Goal: Task Accomplishment & Management: Manage account settings

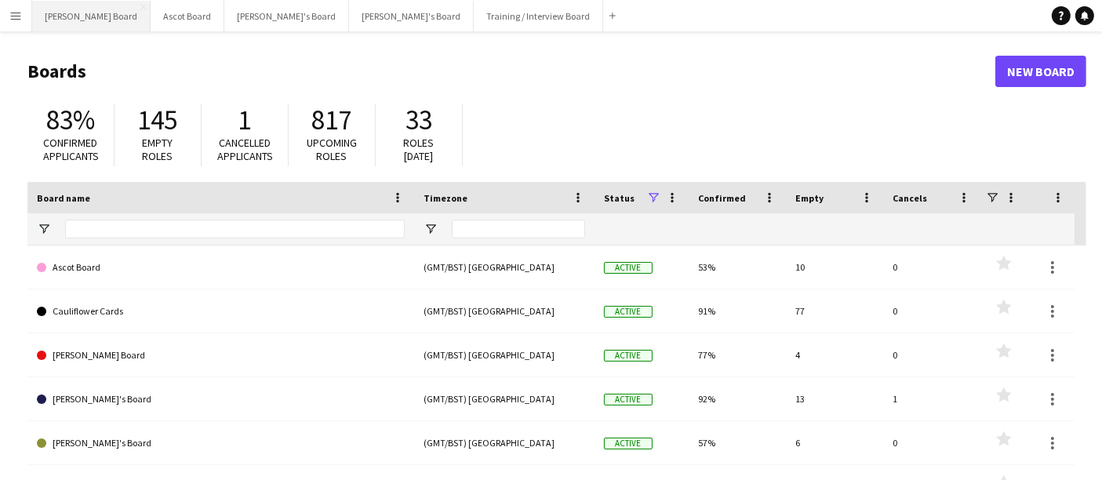
click at [97, 16] on button "[PERSON_NAME] Board Close" at bounding box center [91, 16] width 118 height 31
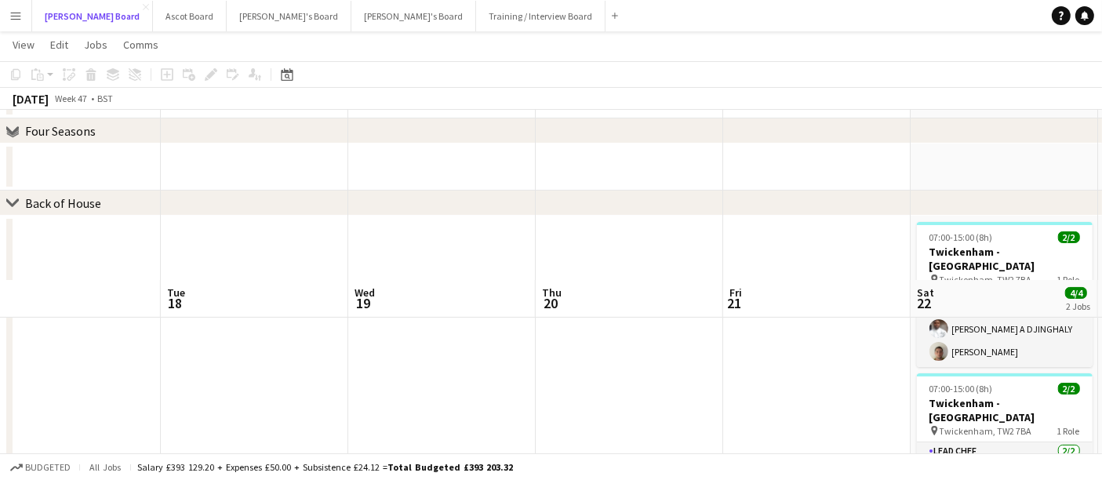
scroll to position [347, 0]
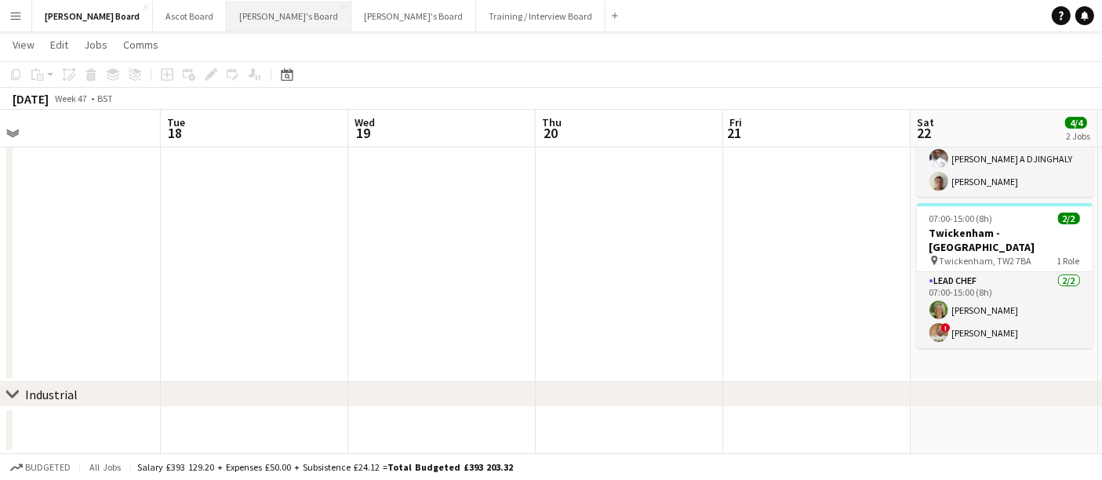
click at [227, 21] on button "[PERSON_NAME]'s Board Close" at bounding box center [289, 16] width 125 height 31
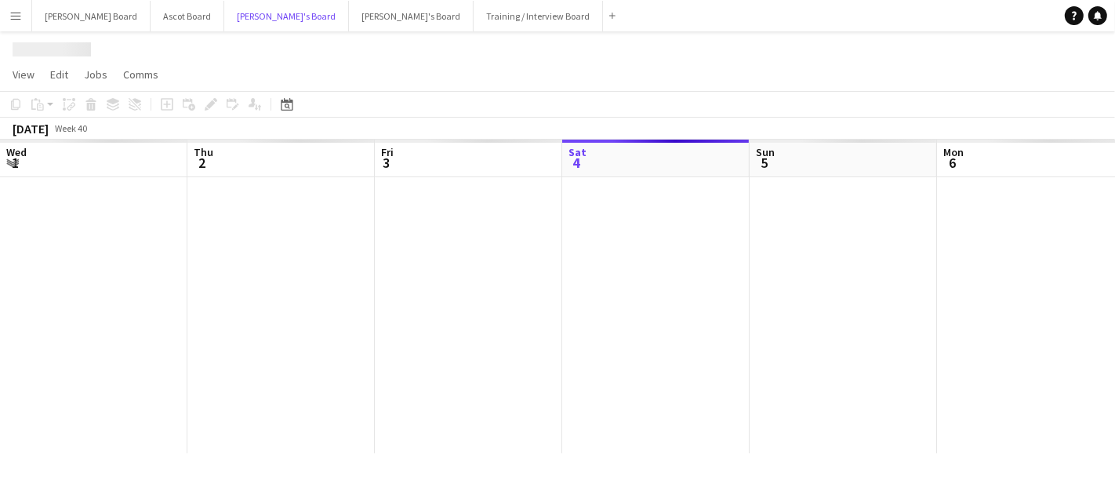
scroll to position [0, 374]
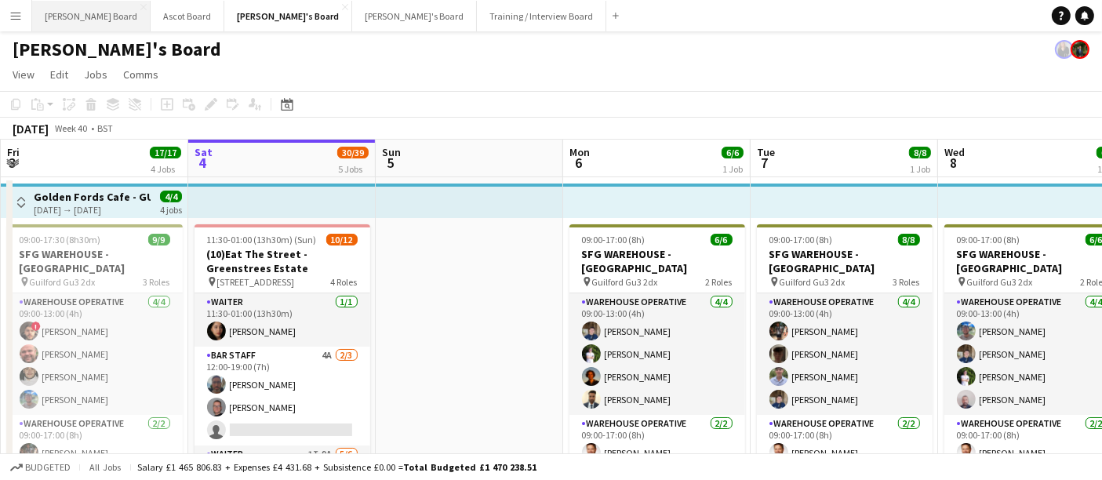
click at [60, 20] on button "[PERSON_NAME] Board Close" at bounding box center [91, 16] width 118 height 31
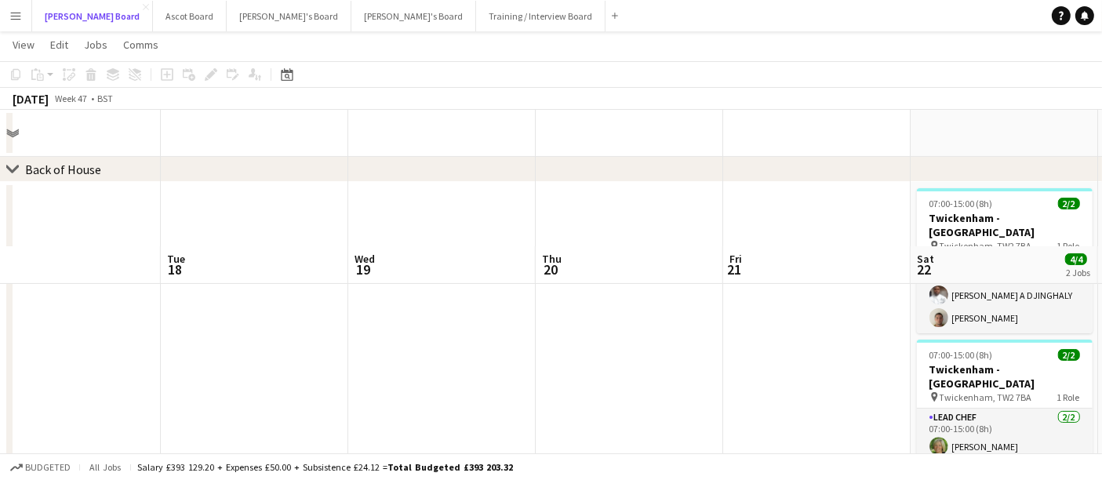
scroll to position [347, 0]
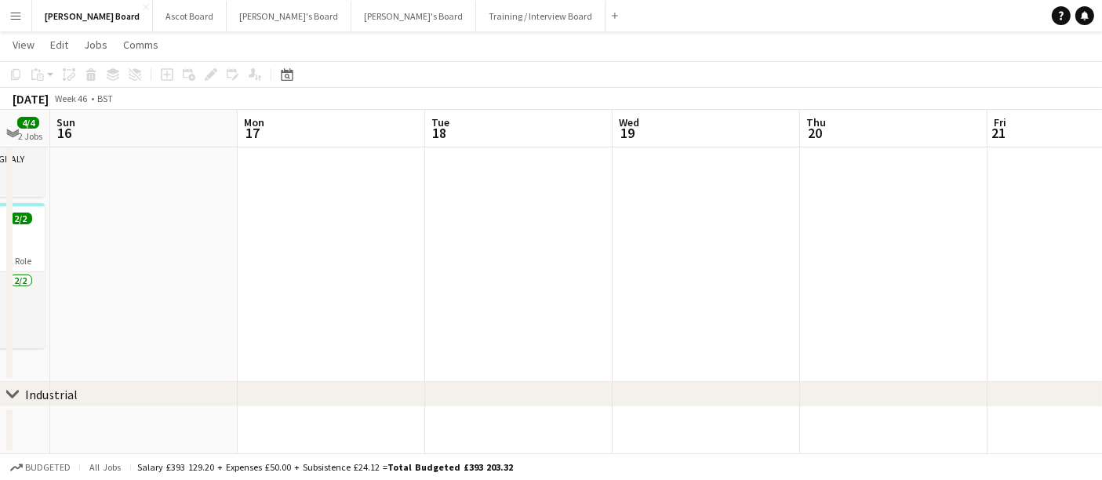
drag, startPoint x: 547, startPoint y: 227, endPoint x: 734, endPoint y: 238, distance: 187.7
click at [734, 238] on app-calendar-viewport "Fri 14 4/4 2 Jobs Sat 15 4/4 2 Jobs Sun 16 Mon 17 Tue 18 Wed 19 Thu 20 Fri 21 S…" at bounding box center [551, 84] width 1102 height 739
drag, startPoint x: 500, startPoint y: 232, endPoint x: 788, endPoint y: 249, distance: 288.3
click at [788, 249] on app-calendar-viewport "Fri 14 4/4 2 Jobs Sat 15 4/4 2 Jobs Sun 16 Mon 17 Tue 18 Wed 19 Thu 20 Fri 21 S…" at bounding box center [551, 84] width 1102 height 739
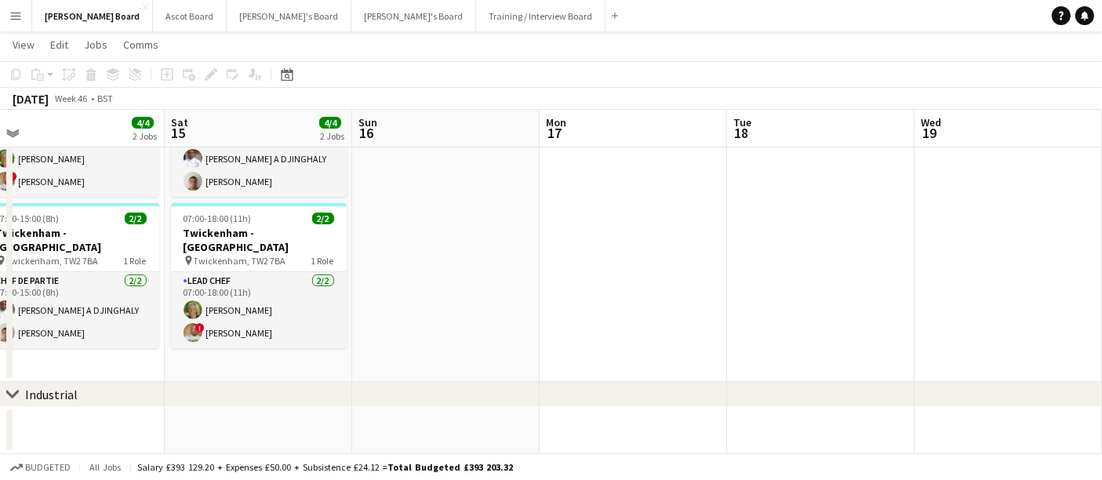
drag, startPoint x: 600, startPoint y: 225, endPoint x: 757, endPoint y: 242, distance: 157.7
click at [757, 242] on app-calendar-viewport "Wed 12 Thu 13 Fri 14 4/4 2 Jobs Sat 15 4/4 2 Jobs Sun 16 Mon 17 Tue 18 Wed 19 T…" at bounding box center [551, 84] width 1102 height 739
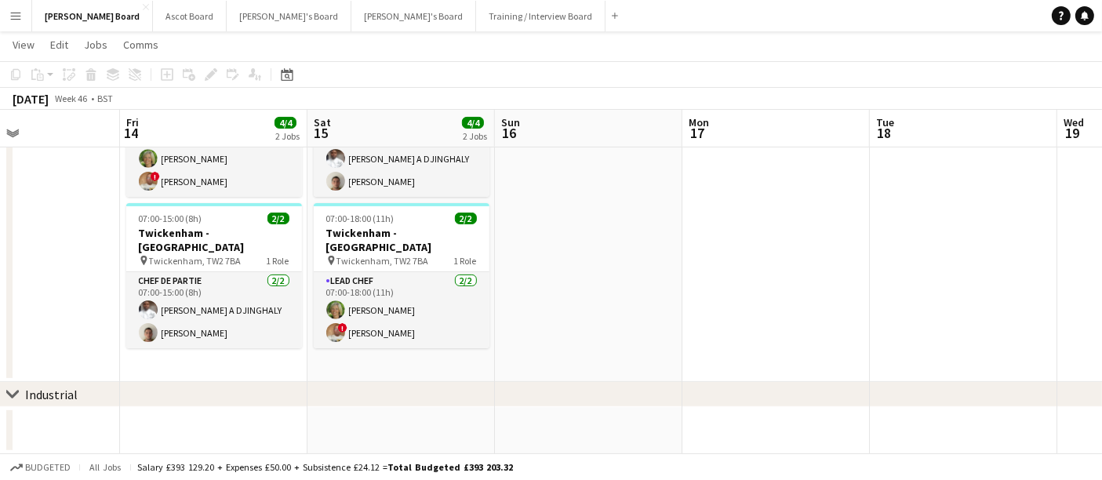
drag, startPoint x: 871, startPoint y: 251, endPoint x: 860, endPoint y: 250, distance: 11.0
click at [860, 250] on app-calendar-viewport "Tue 11 Wed 12 Thu 13 Fri 14 4/4 2 Jobs Sat 15 4/4 2 Jobs Sun 16 Mon 17 Tue 18 W…" at bounding box center [551, 84] width 1102 height 739
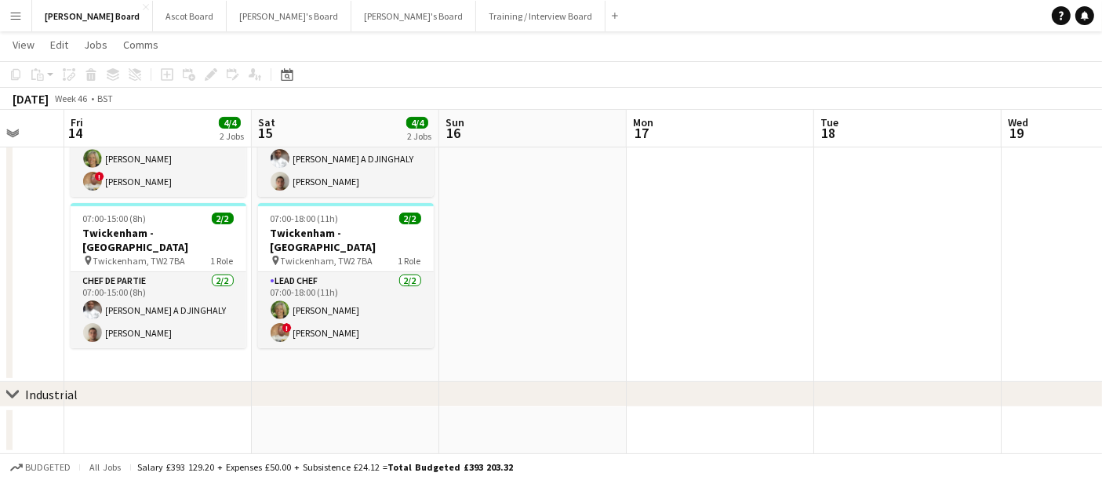
drag, startPoint x: 770, startPoint y: 246, endPoint x: 784, endPoint y: 247, distance: 14.1
click at [784, 247] on app-calendar-viewport "Tue 11 Wed 12 Thu 13 Fri 14 4/4 2 Jobs Sat 15 4/4 2 Jobs Sun 16 Mon 17 Tue 18 W…" at bounding box center [551, 84] width 1102 height 739
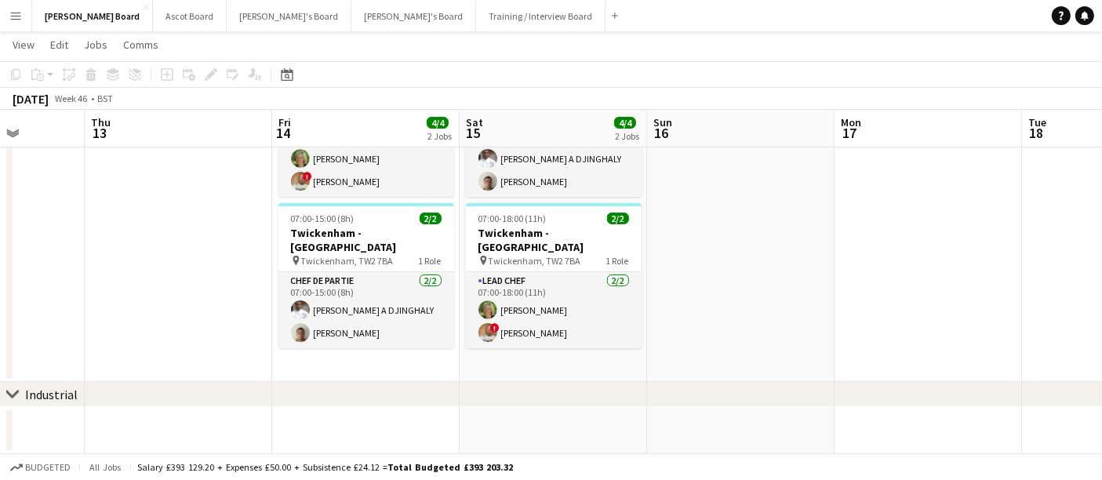
drag, startPoint x: 693, startPoint y: 241, endPoint x: 932, endPoint y: 254, distance: 239.5
click at [934, 254] on app-calendar-viewport "Mon 10 Tue 11 Wed 12 Thu 13 Fri 14 4/4 2 Jobs Sat 15 4/4 2 Jobs Sun 16 Mon 17 T…" at bounding box center [551, 84] width 1102 height 739
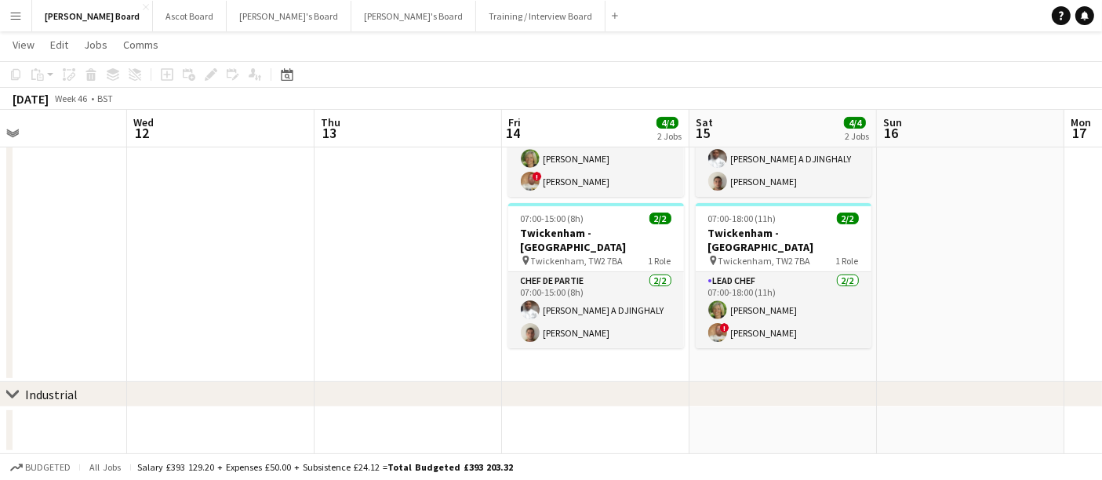
drag, startPoint x: 478, startPoint y: 225, endPoint x: 554, endPoint y: 233, distance: 76.5
click at [605, 235] on app-calendar-viewport "Sun 9 Mon 10 Tue 11 Wed 12 Thu 13 Fri 14 4/4 2 Jobs Sat 15 4/4 2 Jobs Sun 16 Mo…" at bounding box center [551, 84] width 1102 height 739
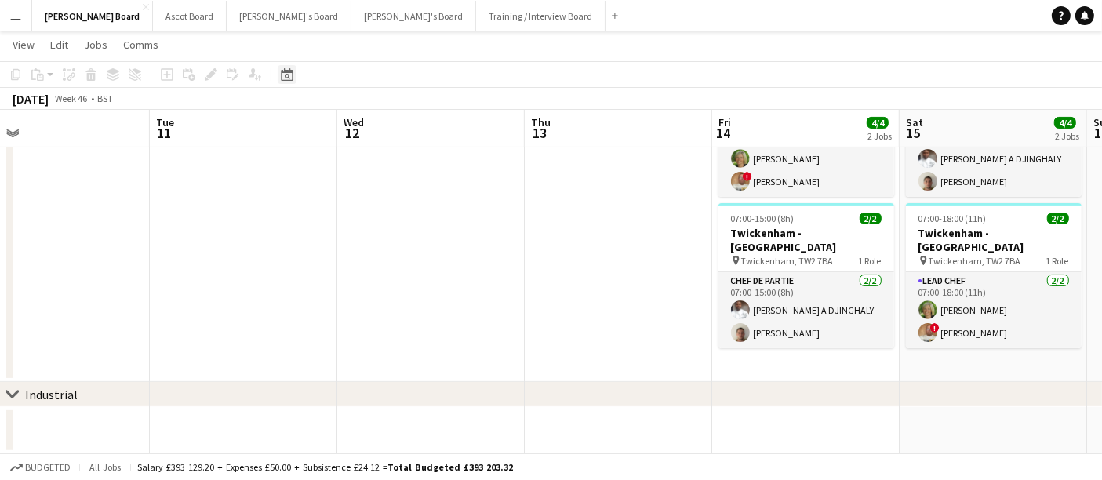
click at [291, 73] on icon "Date picker" at bounding box center [287, 74] width 13 height 13
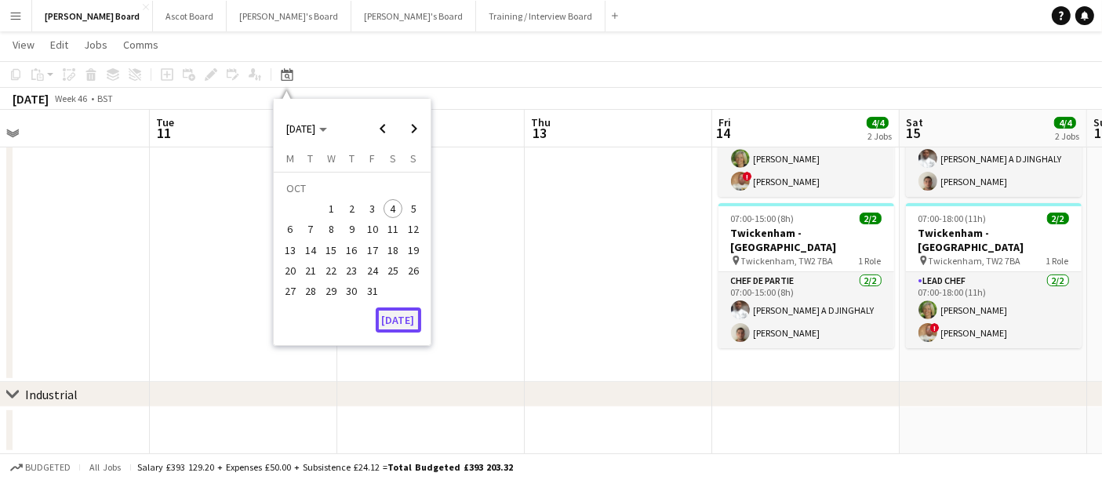
click at [408, 324] on button "[DATE]" at bounding box center [398, 319] width 45 height 25
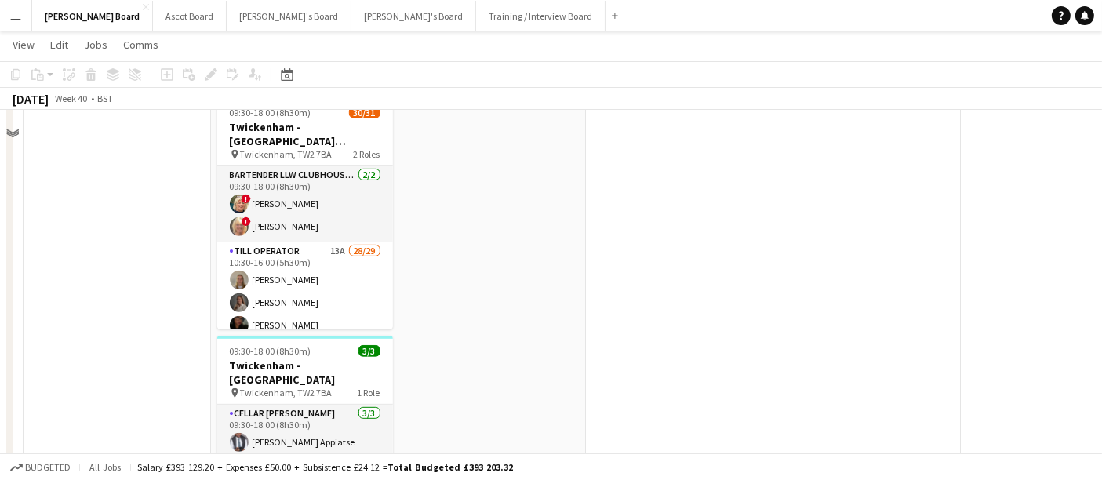
scroll to position [695, 0]
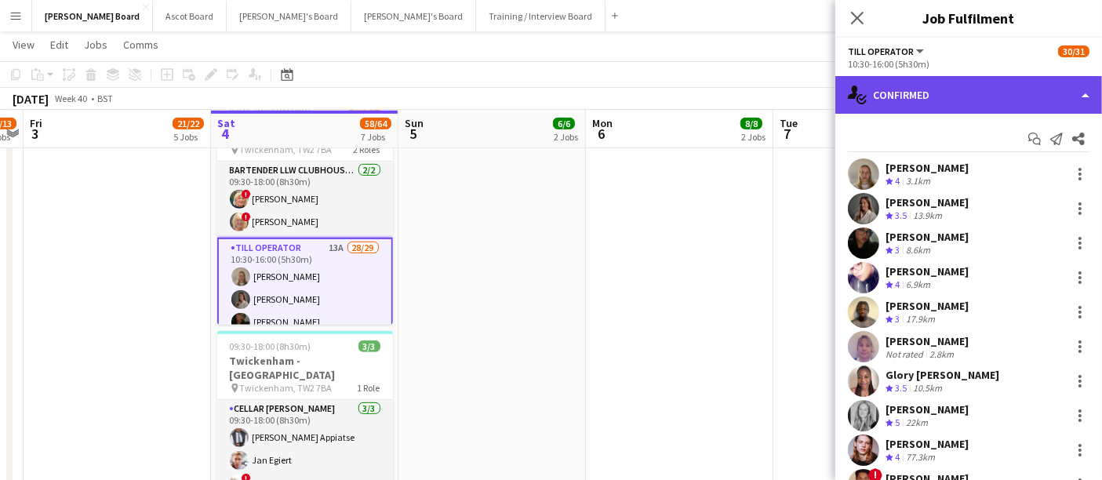
click at [992, 78] on div "single-neutral-actions-check-2 Confirmed" at bounding box center [968, 95] width 267 height 38
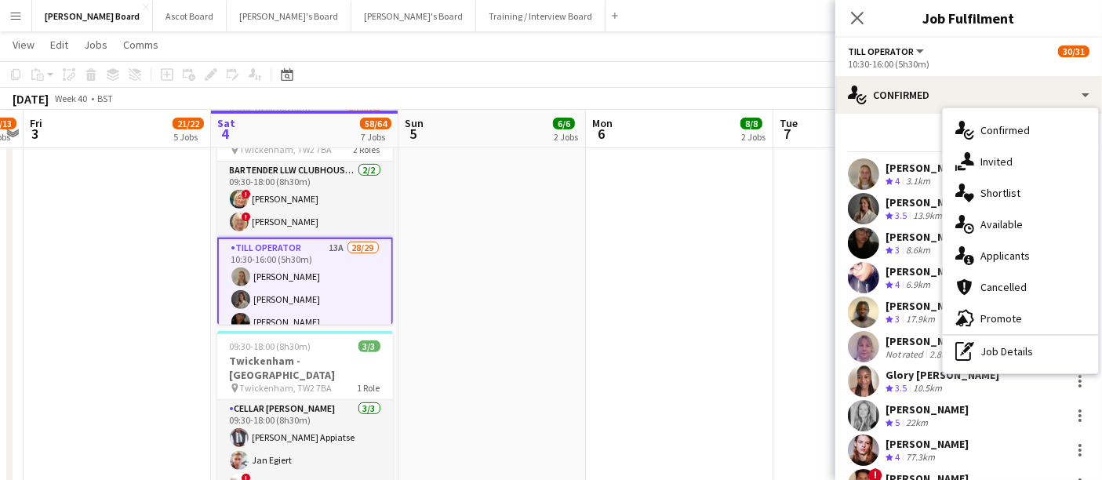
click at [1026, 251] on span "Applicants" at bounding box center [1004, 256] width 49 height 14
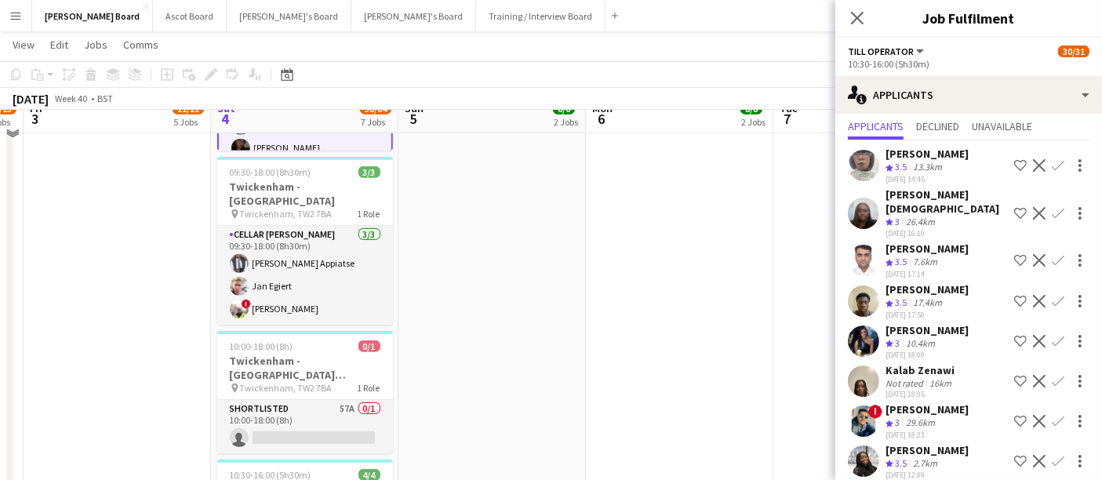
scroll to position [782, 0]
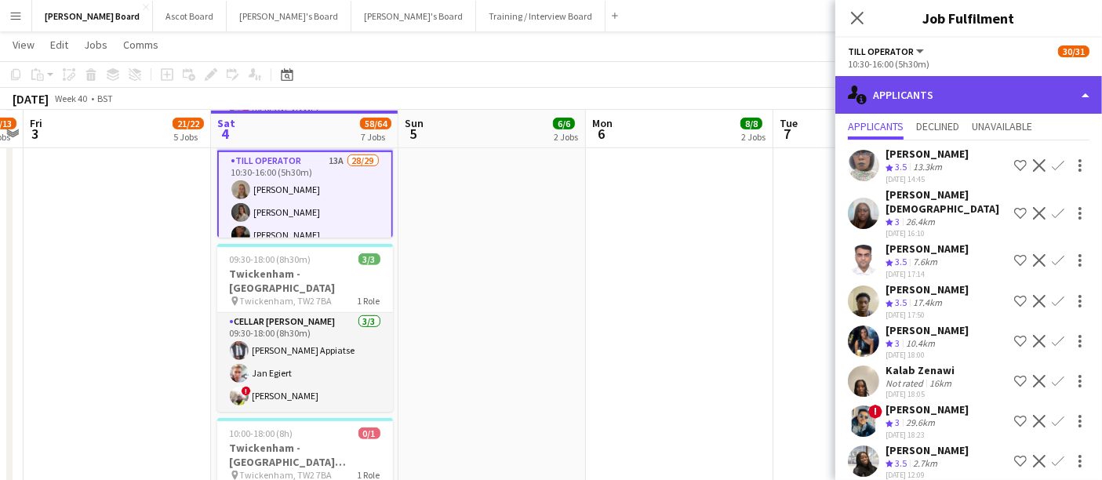
click at [972, 93] on div "single-neutral-actions-information Applicants" at bounding box center [968, 95] width 267 height 38
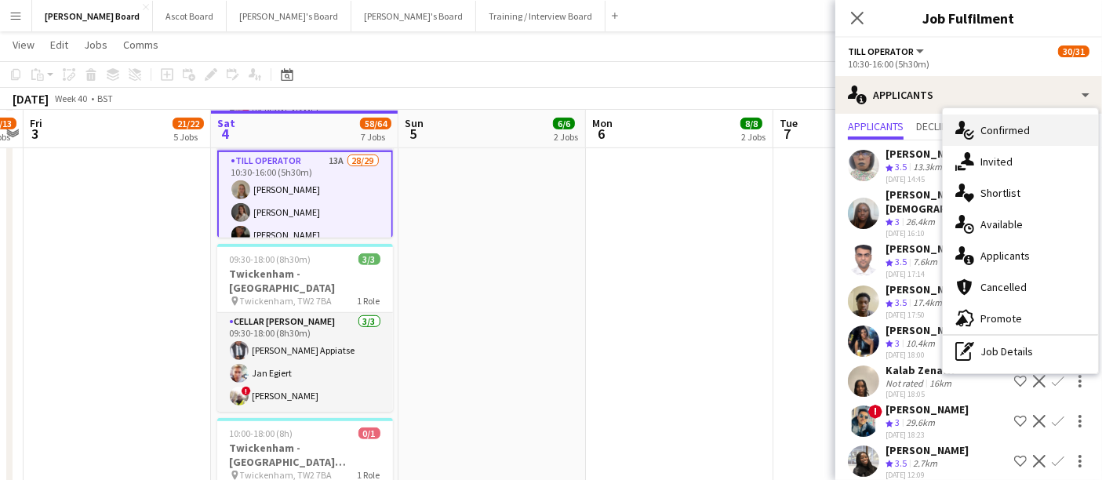
click at [1024, 130] on span "Confirmed" at bounding box center [1004, 130] width 49 height 14
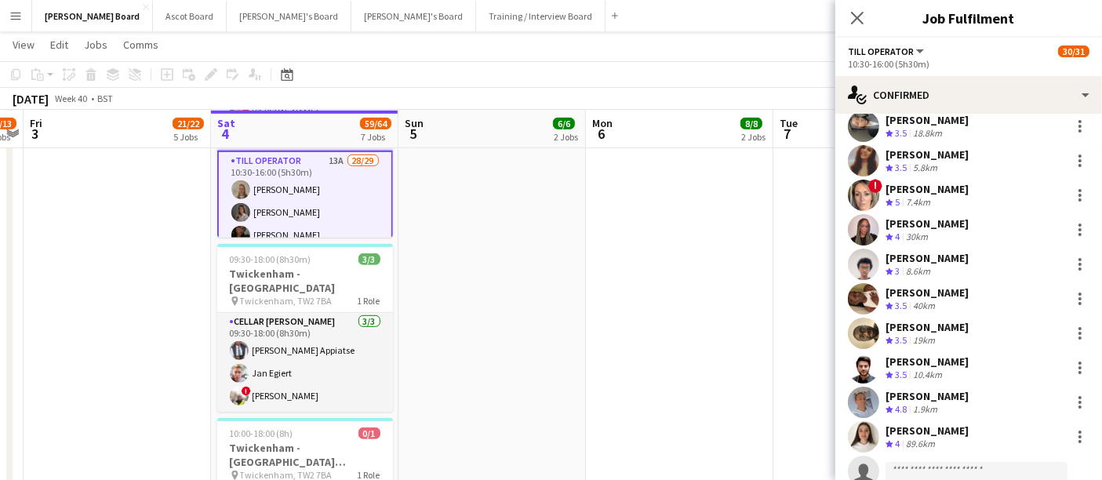
scroll to position [696, 0]
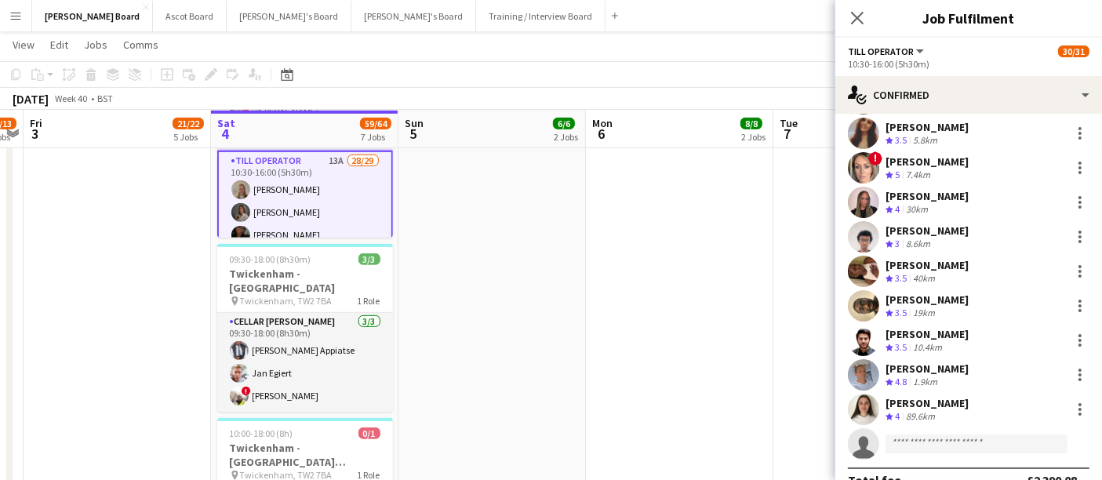
click at [741, 261] on app-date-cell at bounding box center [679, 315] width 187 height 915
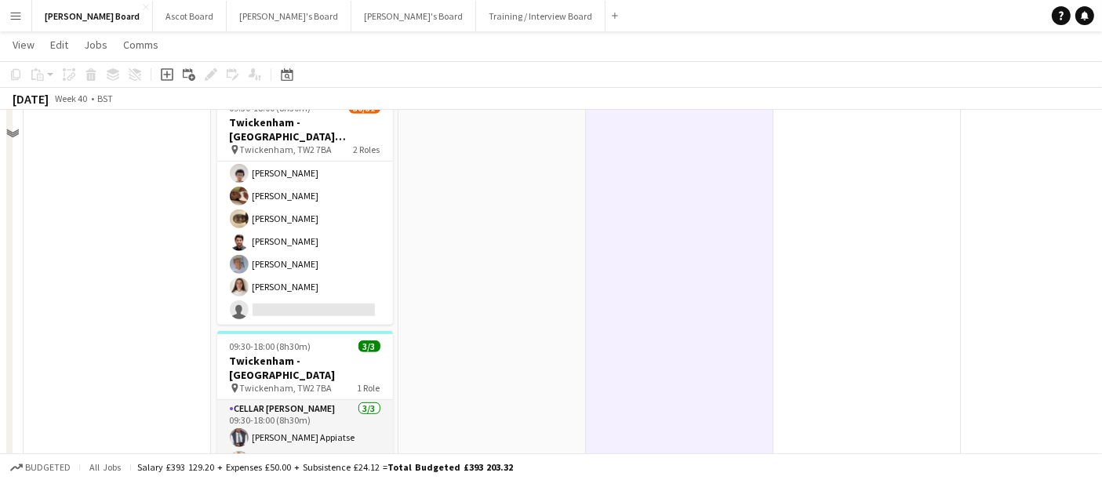
scroll to position [608, 0]
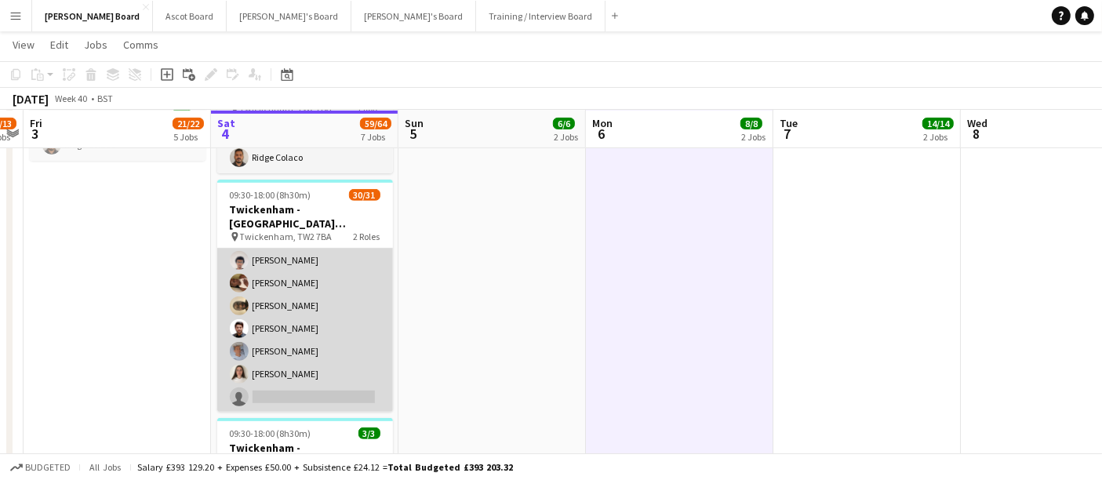
click at [281, 280] on app-card-role "Till Operator 13A 28/29 10:30-16:00 (5h30m) Lily Smith Katrine Hansen Tasneem A…" at bounding box center [305, 67] width 176 height 690
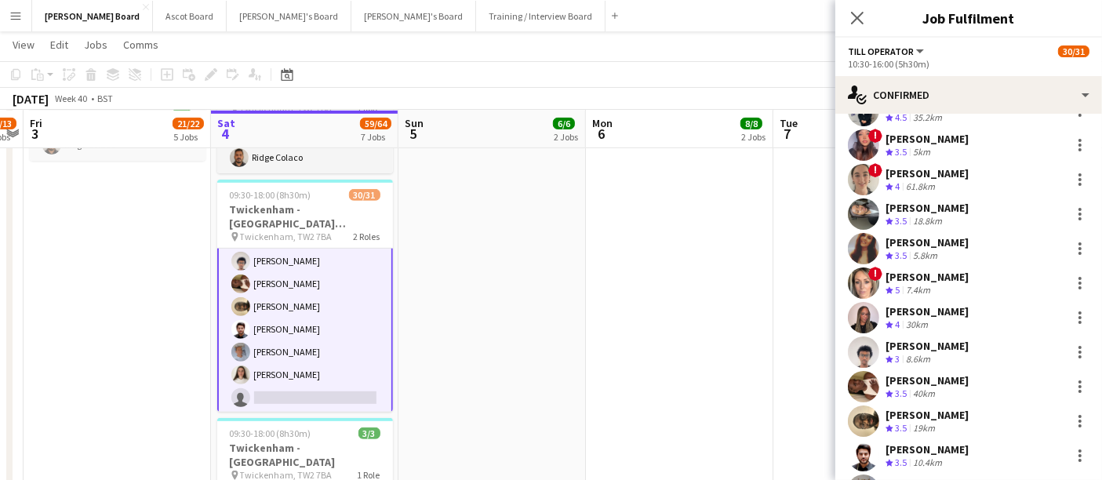
scroll to position [696, 0]
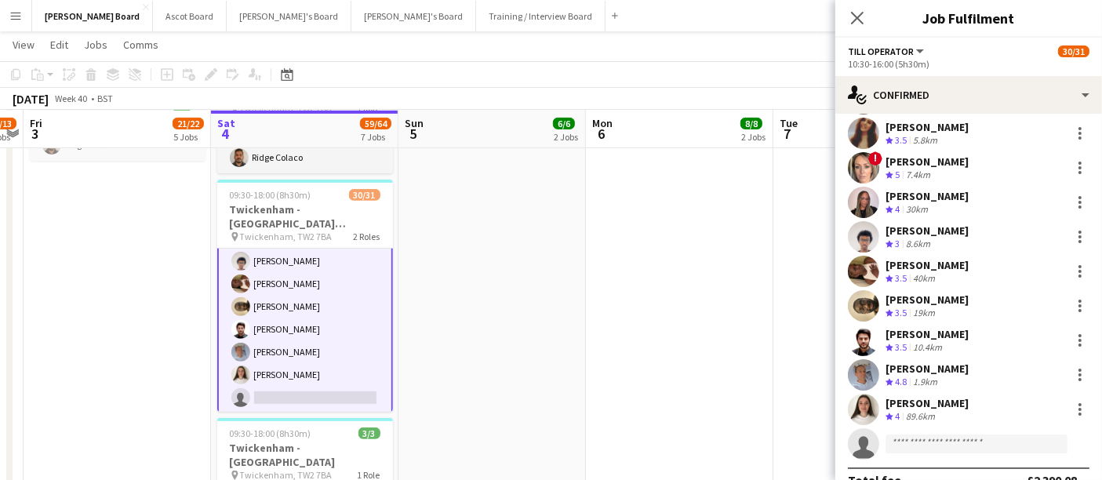
click at [943, 272] on div "Crew rating 3.5 40km" at bounding box center [926, 278] width 83 height 13
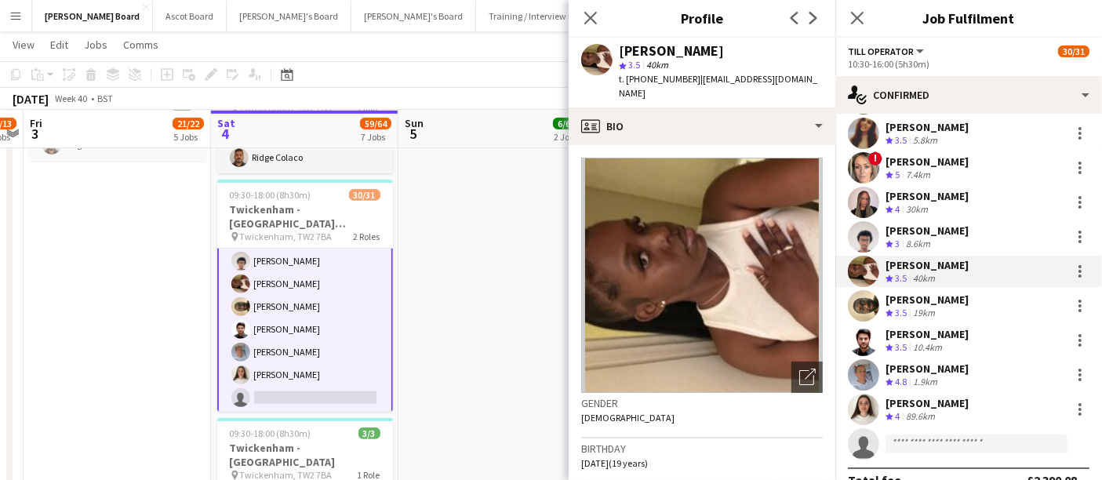
click at [685, 84] on span "t. +447488381394" at bounding box center [660, 79] width 82 height 12
drag, startPoint x: 685, startPoint y: 82, endPoint x: 625, endPoint y: 82, distance: 60.4
click at [625, 82] on span "t. +447488381394" at bounding box center [660, 79] width 82 height 12
copy span "+447488381394"
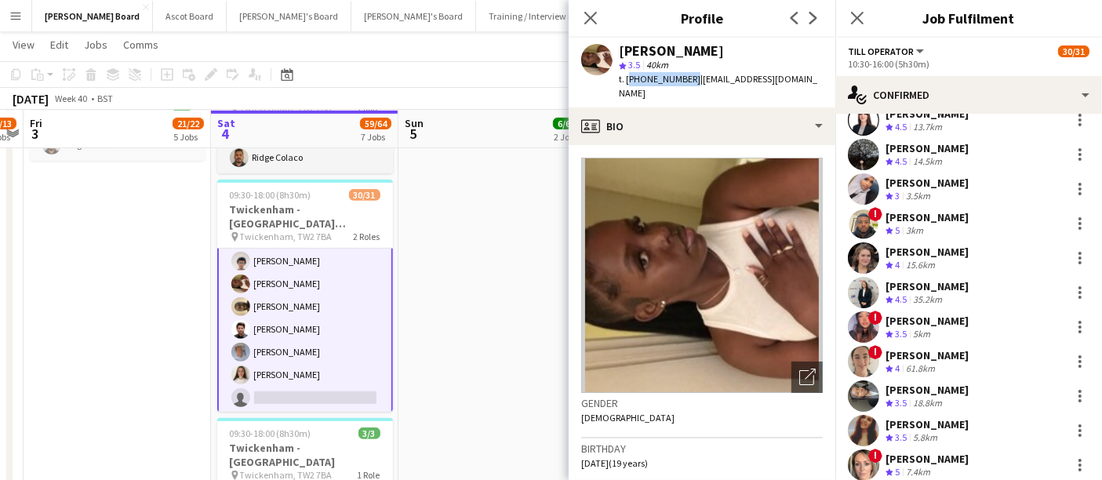
scroll to position [348, 0]
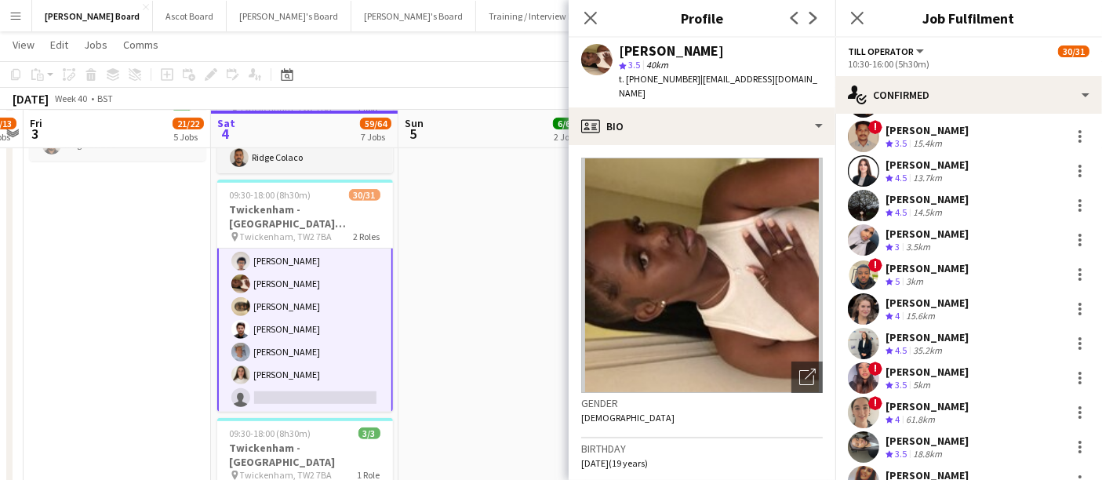
click at [941, 275] on div "Crew rating 5 3km" at bounding box center [926, 281] width 83 height 13
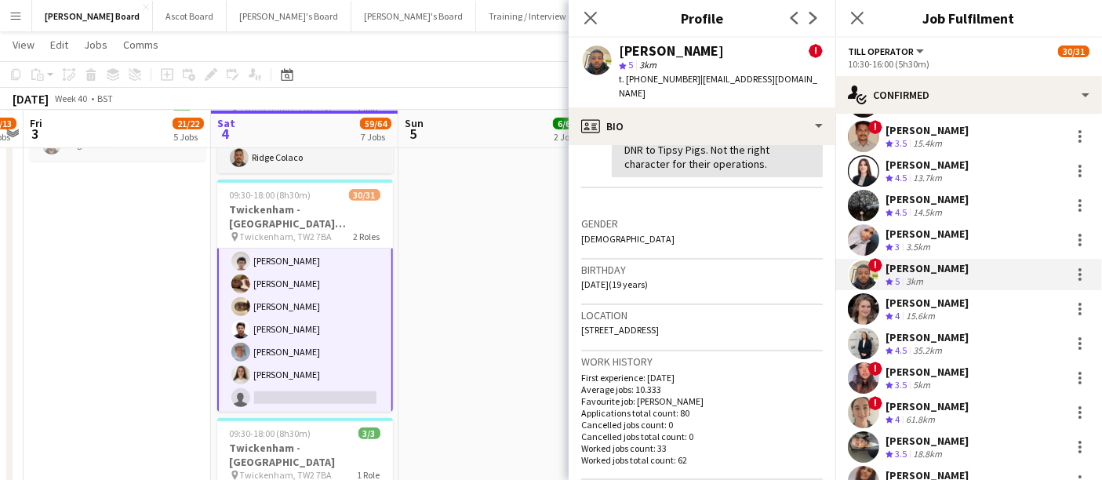
drag, startPoint x: 770, startPoint y: 311, endPoint x: 794, endPoint y: 318, distance: 24.8
click at [793, 325] on div "Location Waldegrave Road, Apartment 4 103, Teddington, TW11 8GX" at bounding box center [702, 327] width 242 height 45
copy span "TW11 8GX"
click at [689, 79] on span "| mrlancechowdhury@gmail.com" at bounding box center [718, 86] width 198 height 26
drag, startPoint x: 686, startPoint y: 82, endPoint x: 627, endPoint y: 82, distance: 58.8
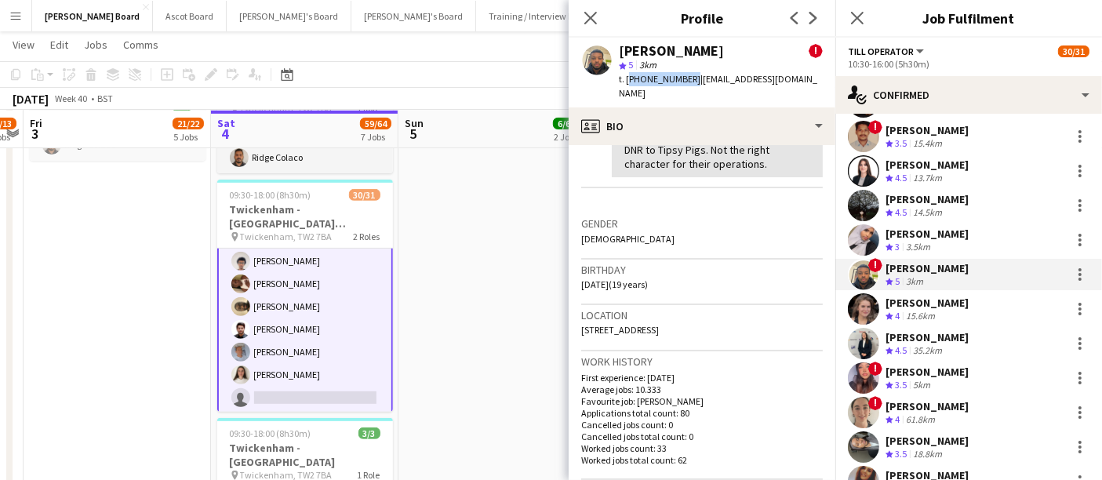
click at [627, 82] on span "t. +447778821368" at bounding box center [660, 79] width 82 height 12
copy span "+447778821368"
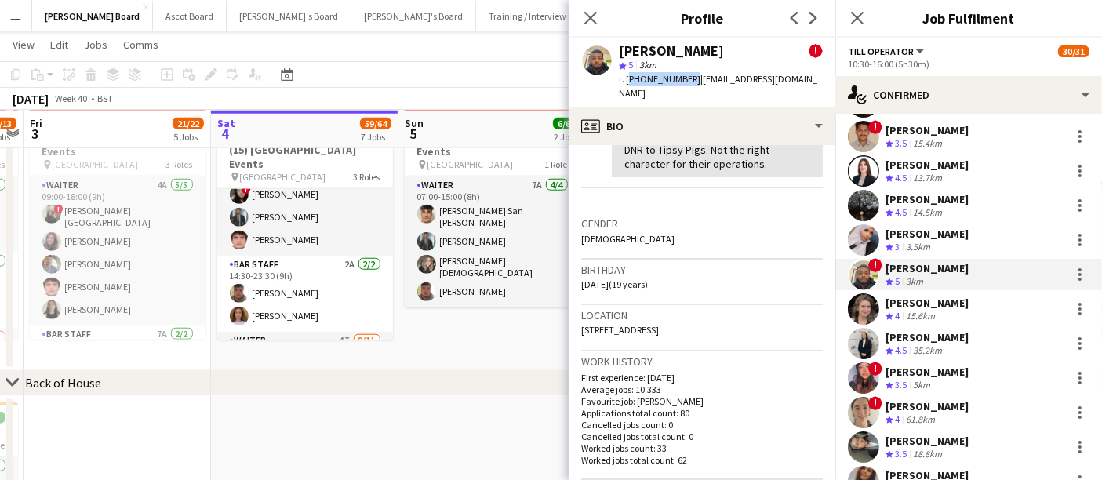
scroll to position [0, 696]
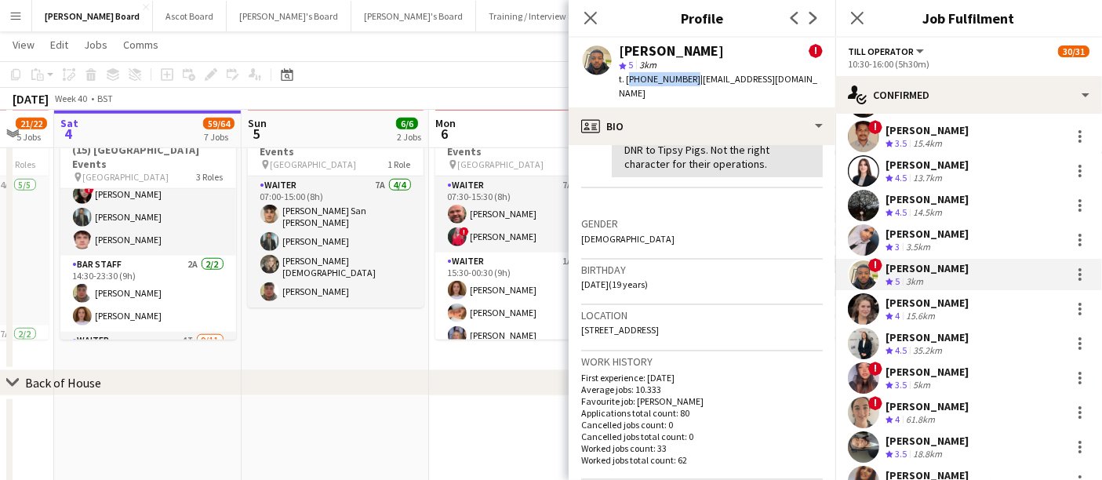
drag, startPoint x: 536, startPoint y: 318, endPoint x: 391, endPoint y: 300, distance: 146.2
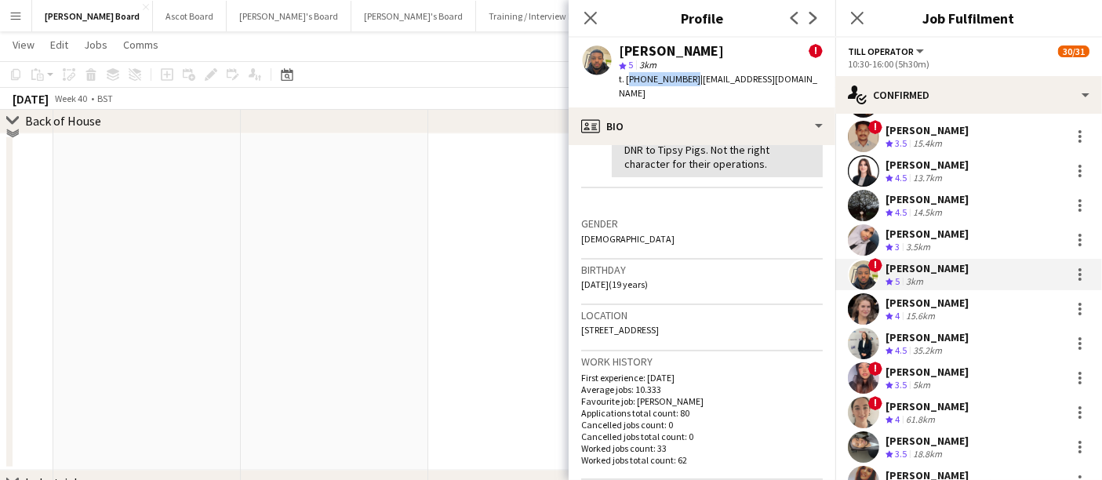
scroll to position [1479, 0]
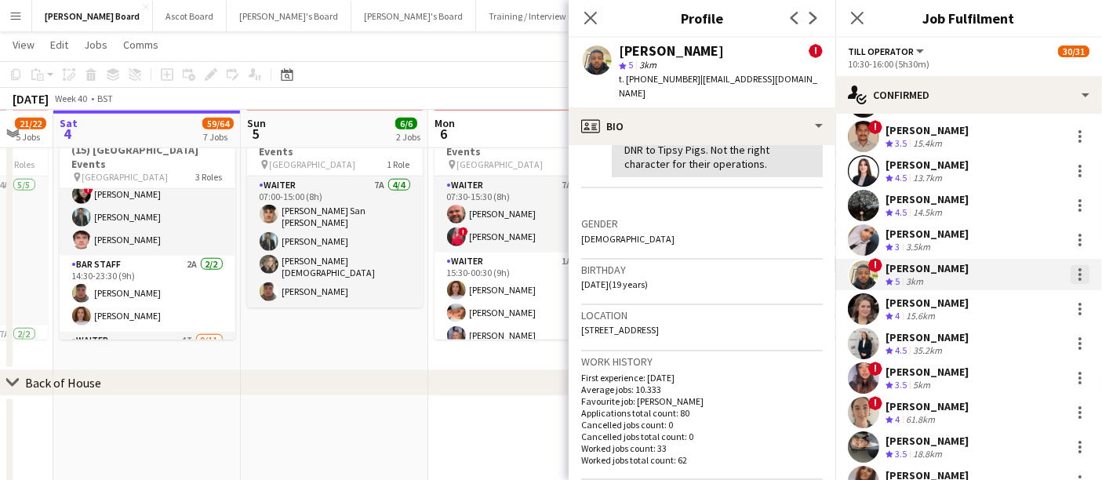
click at [1078, 274] on div at bounding box center [1079, 274] width 3 height 3
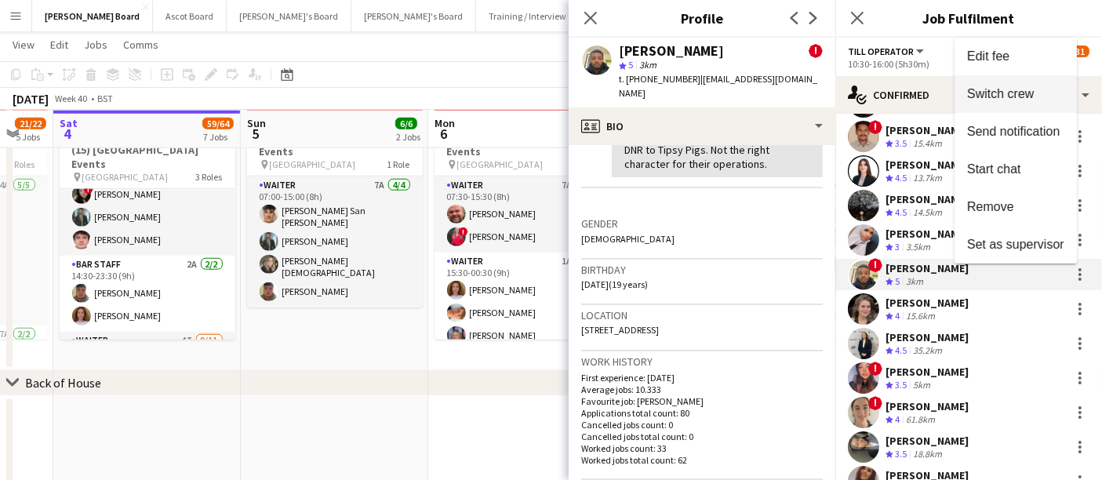
click at [999, 95] on span "Switch crew" at bounding box center [1000, 93] width 67 height 13
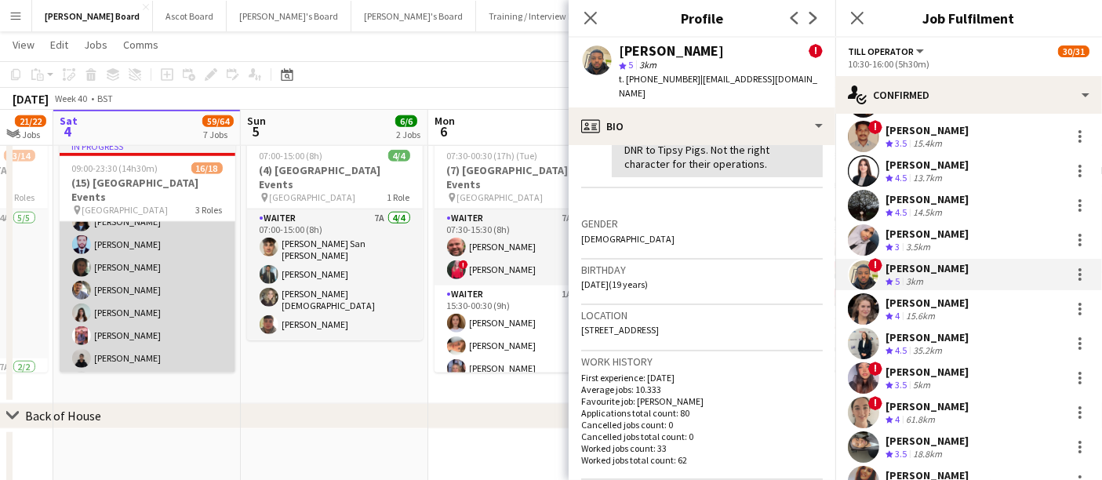
scroll to position [336, 0]
click at [176, 290] on app-card-role "Waiter 4I 9/11 14:30-23:30 (9h) ! Edineuza Broughton ! Cherise Ewhrudjakpor Est…" at bounding box center [148, 256] width 176 height 281
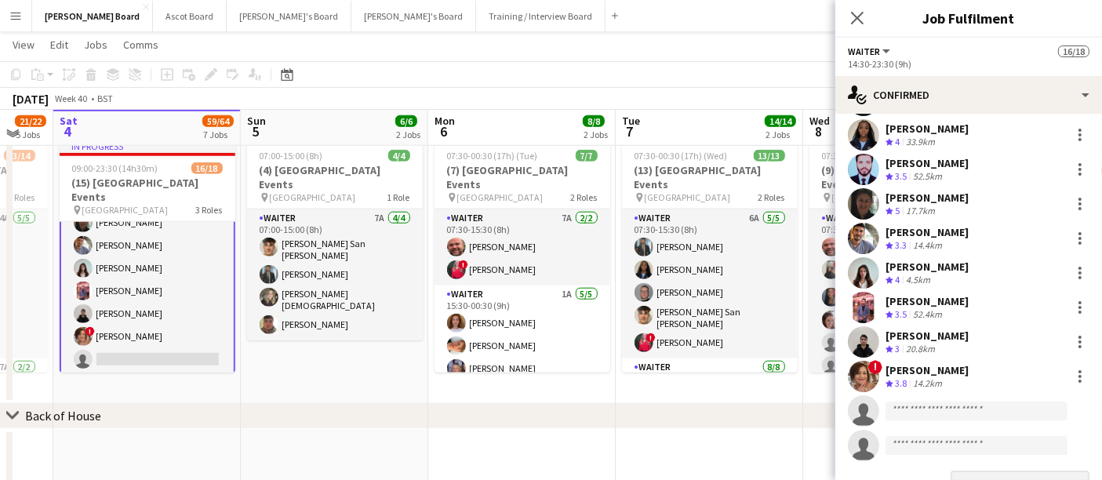
scroll to position [145, 0]
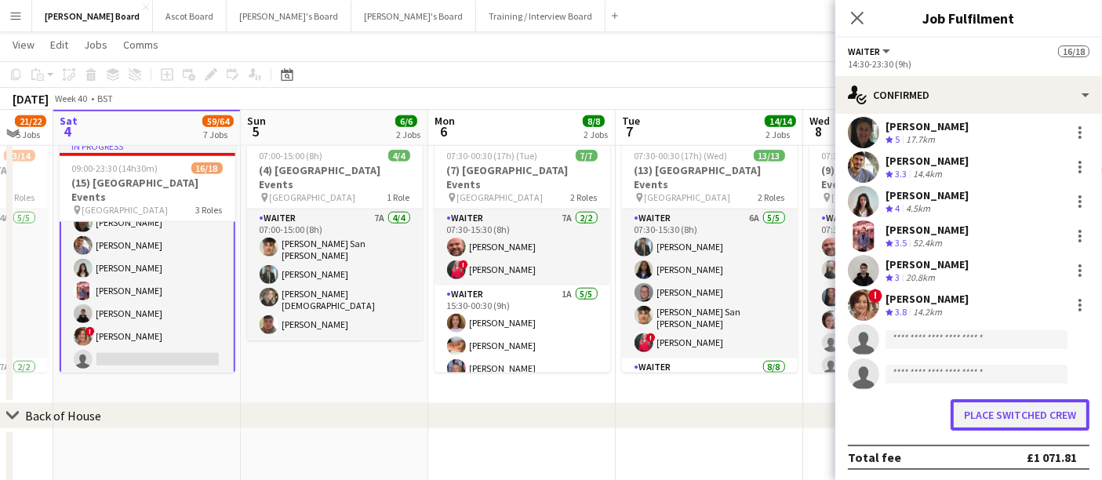
click at [1027, 420] on button "Place switched crew" at bounding box center [1019, 414] width 139 height 31
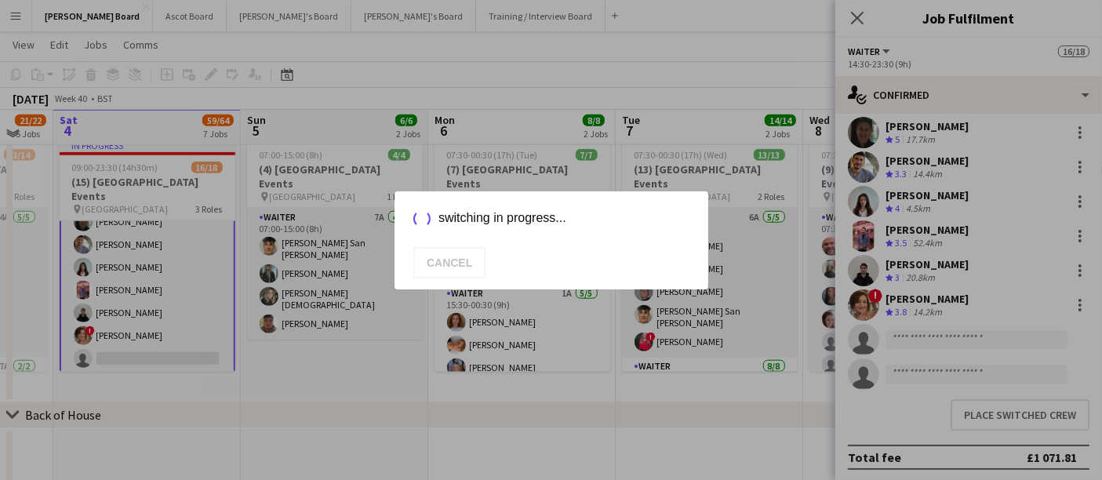
scroll to position [100, 0]
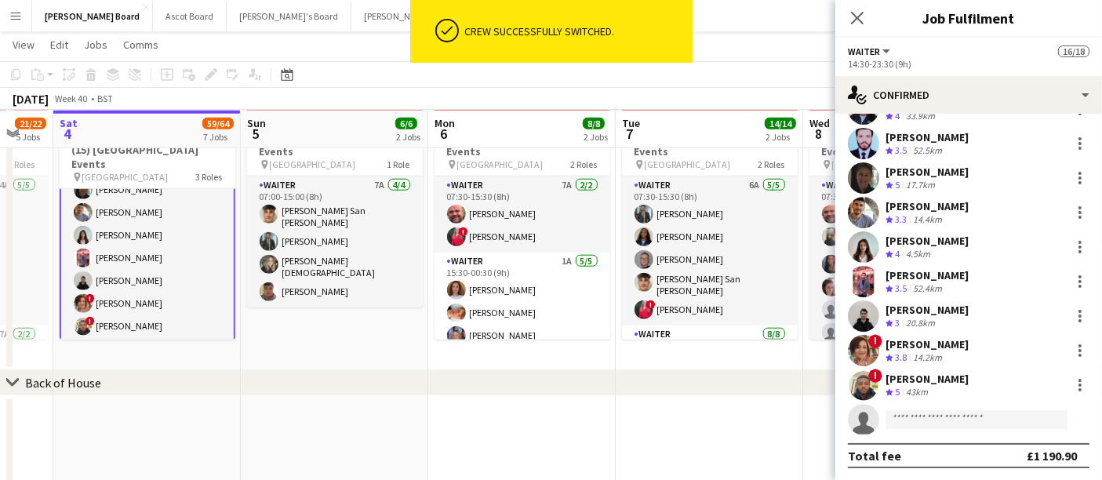
click at [347, 345] on app-date-cell "07:00-15:00 (8h) 4/4 (4) Four Seasons Hotel Events pin Four Seasons Hotel 1 Rol…" at bounding box center [334, 236] width 187 height 270
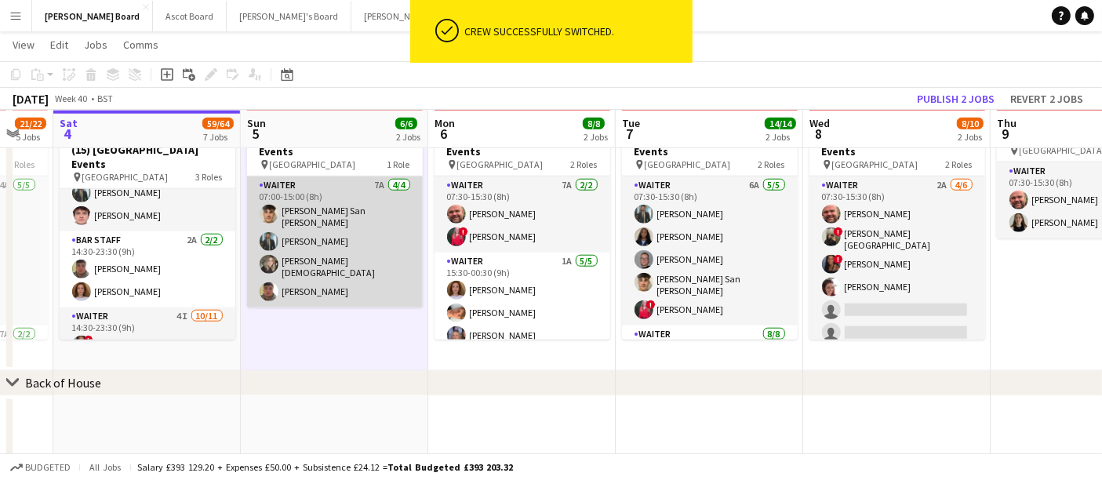
scroll to position [74, 0]
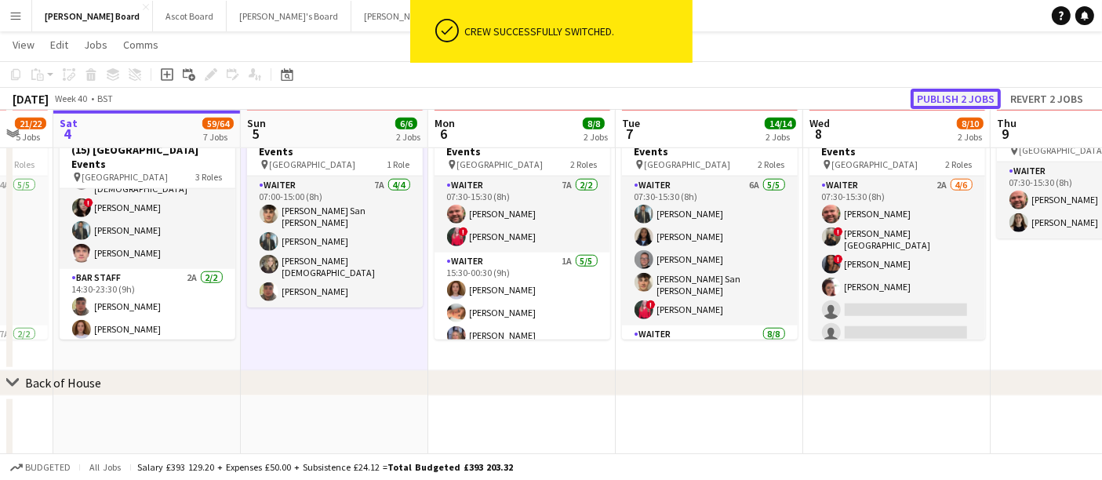
click at [941, 101] on button "Publish 2 jobs" at bounding box center [955, 99] width 90 height 20
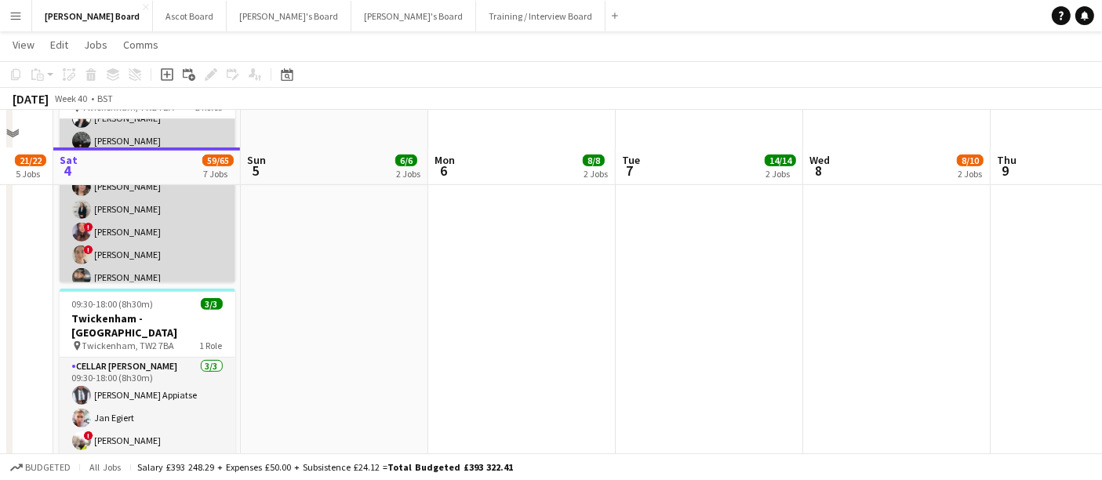
scroll to position [695, 0]
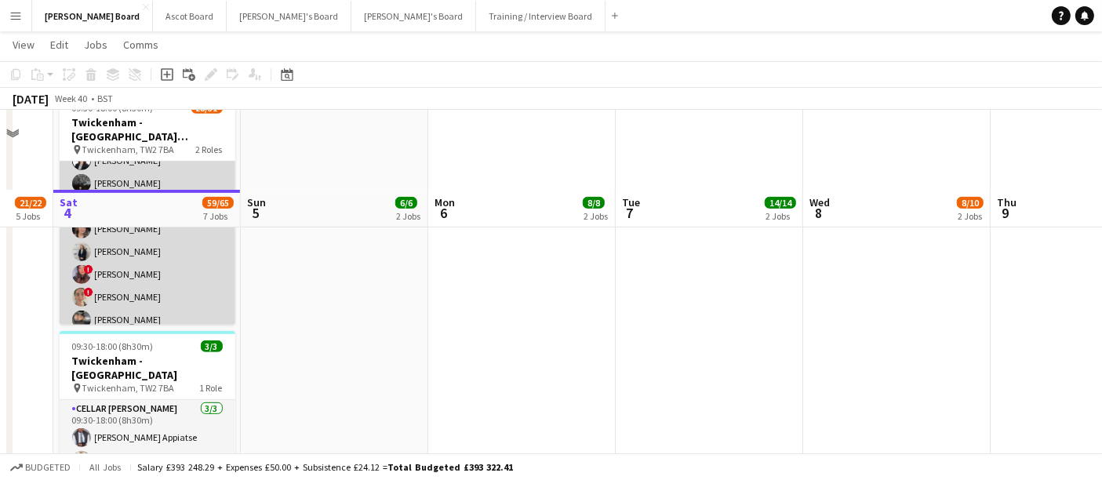
click at [144, 194] on app-card-role "Till Operator 13A 26/29 10:30-16:00 (5h30m) [PERSON_NAME] [PERSON_NAME] [PERSON…" at bounding box center [148, 241] width 176 height 690
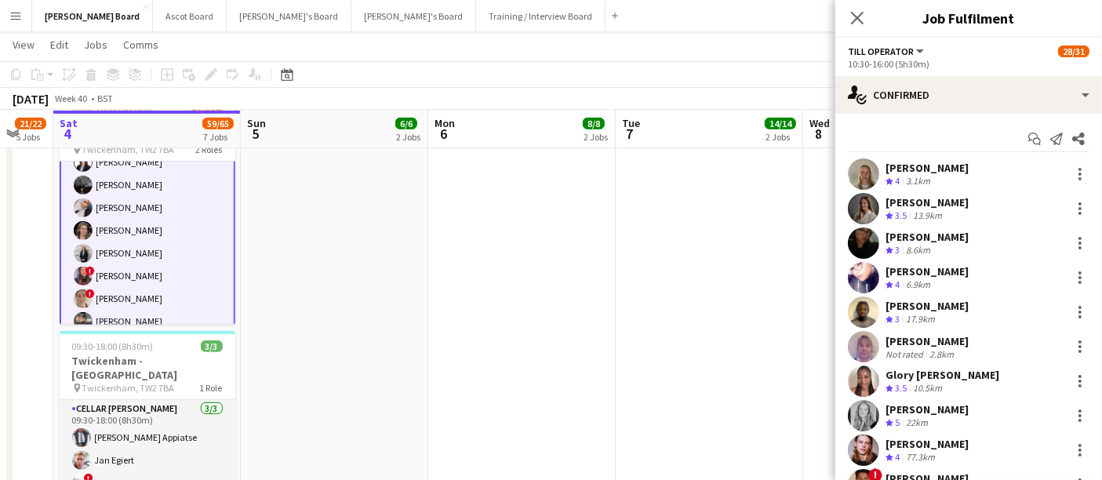
scroll to position [343, 0]
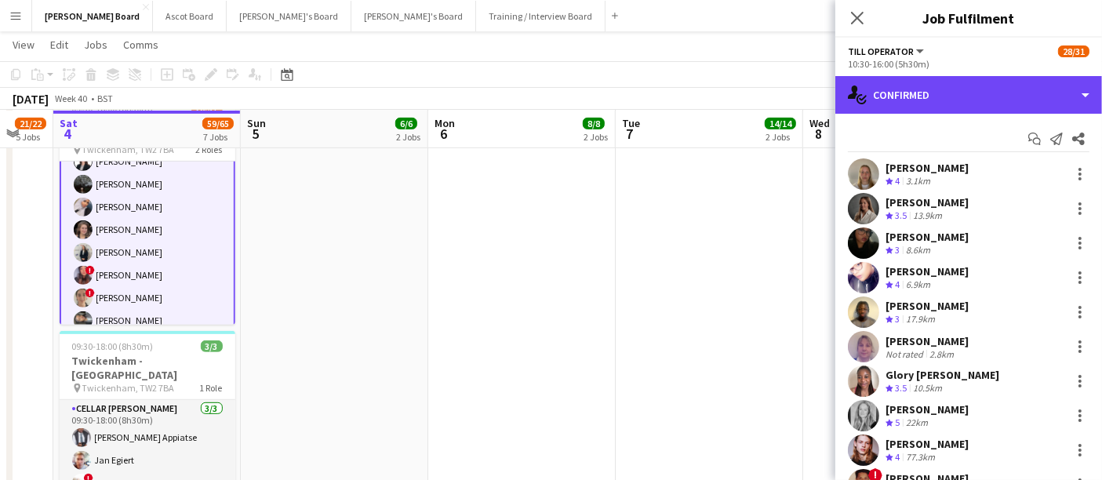
click at [979, 107] on div "single-neutral-actions-check-2 Confirmed" at bounding box center [968, 95] width 267 height 38
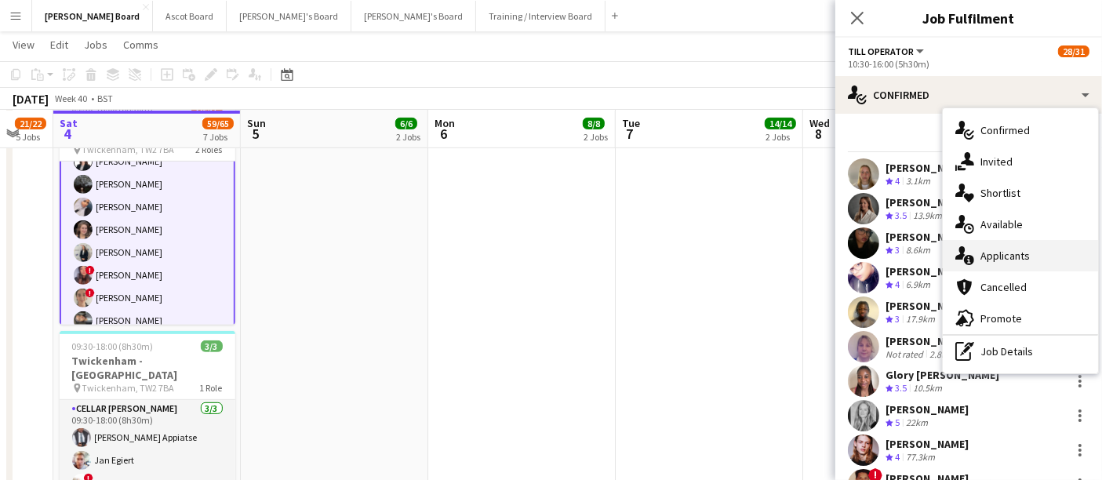
click at [1034, 256] on div "single-neutral-actions-information Applicants" at bounding box center [1020, 255] width 155 height 31
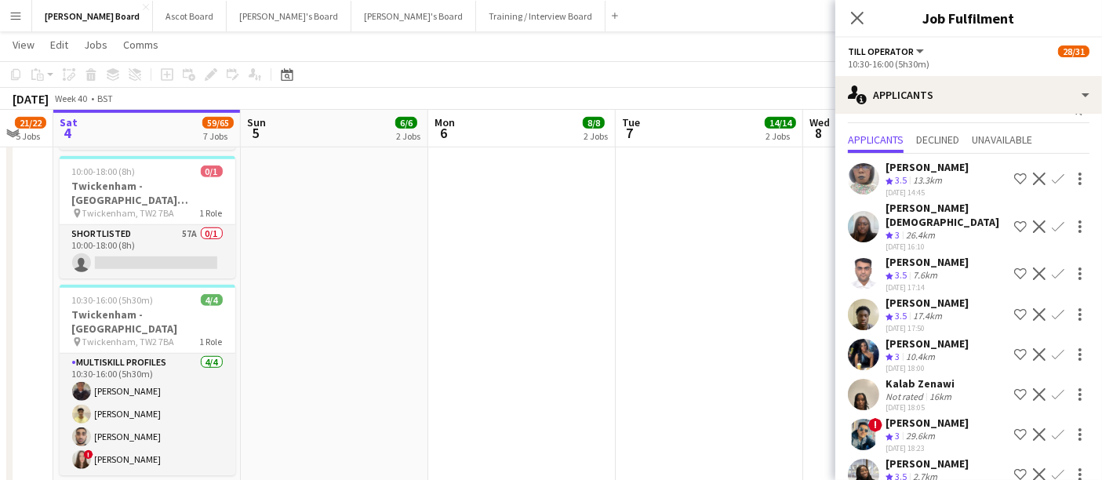
scroll to position [42, 0]
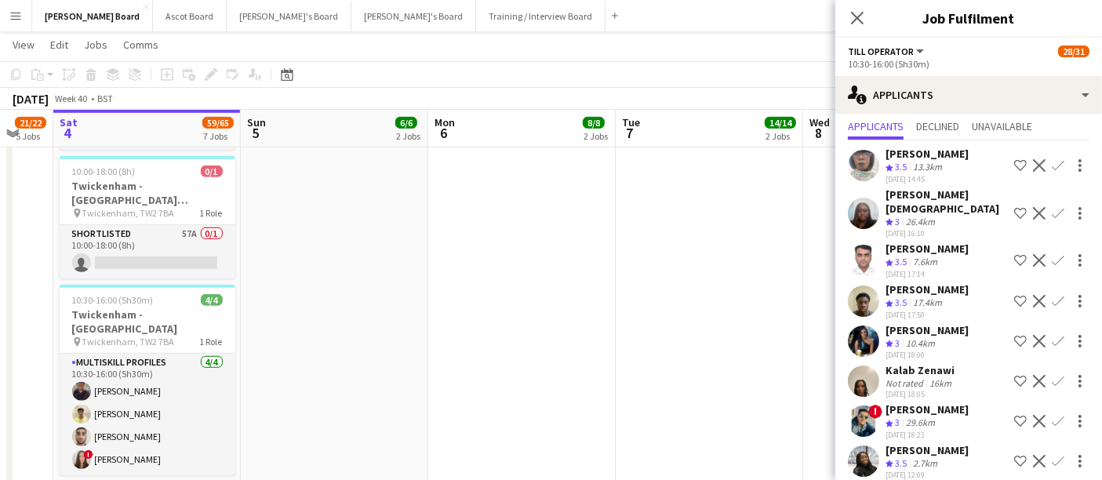
click at [927, 296] on div "17.4km" at bounding box center [927, 302] width 35 height 13
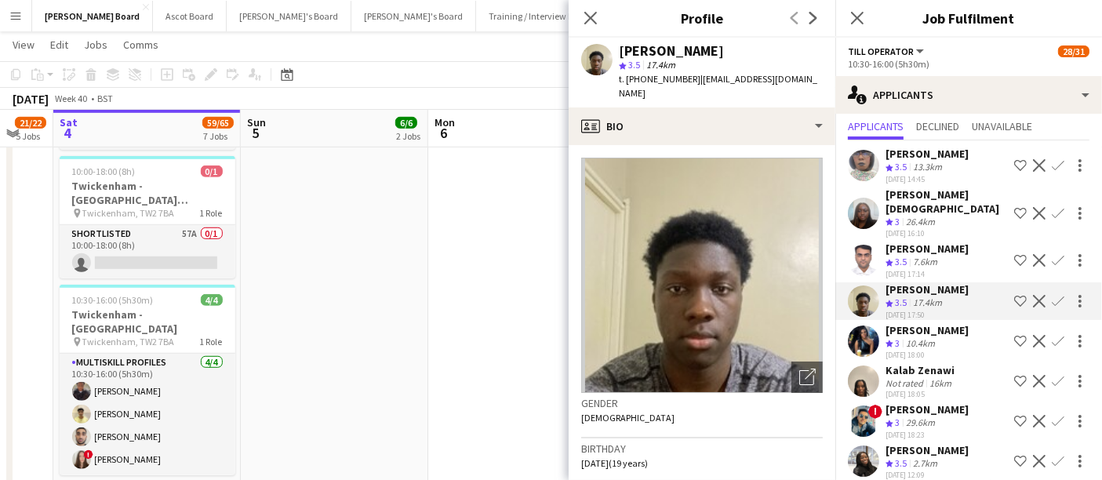
click at [921, 443] on div "[PERSON_NAME]" at bounding box center [926, 450] width 83 height 14
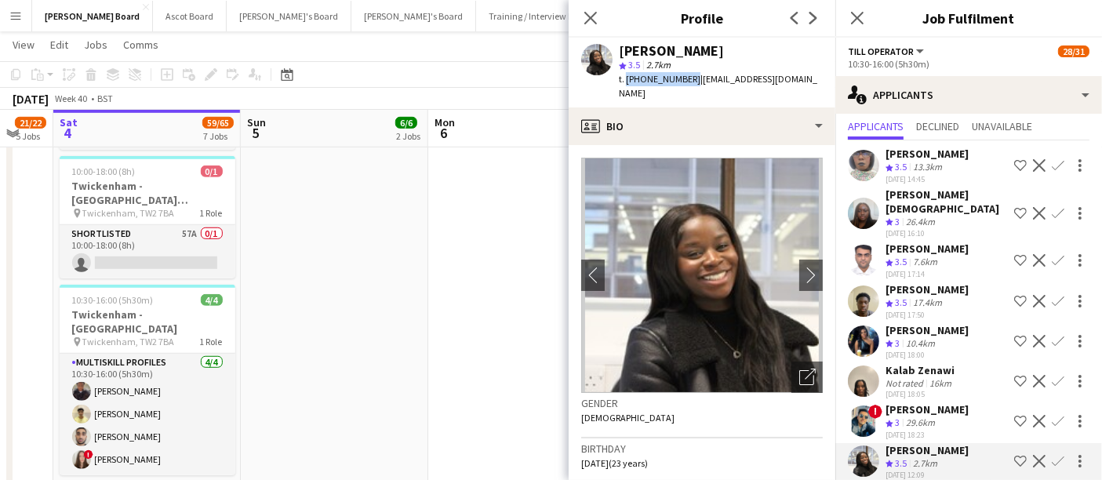
drag, startPoint x: 685, startPoint y: 80, endPoint x: 625, endPoint y: 82, distance: 60.4
click at [625, 82] on span "t. +447774528627" at bounding box center [660, 79] width 82 height 12
copy span "+447774528627"
click at [937, 256] on div "7.6km" at bounding box center [925, 262] width 31 height 13
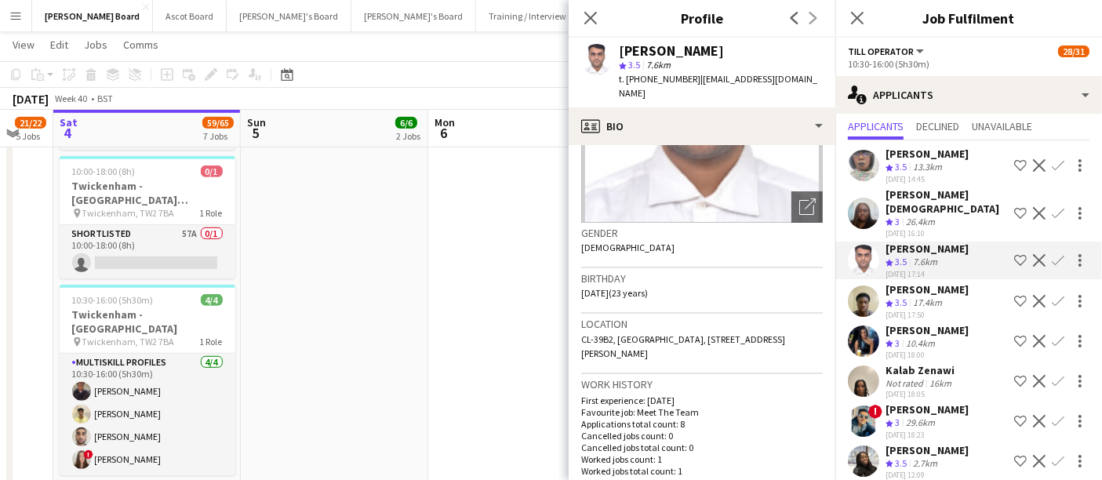
scroll to position [261, 0]
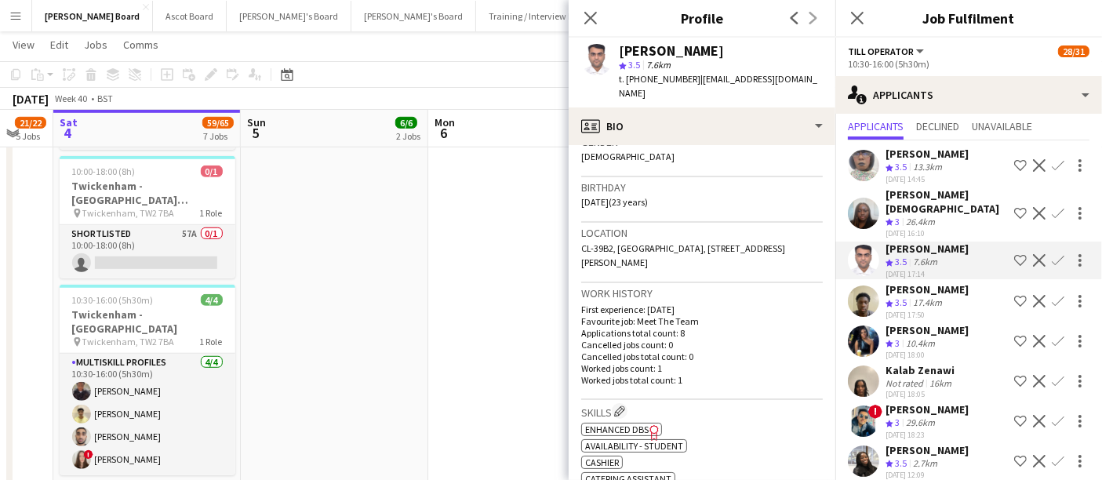
drag, startPoint x: 655, startPoint y: 249, endPoint x: 620, endPoint y: 252, distance: 34.6
click at [620, 252] on div "Location CL-39B2, clayhill Halls of Residence, 81 Burney Avenue, Surbiton, KT5 …" at bounding box center [702, 253] width 242 height 60
copy span "KT5 8DF"
click at [543, 57] on app-page-menu "View Day view expanded Day view collapsed Month view Date picker Jump to today …" at bounding box center [551, 46] width 1102 height 30
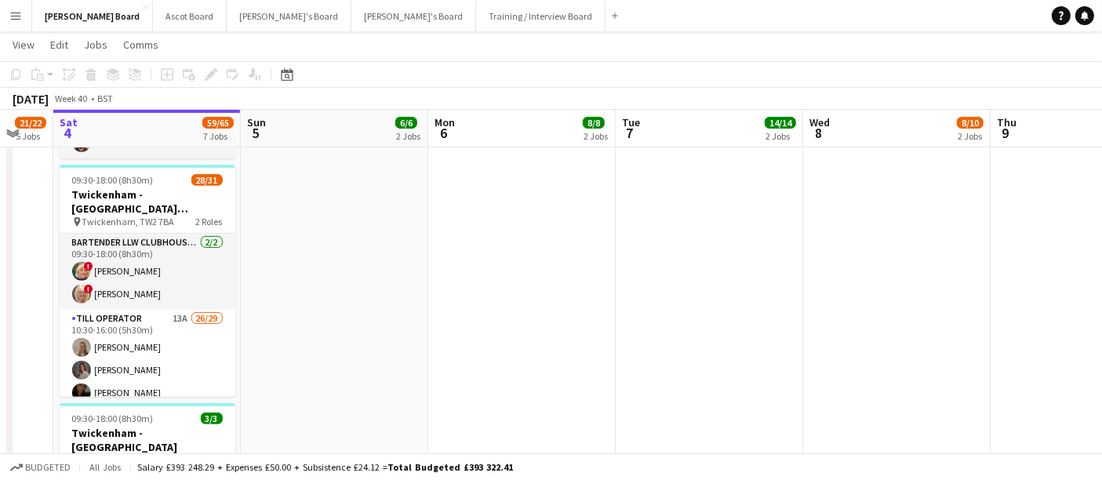
scroll to position [695, 0]
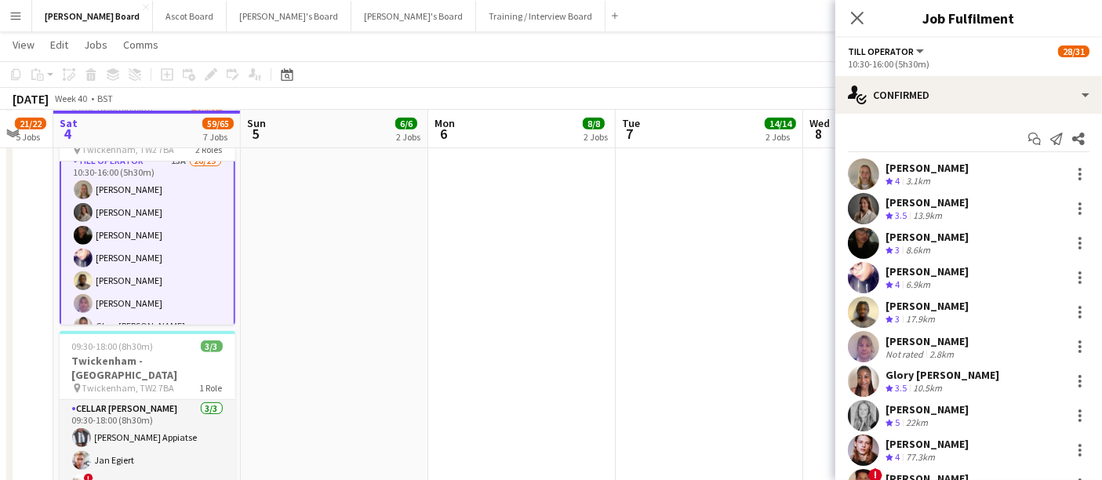
scroll to position [88, 0]
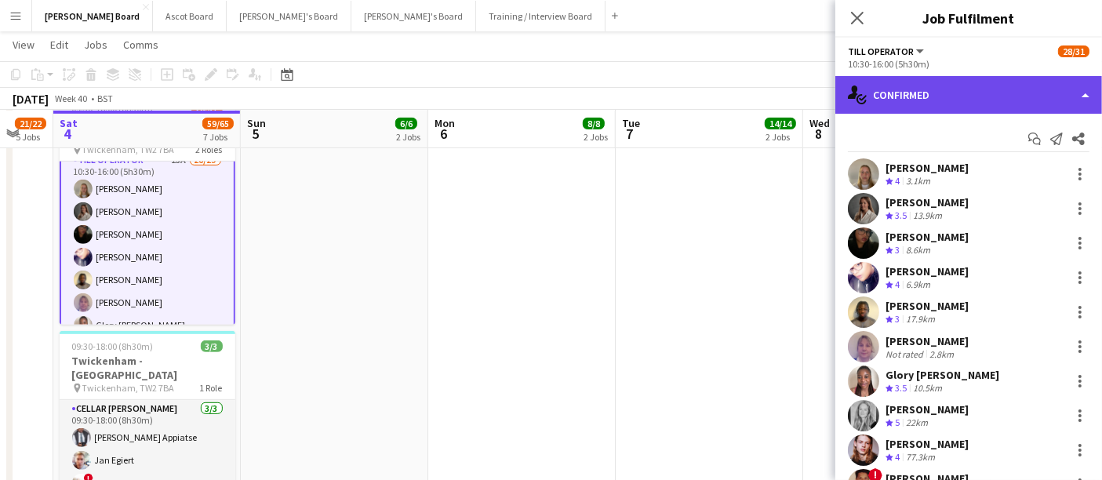
click at [995, 89] on div "single-neutral-actions-check-2 Confirmed" at bounding box center [968, 95] width 267 height 38
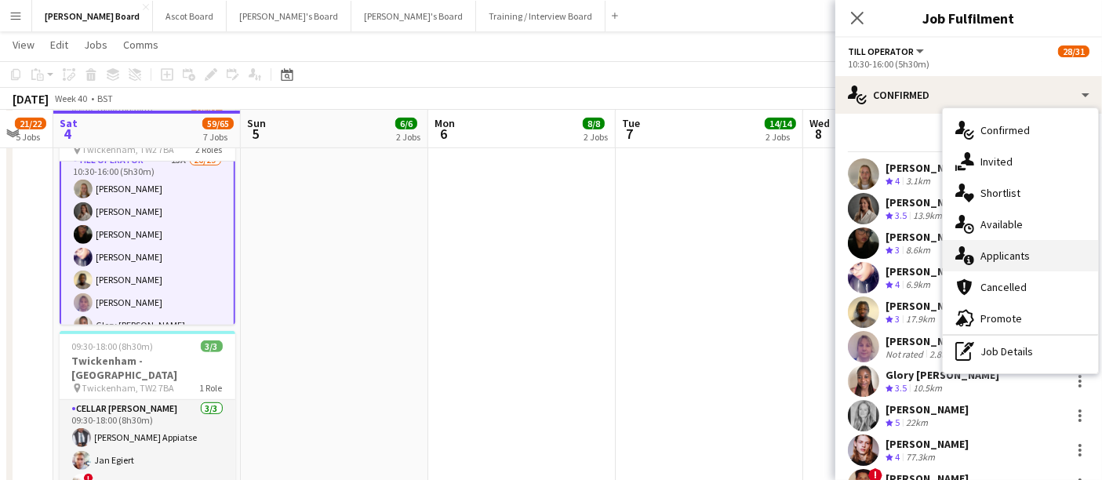
click at [1001, 260] on span "Applicants" at bounding box center [1004, 256] width 49 height 14
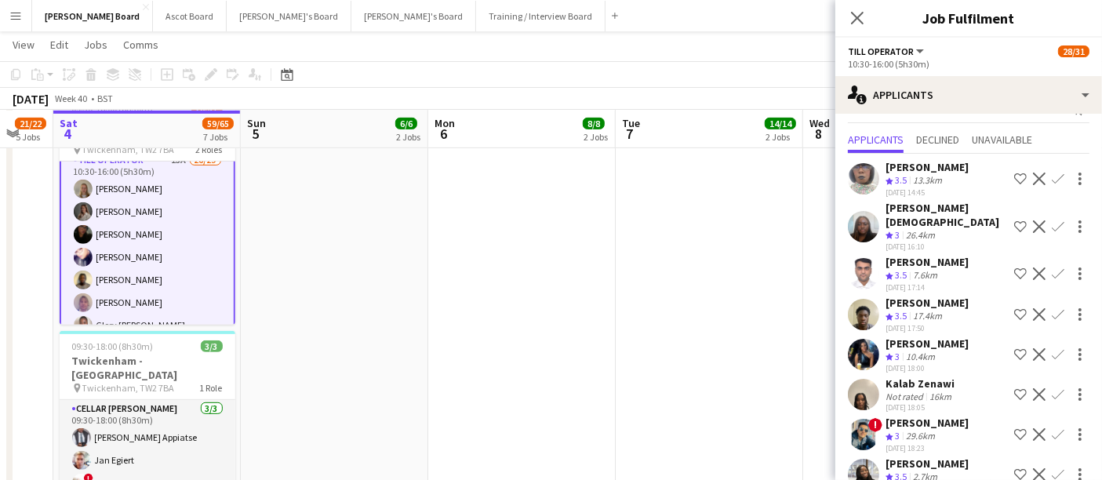
scroll to position [42, 0]
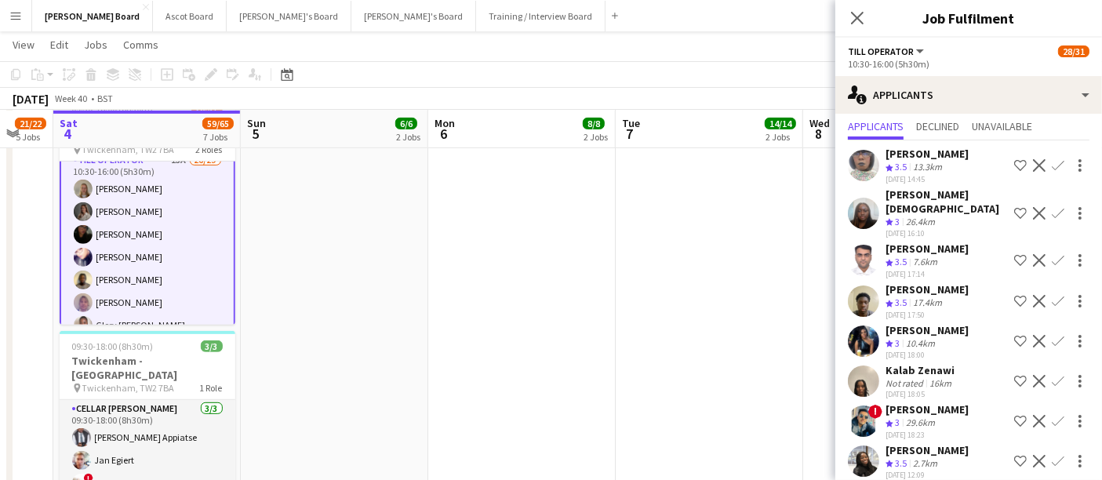
click at [795, 256] on app-date-cell at bounding box center [709, 402] width 187 height 915
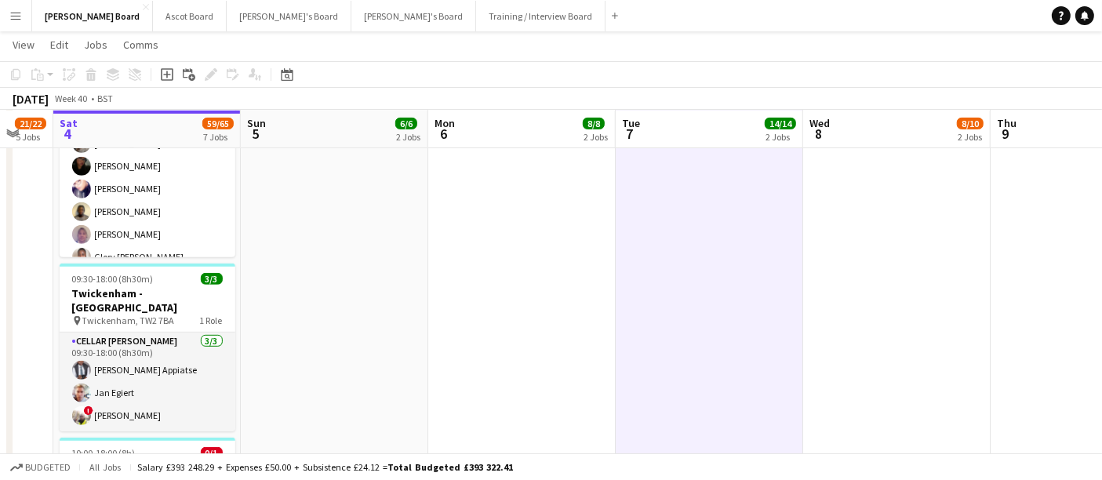
scroll to position [782, 0]
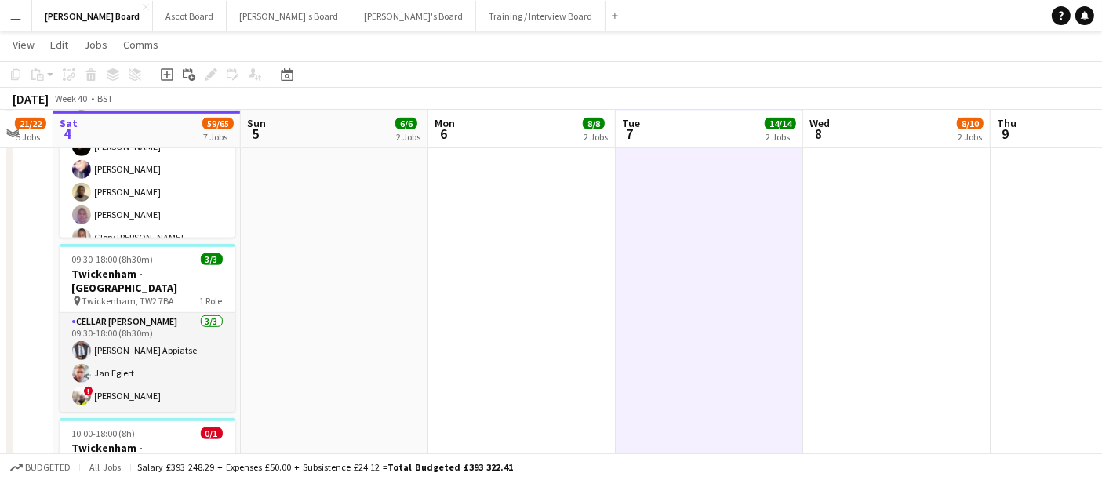
click at [136, 319] on app-card-role "Cellar Porter 3/3 09:30-18:00 (8h30m) Giordano Appiatse Jan Egiert ! Ashane Dea…" at bounding box center [148, 362] width 176 height 99
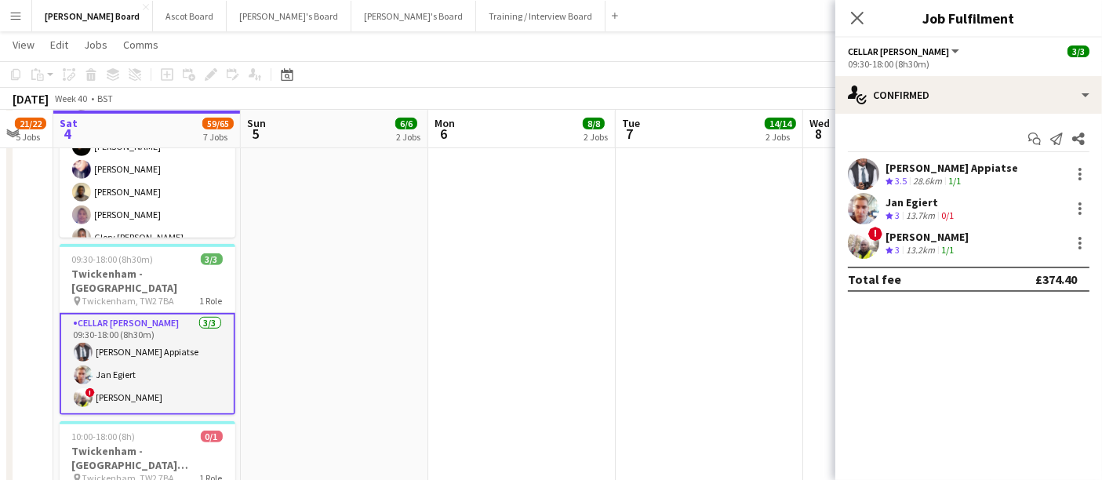
click at [922, 168] on div "[PERSON_NAME] Appiatse" at bounding box center [951, 168] width 133 height 14
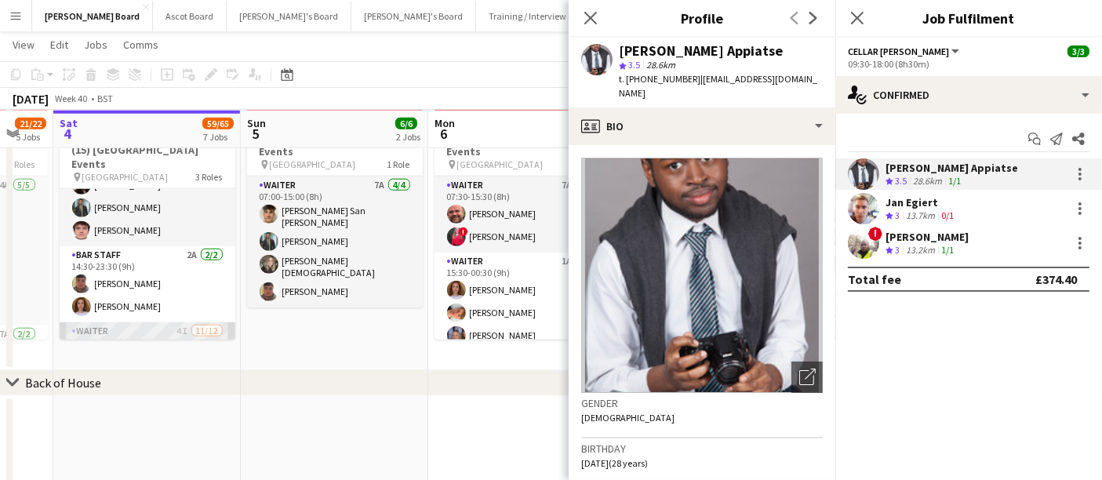
scroll to position [9, 0]
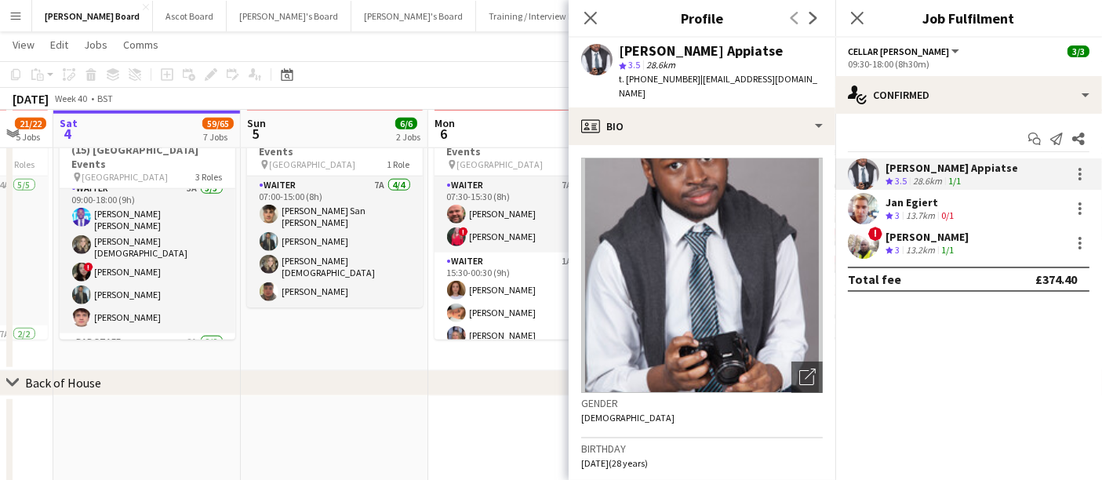
click at [292, 309] on app-date-cell "07:00-15:00 (8h) 4/4 (4) Four Seasons Hotel Events pin Four Seasons Hotel 1 Rol…" at bounding box center [334, 236] width 187 height 270
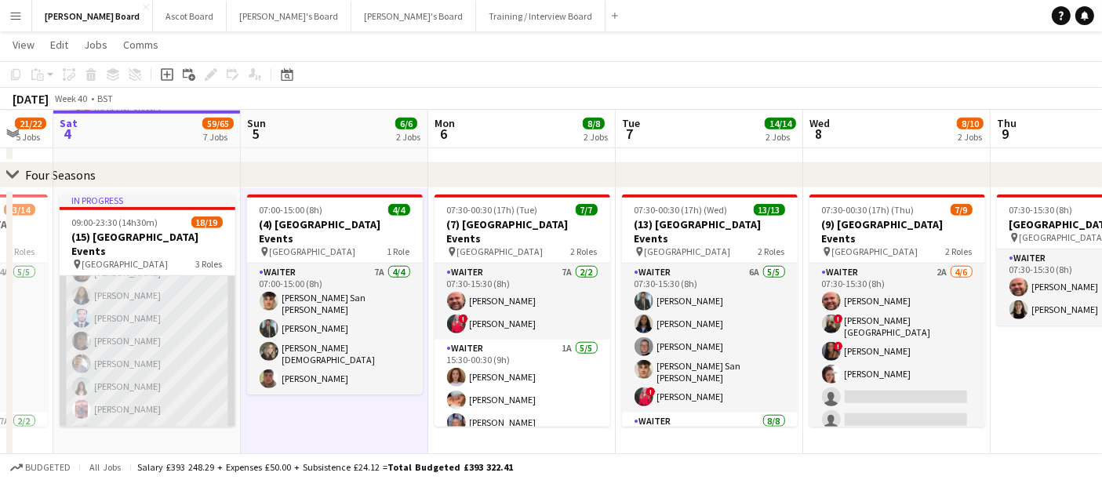
scroll to position [358, 0]
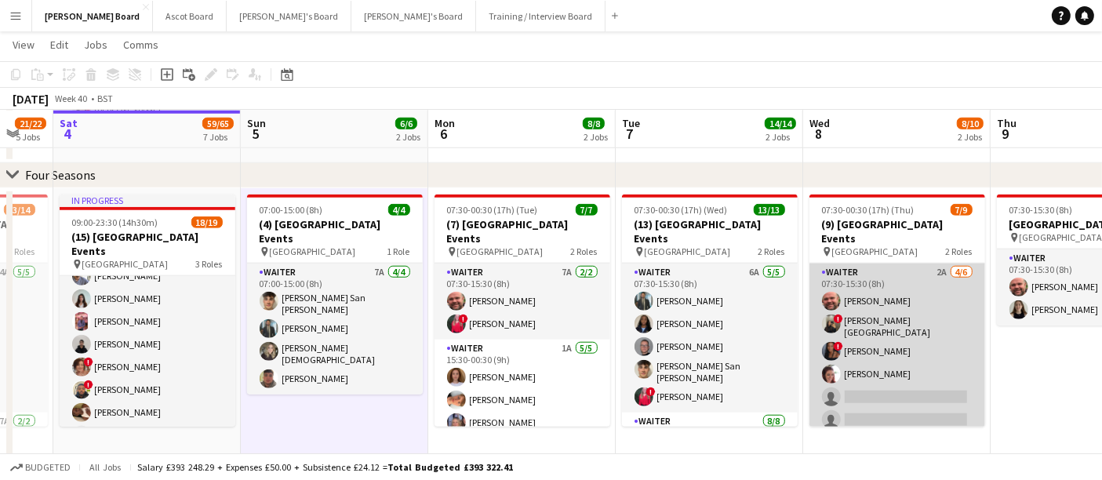
click at [863, 310] on app-card-role "Waiter 2A 4/6 07:30-15:30 (8h) Dyllon McGregor ! Deirbhile Durkin-Badham ! Cher…" at bounding box center [897, 349] width 176 height 172
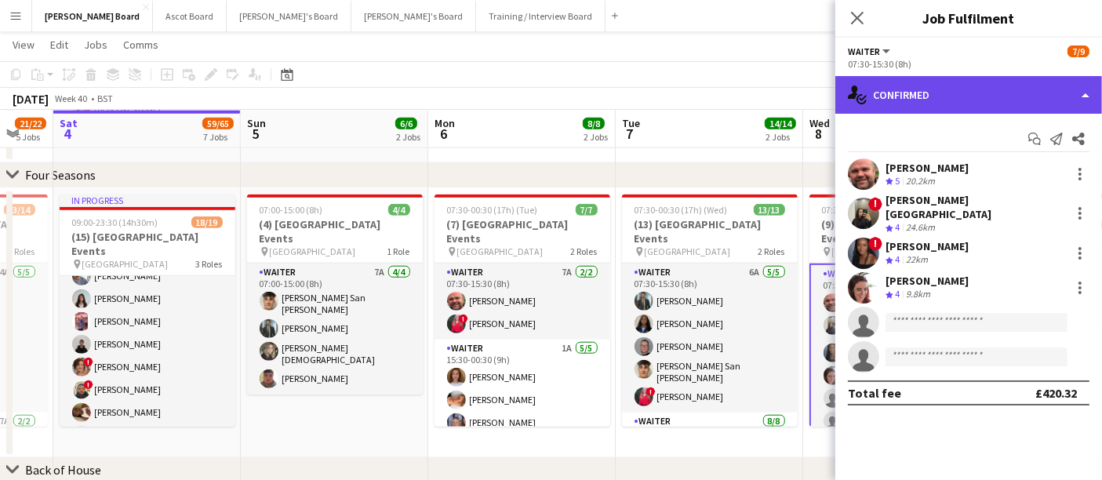
click at [1048, 78] on div "single-neutral-actions-check-2 Confirmed" at bounding box center [968, 95] width 267 height 38
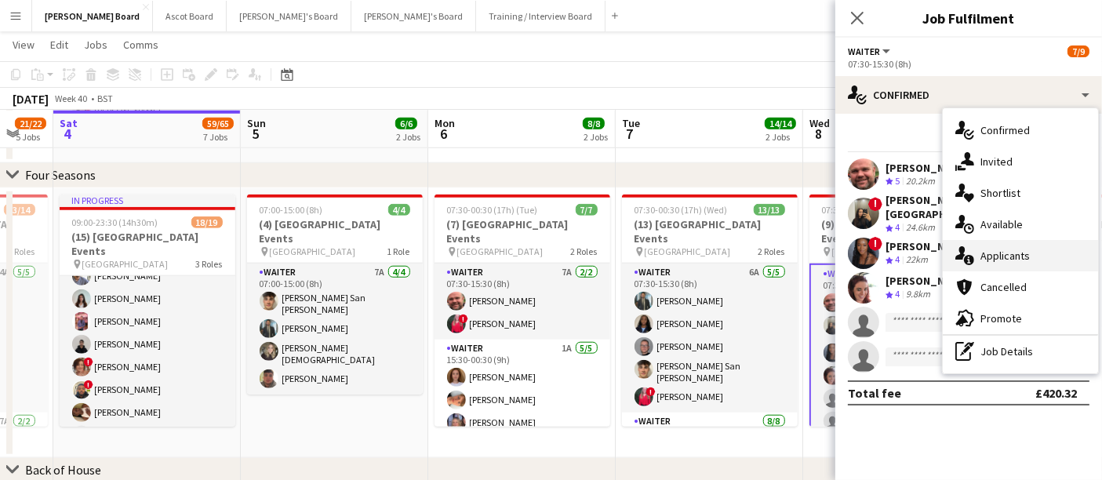
click at [1023, 254] on span "Applicants" at bounding box center [1004, 256] width 49 height 14
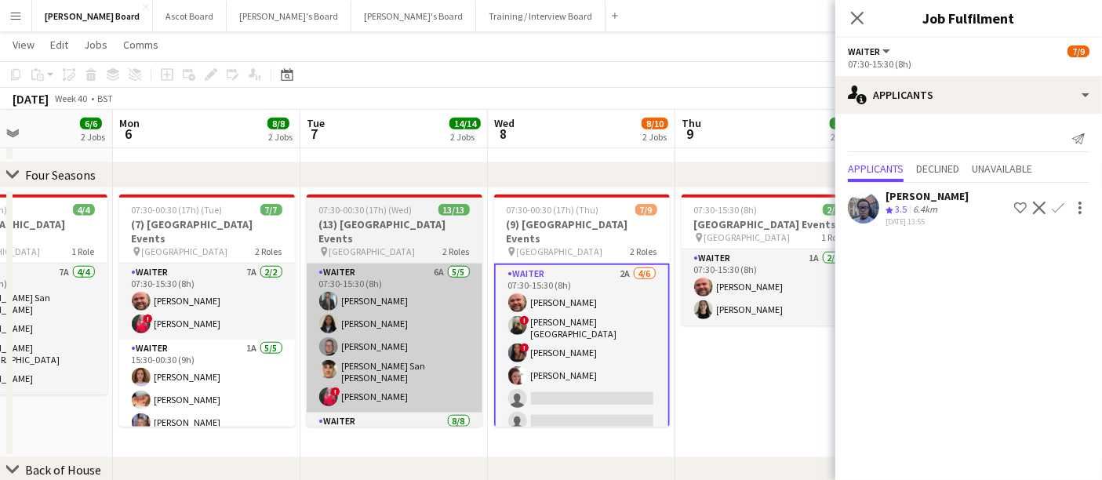
scroll to position [0, 1046]
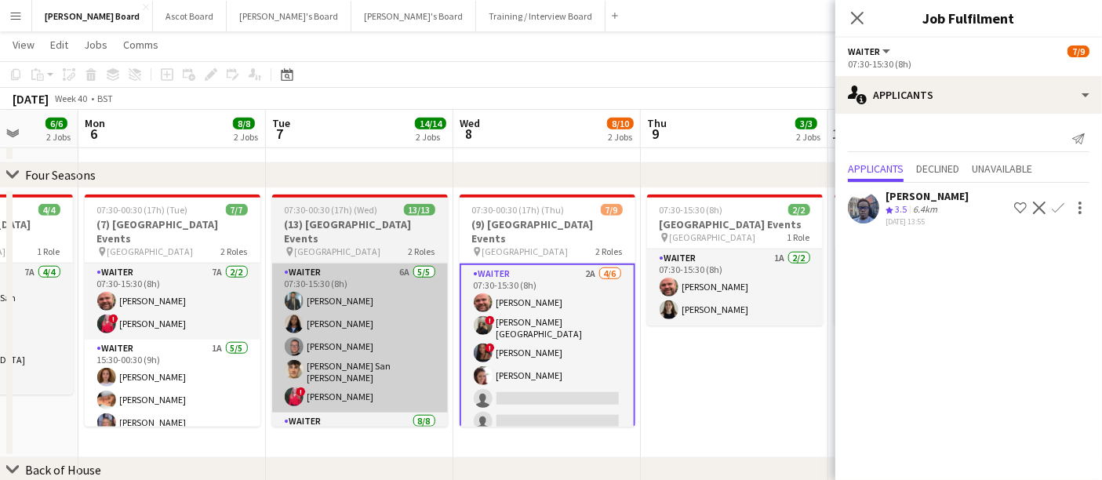
drag, startPoint x: 715, startPoint y: 332, endPoint x: 394, endPoint y: 305, distance: 321.8
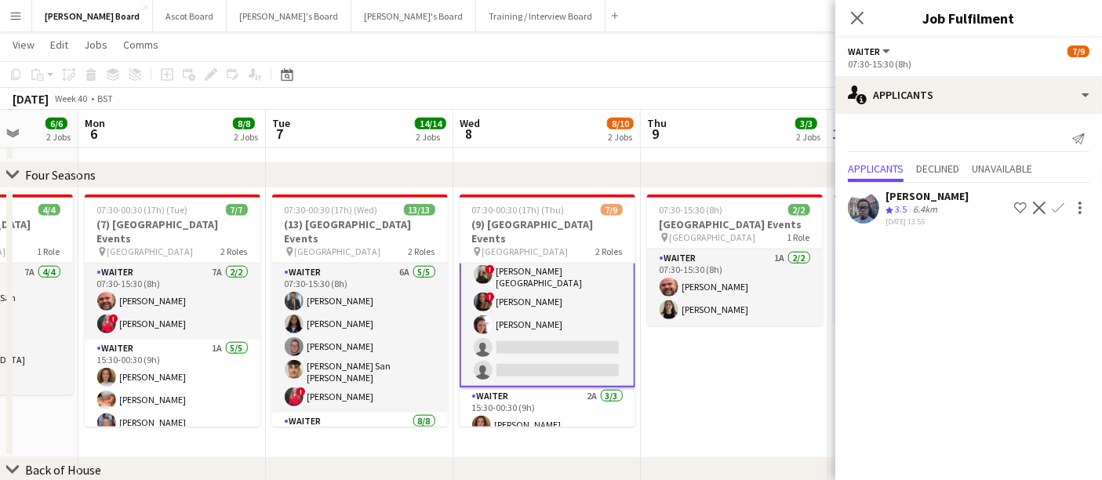
scroll to position [89, 0]
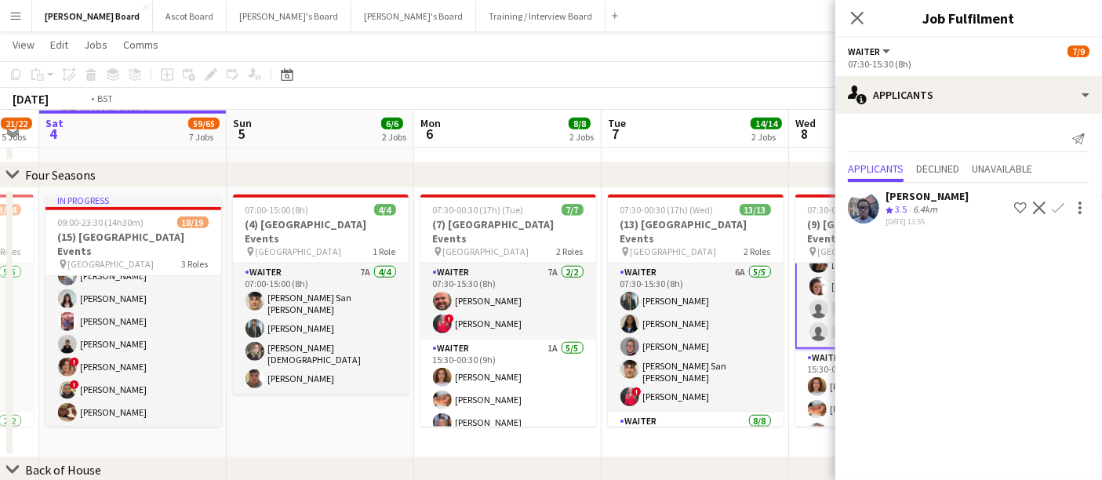
drag, startPoint x: 624, startPoint y: 341, endPoint x: 267, endPoint y: 301, distance: 359.0
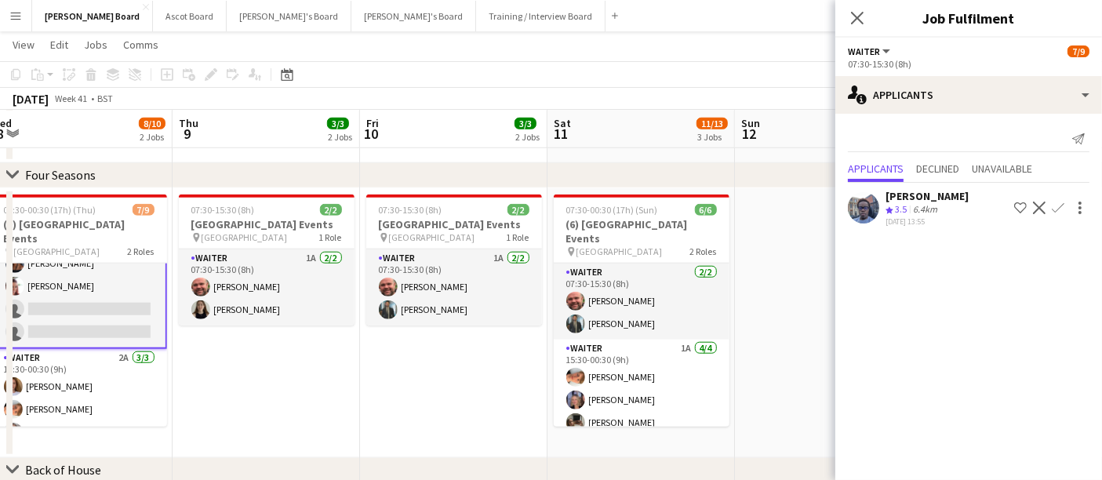
drag, startPoint x: 531, startPoint y: 336, endPoint x: 486, endPoint y: 335, distance: 44.7
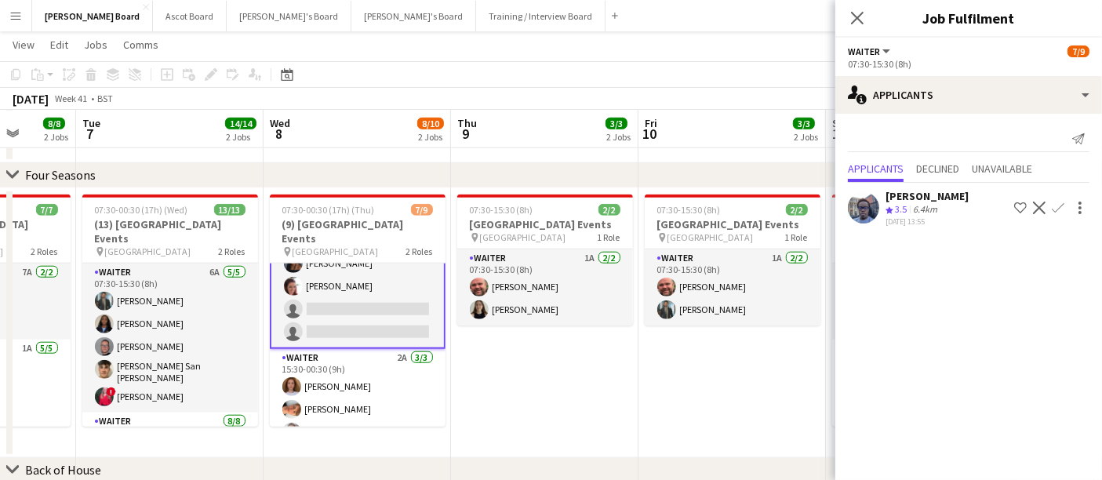
drag, startPoint x: 377, startPoint y: 330, endPoint x: 663, endPoint y: 347, distance: 286.7
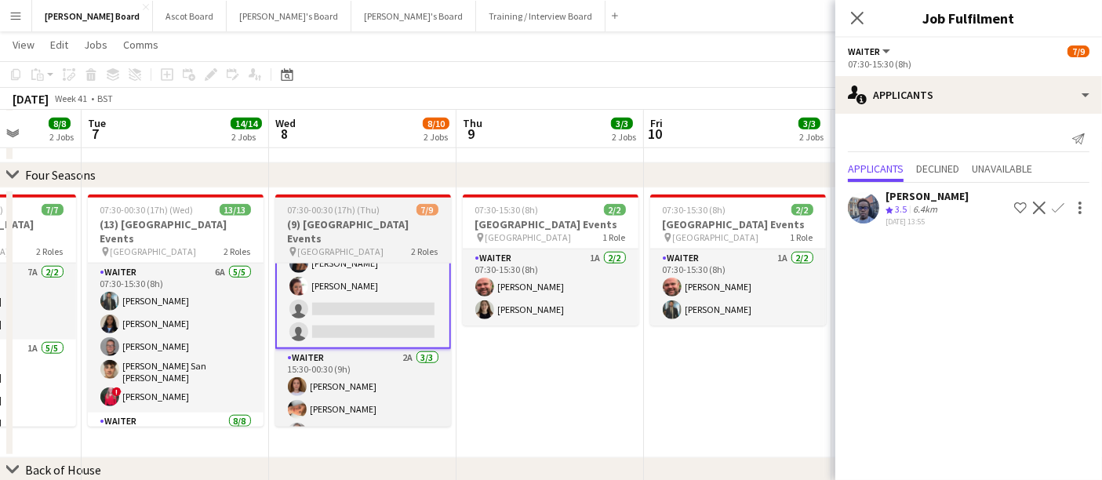
scroll to position [2, 0]
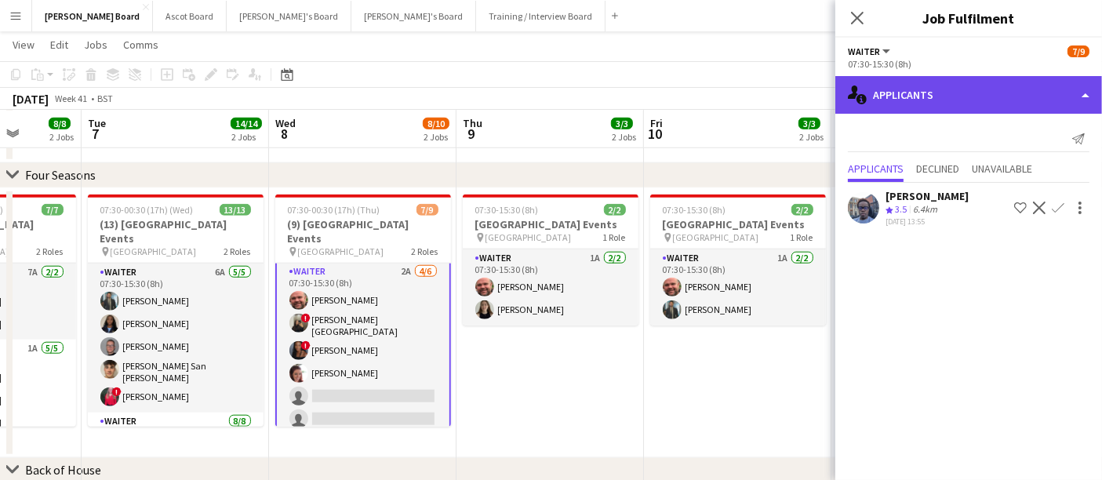
click at [981, 105] on div "single-neutral-actions-information Applicants" at bounding box center [968, 95] width 267 height 38
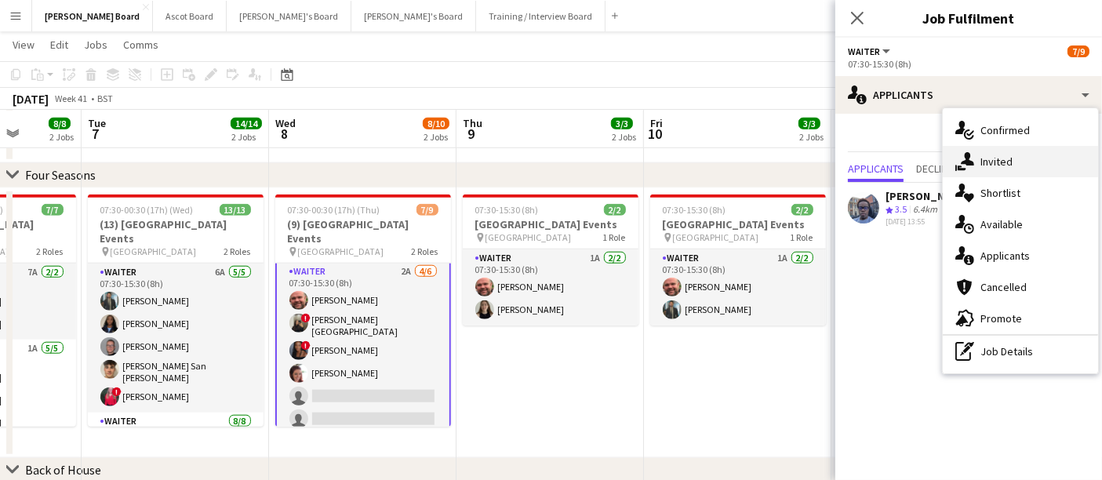
click at [1006, 154] on span "Invited" at bounding box center [996, 161] width 32 height 14
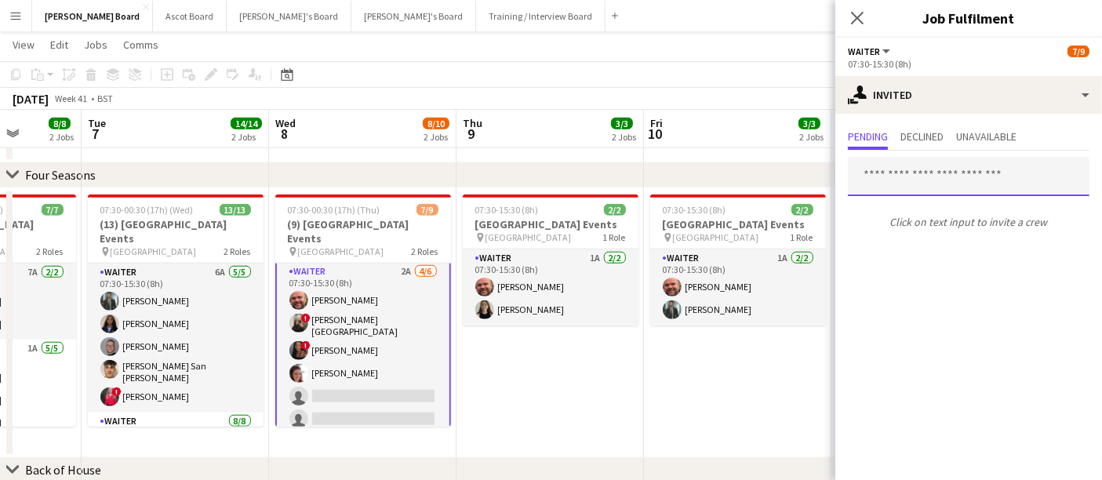
click at [931, 179] on input "text" at bounding box center [969, 176] width 242 height 39
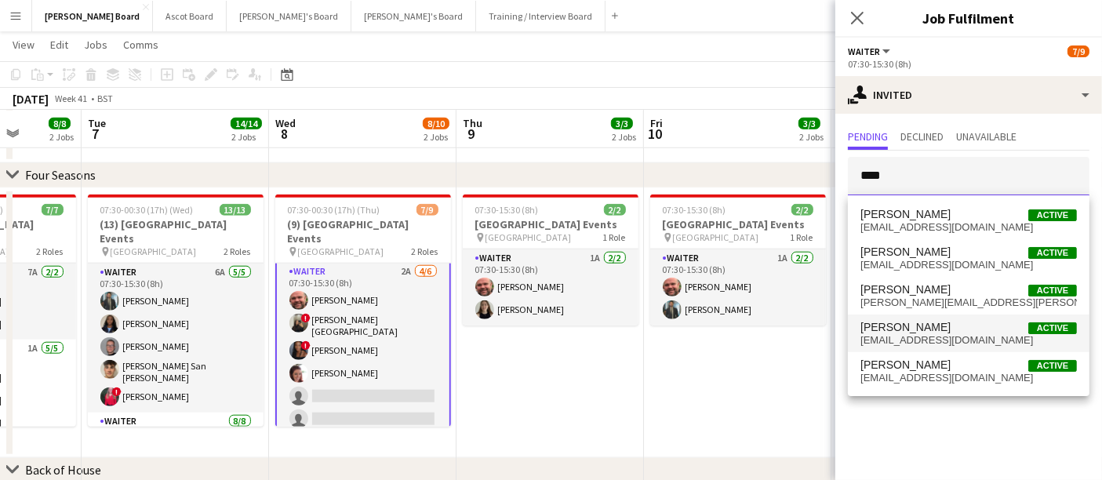
type input "****"
click at [917, 337] on span "aimeenewenham18@gmail.com" at bounding box center [968, 340] width 216 height 13
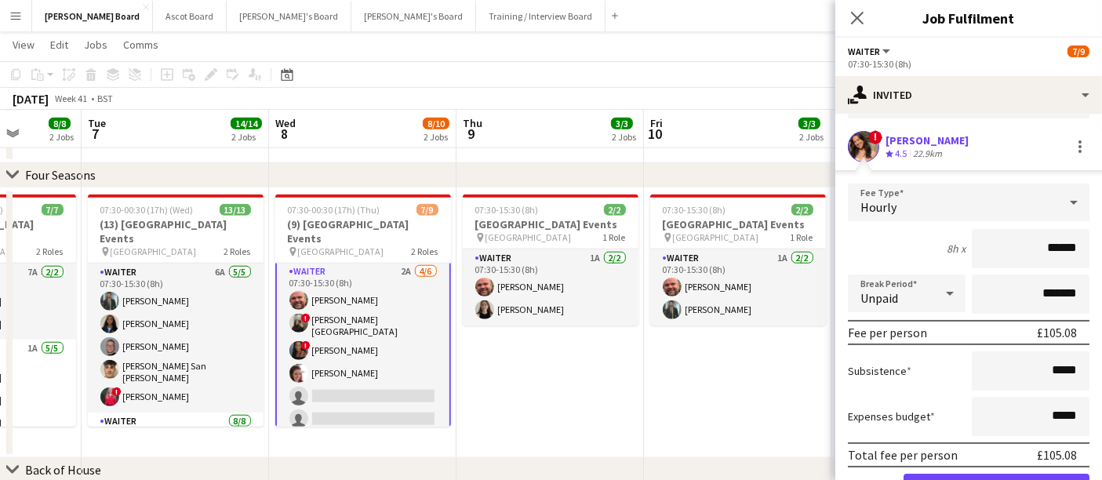
scroll to position [159, 0]
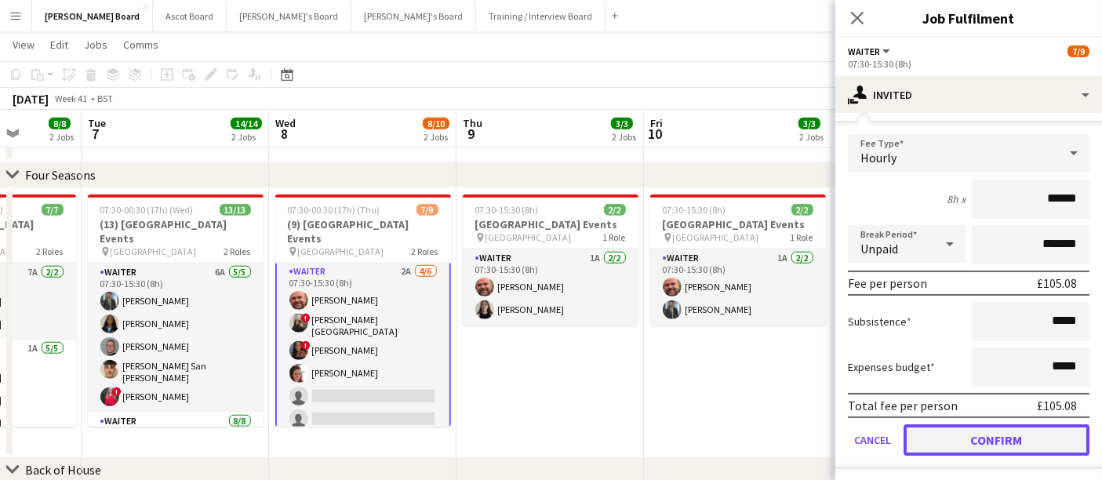
click at [974, 440] on button "Confirm" at bounding box center [996, 439] width 186 height 31
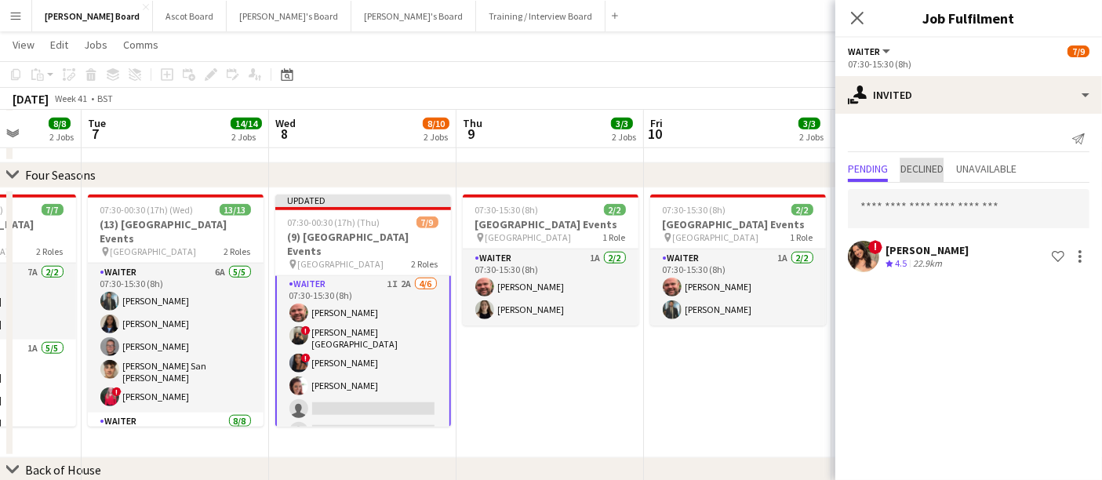
click at [918, 165] on span "Declined" at bounding box center [921, 168] width 43 height 11
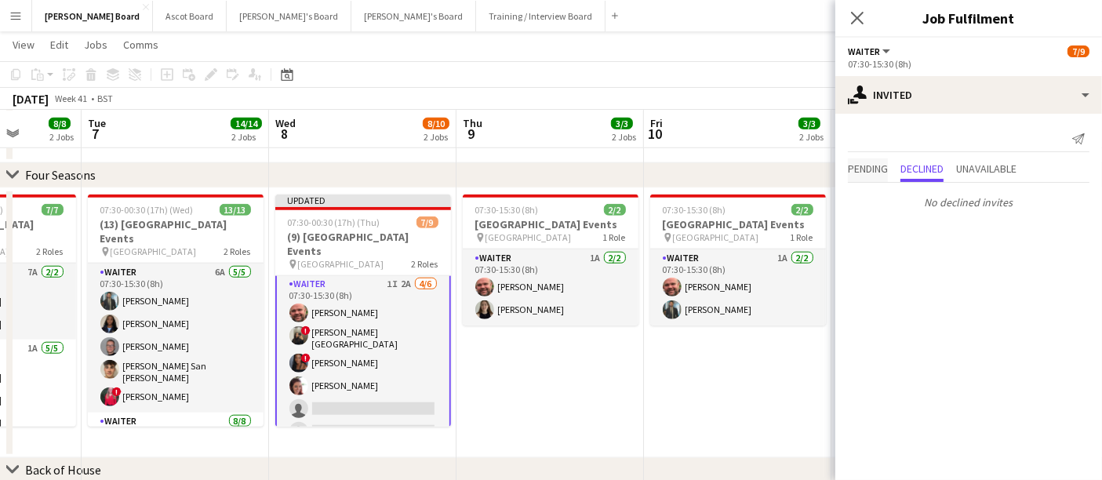
click at [879, 166] on span "Pending" at bounding box center [868, 168] width 40 height 11
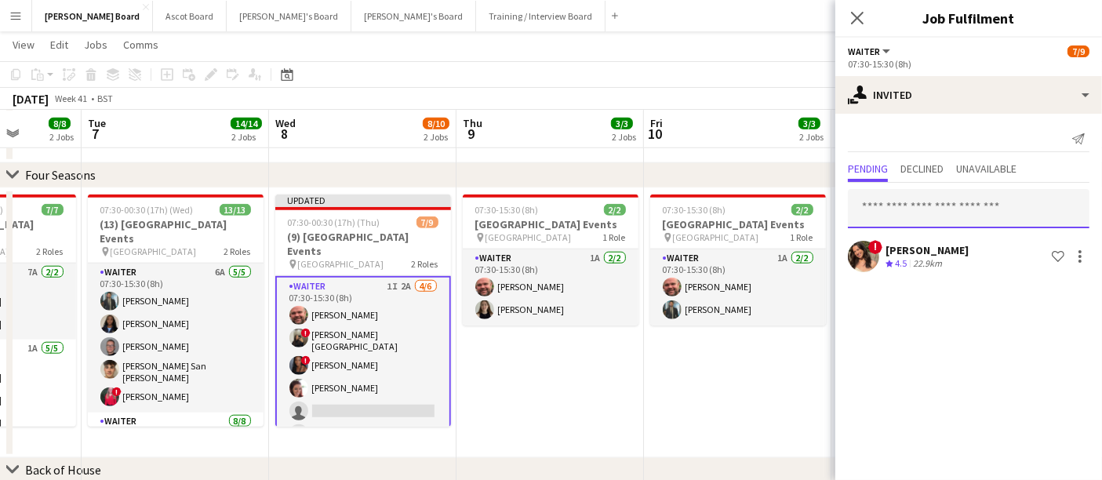
click at [893, 206] on input "text" at bounding box center [969, 208] width 242 height 39
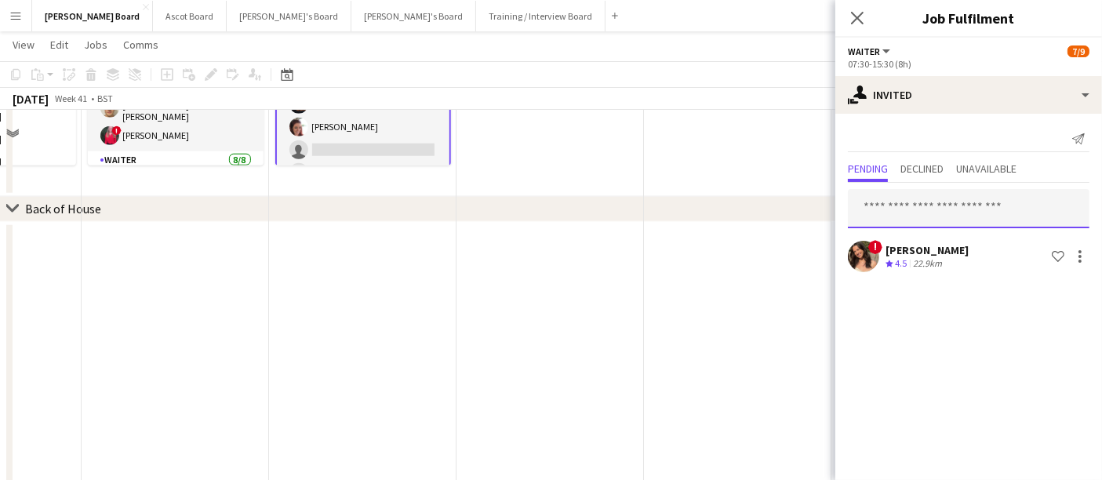
scroll to position [1392, 0]
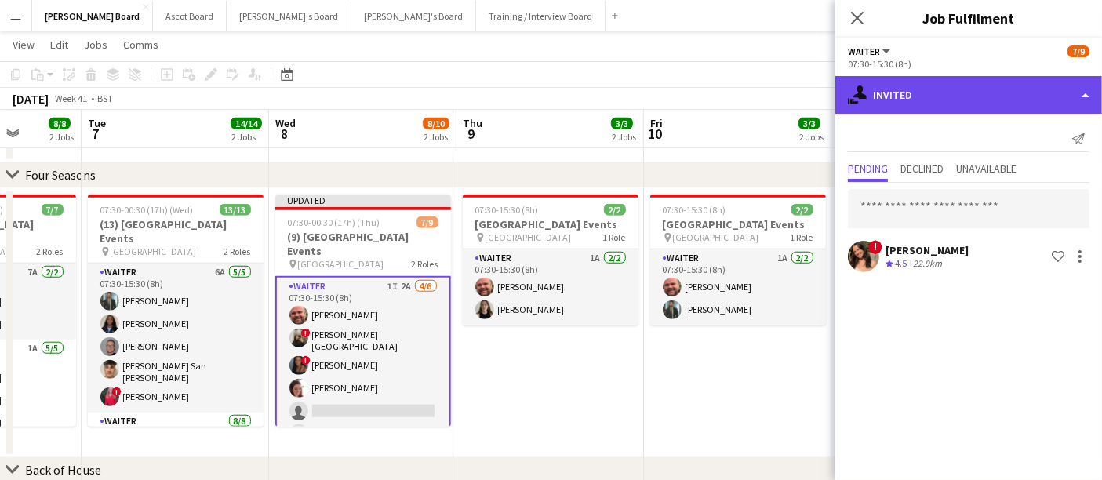
click at [998, 97] on div "single-neutral-actions-share-1 Invited" at bounding box center [968, 95] width 267 height 38
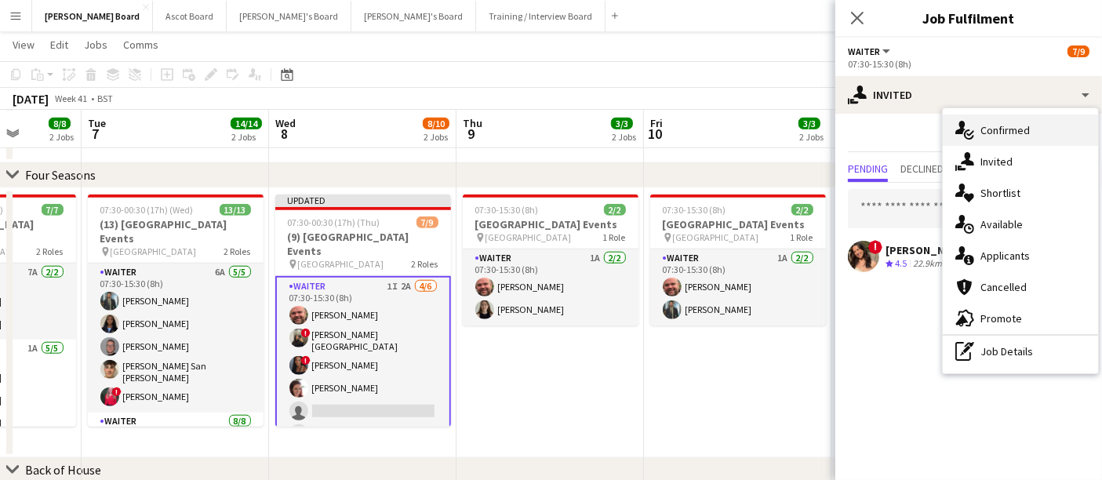
click at [1013, 131] on span "Confirmed" at bounding box center [1004, 130] width 49 height 14
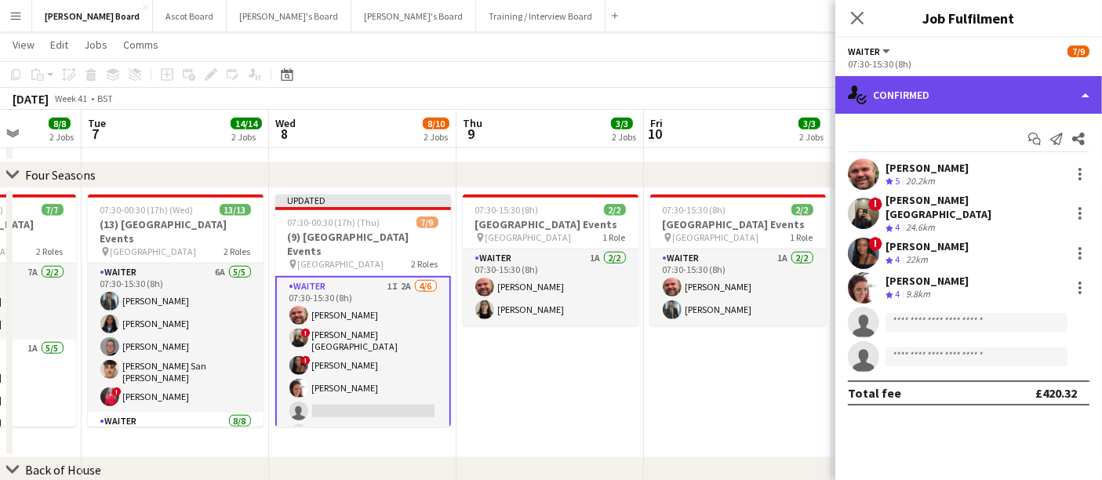
click at [1001, 94] on div "single-neutral-actions-check-2 Confirmed" at bounding box center [968, 95] width 267 height 38
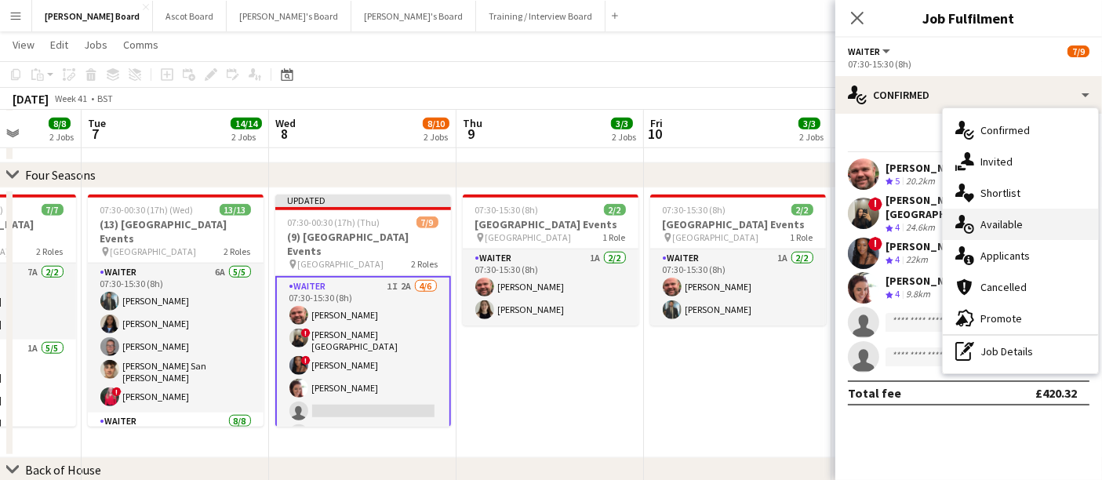
click at [1003, 227] on span "Available" at bounding box center [1001, 224] width 42 height 14
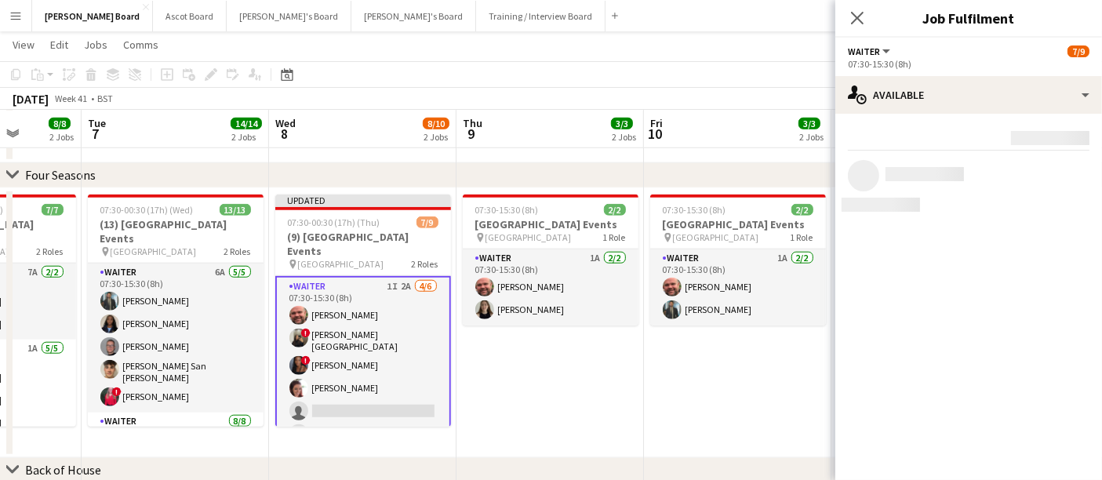
click at [1001, 114] on div "Rating: 0 - 5 0 5 Distance: 1km - 1001km+ 1001km+ To use matched requirements f…" at bounding box center [968, 170] width 267 height 113
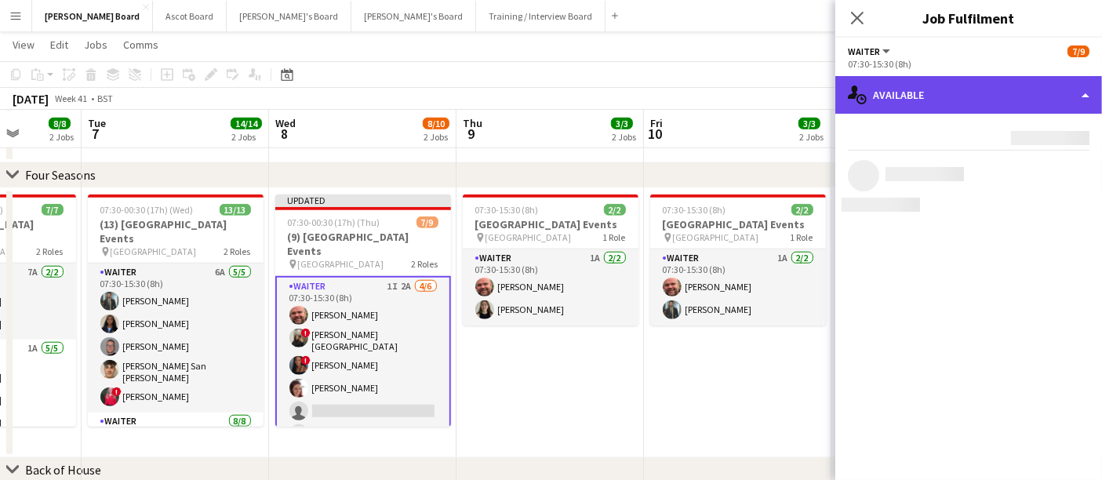
click at [1008, 96] on div "single-neutral-actions-upload Available" at bounding box center [968, 95] width 267 height 38
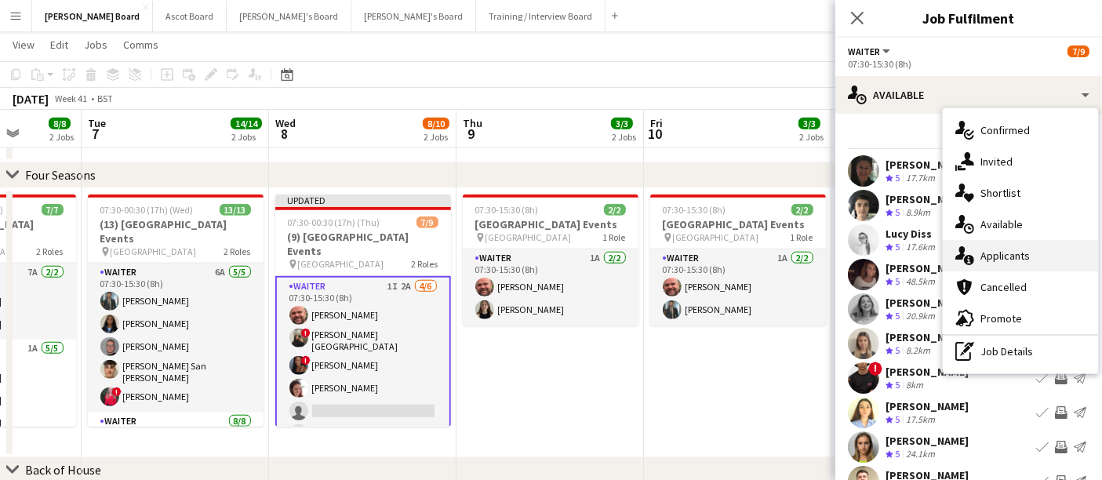
click at [1015, 265] on div "single-neutral-actions-information Applicants" at bounding box center [1020, 255] width 155 height 31
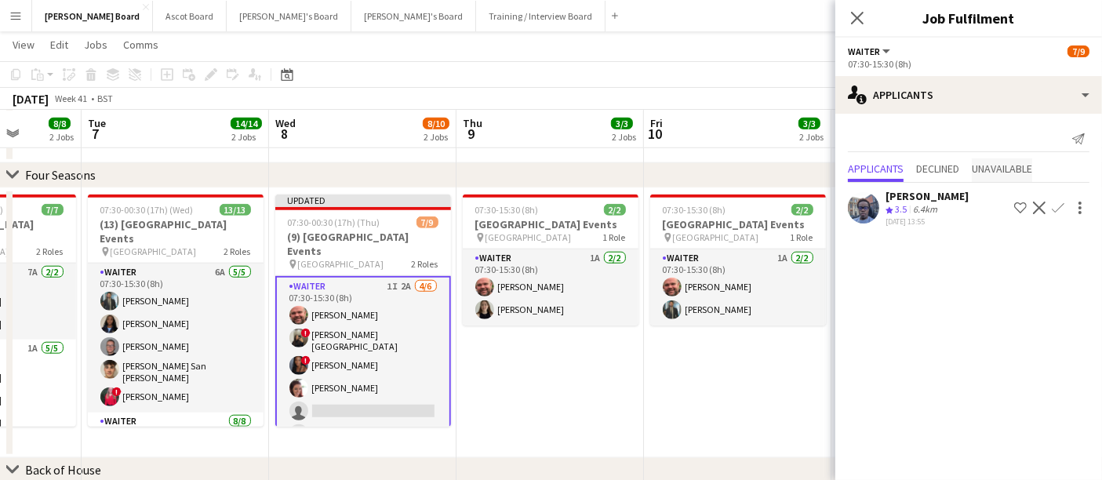
click at [972, 169] on div "Applicants Declined Unavailable" at bounding box center [969, 170] width 242 height 24
click at [1005, 169] on span "Unavailable" at bounding box center [1002, 168] width 60 height 11
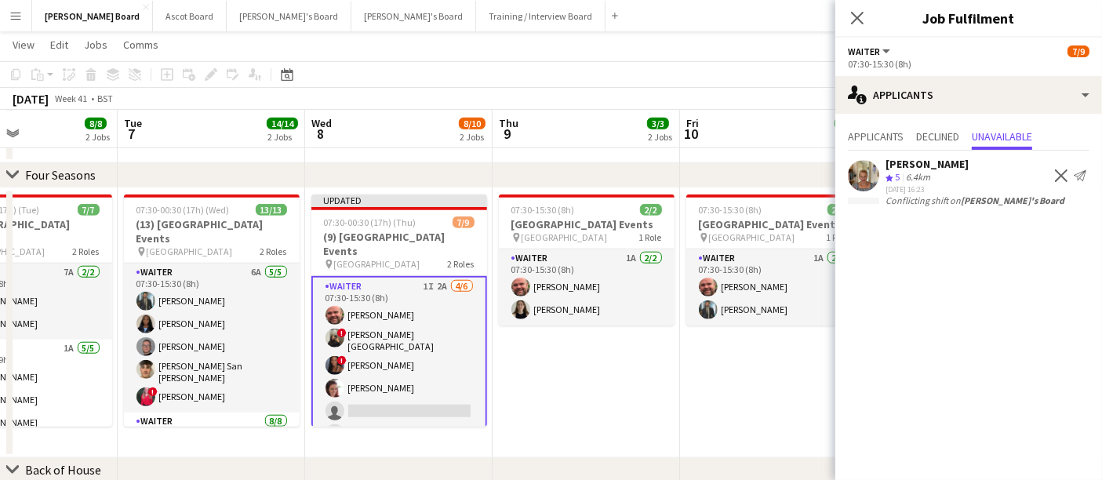
scroll to position [0, 440]
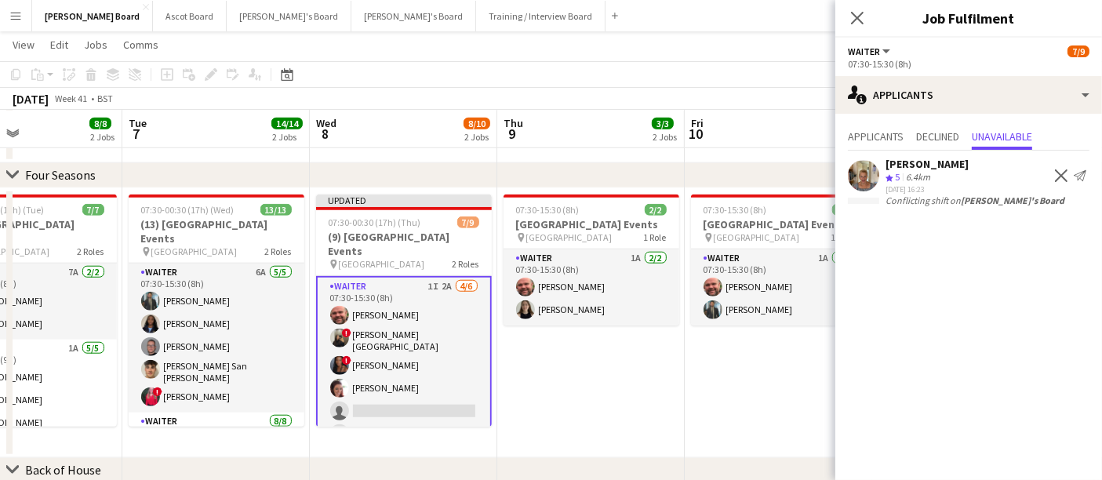
drag, startPoint x: 459, startPoint y: 374, endPoint x: 500, endPoint y: 371, distance: 40.9
click at [613, 359] on app-date-cell "07:30-15:30 (8h) 2/2 Four Seasons Hotel Events pin Four Seasons Hotel 1 Role Wa…" at bounding box center [590, 323] width 187 height 270
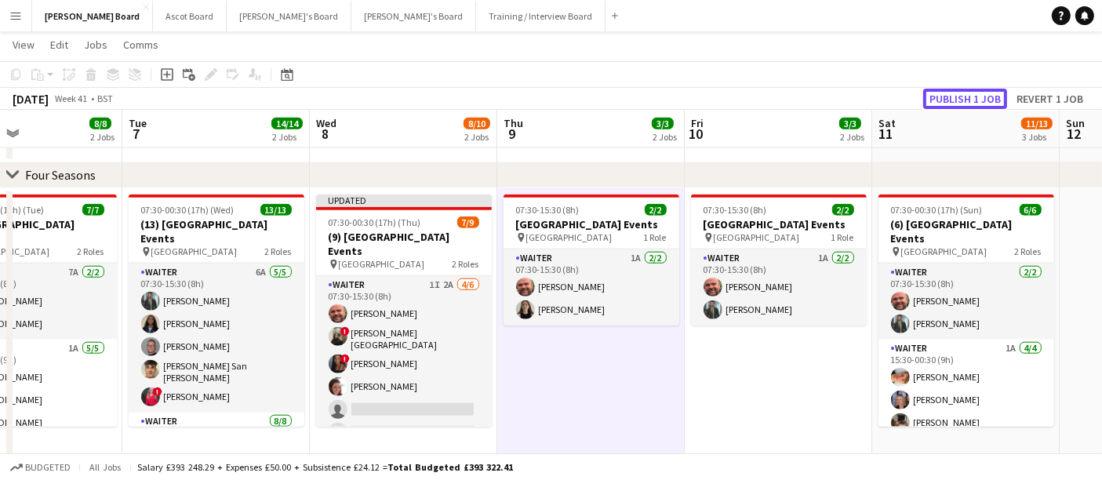
click at [981, 98] on button "Publish 1 job" at bounding box center [965, 99] width 84 height 20
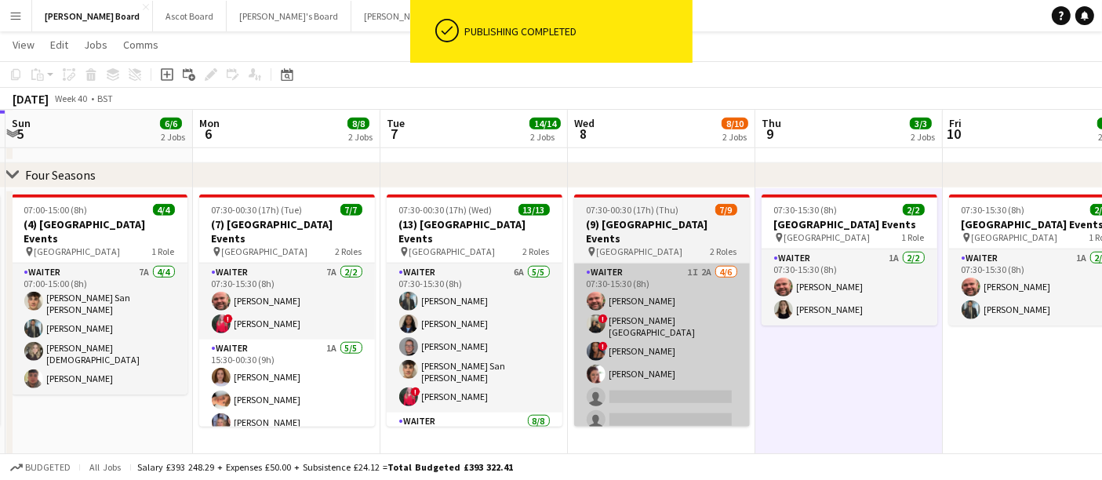
drag, startPoint x: 462, startPoint y: 345, endPoint x: 775, endPoint y: 347, distance: 312.9
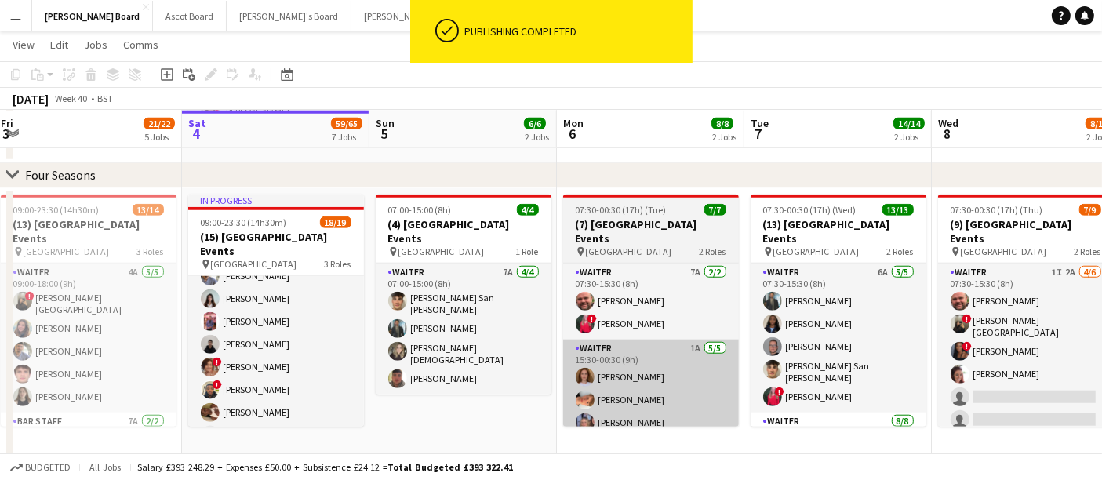
drag, startPoint x: 474, startPoint y: 325, endPoint x: 673, endPoint y: 329, distance: 198.4
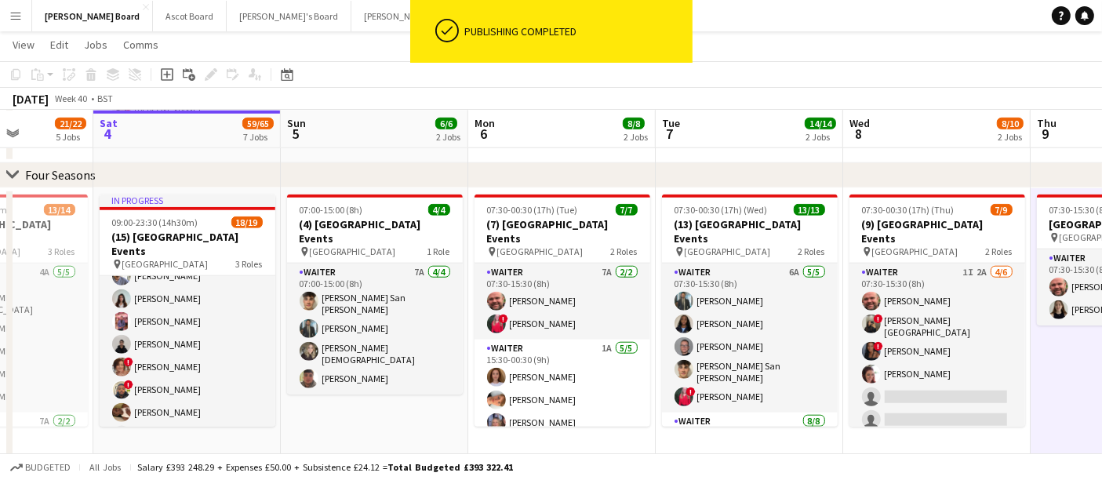
scroll to position [0, 467]
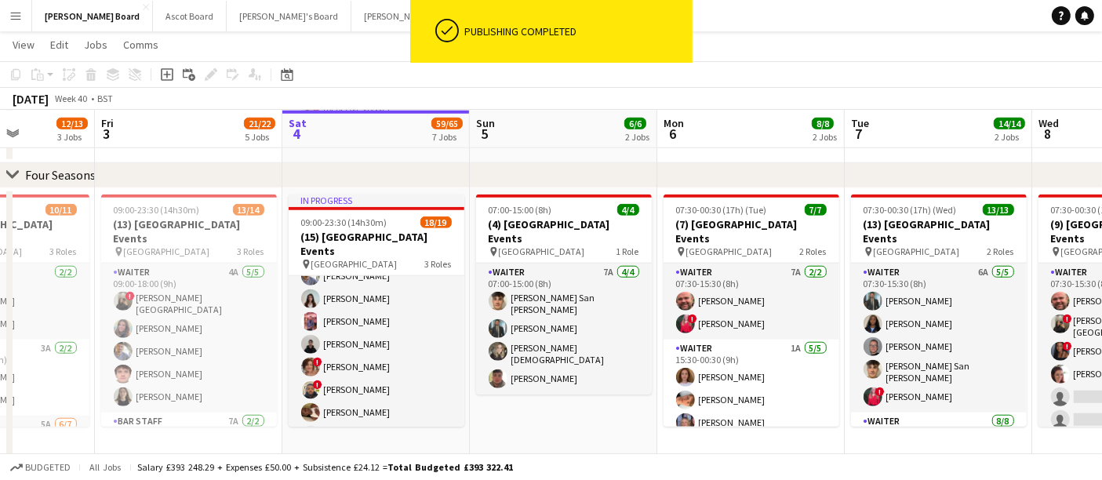
drag, startPoint x: 469, startPoint y: 318, endPoint x: 510, endPoint y: 321, distance: 40.9
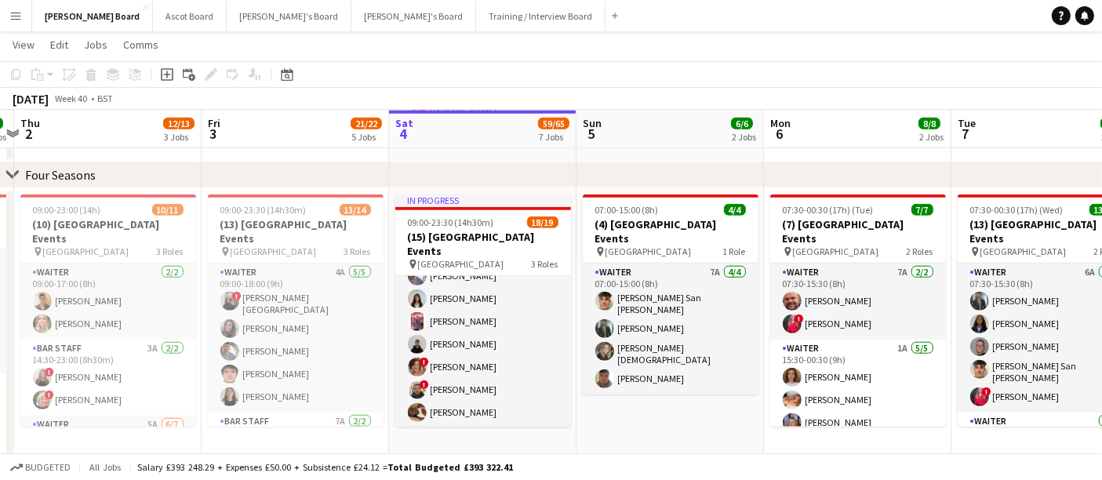
scroll to position [0, 358]
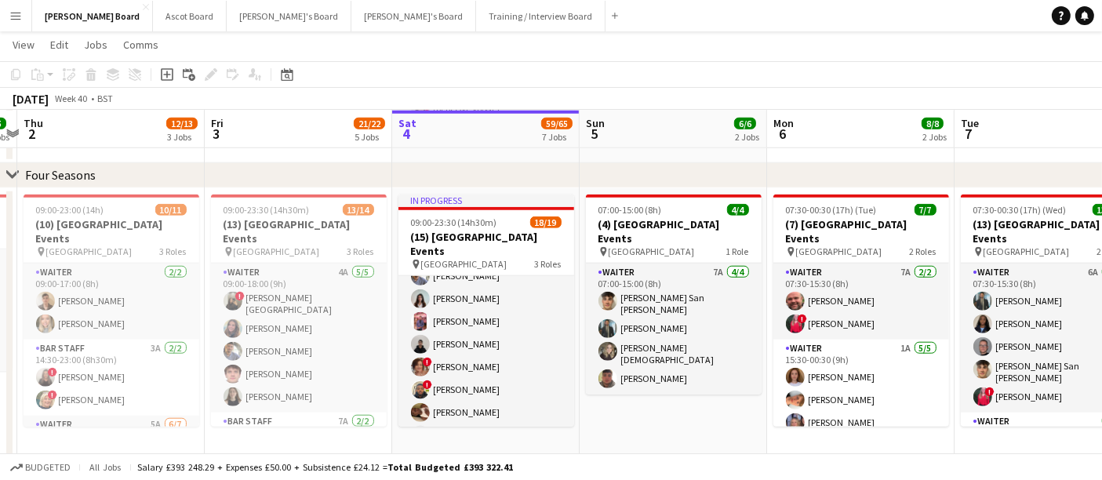
drag, startPoint x: 255, startPoint y: 309, endPoint x: 350, endPoint y: 318, distance: 95.3
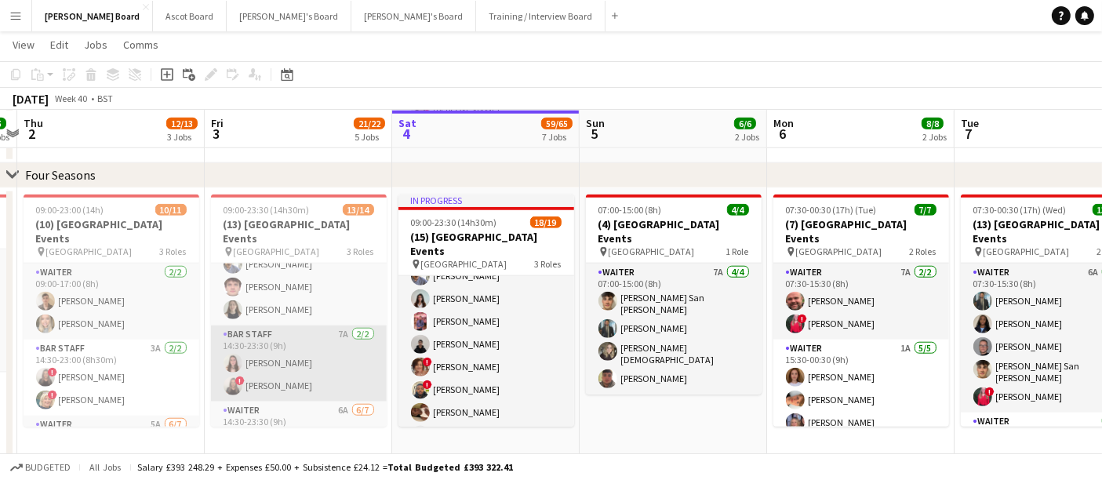
scroll to position [232, 0]
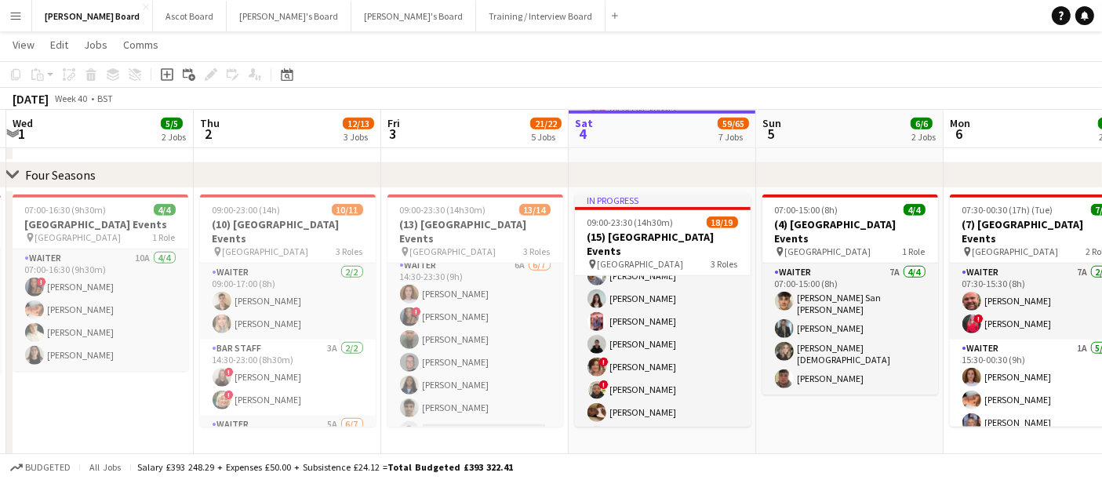
drag, startPoint x: 300, startPoint y: 317, endPoint x: 447, endPoint y: 325, distance: 147.6
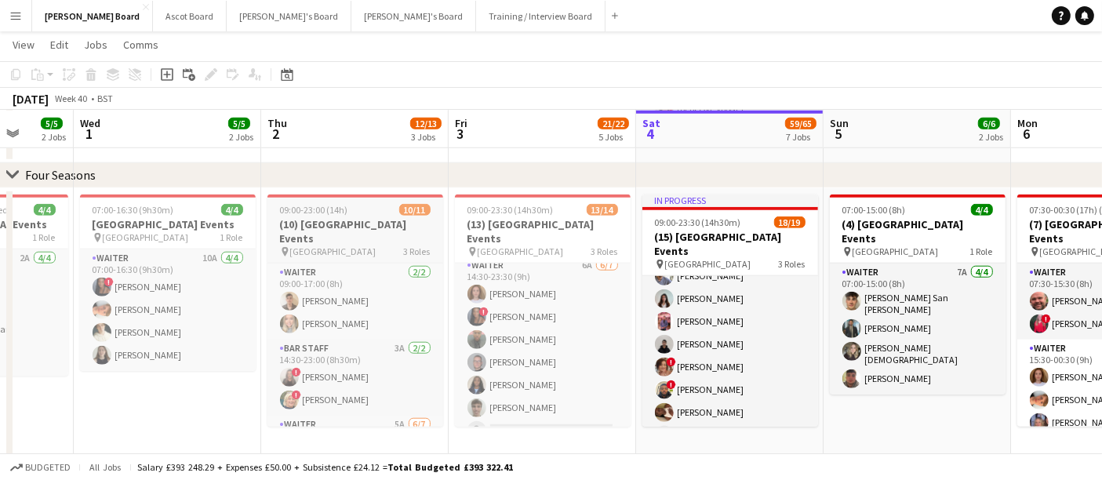
drag, startPoint x: 369, startPoint y: 322, endPoint x: 438, endPoint y: 323, distance: 69.8
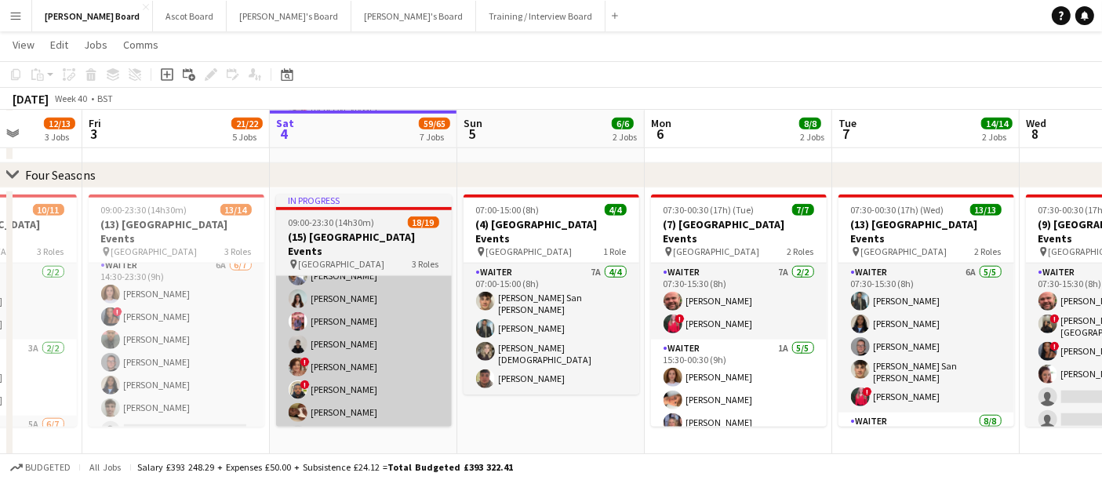
drag, startPoint x: 644, startPoint y: 332, endPoint x: 282, endPoint y: 307, distance: 363.1
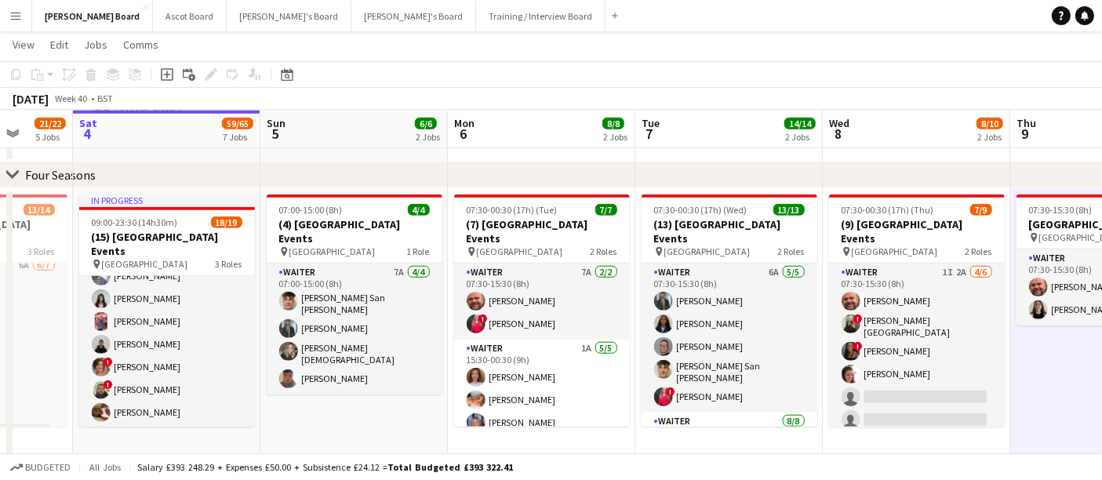
drag, startPoint x: 652, startPoint y: 333, endPoint x: 492, endPoint y: 321, distance: 159.7
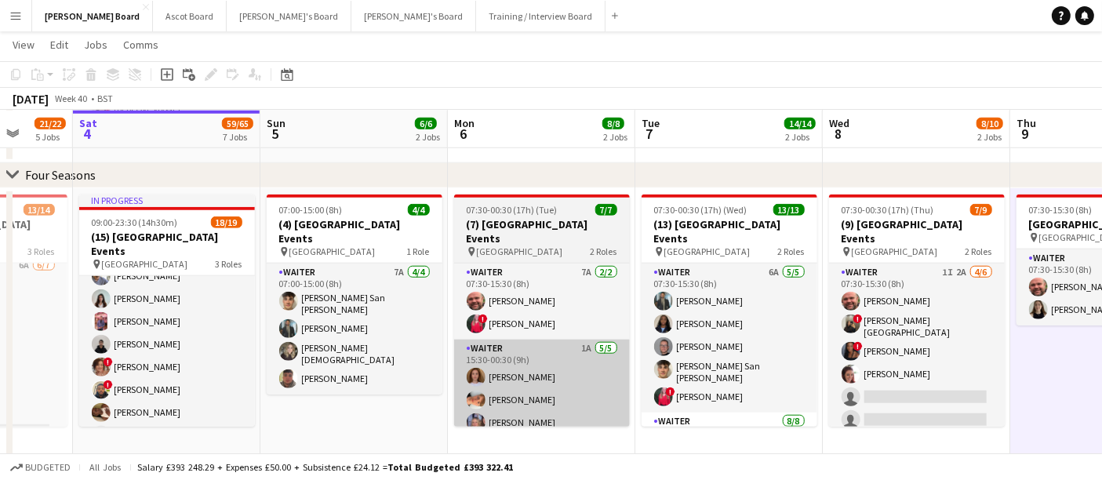
scroll to position [0, 1085]
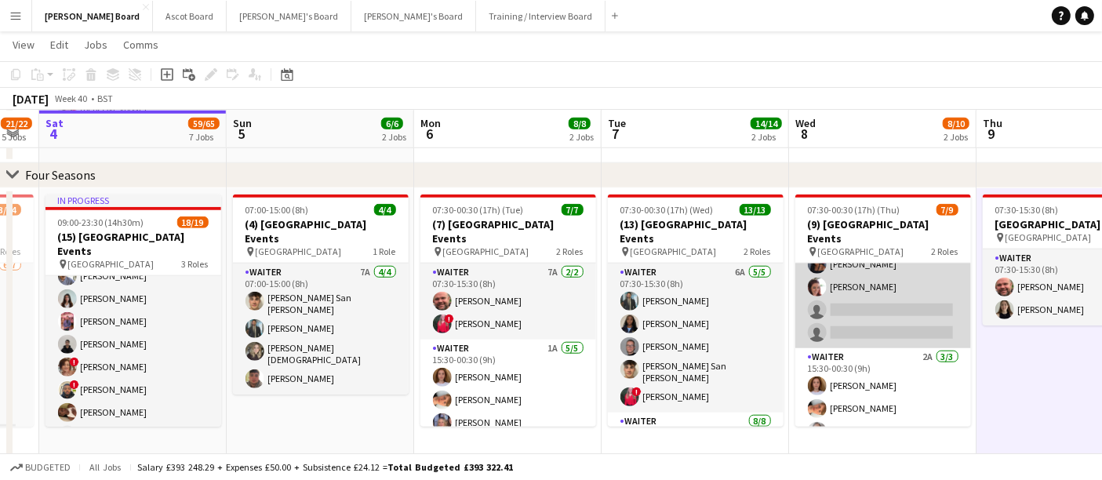
click at [889, 305] on app-card-role "Waiter 1I 2A 4/6 07:30-15:30 (8h) Dyllon McGregor ! Deirbhile Durkin-Badham ! C…" at bounding box center [883, 262] width 176 height 172
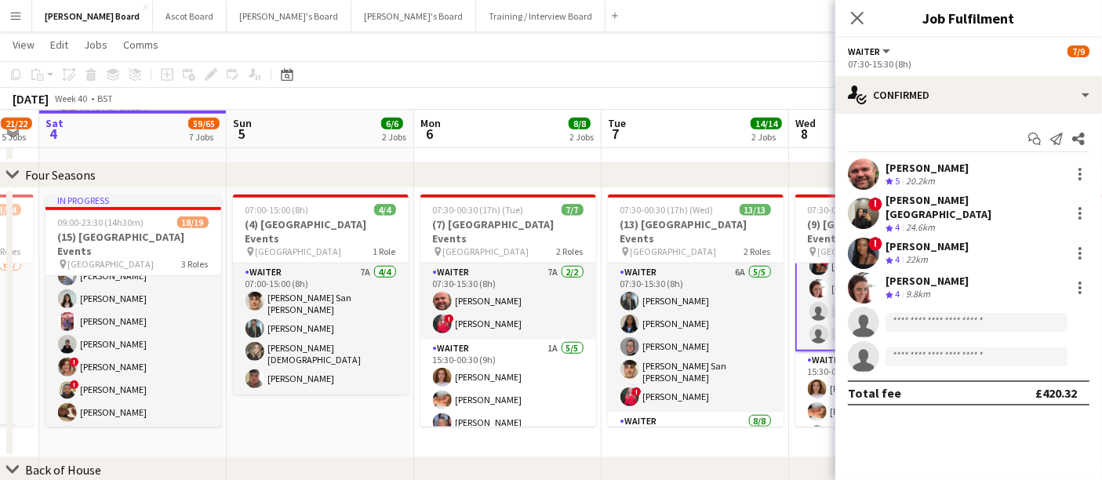
scroll to position [88, 0]
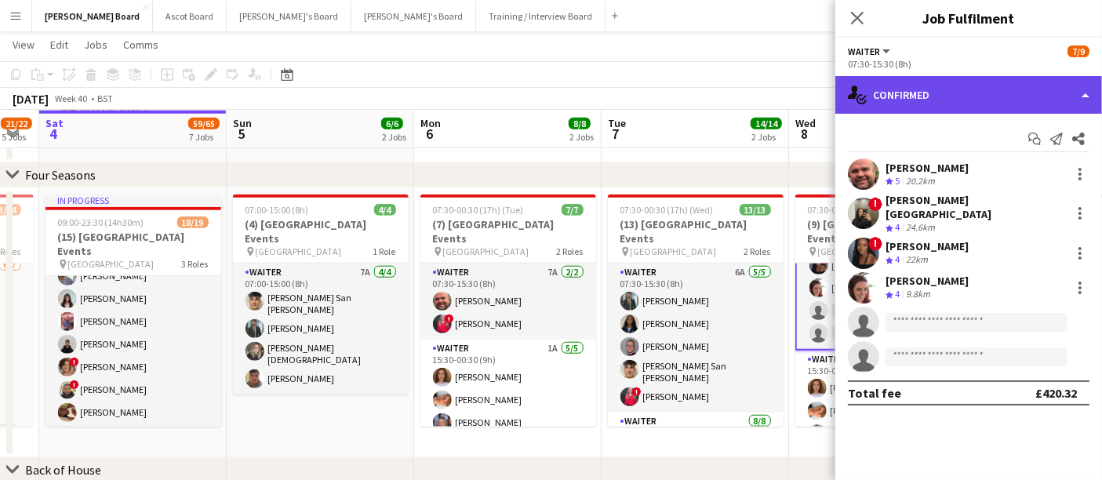
click at [1023, 92] on div "single-neutral-actions-check-2 Confirmed" at bounding box center [968, 95] width 267 height 38
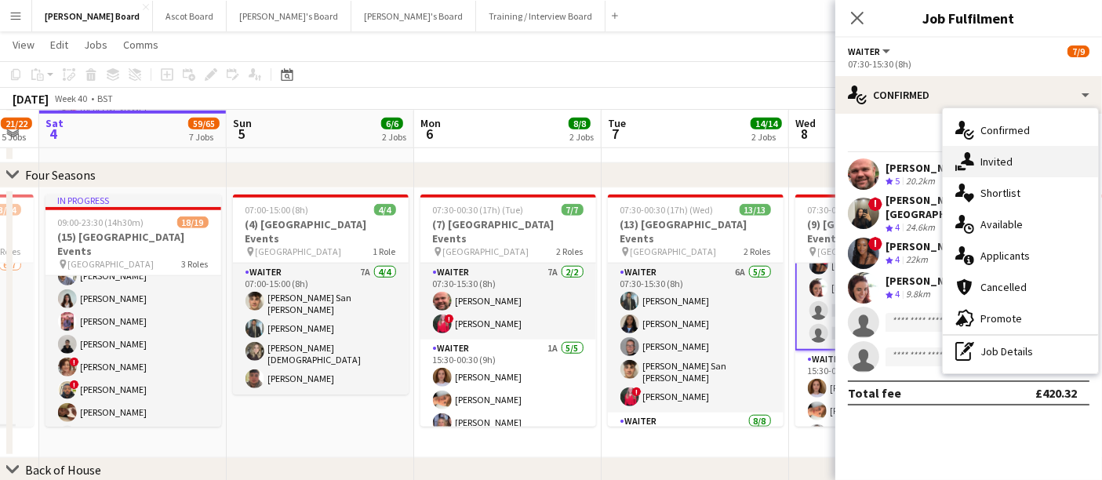
click at [1037, 158] on div "single-neutral-actions-share-1 Invited" at bounding box center [1020, 161] width 155 height 31
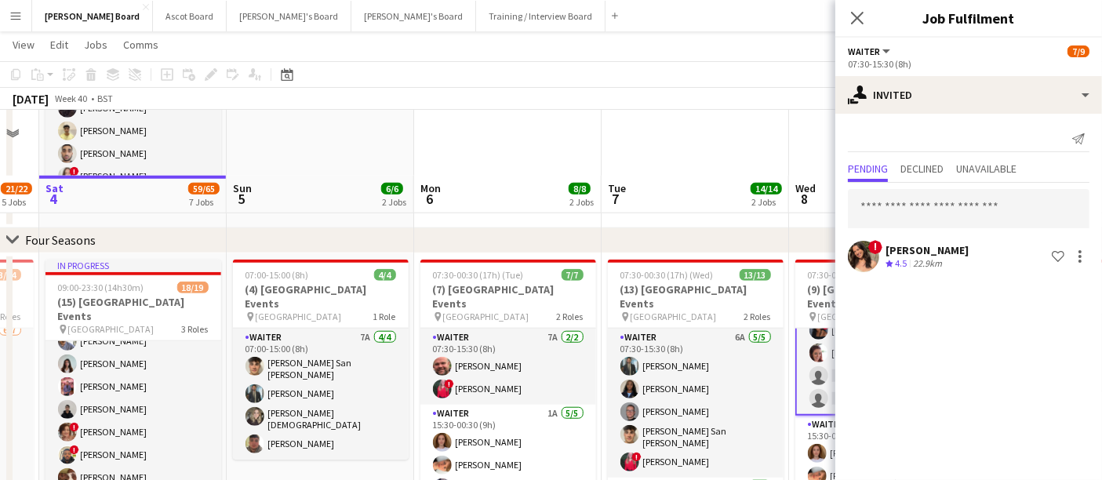
scroll to position [1305, 0]
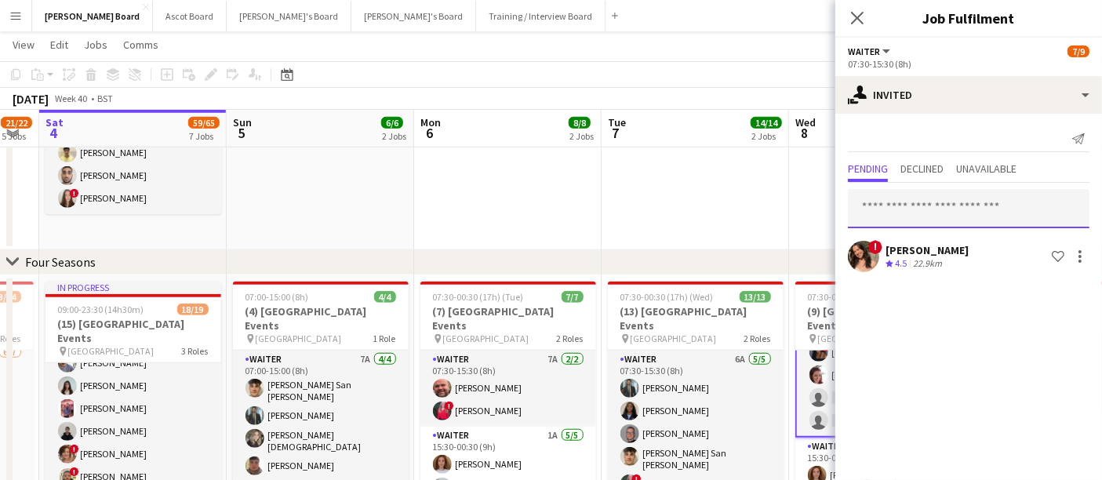
click at [921, 213] on input "text" at bounding box center [969, 208] width 242 height 39
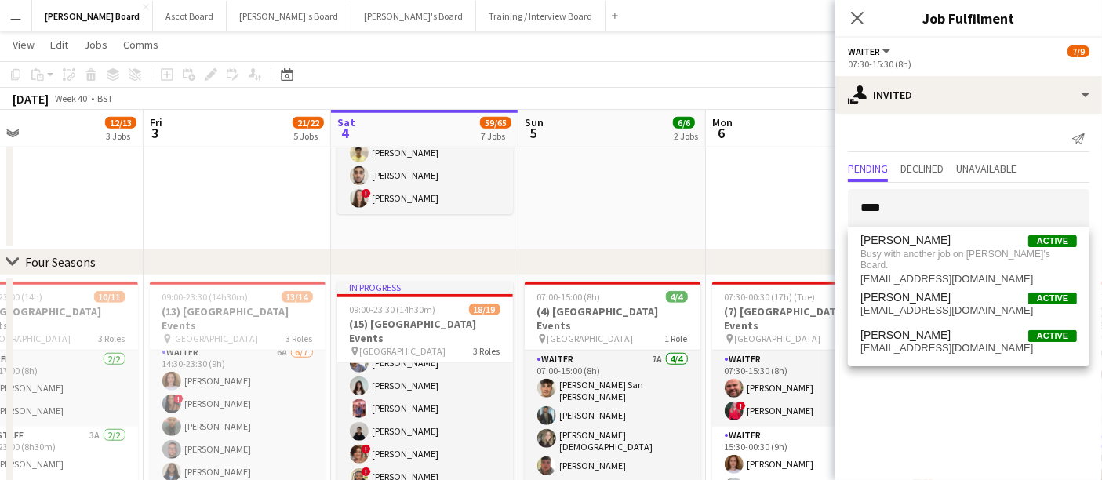
drag, startPoint x: 576, startPoint y: 335, endPoint x: 745, endPoint y: 340, distance: 169.5
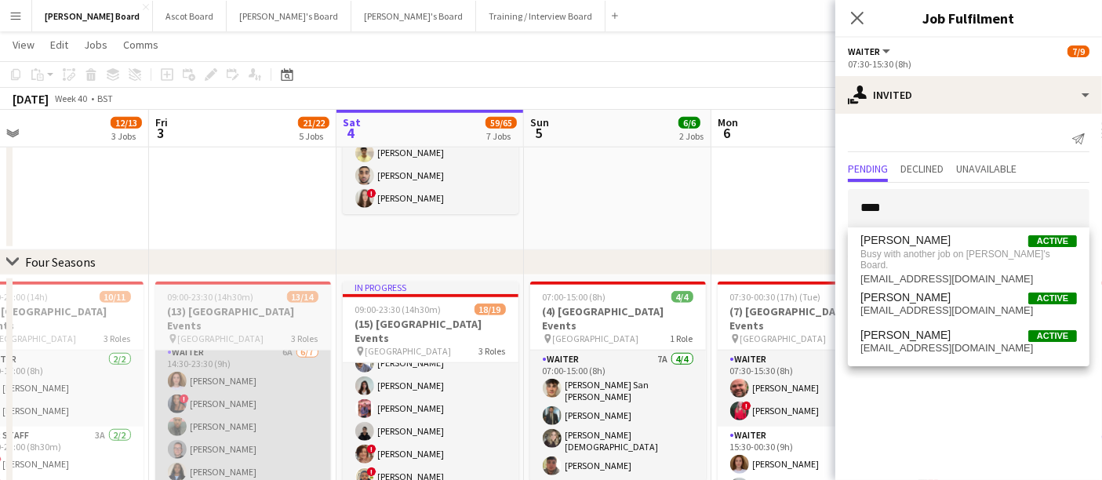
scroll to position [0, 523]
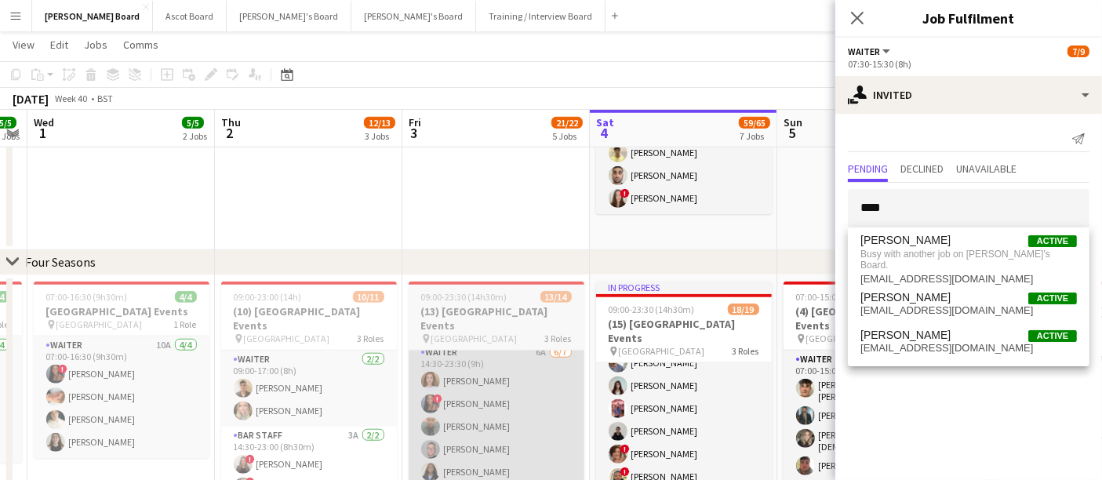
drag, startPoint x: 419, startPoint y: 348, endPoint x: 566, endPoint y: 345, distance: 147.5
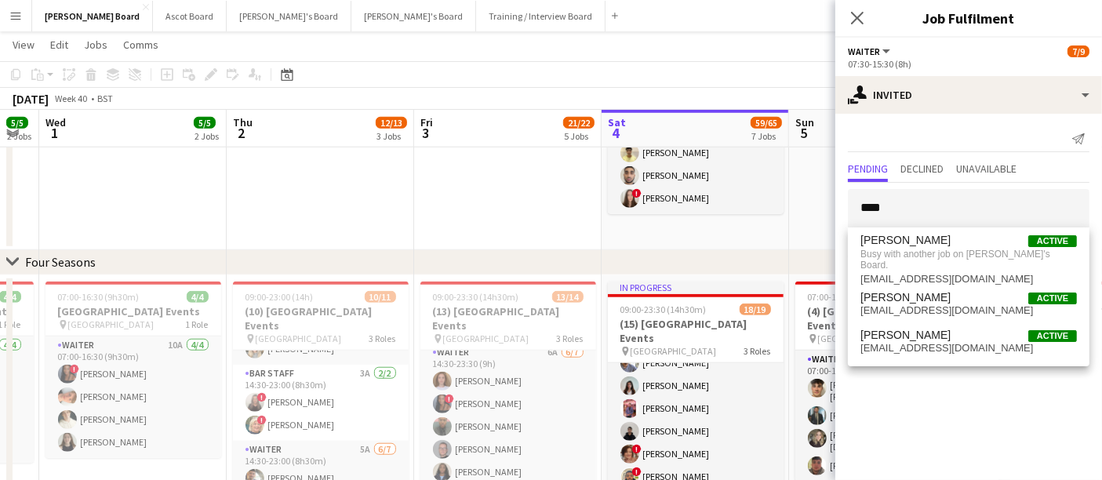
scroll to position [87, 0]
drag, startPoint x: 874, startPoint y: 216, endPoint x: 788, endPoint y: 212, distance: 86.3
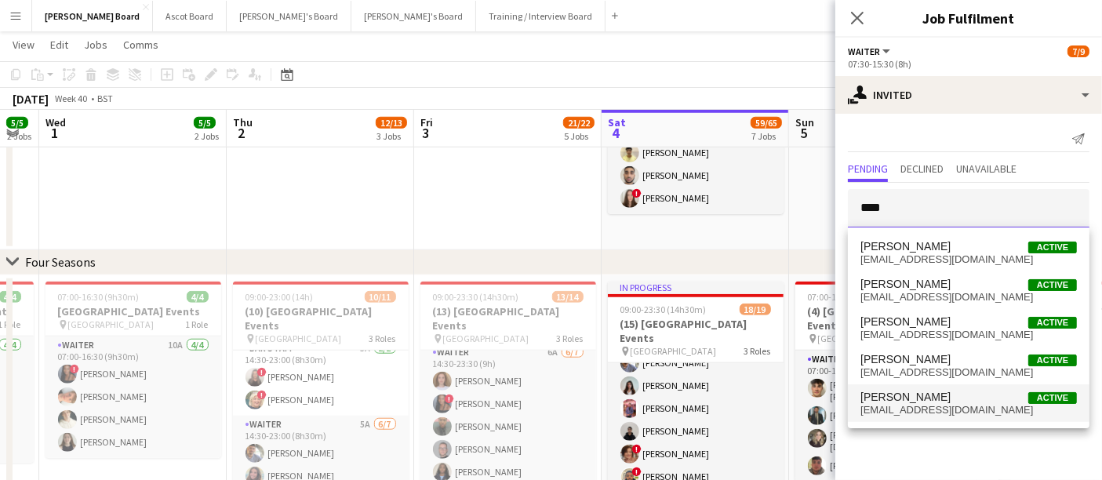
type input "****"
click at [911, 398] on span "[PERSON_NAME]" at bounding box center [905, 397] width 90 height 13
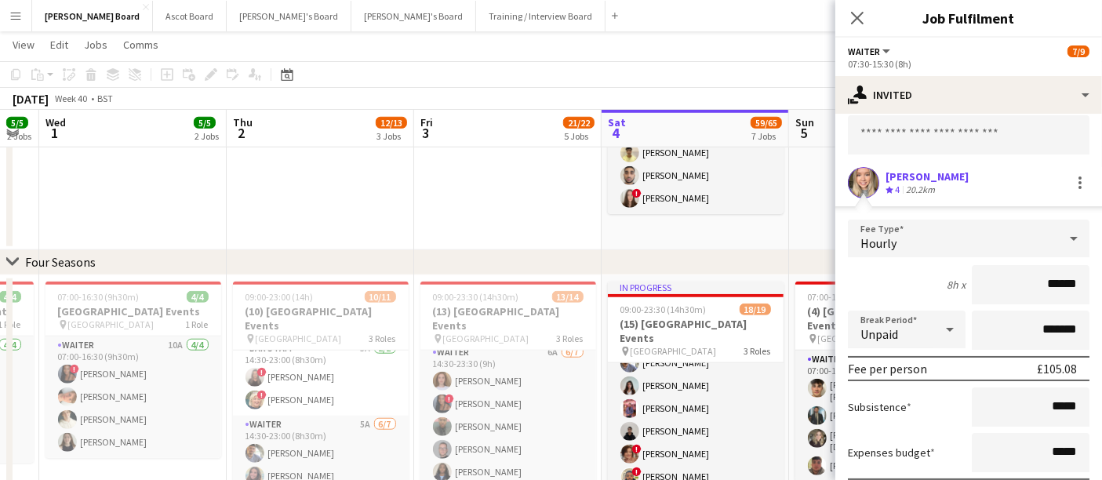
scroll to position [159, 0]
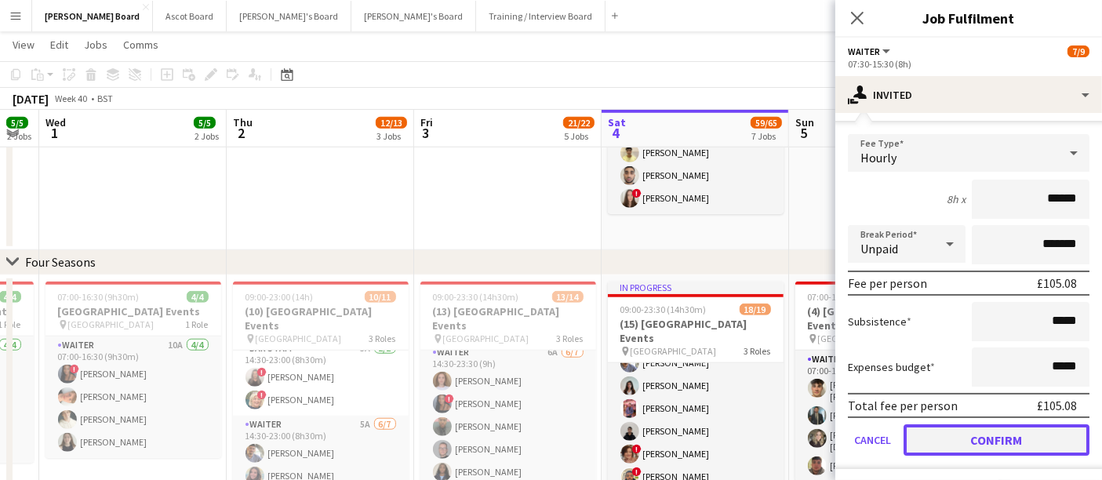
click at [965, 433] on button "Confirm" at bounding box center [996, 439] width 186 height 31
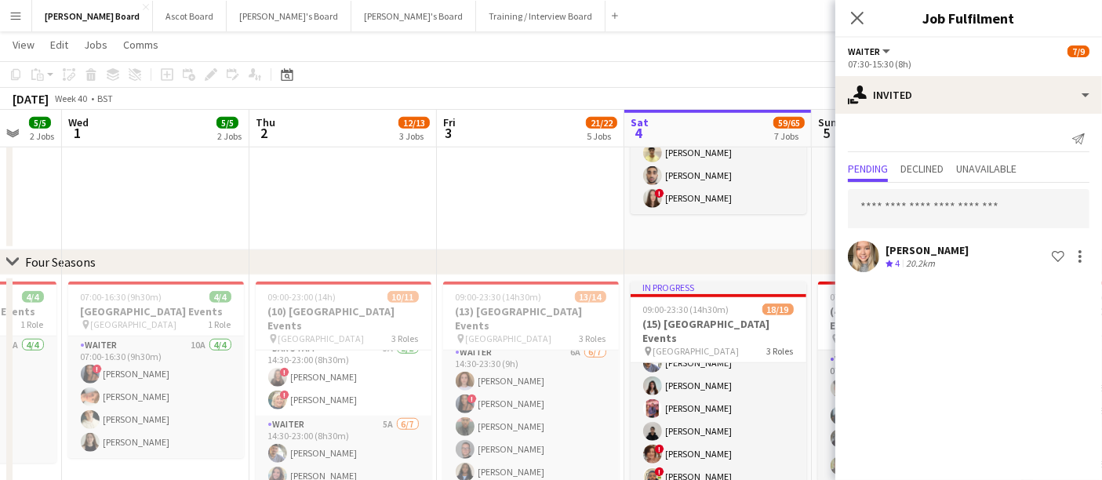
scroll to position [0, 499]
drag, startPoint x: 301, startPoint y: 403, endPoint x: 326, endPoint y: 405, distance: 25.2
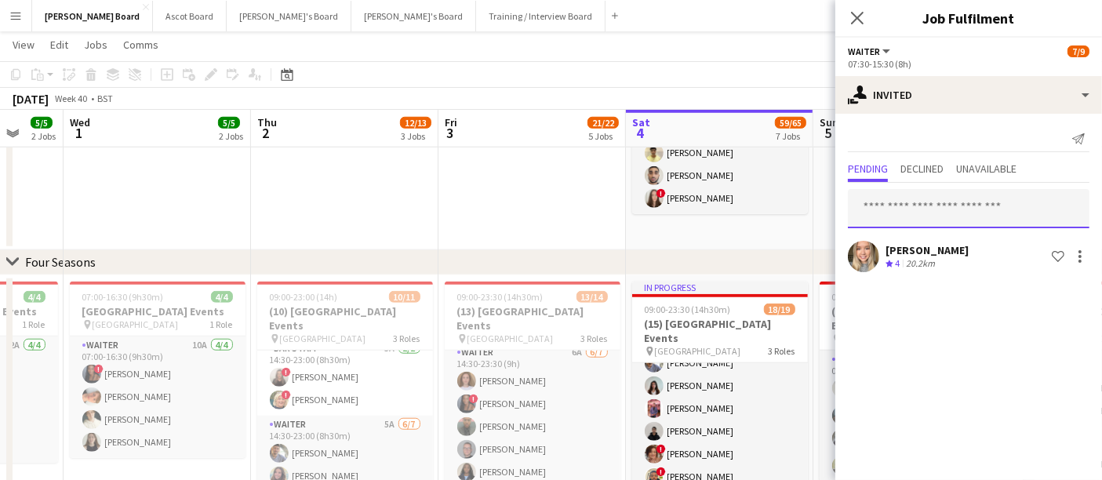
click at [922, 213] on input "text" at bounding box center [969, 208] width 242 height 39
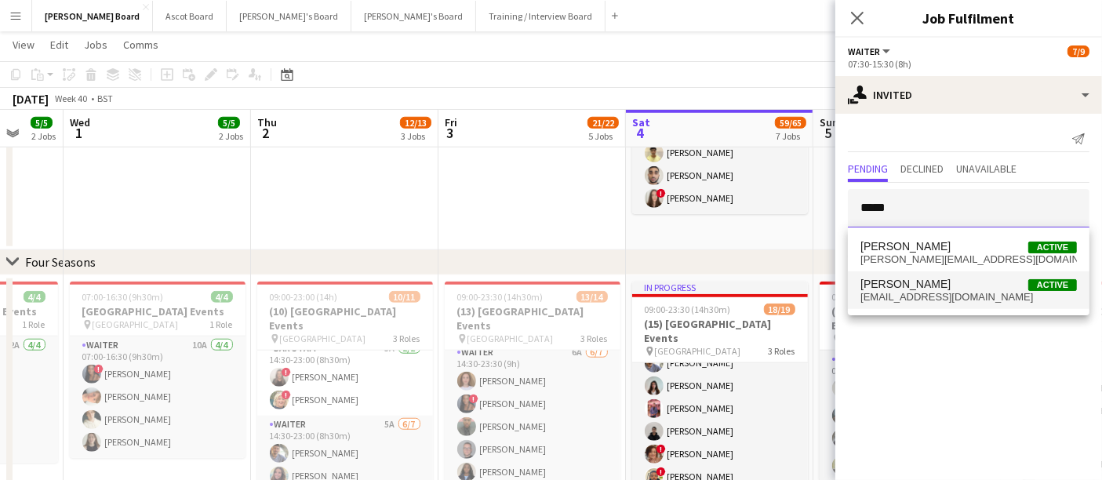
type input "*****"
click at [935, 286] on span "Lucy Blunt Active" at bounding box center [968, 284] width 216 height 13
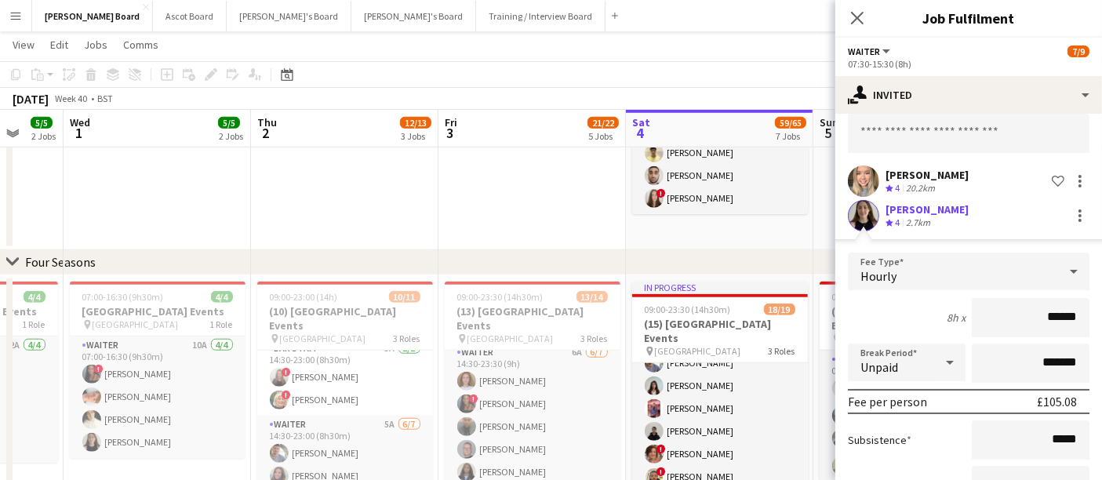
scroll to position [194, 0]
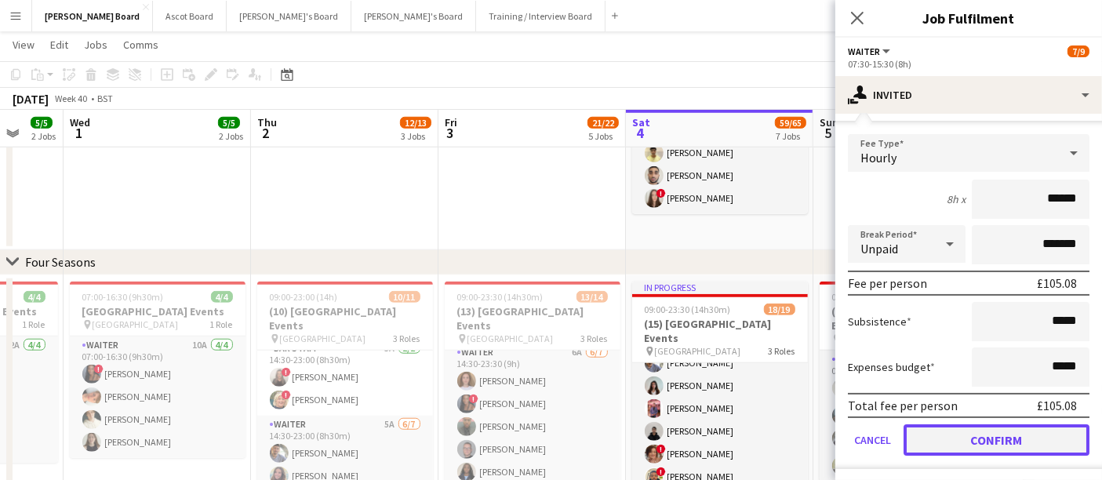
click at [971, 433] on button "Confirm" at bounding box center [996, 439] width 186 height 31
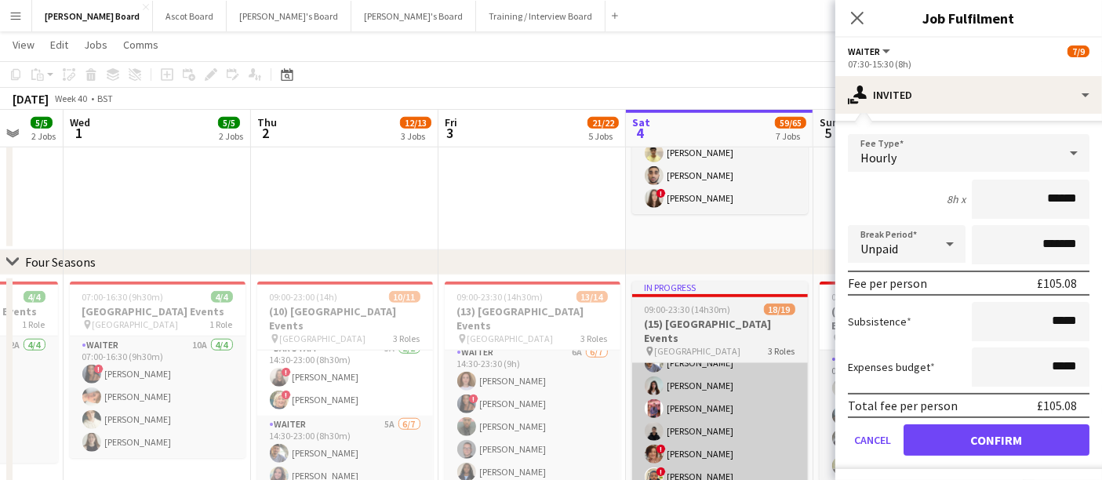
scroll to position [0, 0]
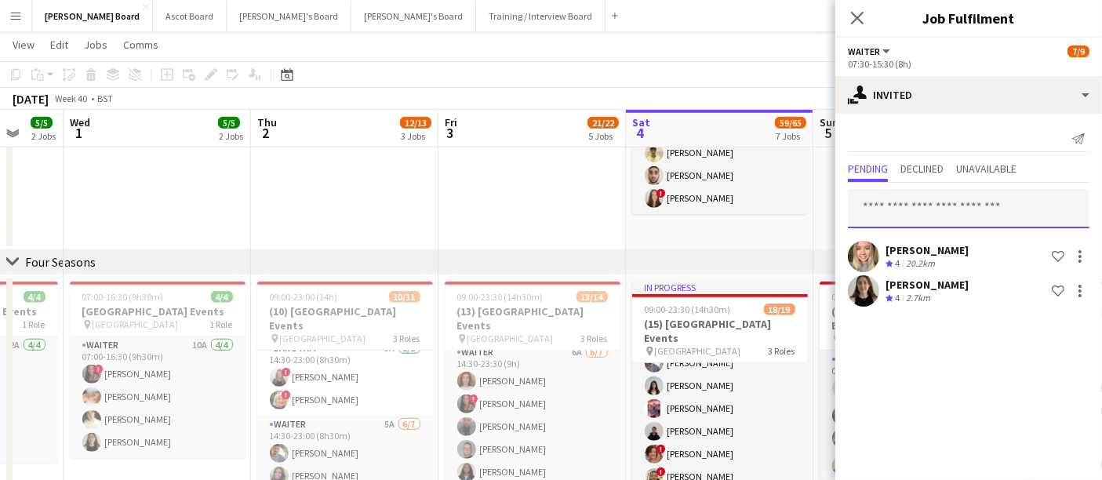
click at [943, 203] on input "text" at bounding box center [969, 208] width 242 height 39
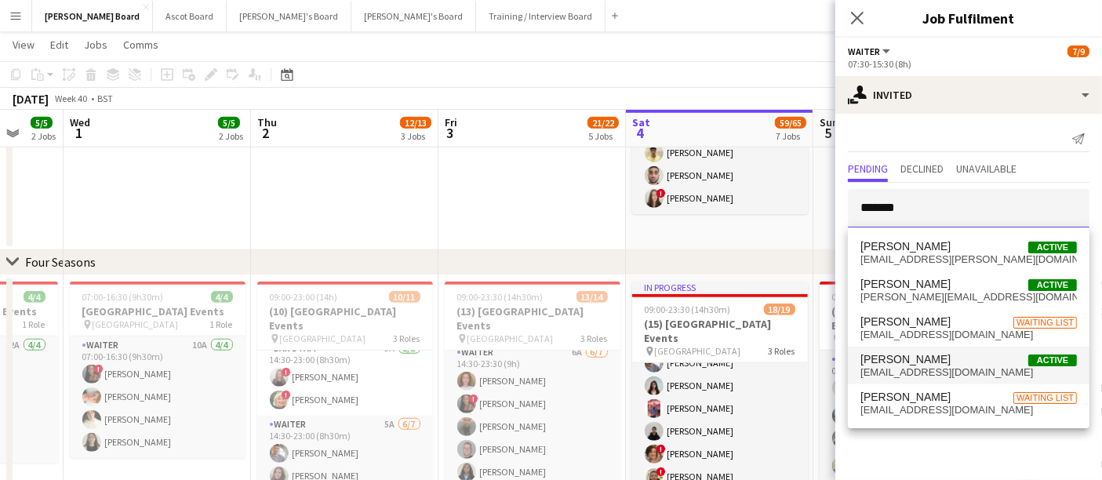
type input "*******"
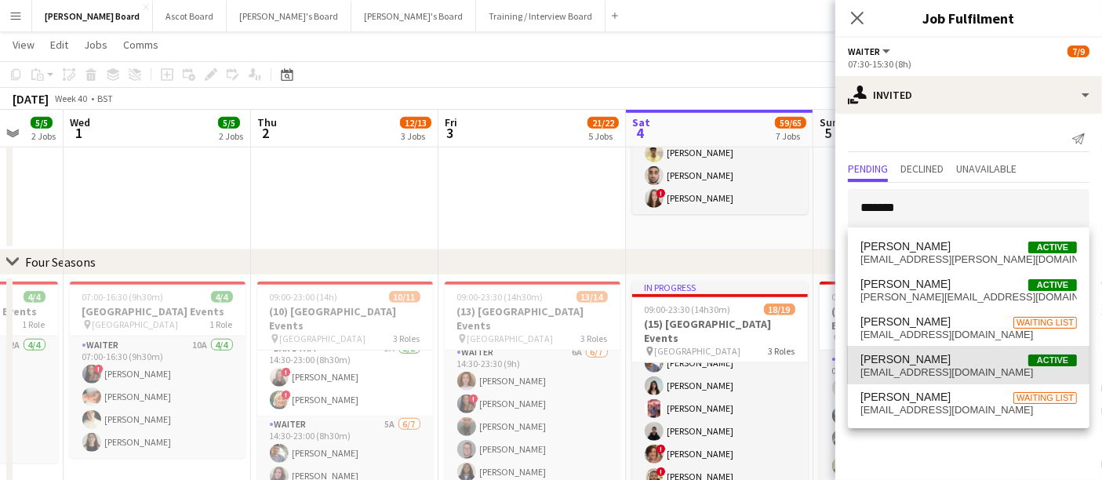
click at [935, 364] on span "[PERSON_NAME]" at bounding box center [905, 359] width 90 height 13
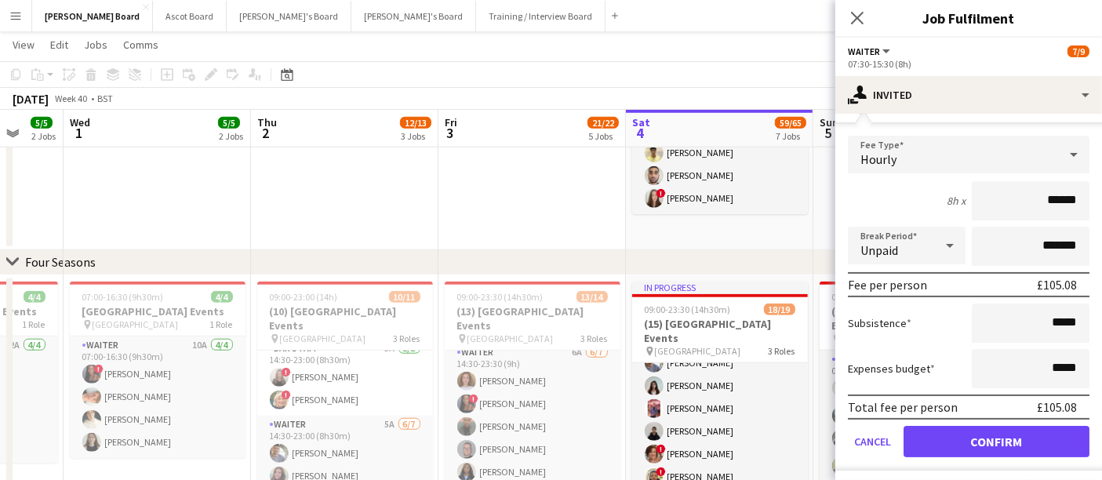
scroll to position [228, 0]
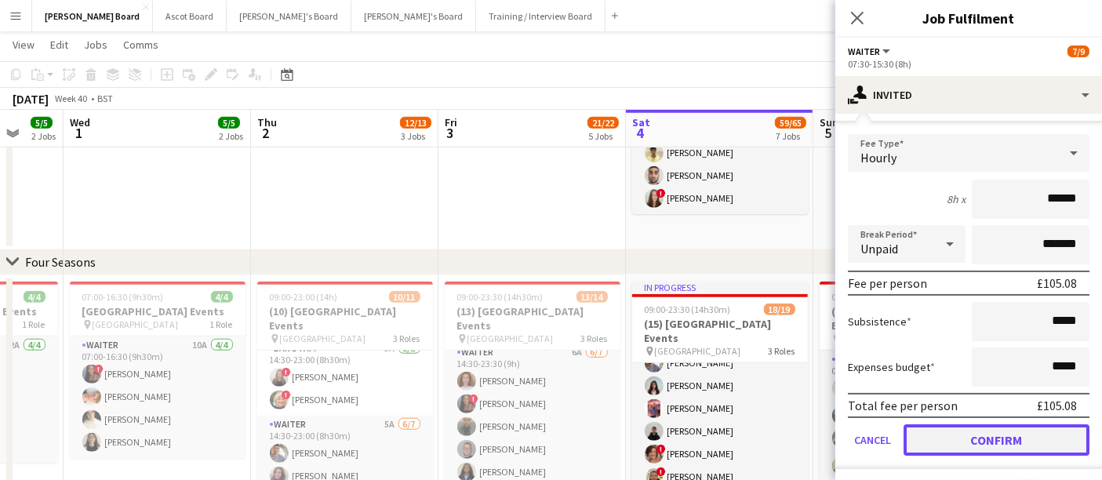
click at [976, 430] on button "Confirm" at bounding box center [996, 439] width 186 height 31
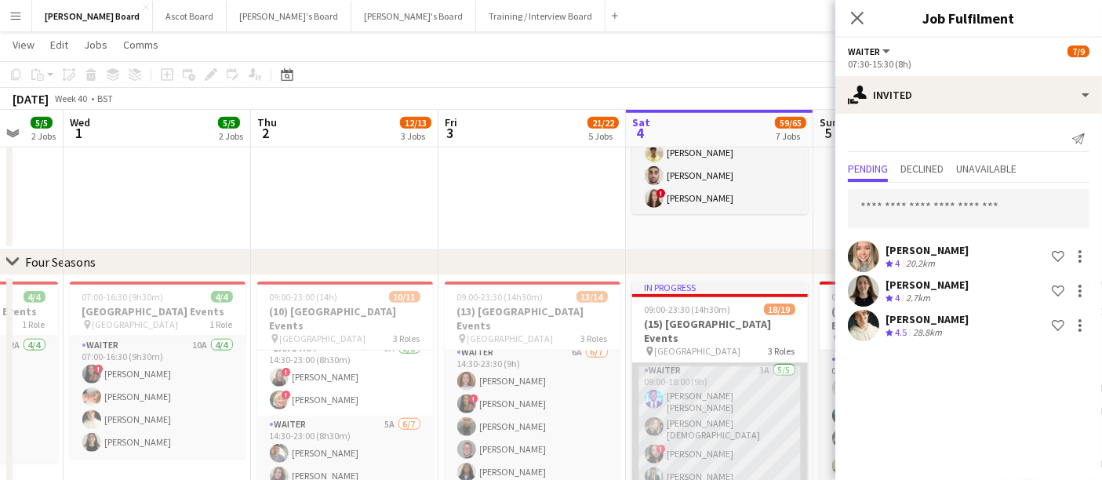
scroll to position [0, 0]
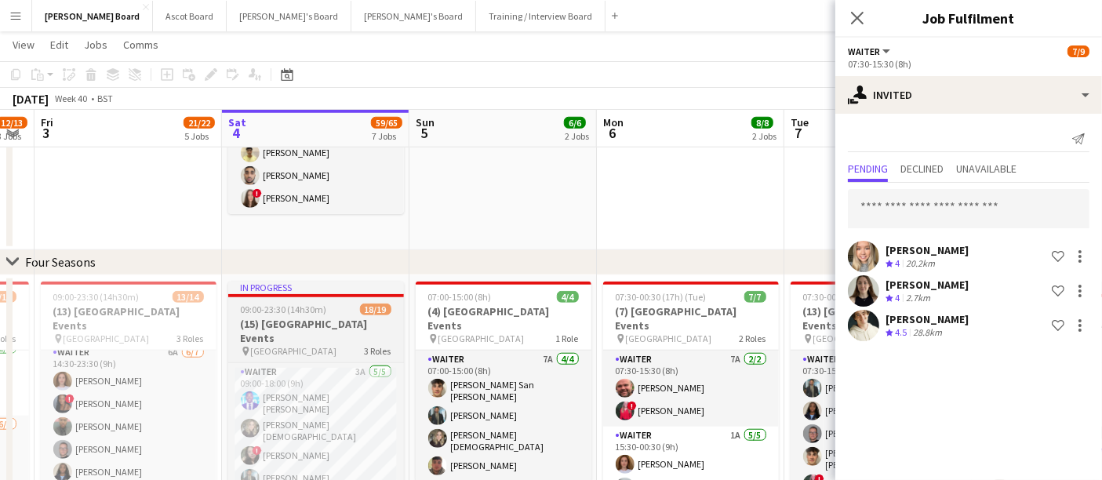
drag, startPoint x: 779, startPoint y: 296, endPoint x: 371, endPoint y: 292, distance: 408.6
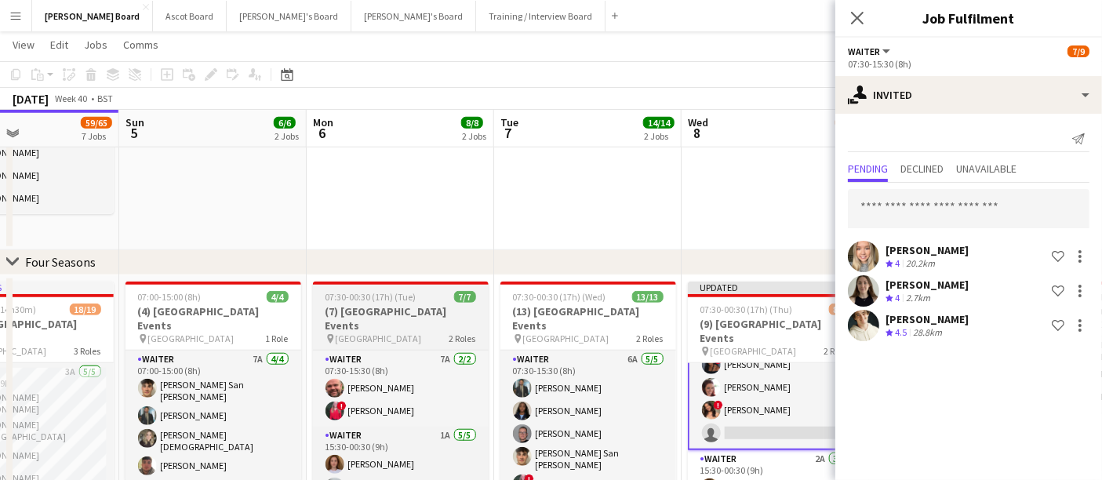
drag, startPoint x: 634, startPoint y: 319, endPoint x: 347, endPoint y: 300, distance: 286.9
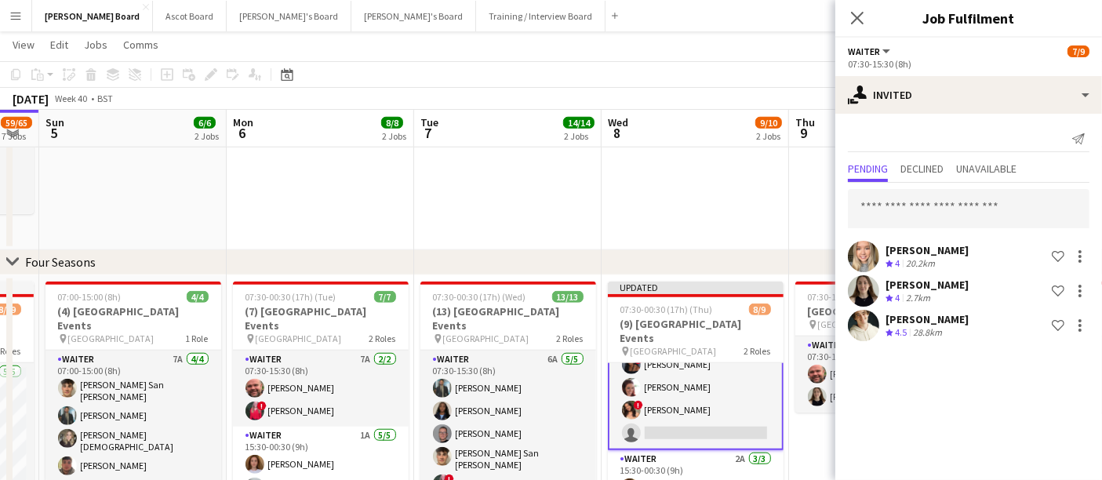
drag, startPoint x: 594, startPoint y: 302, endPoint x: 717, endPoint y: 263, distance: 129.2
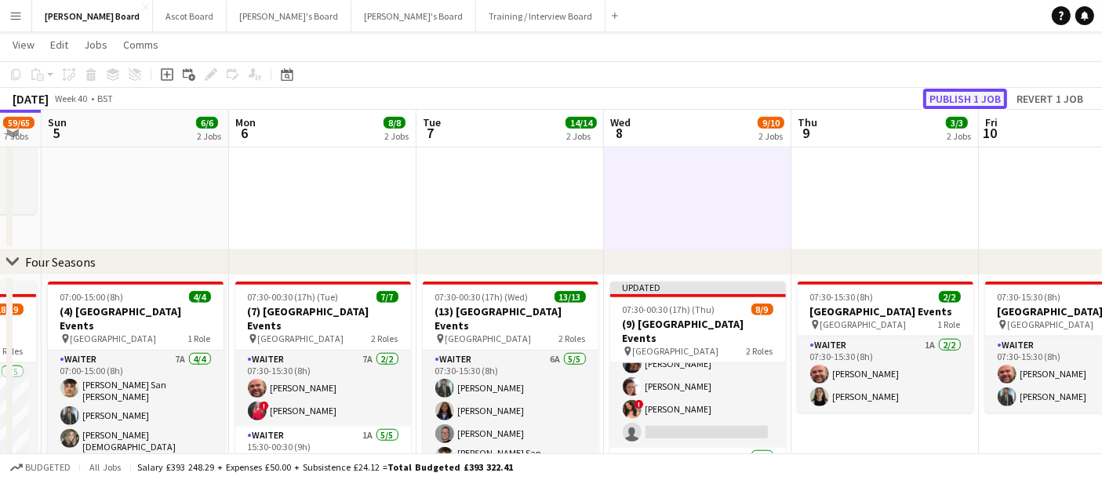
click at [976, 95] on button "Publish 1 job" at bounding box center [965, 99] width 84 height 20
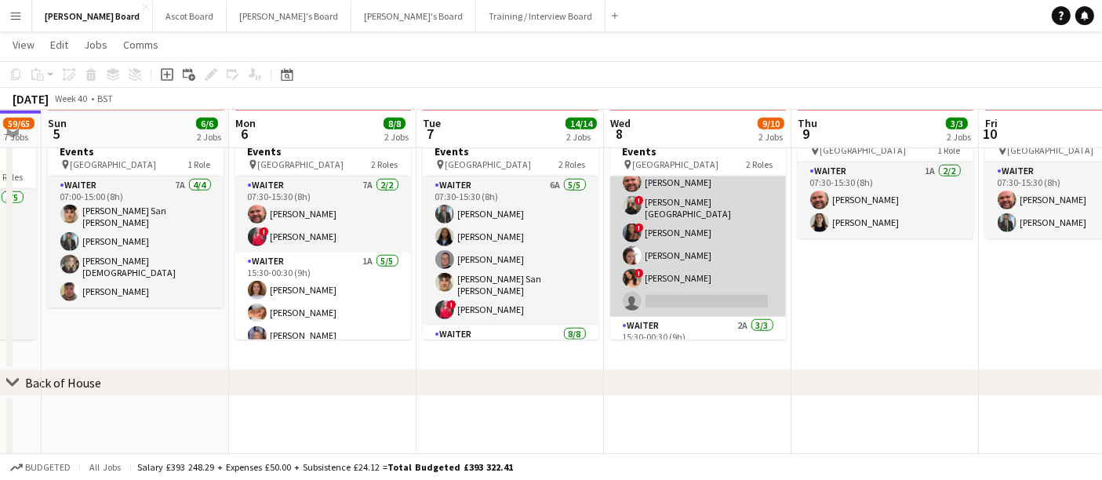
scroll to position [0, 0]
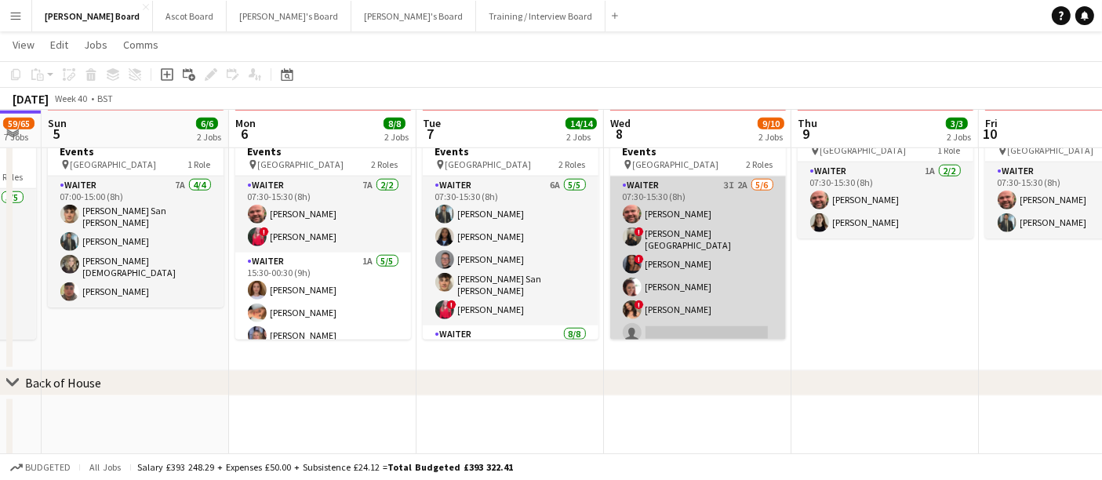
click at [730, 241] on app-card-role "Waiter 3I 2A 5/6 07:30-15:30 (8h) Dyllon McGregor ! Deirbhile Durkin-Badham ! C…" at bounding box center [698, 262] width 176 height 172
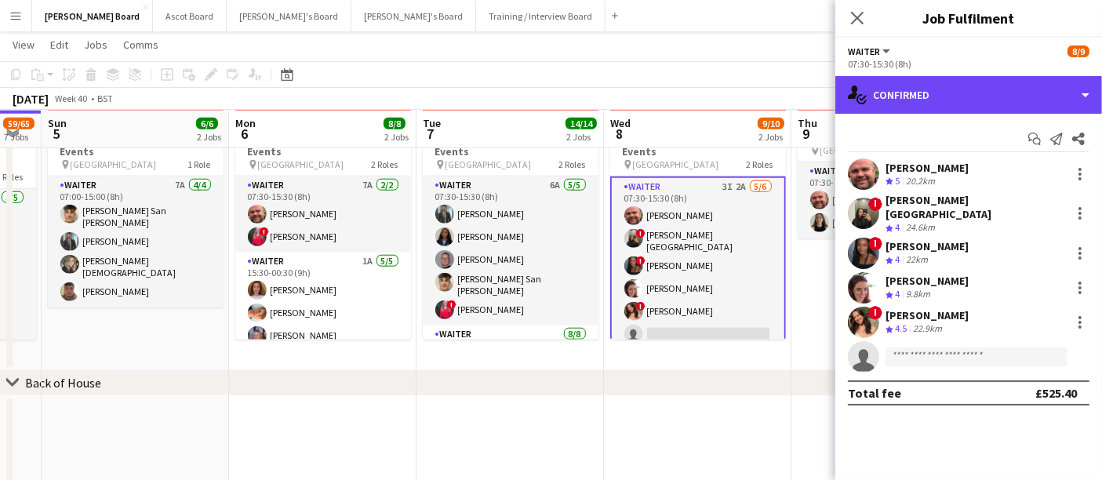
drag, startPoint x: 1003, startPoint y: 91, endPoint x: 1019, endPoint y: 122, distance: 34.4
click at [1003, 93] on div "single-neutral-actions-check-2 Confirmed" at bounding box center [968, 95] width 267 height 38
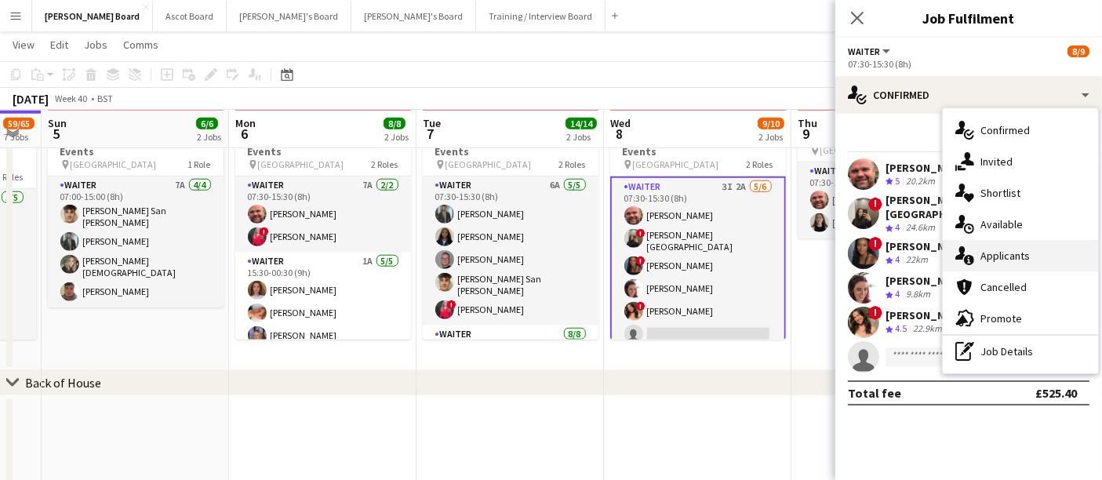
click at [1027, 256] on span "Applicants" at bounding box center [1004, 256] width 49 height 14
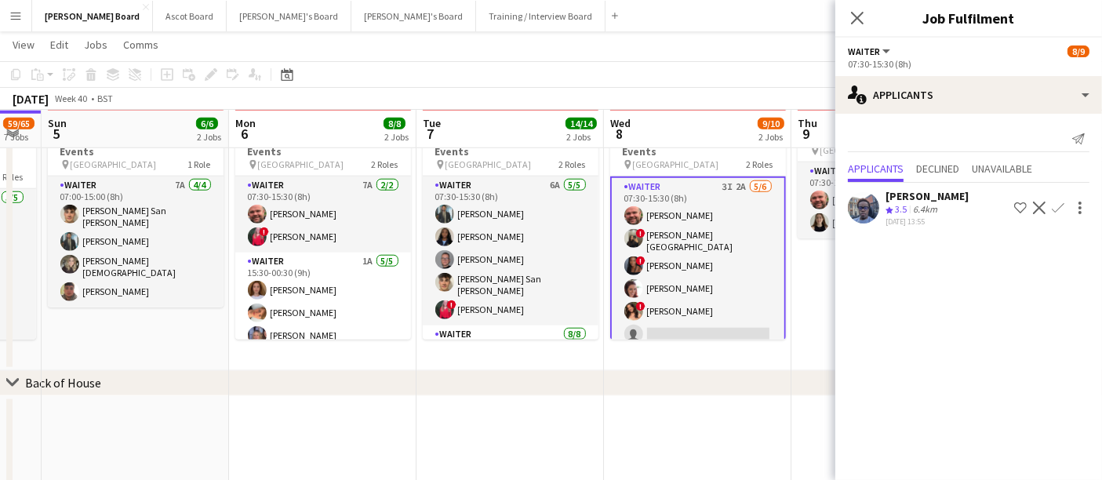
click at [713, 100] on div "October 2025 Week 40 • BST" at bounding box center [551, 99] width 1102 height 22
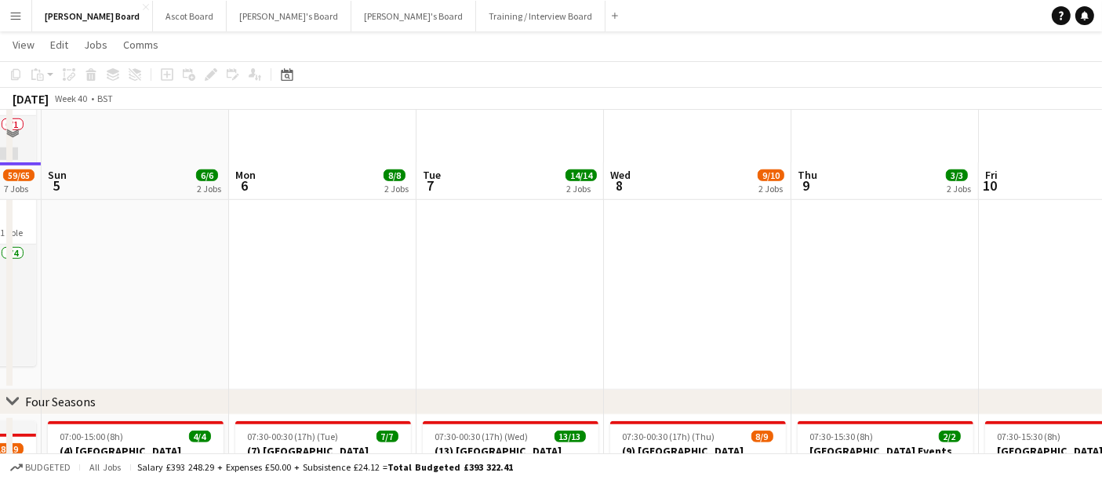
scroll to position [1131, 0]
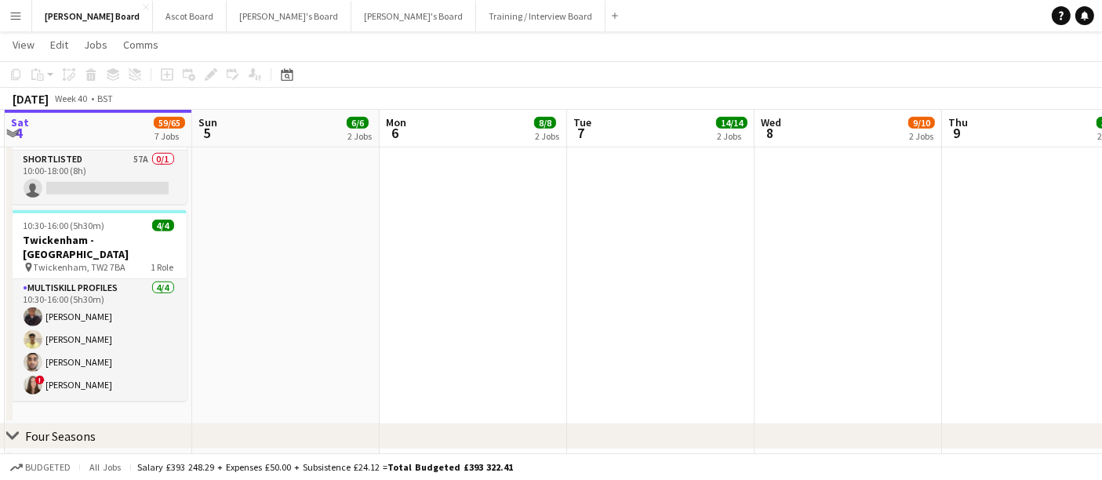
drag, startPoint x: 172, startPoint y: 260, endPoint x: 500, endPoint y: 259, distance: 327.8
click at [493, 260] on app-calendar-viewport "Thu 2 12/13 3 Jobs Fri 3 21/22 5 Jobs Sat 4 59/65 7 Jobs Sun 5 6/6 2 Jobs Mon 6…" at bounding box center [551, 162] width 1102 height 2465
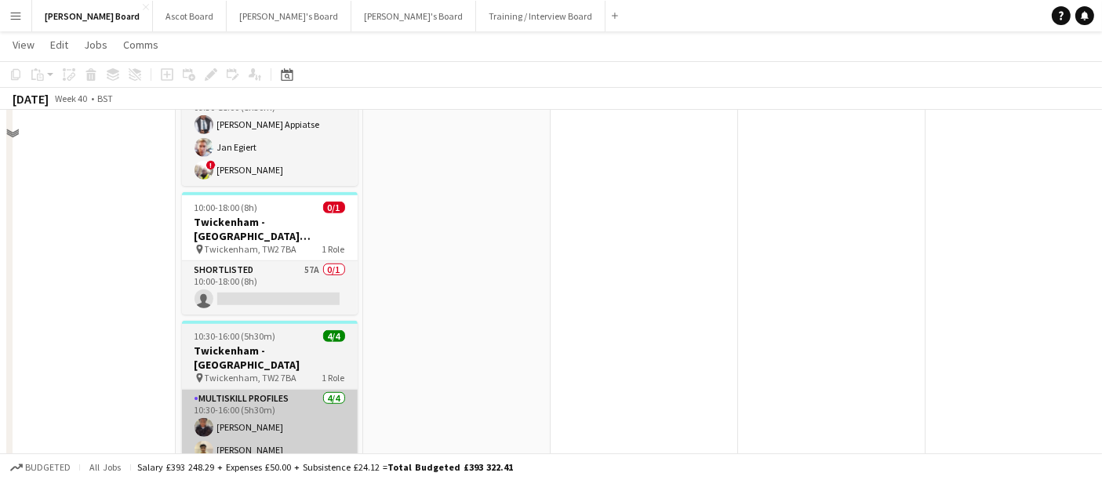
scroll to position [939, 0]
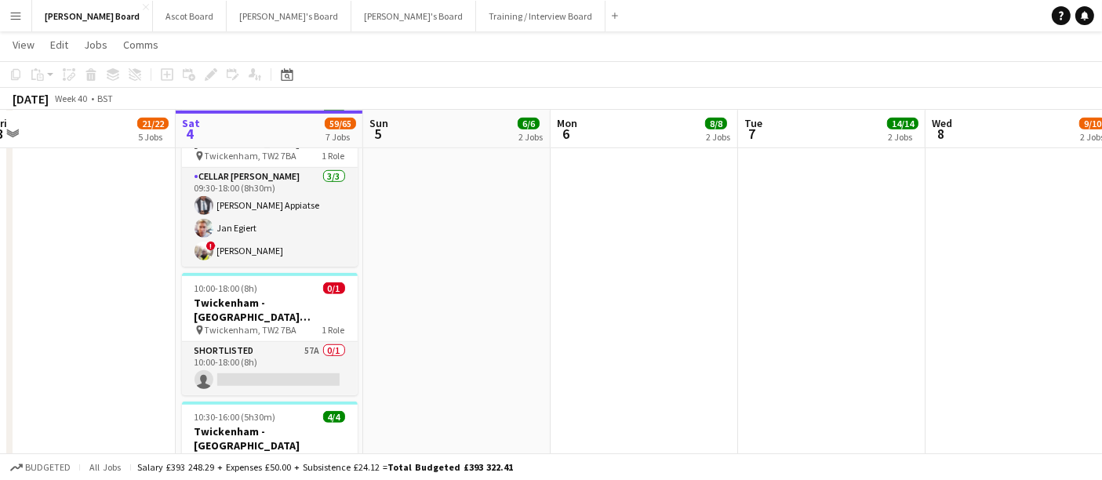
drag, startPoint x: 173, startPoint y: 340, endPoint x: 525, endPoint y: 361, distance: 353.6
click at [525, 361] on app-calendar-viewport "Wed 1 5/5 2 Jobs Thu 2 12/13 3 Jobs Fri 3 21/22 5 Jobs Sat 4 59/65 7 Jobs Sun 5…" at bounding box center [551, 354] width 1102 height 2465
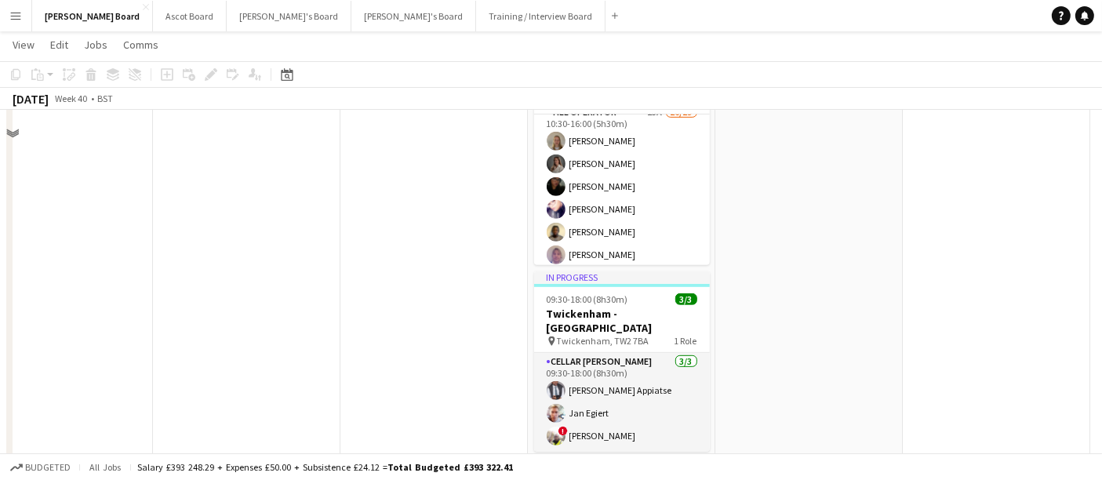
scroll to position [678, 0]
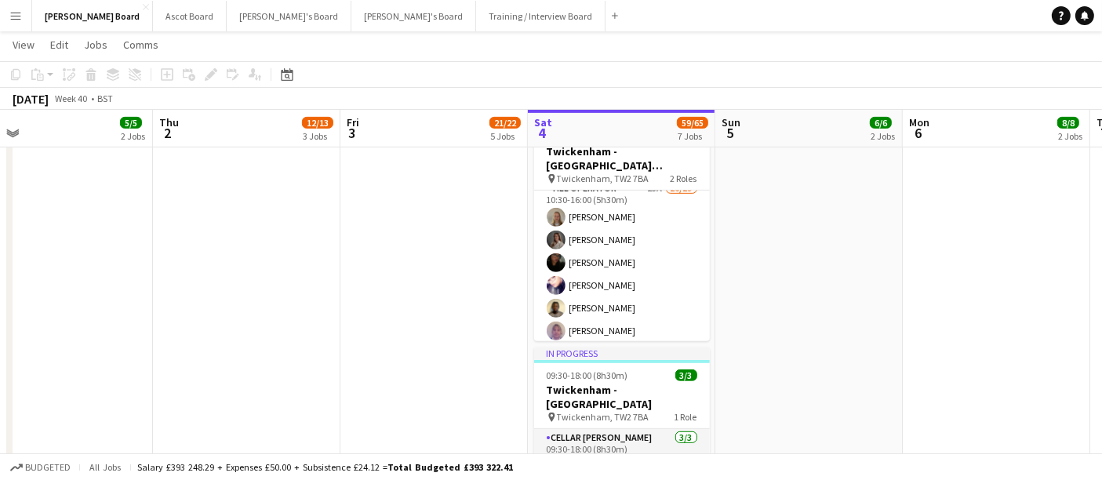
drag, startPoint x: 503, startPoint y: 328, endPoint x: 588, endPoint y: 332, distance: 84.8
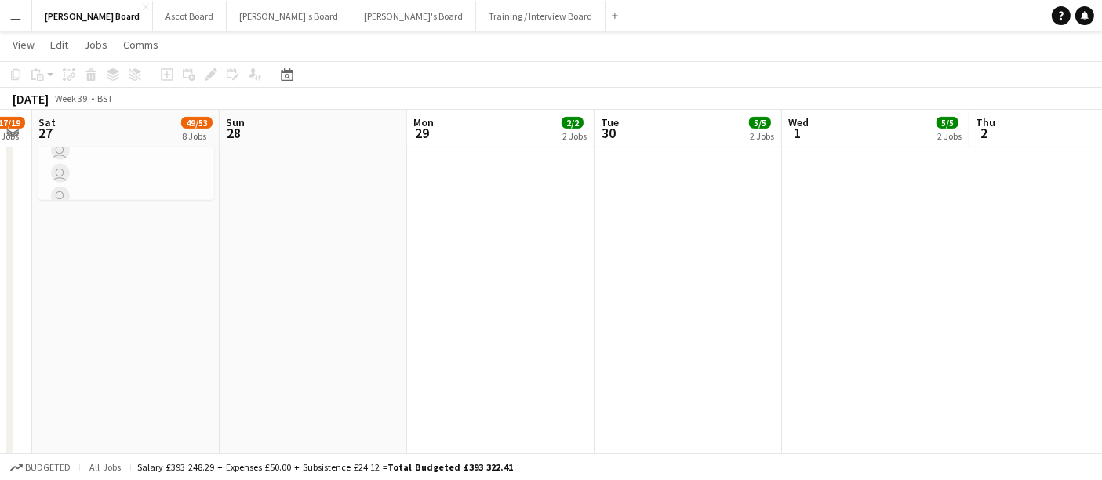
drag, startPoint x: 315, startPoint y: 298, endPoint x: 543, endPoint y: 308, distance: 227.6
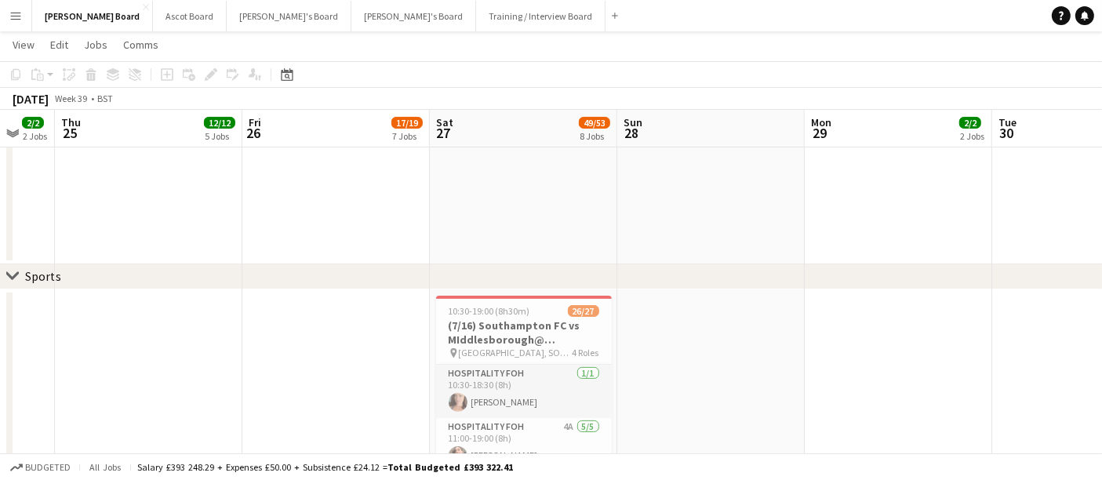
scroll to position [329, 0]
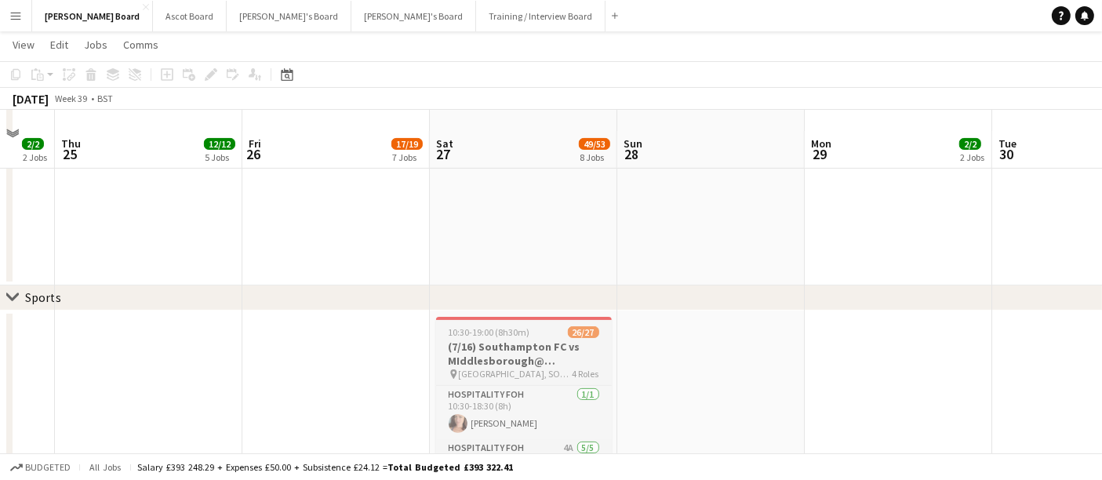
drag, startPoint x: 401, startPoint y: 308, endPoint x: 507, endPoint y: 317, distance: 106.2
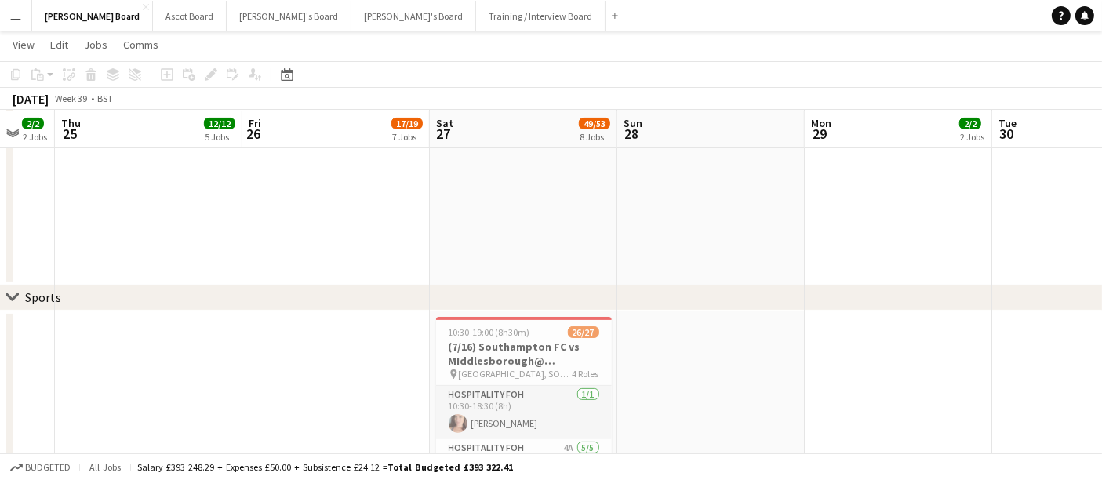
drag, startPoint x: 213, startPoint y: 291, endPoint x: 413, endPoint y: 322, distance: 203.2
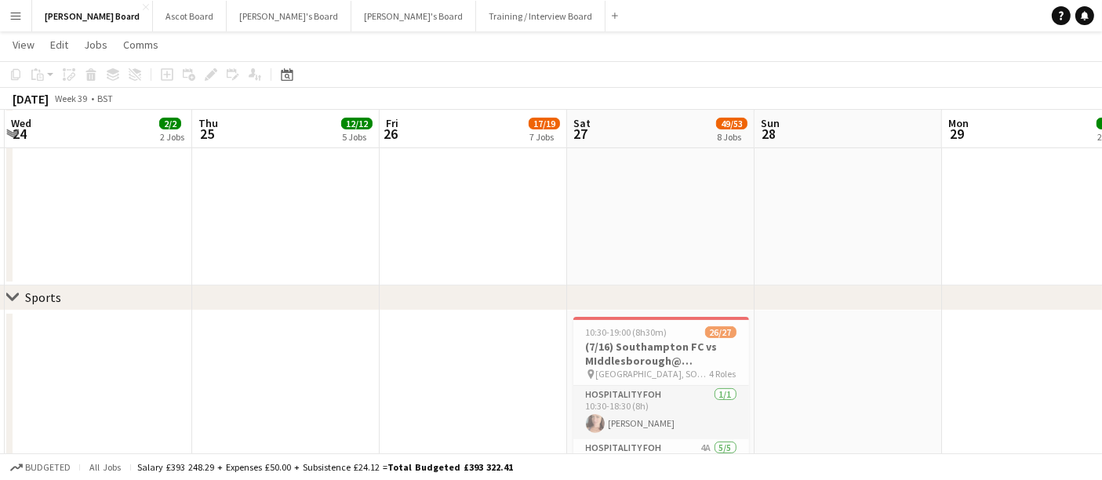
drag, startPoint x: 163, startPoint y: 349, endPoint x: 453, endPoint y: 353, distance: 290.2
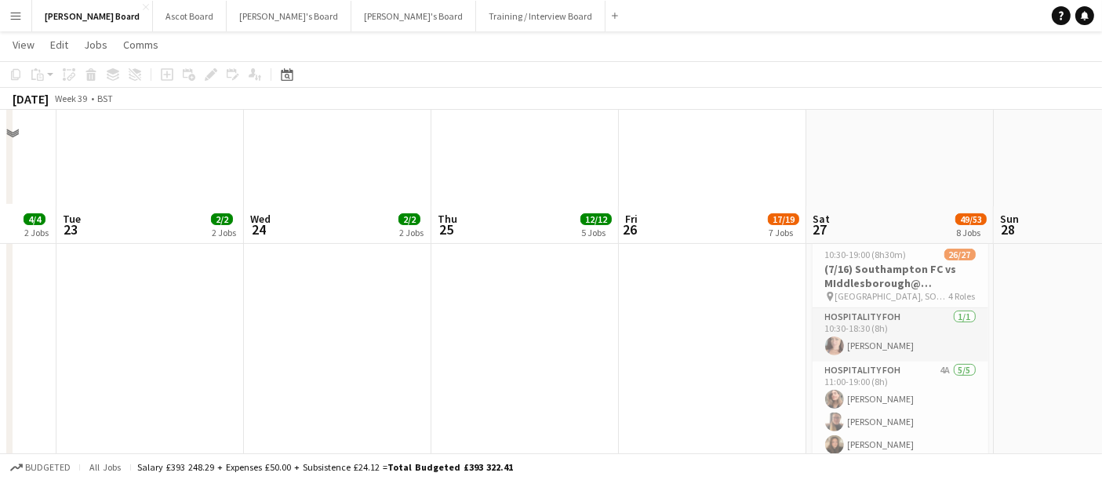
scroll to position [503, 0]
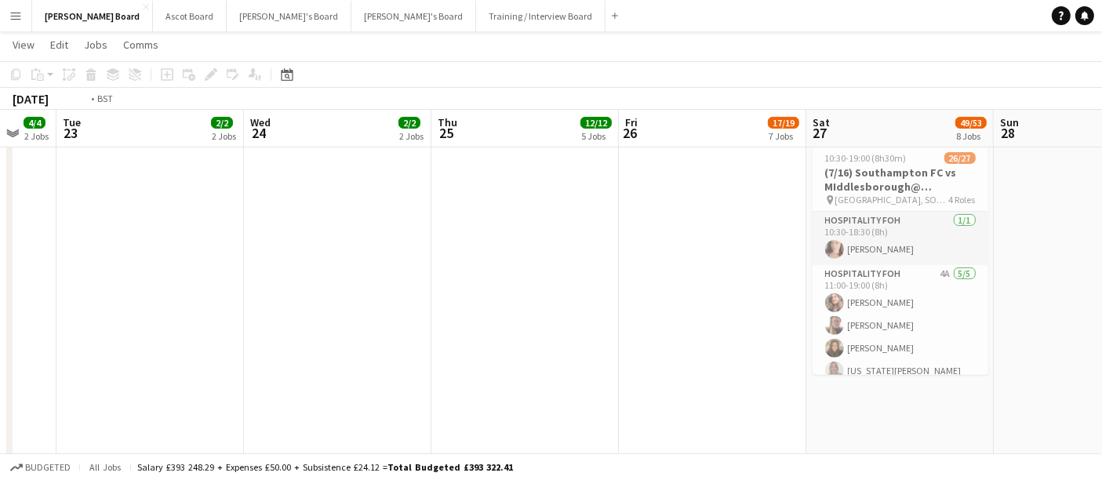
drag, startPoint x: 151, startPoint y: 330, endPoint x: 532, endPoint y: 337, distance: 381.2
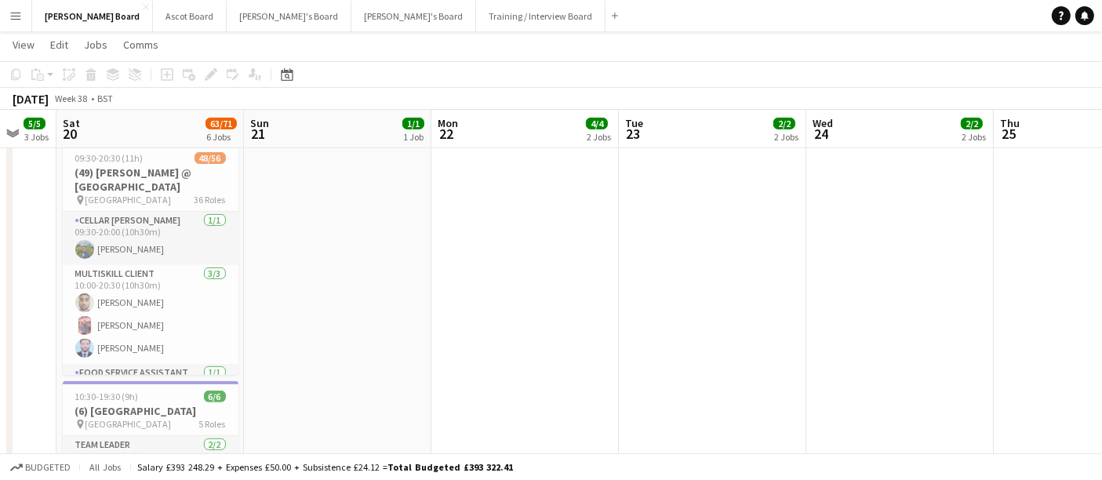
scroll to position [0, 401]
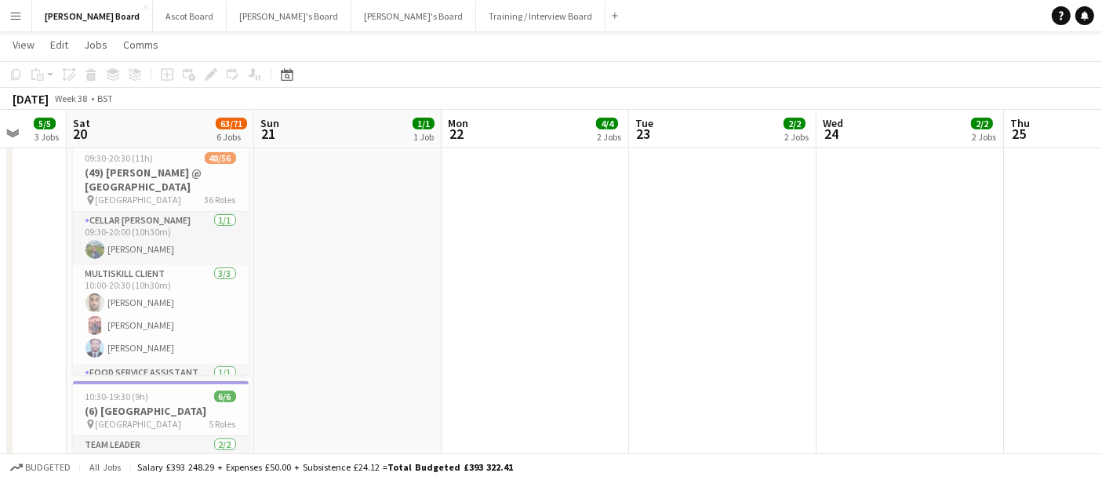
drag, startPoint x: 449, startPoint y: 337, endPoint x: 460, endPoint y: 346, distance: 13.4
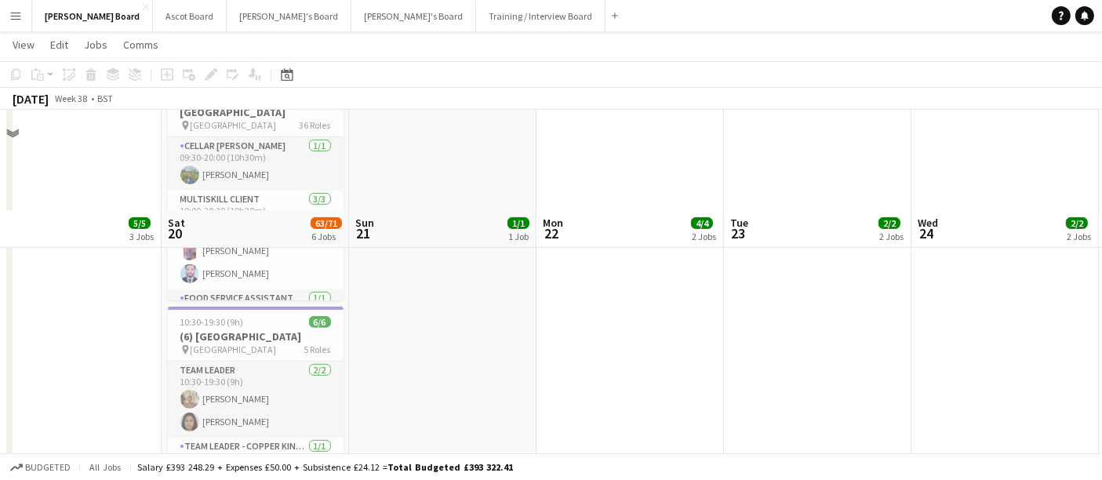
scroll to position [416, 0]
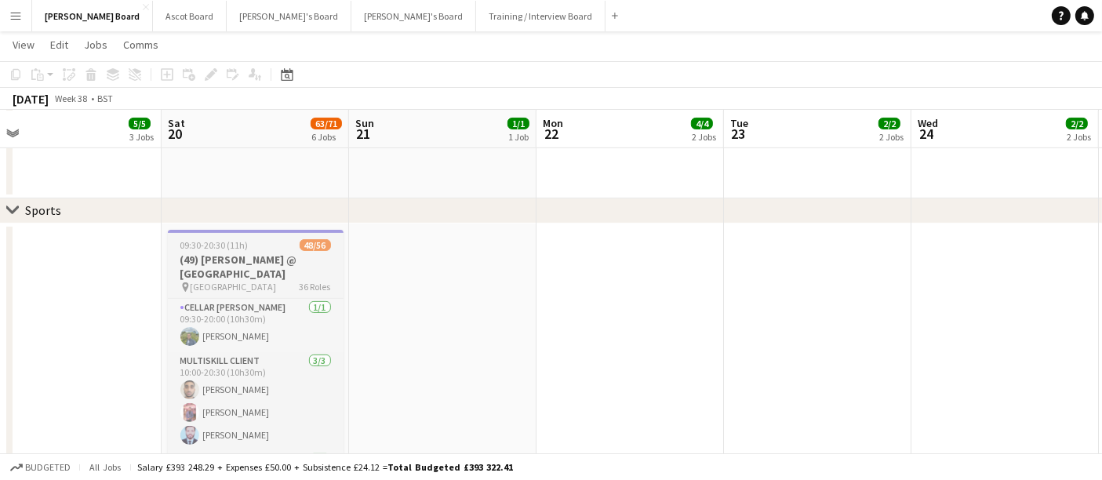
click at [237, 252] on h3 "(49) James Bay @ Newbury Racecourse" at bounding box center [256, 266] width 176 height 28
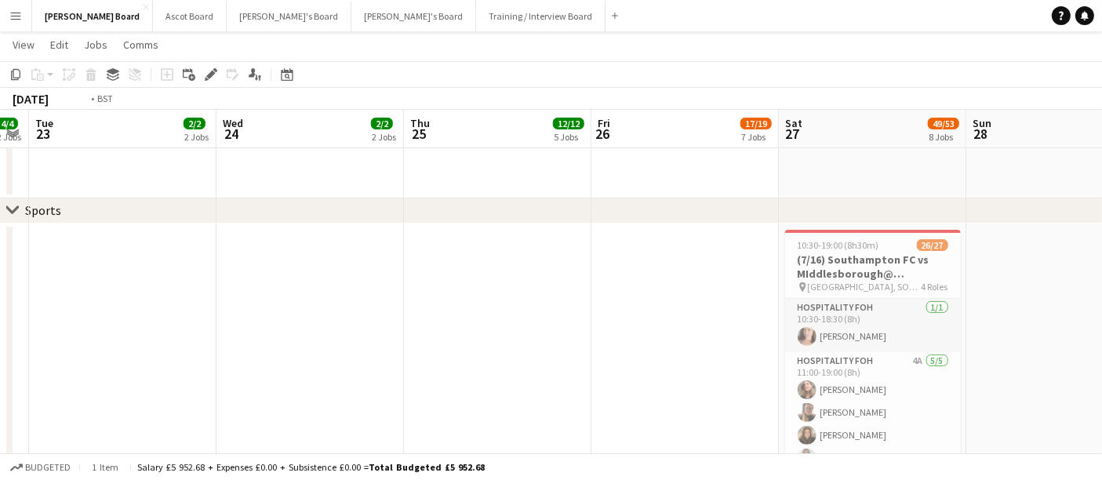
drag, startPoint x: 303, startPoint y: 312, endPoint x: 2, endPoint y: 264, distance: 305.7
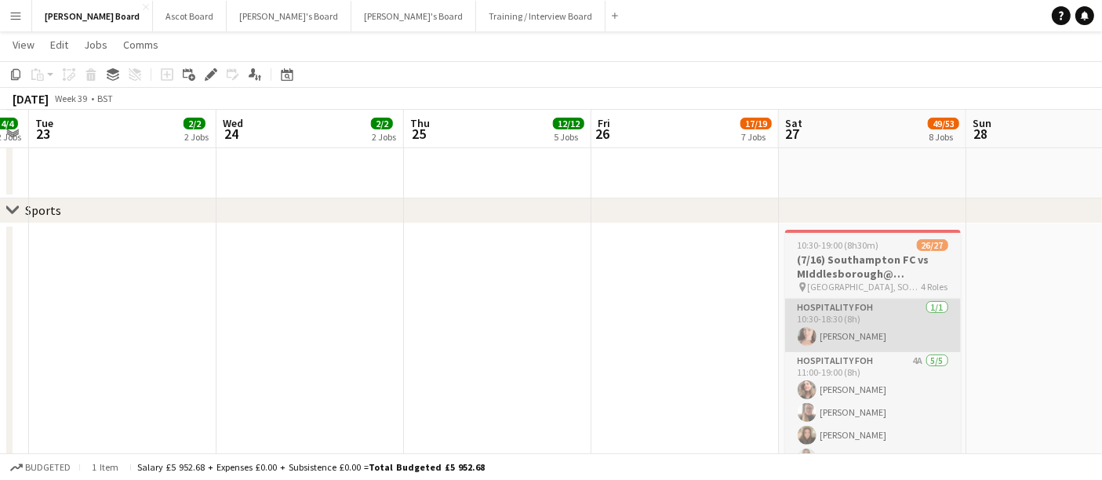
drag, startPoint x: 618, startPoint y: 326, endPoint x: 387, endPoint y: 300, distance: 232.0
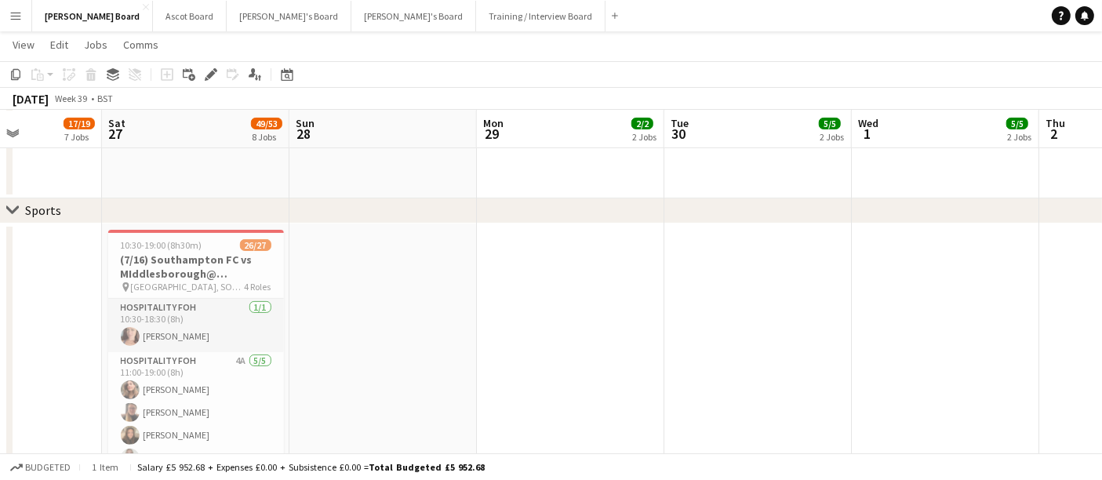
drag, startPoint x: 853, startPoint y: 329, endPoint x: 289, endPoint y: 297, distance: 564.7
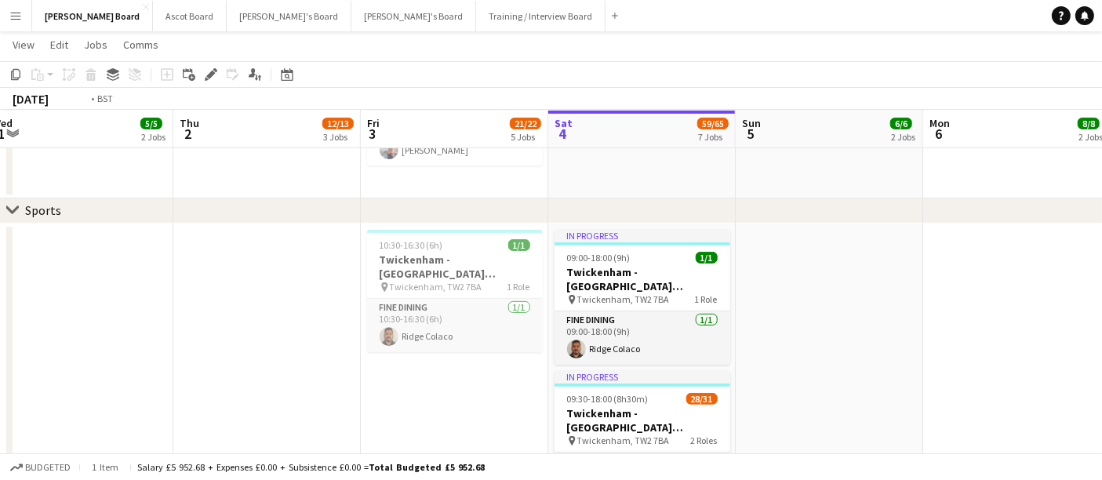
drag, startPoint x: 723, startPoint y: 304, endPoint x: 223, endPoint y: 284, distance: 499.9
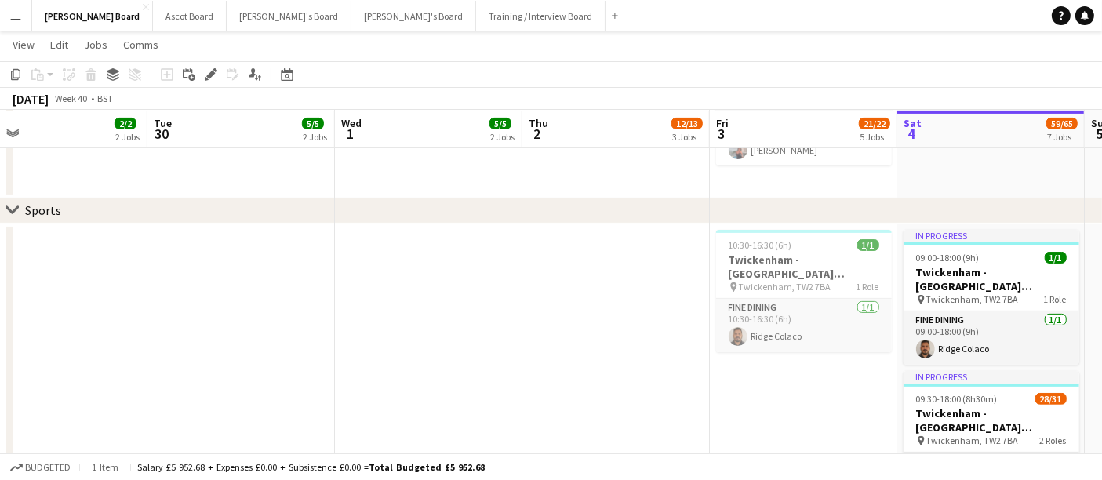
drag, startPoint x: 686, startPoint y: 330, endPoint x: 506, endPoint y: 317, distance: 180.8
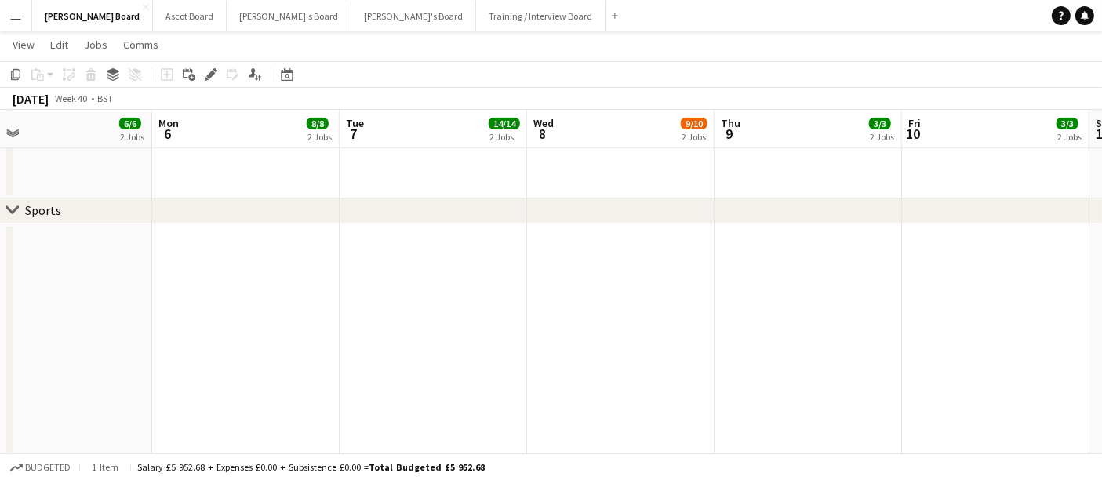
drag, startPoint x: 739, startPoint y: 343, endPoint x: 370, endPoint y: 316, distance: 369.6
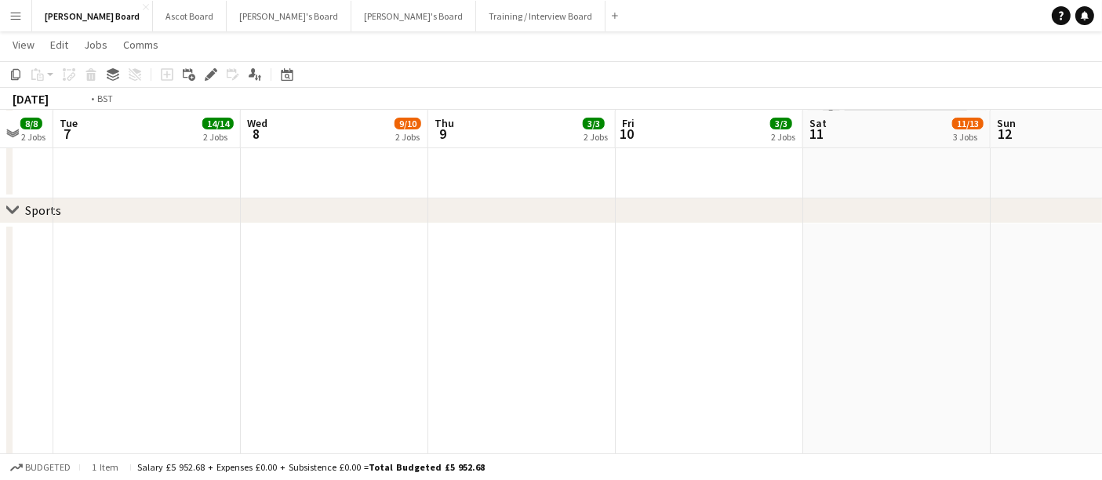
drag, startPoint x: 646, startPoint y: 344, endPoint x: 418, endPoint y: 323, distance: 229.2
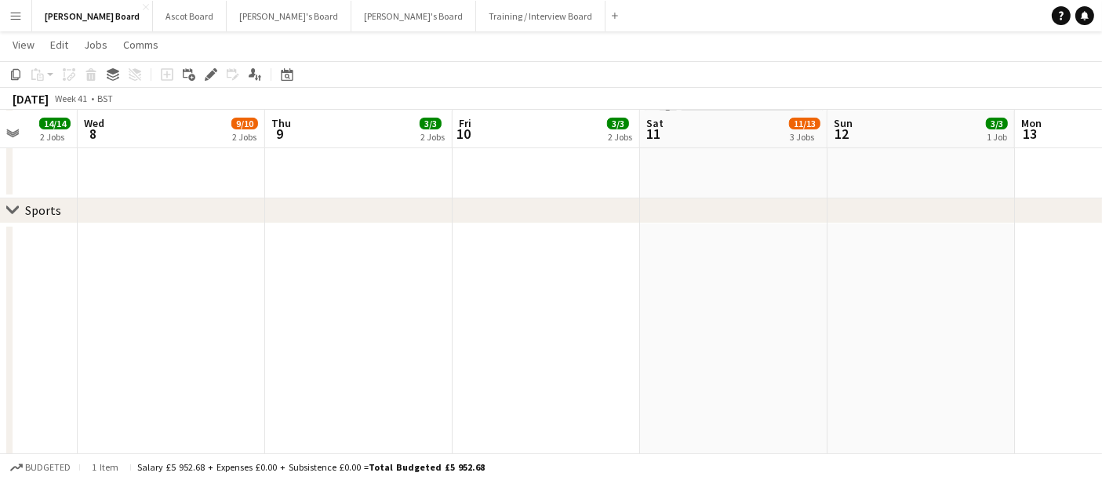
scroll to position [0, 688]
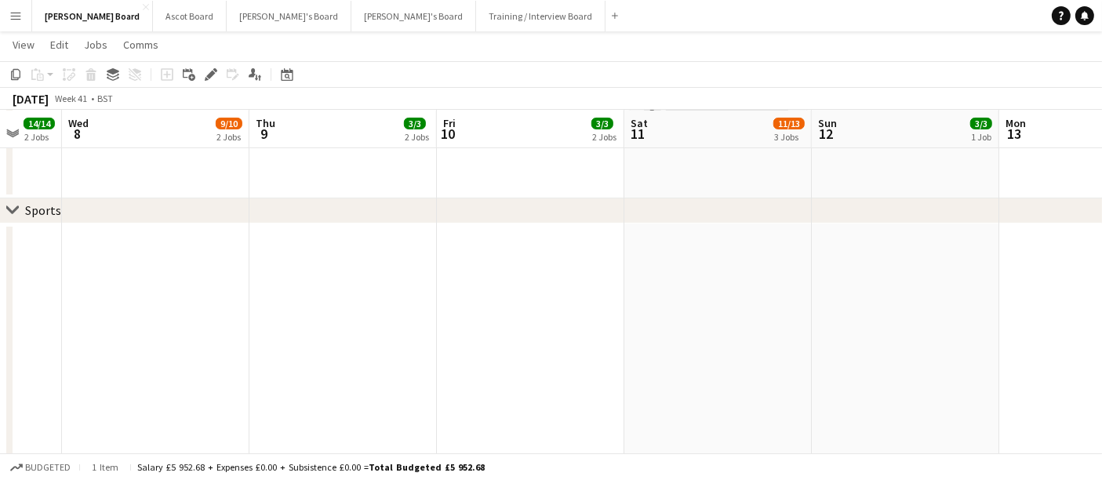
drag, startPoint x: 518, startPoint y: 308, endPoint x: 502, endPoint y: 307, distance: 15.8
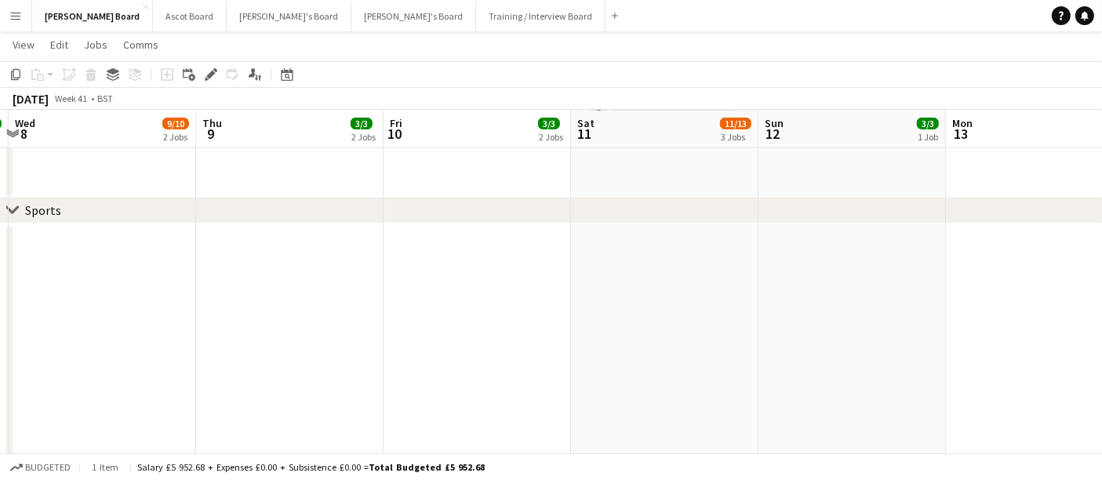
drag, startPoint x: 583, startPoint y: 318, endPoint x: 536, endPoint y: 313, distance: 48.1
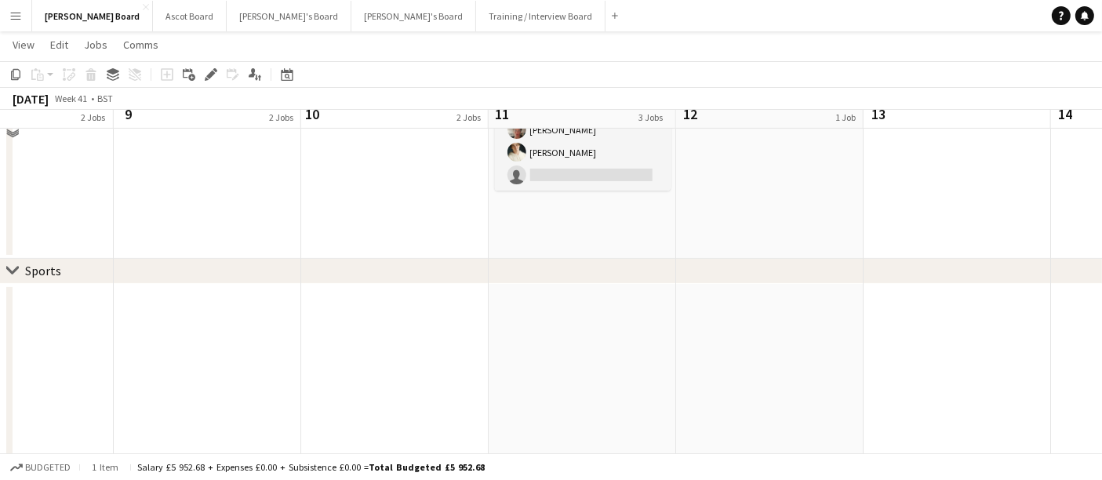
scroll to position [329, 0]
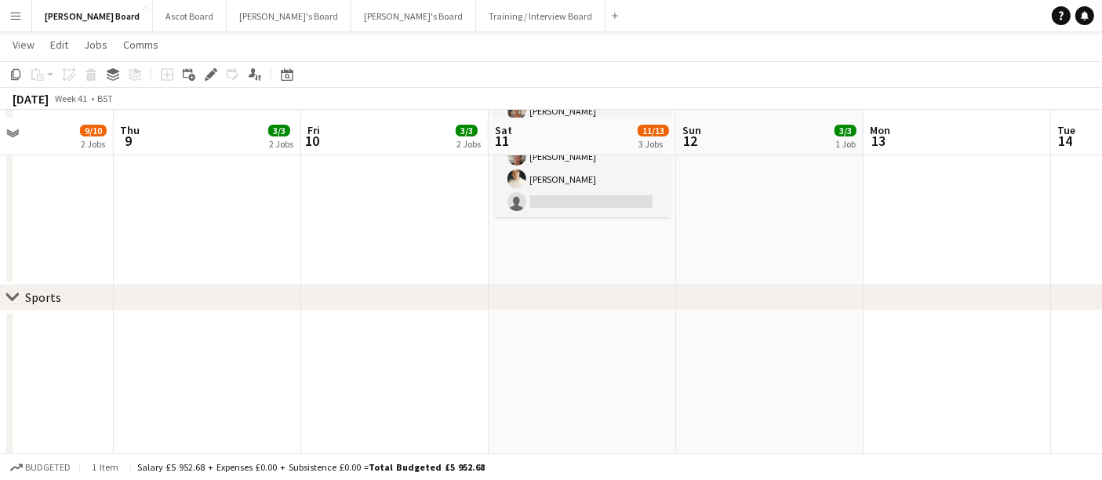
click at [748, 278] on app-date-cell "08:30-17:30 (9h) 3/3 Yellow Kitchen - Walled Gardens at Cowdray pin The Walled …" at bounding box center [769, 65] width 187 height 439
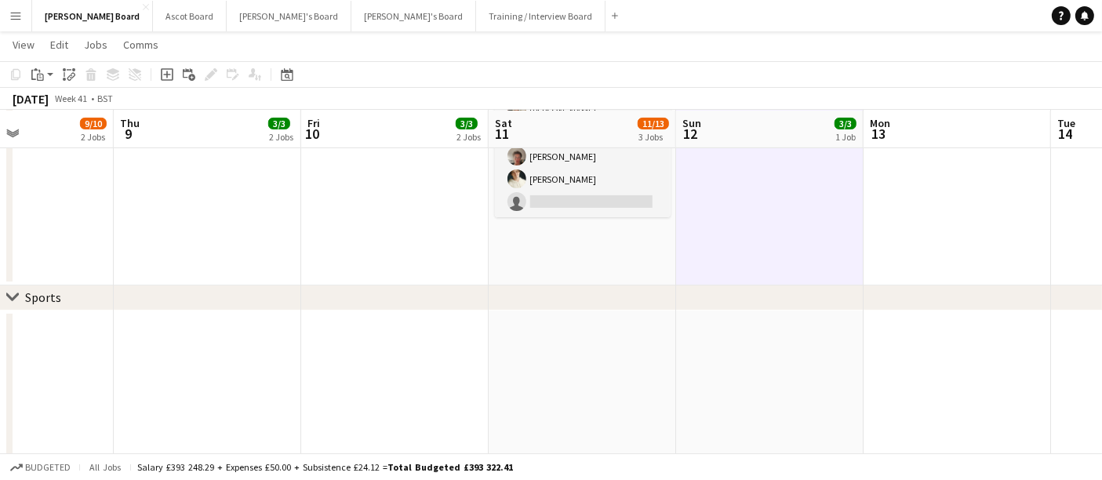
scroll to position [0, 823]
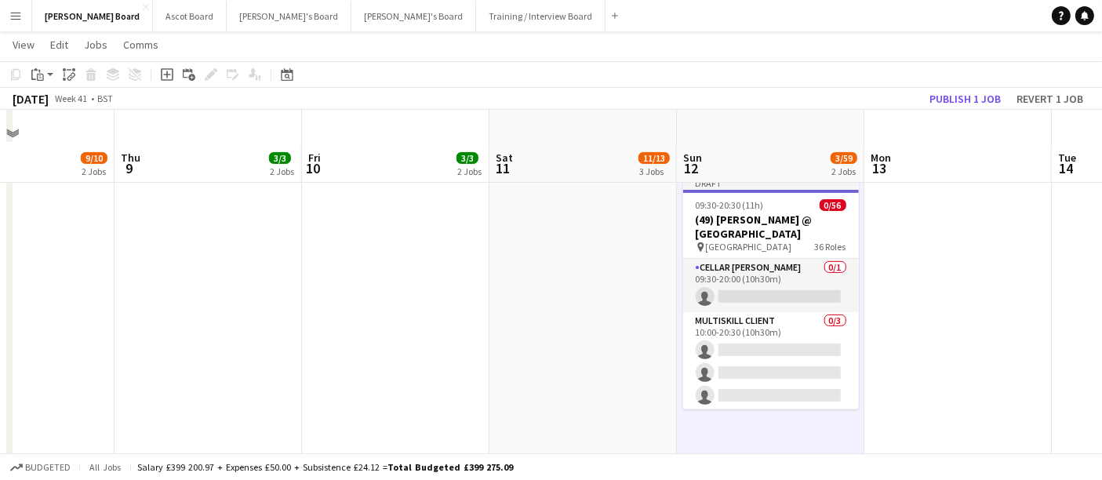
scroll to position [503, 0]
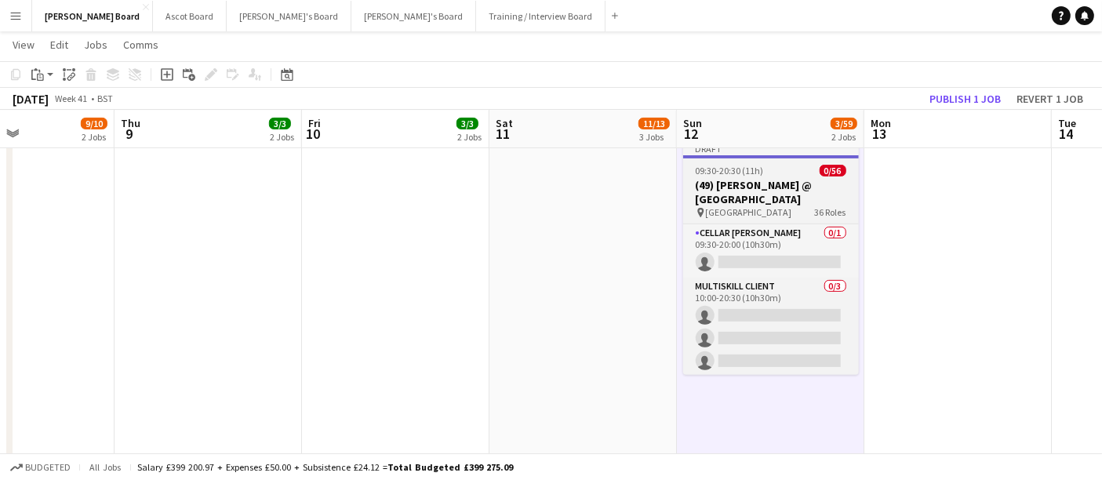
click at [732, 202] on h3 "(49) James Bay @ Newbury Racecourse" at bounding box center [771, 192] width 176 height 28
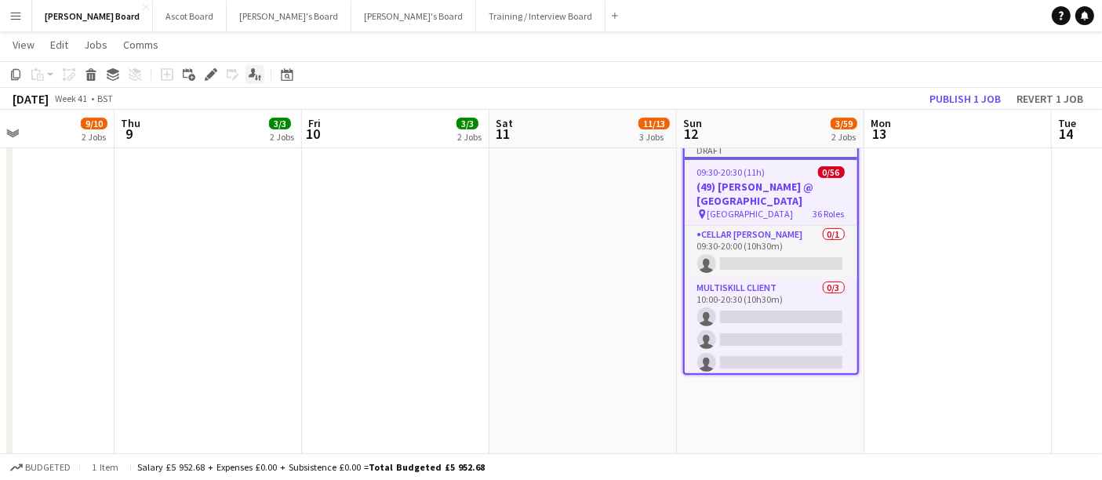
click at [204, 67] on div "Edit" at bounding box center [211, 74] width 19 height 19
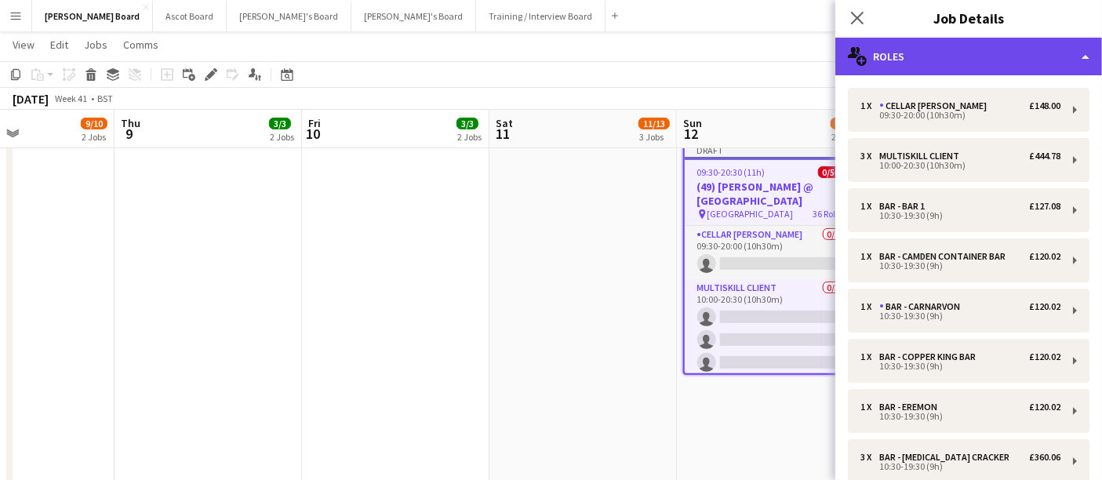
click at [910, 56] on div "multiple-users-add Roles" at bounding box center [968, 57] width 267 height 38
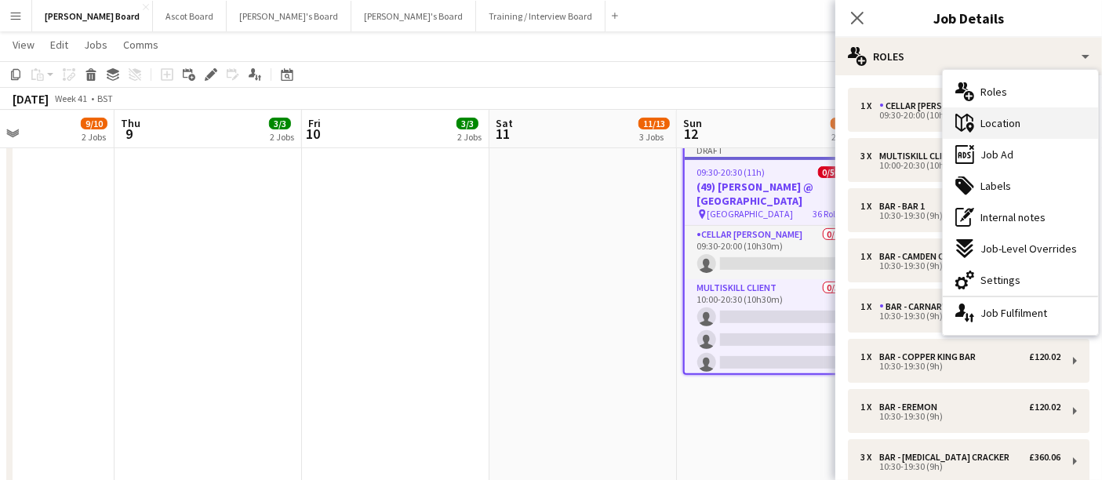
click at [1005, 137] on div "maps-pin-1 Location" at bounding box center [1020, 122] width 155 height 31
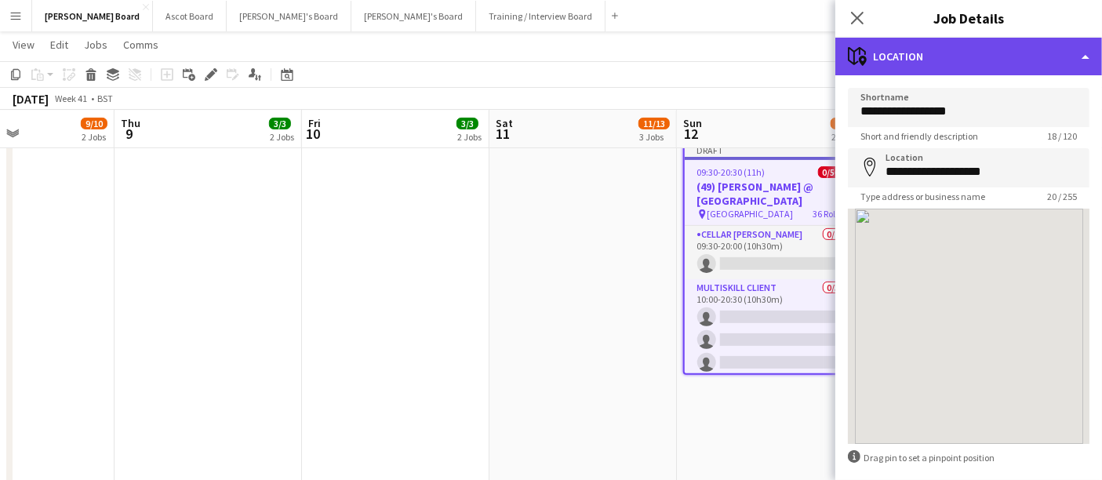
click at [979, 65] on div "maps-pin-1 Location" at bounding box center [968, 57] width 267 height 38
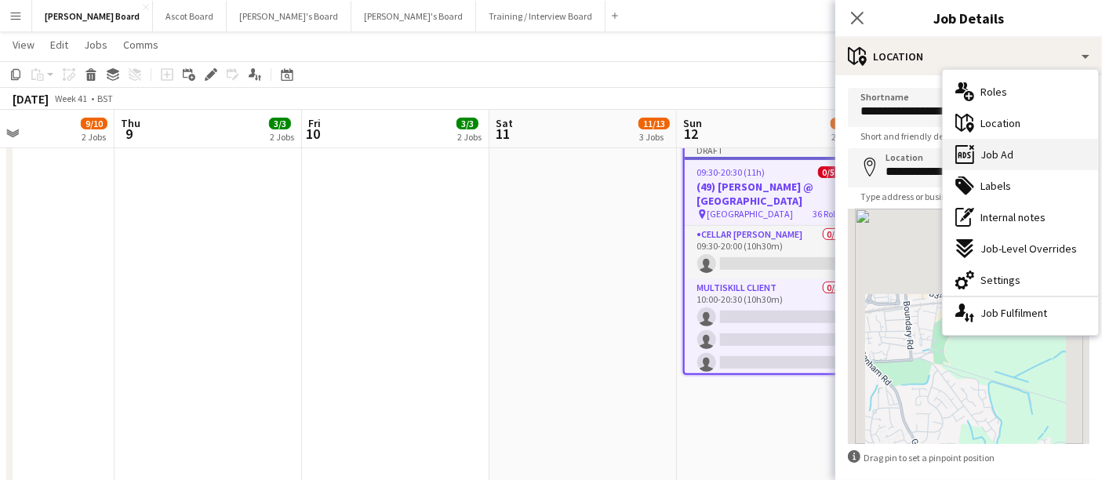
click at [1012, 158] on div "ads-window Job Ad" at bounding box center [1020, 154] width 155 height 31
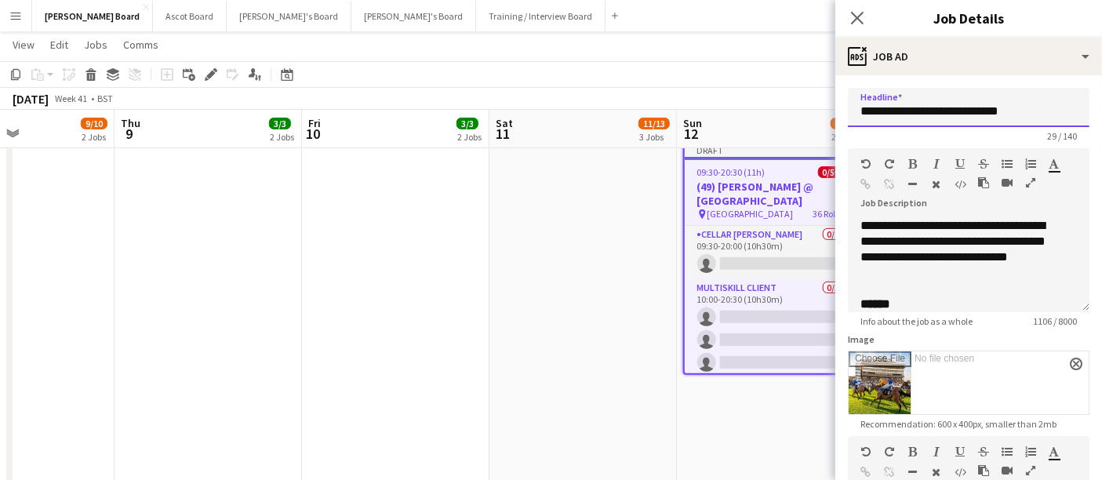
drag, startPoint x: 974, startPoint y: 111, endPoint x: 1039, endPoint y: 113, distance: 65.1
click at [1039, 113] on input "**********" at bounding box center [969, 107] width 242 height 39
type input "**********"
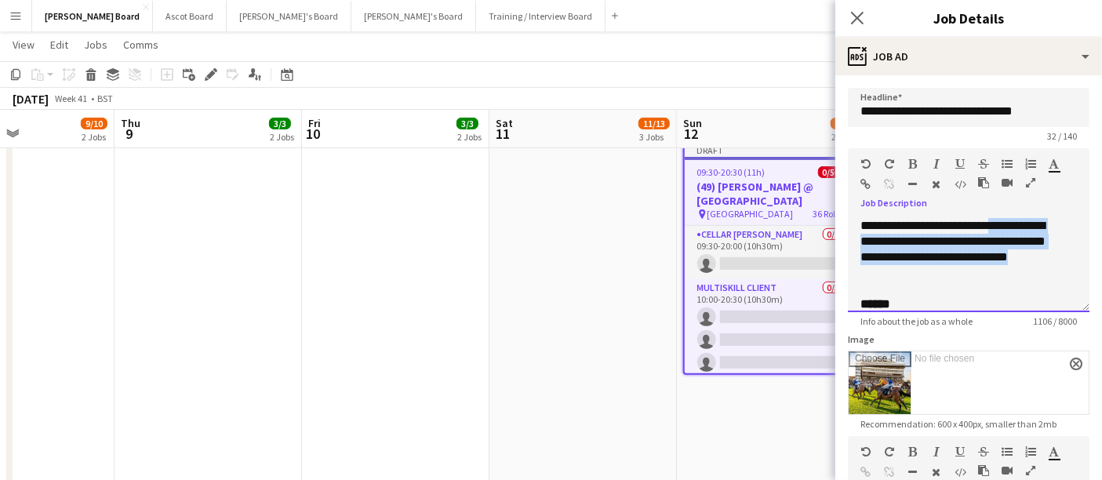
drag, startPoint x: 970, startPoint y: 272, endPoint x: 857, endPoint y: 245, distance: 116.2
click at [857, 245] on div "**********" at bounding box center [969, 265] width 242 height 94
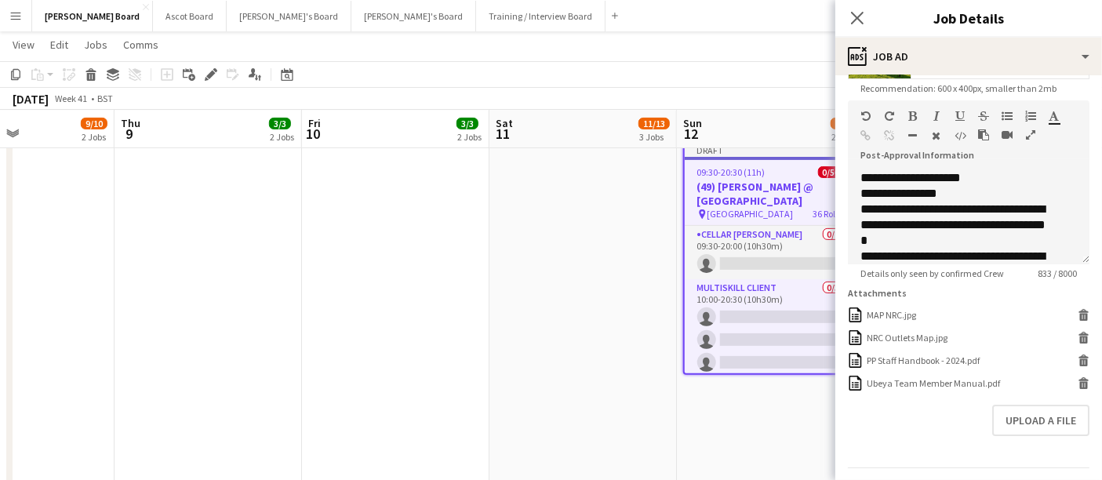
scroll to position [348, 0]
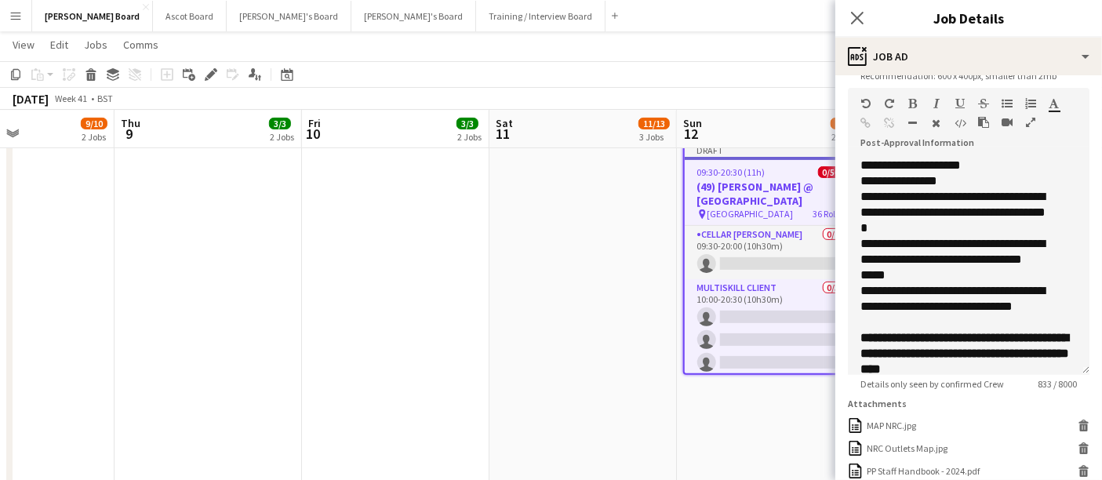
drag, startPoint x: 1073, startPoint y: 246, endPoint x: 1057, endPoint y: 369, distance: 123.3
click at [1062, 375] on div "**********" at bounding box center [969, 266] width 242 height 217
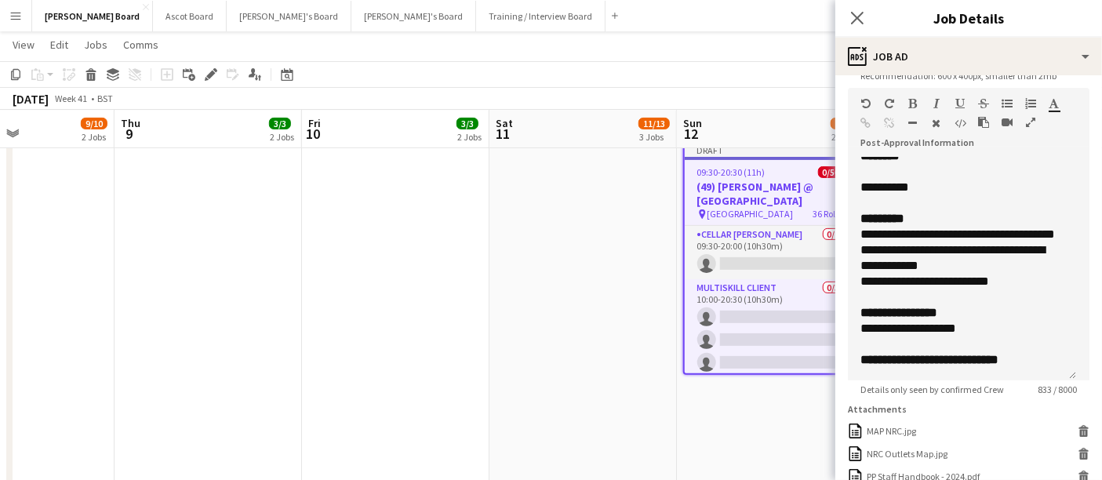
scroll to position [435, 0]
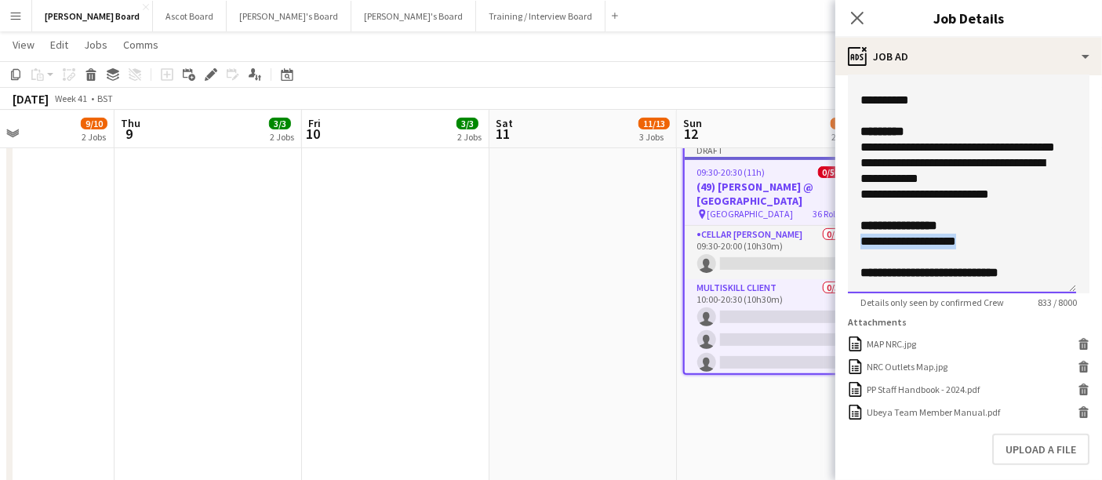
drag, startPoint x: 968, startPoint y: 238, endPoint x: 853, endPoint y: 239, distance: 114.5
click at [853, 239] on div "**********" at bounding box center [962, 182] width 228 height 223
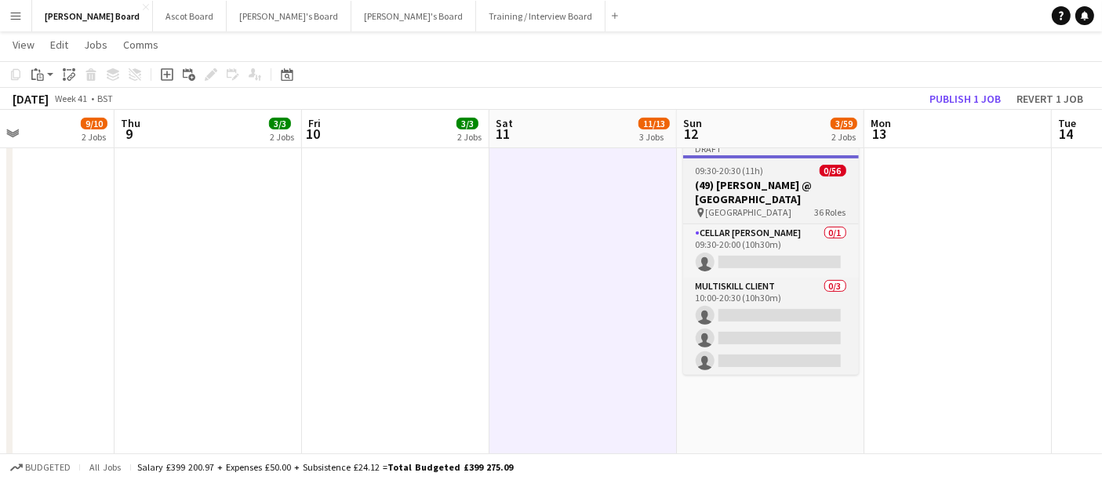
click at [739, 187] on h3 "(49) James Bay @ Newbury Racecourse" at bounding box center [771, 192] width 176 height 28
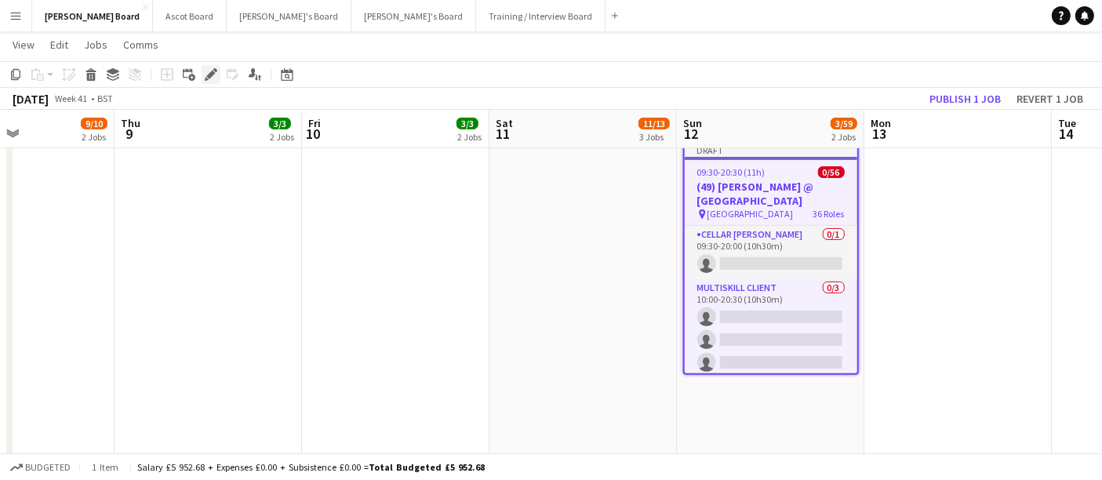
click at [207, 70] on icon "Edit" at bounding box center [211, 74] width 13 height 13
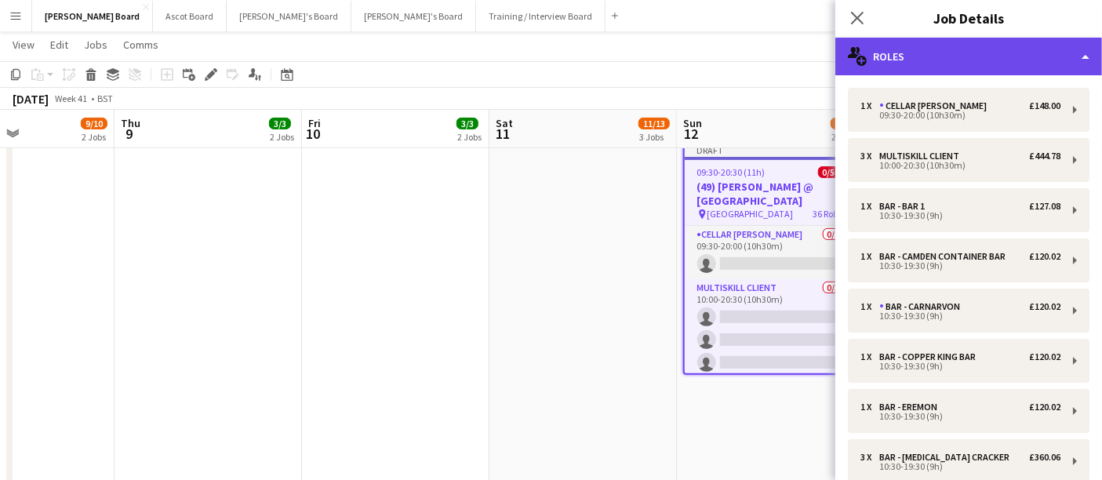
click at [1001, 45] on div "multiple-users-add Roles" at bounding box center [968, 57] width 267 height 38
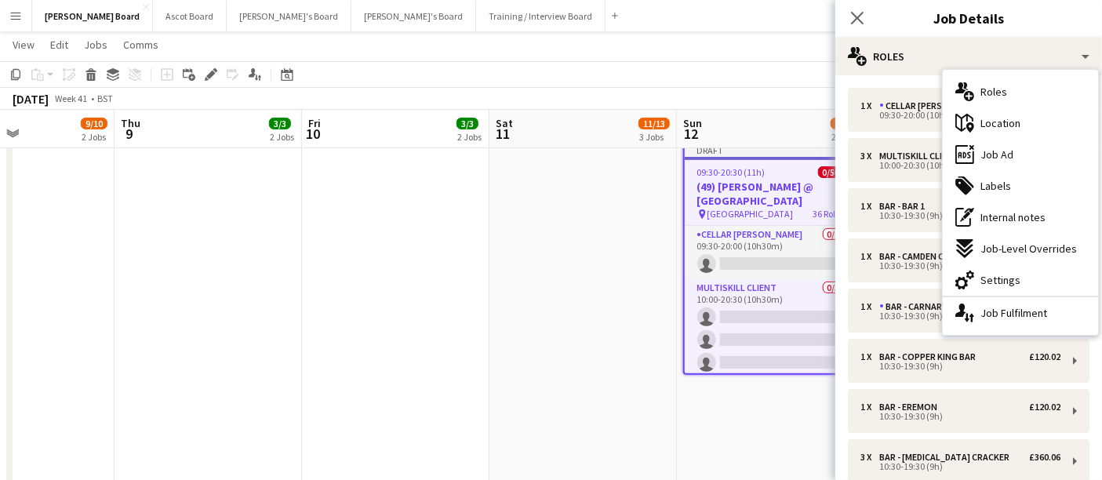
click at [1006, 270] on div "cog-double-3 Settings" at bounding box center [1020, 279] width 155 height 31
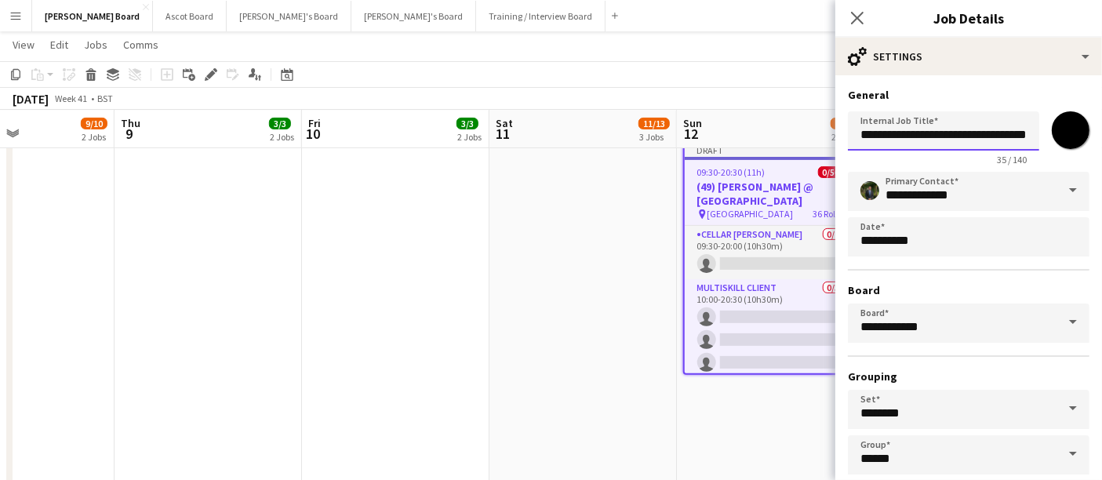
drag, startPoint x: 846, startPoint y: 136, endPoint x: 825, endPoint y: 136, distance: 21.2
drag, startPoint x: 917, startPoint y: 136, endPoint x: 816, endPoint y: 135, distance: 100.4
type input "**********"
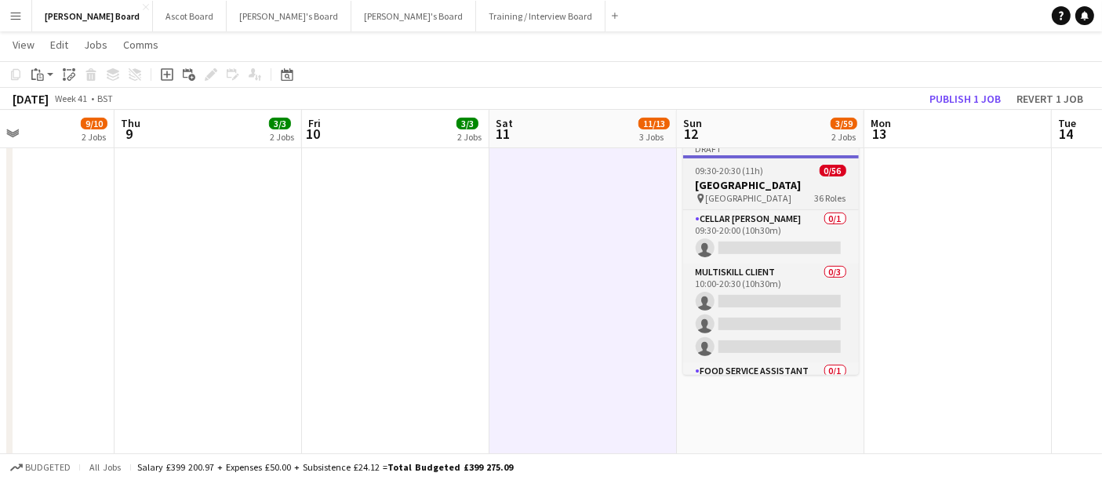
click at [752, 172] on span "09:30-20:30 (11h)" at bounding box center [730, 171] width 68 height 12
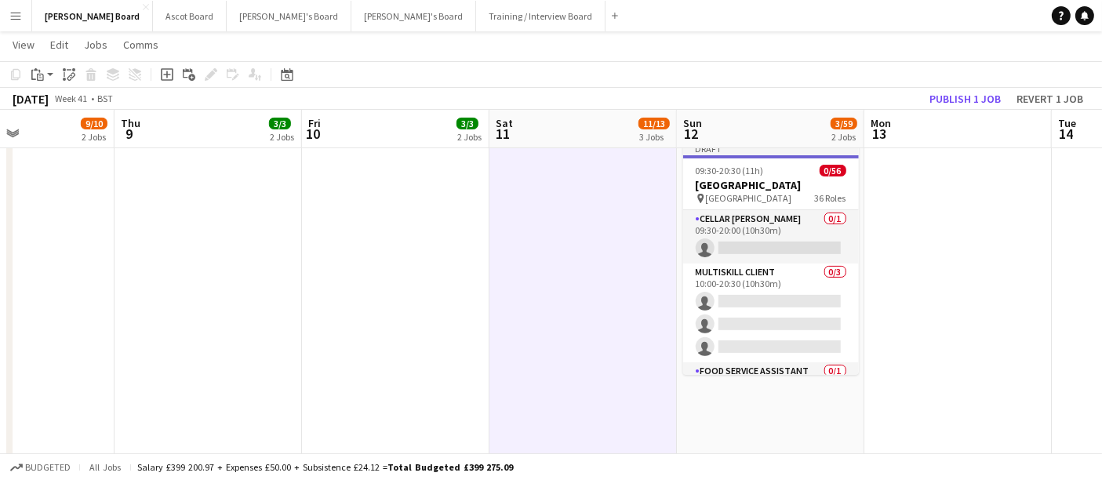
scroll to position [0, 822]
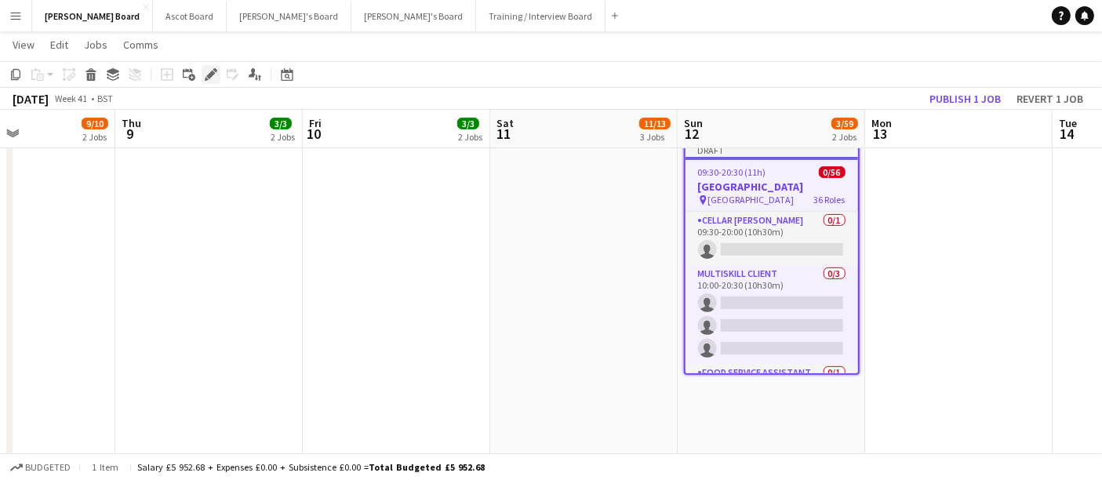
click at [220, 76] on div "Edit" at bounding box center [211, 74] width 19 height 19
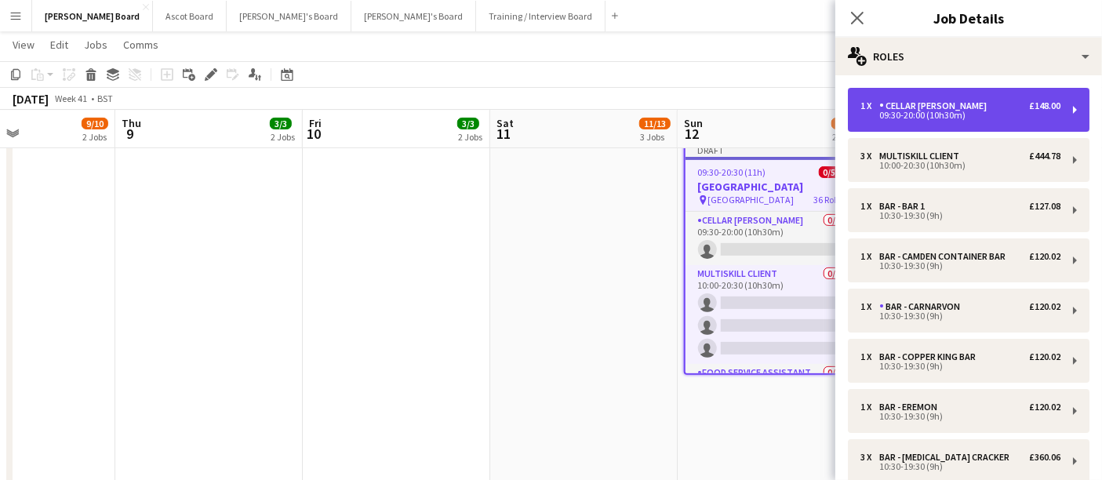
click at [983, 120] on div "1 x Cellar Porter £148.00 09:30-20:00 (10h30m)" at bounding box center [969, 110] width 242 height 44
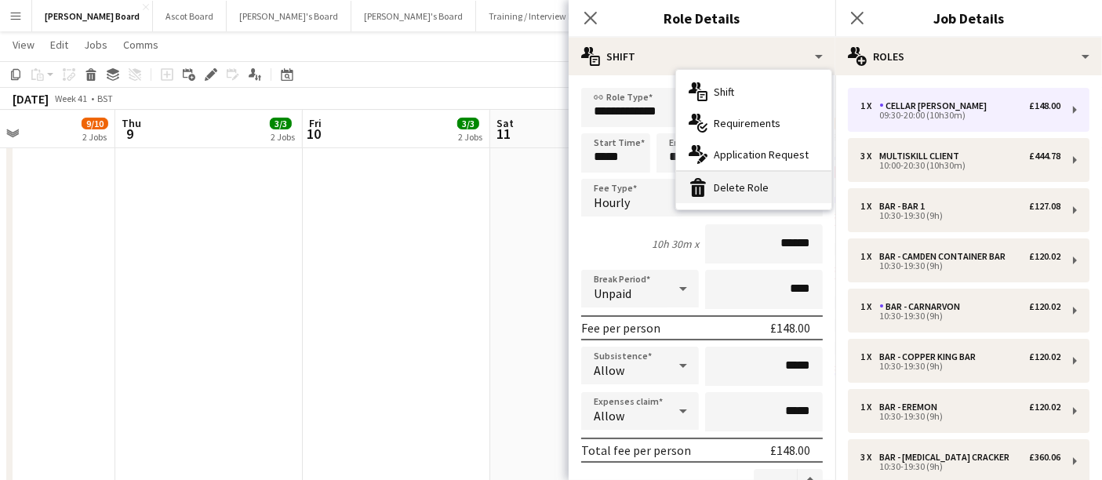
click at [750, 188] on div "bin-2 Delete Role" at bounding box center [753, 187] width 155 height 31
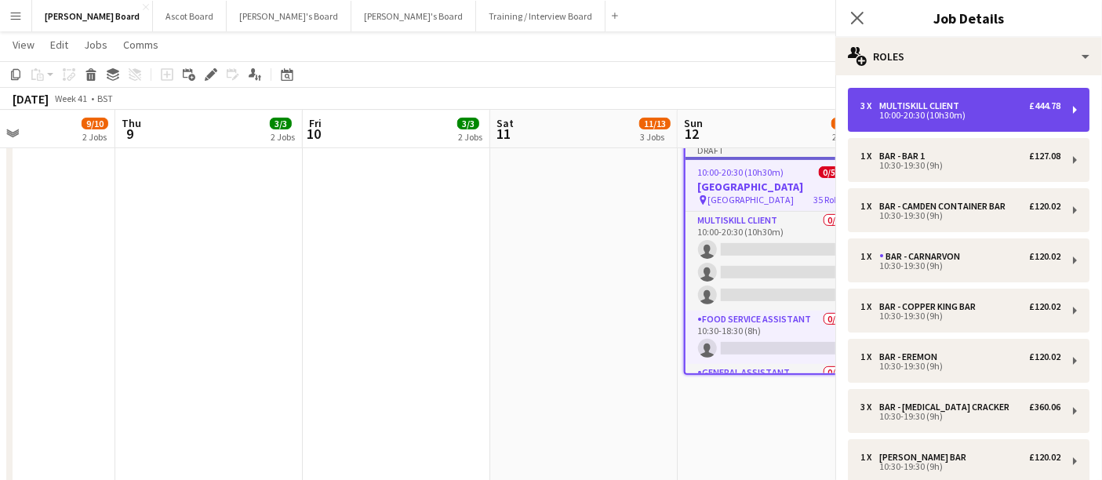
click at [945, 113] on div "10:00-20:30 (10h30m)" at bounding box center [960, 115] width 200 height 8
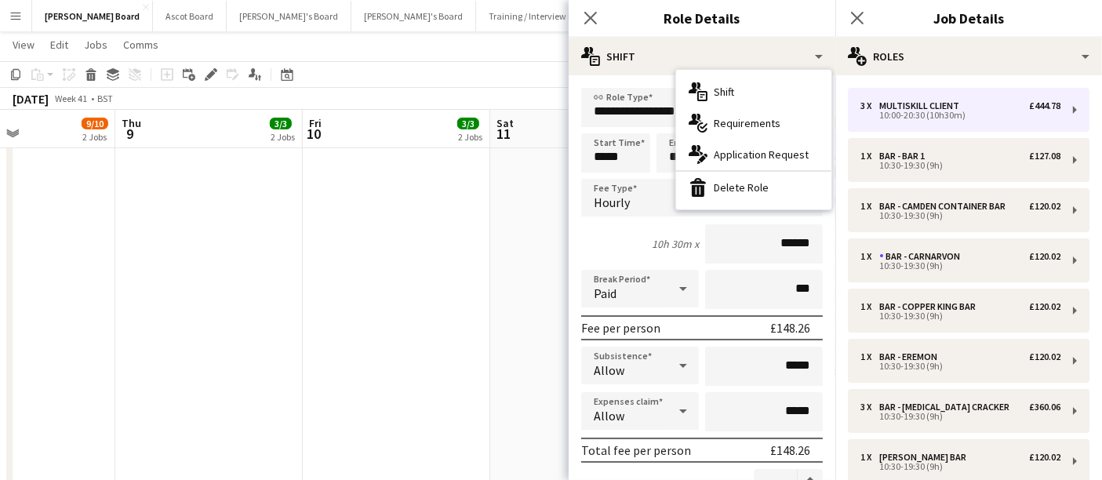
click at [725, 183] on div "bin-2 Delete Role" at bounding box center [753, 187] width 155 height 31
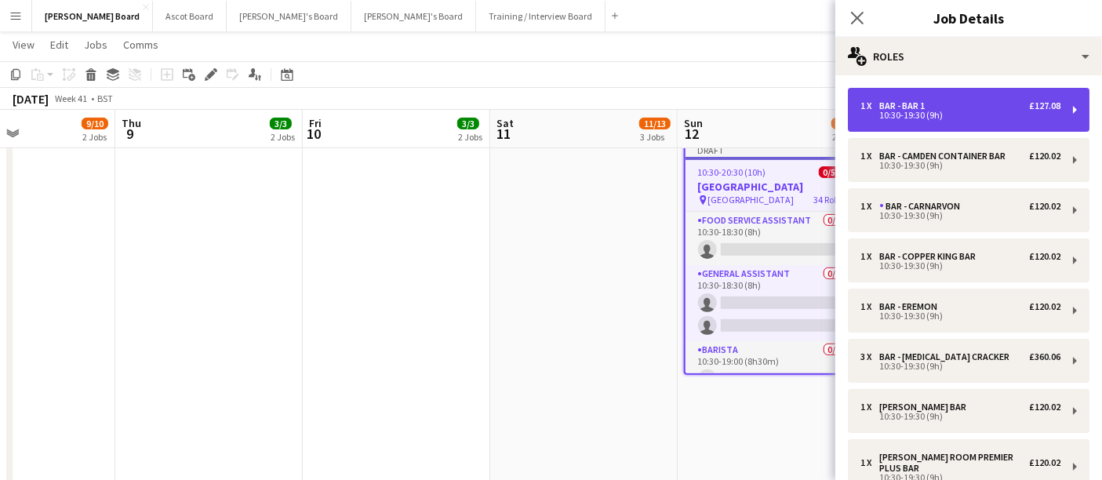
click at [979, 113] on div "10:30-19:30 (9h)" at bounding box center [960, 115] width 200 height 8
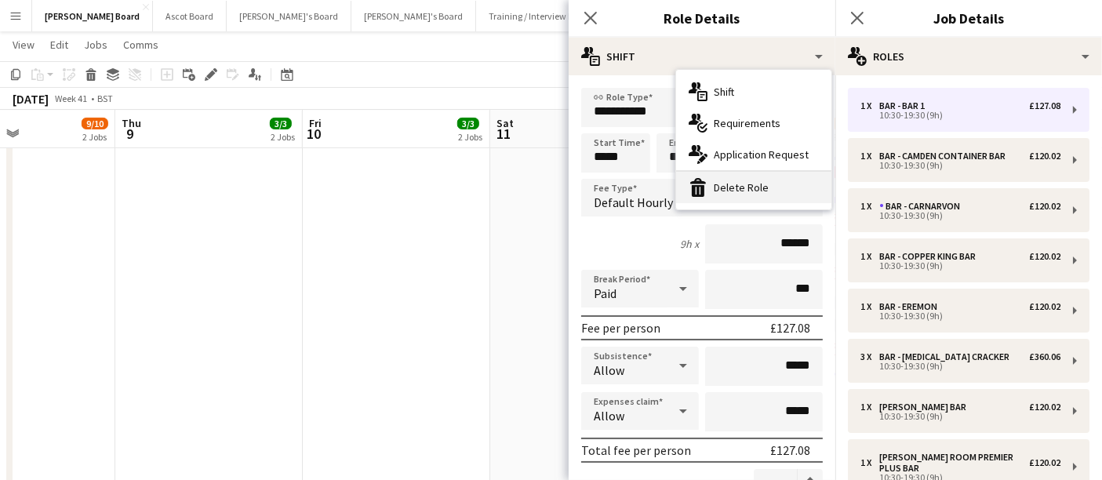
click at [750, 192] on div "bin-2 Delete Role" at bounding box center [753, 187] width 155 height 31
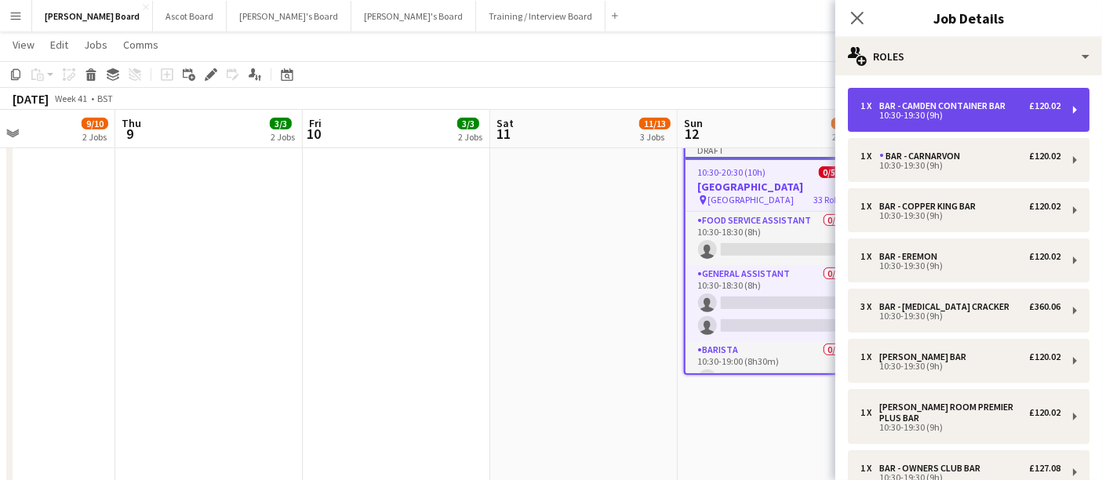
click at [932, 111] on div "10:30-19:30 (9h)" at bounding box center [960, 115] width 200 height 8
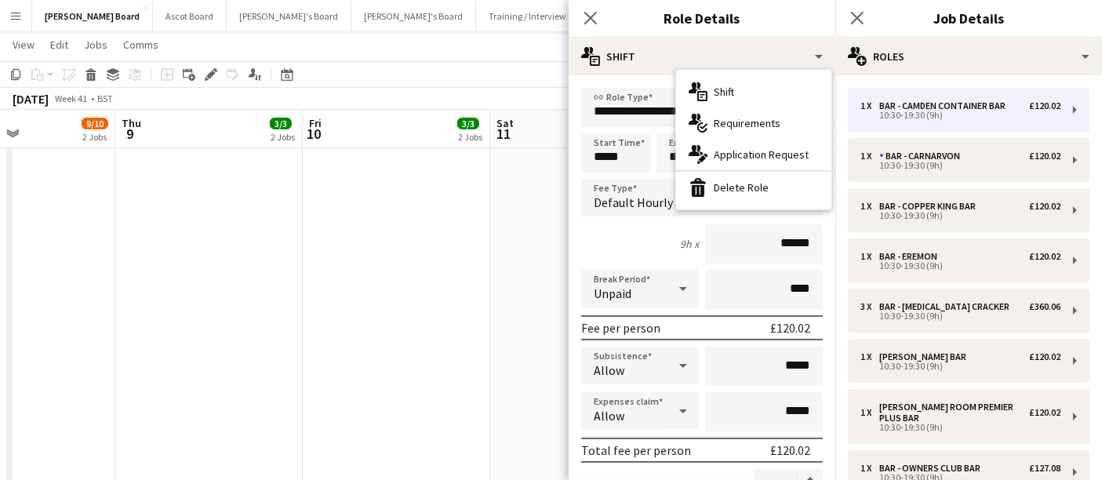
click at [732, 185] on div "bin-2 Delete Role" at bounding box center [753, 187] width 155 height 31
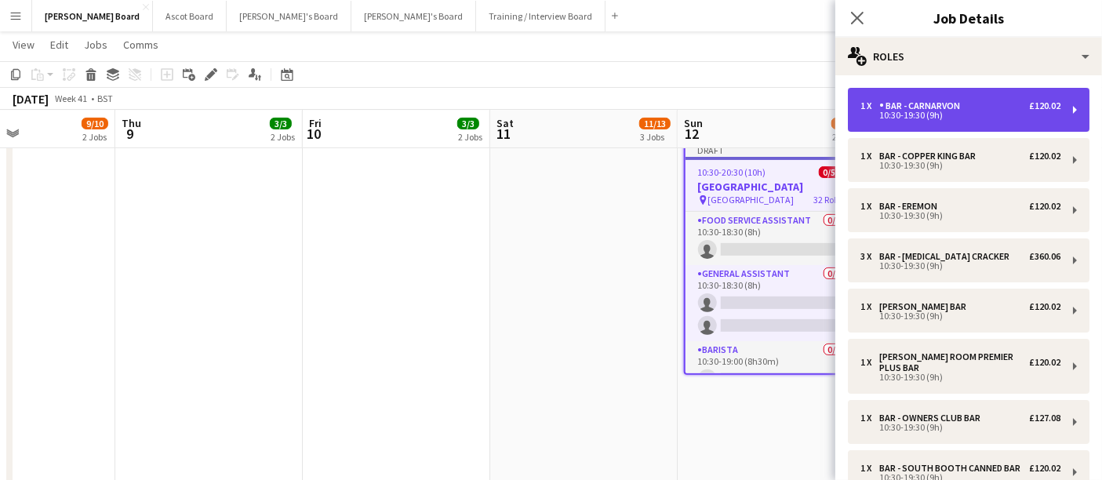
click at [926, 111] on div "Bar - Carnarvon" at bounding box center [922, 105] width 87 height 11
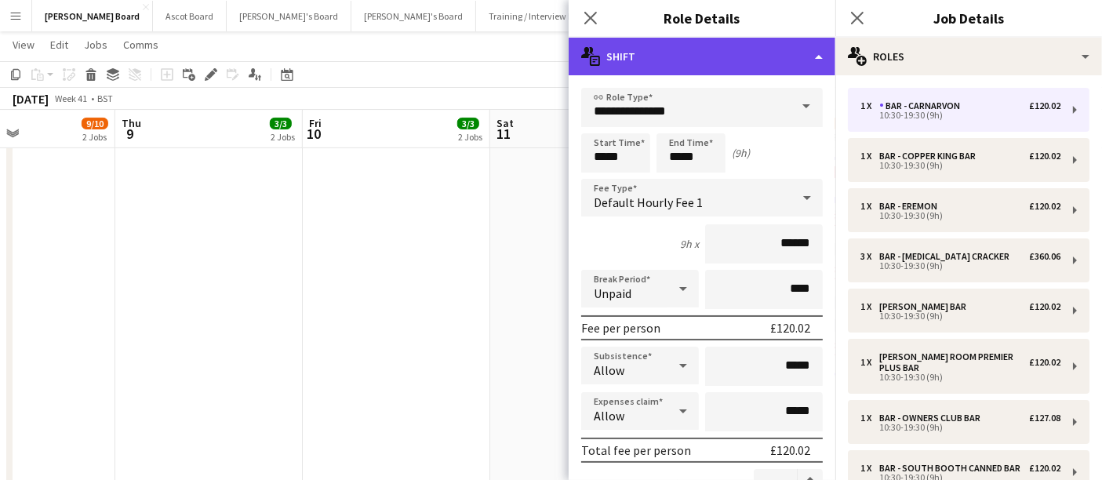
click at [706, 54] on div "multiple-actions-text Shift" at bounding box center [702, 57] width 267 height 38
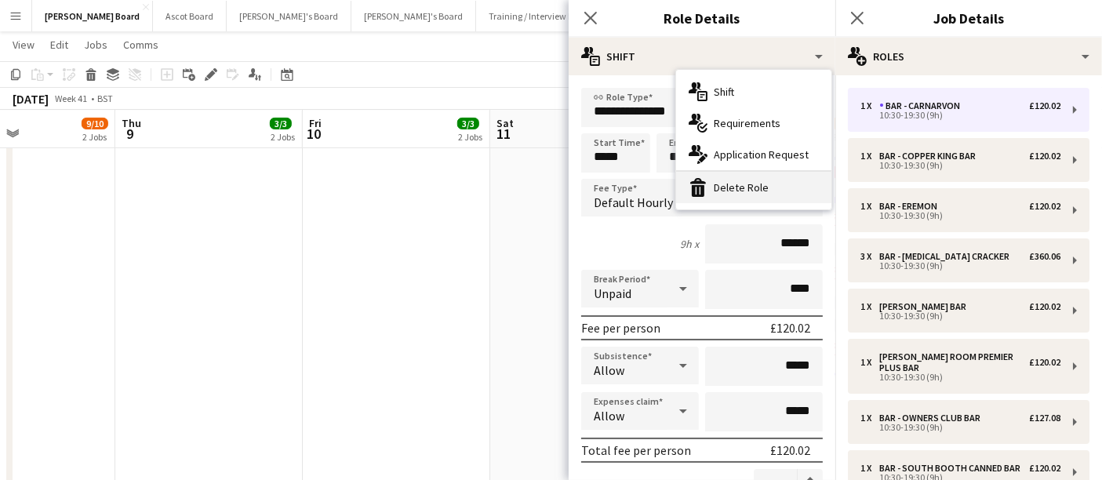
click at [729, 185] on div "bin-2 Delete Role" at bounding box center [753, 187] width 155 height 31
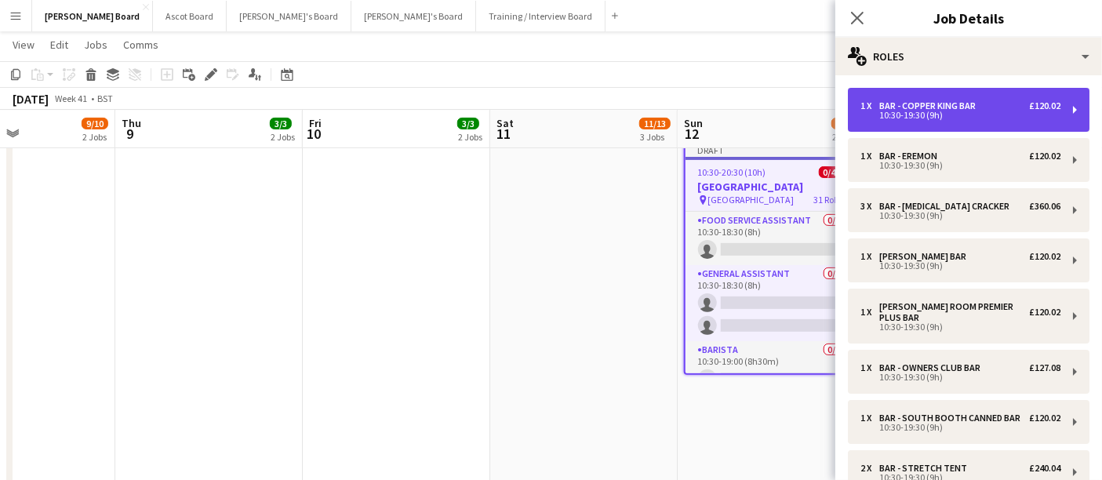
click at [904, 106] on div "Bar - Copper King Bar" at bounding box center [930, 105] width 103 height 11
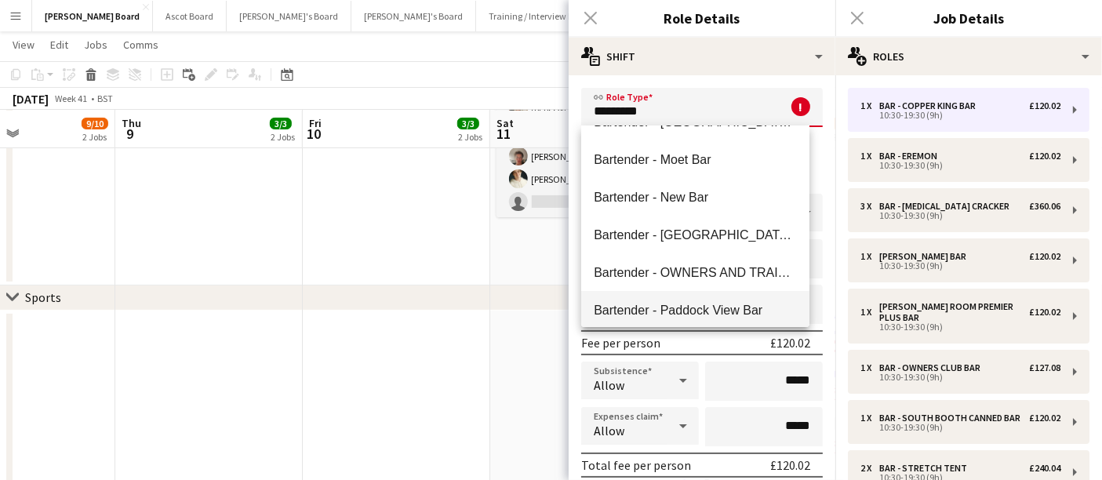
scroll to position [348, 0]
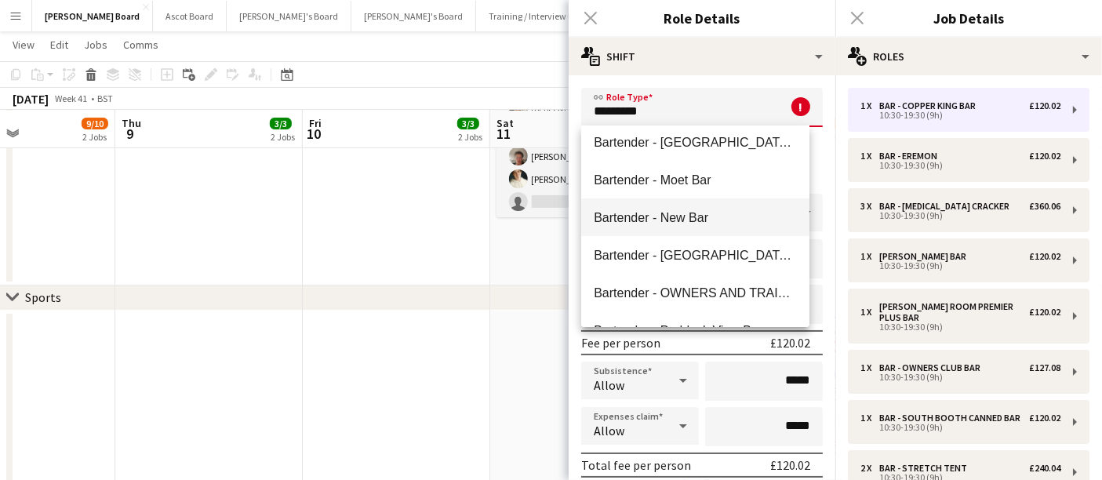
click at [716, 209] on mat-option "Bartender - New Bar" at bounding box center [695, 217] width 228 height 38
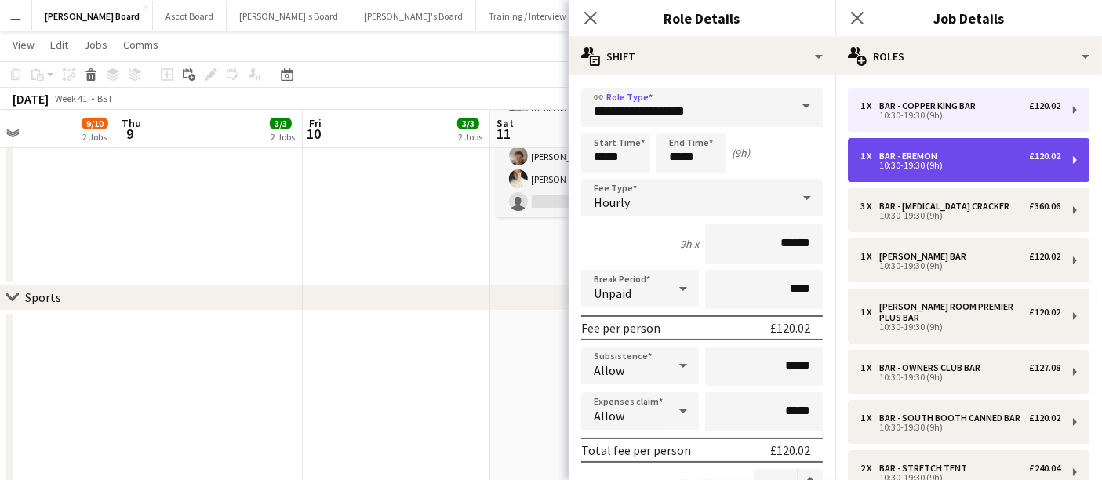
click at [929, 162] on div "10:30-19:30 (9h)" at bounding box center [960, 166] width 200 height 8
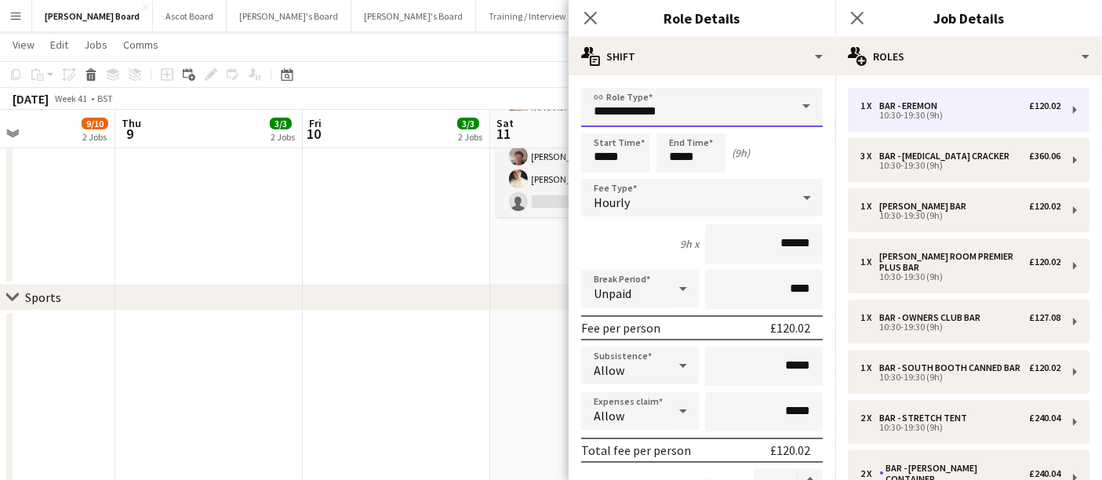
drag, startPoint x: 612, startPoint y: 111, endPoint x: 503, endPoint y: 98, distance: 108.9
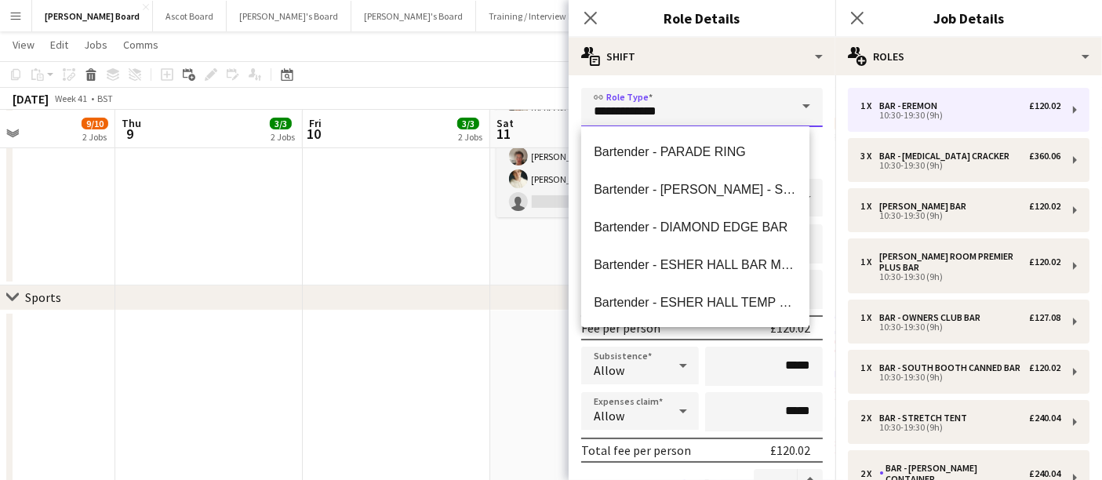
type input "*"
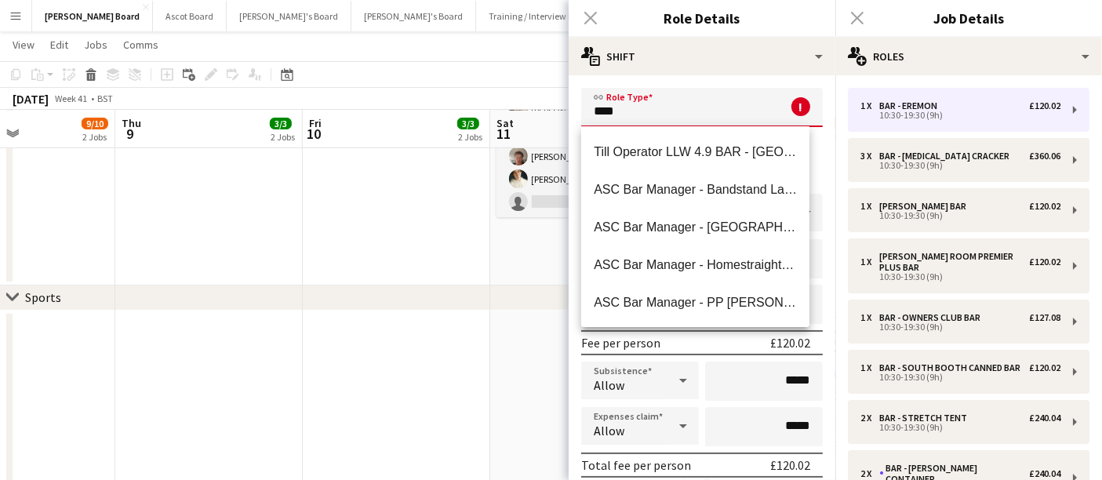
click at [19, 16] on app-icon "Menu" at bounding box center [15, 15] width 13 height 13
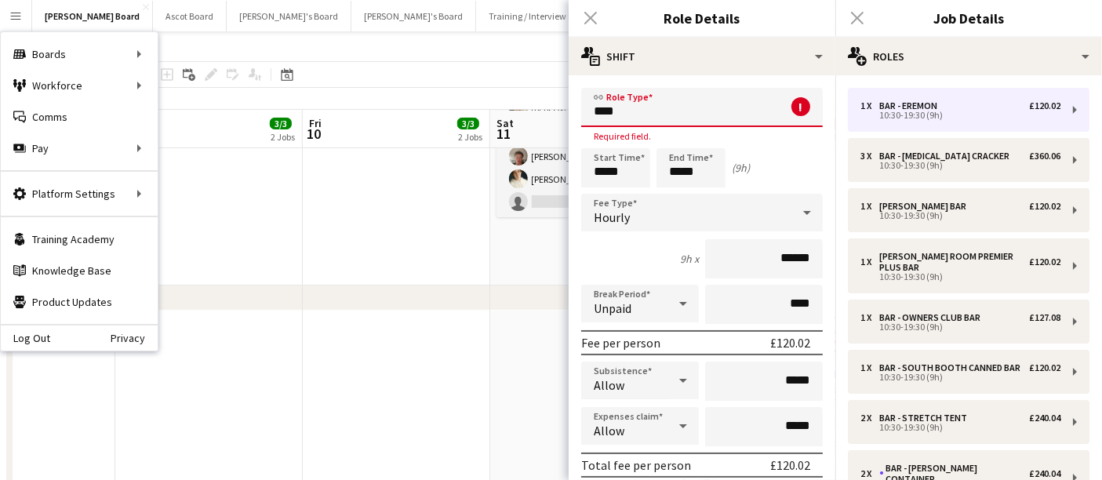
click at [513, 79] on app-toolbar "Copy Paste Paste Ctrl+V Paste with crew Ctrl+Shift+V Paste linked Job [GEOGRAPH…" at bounding box center [551, 74] width 1102 height 27
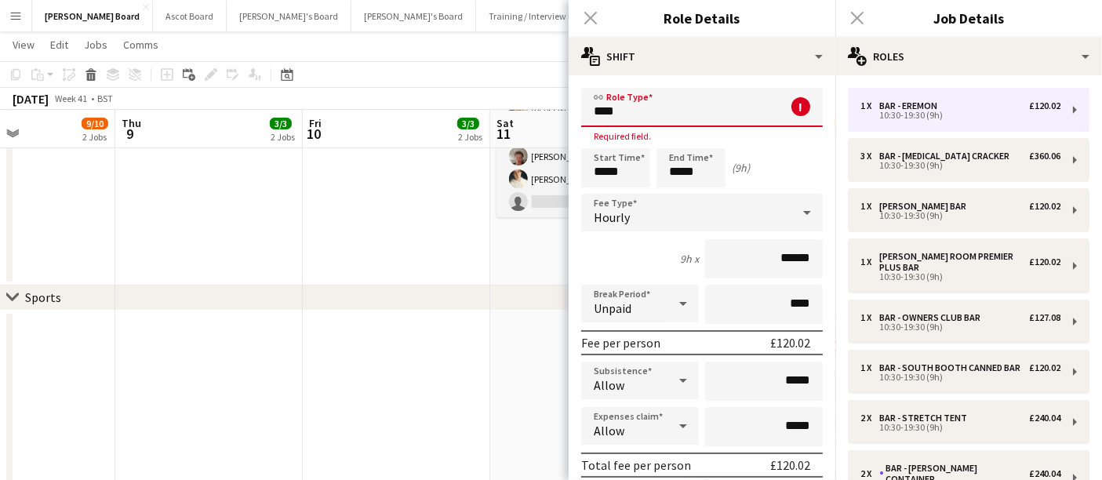
click at [526, 243] on app-date-cell "06:30-13:30 (7h) 1/2 Yellow Kitchen - Walled Gardens at Cowdray pin The Walled …" at bounding box center [583, 65] width 187 height 439
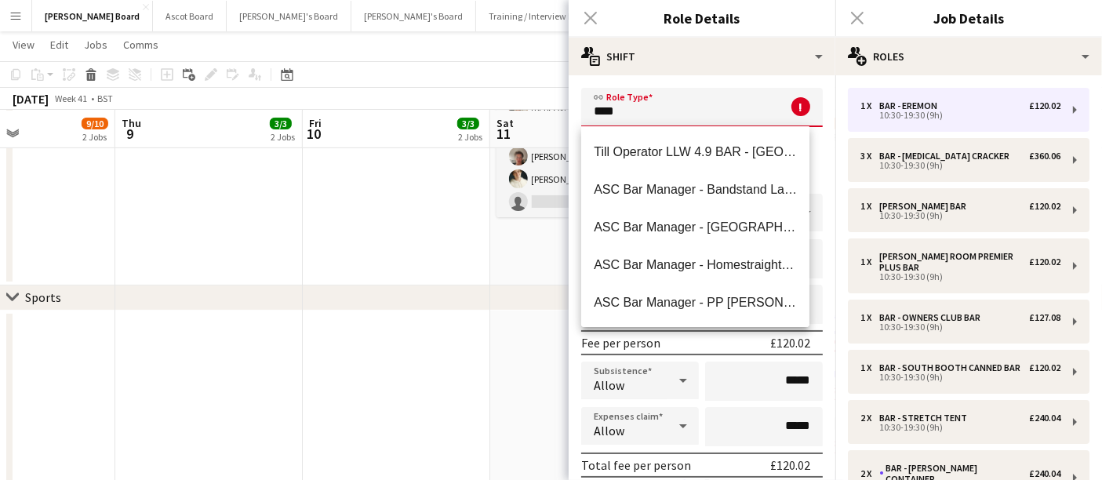
click at [674, 111] on input "***" at bounding box center [702, 107] width 242 height 39
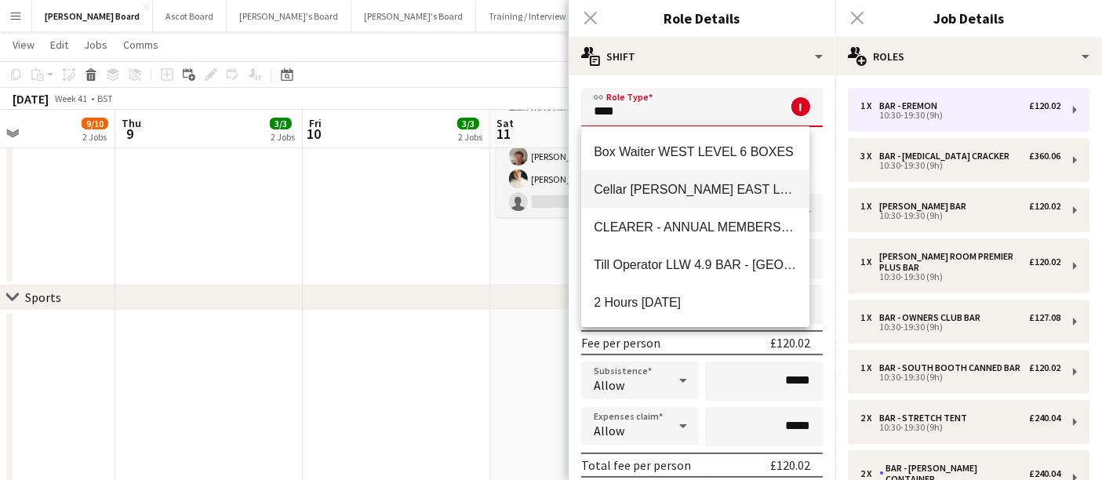
click at [660, 191] on span "Cellar [PERSON_NAME] EAST LEVEL 3 BOXES - [GEOGRAPHIC_DATA]" at bounding box center [695, 189] width 203 height 15
type input "**********"
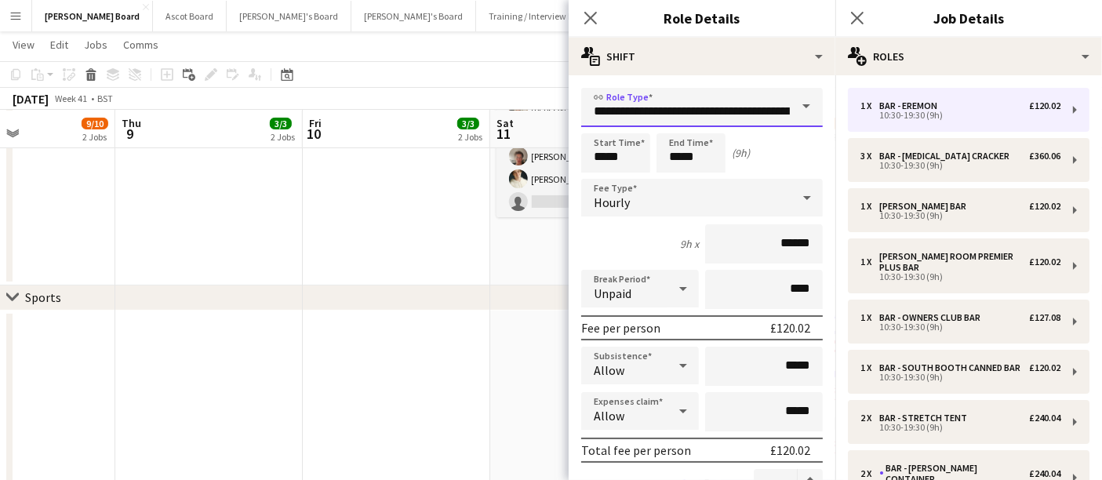
scroll to position [0, 68]
click at [465, 249] on app-date-cell at bounding box center [396, 65] width 187 height 439
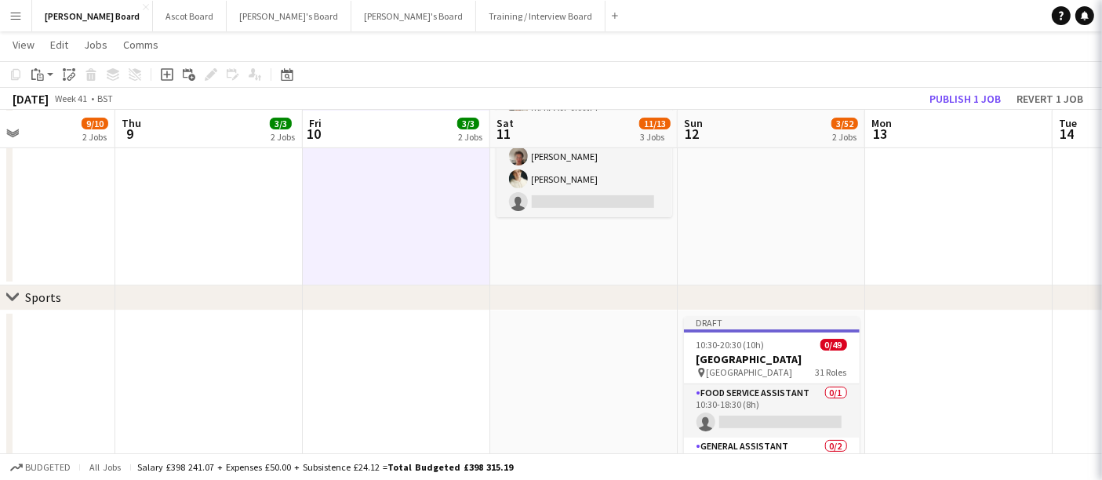
scroll to position [0, 822]
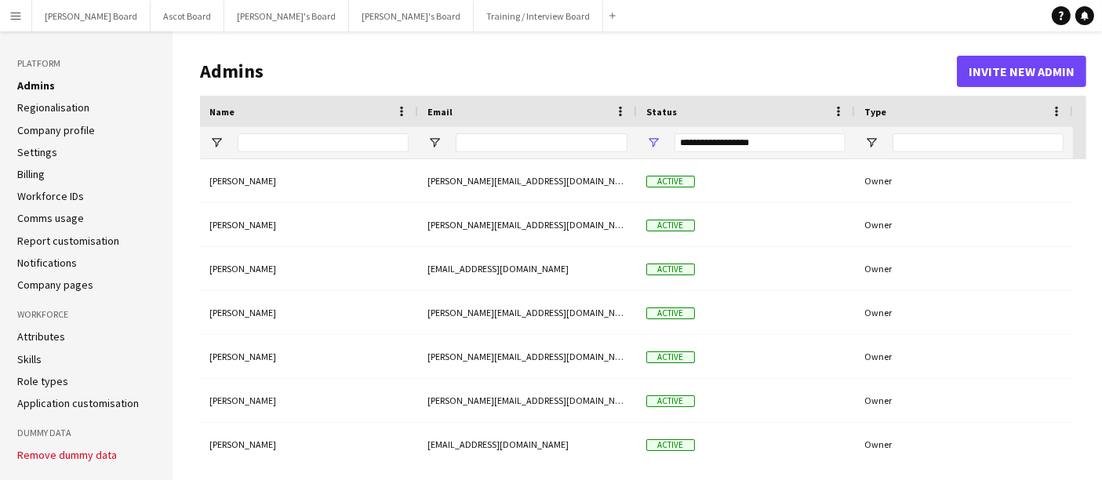
click at [49, 384] on link "Role types" at bounding box center [42, 381] width 51 height 14
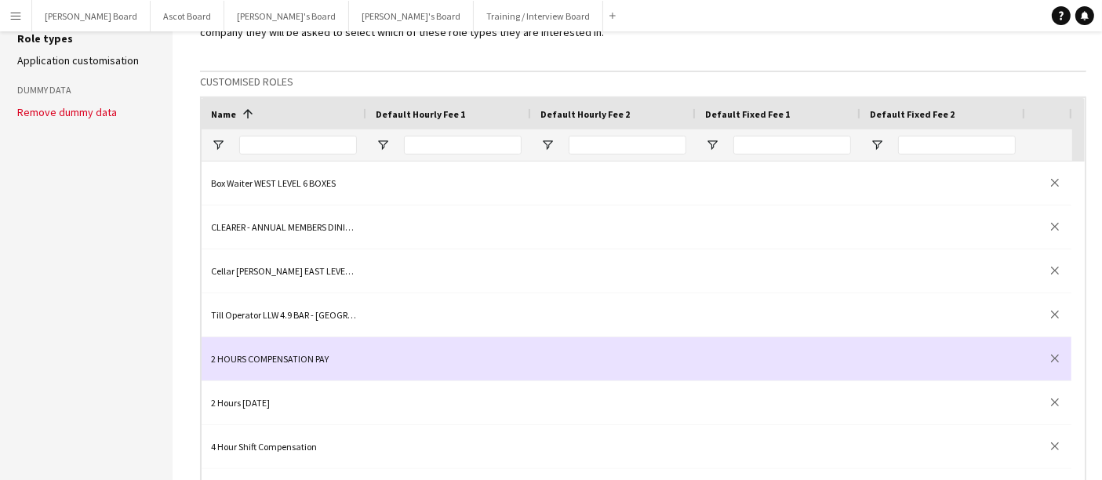
scroll to position [348, 0]
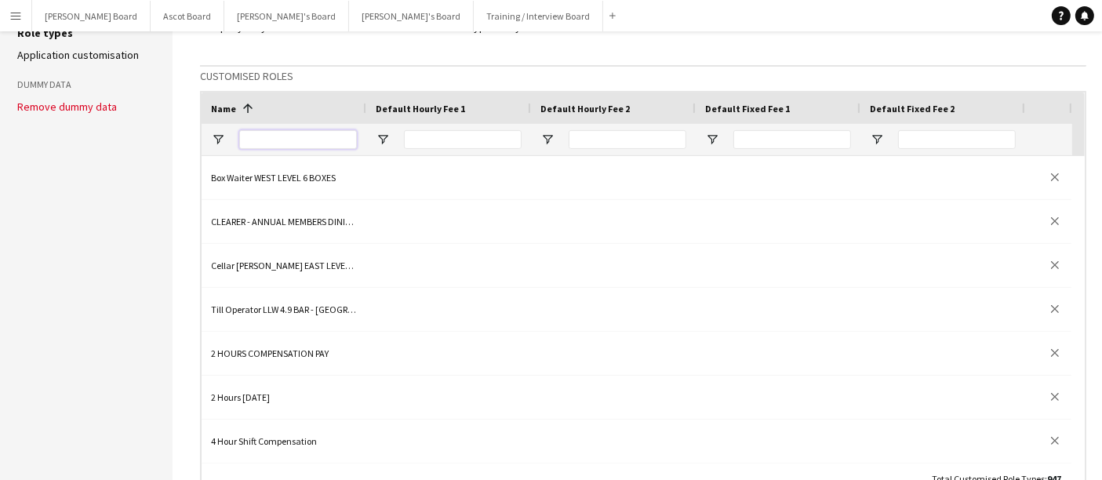
click at [271, 136] on input "Name Filter Input" at bounding box center [298, 139] width 118 height 19
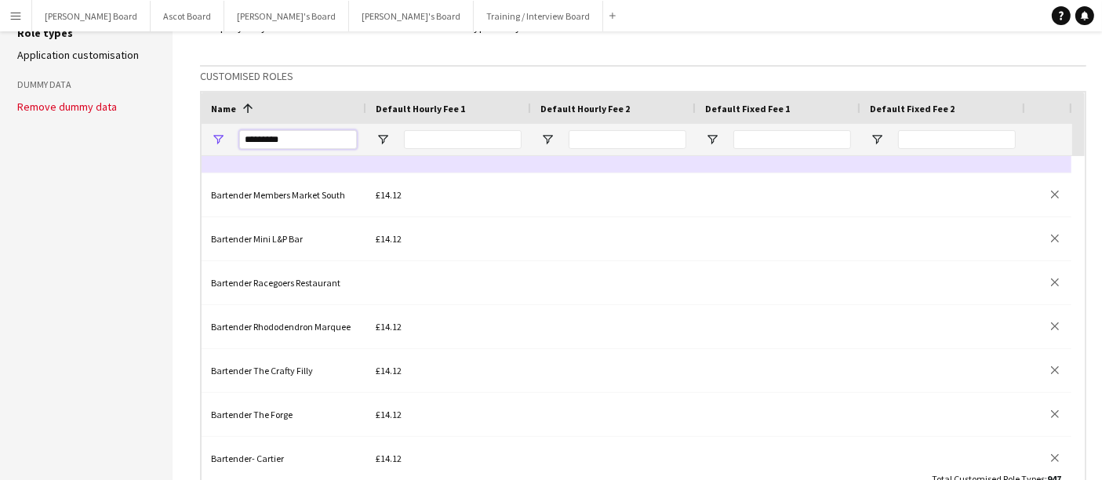
scroll to position [0, 0]
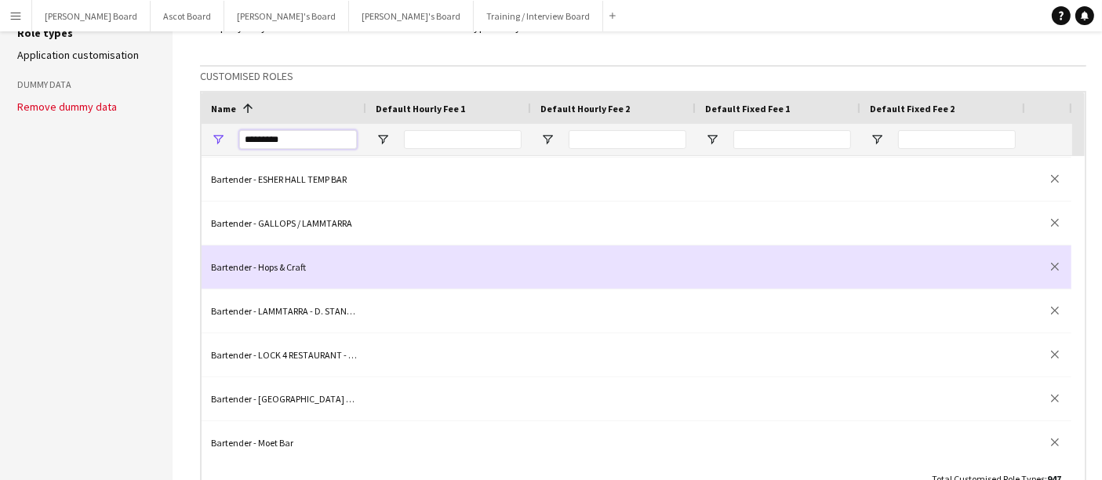
type input "*********"
click at [273, 263] on div "Bartender - Hops & Craft" at bounding box center [284, 266] width 165 height 43
click at [285, 263] on div "Bartender - Hops & Craft" at bounding box center [284, 266] width 165 height 43
click at [335, 264] on input "**********" at bounding box center [284, 266] width 146 height 43
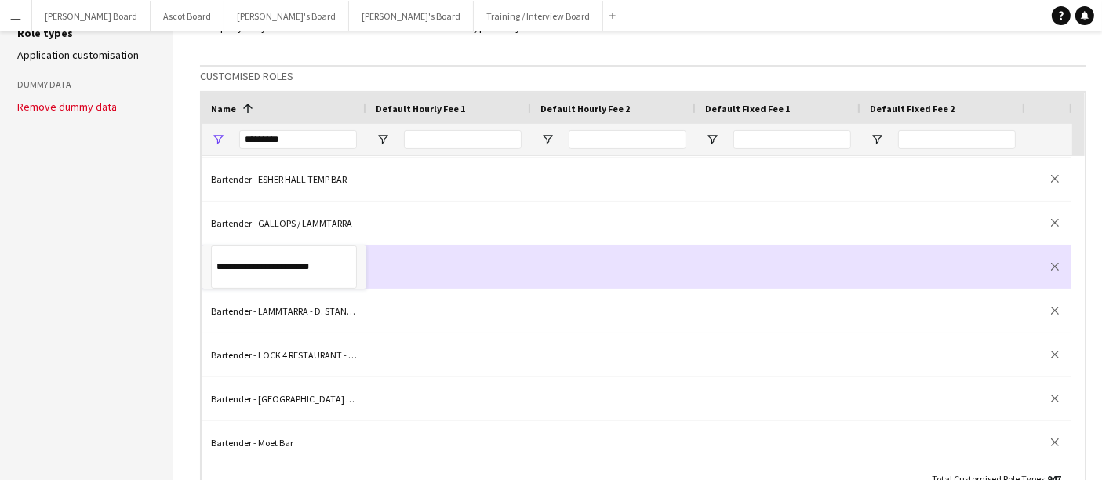
click at [318, 263] on input "**********" at bounding box center [284, 266] width 146 height 43
type input "*********"
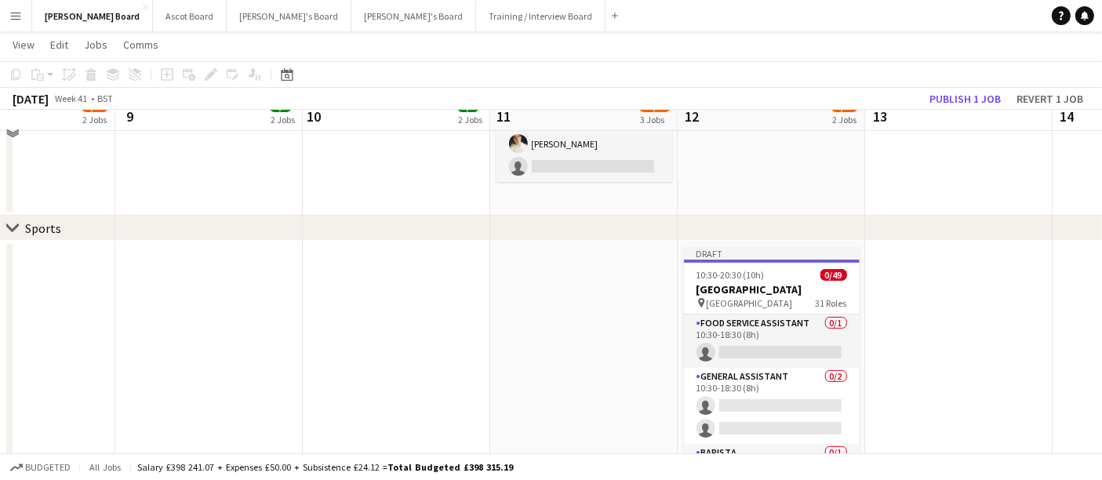
scroll to position [348, 0]
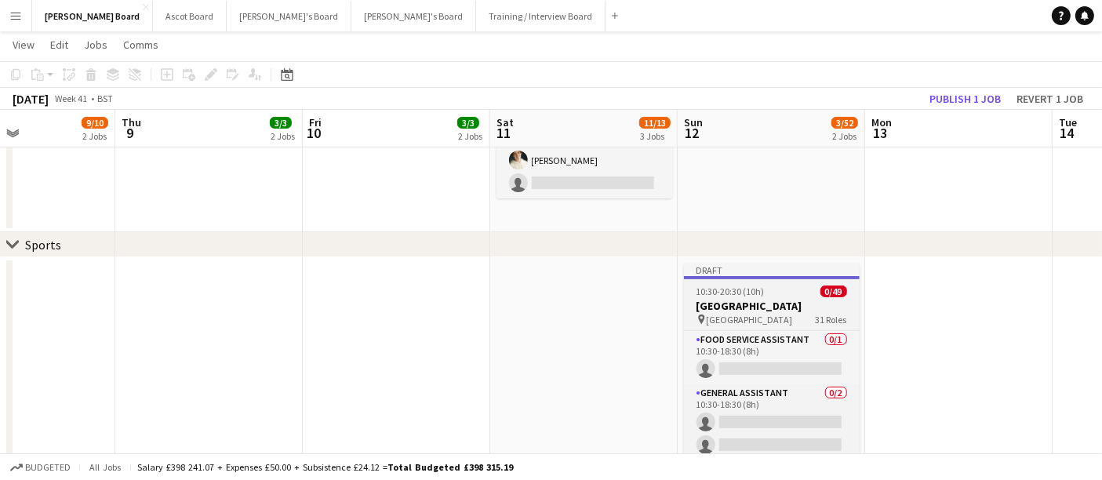
click at [772, 322] on span "[GEOGRAPHIC_DATA]" at bounding box center [750, 320] width 86 height 12
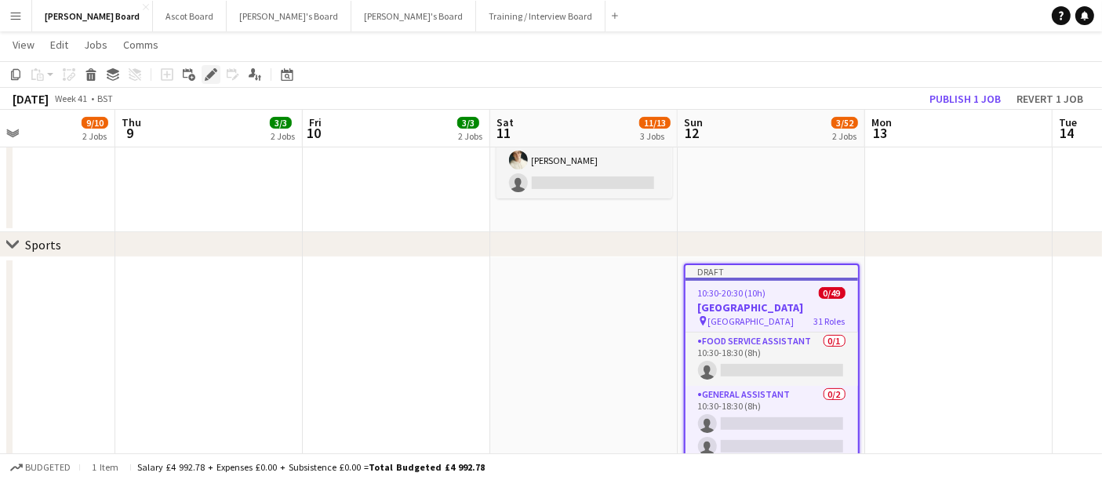
click at [203, 74] on div "Edit" at bounding box center [211, 74] width 19 height 19
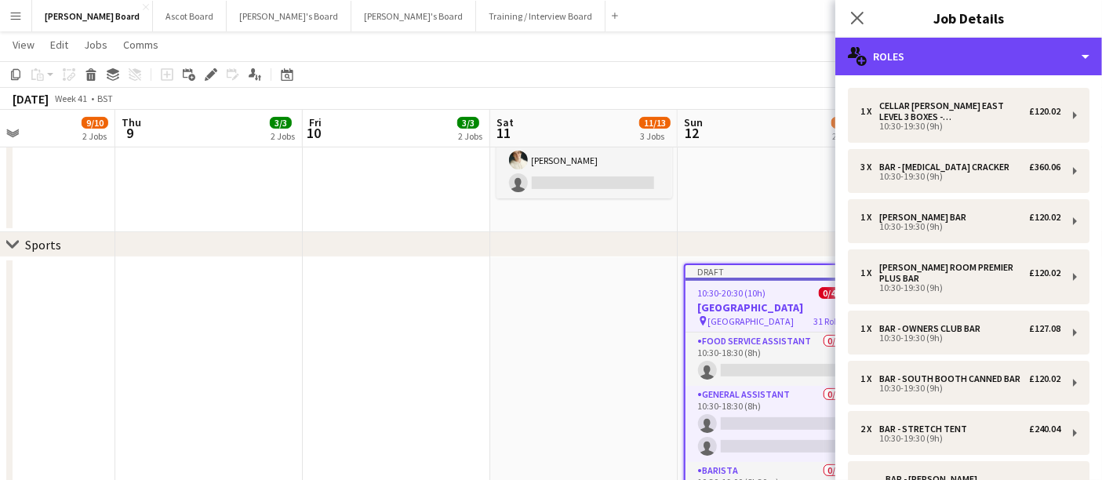
drag, startPoint x: 946, startPoint y: 65, endPoint x: 954, endPoint y: 93, distance: 29.3
click at [947, 71] on div "multiple-users-add Roles" at bounding box center [968, 57] width 267 height 38
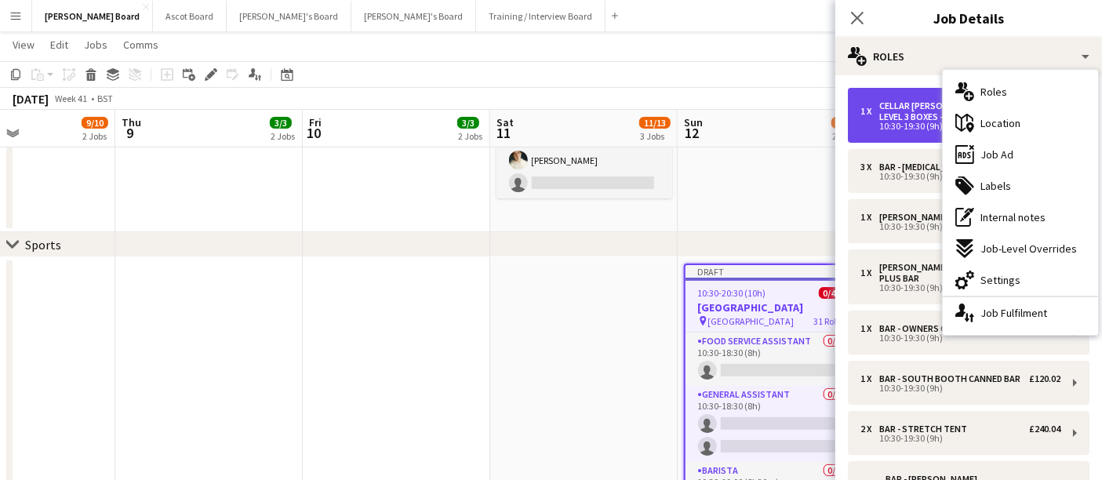
click at [914, 118] on div "Cellar [PERSON_NAME] EAST LEVEL 3 BOXES - [GEOGRAPHIC_DATA]" at bounding box center [954, 111] width 150 height 22
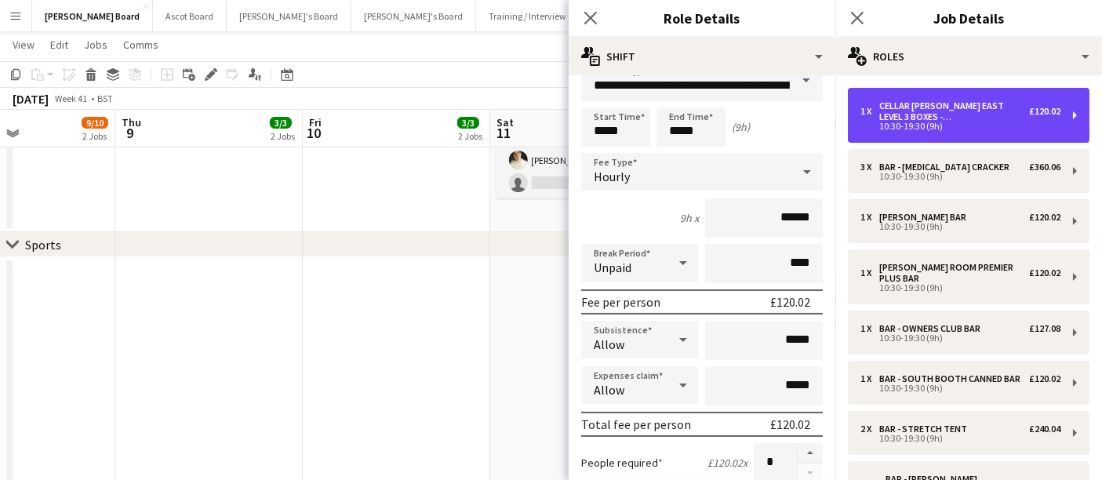
scroll to position [0, 0]
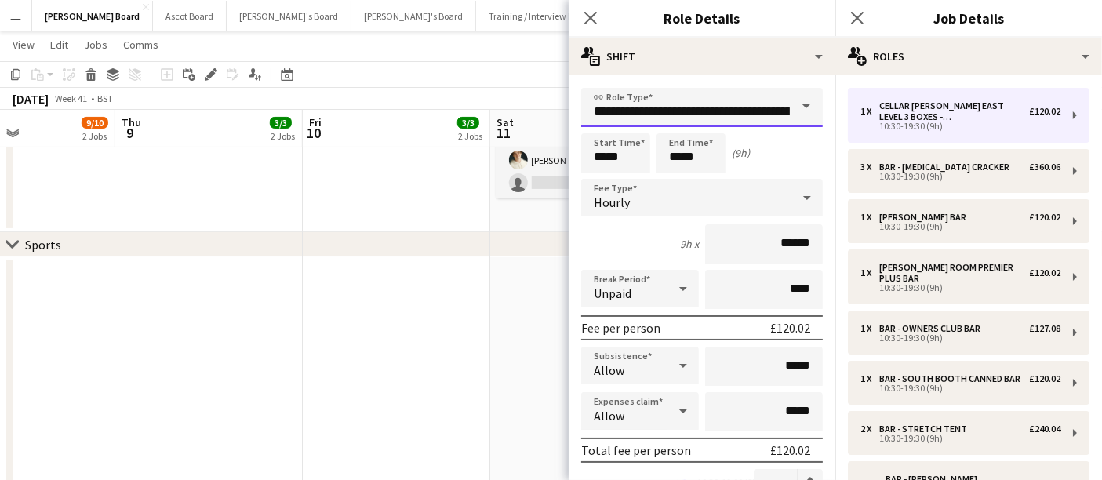
drag, startPoint x: 746, startPoint y: 111, endPoint x: 501, endPoint y: 104, distance: 244.8
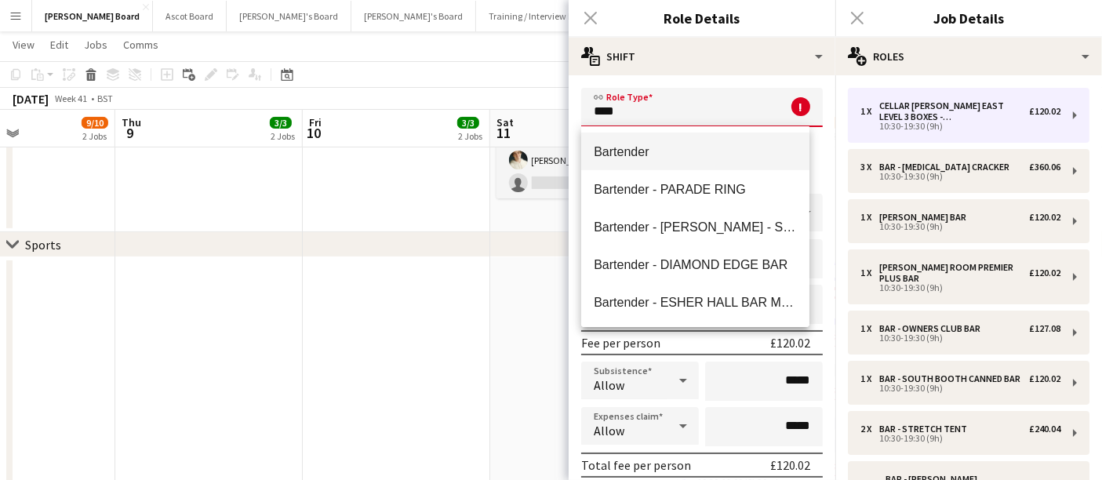
click at [648, 151] on span "Bartender" at bounding box center [695, 151] width 203 height 15
type input "*********"
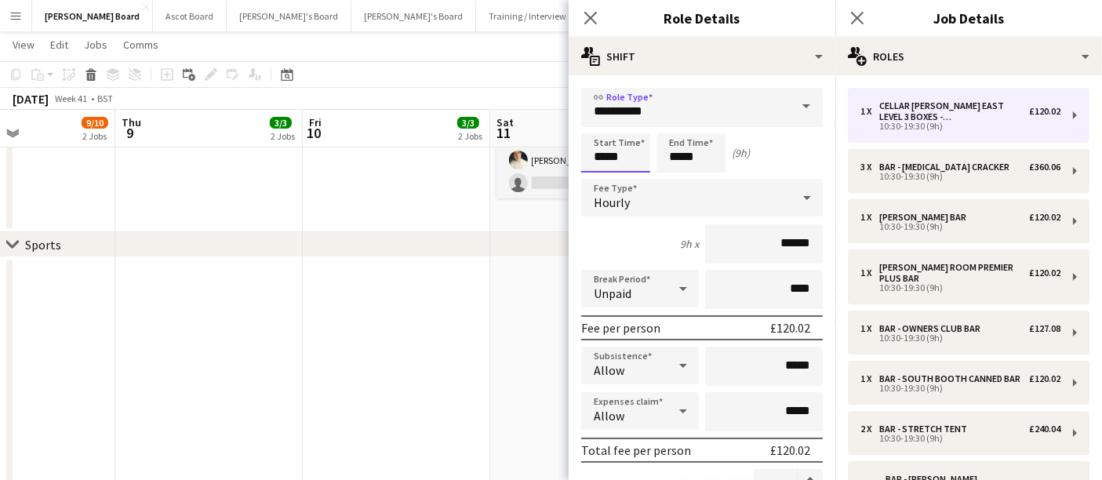
click at [616, 153] on input "*****" at bounding box center [615, 152] width 69 height 39
type input "*****"
click at [594, 176] on div at bounding box center [599, 181] width 31 height 16
click at [701, 165] on input "*****" at bounding box center [690, 152] width 69 height 39
click at [703, 176] on div at bounding box center [706, 181] width 31 height 16
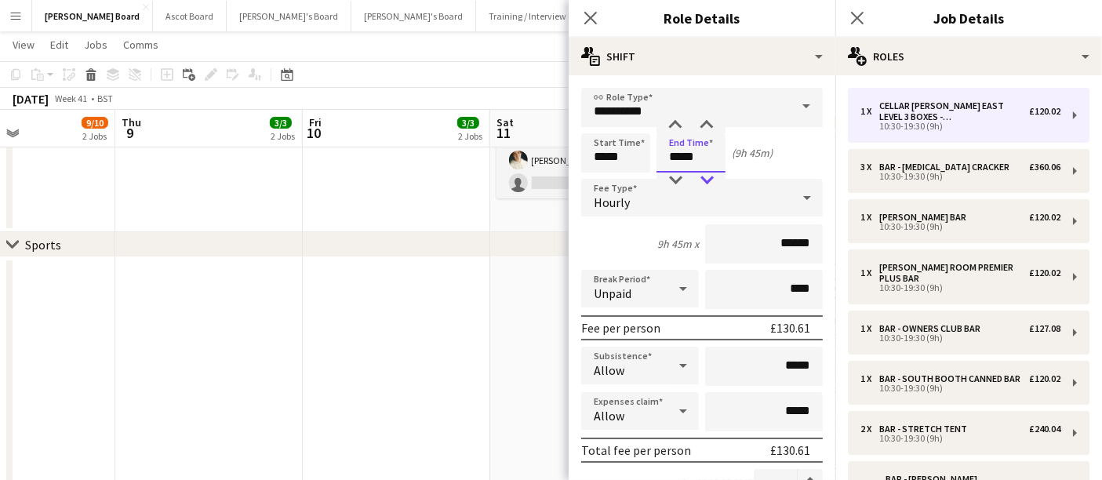
type input "*****"
click at [703, 176] on div at bounding box center [706, 181] width 31 height 16
click at [638, 257] on div "9h 30m x ******" at bounding box center [702, 243] width 242 height 39
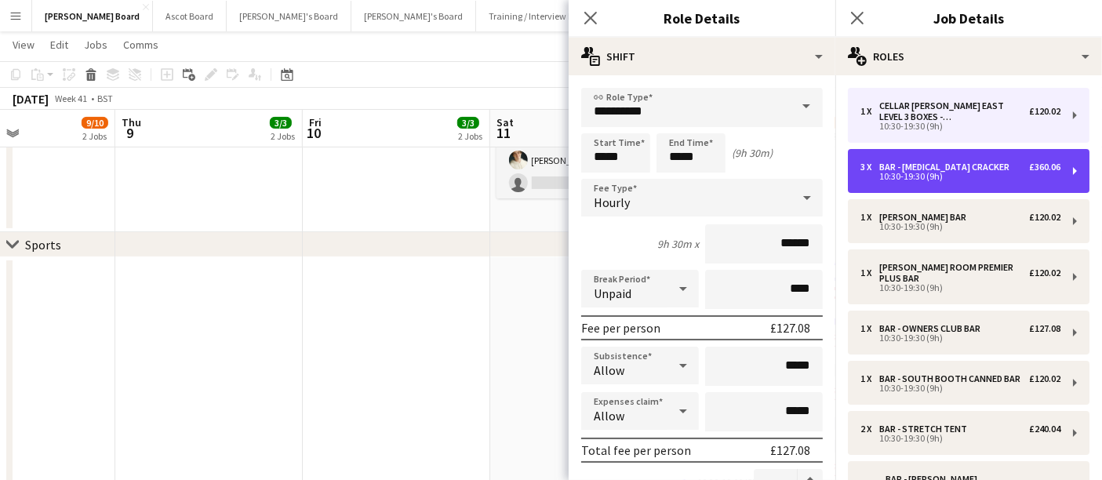
drag, startPoint x: 907, startPoint y: 169, endPoint x: 808, endPoint y: 139, distance: 103.4
click at [906, 169] on div "3 x Bar - [MEDICAL_DATA] Cracker £360.06 10:30-19:30 (9h)" at bounding box center [960, 171] width 200 height 19
type input "**********"
type input "*****"
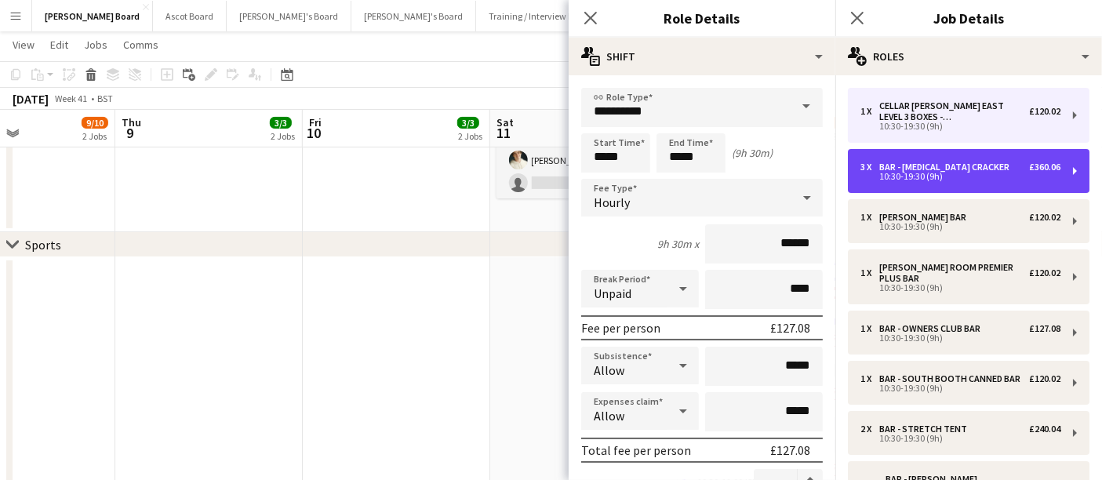
type input "*"
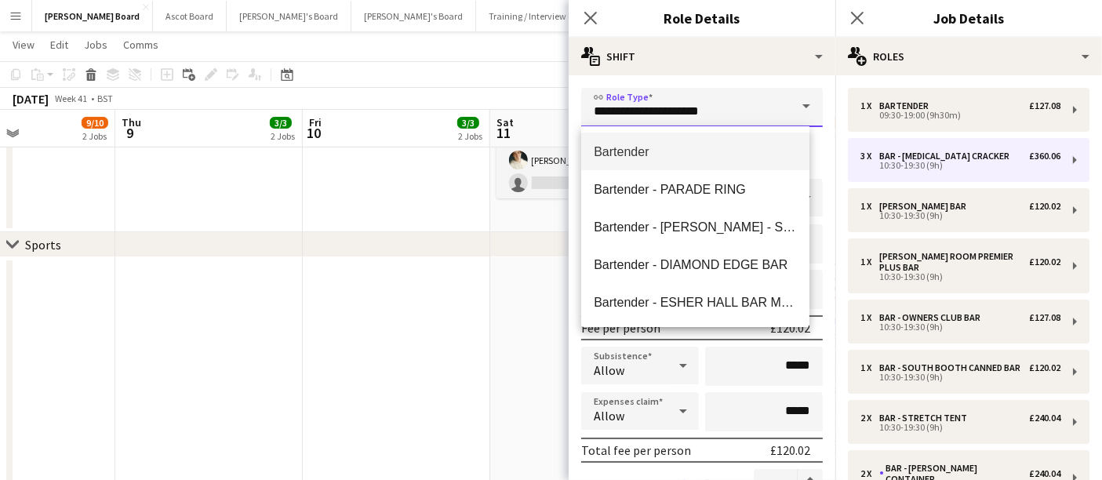
drag, startPoint x: 582, startPoint y: 104, endPoint x: 540, endPoint y: 104, distance: 41.6
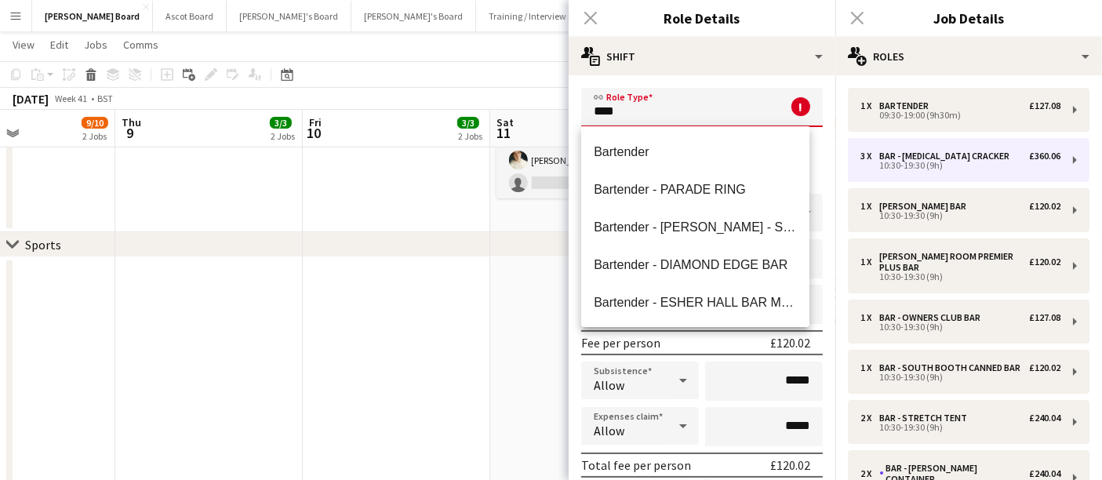
click at [667, 140] on mat-option "Bartender" at bounding box center [695, 152] width 228 height 38
type input "*********"
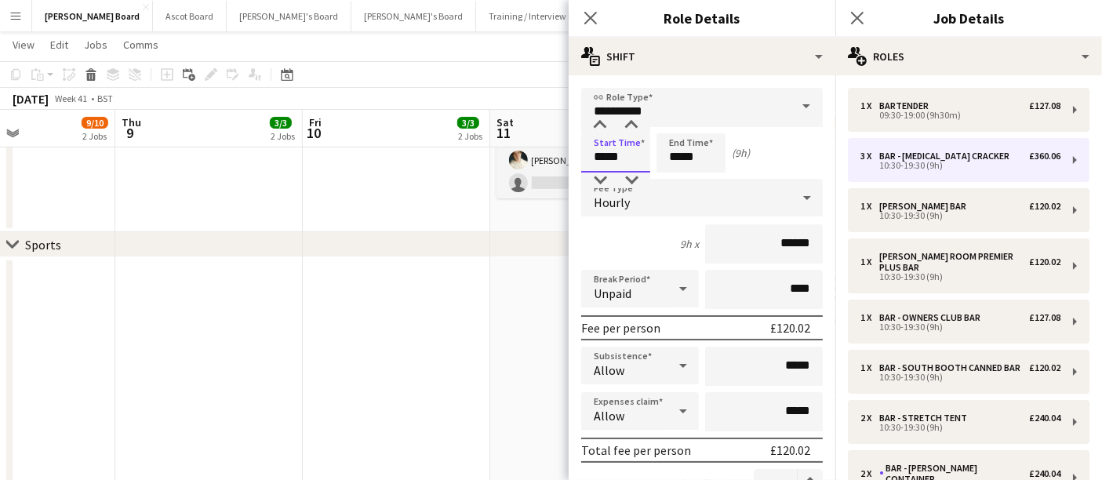
click at [621, 158] on input "*****" at bounding box center [615, 152] width 69 height 39
click at [627, 179] on div at bounding box center [631, 181] width 31 height 16
type input "*****"
click at [627, 179] on div at bounding box center [631, 181] width 31 height 16
click at [681, 162] on input "*****" at bounding box center [690, 152] width 69 height 39
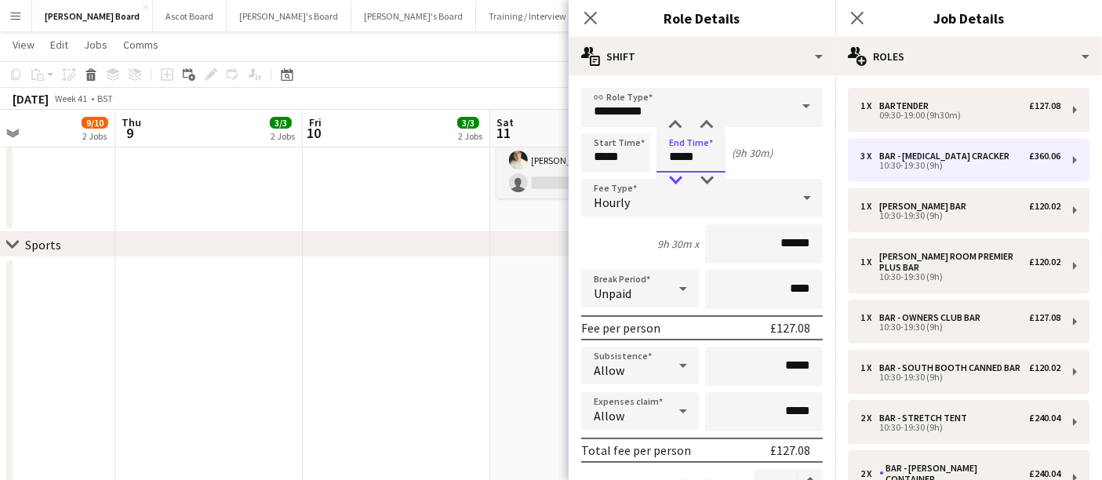
click at [687, 176] on div at bounding box center [674, 181] width 31 height 16
click at [685, 177] on div at bounding box center [674, 181] width 31 height 16
type input "*****"
click at [678, 124] on div at bounding box center [674, 126] width 31 height 16
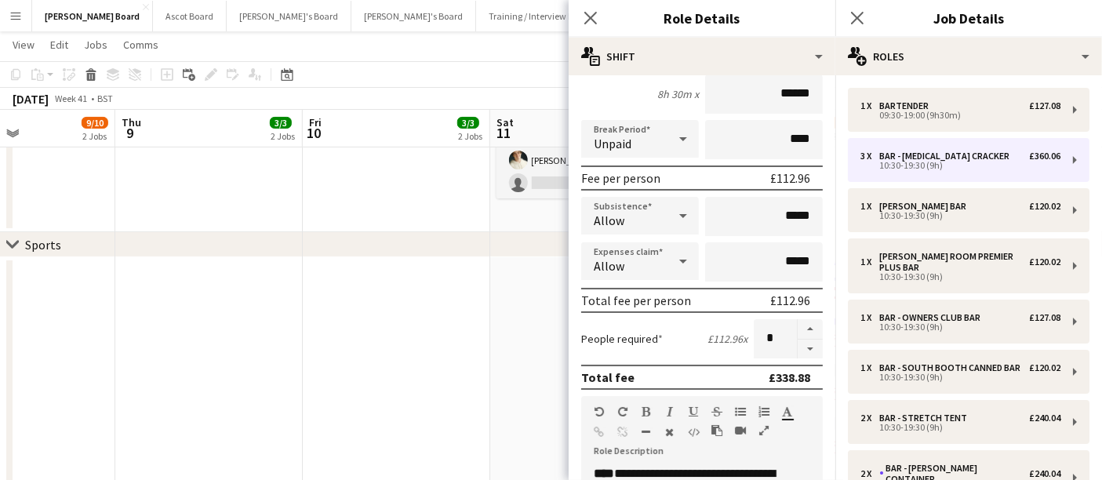
scroll to position [147, 0]
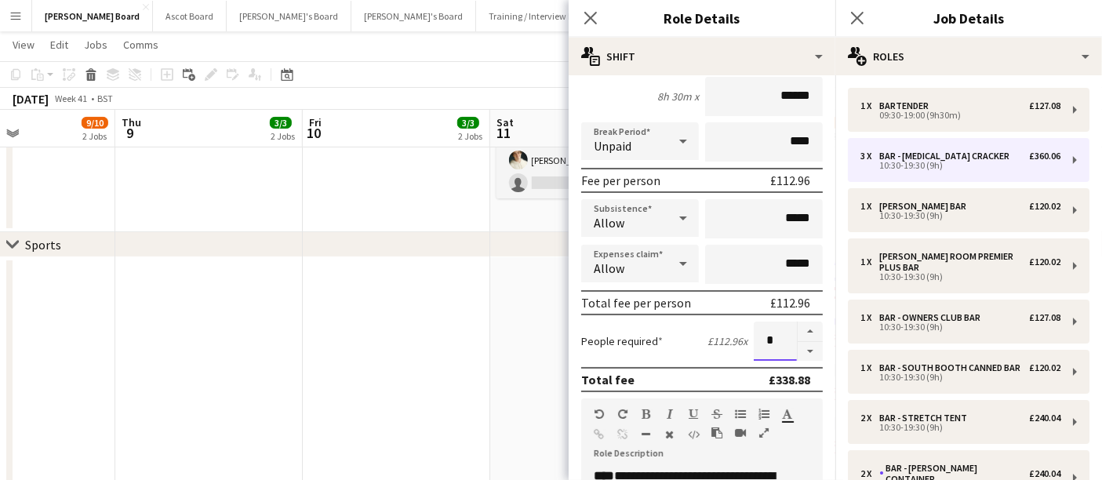
drag, startPoint x: 747, startPoint y: 339, endPoint x: 723, endPoint y: 336, distance: 24.5
click at [727, 337] on div "People required £112.96 x *" at bounding box center [702, 341] width 242 height 39
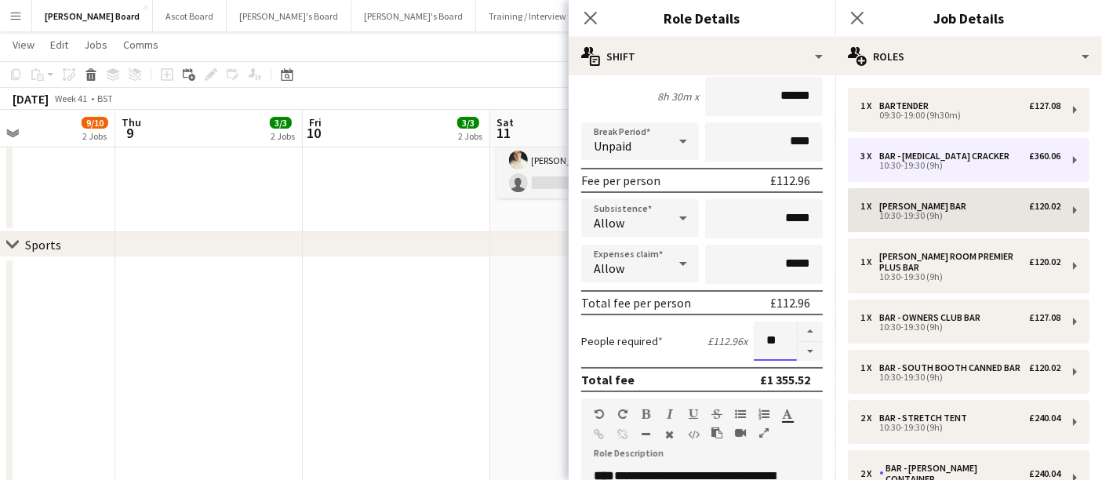
type input "**"
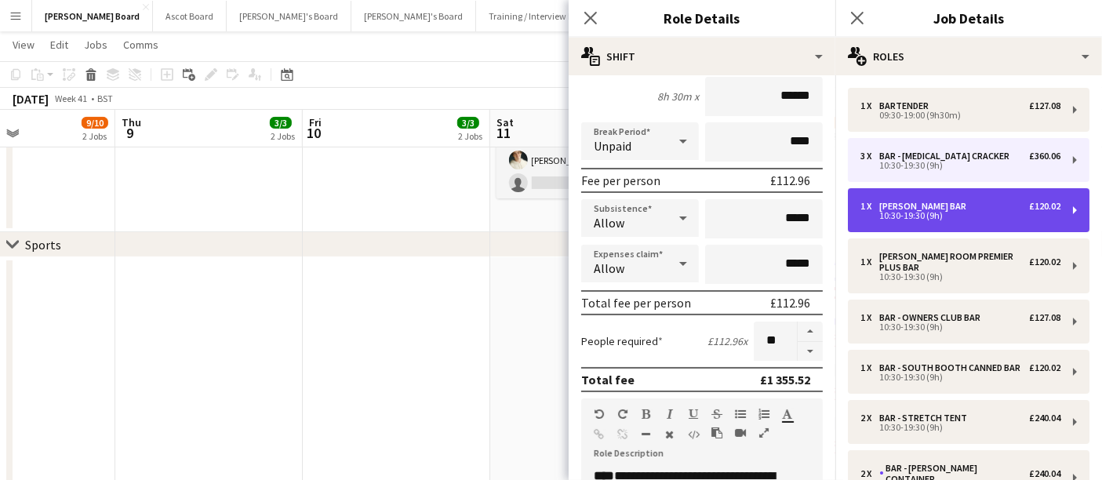
click at [911, 227] on div "1 x [PERSON_NAME] Bar £120.02 10:30-19:30 (9h)" at bounding box center [969, 210] width 242 height 44
type input "**********"
type input "*****"
type input "*"
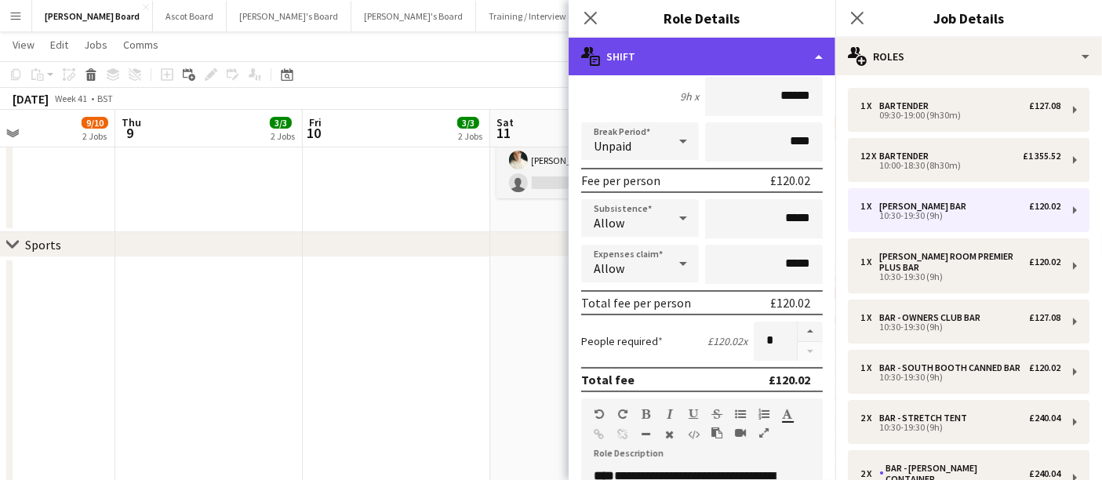
click at [750, 64] on div "multiple-actions-text Shift" at bounding box center [702, 57] width 267 height 38
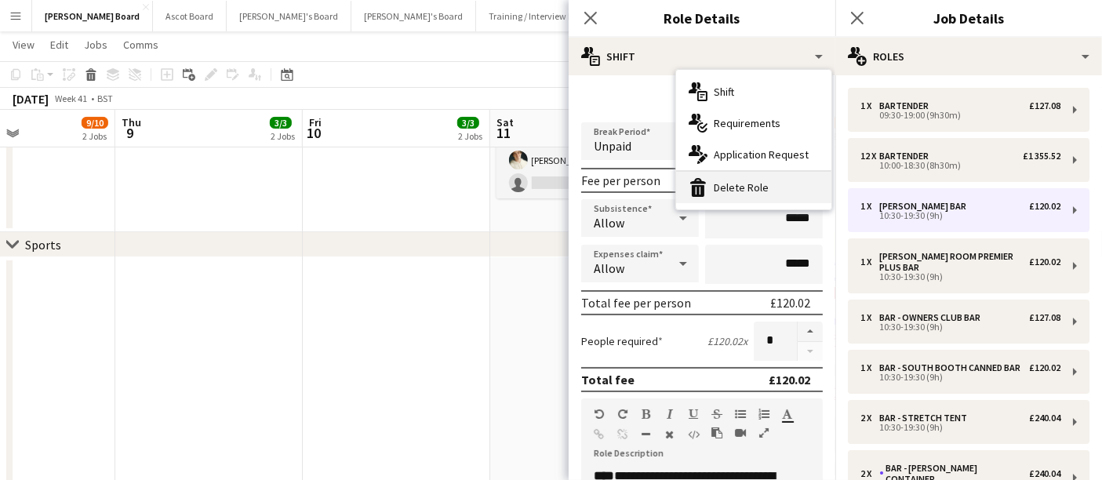
click at [777, 187] on div "bin-2 Delete Role" at bounding box center [753, 187] width 155 height 31
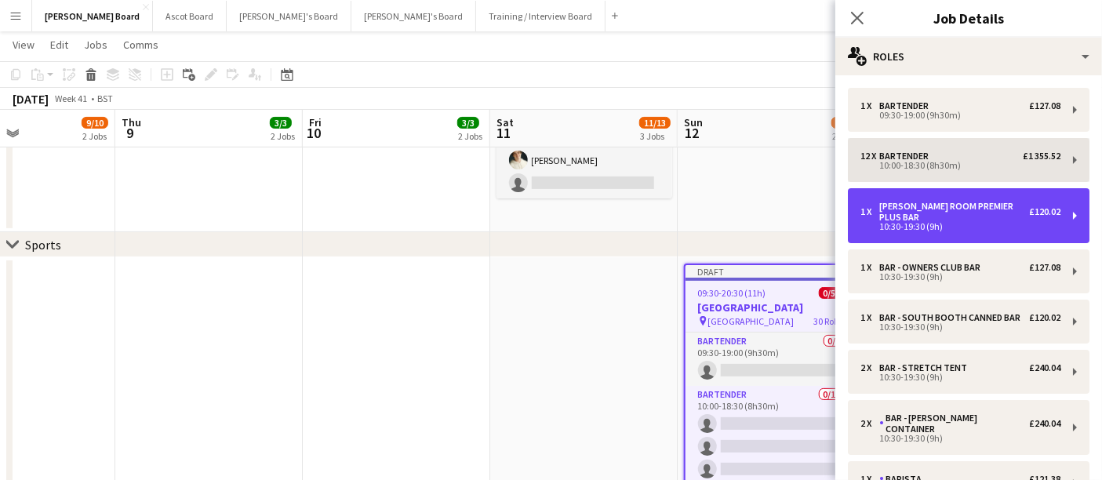
click at [939, 206] on div "[PERSON_NAME] Room Premier Plus Bar" at bounding box center [954, 212] width 150 height 22
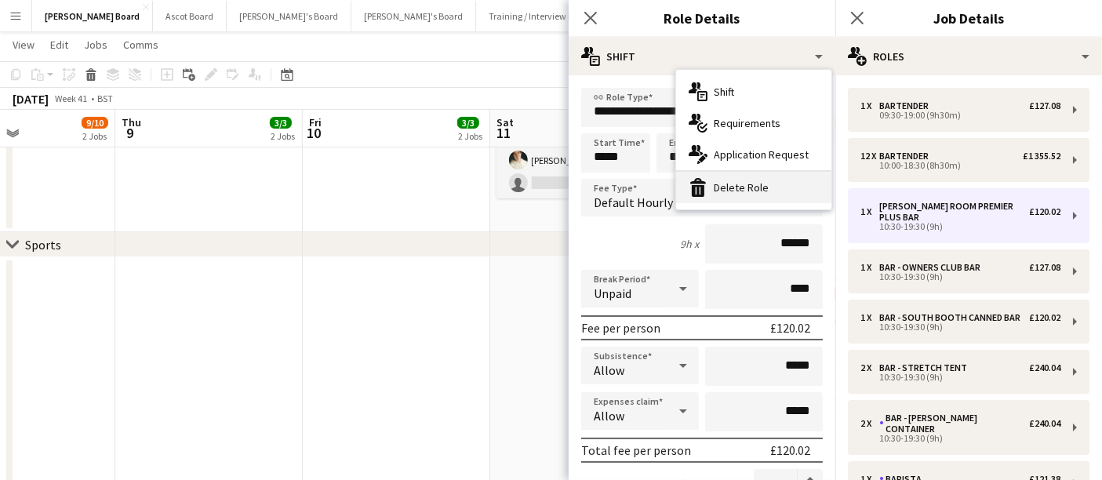
click at [787, 180] on div "bin-2 Delete Role" at bounding box center [753, 187] width 155 height 31
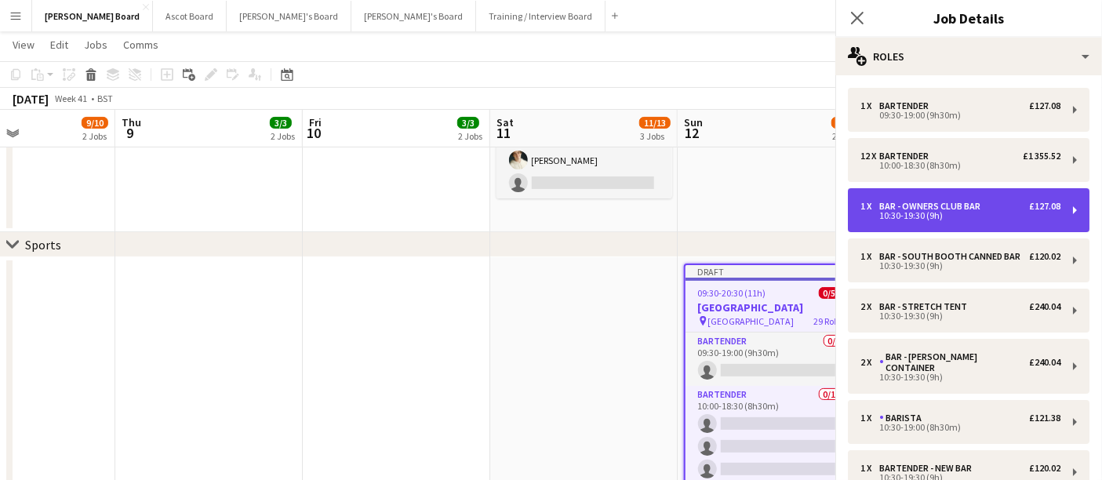
click at [898, 200] on div "1 x Bar - Owners Club Bar £127.08 10:30-19:30 (9h)" at bounding box center [969, 210] width 242 height 44
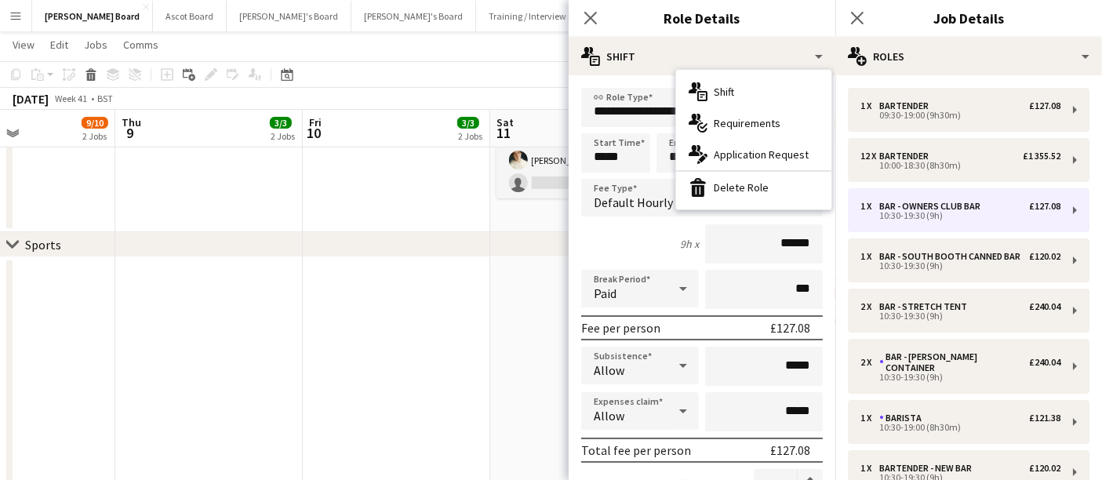
drag, startPoint x: 746, startPoint y: 190, endPoint x: 779, endPoint y: 189, distance: 33.7
click at [746, 190] on div "bin-2 Delete Role" at bounding box center [753, 187] width 155 height 31
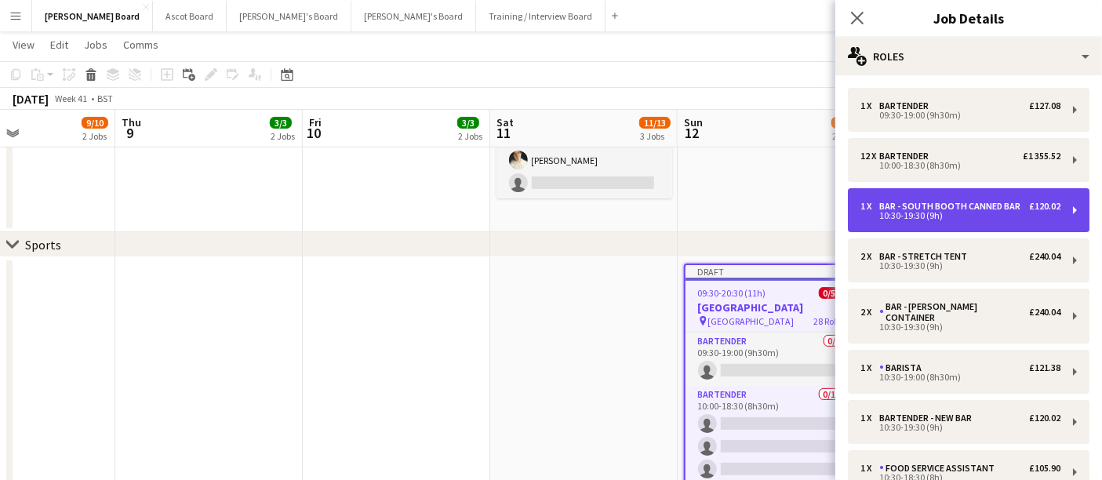
click at [938, 209] on div "Bar - South Booth Canned Bar" at bounding box center [952, 206] width 147 height 11
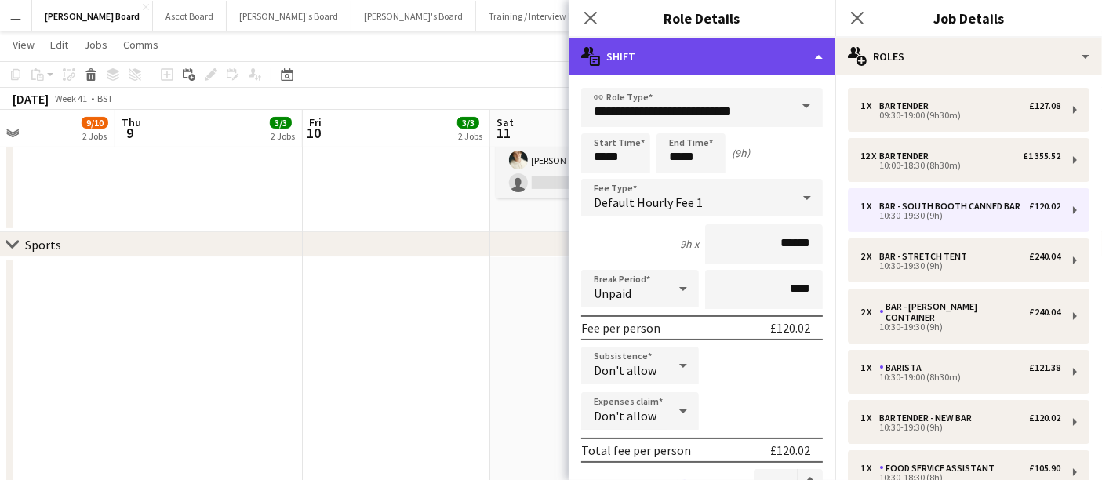
click at [737, 51] on div "multiple-actions-text Shift" at bounding box center [702, 57] width 267 height 38
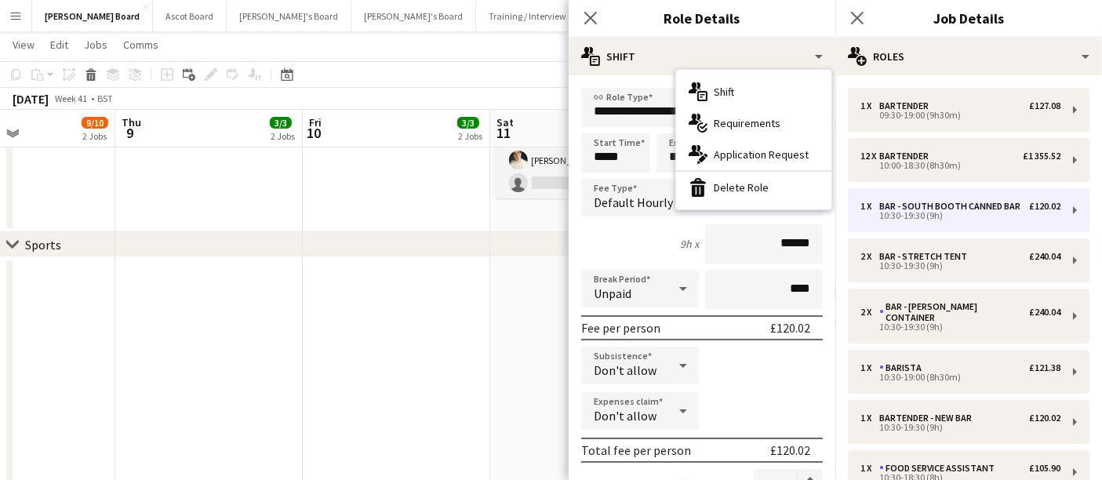
drag, startPoint x: 760, startPoint y: 181, endPoint x: 779, endPoint y: 182, distance: 18.8
click at [761, 182] on div "bin-2 Delete Role" at bounding box center [753, 187] width 155 height 31
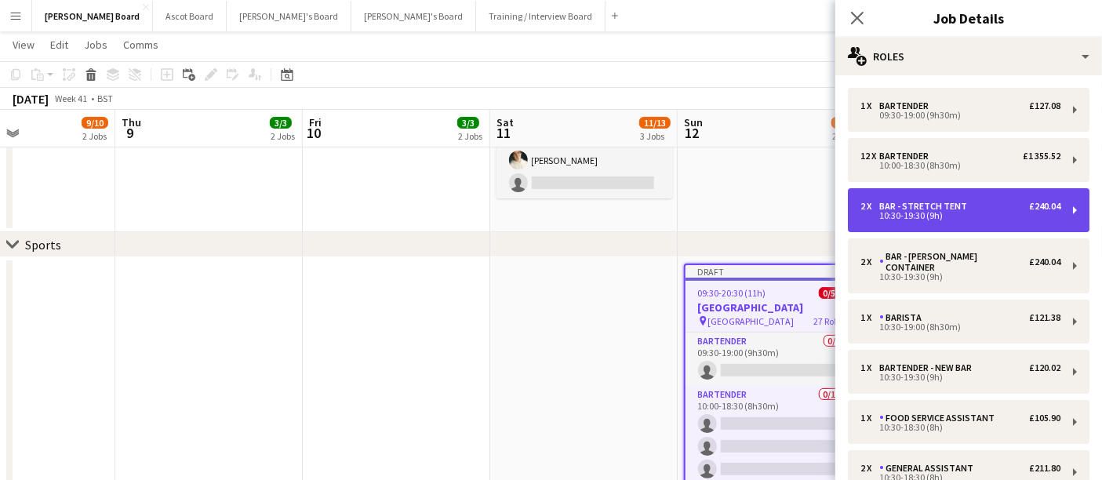
drag, startPoint x: 961, startPoint y: 229, endPoint x: 923, endPoint y: 210, distance: 42.1
click at [960, 229] on div "2 x Bar - Stretch Tent £240.04 10:30-19:30 (9h)" at bounding box center [969, 210] width 242 height 44
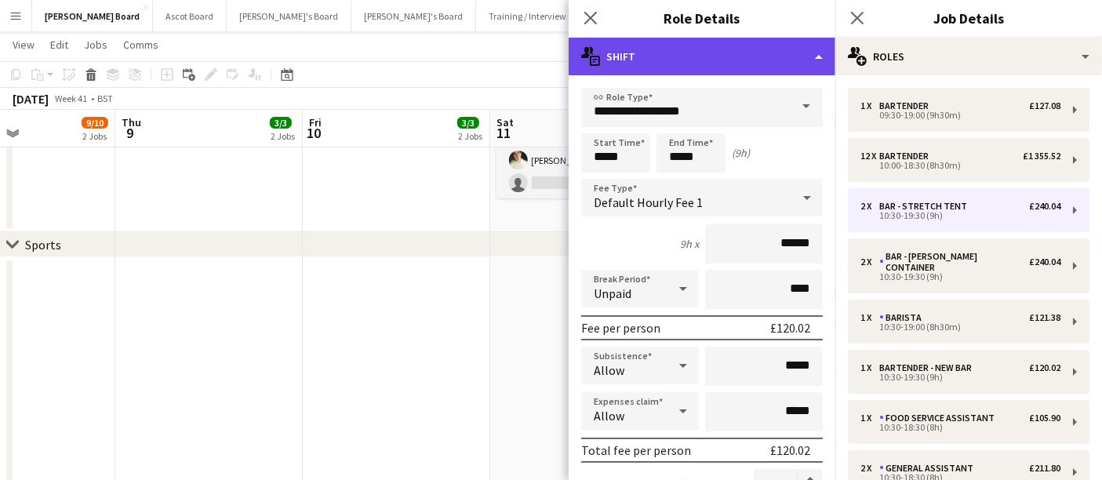
click at [748, 66] on div "multiple-actions-text Shift" at bounding box center [702, 57] width 267 height 38
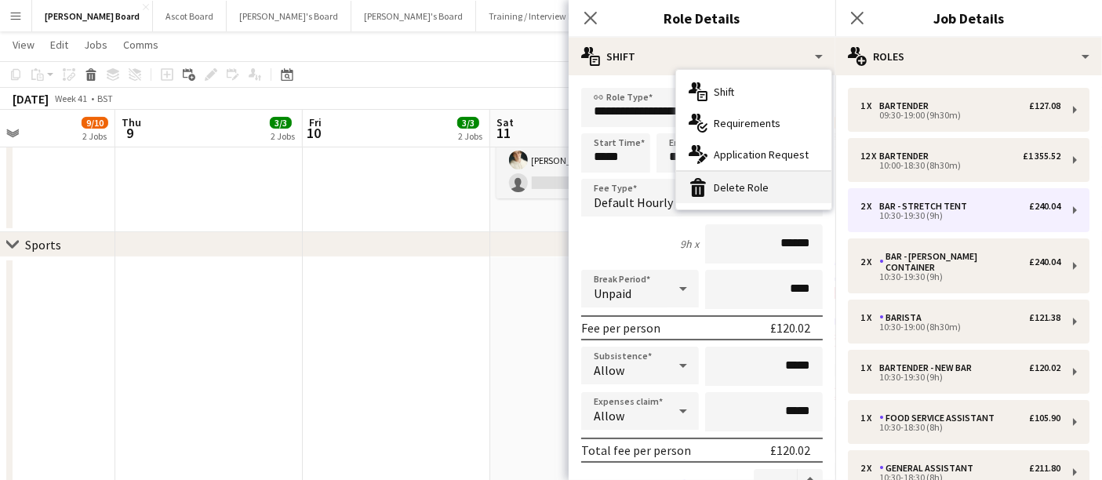
click at [765, 183] on div "bin-2 Delete Role" at bounding box center [753, 187] width 155 height 31
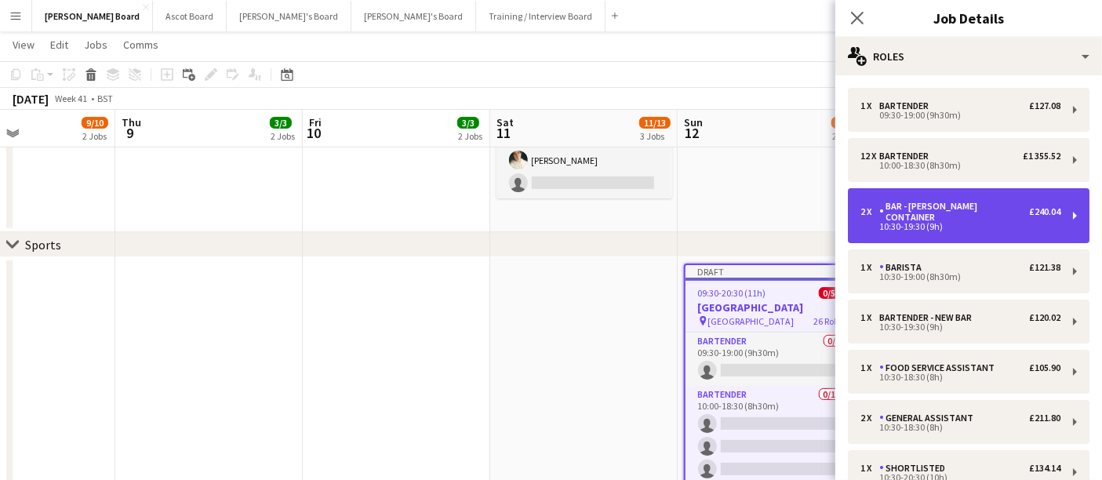
click at [939, 208] on div "Bar - [PERSON_NAME] Container" at bounding box center [954, 212] width 150 height 22
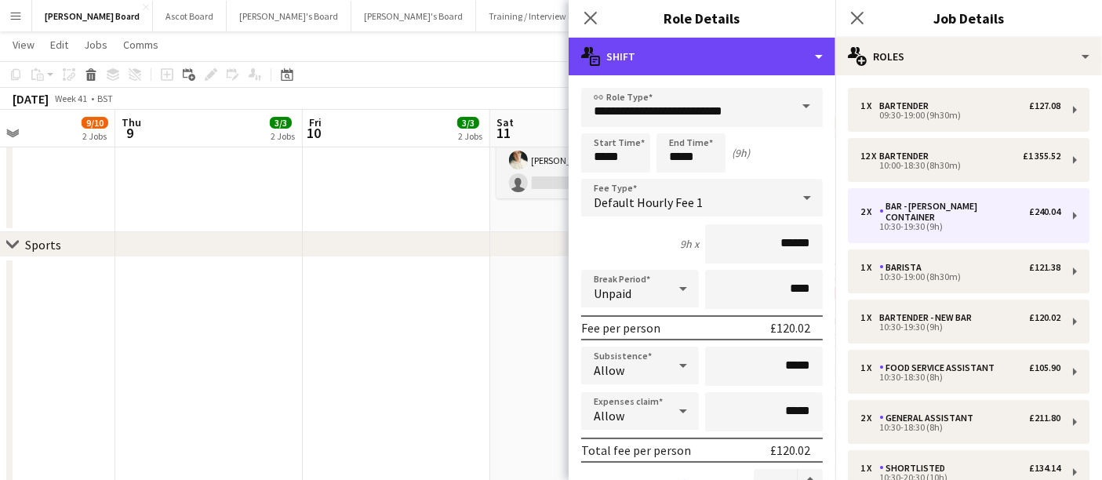
drag, startPoint x: 723, startPoint y: 48, endPoint x: 735, endPoint y: 82, distance: 35.7
click at [723, 49] on div "multiple-actions-text Shift" at bounding box center [702, 57] width 267 height 38
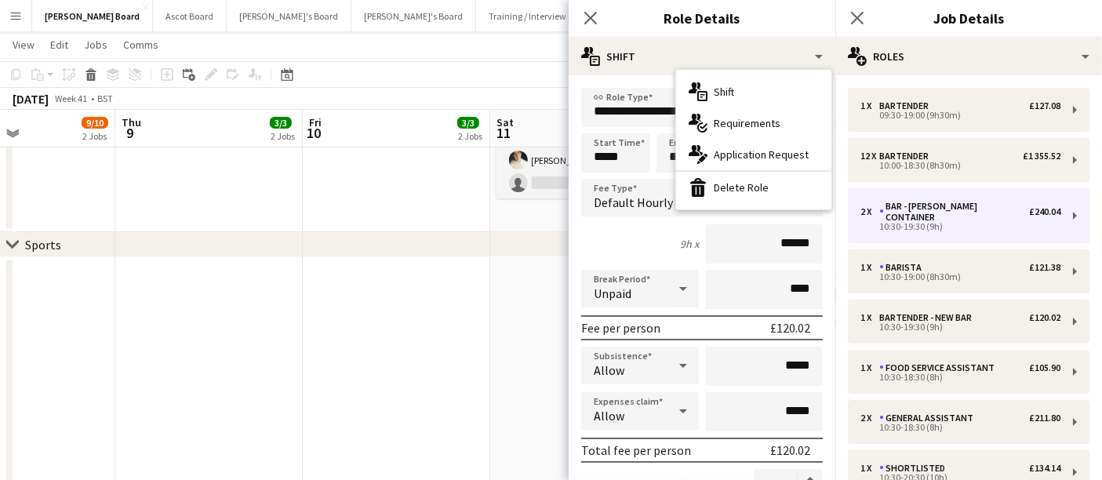
drag, startPoint x: 755, startPoint y: 197, endPoint x: 776, endPoint y: 194, distance: 21.3
click at [756, 197] on div "bin-2 Delete Role" at bounding box center [753, 187] width 155 height 31
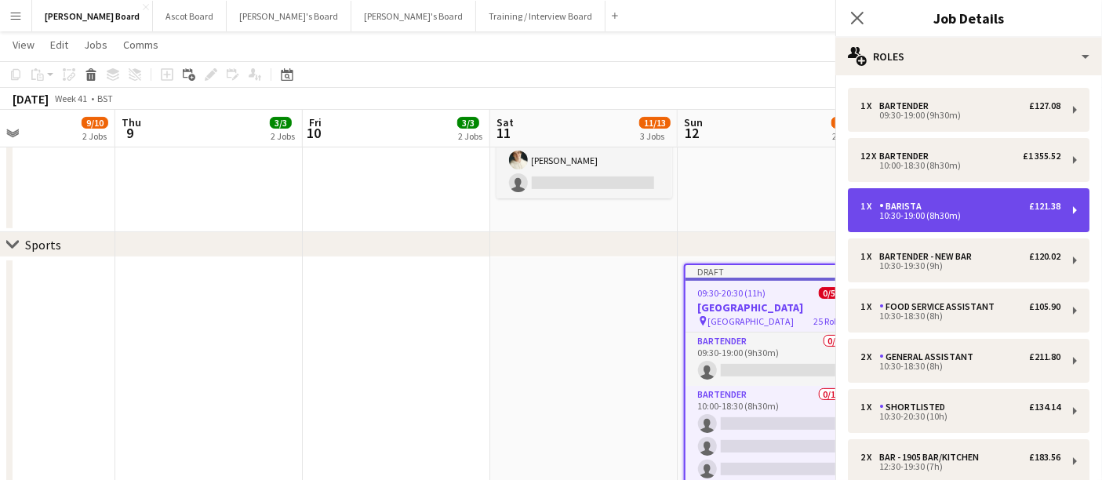
click at [898, 211] on div "Barista" at bounding box center [903, 206] width 49 height 11
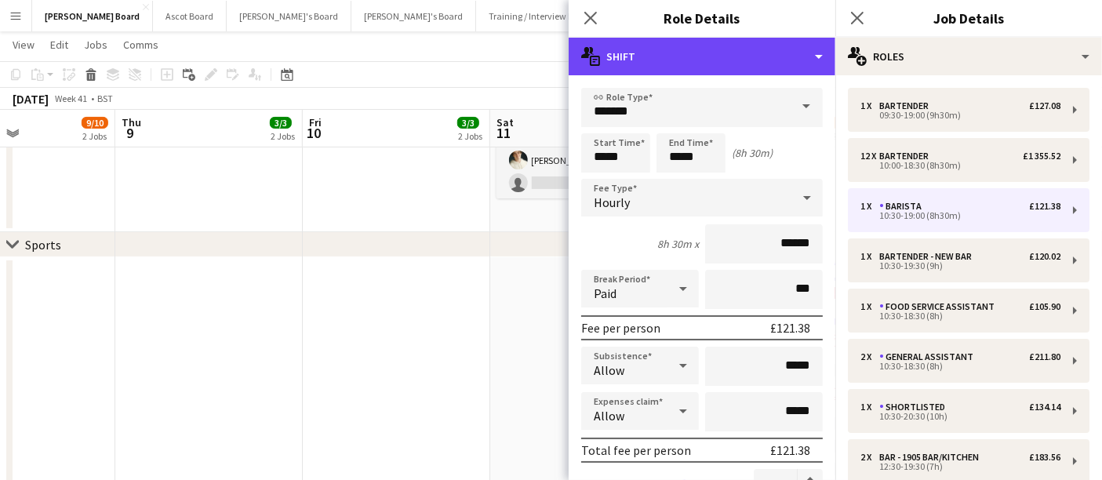
click at [721, 67] on div "multiple-actions-text Shift" at bounding box center [702, 57] width 267 height 38
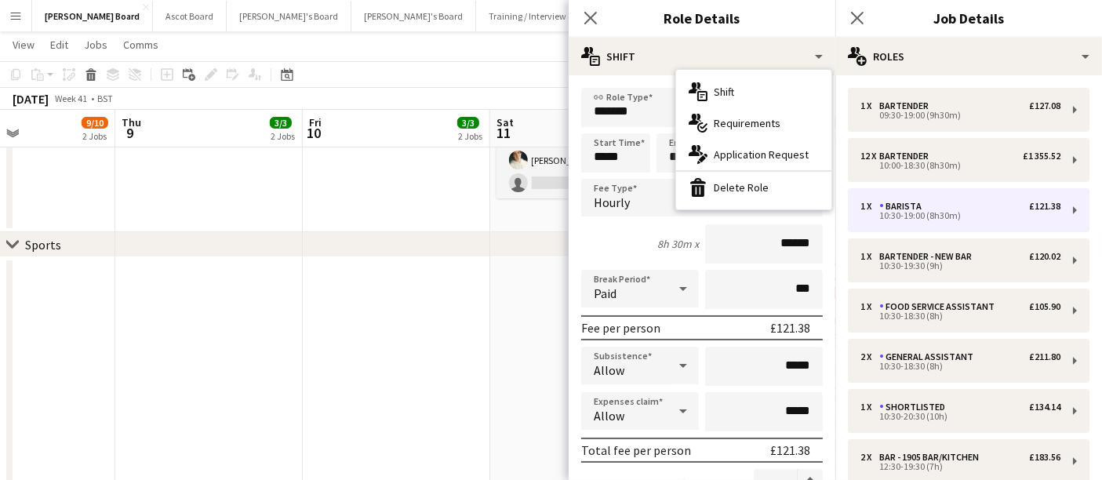
click at [746, 203] on div "multiple-actions-text Shift multiple-actions-check-2 Requirements multiple-acti…" at bounding box center [753, 140] width 155 height 140
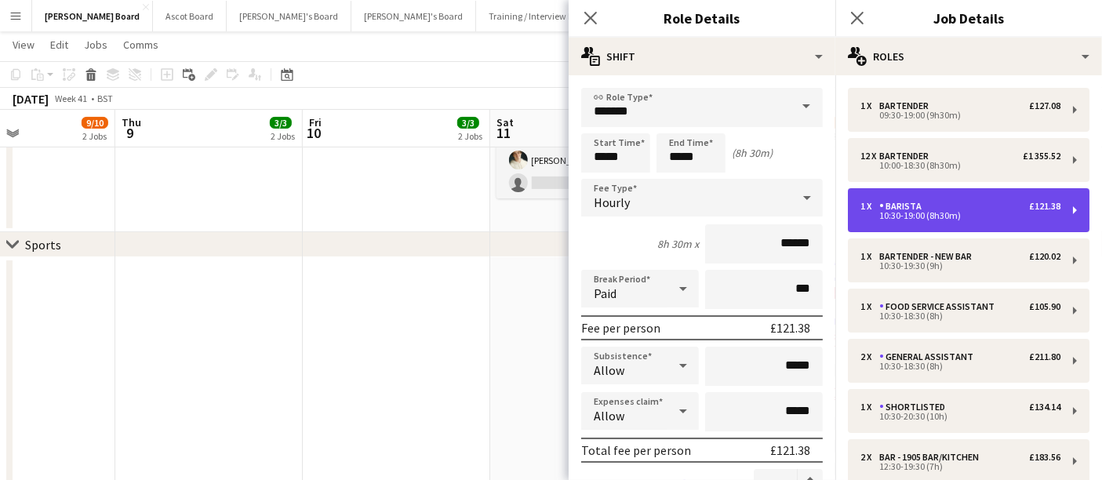
click at [924, 202] on div "Barista" at bounding box center [903, 206] width 49 height 11
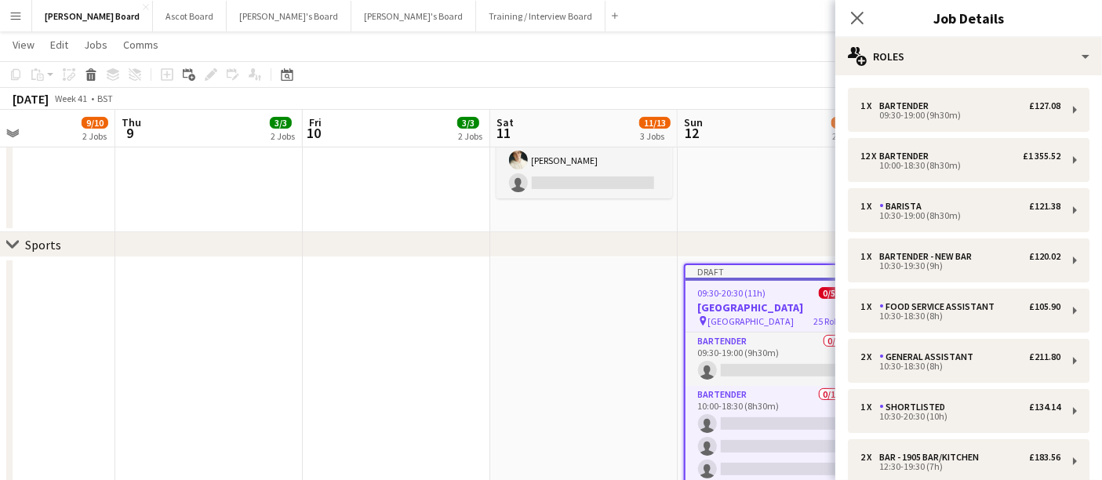
click at [779, 78] on app-toolbar "Copy Paste Paste Ctrl+V Paste with crew Ctrl+Shift+V Paste linked Job [GEOGRAPH…" at bounding box center [551, 74] width 1102 height 27
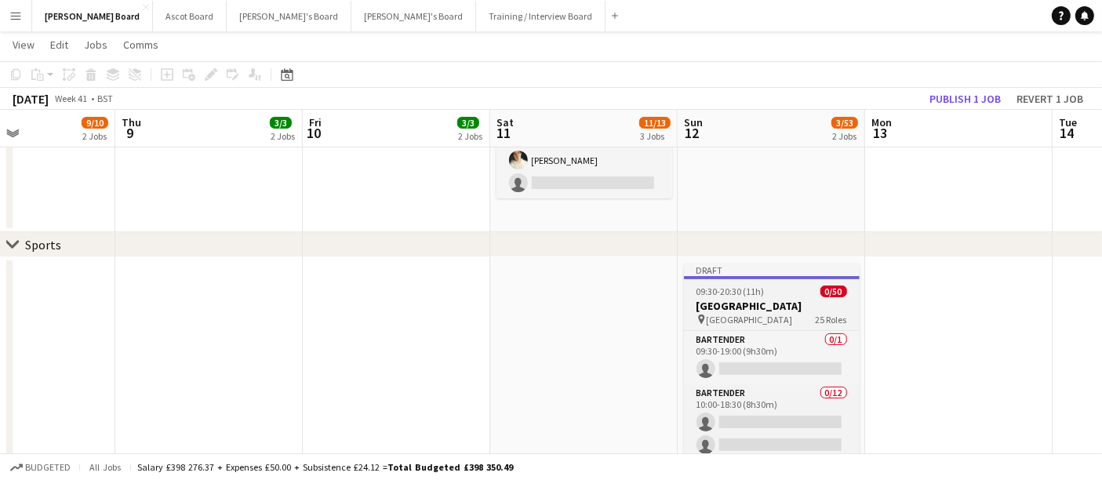
click at [779, 308] on h3 "[GEOGRAPHIC_DATA]" at bounding box center [772, 306] width 176 height 14
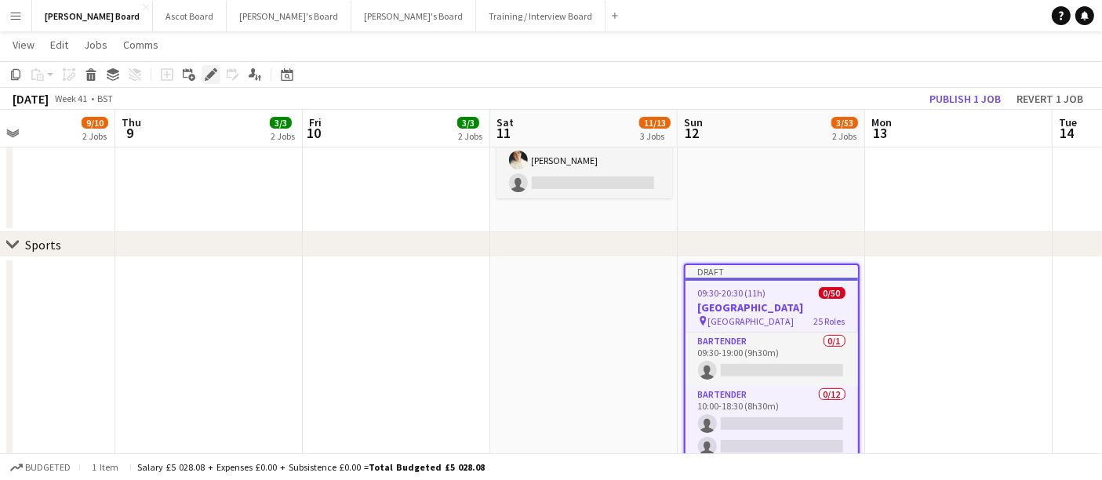
click at [213, 73] on icon at bounding box center [210, 75] width 9 height 9
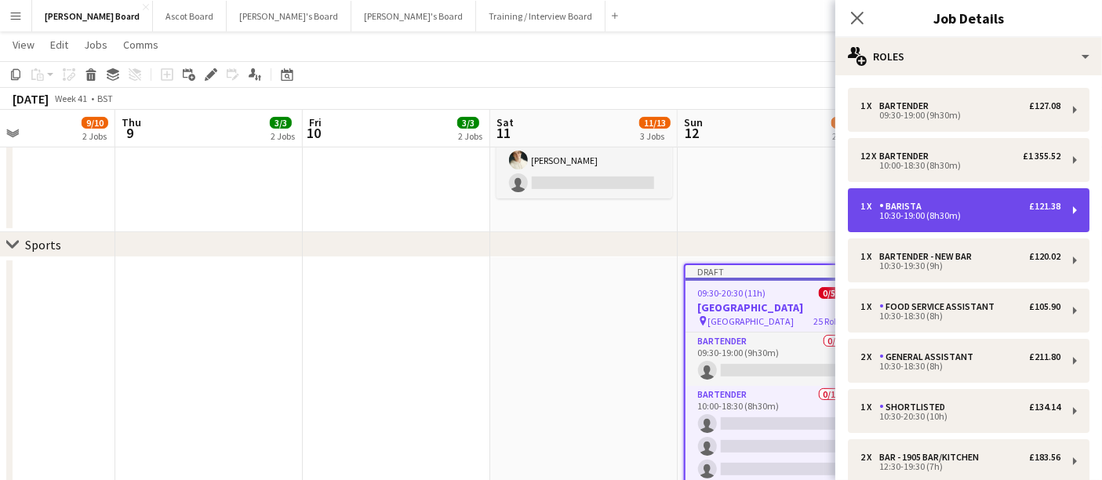
click at [993, 216] on div "10:30-19:00 (8h30m)" at bounding box center [960, 216] width 200 height 8
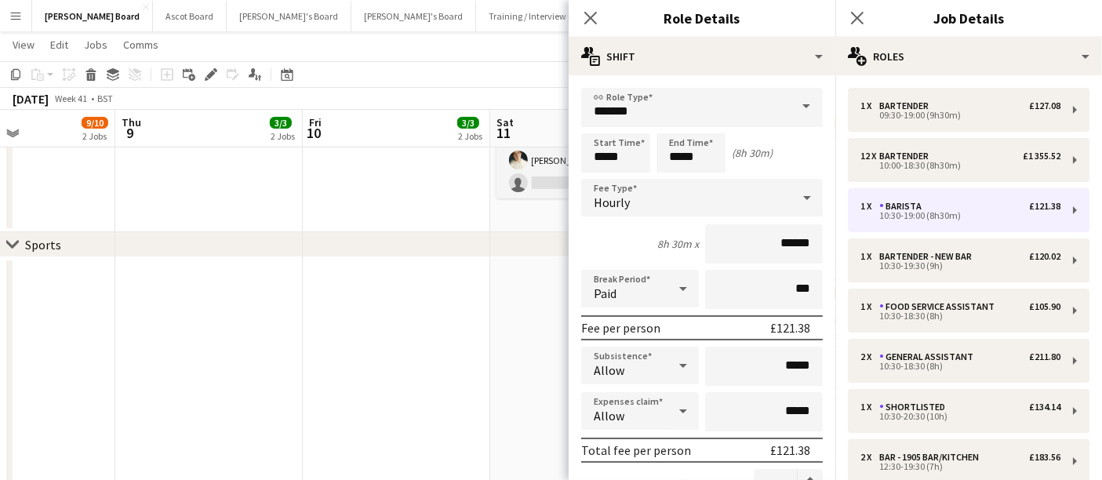
click at [735, 37] on div "Close pop-in Role Details" at bounding box center [702, 19] width 267 height 38
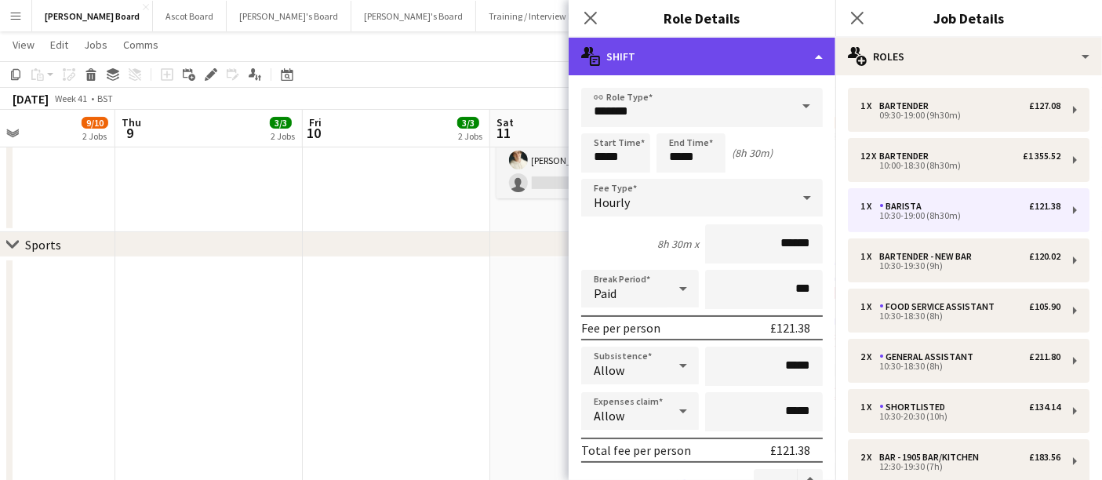
click at [737, 66] on div "multiple-actions-text Shift" at bounding box center [702, 57] width 267 height 38
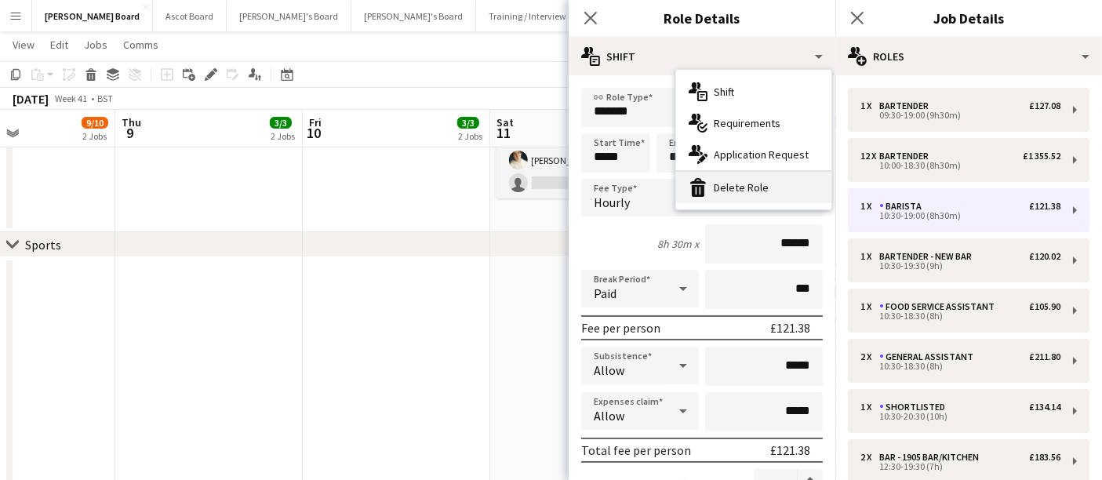
click at [765, 189] on div "bin-2 Delete Role" at bounding box center [753, 187] width 155 height 31
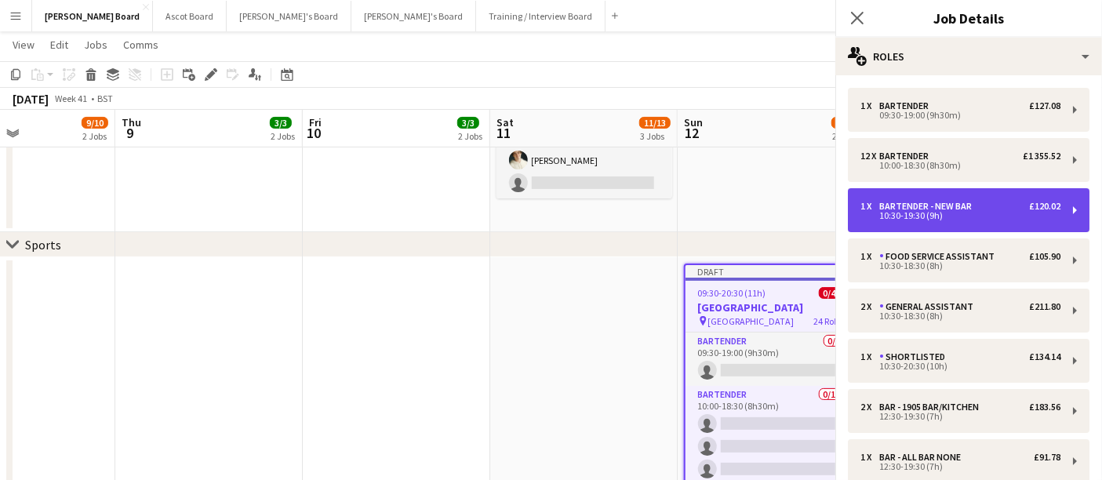
click at [961, 212] on div "10:30-19:30 (9h)" at bounding box center [960, 216] width 200 height 8
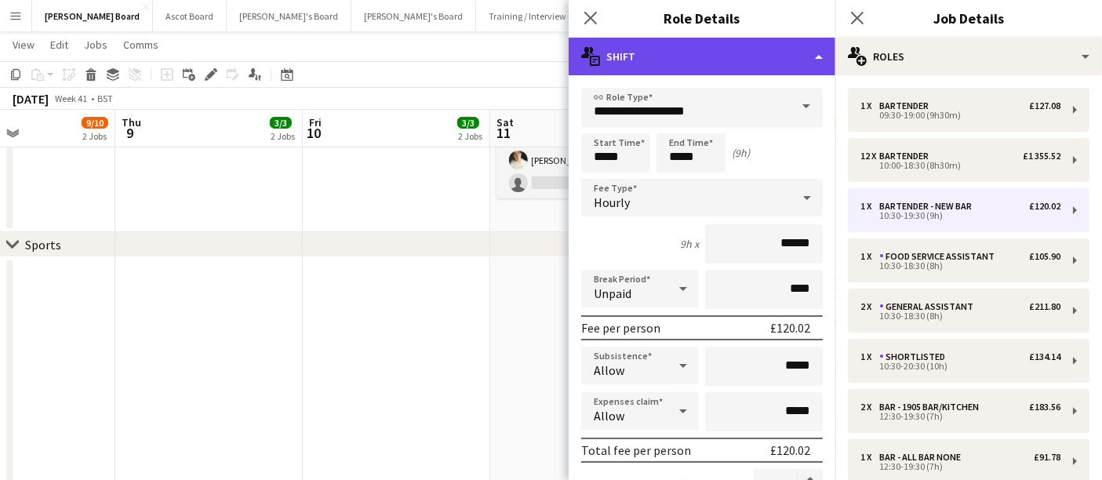
click at [743, 66] on div "multiple-actions-text Shift" at bounding box center [702, 57] width 267 height 38
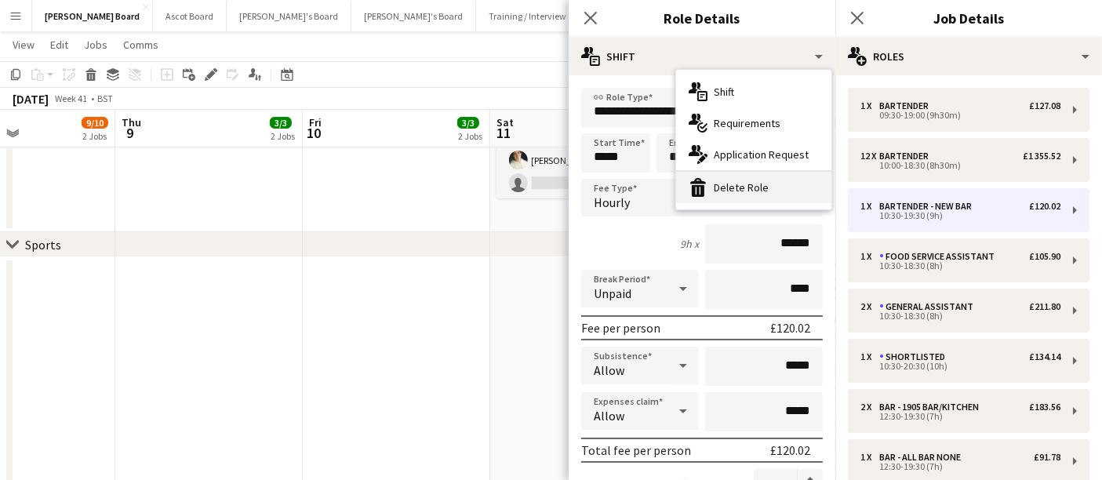
click at [743, 182] on div "bin-2 Delete Role" at bounding box center [753, 187] width 155 height 31
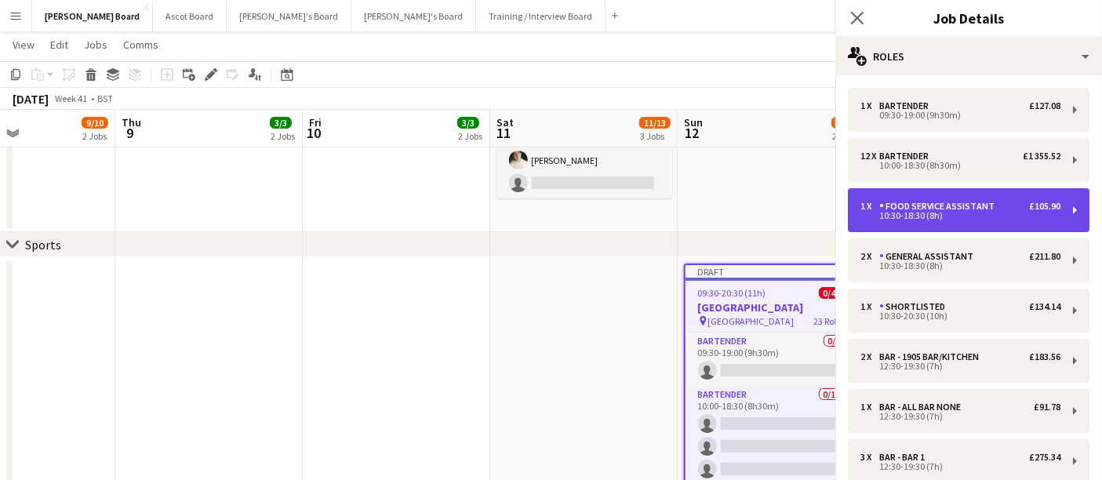
click at [928, 209] on div "Food Service Assistant" at bounding box center [940, 206] width 122 height 11
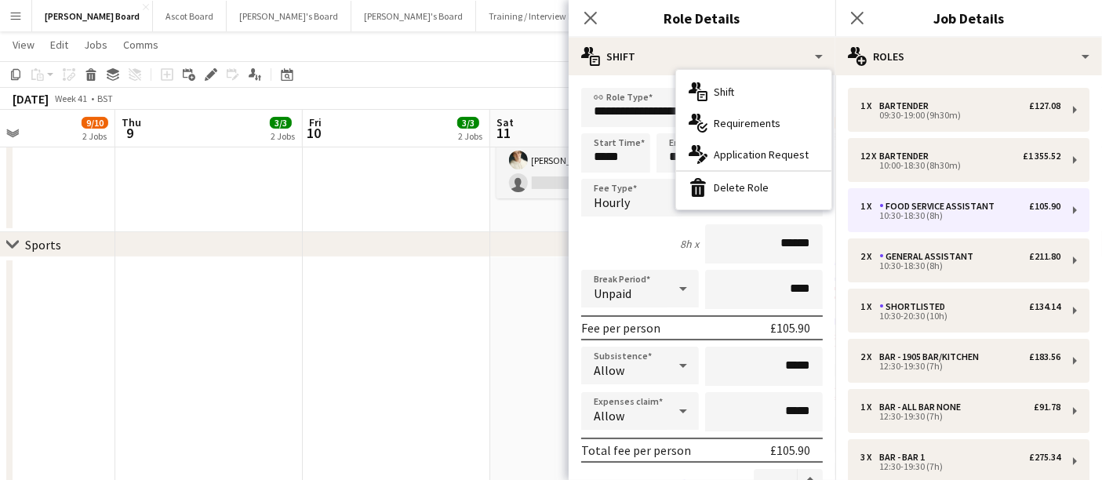
drag, startPoint x: 725, startPoint y: 181, endPoint x: 736, endPoint y: 183, distance: 11.1
click at [726, 183] on div "bin-2 Delete Role" at bounding box center [753, 187] width 155 height 31
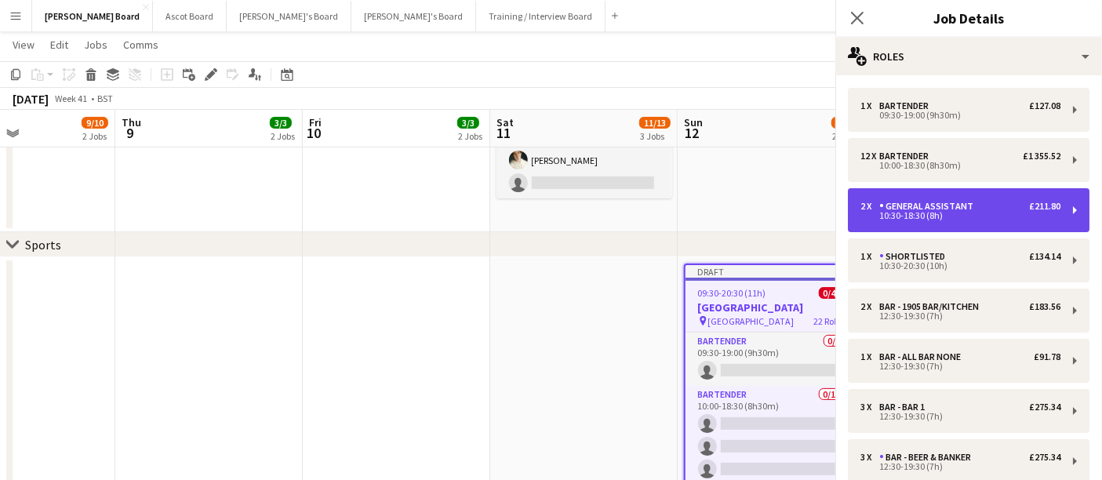
click at [952, 209] on div "General Assistant" at bounding box center [929, 206] width 100 height 11
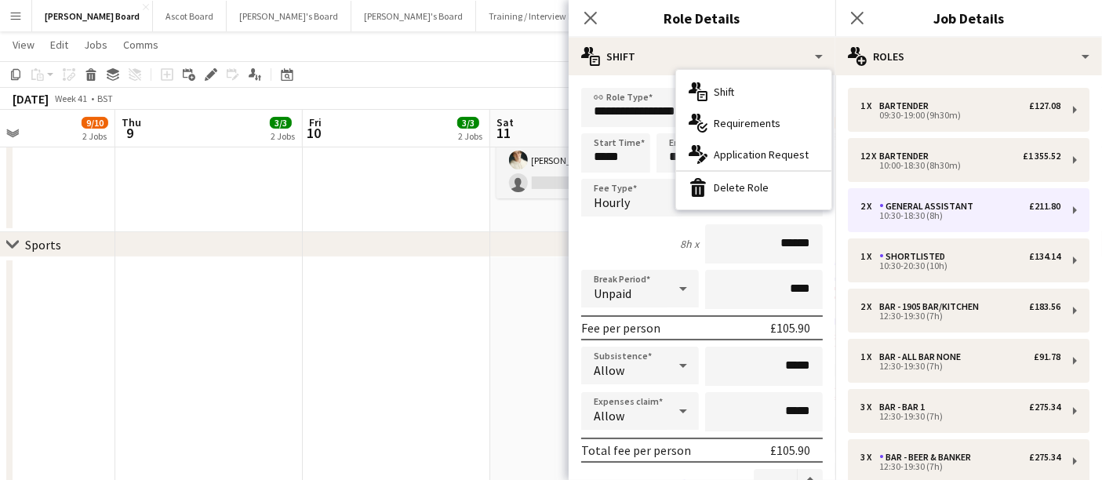
drag, startPoint x: 743, startPoint y: 190, endPoint x: 832, endPoint y: 196, distance: 88.8
click at [744, 191] on div "bin-2 Delete Role" at bounding box center [753, 187] width 155 height 31
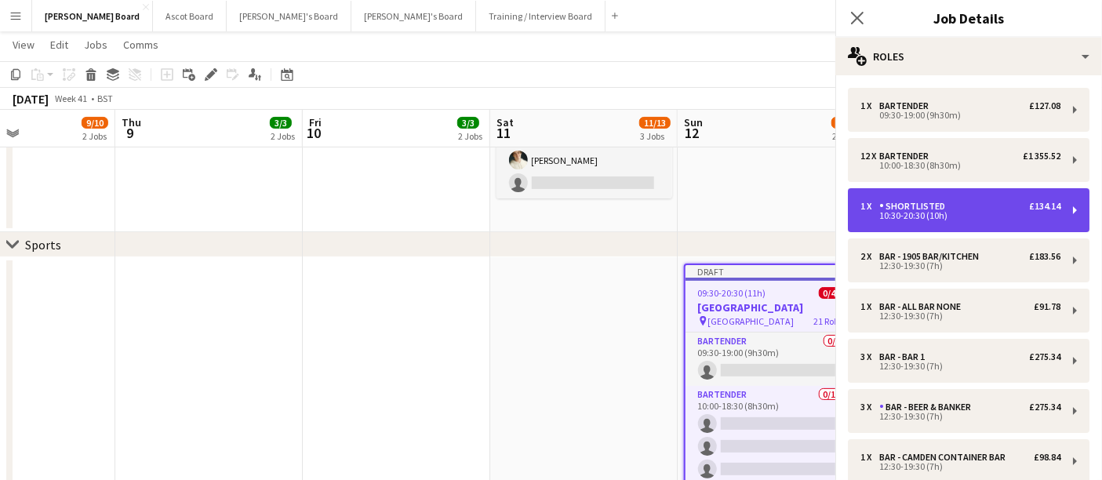
click at [940, 206] on div "Shortlisted" at bounding box center [915, 206] width 72 height 11
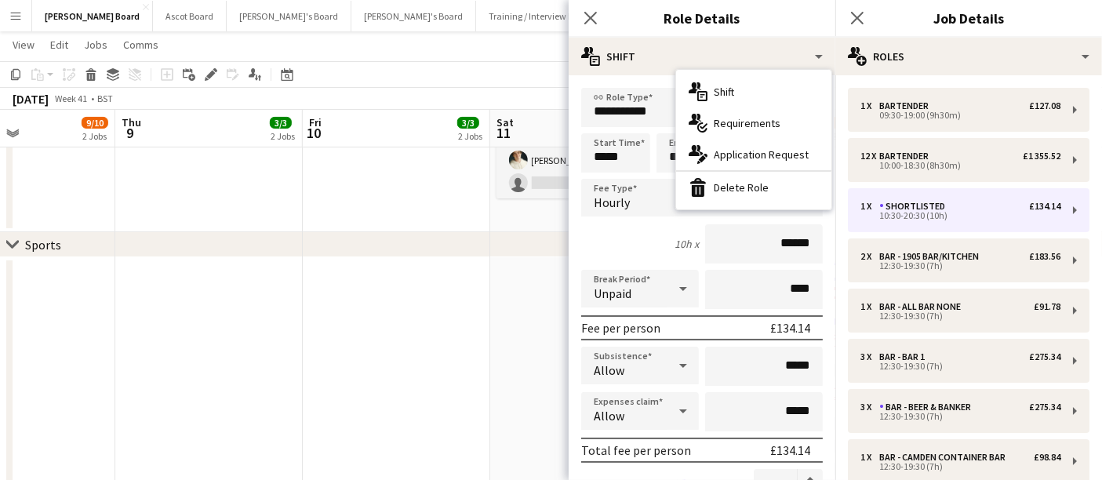
click at [743, 176] on div "bin-2 Delete Role" at bounding box center [753, 187] width 155 height 31
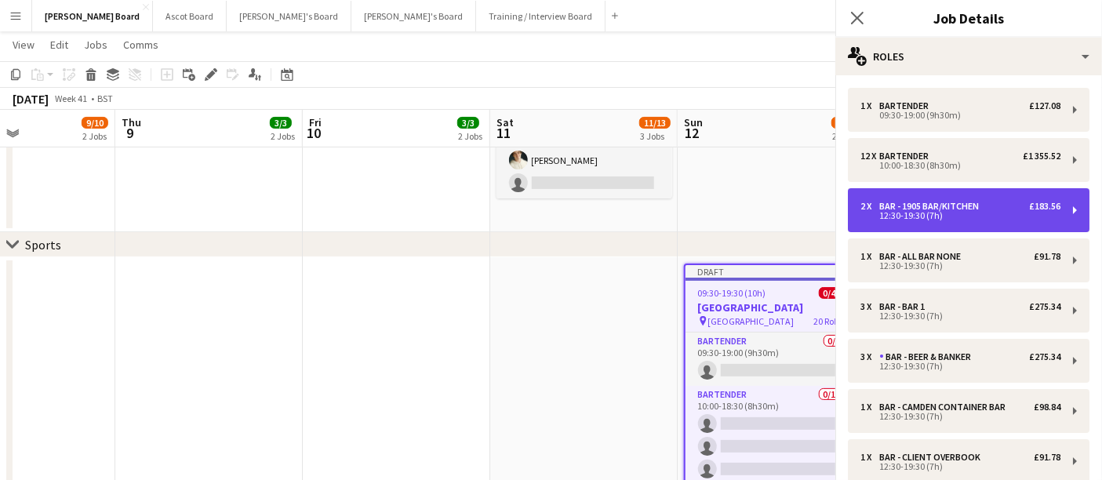
click at [939, 229] on div "2 x Bar - 1905 Bar/Kitchen £183.56 12:30-19:30 (7h)" at bounding box center [969, 210] width 242 height 44
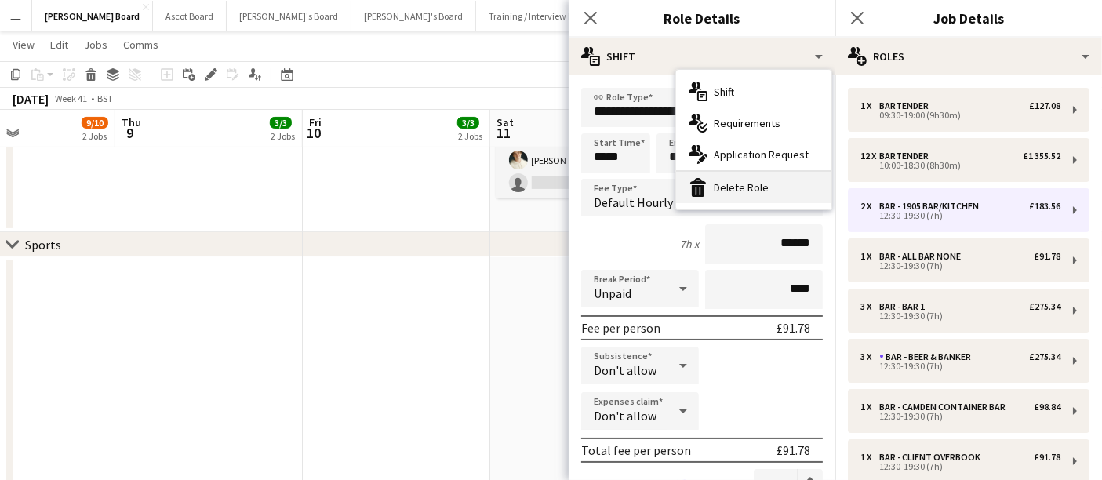
click at [745, 185] on div "bin-2 Delete Role" at bounding box center [753, 187] width 155 height 31
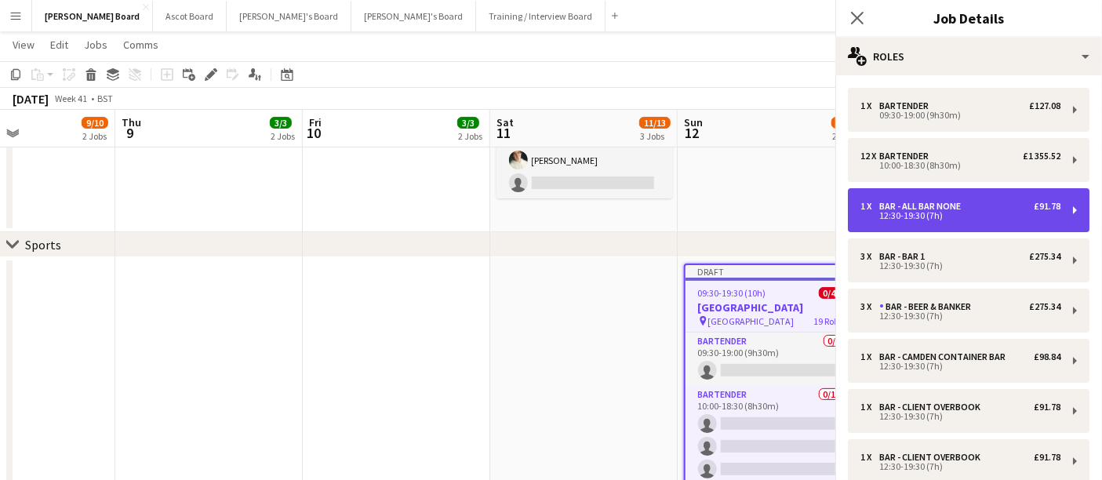
click at [934, 212] on div "12:30-19:30 (7h)" at bounding box center [960, 216] width 200 height 8
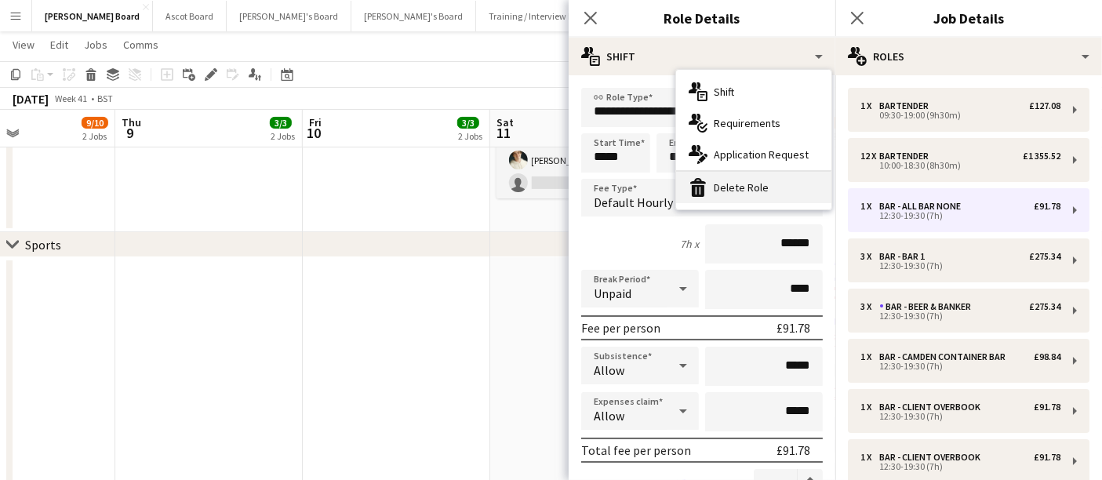
click at [736, 182] on div "bin-2 Delete Role" at bounding box center [753, 187] width 155 height 31
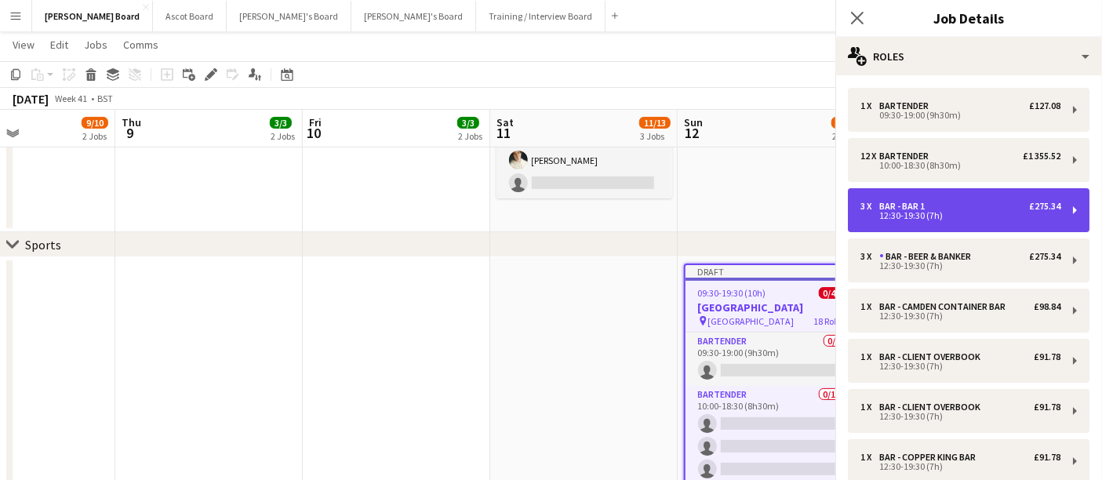
click at [962, 227] on div "3 x Bar - Bar 1 £275.34 12:30-19:30 (7h)" at bounding box center [969, 210] width 242 height 44
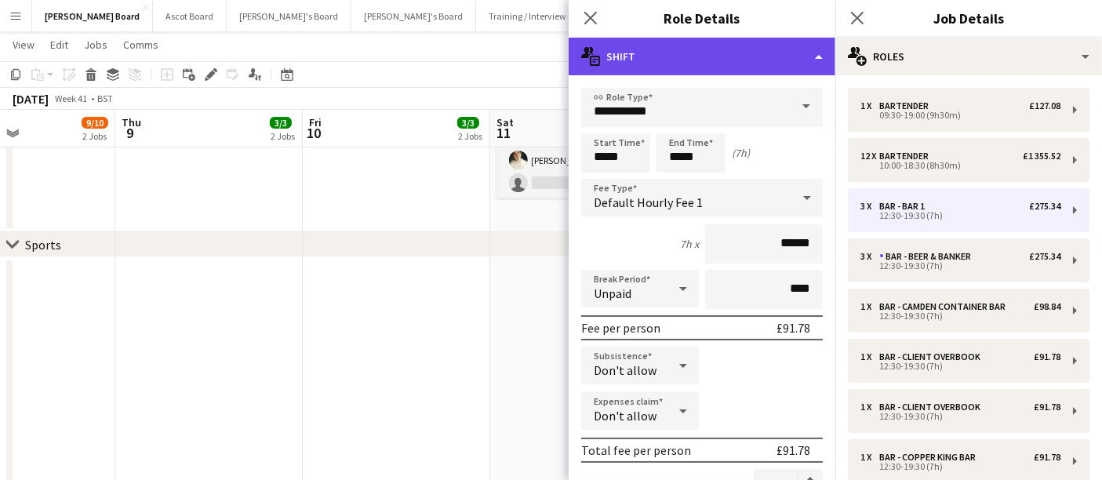
click at [728, 56] on div "multiple-actions-text Shift" at bounding box center [702, 57] width 267 height 38
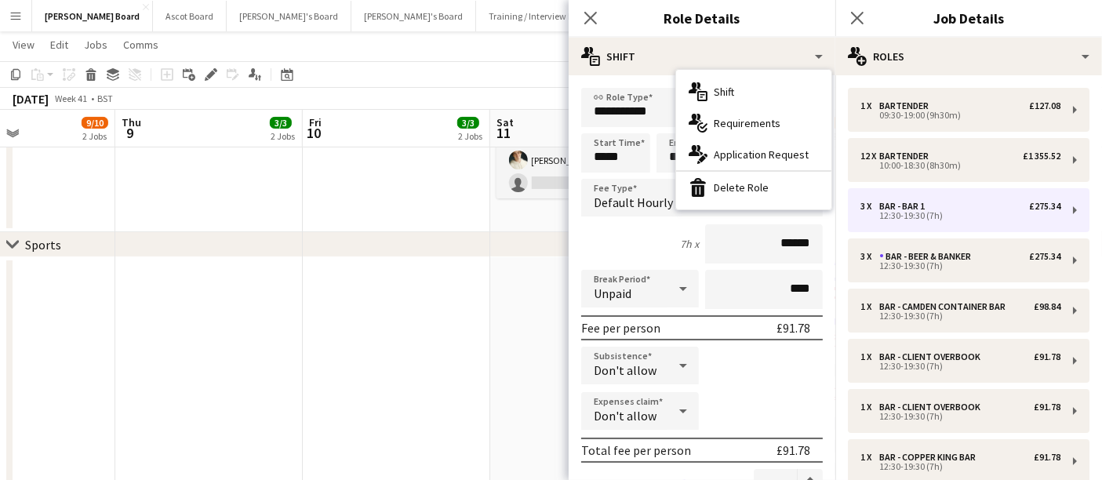
drag, startPoint x: 742, startPoint y: 186, endPoint x: 774, endPoint y: 187, distance: 32.2
click at [742, 187] on div "bin-2 Delete Role" at bounding box center [753, 187] width 155 height 31
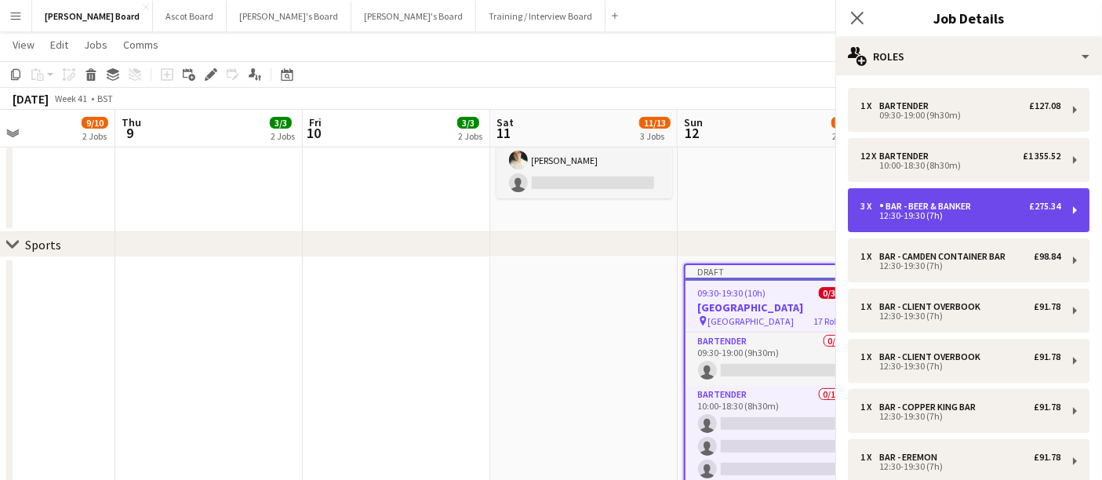
click at [949, 223] on div "3 x Bar - Beer & Banker £275.34 12:30-19:30 (7h)" at bounding box center [969, 210] width 242 height 44
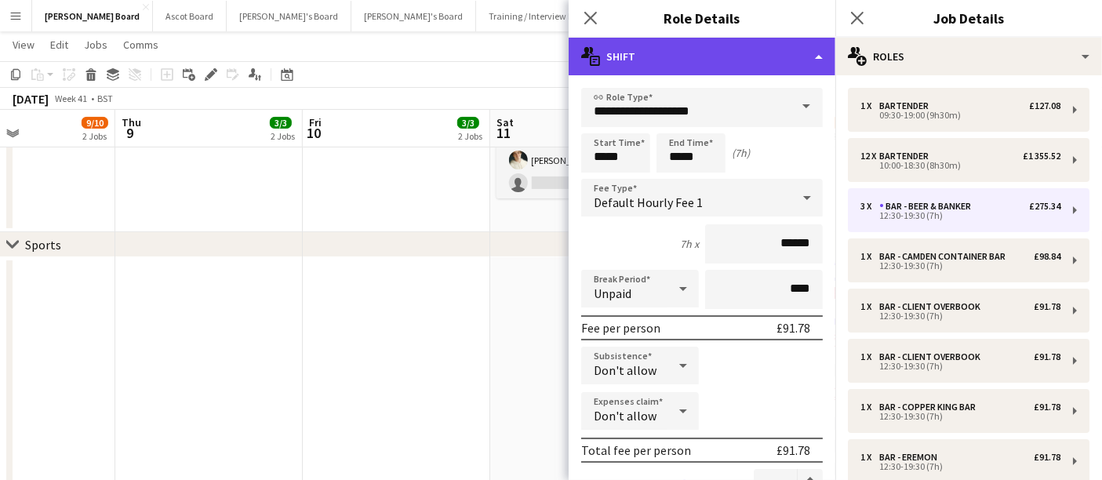
click at [716, 56] on div "multiple-actions-text Shift" at bounding box center [702, 57] width 267 height 38
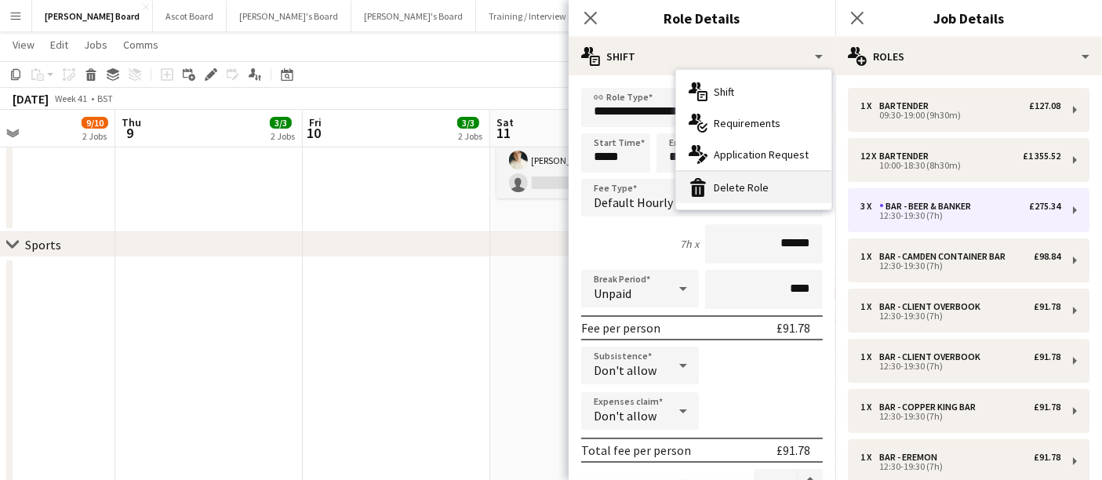
click at [737, 190] on div "bin-2 Delete Role" at bounding box center [753, 187] width 155 height 31
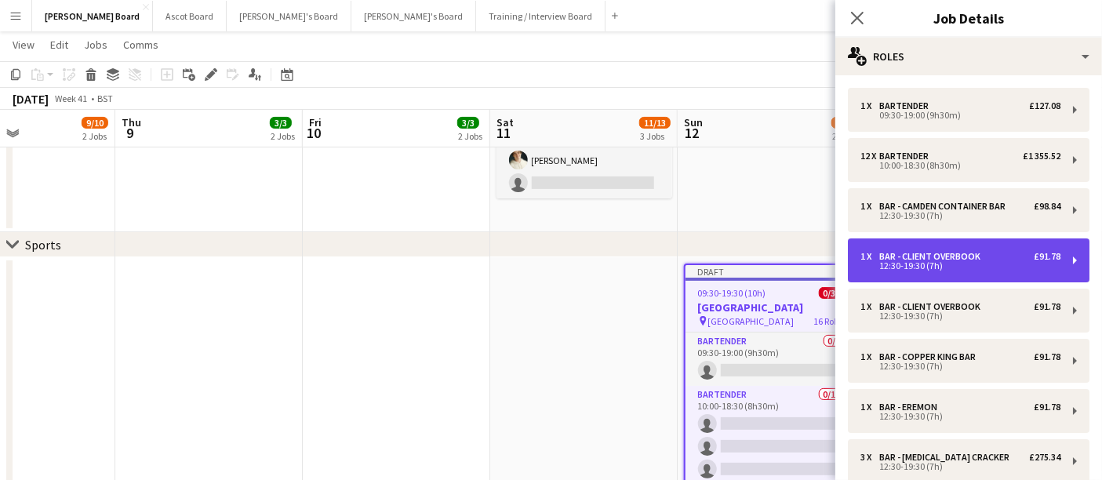
click at [967, 241] on div "1 x Bar - Client Overbook £91.78 12:30-19:30 (7h)" at bounding box center [969, 260] width 242 height 44
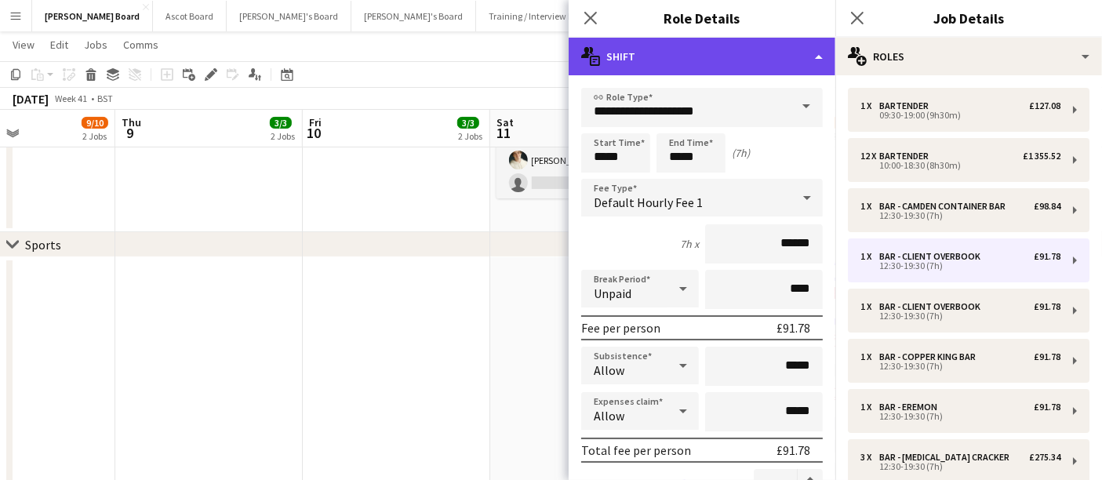
click at [736, 60] on div "multiple-actions-text Shift" at bounding box center [702, 57] width 267 height 38
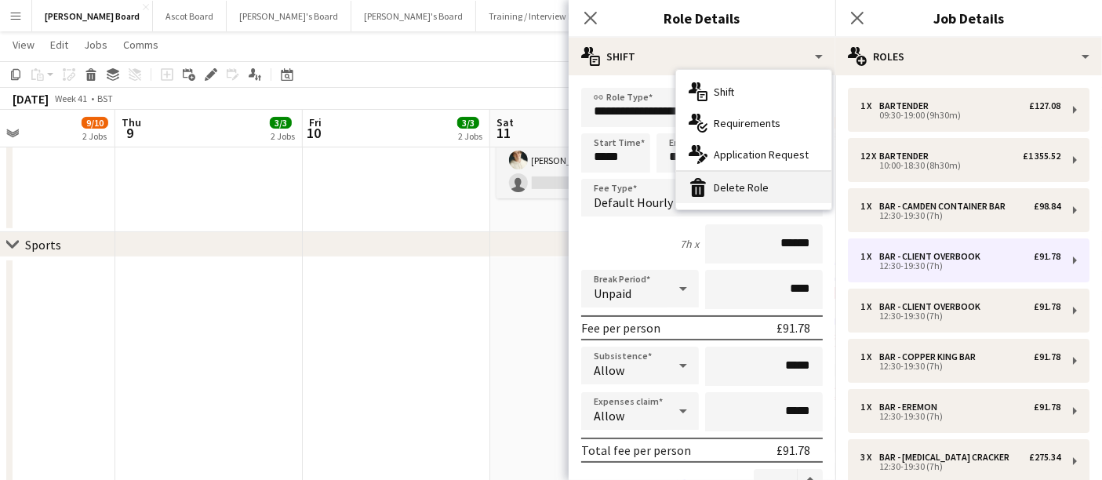
click at [764, 191] on div "bin-2 Delete Role" at bounding box center [753, 187] width 155 height 31
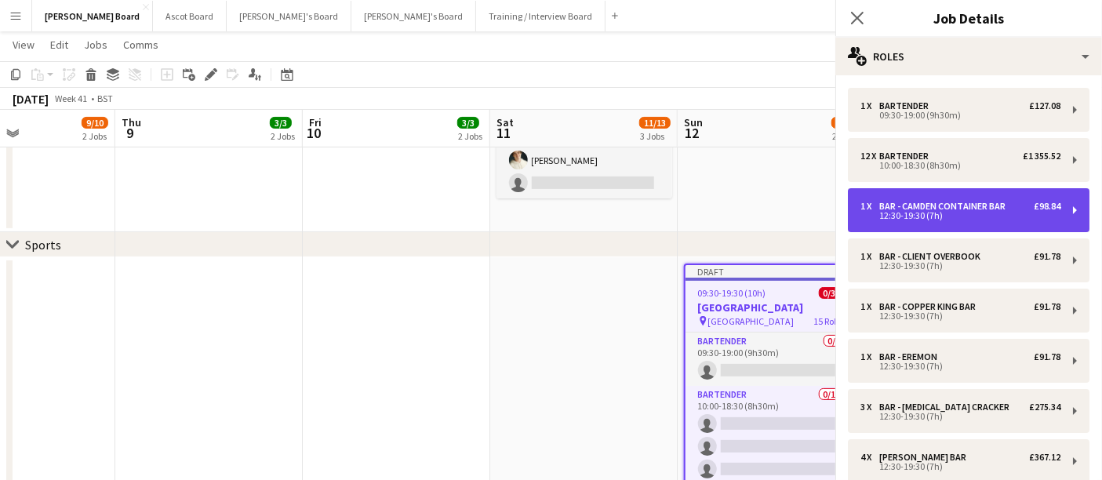
click at [940, 212] on div "12:30-19:30 (7h)" at bounding box center [960, 216] width 200 height 8
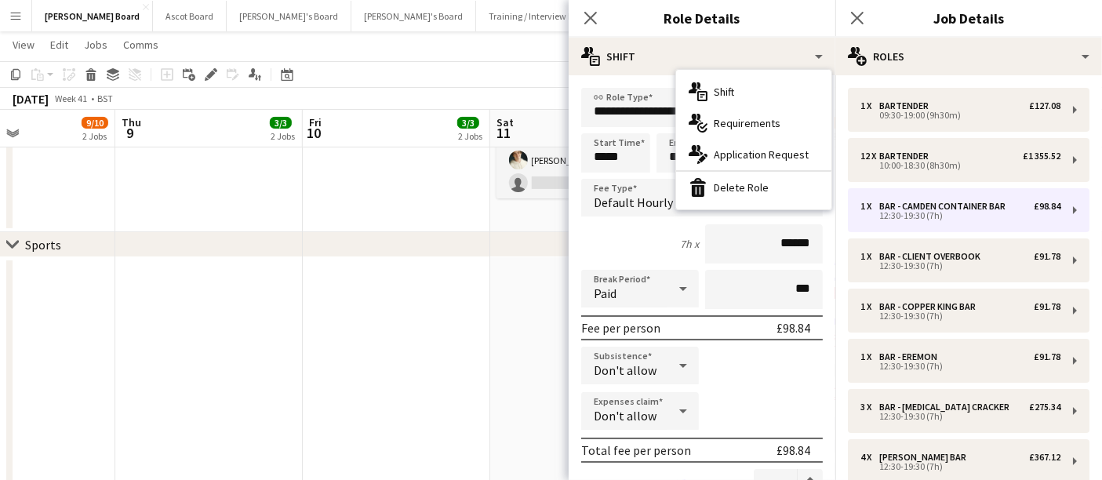
click at [750, 208] on div "multiple-actions-text Shift multiple-actions-check-2 Requirements multiple-acti…" at bounding box center [753, 139] width 157 height 141
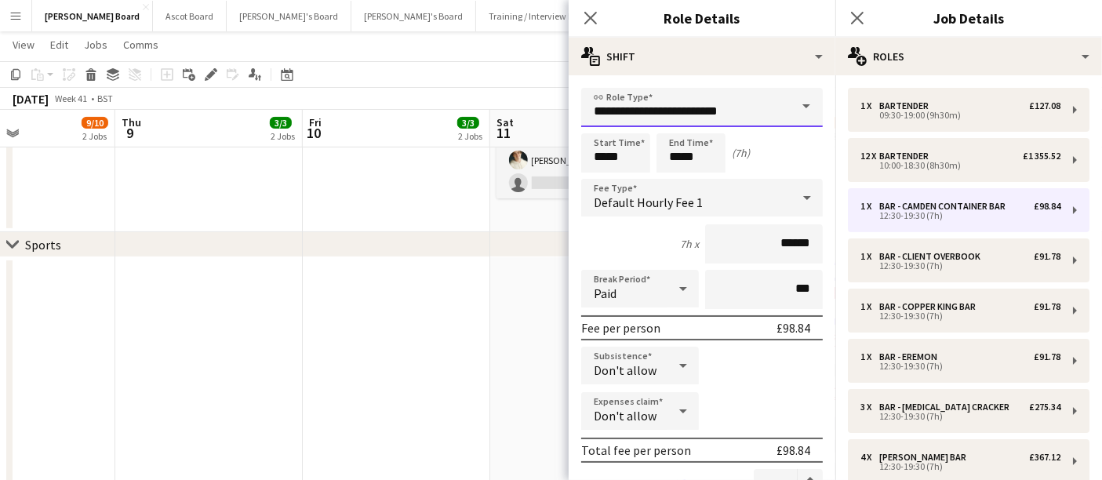
click at [721, 88] on input "**********" at bounding box center [702, 107] width 242 height 39
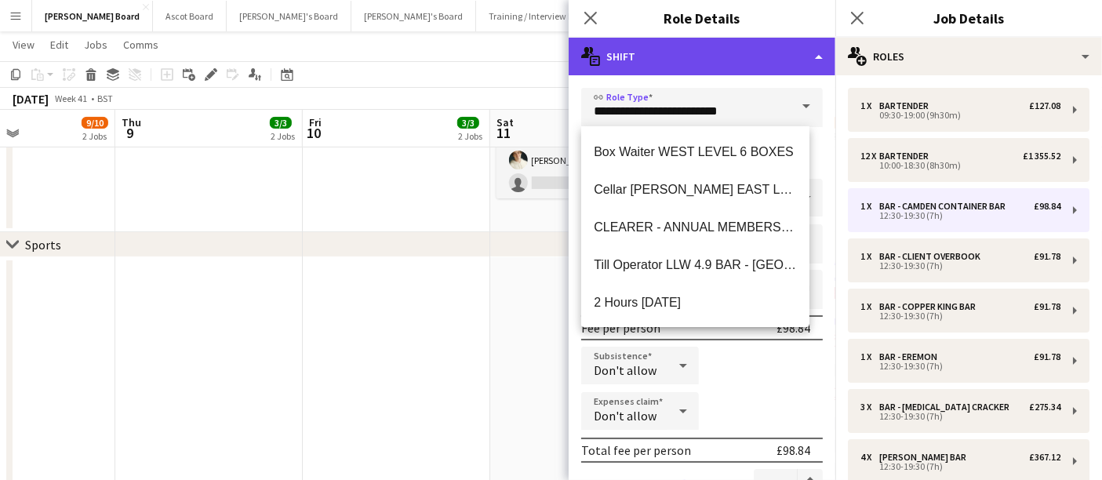
click at [725, 57] on div "multiple-actions-text Shift" at bounding box center [702, 57] width 267 height 38
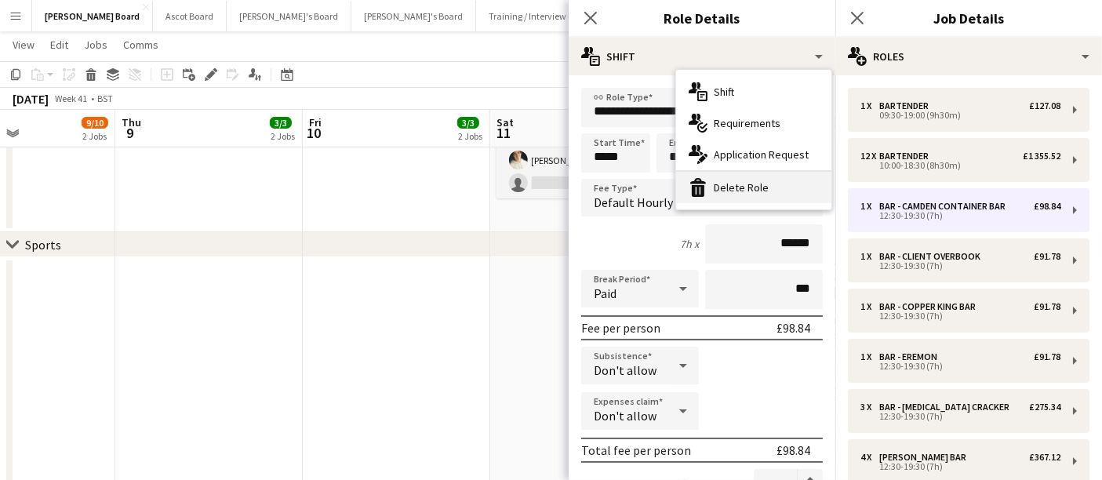
click at [754, 191] on div "bin-2 Delete Role" at bounding box center [753, 187] width 155 height 31
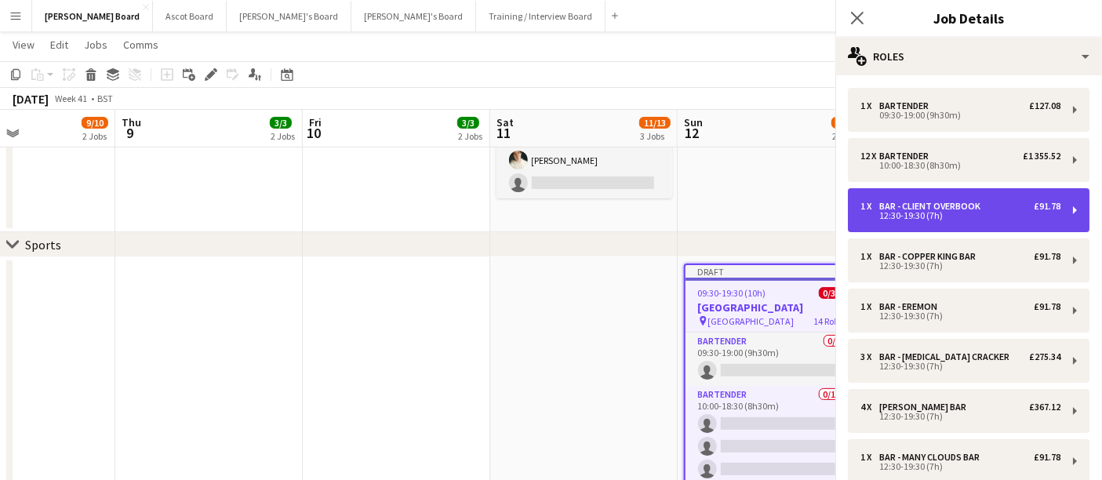
click at [928, 226] on div "1 x Bar - Client Overbook £91.78 12:30-19:30 (7h)" at bounding box center [969, 210] width 242 height 44
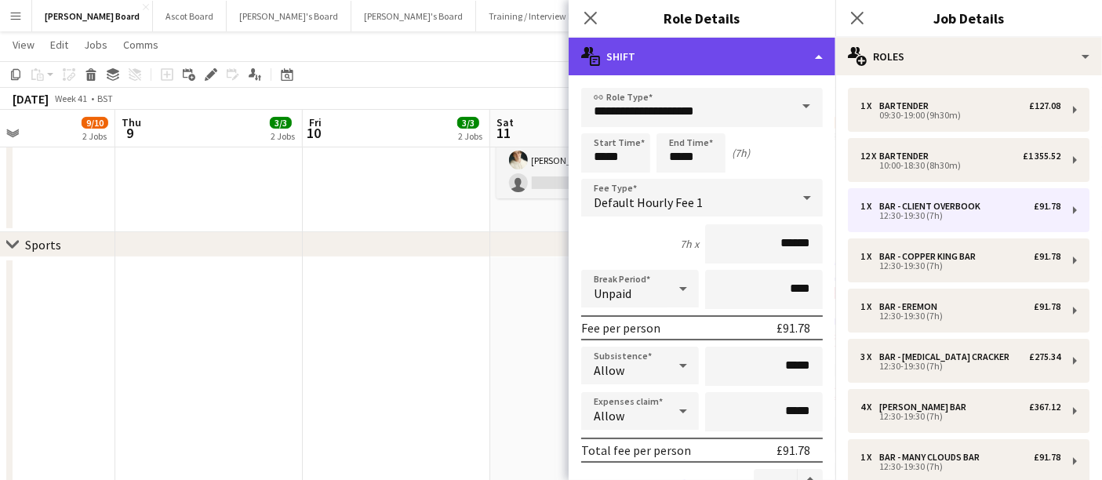
click at [712, 54] on div "multiple-actions-text Shift" at bounding box center [702, 57] width 267 height 38
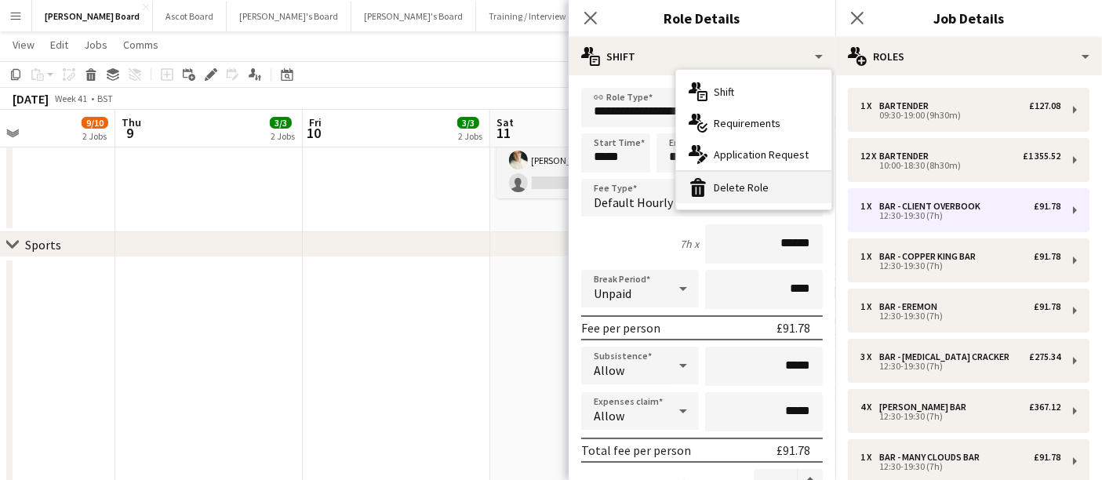
click at [737, 180] on div "bin-2 Delete Role" at bounding box center [753, 187] width 155 height 31
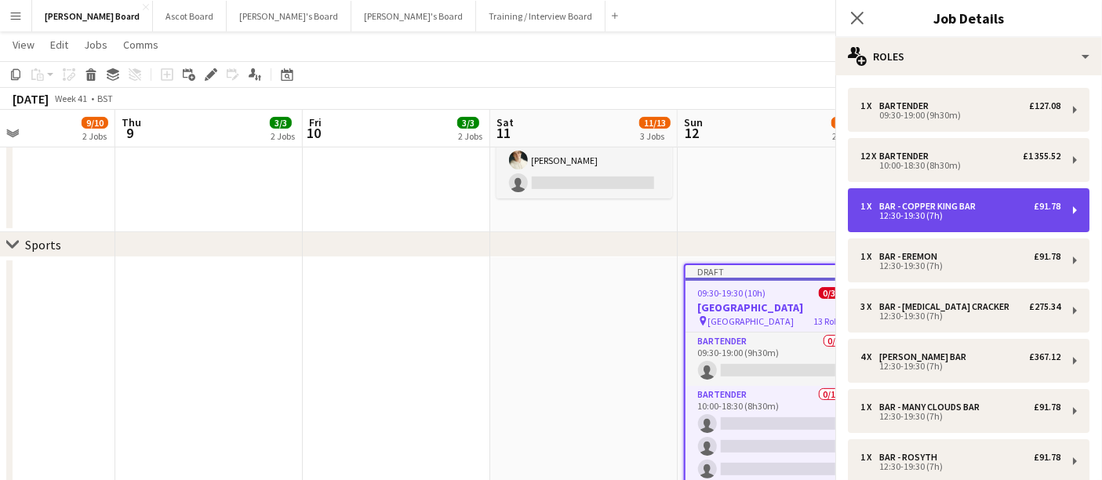
click at [889, 206] on div "Bar - Copper King Bar" at bounding box center [930, 206] width 103 height 11
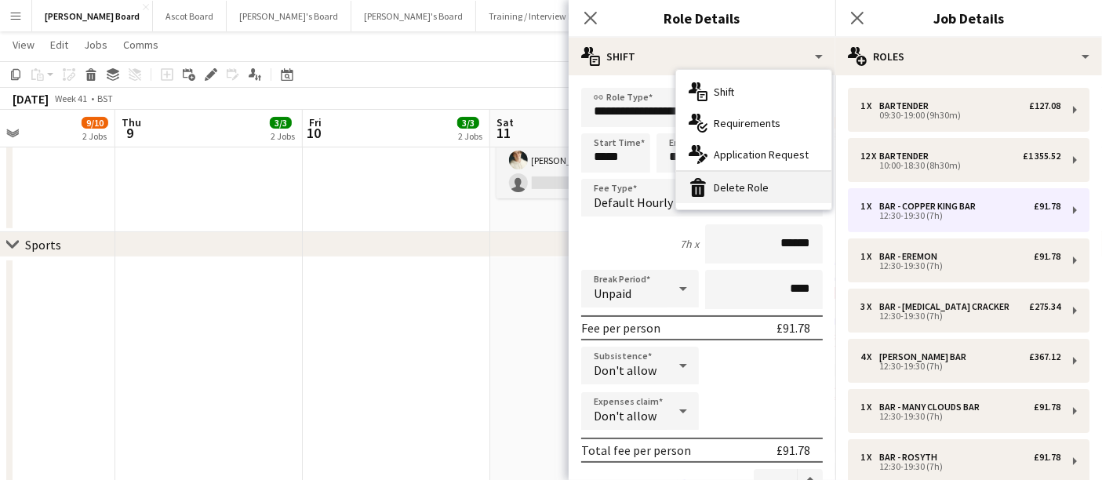
click at [733, 187] on div "bin-2 Delete Role" at bounding box center [753, 187] width 155 height 31
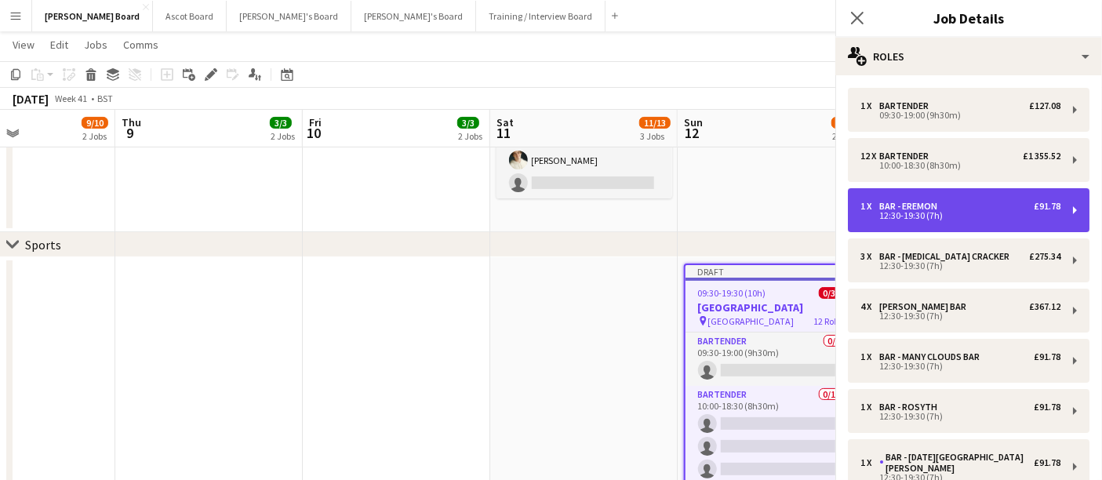
click at [910, 207] on div "Bar - Eremon" at bounding box center [911, 206] width 64 height 11
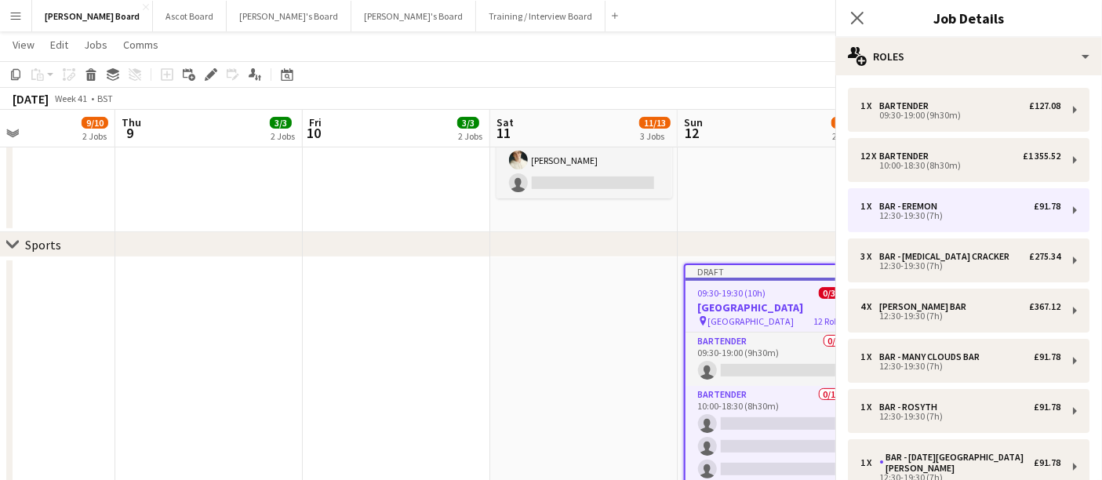
drag, startPoint x: 736, startPoint y: 68, endPoint x: 741, endPoint y: 99, distance: 30.9
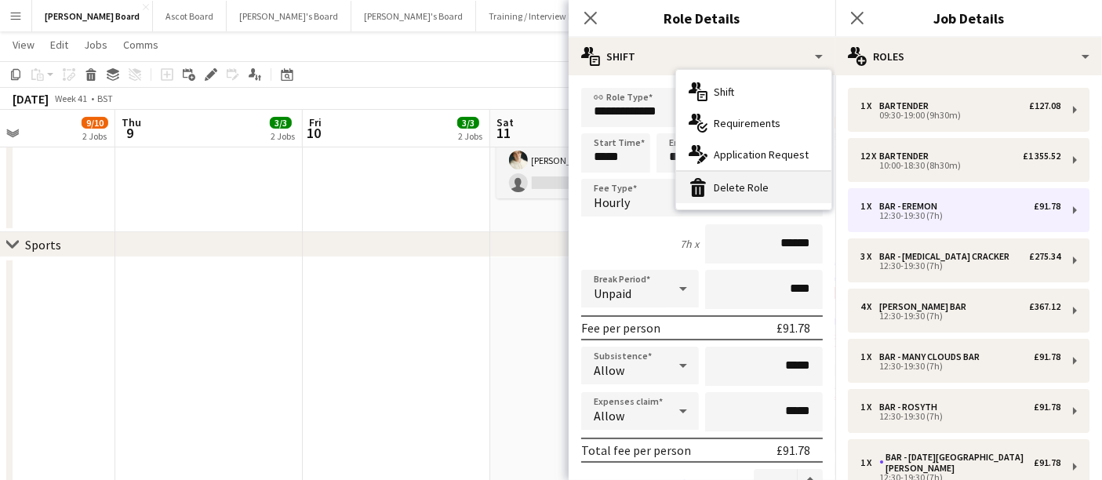
click at [750, 184] on div "bin-2 Delete Role" at bounding box center [753, 187] width 155 height 31
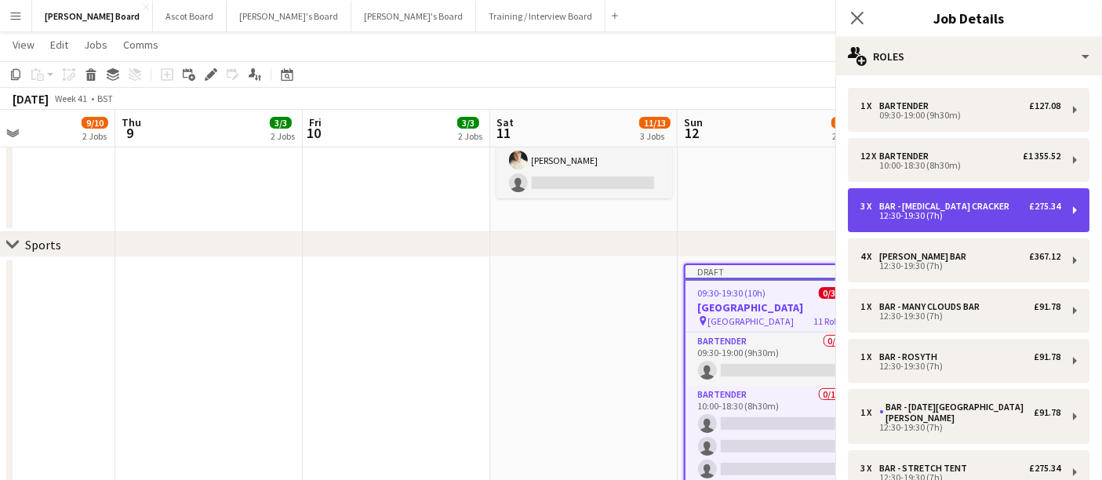
click at [931, 197] on div "3 x Bar - [MEDICAL_DATA] Cracker £275.34 12:30-19:30 (7h)" at bounding box center [969, 210] width 242 height 44
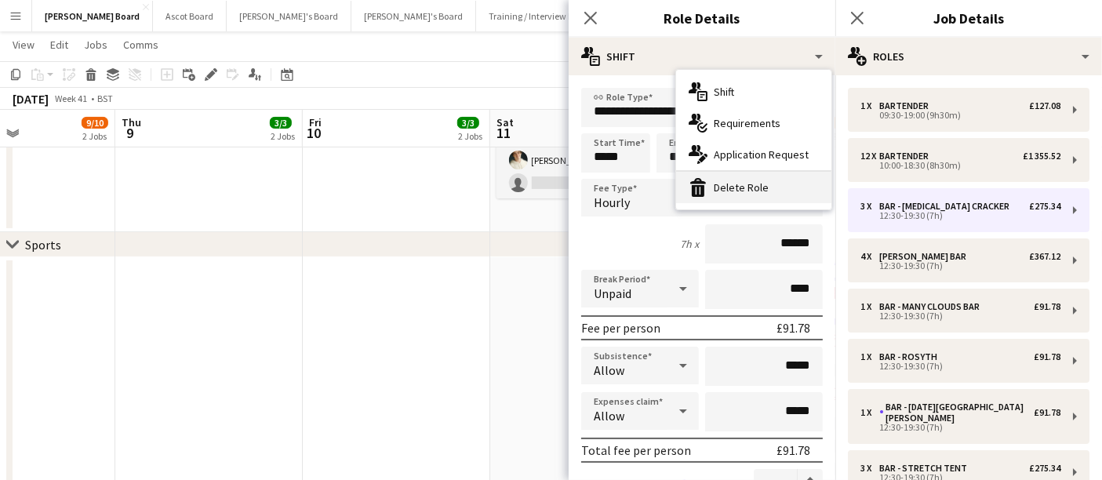
click at [765, 180] on div "bin-2 Delete Role" at bounding box center [753, 187] width 155 height 31
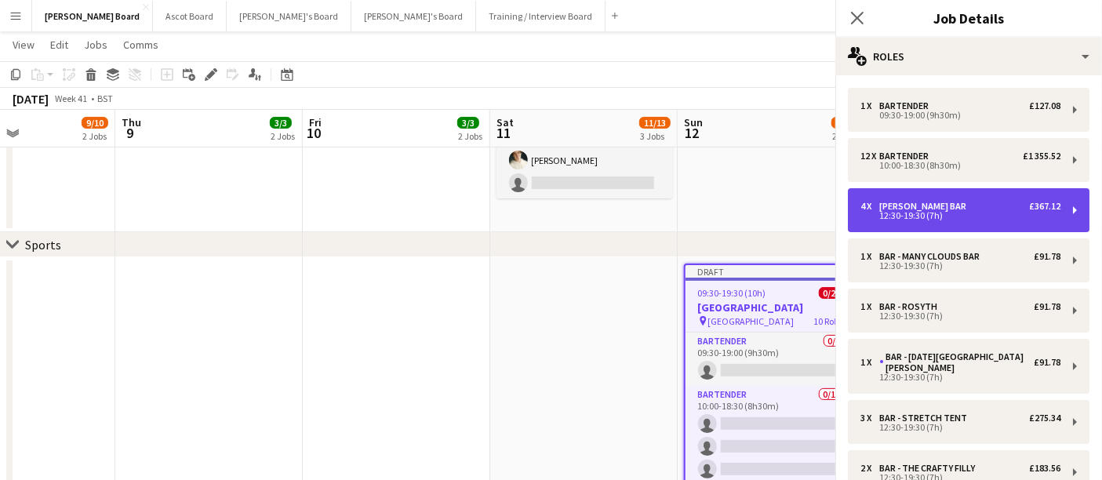
click at [892, 198] on div "4 x [PERSON_NAME] Bar £367.12 12:30-19:30 (7h)" at bounding box center [969, 210] width 242 height 44
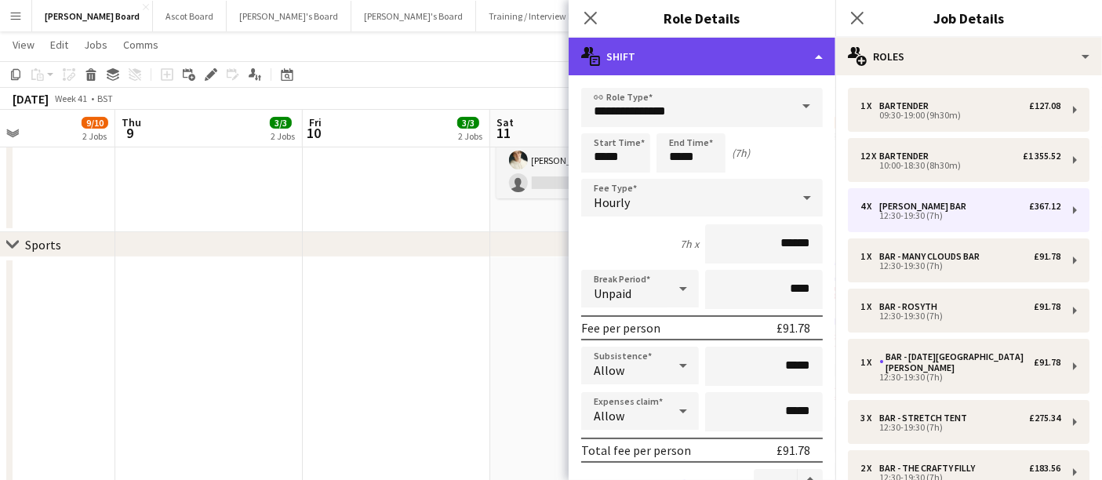
click at [746, 66] on div "multiple-actions-text Shift" at bounding box center [702, 57] width 267 height 38
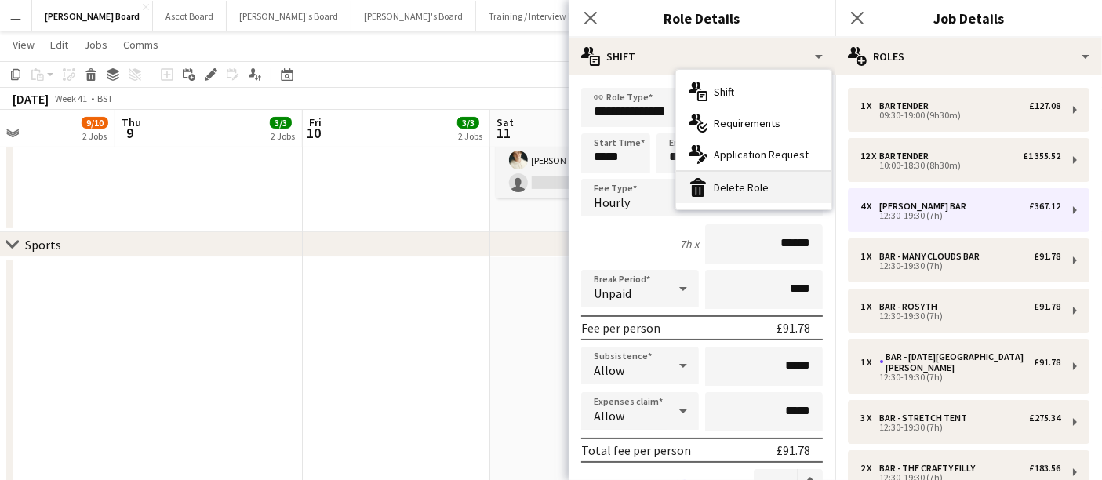
click at [753, 186] on div "bin-2 Delete Role" at bounding box center [753, 187] width 155 height 31
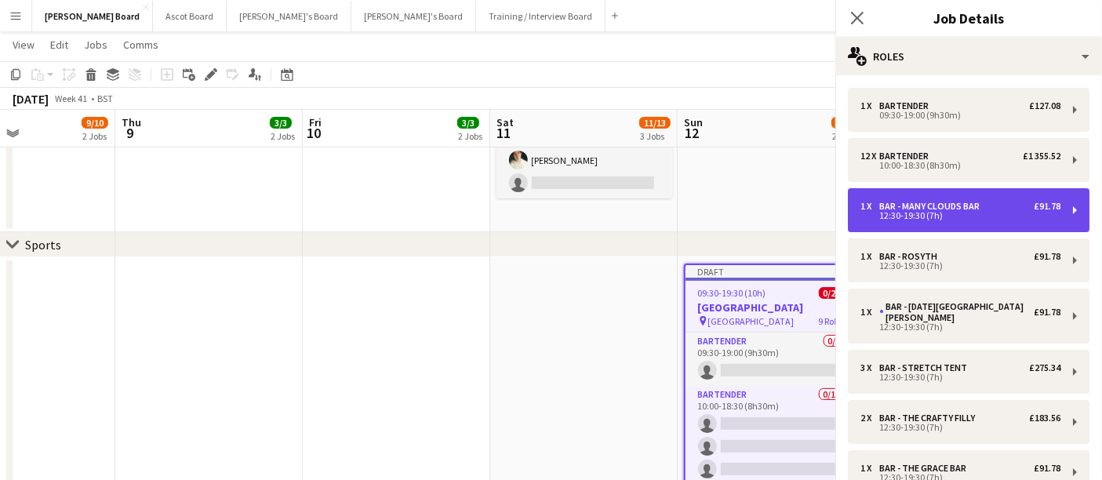
click at [891, 212] on div "12:30-19:30 (7h)" at bounding box center [960, 216] width 200 height 8
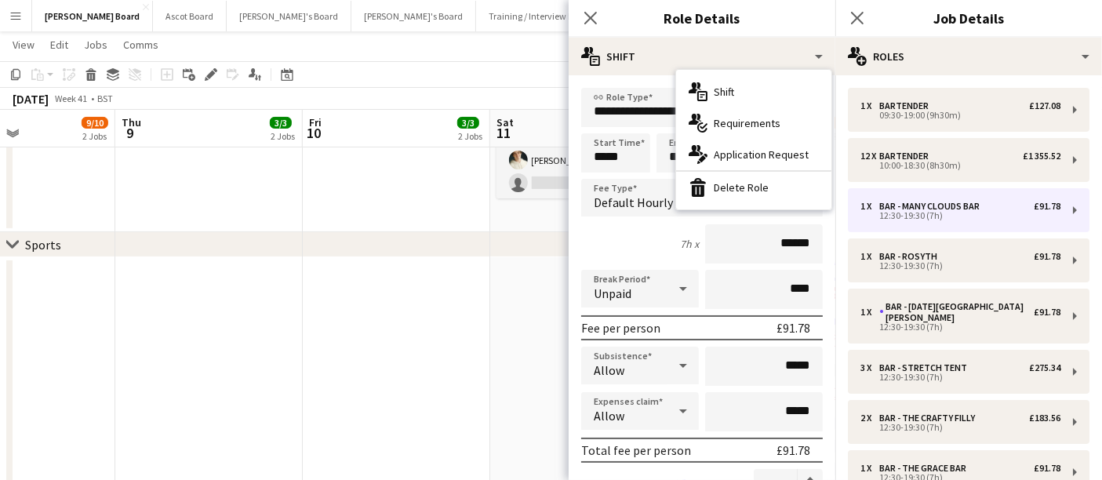
drag, startPoint x: 735, startPoint y: 181, endPoint x: 756, endPoint y: 184, distance: 21.4
click at [736, 183] on div "bin-2 Delete Role" at bounding box center [753, 187] width 155 height 31
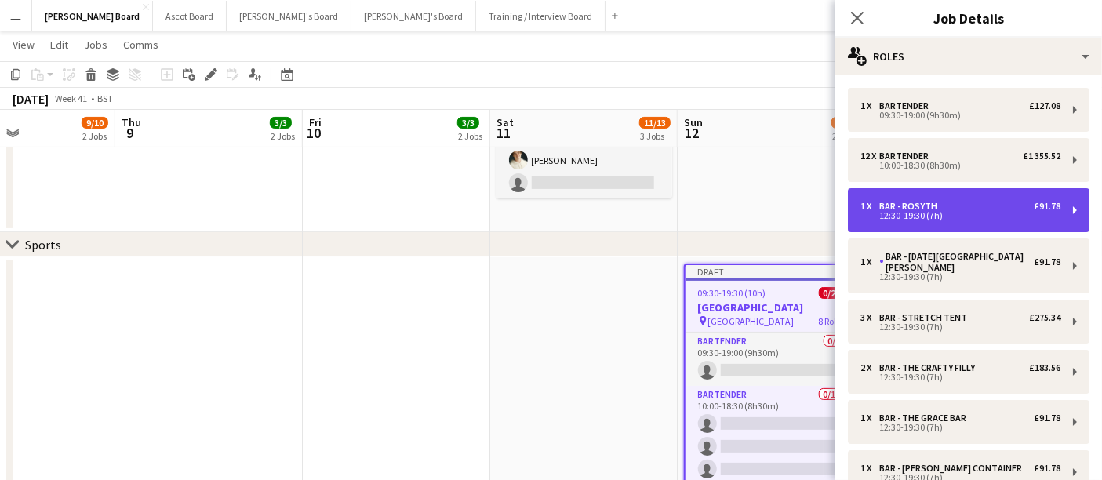
click at [901, 207] on div "Bar - Rosyth" at bounding box center [911, 206] width 64 height 11
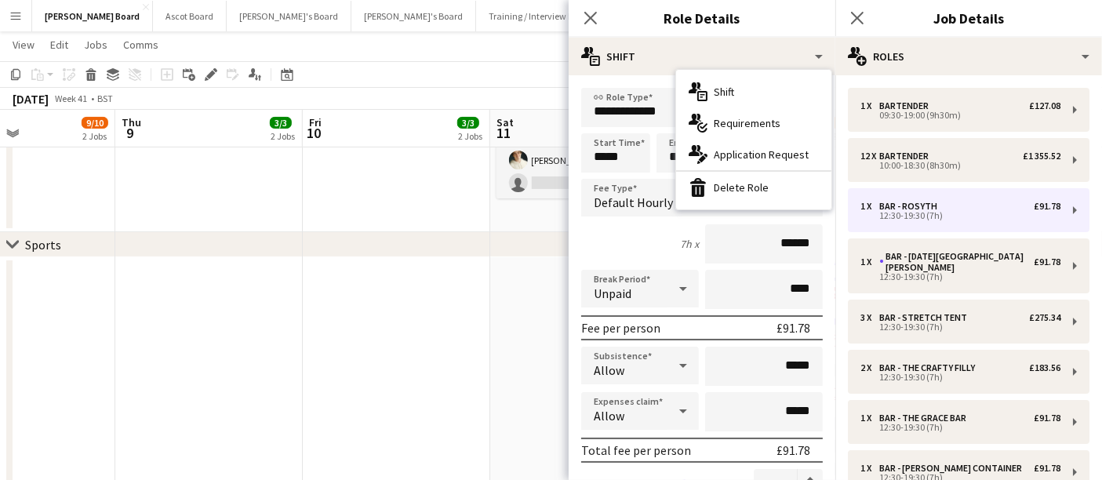
drag, startPoint x: 731, startPoint y: 204, endPoint x: 737, endPoint y: 195, distance: 10.7
click at [732, 200] on div "multiple-actions-text Shift multiple-actions-check-2 Requirements multiple-acti…" at bounding box center [753, 140] width 155 height 140
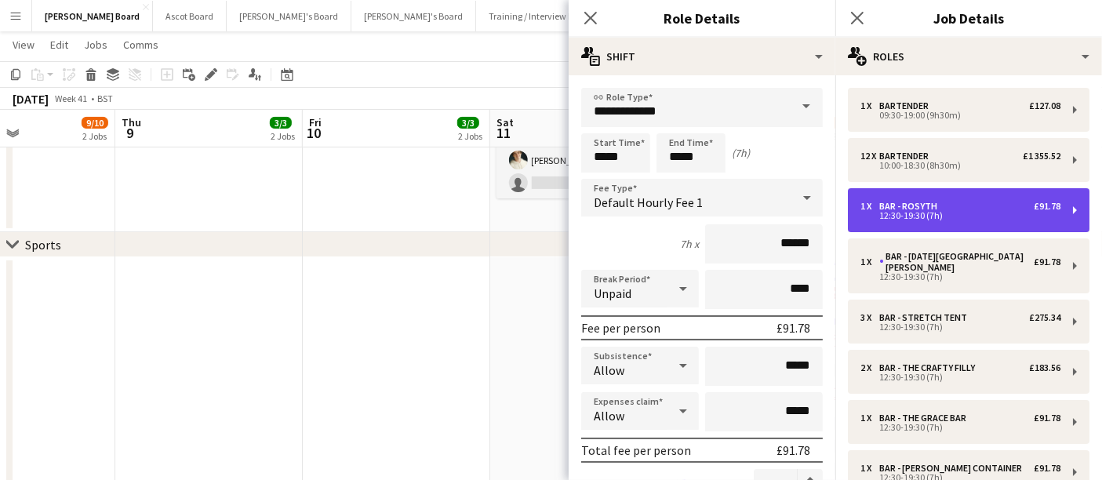
click at [910, 212] on div "12:30-19:30 (7h)" at bounding box center [960, 216] width 200 height 8
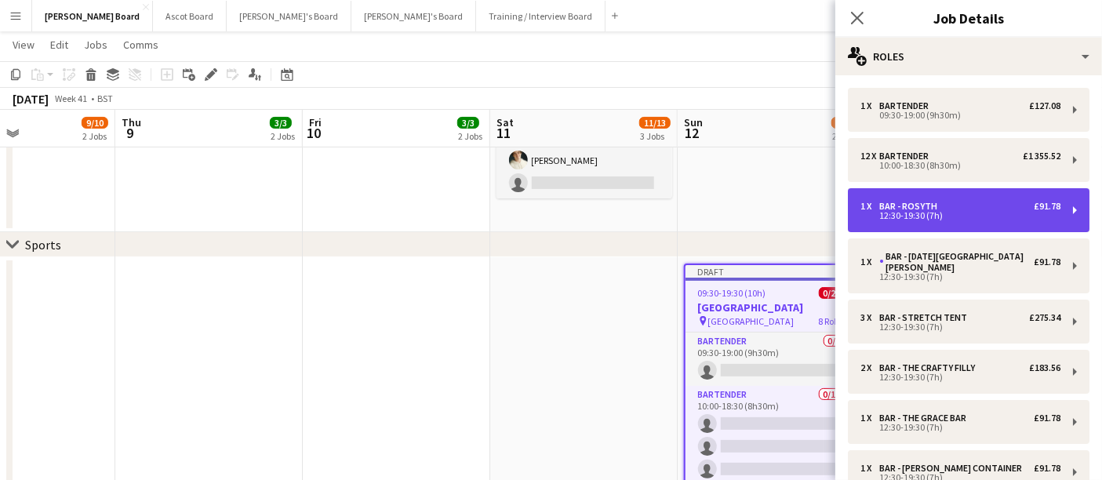
click at [890, 213] on div "12:30-19:30 (7h)" at bounding box center [960, 216] width 200 height 8
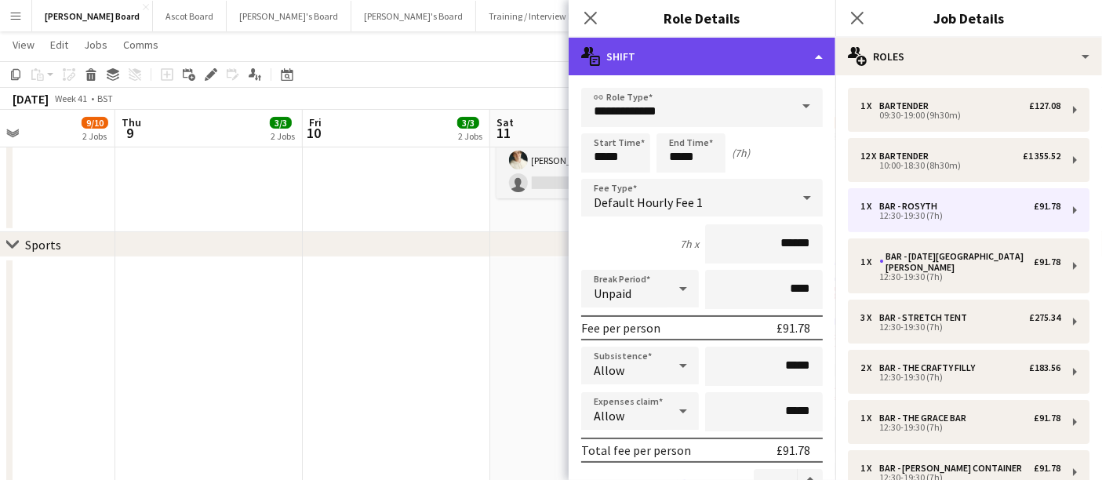
click at [728, 49] on div "multiple-actions-text Shift" at bounding box center [702, 57] width 267 height 38
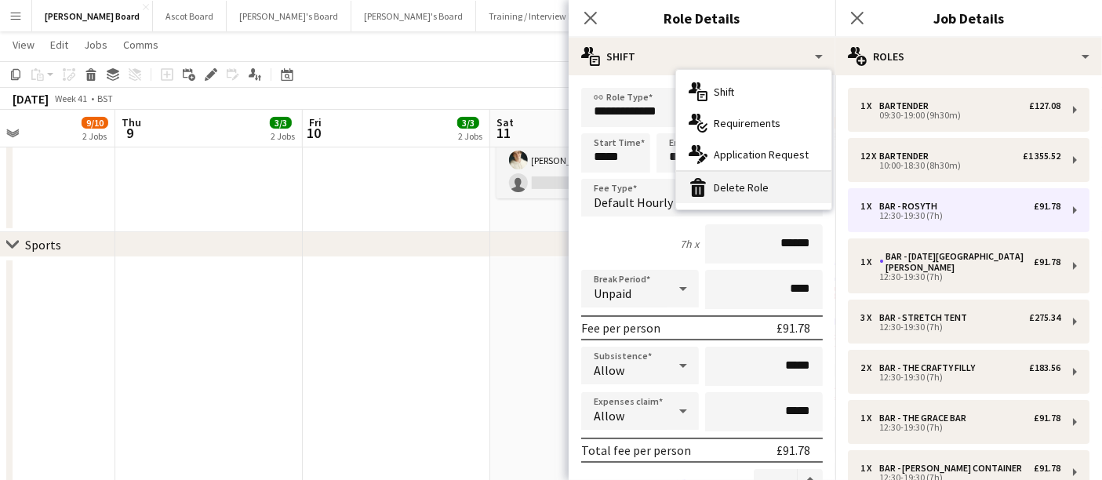
click at [775, 188] on div "bin-2 Delete Role" at bounding box center [753, 187] width 155 height 31
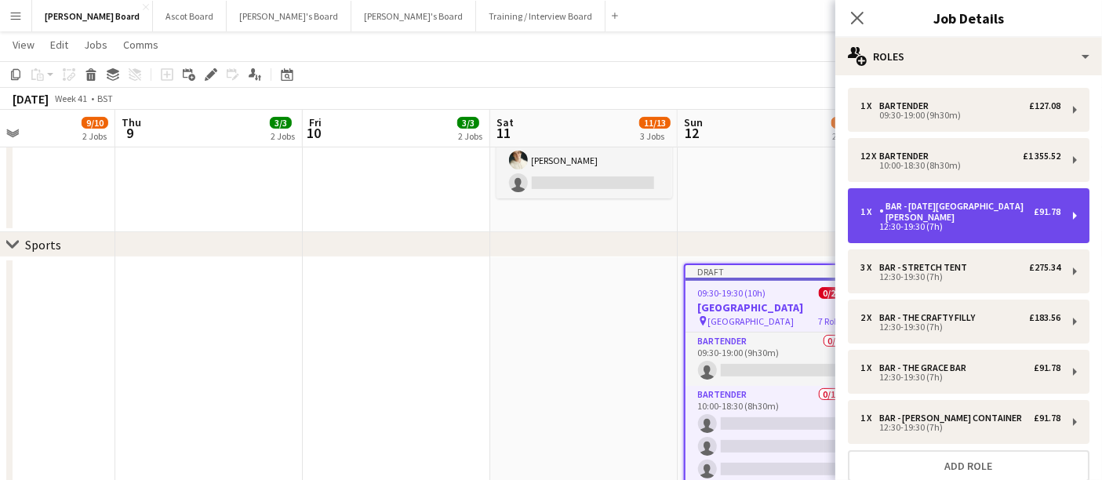
click at [906, 205] on div "Bar - [DATE][GEOGRAPHIC_DATA][PERSON_NAME]" at bounding box center [956, 212] width 154 height 22
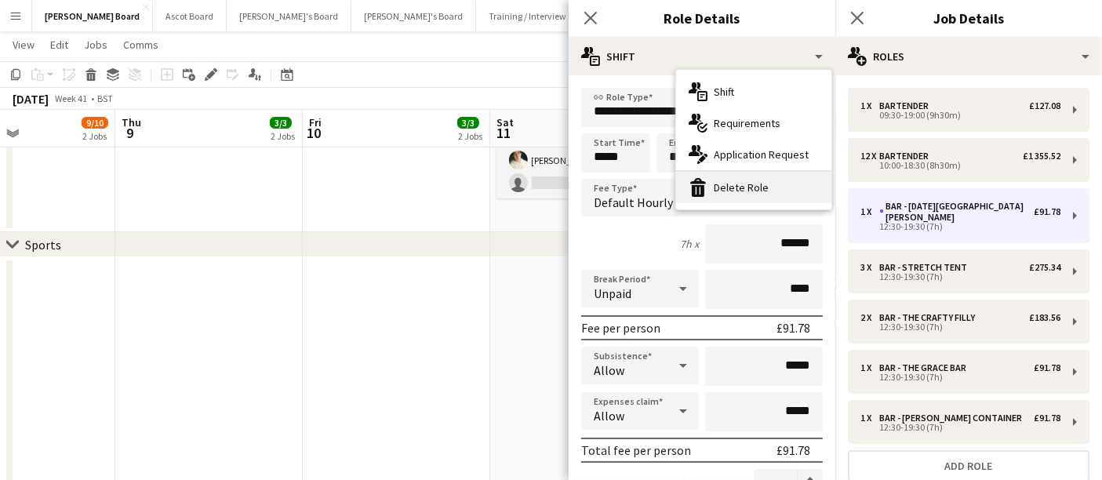
click at [744, 180] on div "bin-2 Delete Role" at bounding box center [753, 187] width 155 height 31
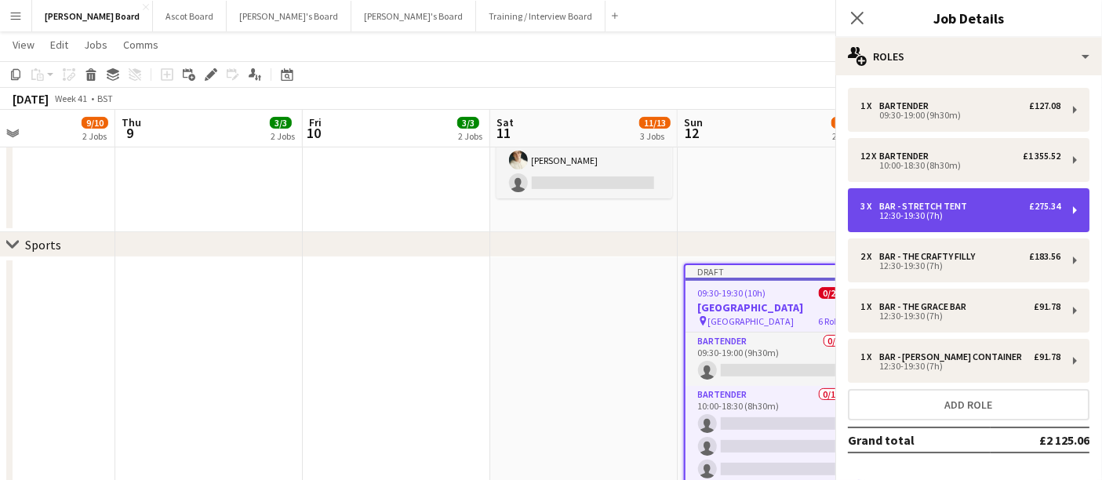
click at [906, 194] on div "3 x Bar - Stretch Tent £275.34 12:30-19:30 (7h)" at bounding box center [969, 210] width 242 height 44
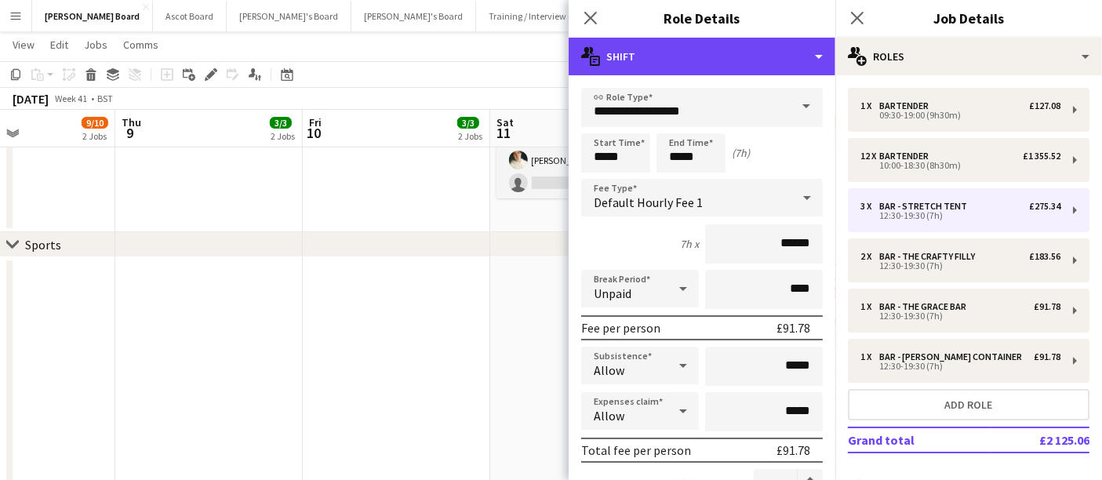
drag, startPoint x: 743, startPoint y: 56, endPoint x: 750, endPoint y: 87, distance: 32.2
click at [743, 58] on div "multiple-actions-text Shift" at bounding box center [702, 57] width 267 height 38
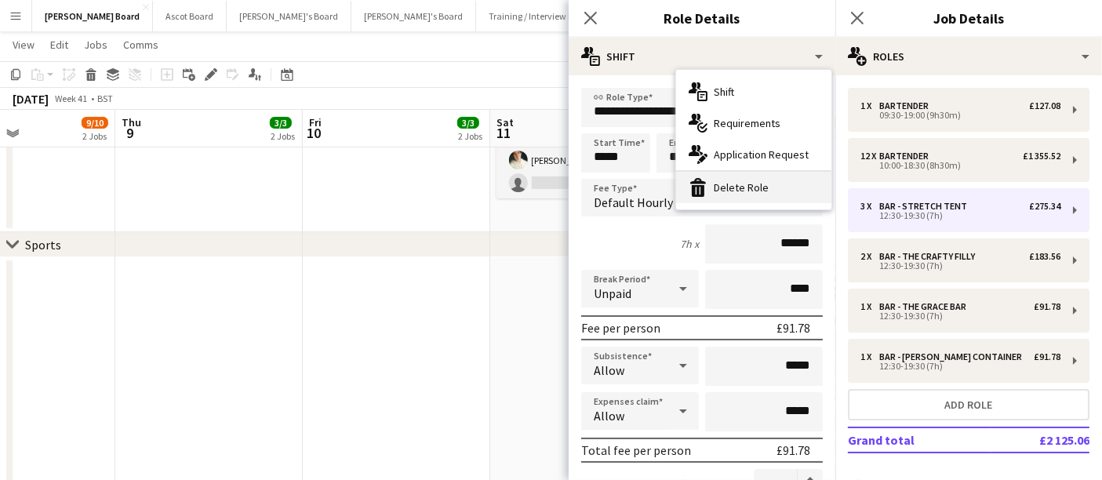
click at [753, 176] on div "bin-2 Delete Role" at bounding box center [753, 187] width 155 height 31
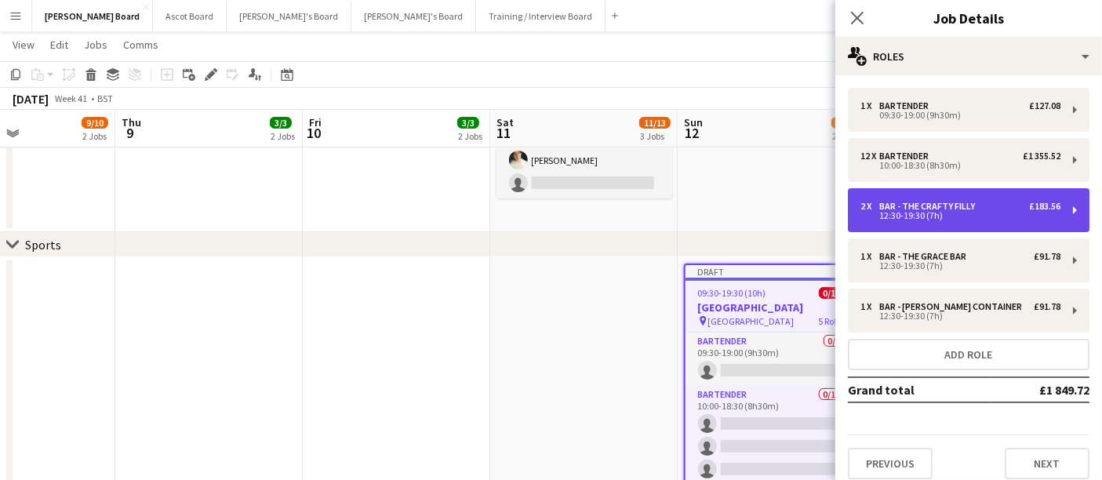
drag, startPoint x: 896, startPoint y: 205, endPoint x: 887, endPoint y: 194, distance: 15.1
click at [898, 206] on div "Bar - The Crafty Filly" at bounding box center [930, 206] width 102 height 11
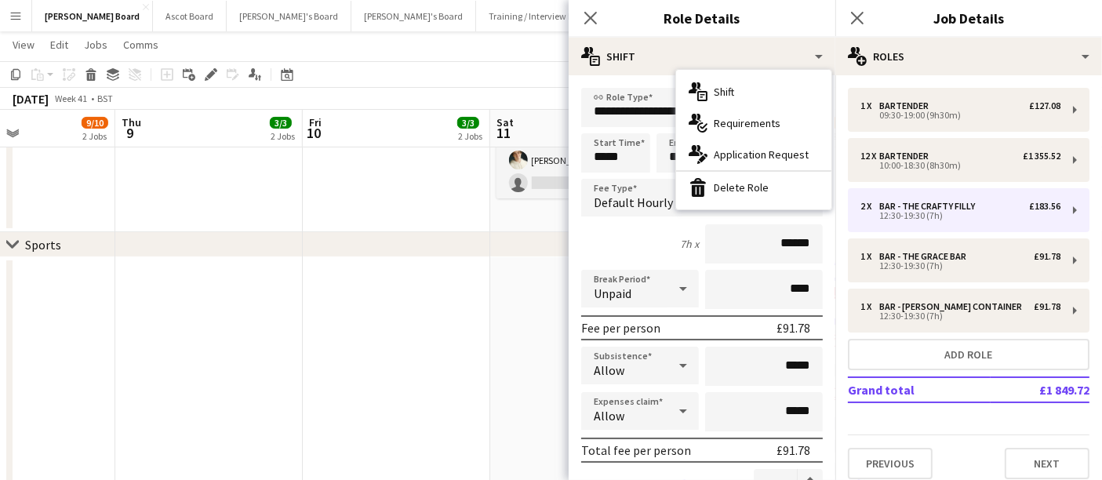
click at [750, 179] on div "bin-2 Delete Role" at bounding box center [753, 187] width 155 height 31
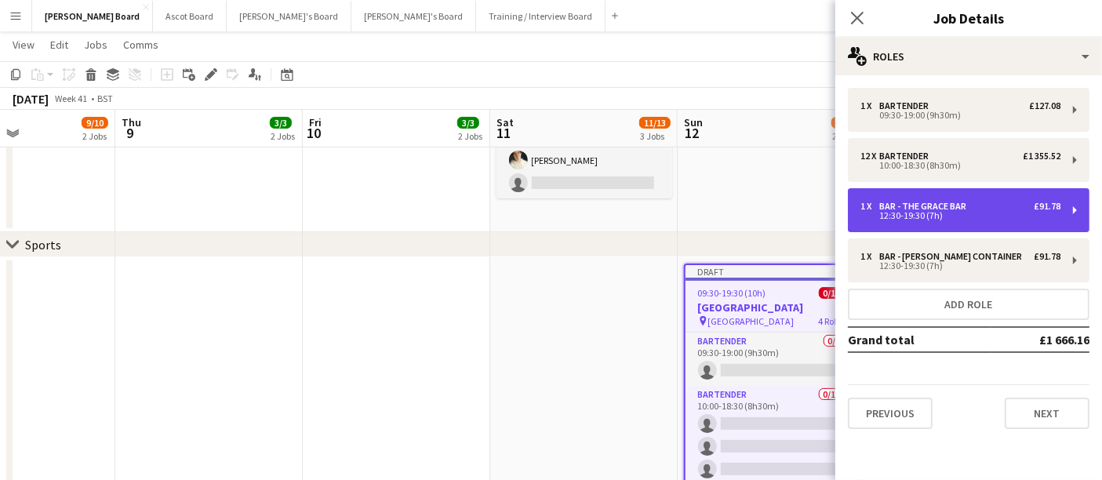
click at [910, 207] on div "Bar - The Grace Bar" at bounding box center [925, 206] width 93 height 11
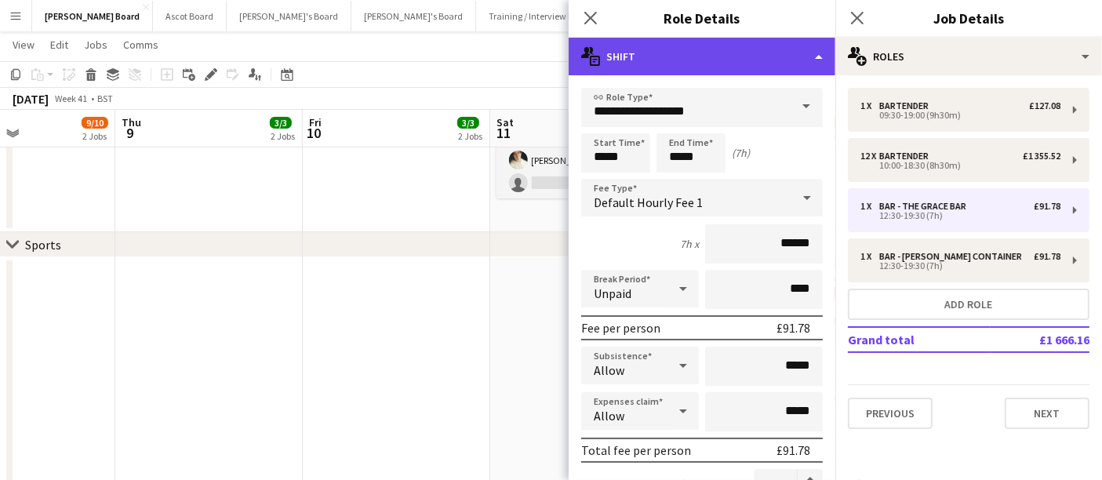
click at [718, 59] on div "multiple-actions-text Shift" at bounding box center [702, 57] width 267 height 38
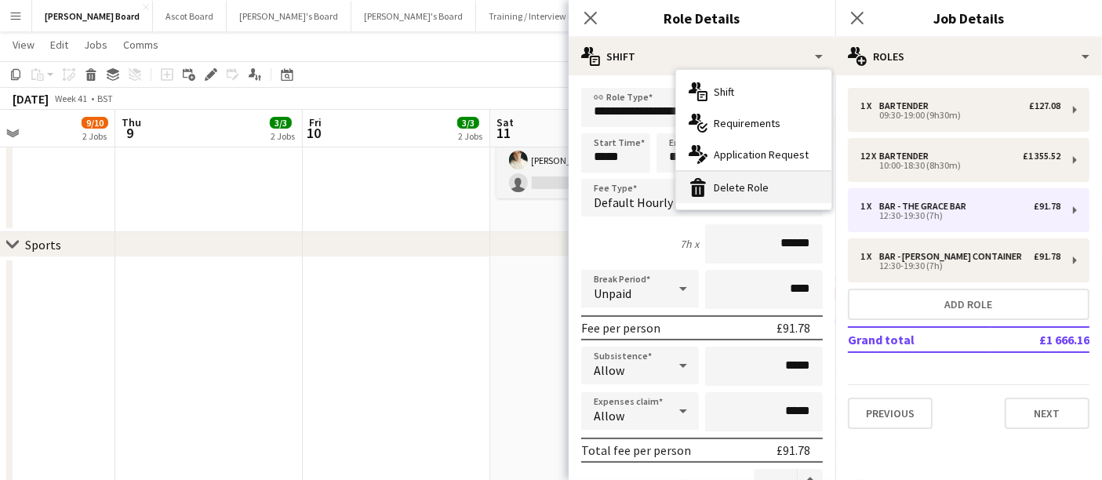
click at [733, 188] on div "bin-2 Delete Role" at bounding box center [753, 187] width 155 height 31
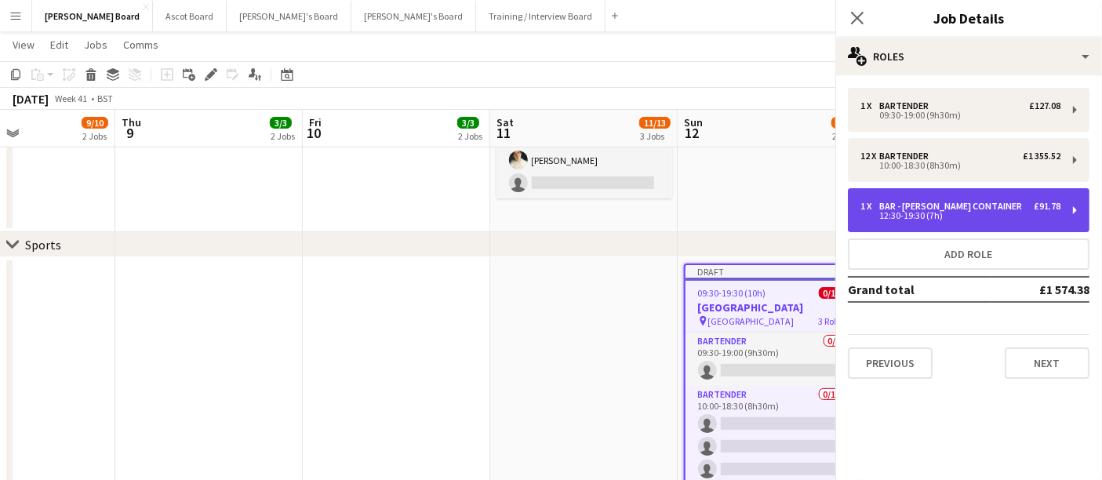
click at [916, 205] on div "Bar - [PERSON_NAME] Container" at bounding box center [953, 206] width 149 height 11
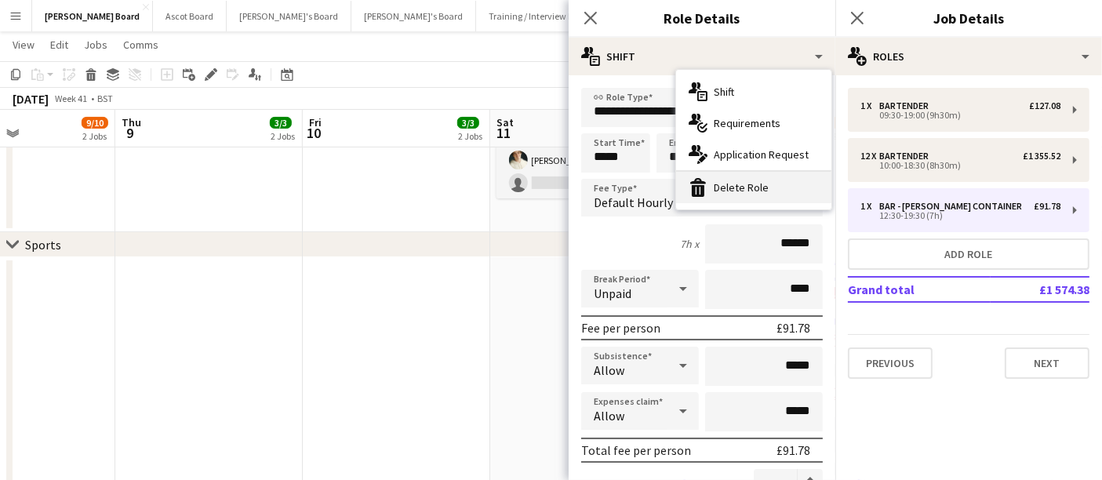
click at [724, 178] on div "bin-2 Delete Role" at bounding box center [753, 187] width 155 height 31
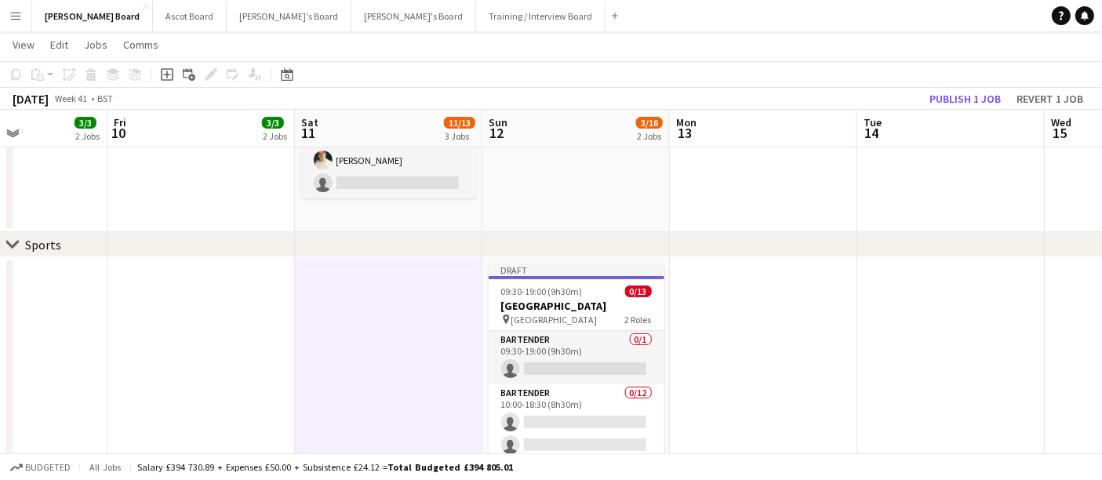
drag, startPoint x: 920, startPoint y: 338, endPoint x: 718, endPoint y: 295, distance: 206.1
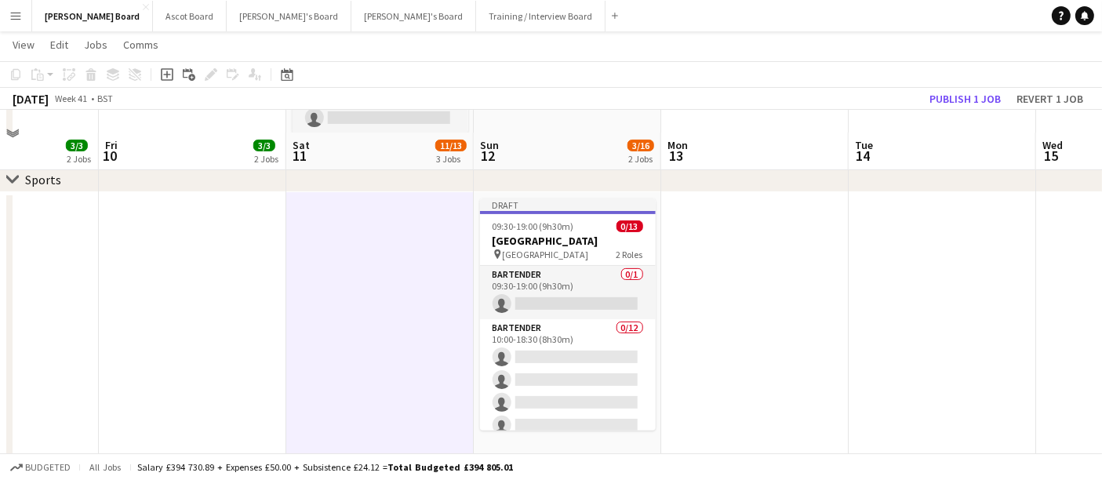
scroll to position [435, 0]
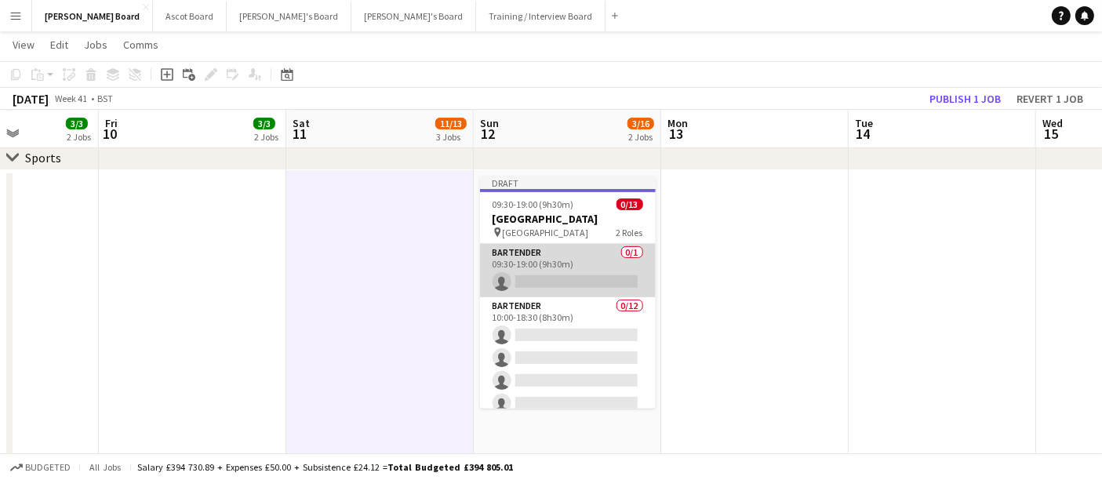
click at [560, 283] on app-card-role "Bartender 0/1 09:30-19:00 (9h30m) single-neutral-actions" at bounding box center [568, 270] width 176 height 53
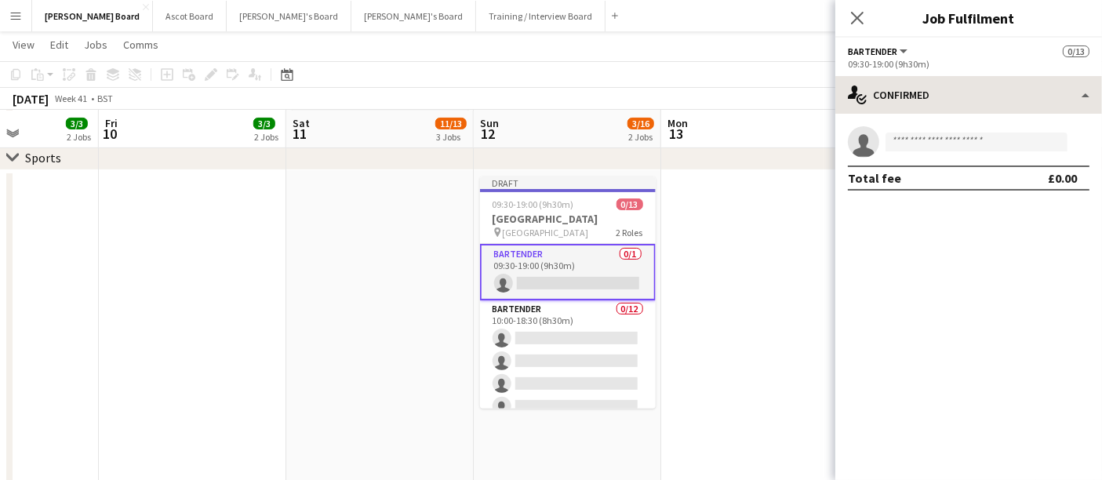
click at [971, 74] on app-options-switcher "Bartender All roles Bartender 0/13 09:30-19:00 (9h30m)" at bounding box center [968, 57] width 267 height 38
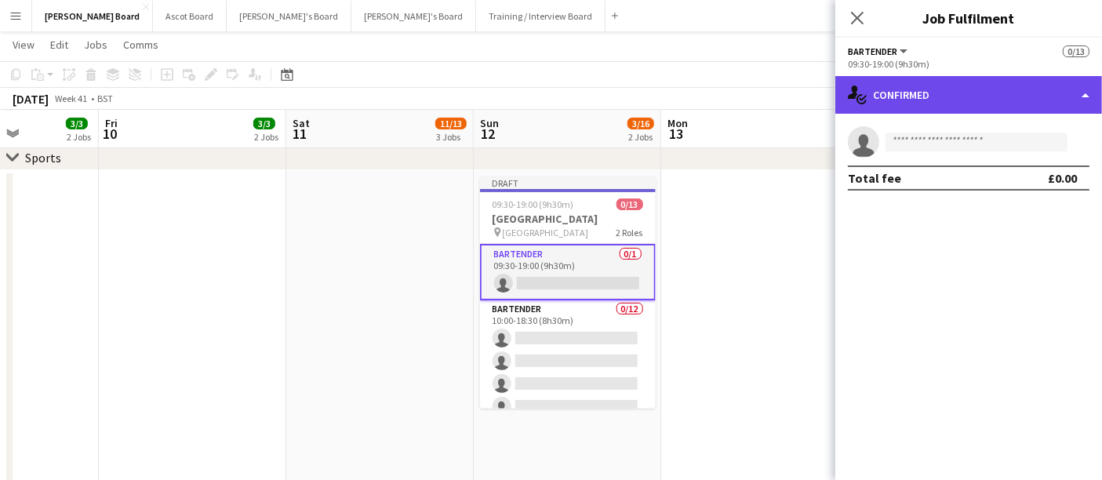
click at [981, 102] on div "single-neutral-actions-check-2 Confirmed" at bounding box center [968, 95] width 267 height 38
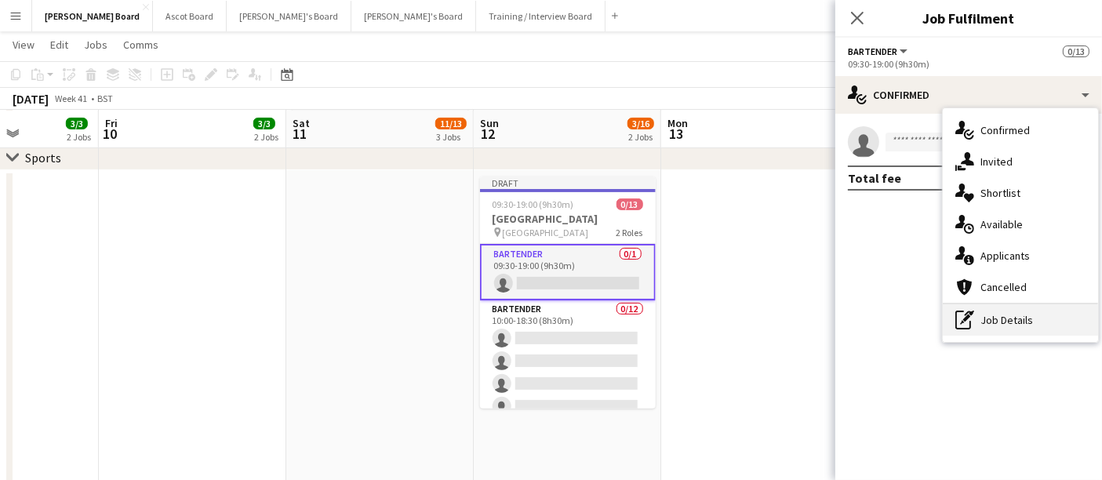
click at [1026, 322] on div "pen-write Job Details" at bounding box center [1020, 319] width 155 height 31
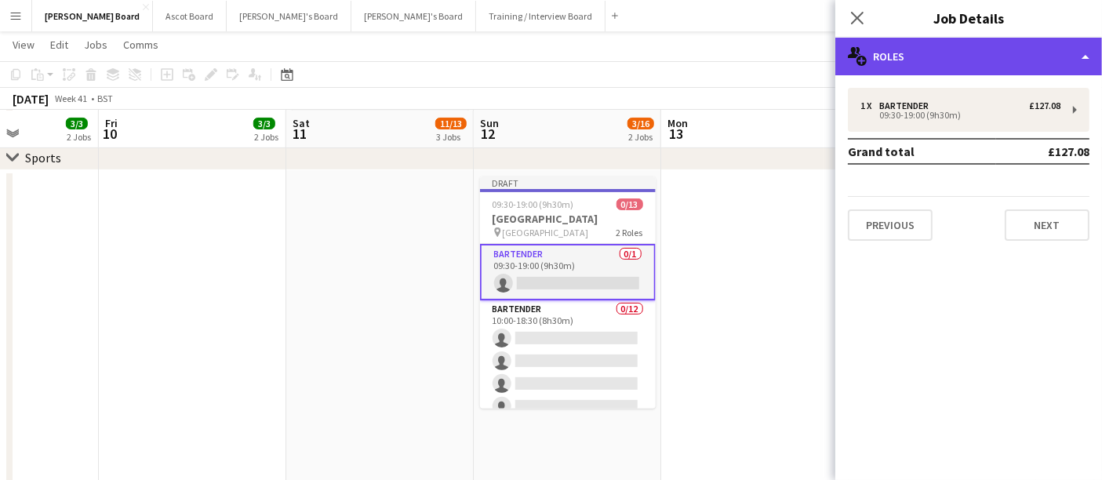
click at [946, 66] on div "multiple-users-add Roles" at bounding box center [968, 57] width 267 height 38
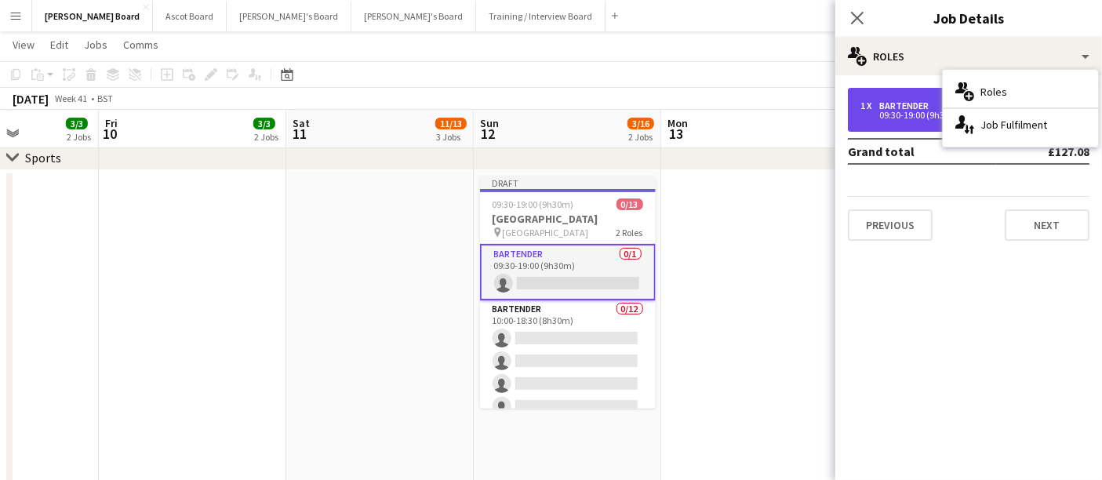
click at [912, 107] on div "Bartender" at bounding box center [907, 105] width 56 height 11
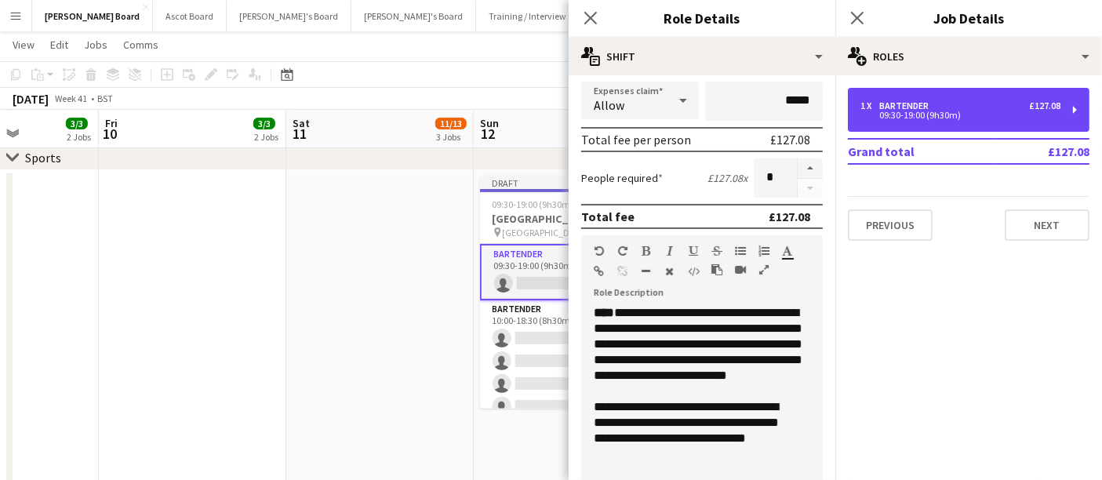
scroll to position [496, 0]
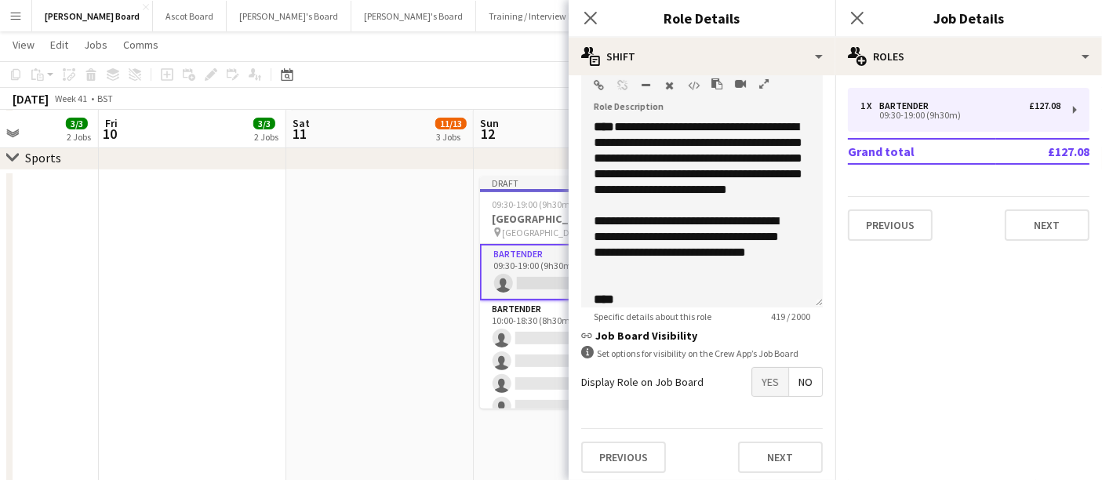
click at [756, 368] on span "Yes" at bounding box center [770, 382] width 36 height 28
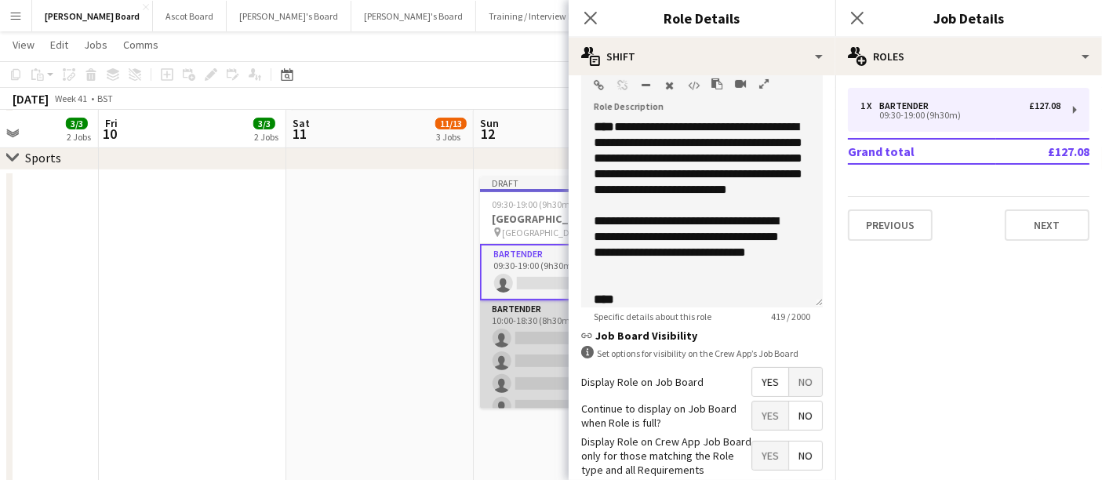
click at [528, 317] on app-card-role "Bartender 0/12 10:00-18:30 (8h30m) single-neutral-actions single-neutral-action…" at bounding box center [568, 451] width 176 height 303
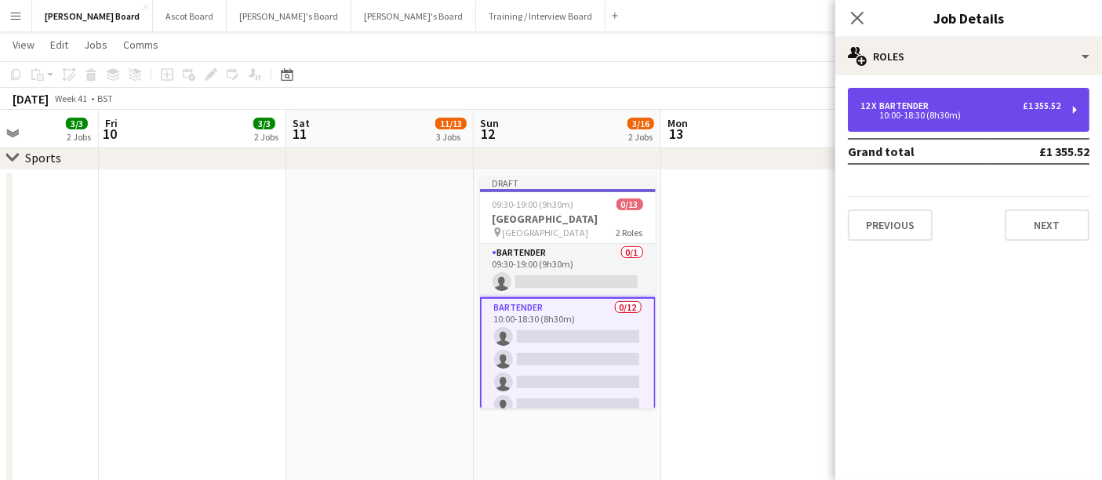
click at [988, 89] on div "12 x Bartender £1 355.52 10:00-18:30 (8h30m)" at bounding box center [969, 110] width 242 height 44
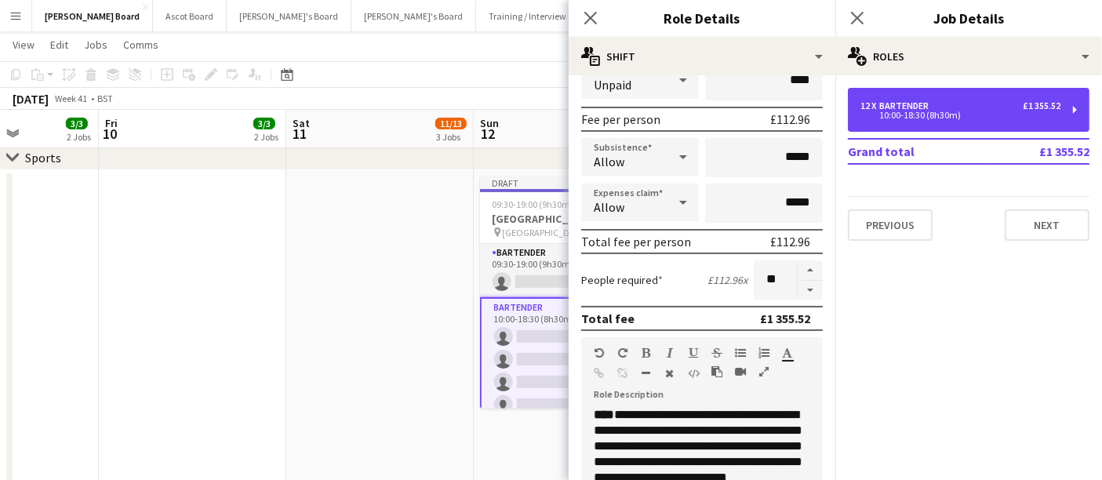
scroll to position [435, 0]
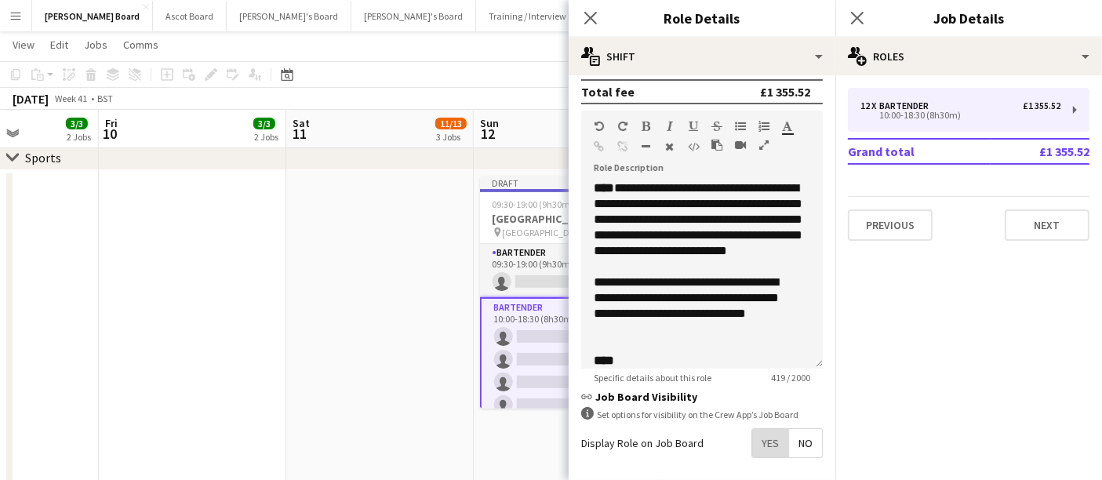
click at [759, 434] on span "Yes" at bounding box center [770, 443] width 36 height 28
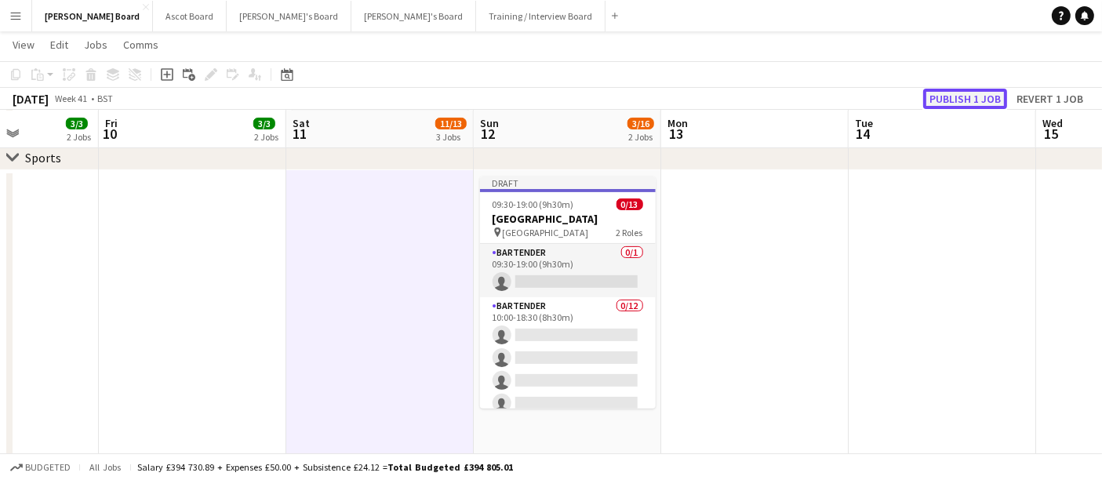
click at [946, 97] on button "Publish 1 job" at bounding box center [965, 99] width 84 height 20
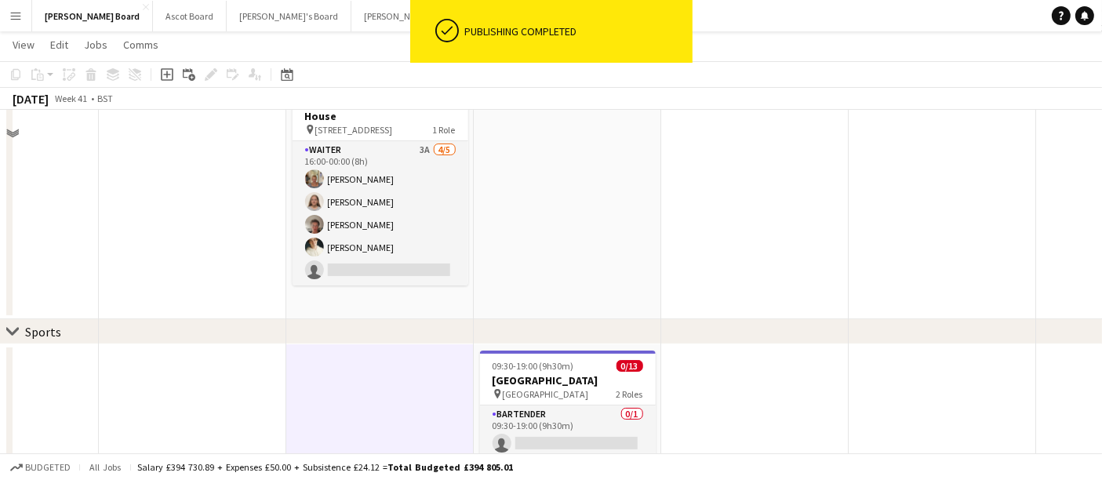
scroll to position [0, 0]
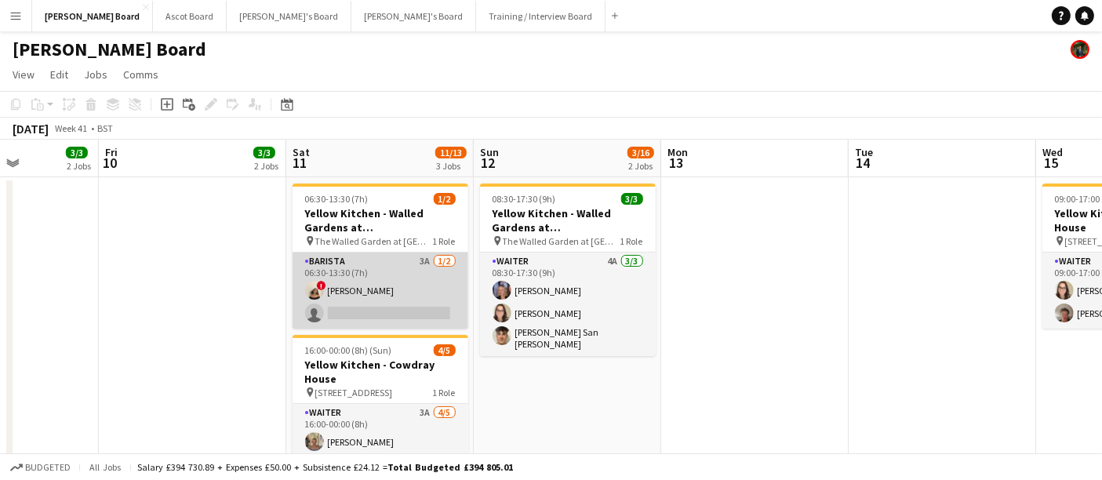
drag, startPoint x: 390, startPoint y: 295, endPoint x: 415, endPoint y: 284, distance: 27.4
click at [390, 296] on app-card-role "Barista 3A [DATE] 06:30-13:30 (7h) ! [PERSON_NAME] single-neutral-actions" at bounding box center [380, 290] width 176 height 76
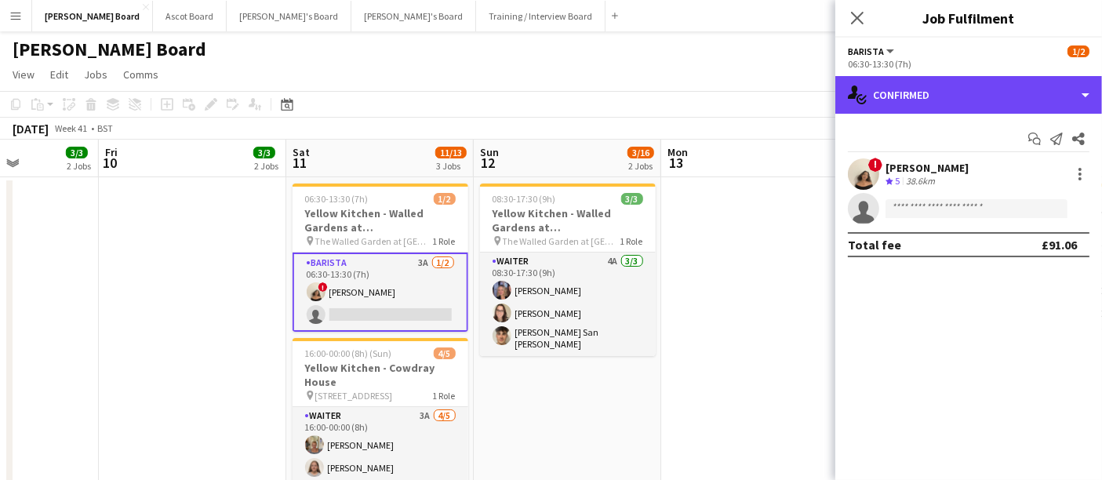
drag, startPoint x: 1012, startPoint y: 102, endPoint x: 1010, endPoint y: 168, distance: 65.9
click at [1011, 105] on div "single-neutral-actions-check-2 Confirmed" at bounding box center [968, 95] width 267 height 38
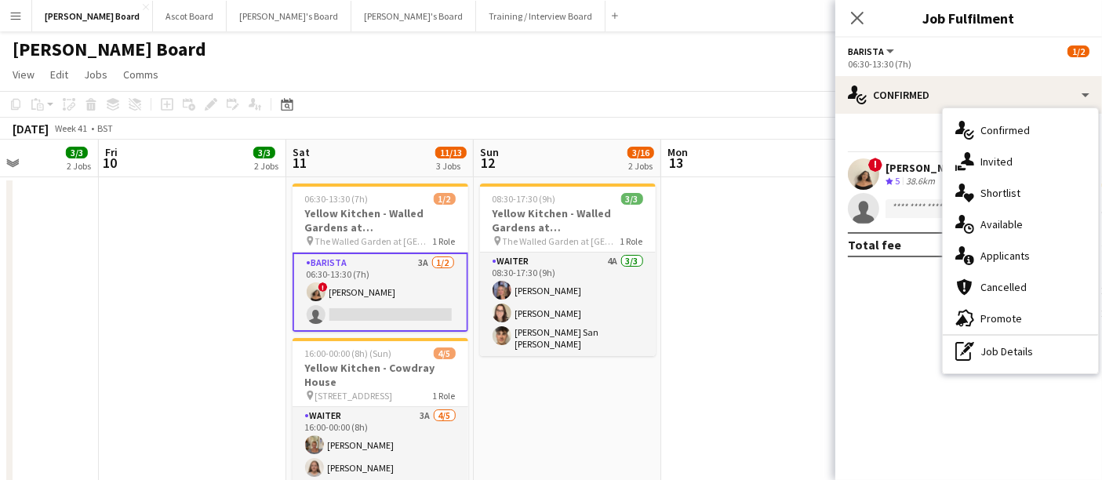
click at [1012, 256] on span "Applicants" at bounding box center [1004, 256] width 49 height 14
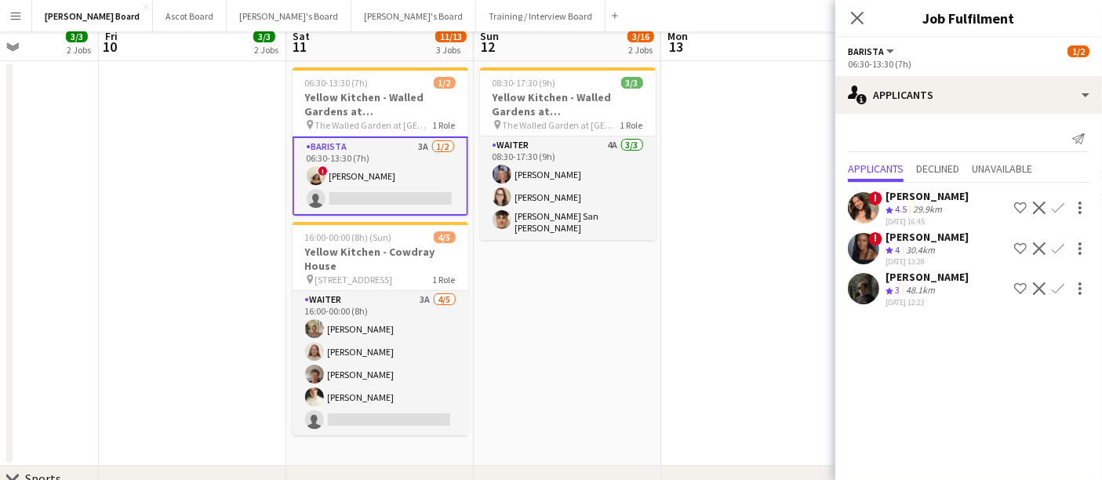
scroll to position [174, 0]
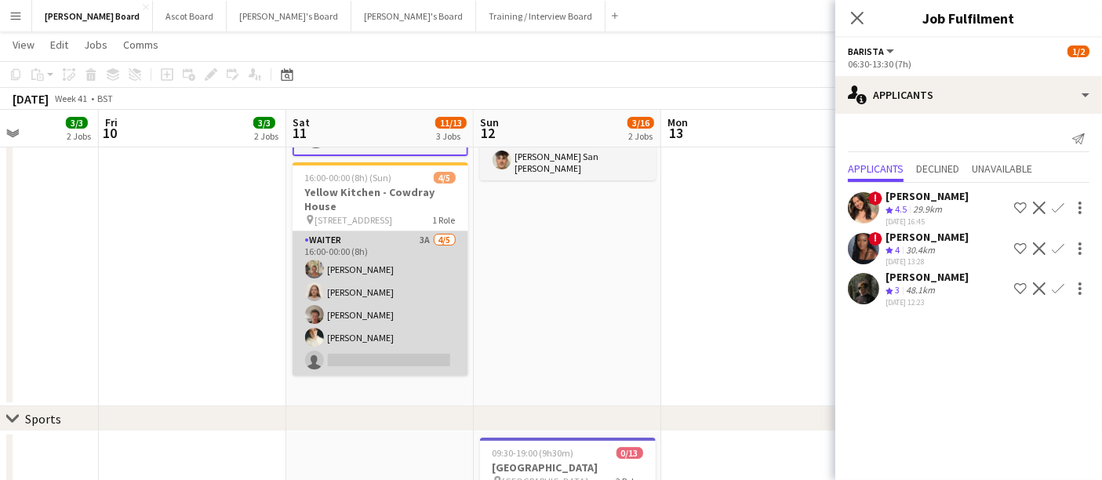
click at [420, 322] on app-card-role "Waiter 3A [DATE] 16:00-00:00 (8h) [PERSON_NAME] [PERSON_NAME] [PERSON_NAME] [PE…" at bounding box center [380, 303] width 176 height 144
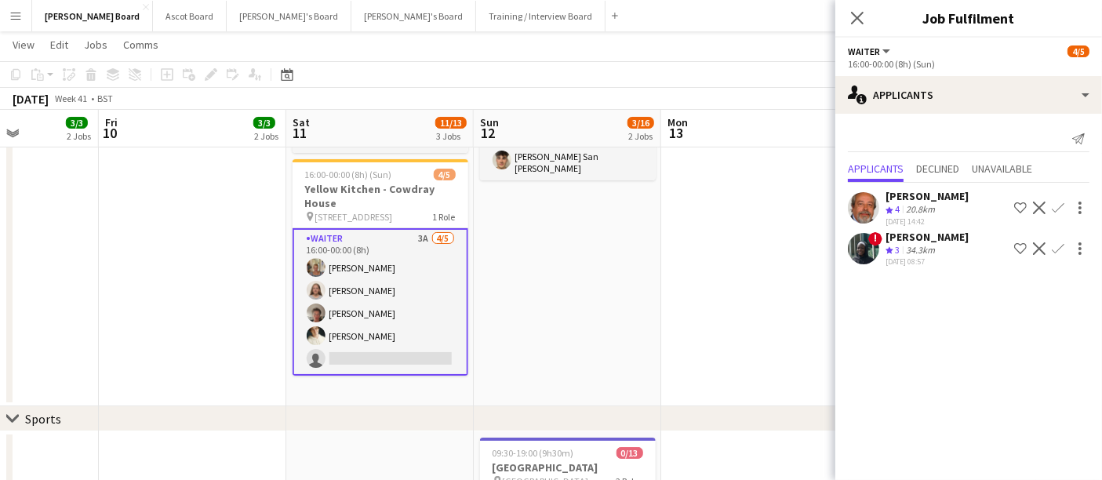
click at [706, 238] on app-date-cell at bounding box center [754, 204] width 187 height 405
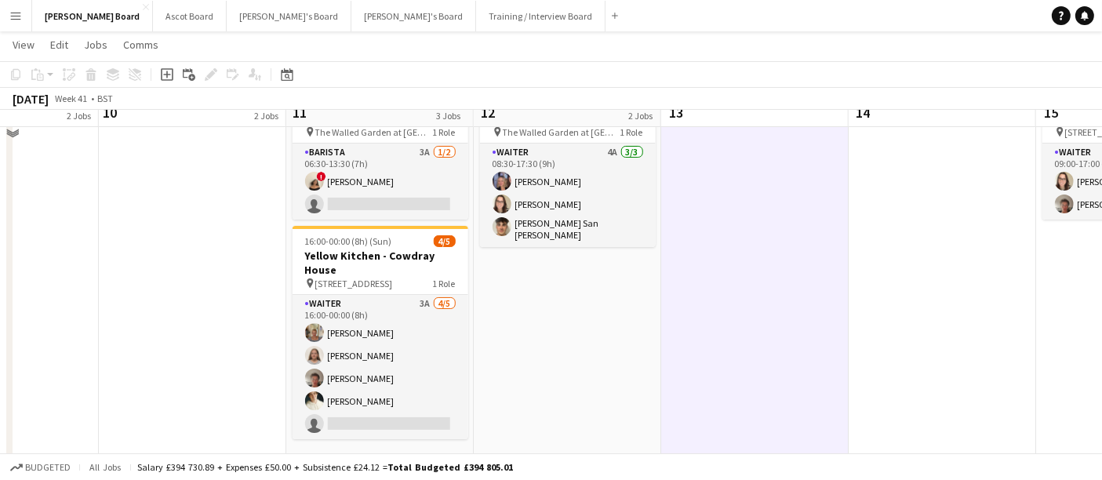
scroll to position [87, 0]
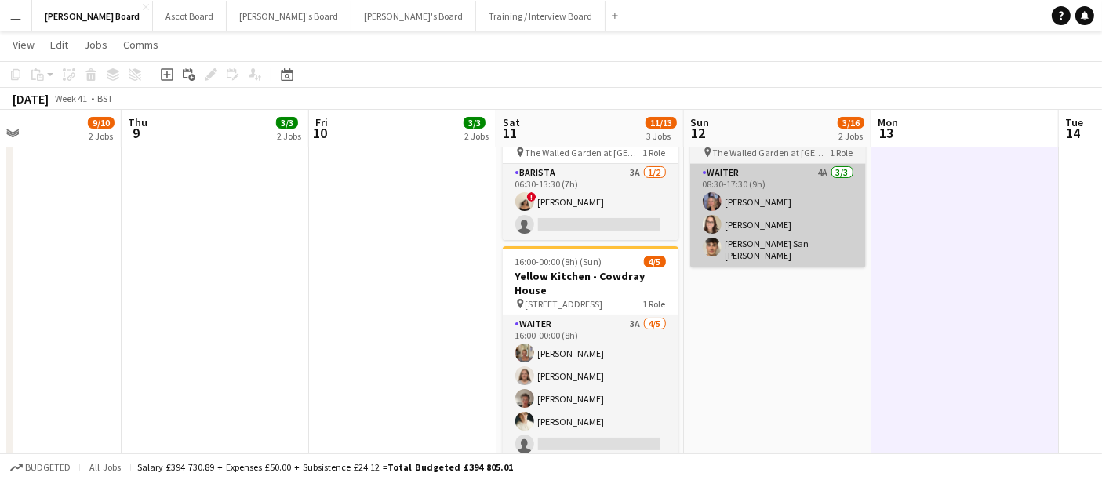
drag, startPoint x: 625, startPoint y: 255, endPoint x: 853, endPoint y: 256, distance: 228.2
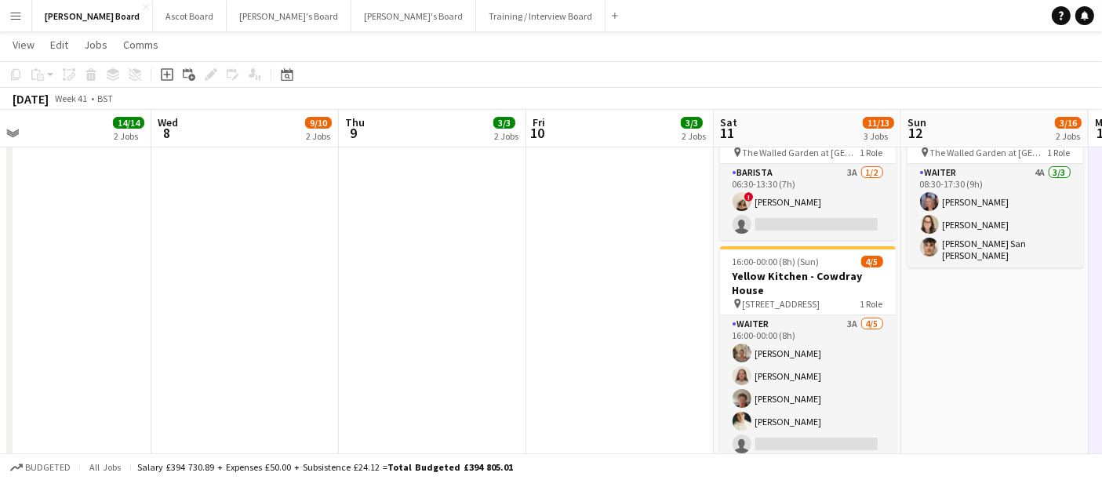
drag, startPoint x: 574, startPoint y: 254, endPoint x: 479, endPoint y: 254, distance: 94.9
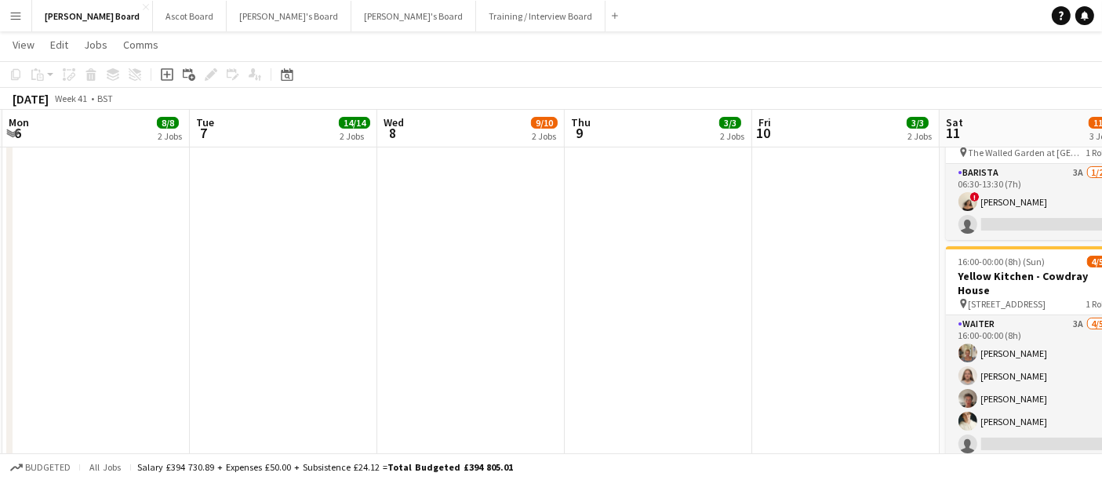
drag, startPoint x: 482, startPoint y: 242, endPoint x: 485, endPoint y: 256, distance: 15.1
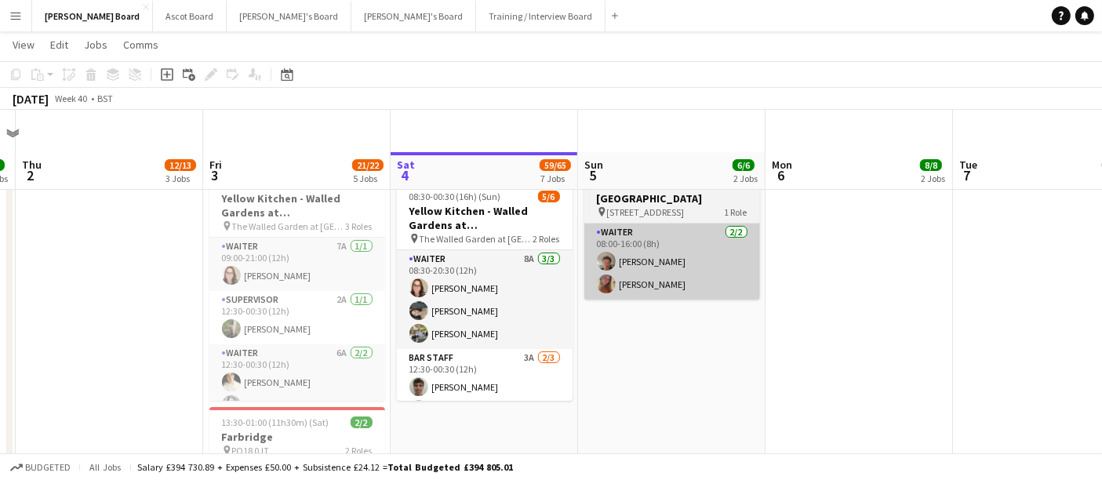
scroll to position [0, 0]
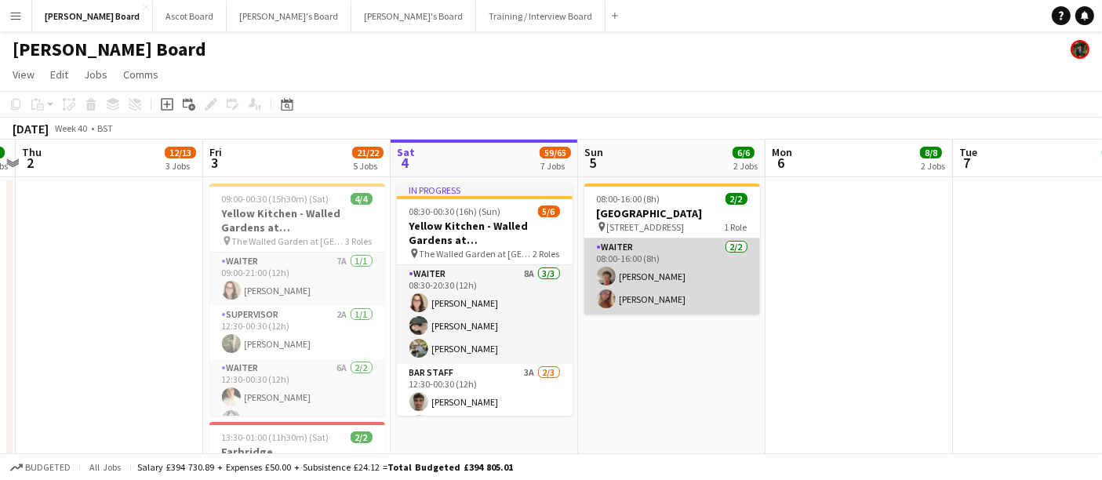
click at [630, 310] on app-card-role "Waiter [DATE] 08:00-16:00 (8h) [PERSON_NAME] [PERSON_NAME]" at bounding box center [672, 276] width 176 height 76
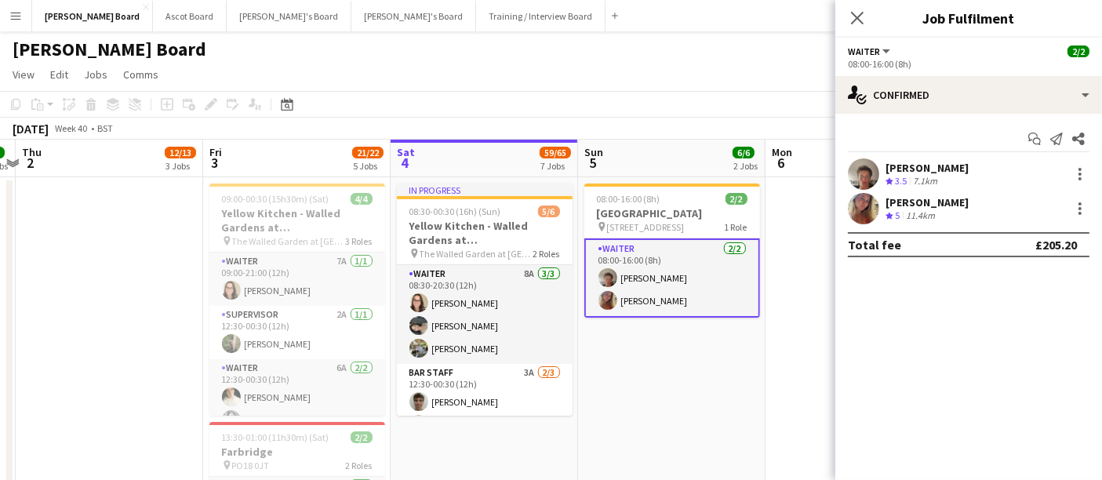
click at [940, 166] on div "[PERSON_NAME]" at bounding box center [926, 168] width 83 height 14
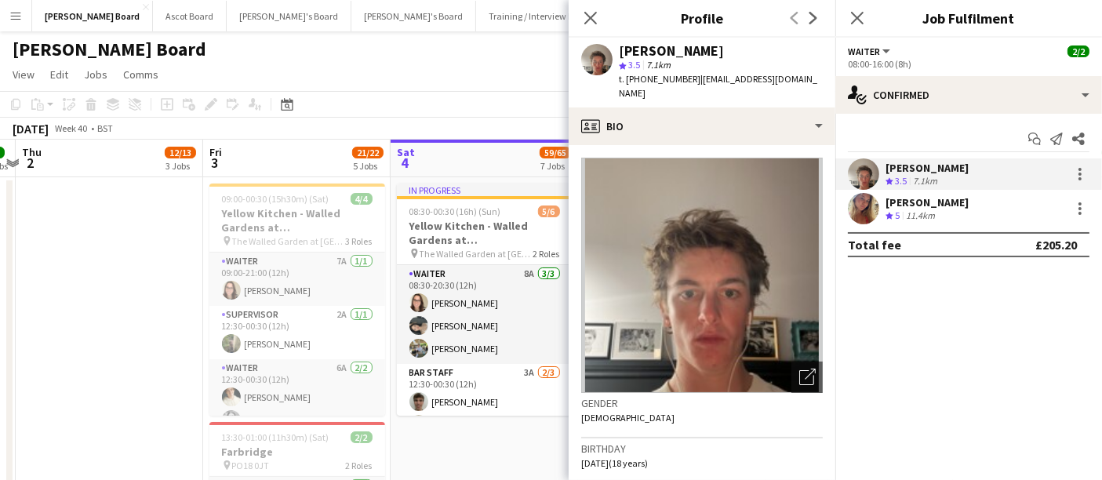
click at [692, 78] on div "t. [PHONE_NUMBER] | [EMAIL_ADDRESS][DOMAIN_NAME]" at bounding box center [721, 86] width 204 height 28
drag, startPoint x: 692, startPoint y: 78, endPoint x: 627, endPoint y: 79, distance: 64.3
click at [627, 79] on span "t. [PHONE_NUMBER]" at bounding box center [660, 79] width 82 height 12
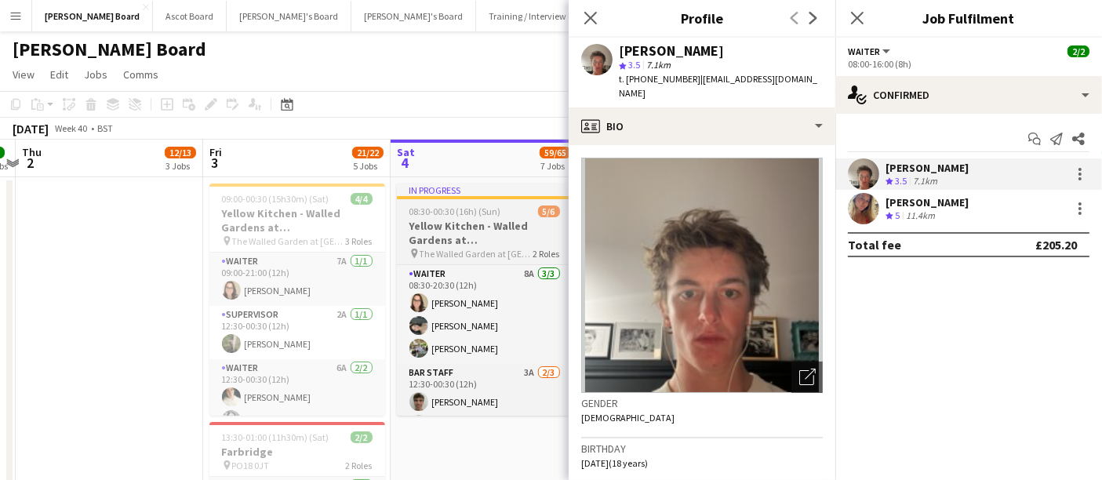
click at [519, 207] on div "08:30-00:30 (16h) (Sun) 5/6" at bounding box center [485, 211] width 176 height 12
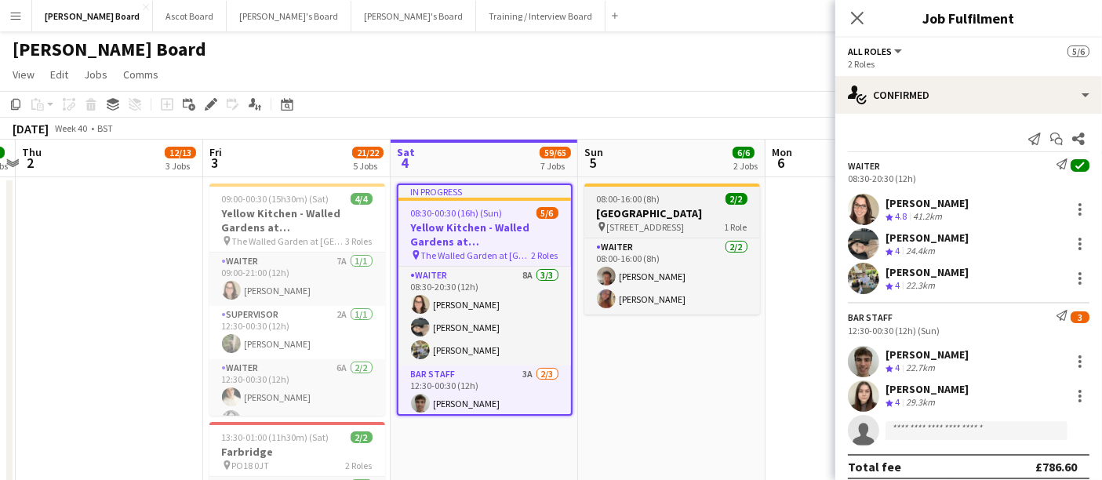
click at [648, 233] on div "pin [STREET_ADDRESS] 1 Role" at bounding box center [672, 226] width 176 height 13
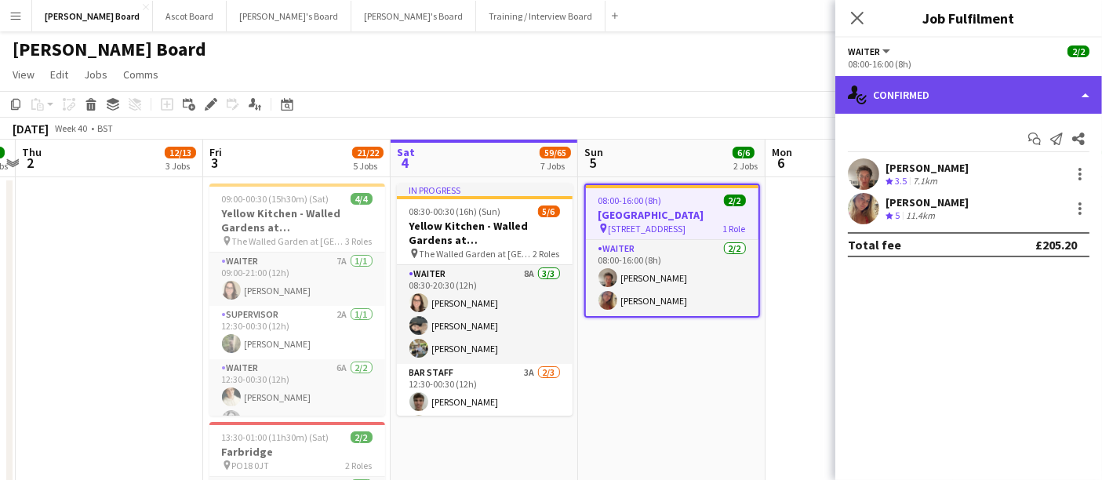
click at [1005, 100] on div "single-neutral-actions-check-2 Confirmed" at bounding box center [968, 95] width 267 height 38
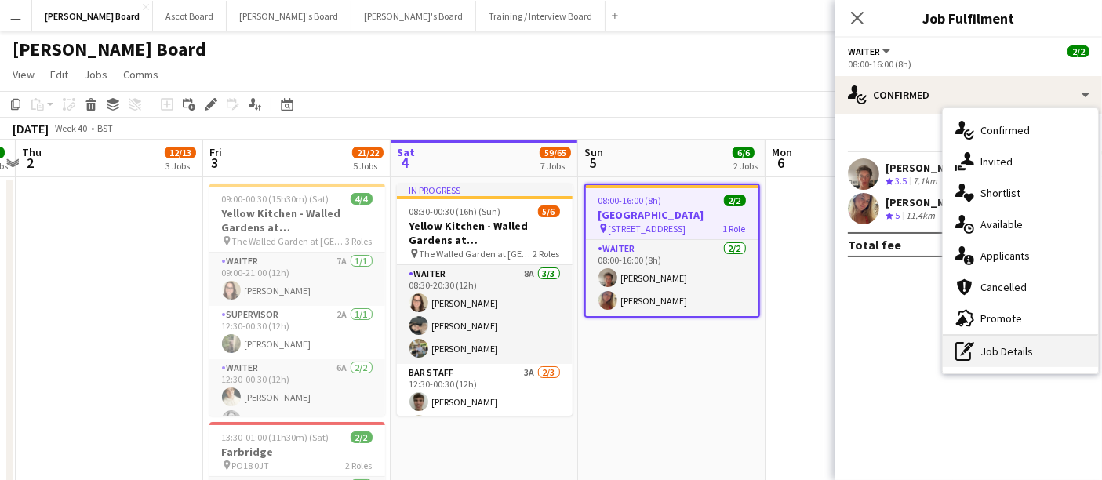
click at [1057, 355] on div "pen-write Job Details" at bounding box center [1020, 351] width 155 height 31
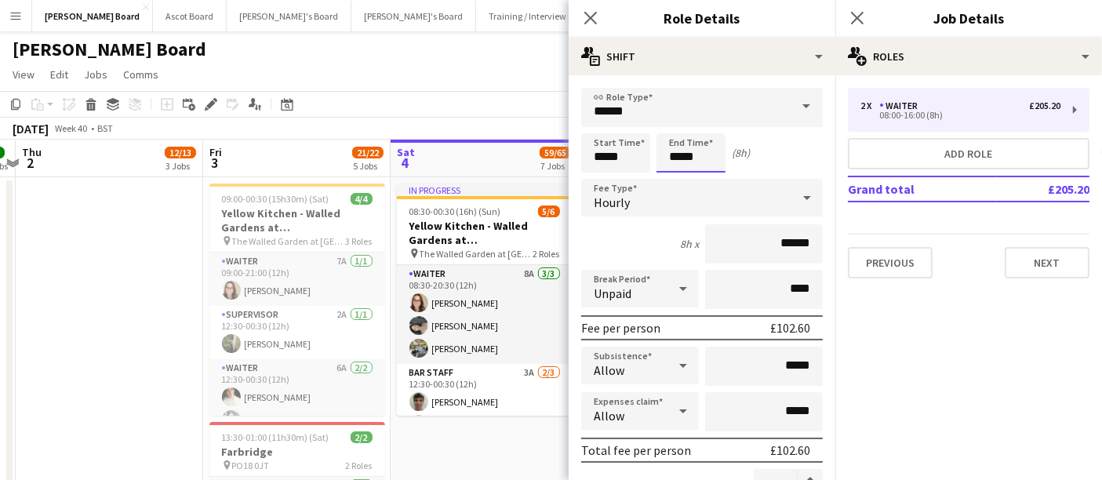
click at [712, 165] on input "*****" at bounding box center [690, 152] width 69 height 39
click at [678, 184] on div at bounding box center [674, 181] width 31 height 16
type input "*****"
click at [678, 184] on div at bounding box center [674, 181] width 31 height 16
click at [550, 103] on app-toolbar "Copy Paste Paste Ctrl+V Paste with crew Ctrl+Shift+V Paste linked Job [GEOGRAPH…" at bounding box center [551, 104] width 1102 height 27
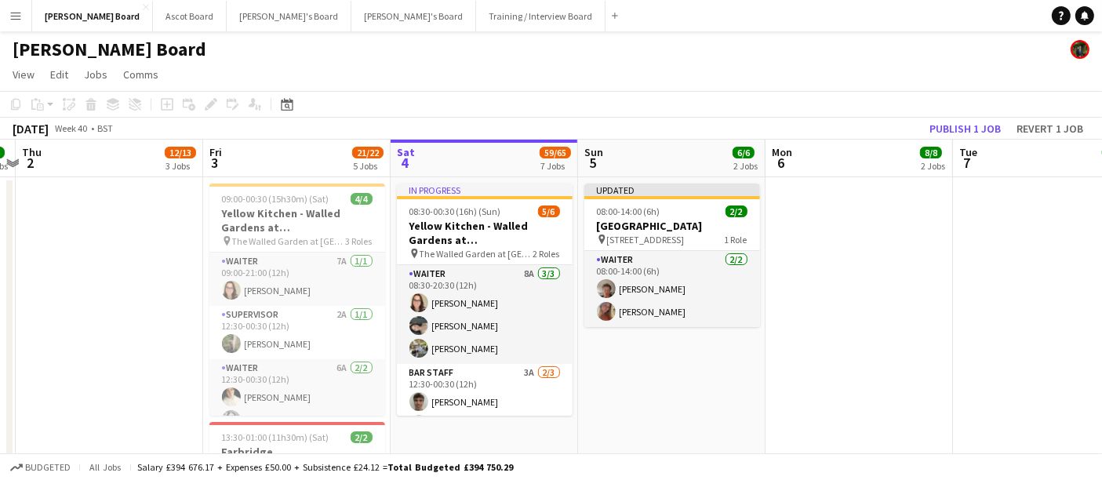
drag, startPoint x: 696, startPoint y: 269, endPoint x: 726, endPoint y: 249, distance: 35.7
click at [696, 270] on app-card-role "Waiter [DATE] 08:00-14:00 (6h) [PERSON_NAME] [PERSON_NAME]" at bounding box center [672, 289] width 176 height 76
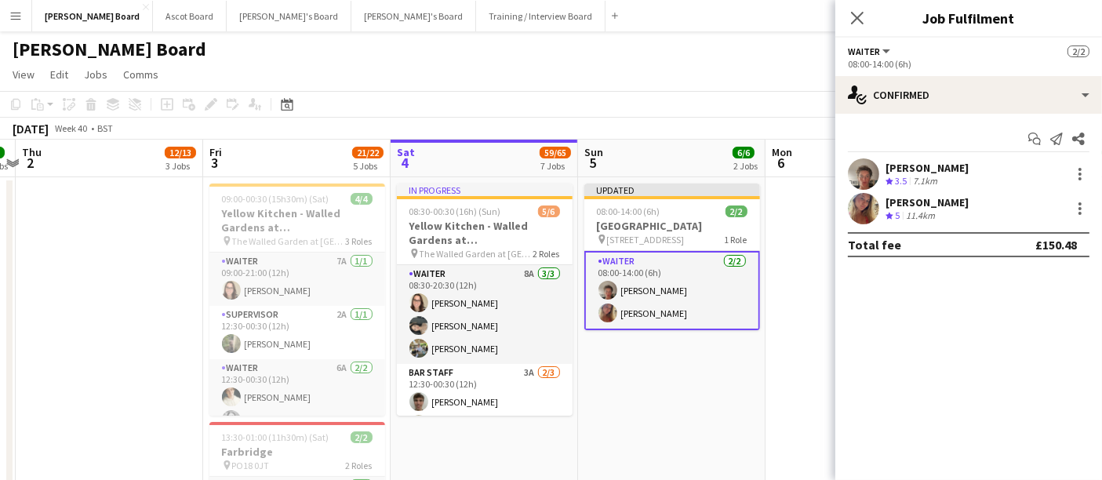
click at [921, 156] on div "Start chat Send notification Share [PERSON_NAME] Crew rating 3.5 7.1km [PERSON_…" at bounding box center [968, 192] width 267 height 156
click at [912, 164] on div "[PERSON_NAME]" at bounding box center [926, 168] width 83 height 14
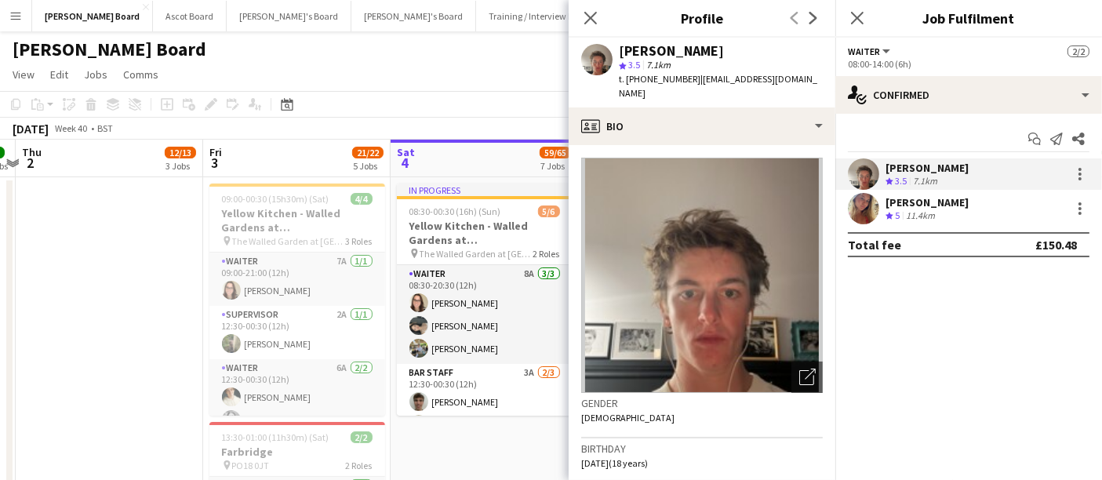
click at [692, 78] on div "t. [PHONE_NUMBER] | [EMAIL_ADDRESS][DOMAIN_NAME]" at bounding box center [721, 86] width 204 height 28
click at [691, 78] on span "t. [PHONE_NUMBER]" at bounding box center [660, 79] width 82 height 12
drag, startPoint x: 692, startPoint y: 80, endPoint x: 625, endPoint y: 81, distance: 66.7
click at [625, 81] on span "t. [PHONE_NUMBER]" at bounding box center [660, 79] width 82 height 12
copy span "[PHONE_NUMBER]"
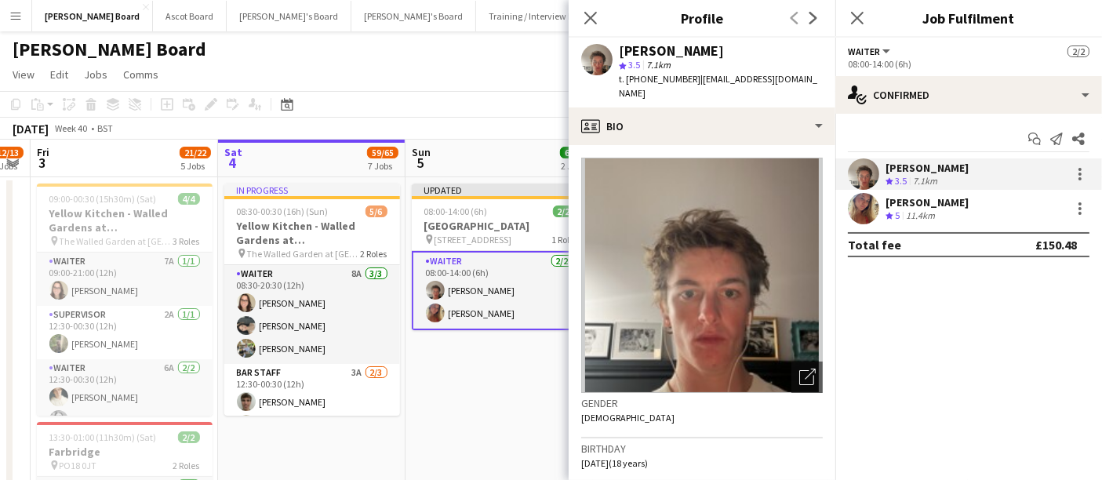
scroll to position [0, 739]
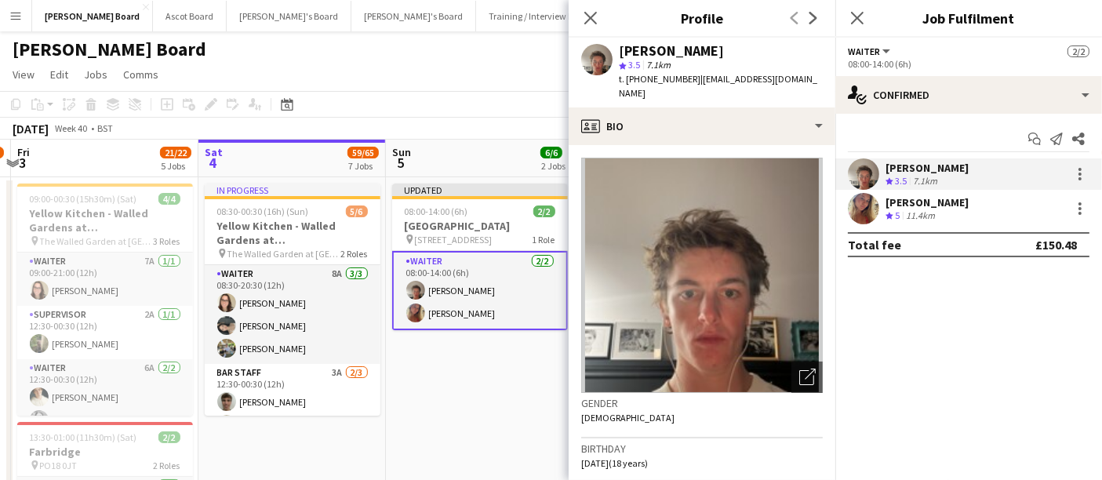
drag, startPoint x: 484, startPoint y: 173, endPoint x: 343, endPoint y: 169, distance: 140.4
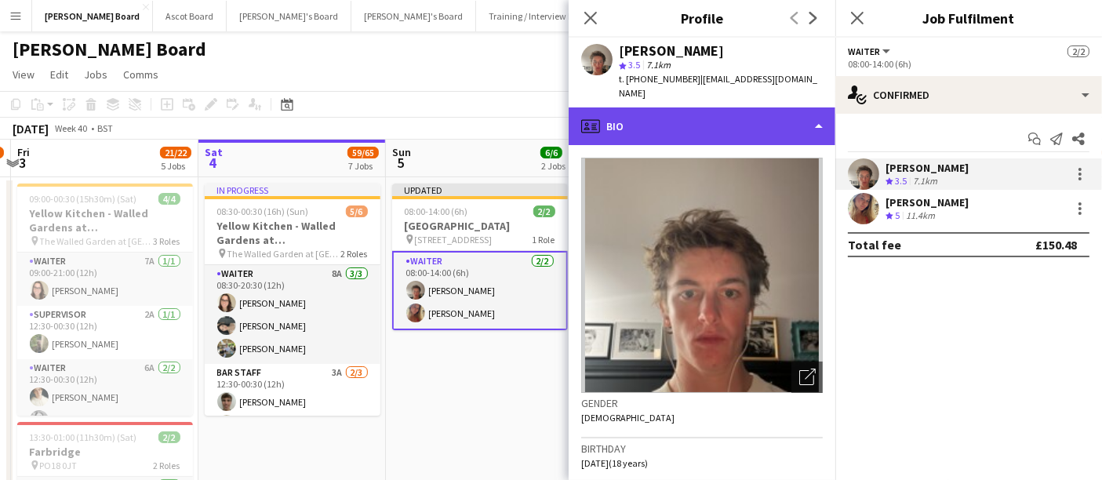
click at [692, 120] on div "profile Bio" at bounding box center [702, 126] width 267 height 38
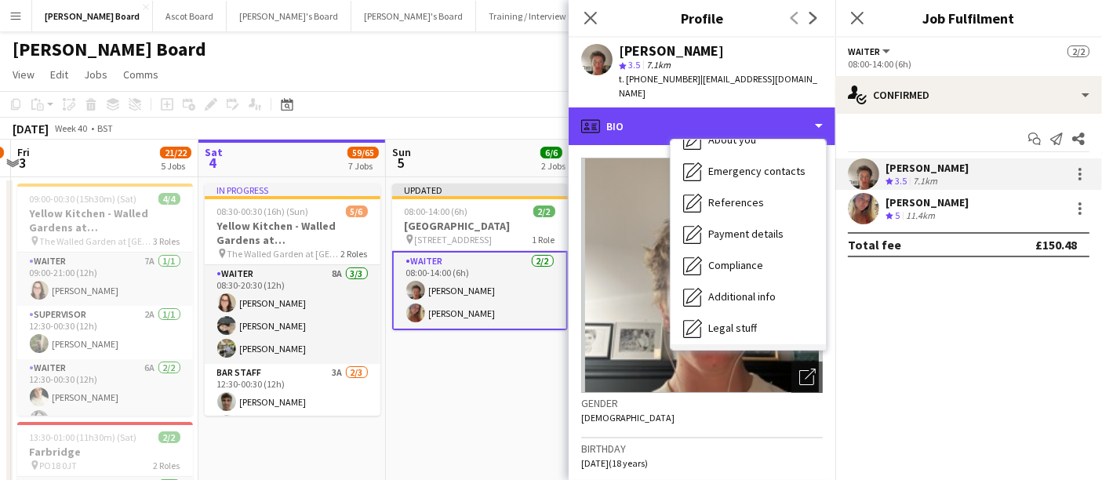
scroll to position [209, 0]
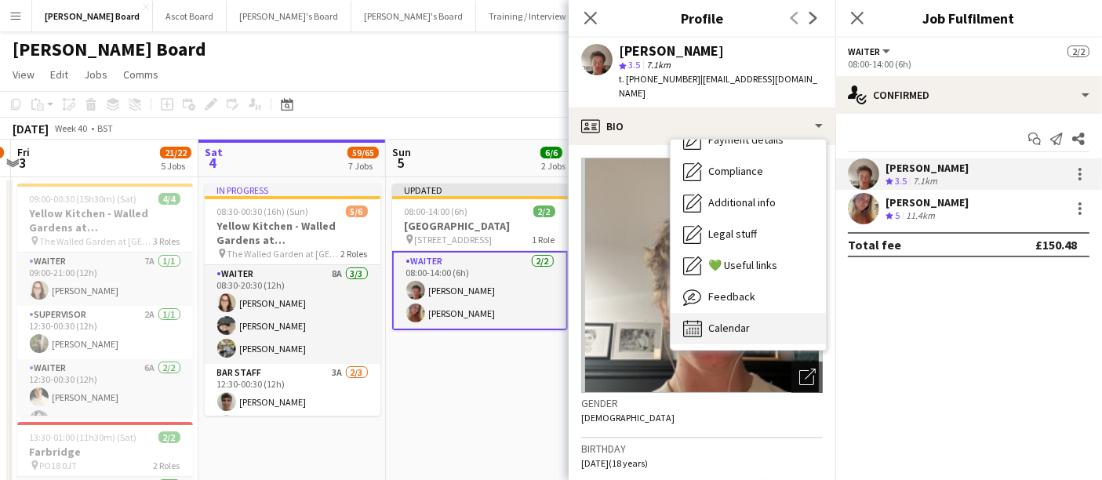
click at [735, 321] on span "Calendar" at bounding box center [729, 328] width 42 height 14
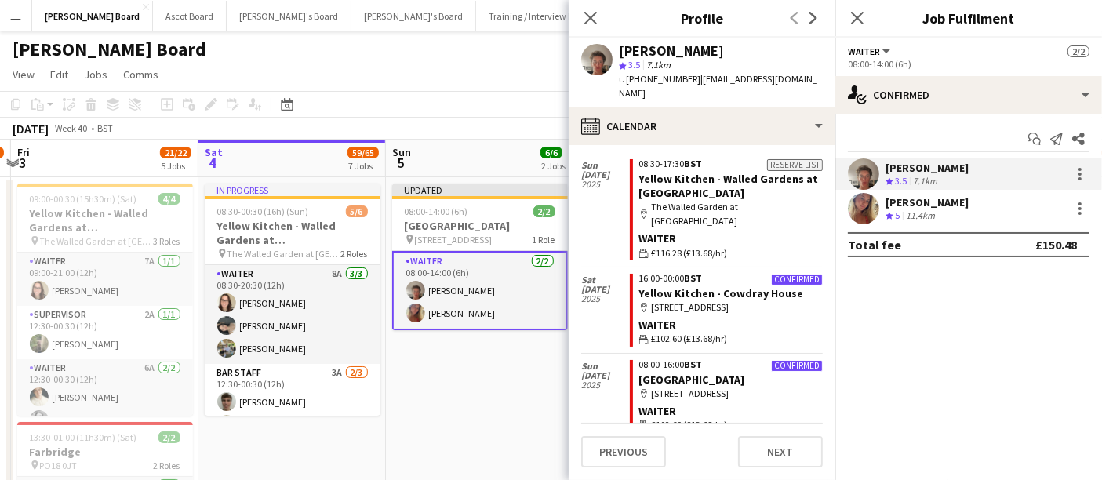
scroll to position [261, 0]
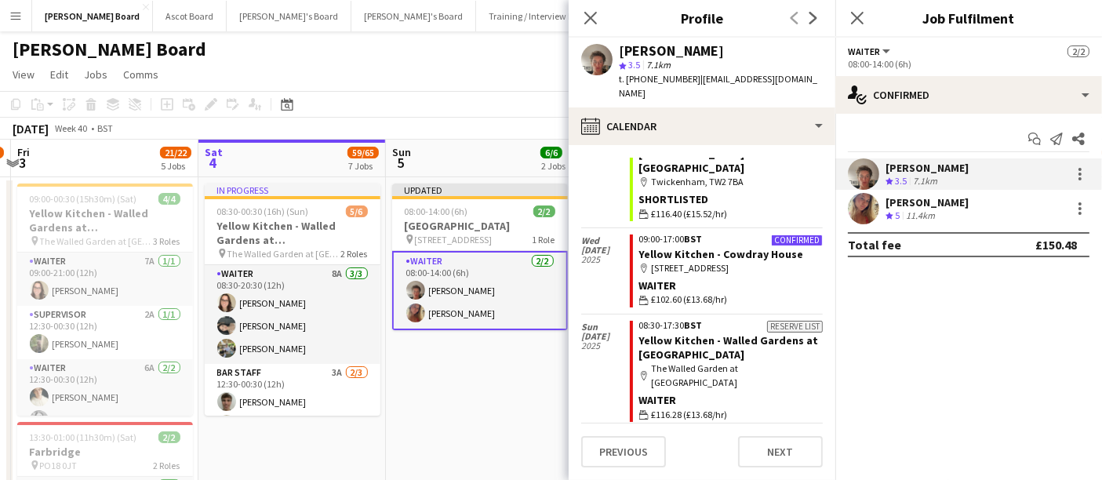
scroll to position [174, 0]
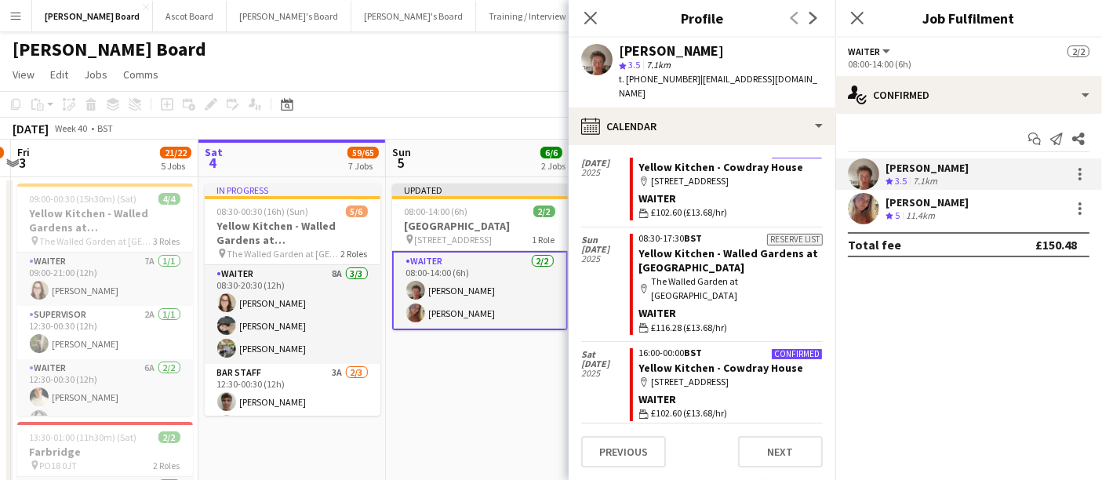
click at [770, 306] on div "Waiter" at bounding box center [730, 313] width 183 height 14
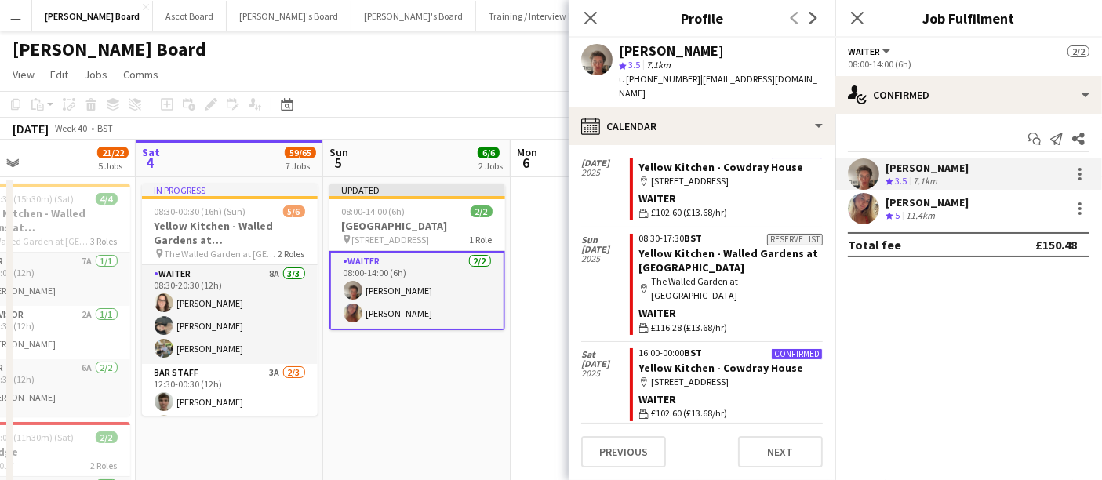
drag, startPoint x: 500, startPoint y: 285, endPoint x: 464, endPoint y: 285, distance: 35.3
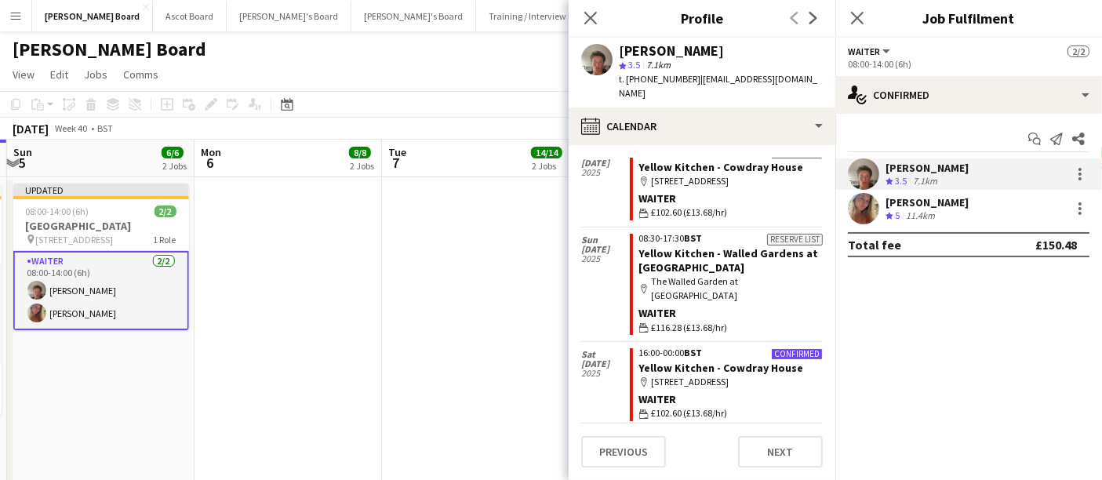
drag, startPoint x: 439, startPoint y: 301, endPoint x: 274, endPoint y: 288, distance: 165.2
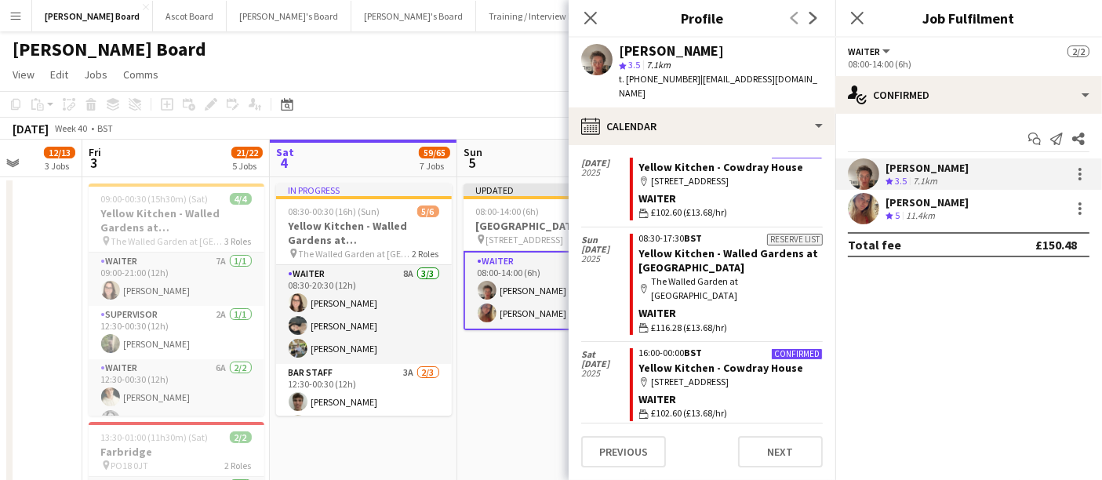
drag, startPoint x: 370, startPoint y: 297, endPoint x: 101, endPoint y: 278, distance: 269.7
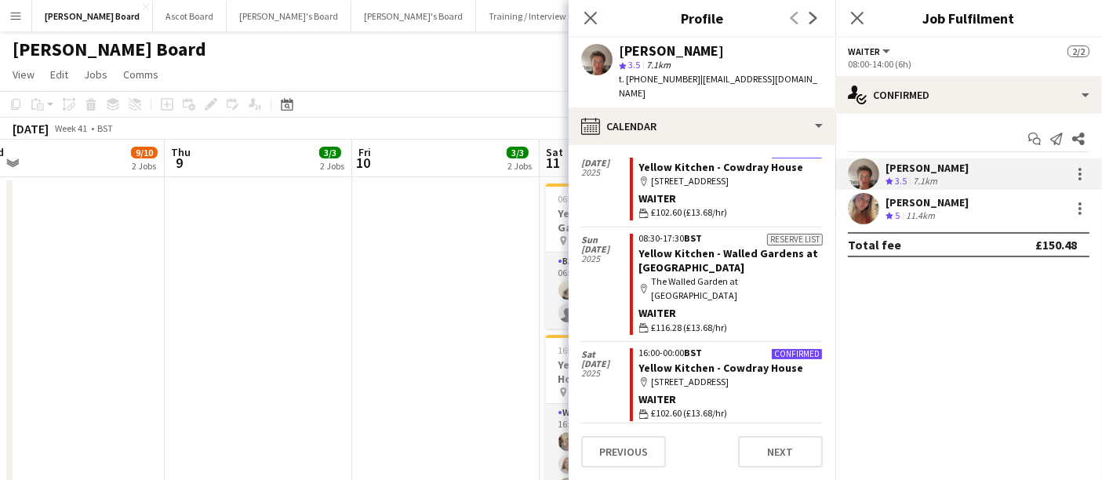
drag, startPoint x: 325, startPoint y: 296, endPoint x: 85, endPoint y: 278, distance: 240.7
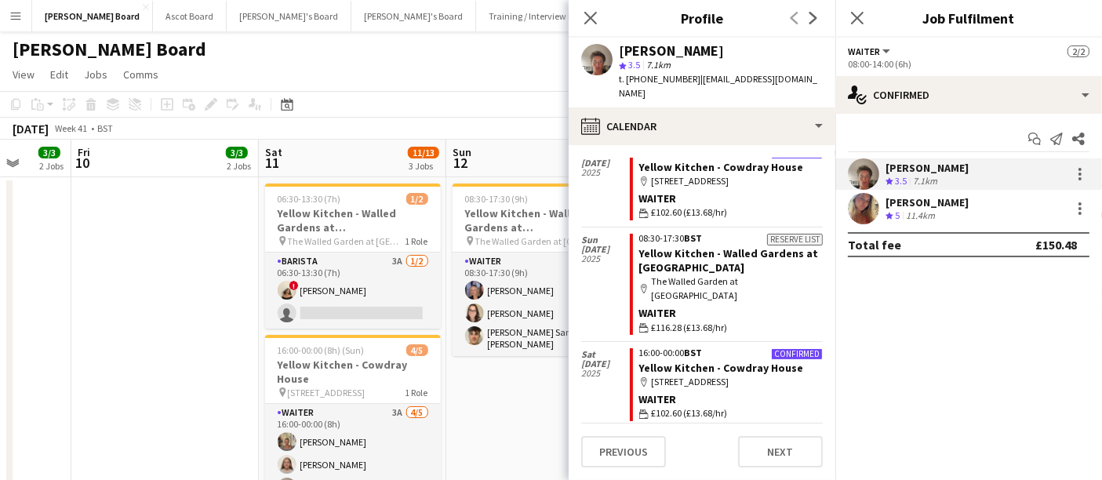
drag, startPoint x: 394, startPoint y: 287, endPoint x: 174, endPoint y: 267, distance: 220.4
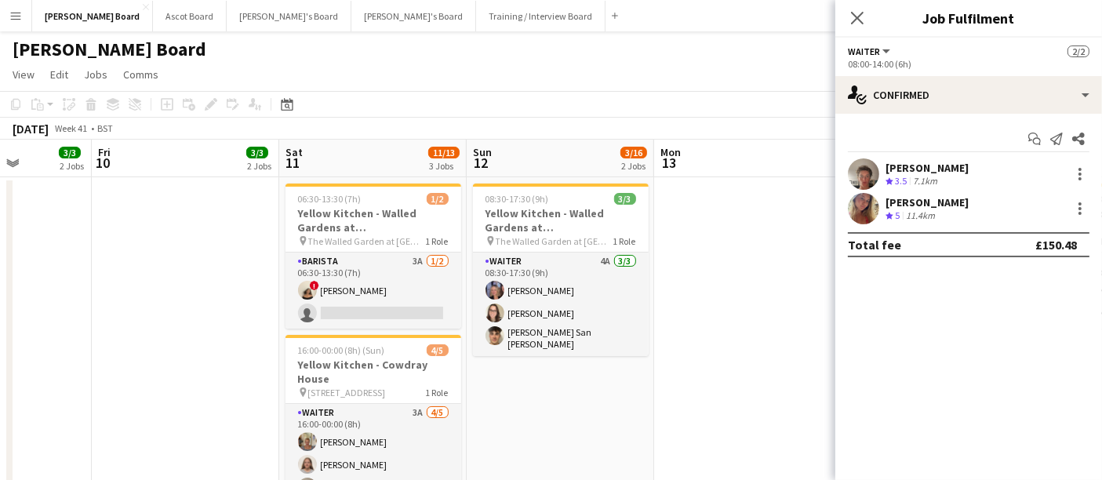
drag, startPoint x: 341, startPoint y: 293, endPoint x: 390, endPoint y: 293, distance: 48.6
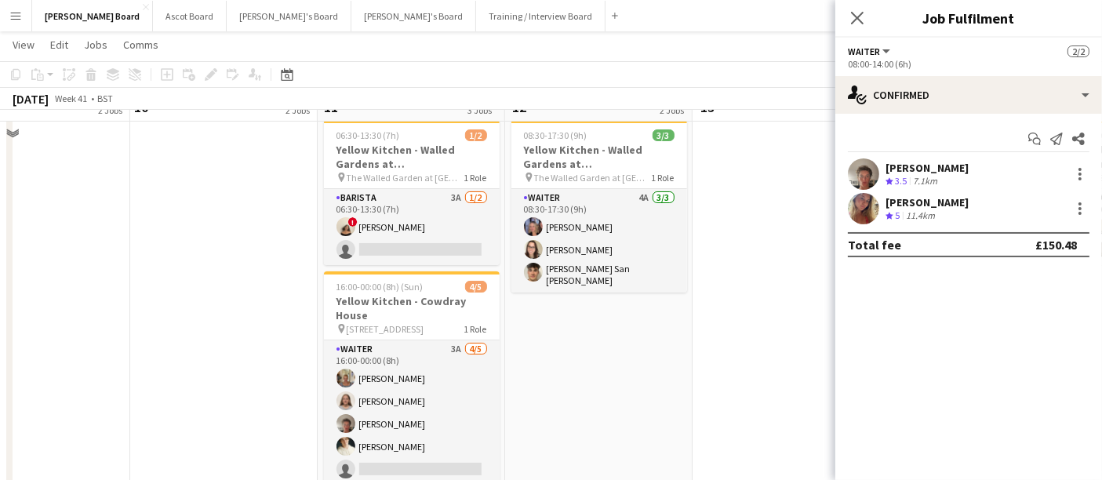
scroll to position [87, 0]
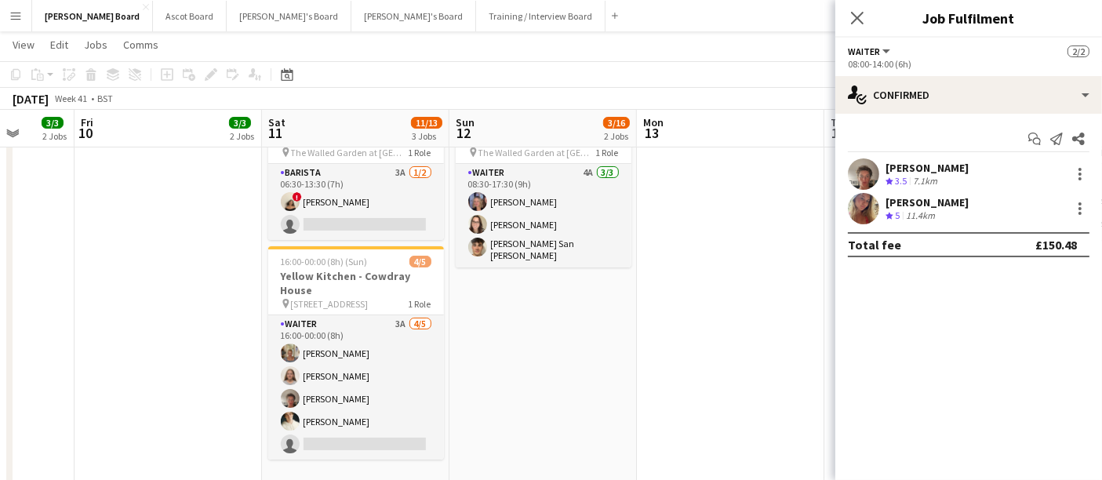
drag, startPoint x: 183, startPoint y: 347, endPoint x: 441, endPoint y: 338, distance: 257.4
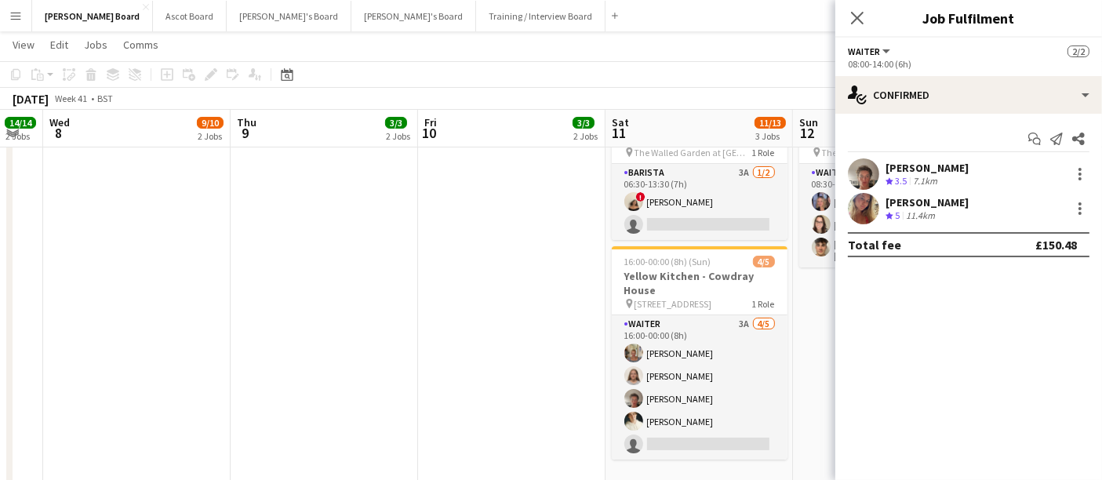
drag, startPoint x: 350, startPoint y: 315, endPoint x: 529, endPoint y: 311, distance: 178.8
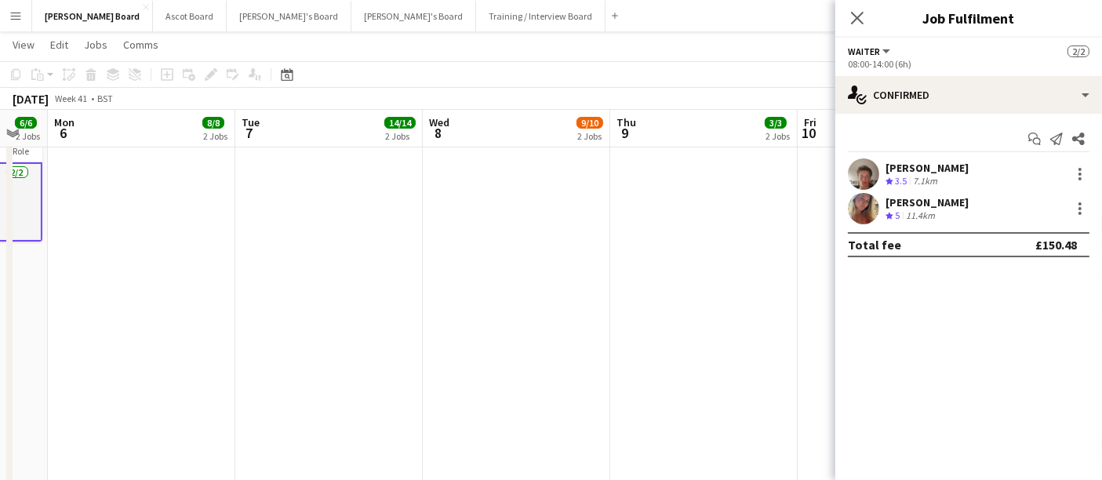
drag, startPoint x: 391, startPoint y: 296, endPoint x: 667, endPoint y: 296, distance: 276.0
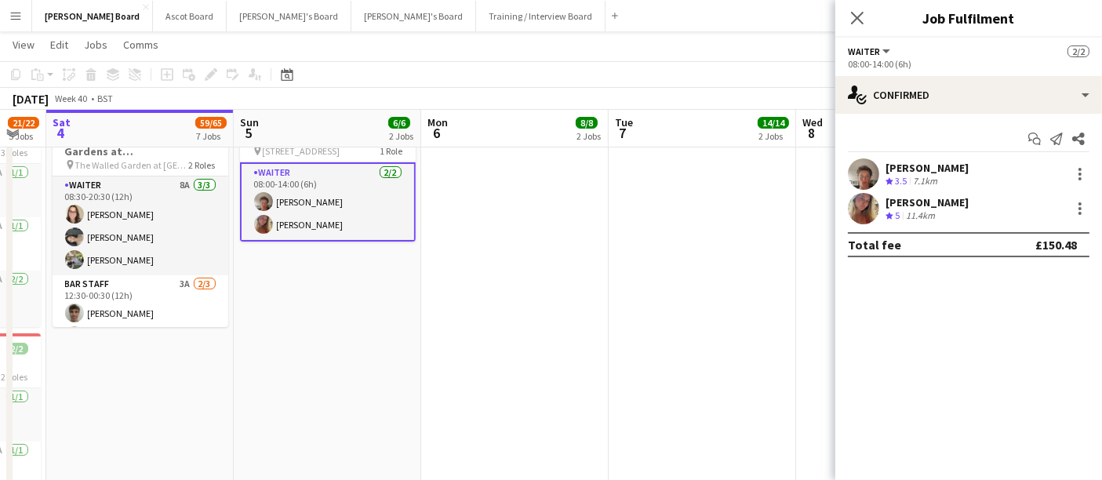
drag, startPoint x: 624, startPoint y: 285, endPoint x: 645, endPoint y: 285, distance: 20.4
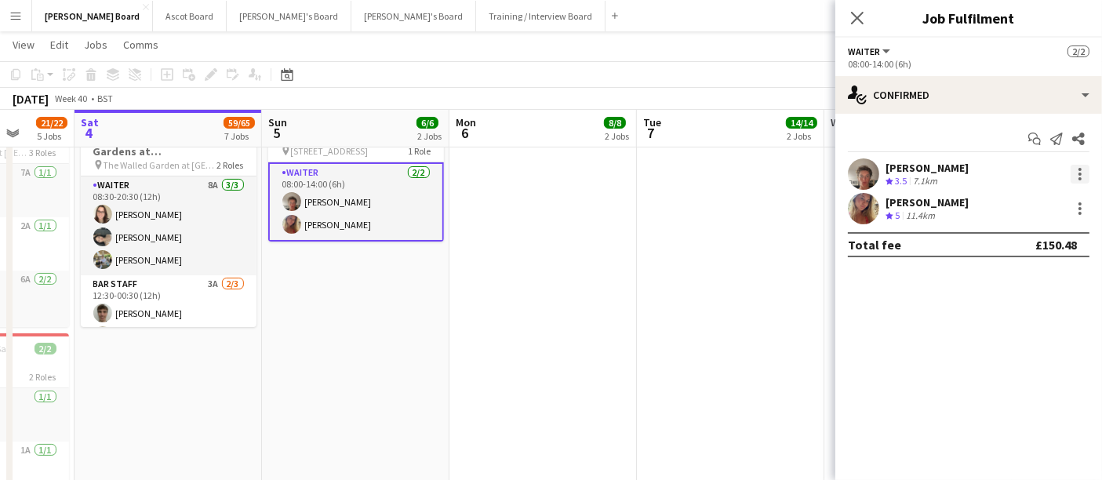
click at [1078, 173] on div at bounding box center [1079, 174] width 3 height 3
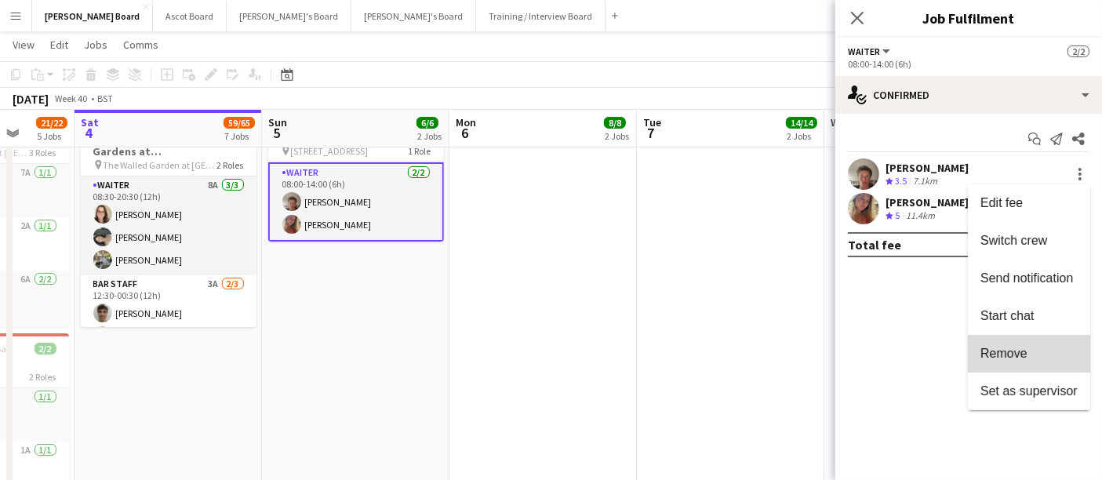
click at [1048, 359] on span "Remove" at bounding box center [1028, 354] width 97 height 14
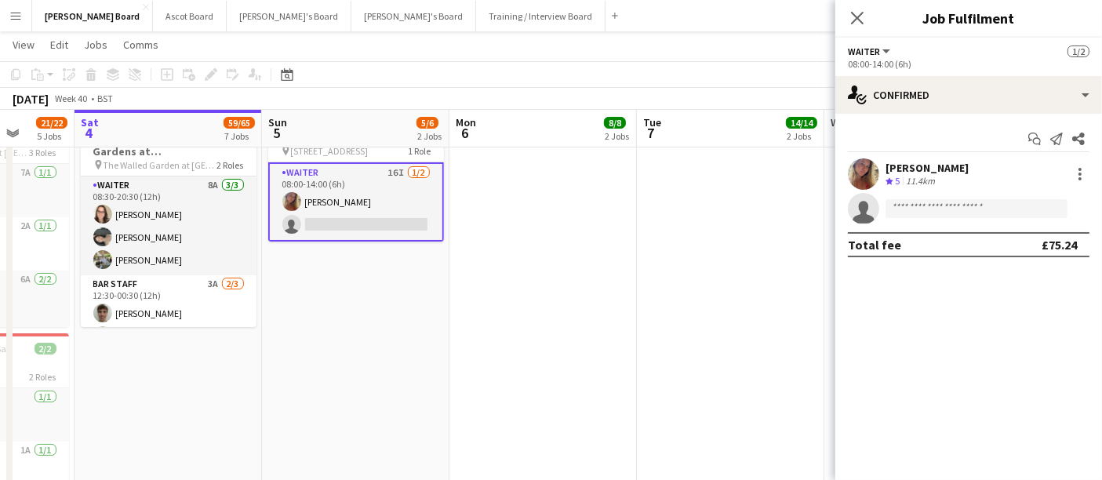
click at [588, 268] on app-date-cell at bounding box center [542, 308] width 187 height 439
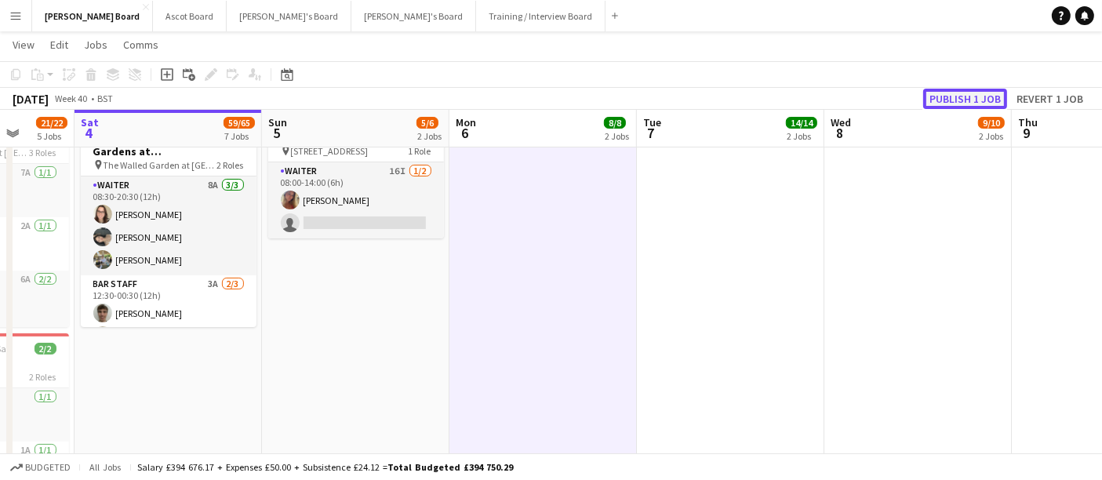
click at [955, 89] on button "Publish 1 job" at bounding box center [965, 99] width 84 height 20
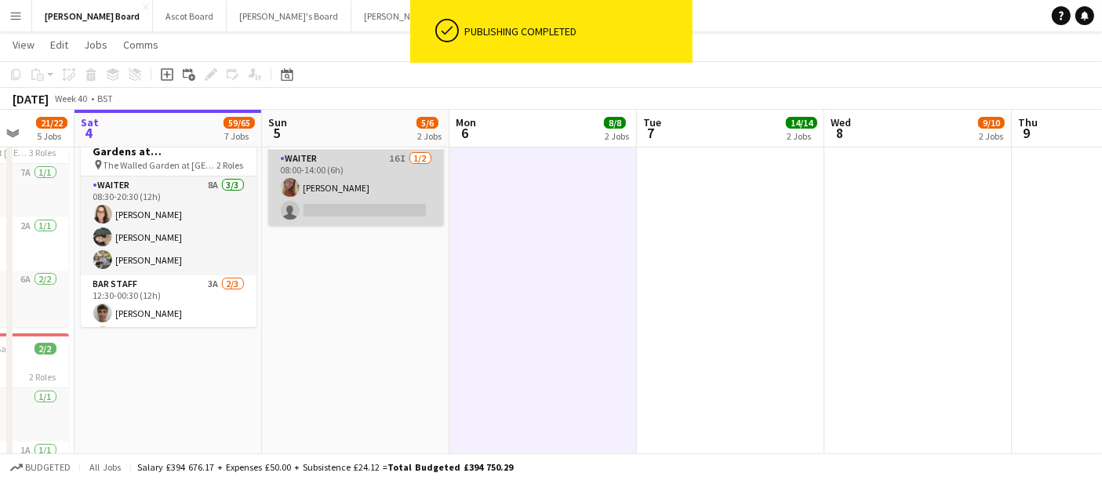
click at [365, 216] on app-card-role "Waiter 16I [DATE] 08:00-14:00 (6h) [PERSON_NAME] single-neutral-actions" at bounding box center [356, 188] width 176 height 76
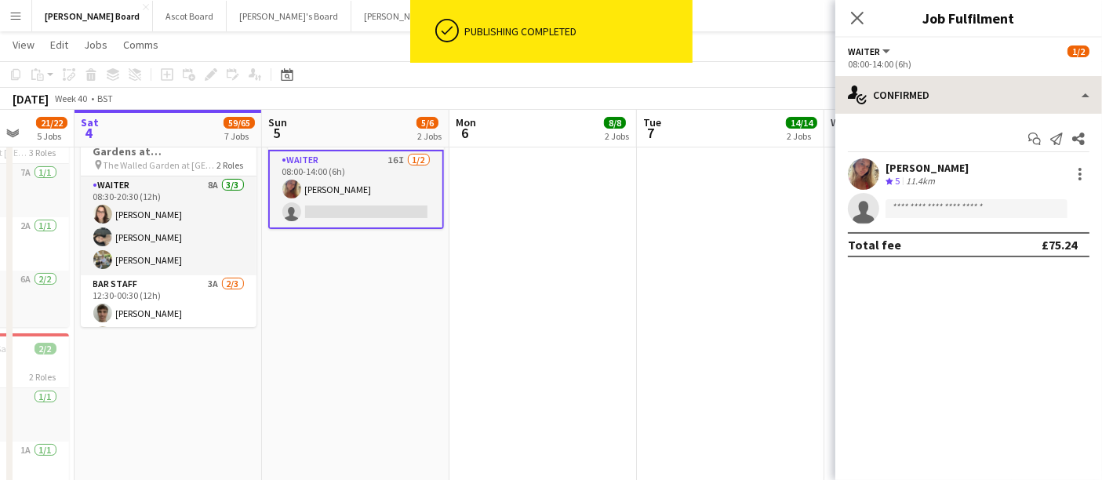
click at [1019, 74] on app-options-switcher "Waiter All roles Waiter [DATE] 08:00-14:00 (6h)" at bounding box center [968, 57] width 267 height 38
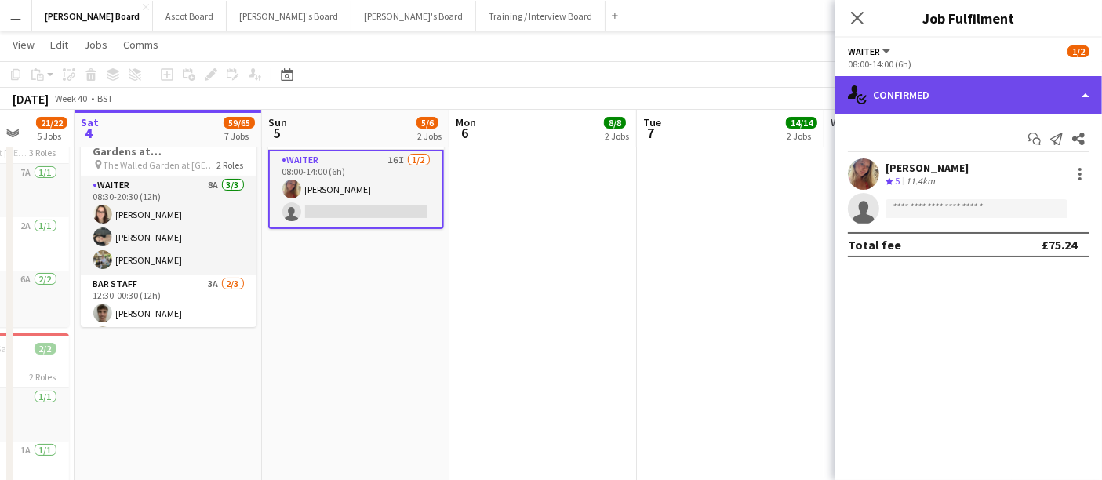
click at [1000, 95] on div "single-neutral-actions-check-2 Confirmed" at bounding box center [968, 95] width 267 height 38
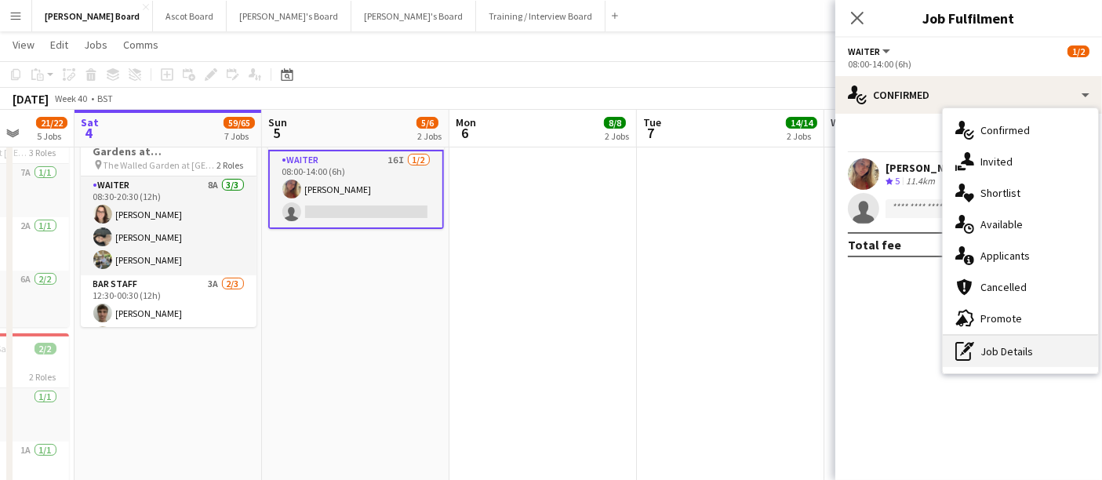
click at [1025, 354] on div "pen-write Job Details" at bounding box center [1020, 351] width 155 height 31
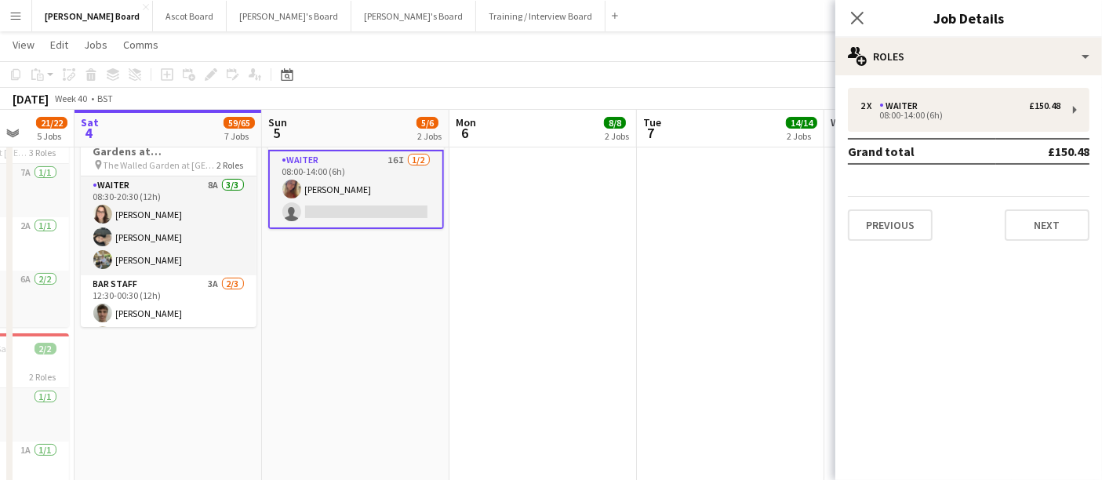
click at [941, 132] on div "2 x Waiter £150.48 08:00-14:00 (6h) Grand total £150.48 Previous Next" at bounding box center [968, 164] width 267 height 153
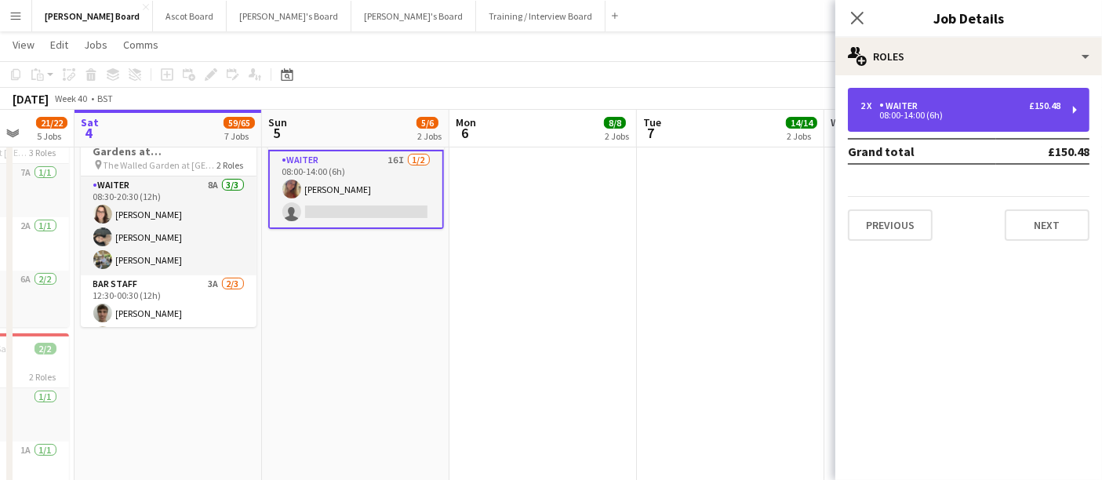
click at [943, 115] on div "08:00-14:00 (6h)" at bounding box center [960, 115] width 200 height 8
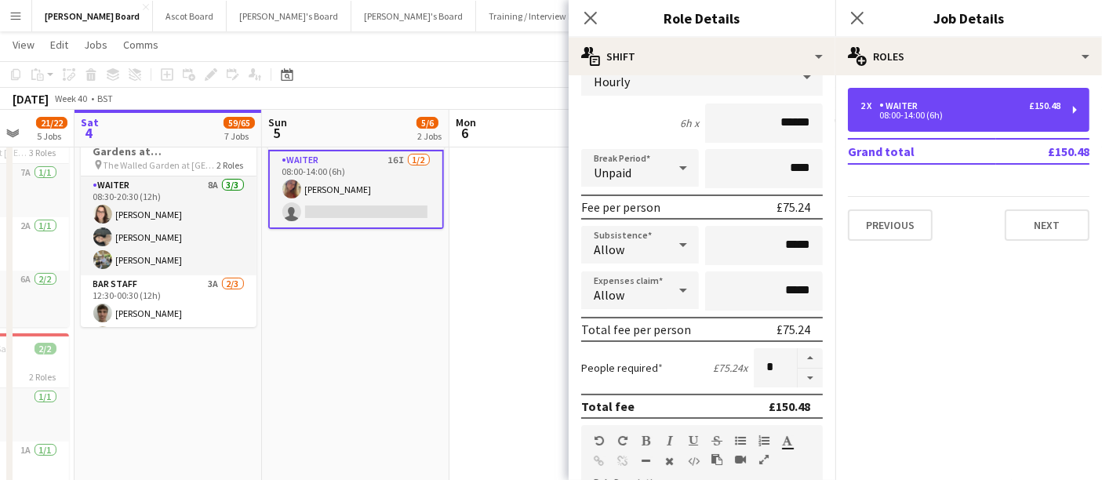
scroll to position [348, 0]
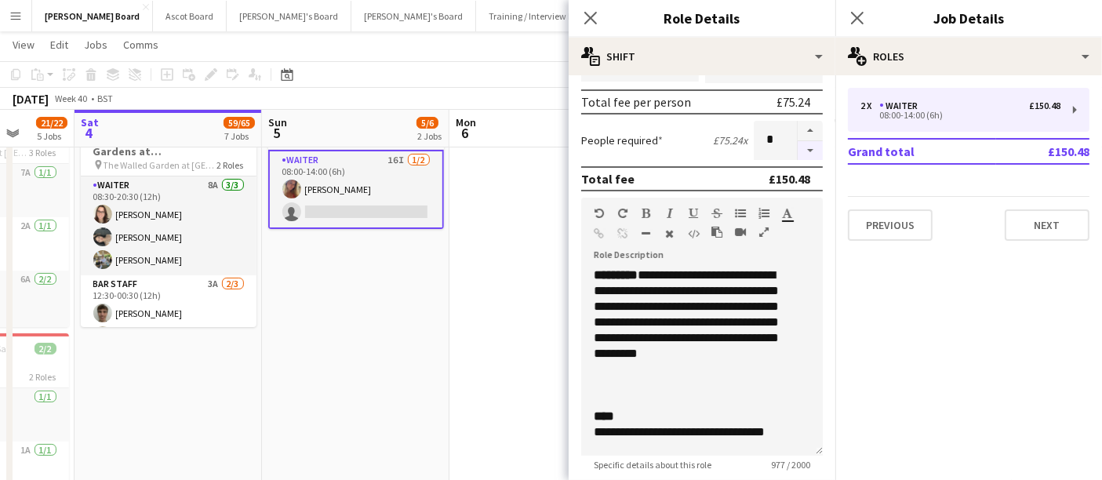
click at [798, 145] on button "button" at bounding box center [809, 151] width 25 height 20
type input "*"
click at [423, 228] on app-date-cell "08:00-14:00 (6h) 1/2 [GEOGRAPHIC_DATA] pin [GEOGRAPHIC_DATA], GU29 0AY 1 Role W…" at bounding box center [355, 308] width 187 height 439
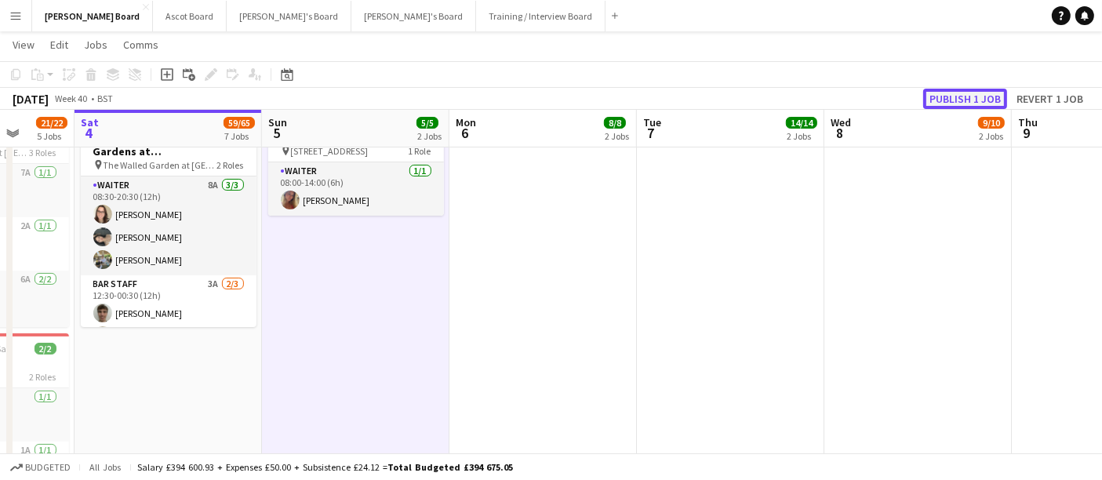
click at [957, 93] on button "Publish 1 job" at bounding box center [965, 99] width 84 height 20
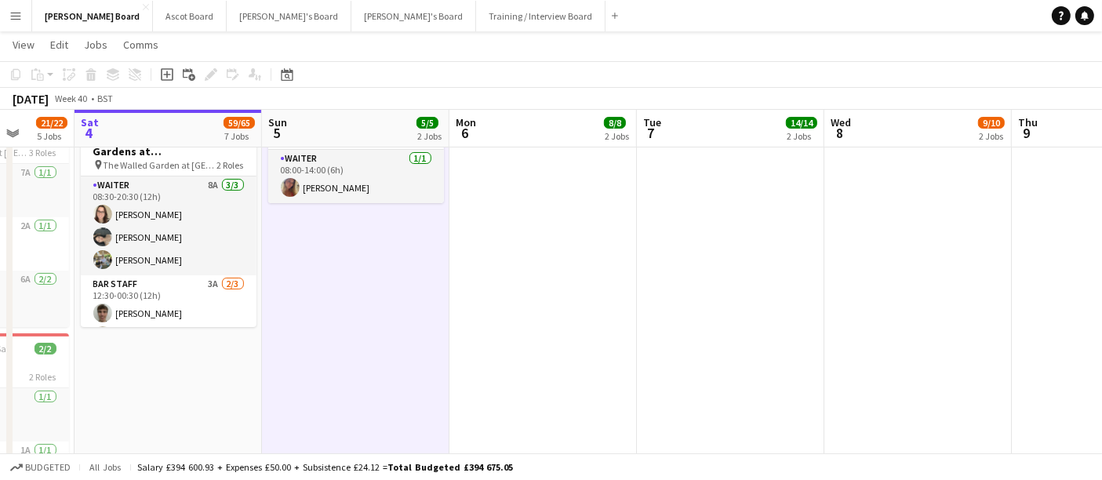
click at [917, 225] on app-date-cell at bounding box center [917, 308] width 187 height 439
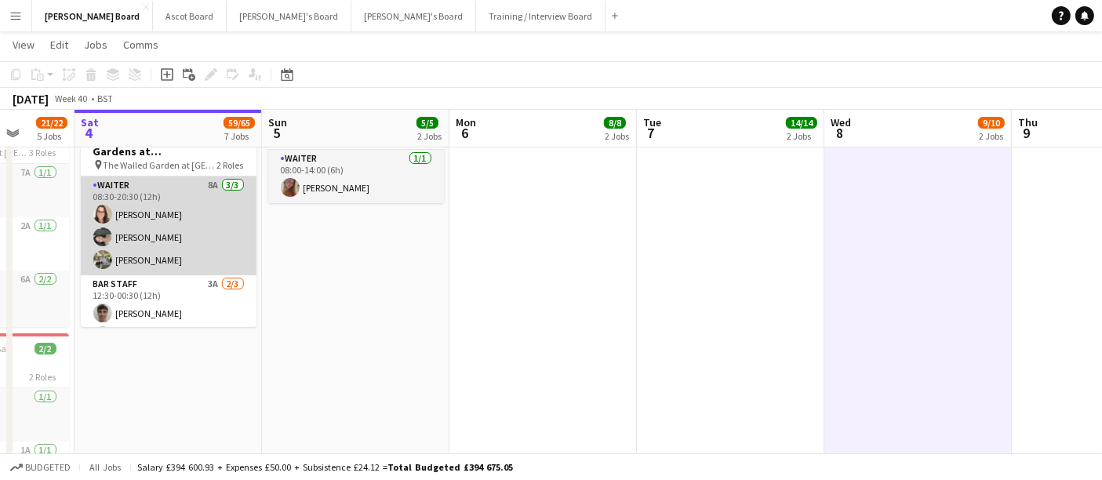
scroll to position [46, 0]
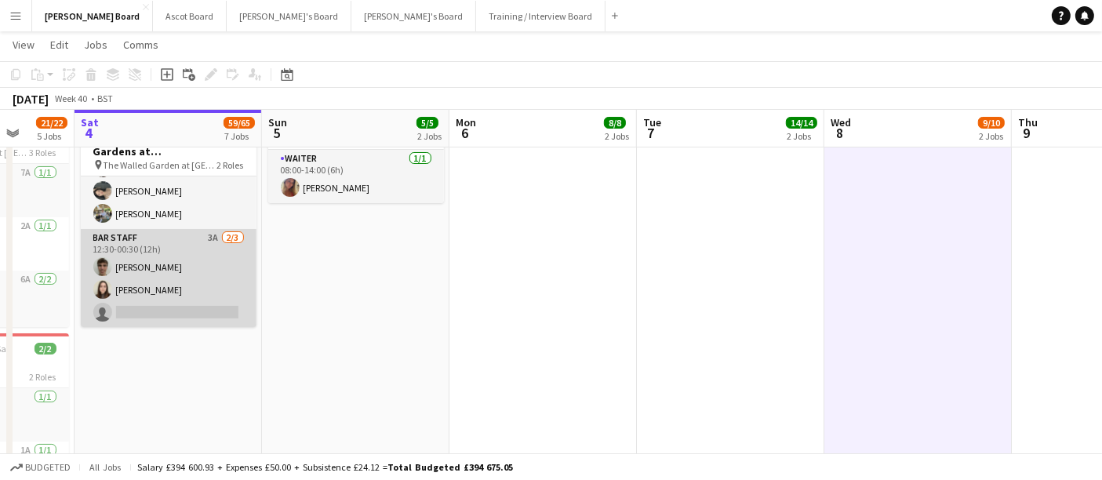
click at [171, 263] on app-card-role "BAR STAFF 3A [DATE] 12:30-00:30 (12h) [PERSON_NAME] [PERSON_NAME] single-neutra…" at bounding box center [169, 278] width 176 height 99
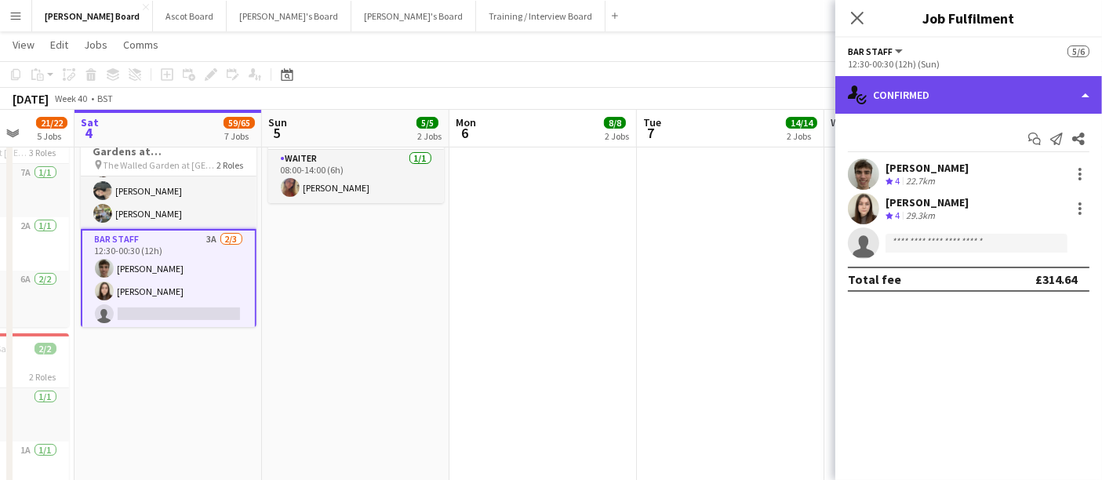
click at [917, 97] on div "single-neutral-actions-check-2 Confirmed" at bounding box center [968, 95] width 267 height 38
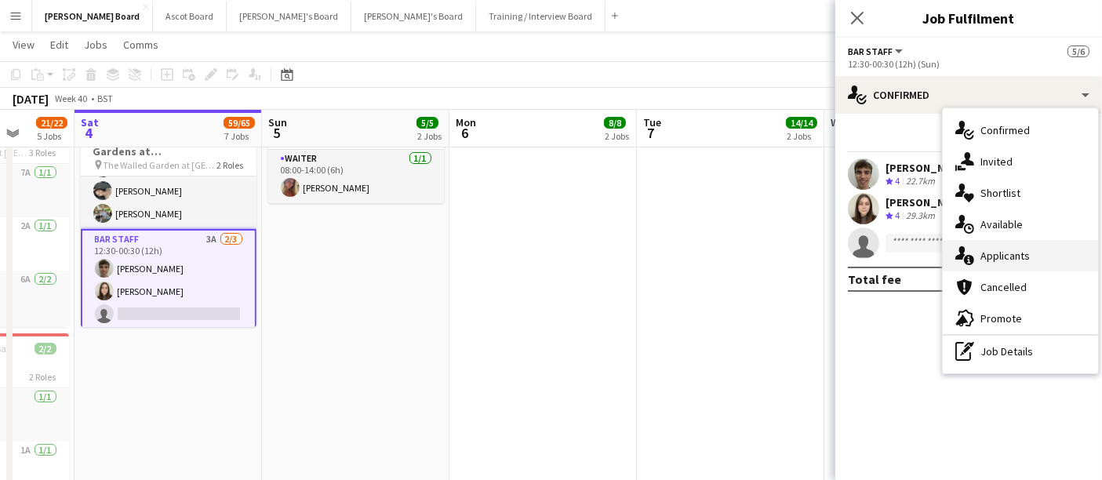
click at [1028, 261] on div "single-neutral-actions-information Applicants" at bounding box center [1020, 255] width 155 height 31
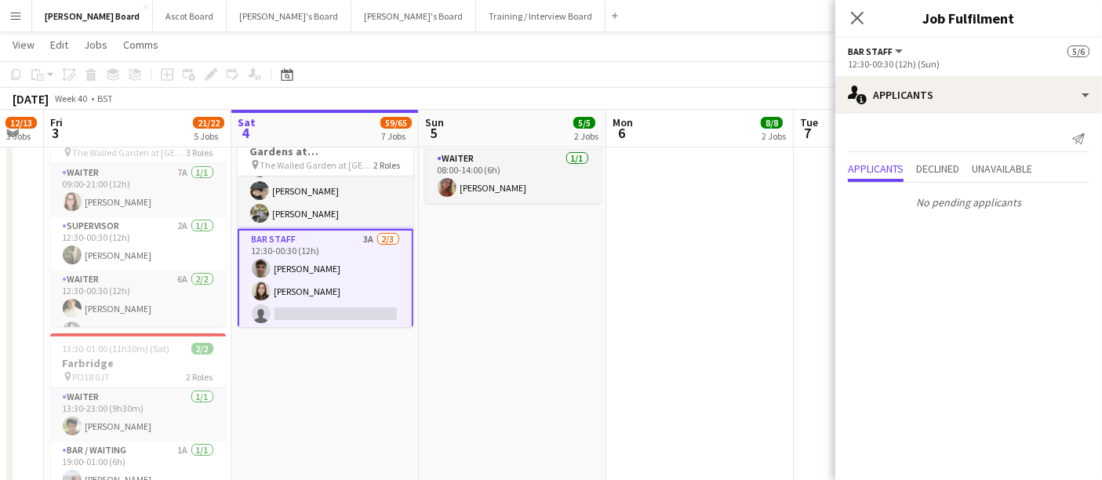
scroll to position [0, 387]
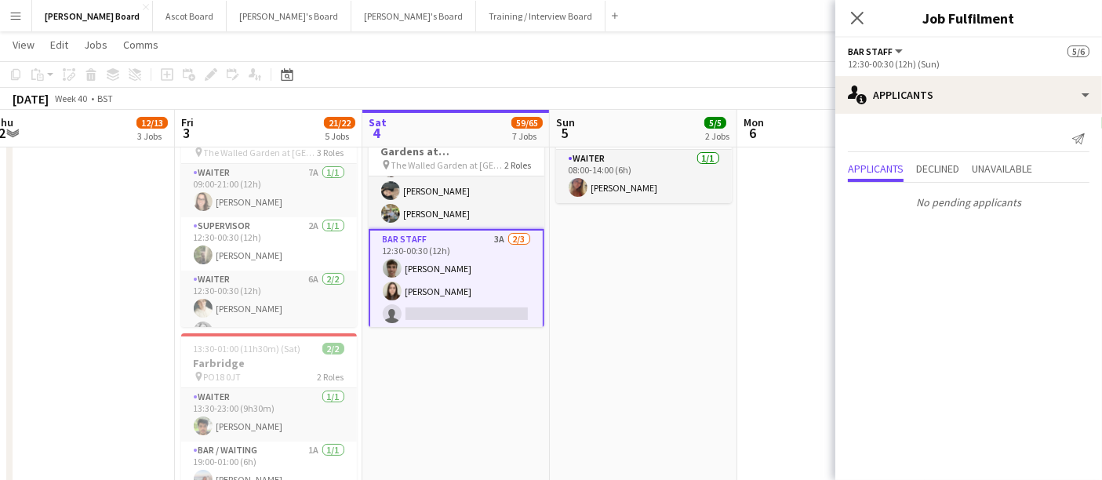
drag, startPoint x: 426, startPoint y: 236, endPoint x: 714, endPoint y: 253, distance: 288.3
click at [828, 74] on app-toolbar "Copy Paste Paste Ctrl+V Paste with crew Ctrl+Shift+V Paste linked Job [GEOGRAPH…" at bounding box center [551, 74] width 1102 height 27
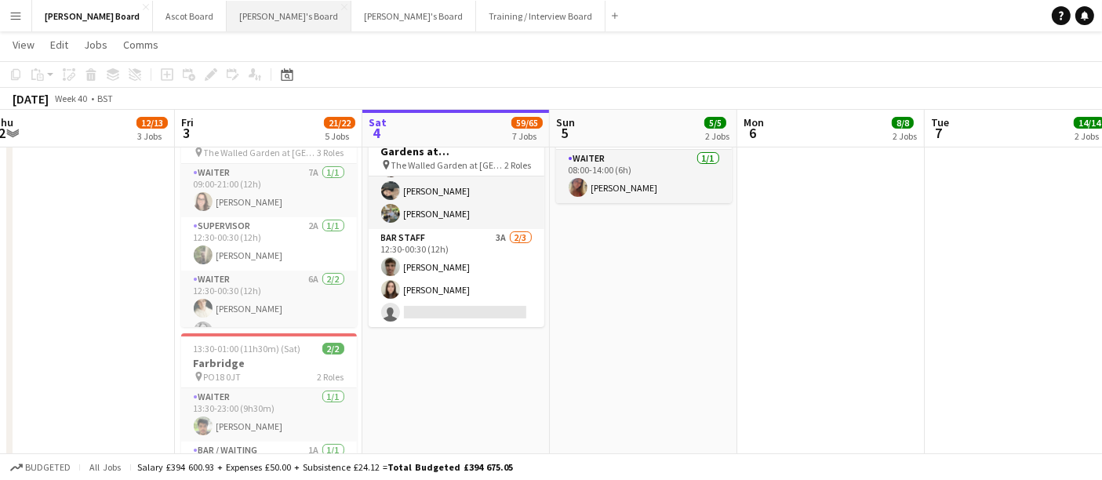
click at [245, 22] on button "[PERSON_NAME]'s Board Close" at bounding box center [289, 16] width 125 height 31
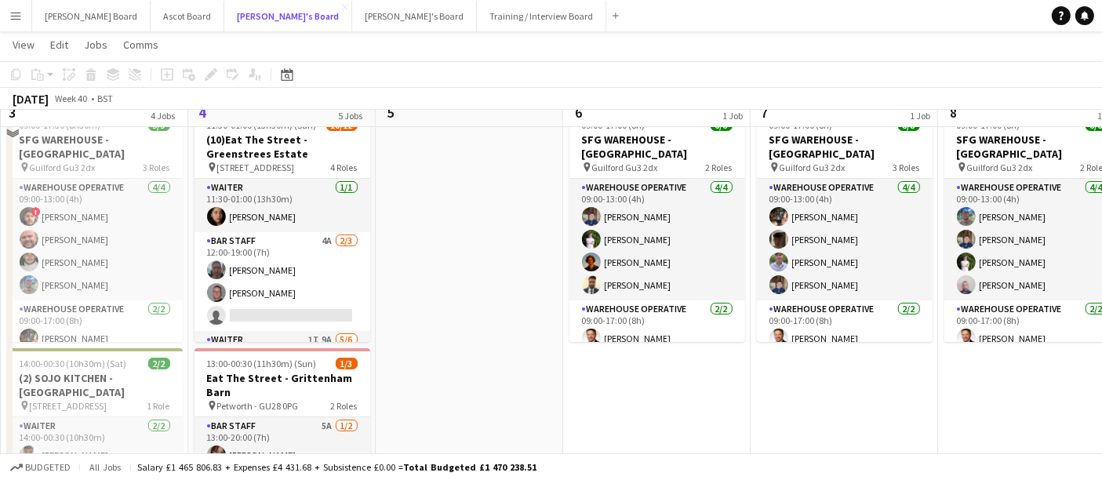
scroll to position [87, 0]
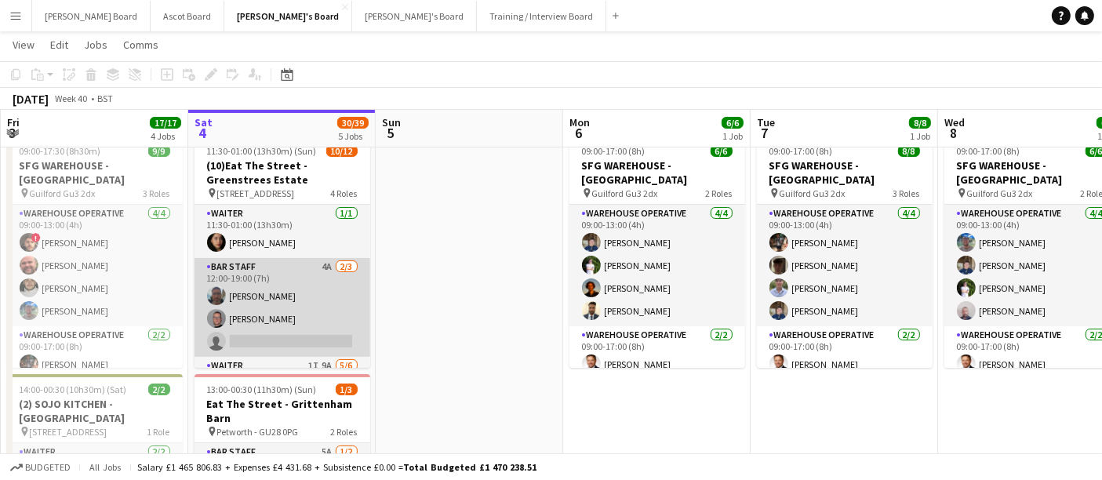
click at [307, 285] on app-card-role "BAR STAFF 4A [DATE] 12:00-19:00 (7h) [PERSON_NAME] single-neutral-actions" at bounding box center [282, 307] width 176 height 99
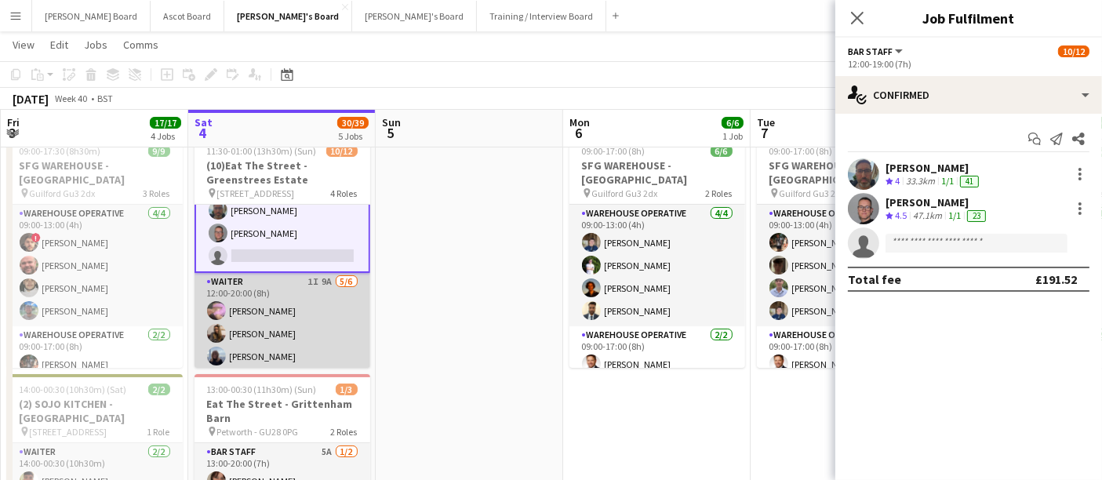
scroll to position [0, 0]
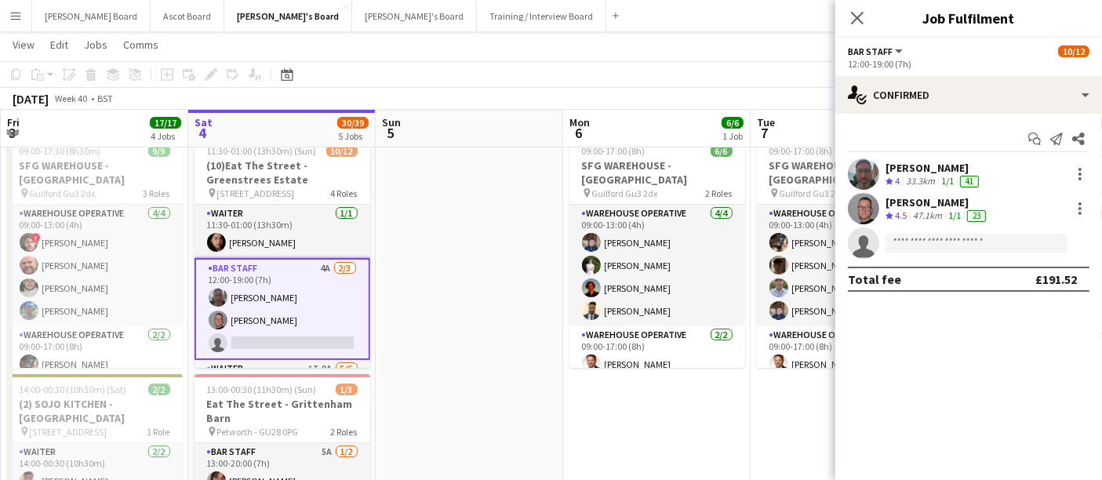
click at [923, 213] on div "47.1km" at bounding box center [927, 215] width 35 height 13
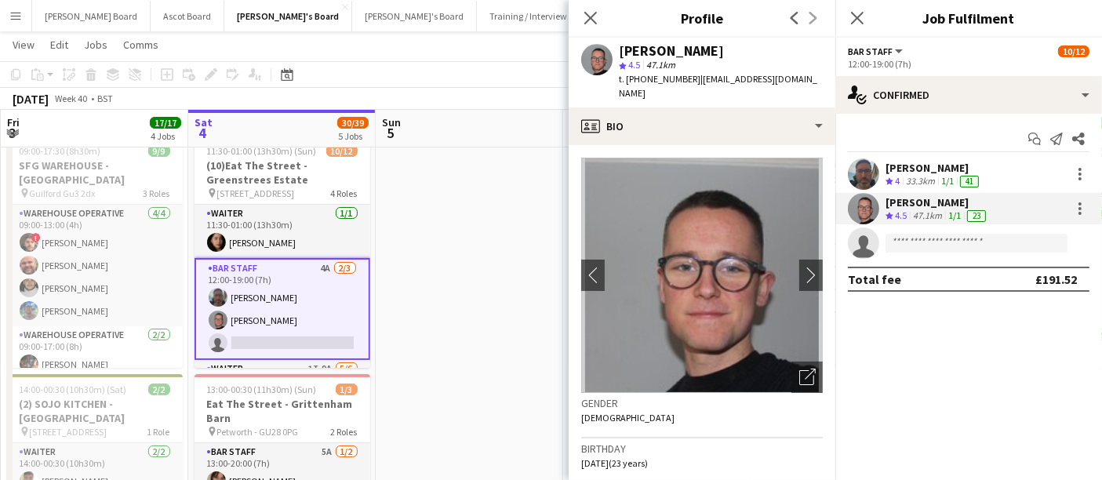
drag, startPoint x: 690, startPoint y: 79, endPoint x: 627, endPoint y: 79, distance: 62.7
click at [627, 79] on span "t. [PHONE_NUMBER]" at bounding box center [660, 79] width 82 height 12
copy span "[PHONE_NUMBER]"
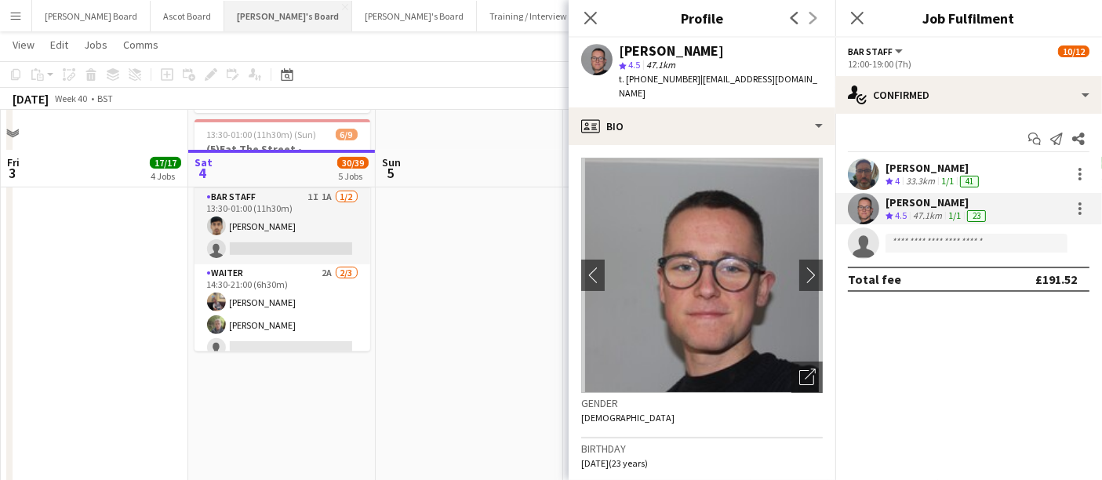
scroll to position [522, 0]
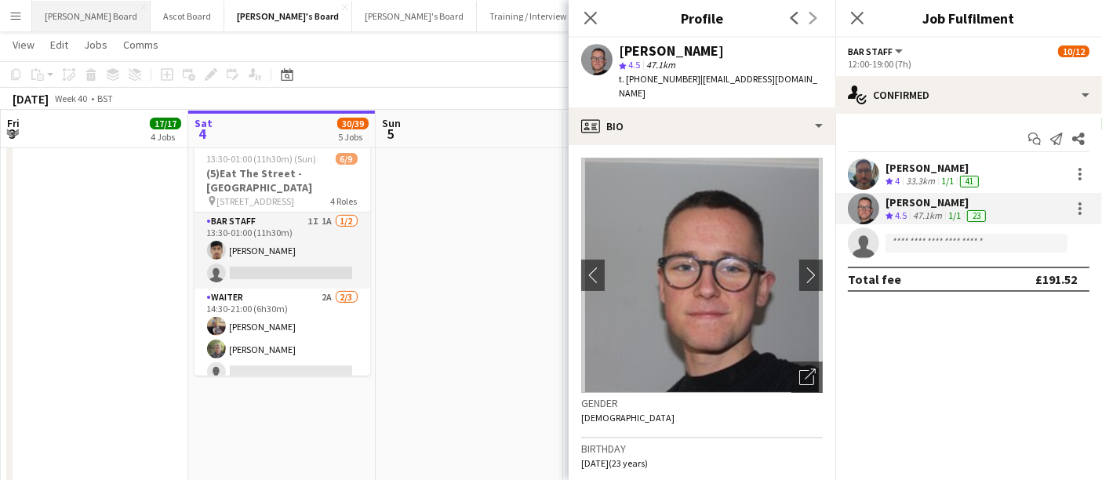
click at [85, 19] on button "[PERSON_NAME] Board Close" at bounding box center [91, 16] width 118 height 31
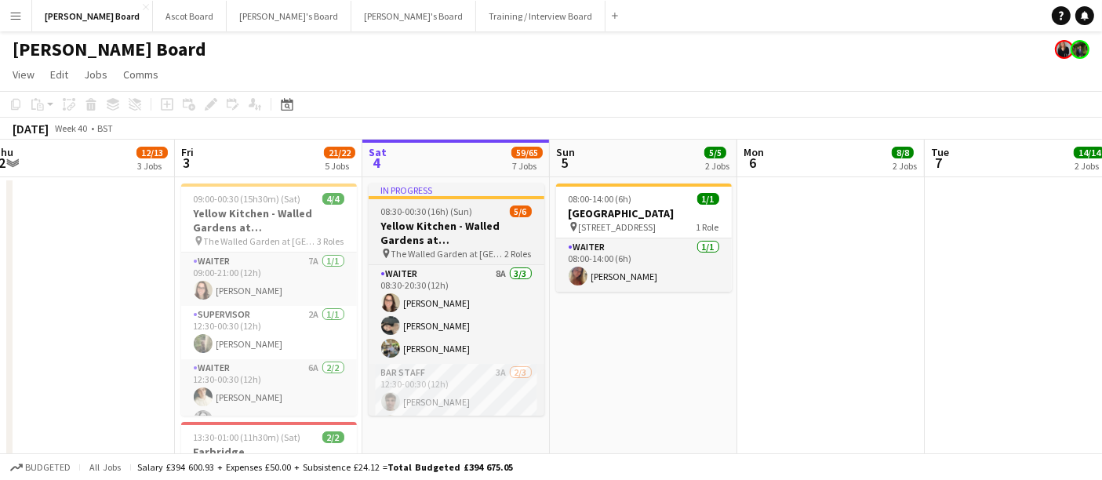
click at [471, 245] on h3 "Yellow Kitchen - Walled Gardens at [GEOGRAPHIC_DATA]" at bounding box center [457, 233] width 176 height 28
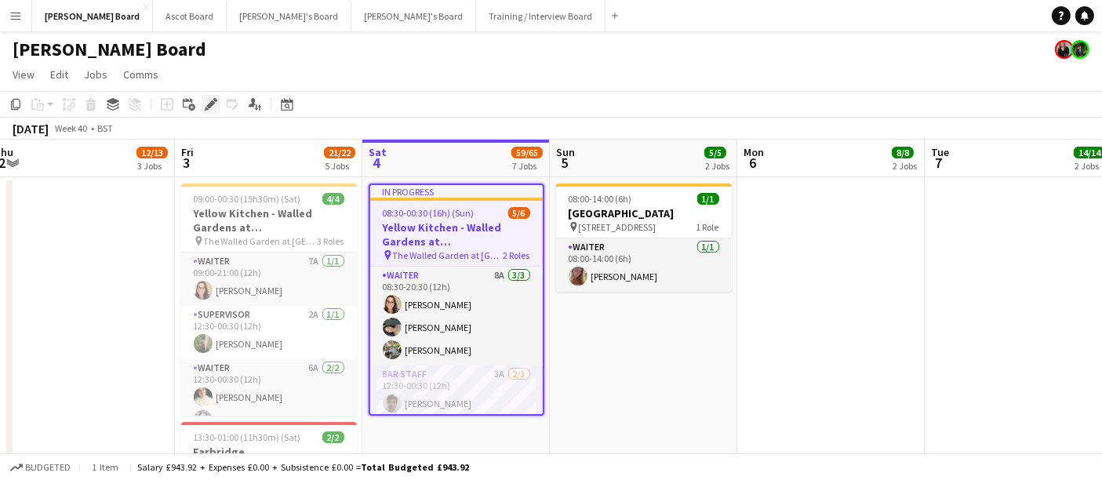
click at [217, 106] on div "Edit" at bounding box center [211, 104] width 19 height 19
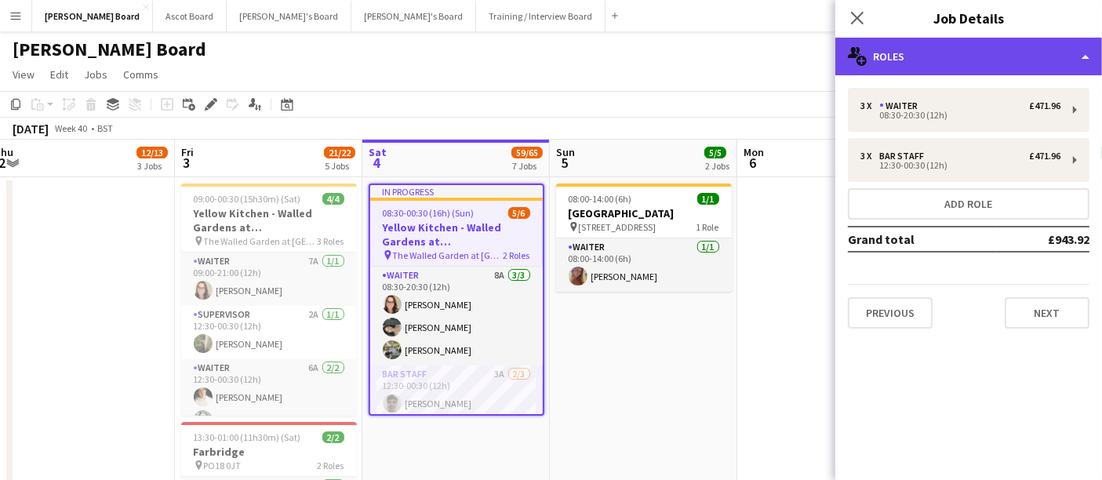
click at [991, 59] on div "multiple-users-add Roles" at bounding box center [968, 57] width 267 height 38
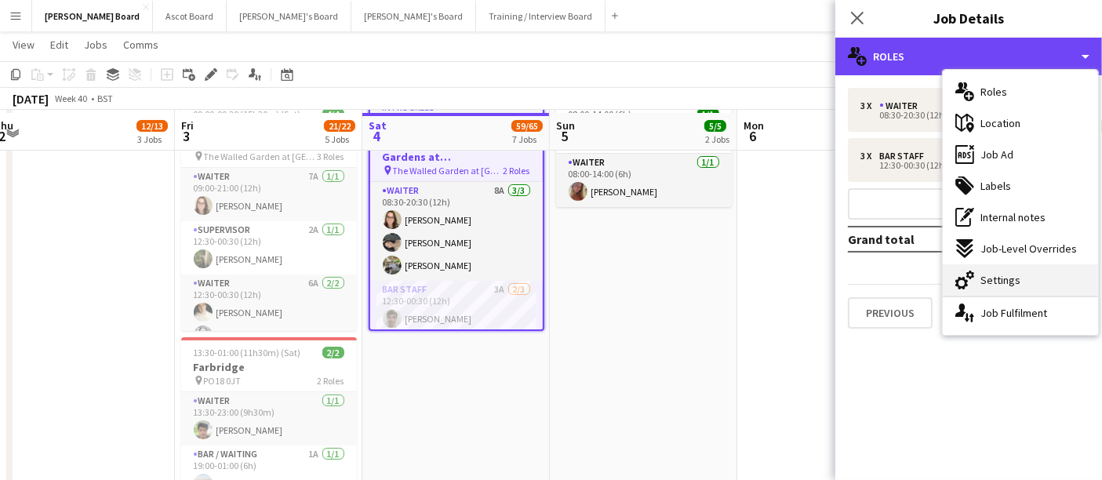
scroll to position [87, 0]
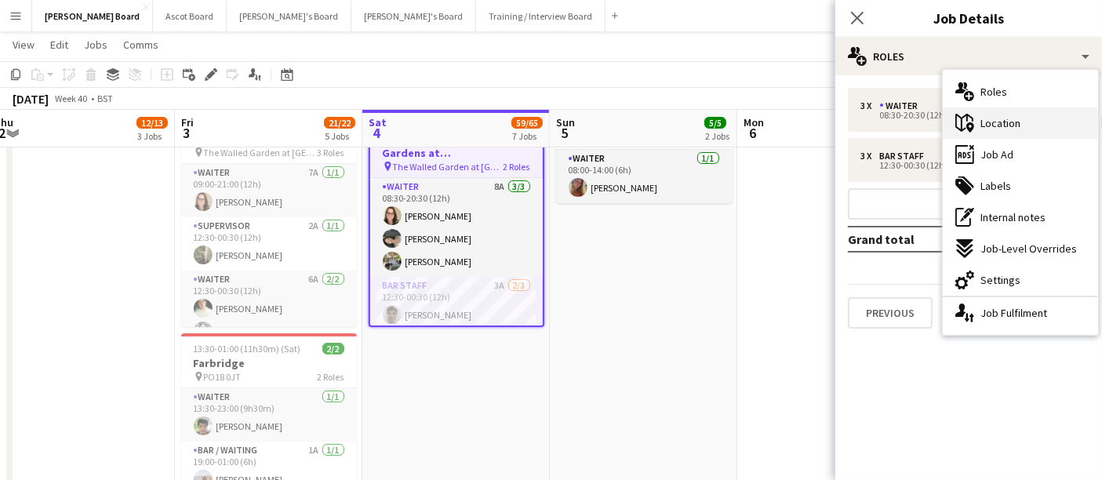
click at [1007, 122] on span "Location" at bounding box center [1000, 123] width 40 height 14
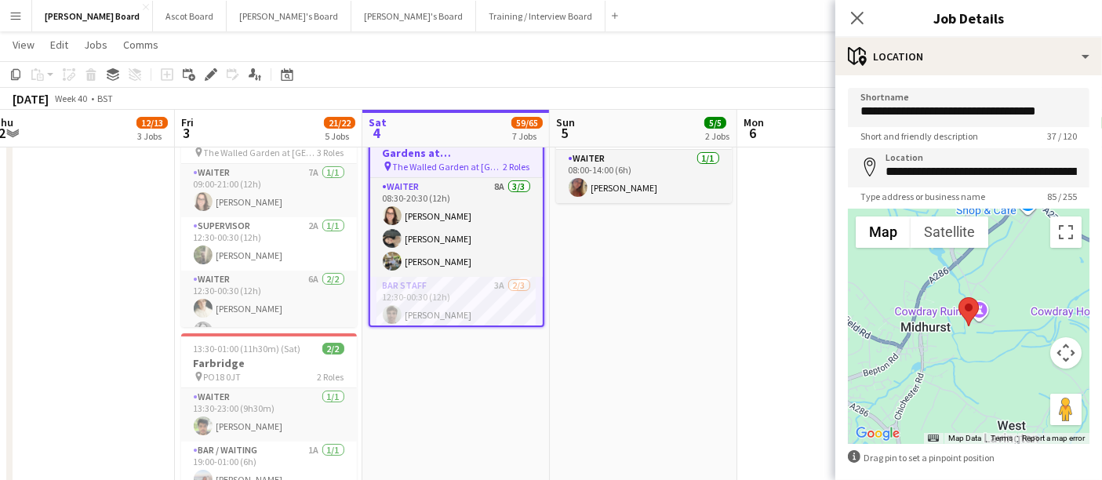
click at [821, 21] on app-navbar "Menu Boards Boards Boards All jobs Status Workforce Workforce My Workforce Recr…" at bounding box center [551, 15] width 1102 height 31
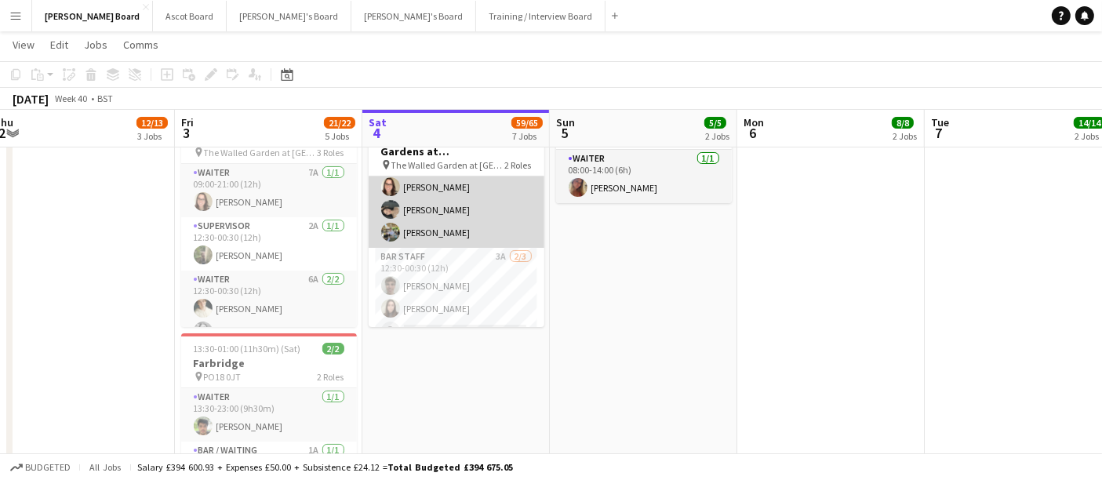
scroll to position [46, 0]
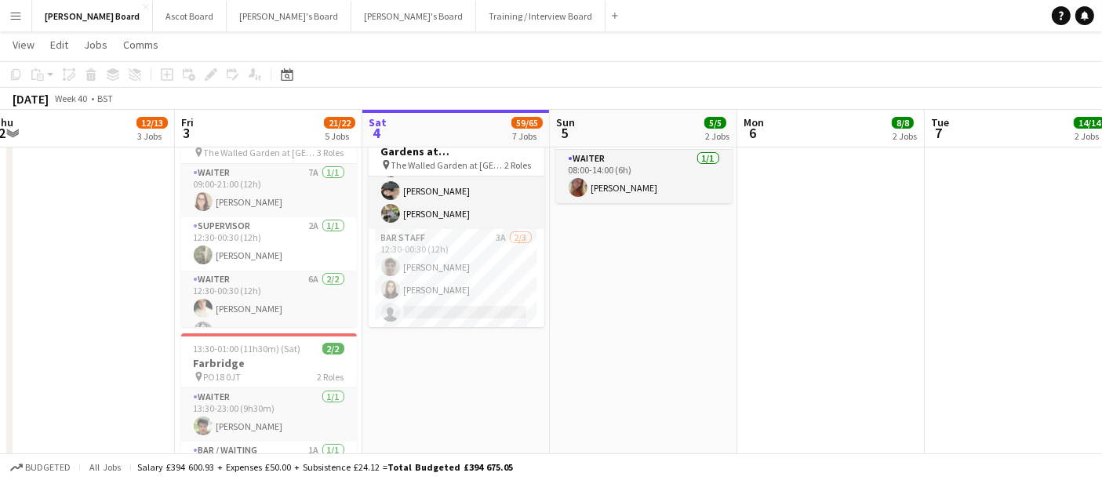
click at [659, 267] on app-date-cell "08:00-14:00 (6h) 1/1 [GEOGRAPHIC_DATA] pin [GEOGRAPHIC_DATA], GU29 0AY 1 Role W…" at bounding box center [643, 308] width 187 height 439
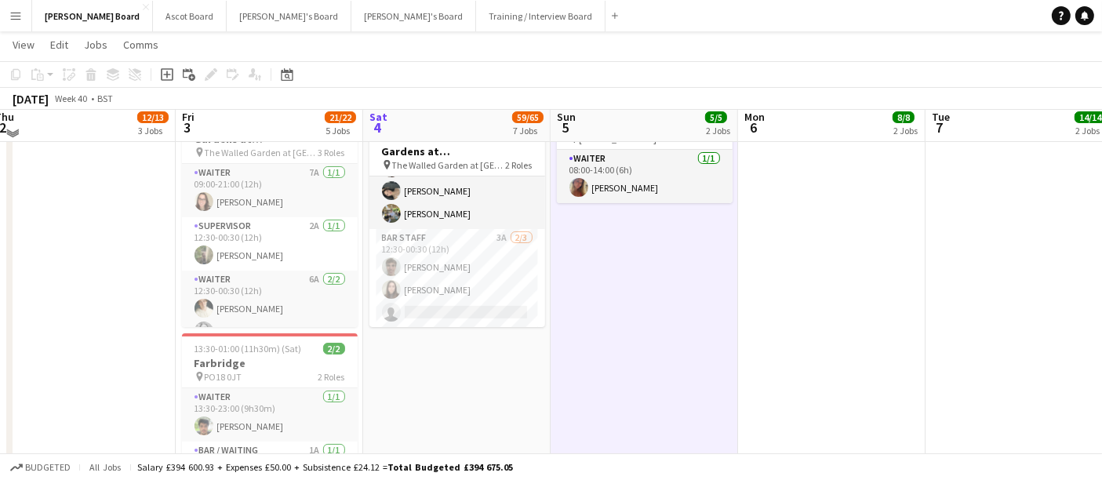
scroll to position [0, 0]
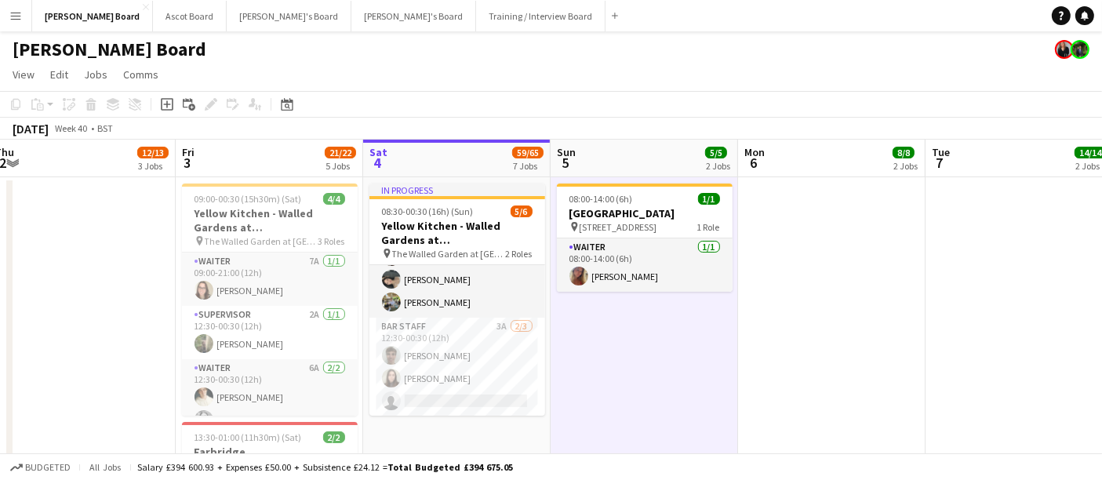
click at [871, 248] on app-date-cell at bounding box center [831, 396] width 187 height 439
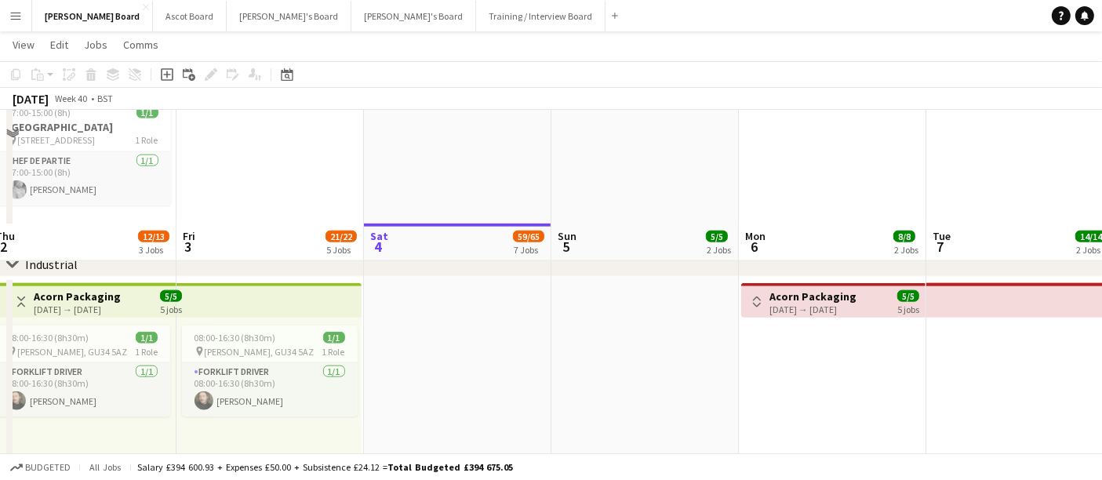
scroll to position [1648, 0]
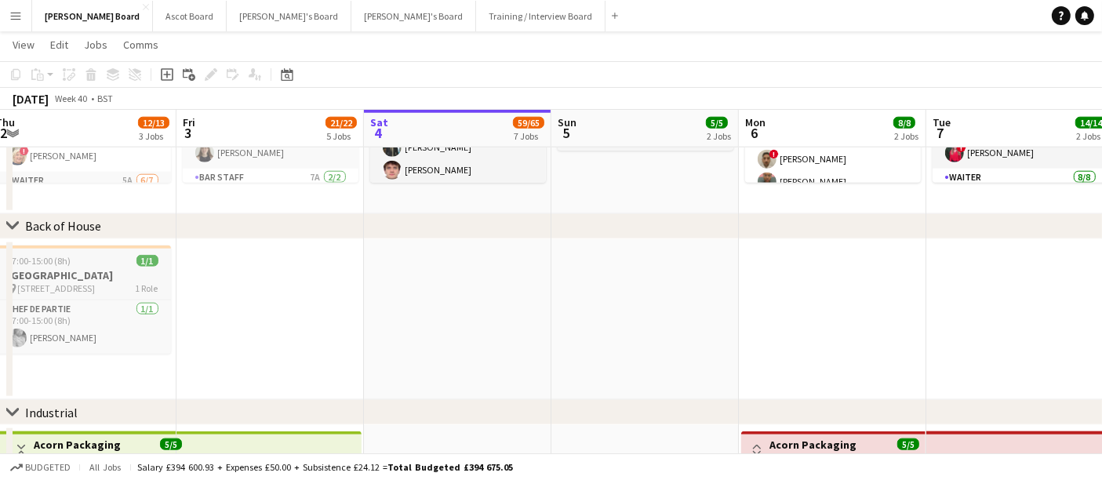
click at [67, 277] on h3 "[GEOGRAPHIC_DATA]" at bounding box center [83, 275] width 176 height 14
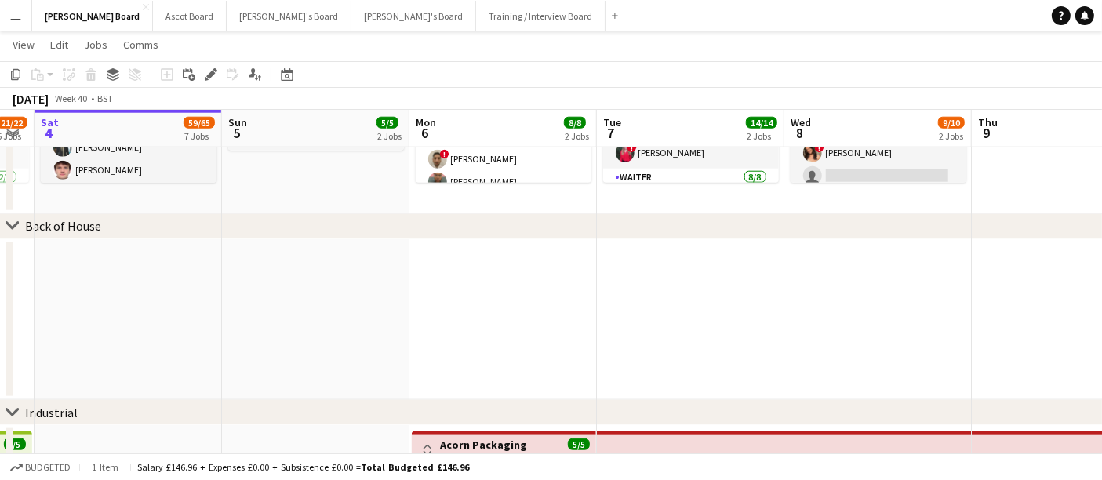
scroll to position [0, 888]
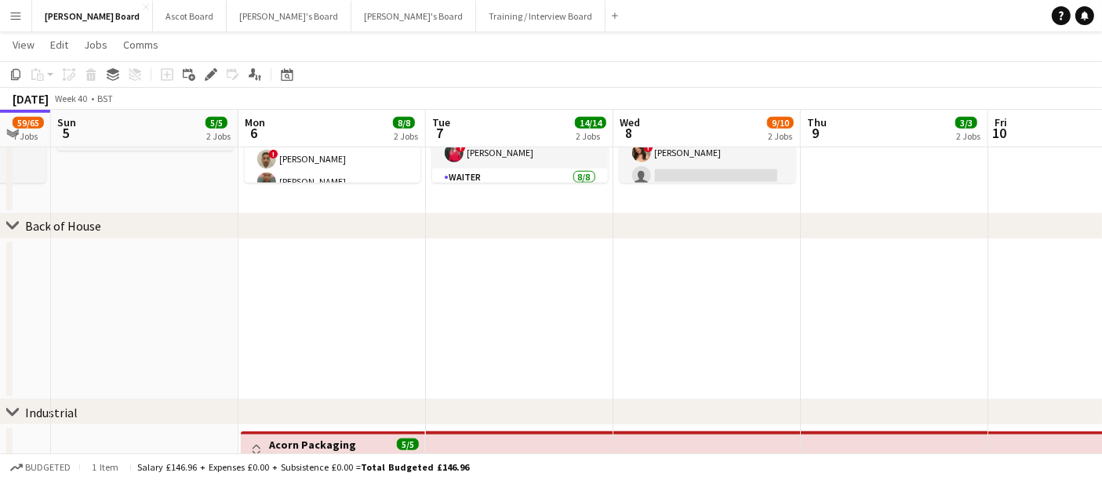
drag, startPoint x: 878, startPoint y: 318, endPoint x: 384, endPoint y: 292, distance: 494.7
click at [513, 292] on app-date-cell at bounding box center [517, 320] width 187 height 162
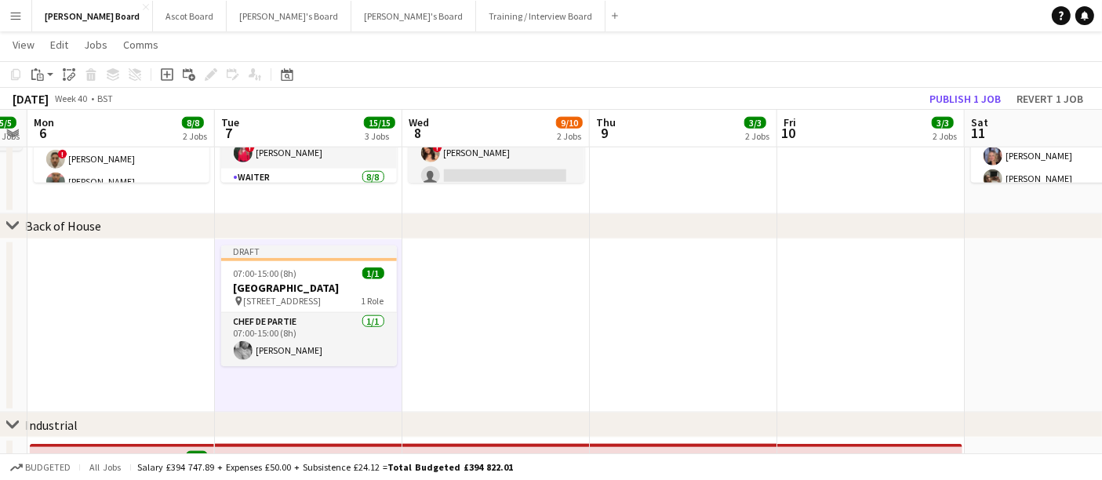
drag, startPoint x: 858, startPoint y: 326, endPoint x: 657, endPoint y: 322, distance: 200.8
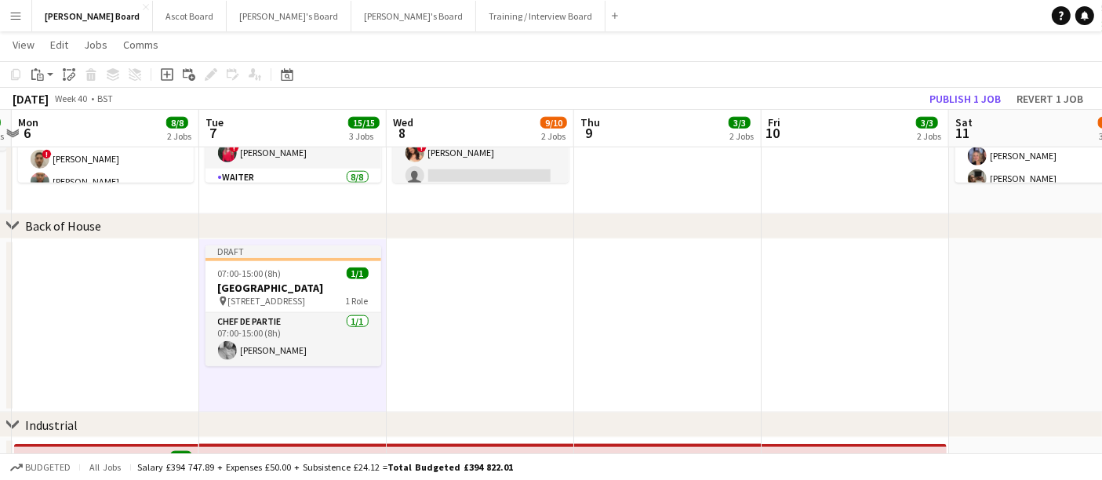
click at [656, 322] on app-date-cell at bounding box center [667, 326] width 187 height 174
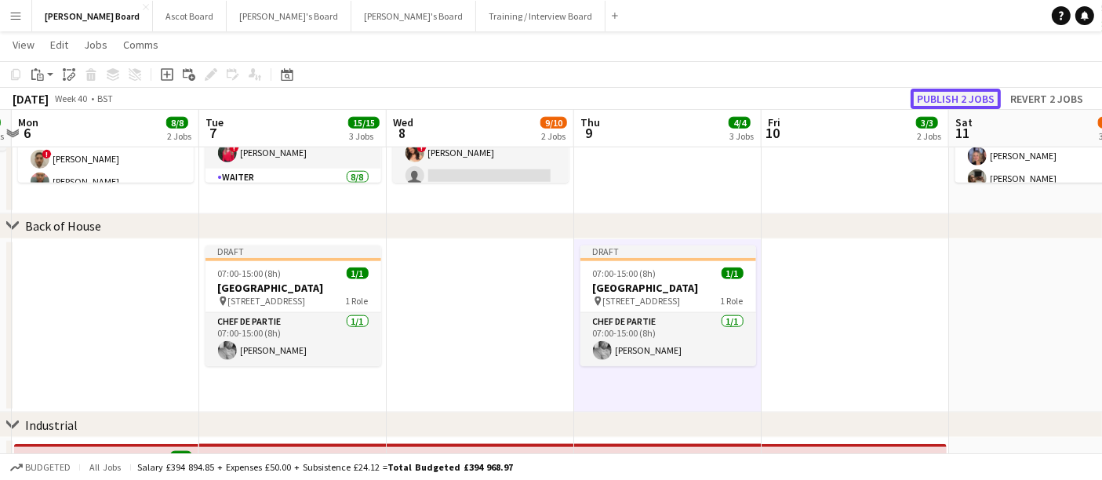
click at [941, 105] on button "Publish 2 jobs" at bounding box center [955, 99] width 90 height 20
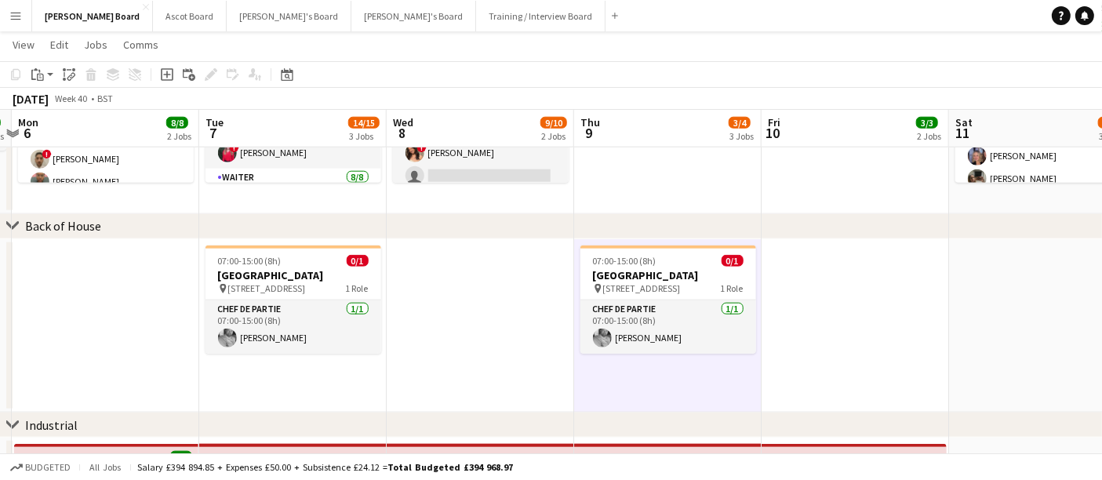
click at [868, 193] on app-date-cell "07:30-15:30 (8h) 2/2 [GEOGRAPHIC_DATA] Events pin Four Seasons Hotel 1 Role Wai…" at bounding box center [854, 79] width 187 height 270
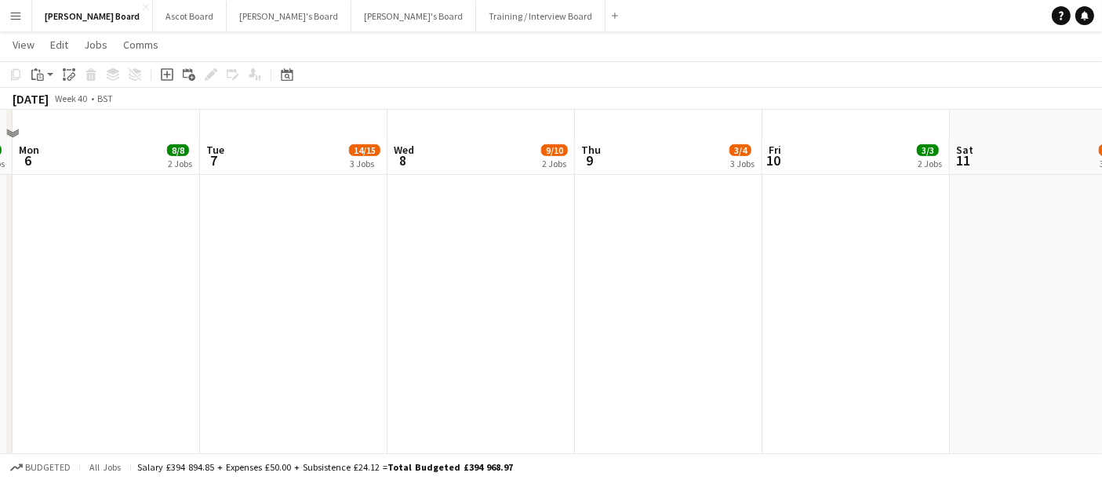
scroll to position [690, 0]
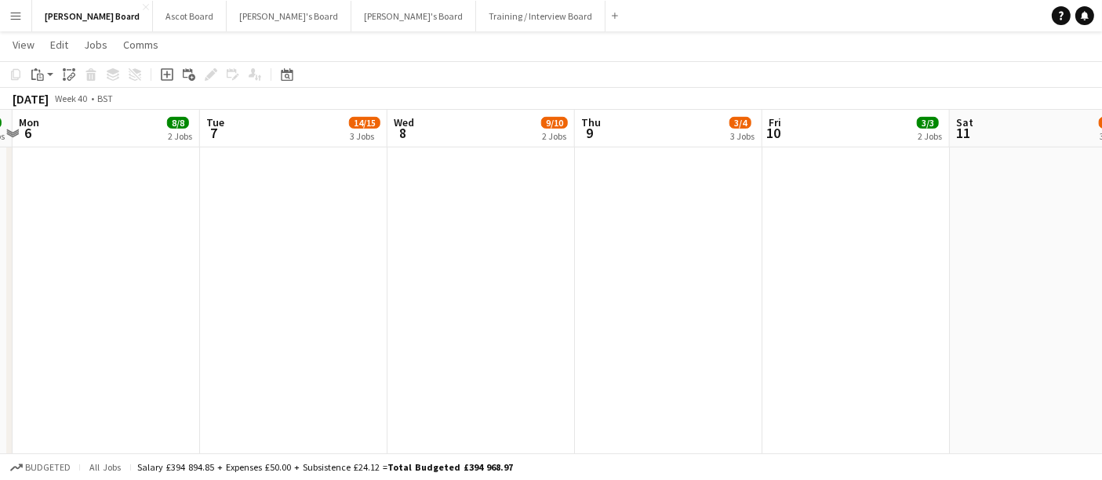
drag, startPoint x: 376, startPoint y: 231, endPoint x: 723, endPoint y: 243, distance: 346.8
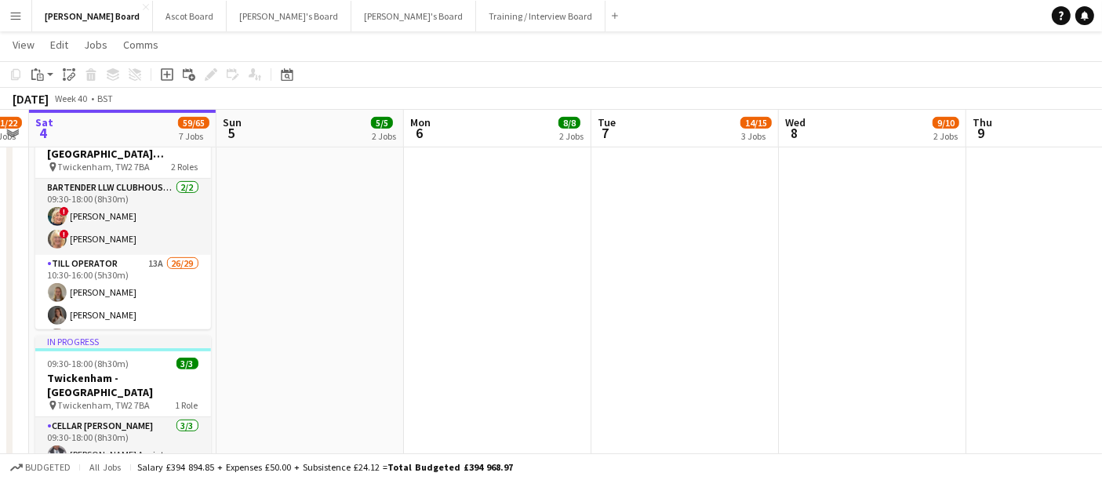
scroll to position [0, 346]
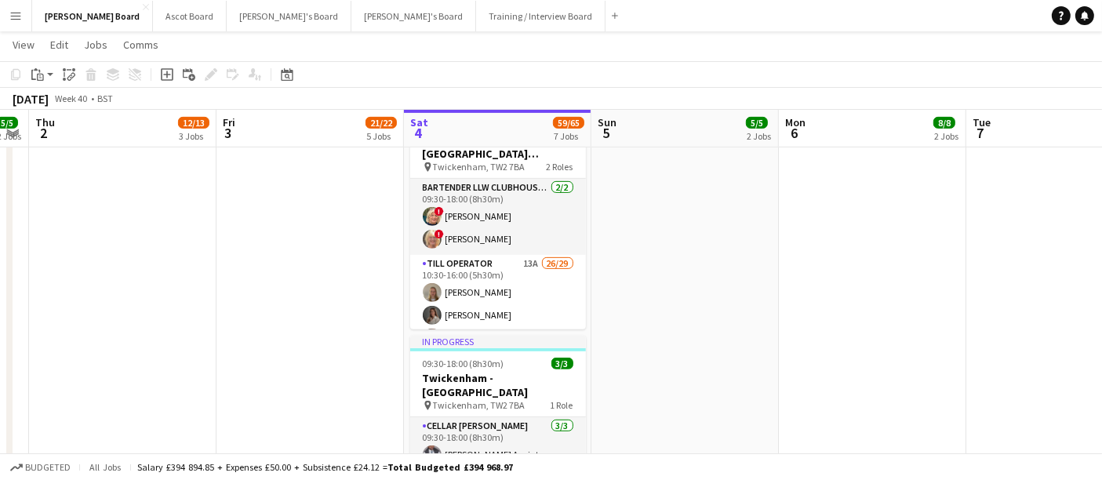
drag, startPoint x: 338, startPoint y: 235, endPoint x: 713, endPoint y: 252, distance: 375.2
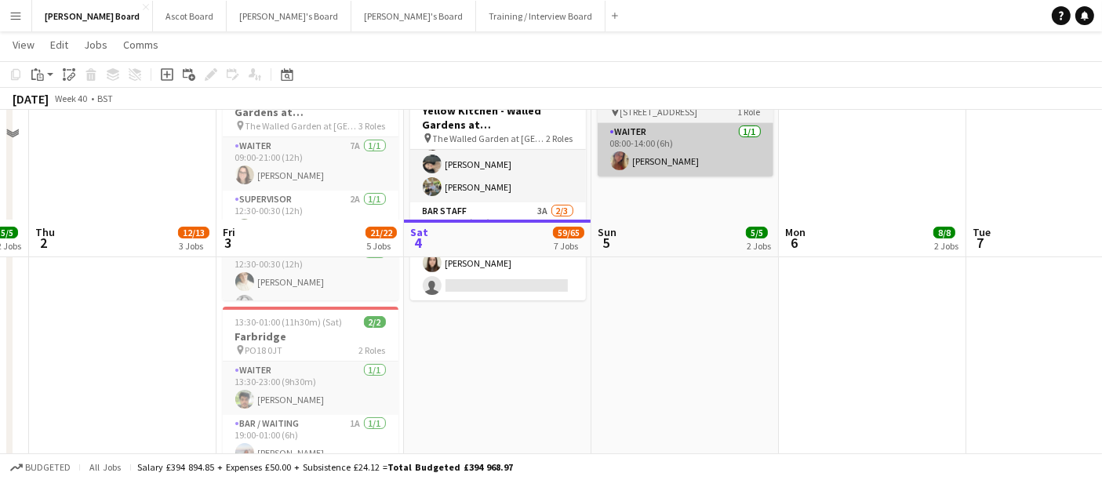
scroll to position [0, 0]
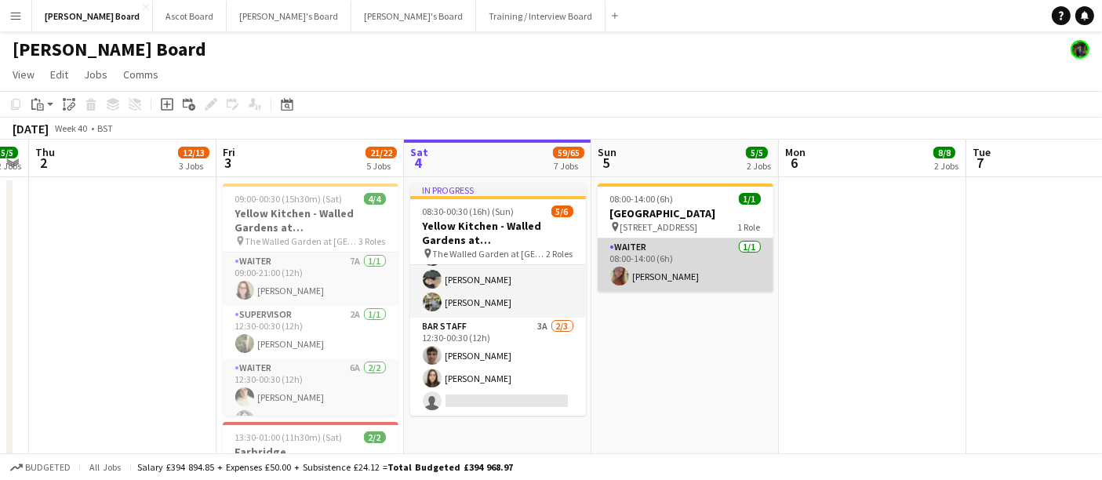
click at [667, 259] on app-card-role "Waiter [DATE] 08:00-14:00 (6h) [PERSON_NAME]" at bounding box center [686, 264] width 176 height 53
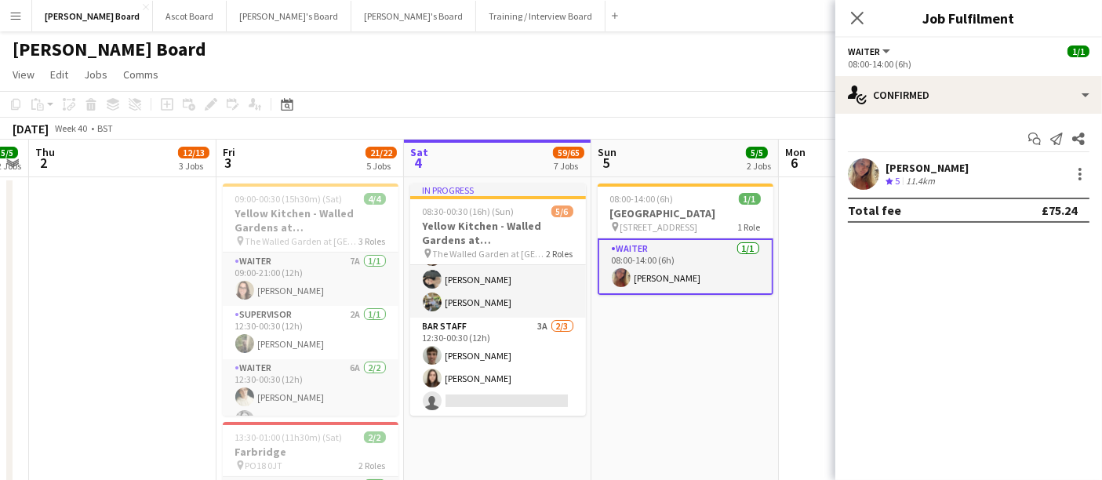
click at [936, 194] on app-confirmed-crew "[PERSON_NAME] Crew rating 5 11.4km Total fee £75.24" at bounding box center [968, 190] width 267 height 64
click at [932, 177] on div "11.4km" at bounding box center [920, 181] width 35 height 13
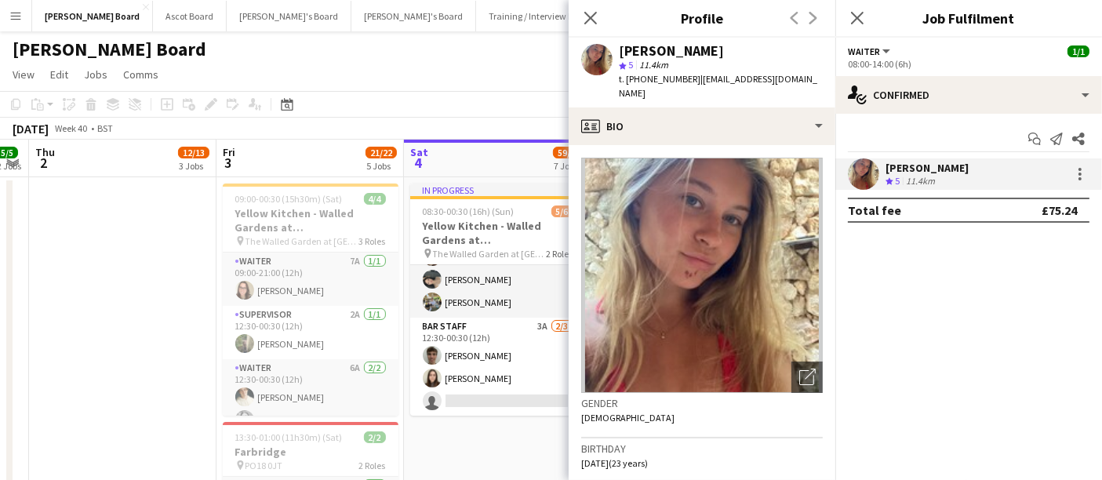
drag, startPoint x: 685, startPoint y: 82, endPoint x: 629, endPoint y: 82, distance: 56.5
click at [629, 82] on span "t. [PHONE_NUMBER]" at bounding box center [660, 79] width 82 height 12
copy span "447881106301"
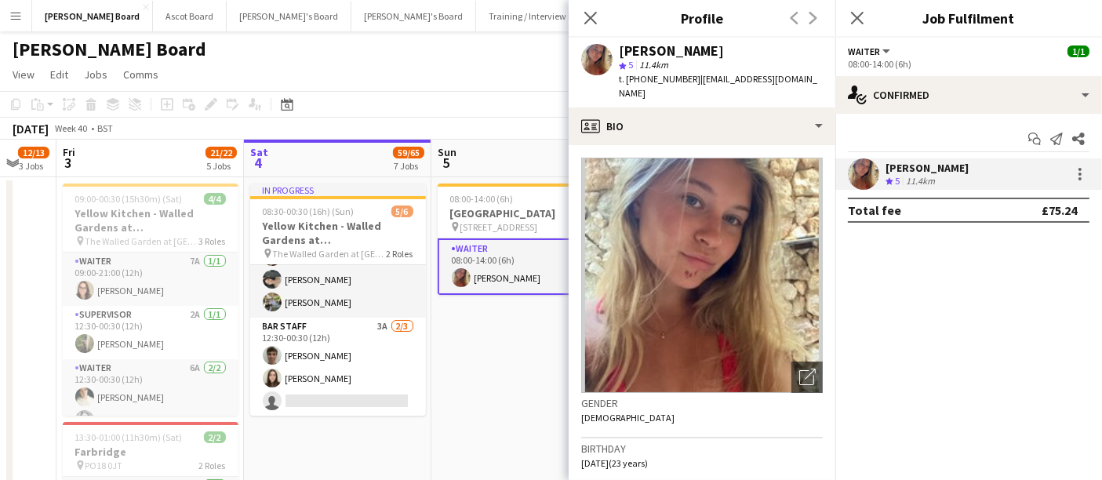
scroll to position [0, 514]
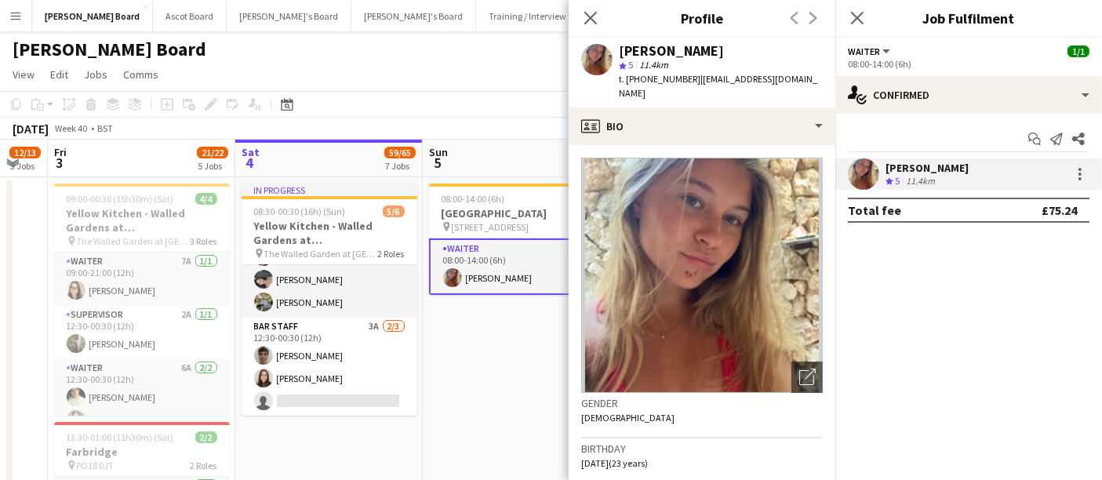
drag, startPoint x: 491, startPoint y: 158, endPoint x: 286, endPoint y: 135, distance: 206.0
click at [526, 394] on app-date-cell "08:00-14:00 (6h) 1/1 [GEOGRAPHIC_DATA] pin [GEOGRAPHIC_DATA], GU29 0AY 1 Role W…" at bounding box center [516, 396] width 187 height 439
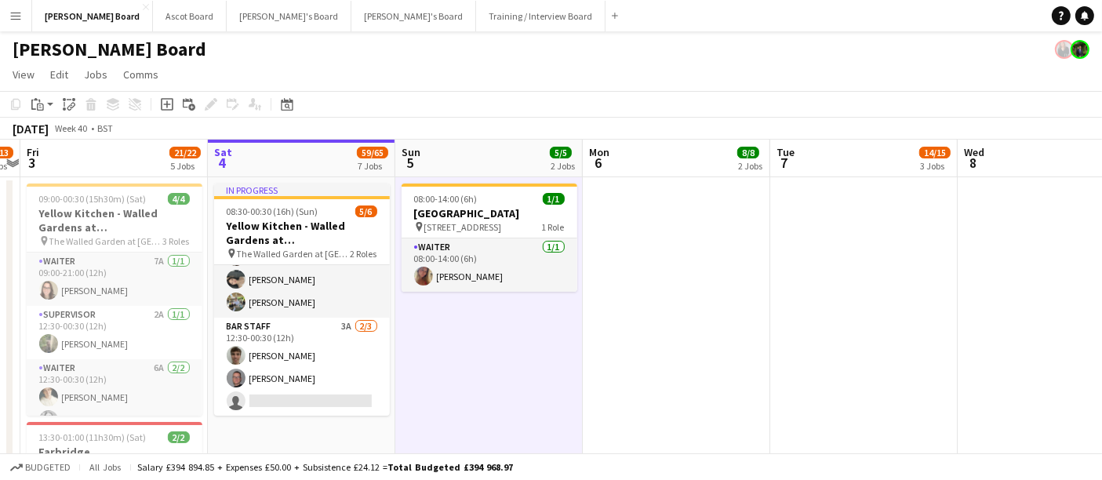
scroll to position [0, 541]
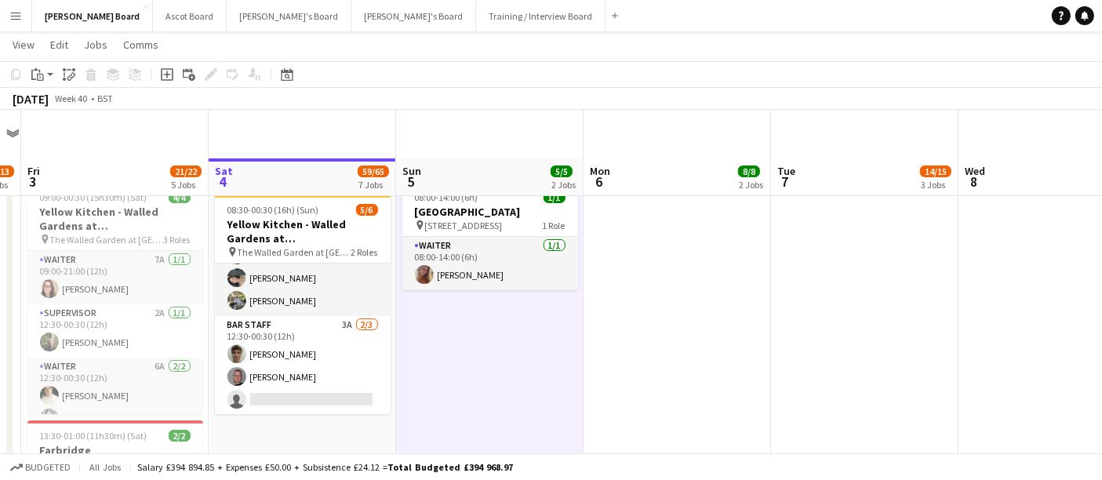
scroll to position [174, 0]
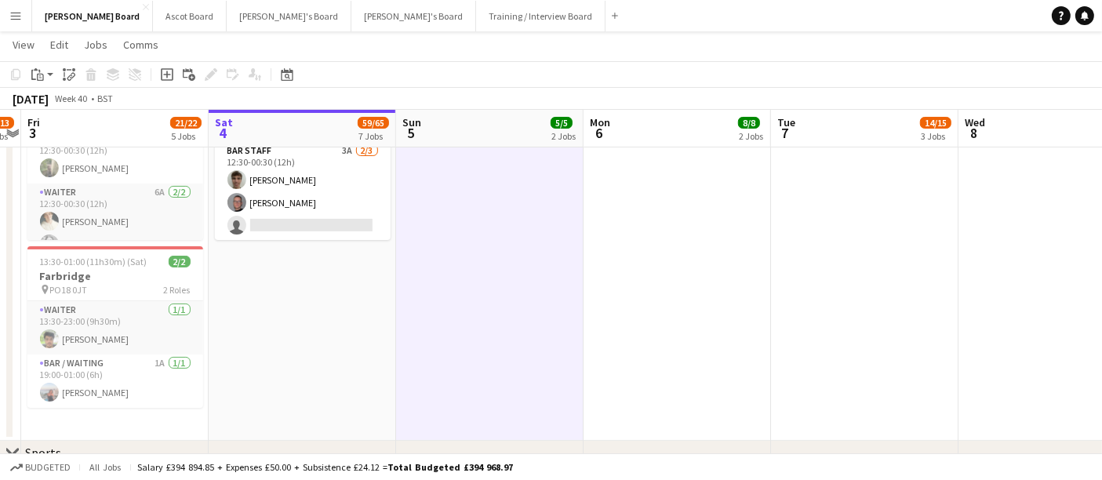
click at [649, 189] on app-date-cell at bounding box center [676, 221] width 187 height 439
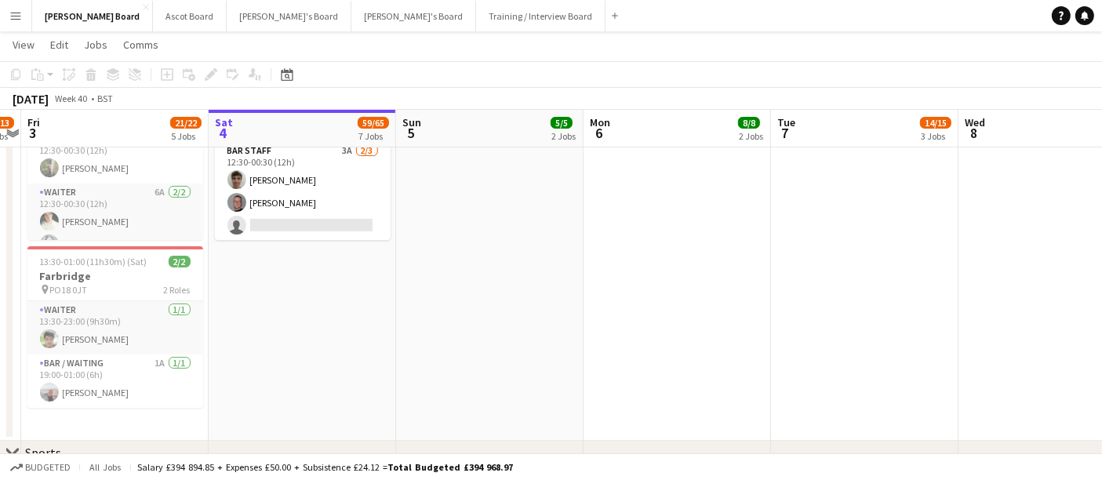
click at [649, 189] on app-date-cell at bounding box center [676, 221] width 187 height 439
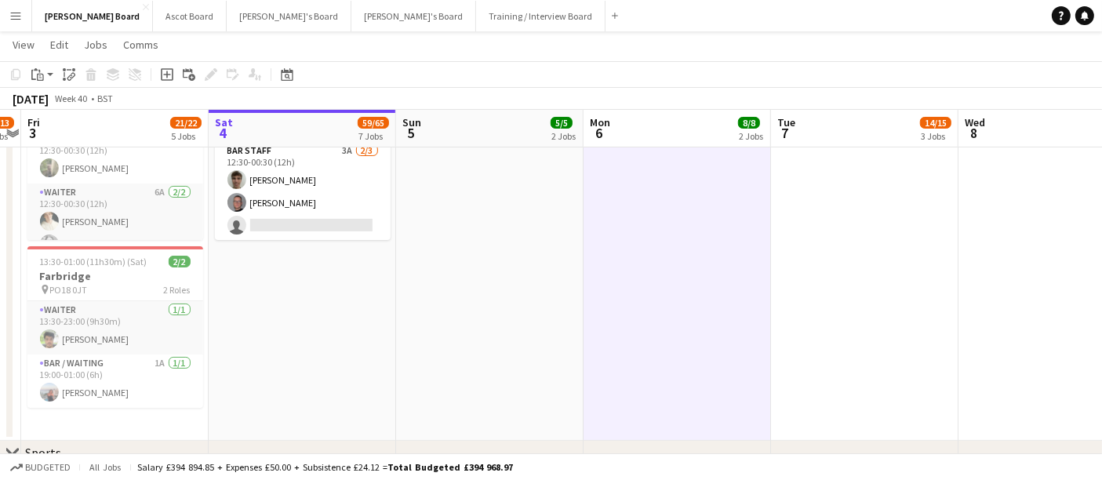
click at [649, 189] on app-date-cell at bounding box center [676, 221] width 187 height 439
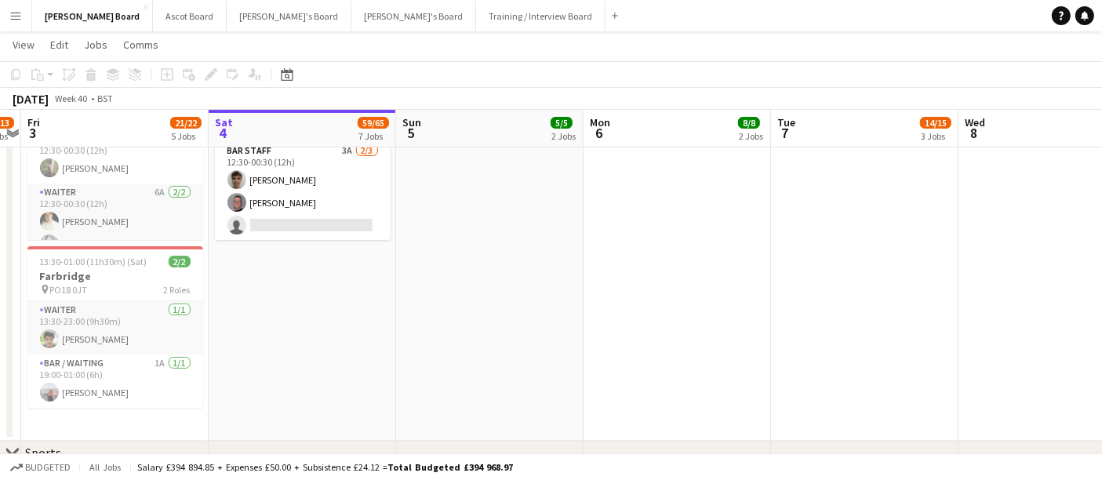
drag, startPoint x: 649, startPoint y: 189, endPoint x: 817, endPoint y: -104, distance: 337.9
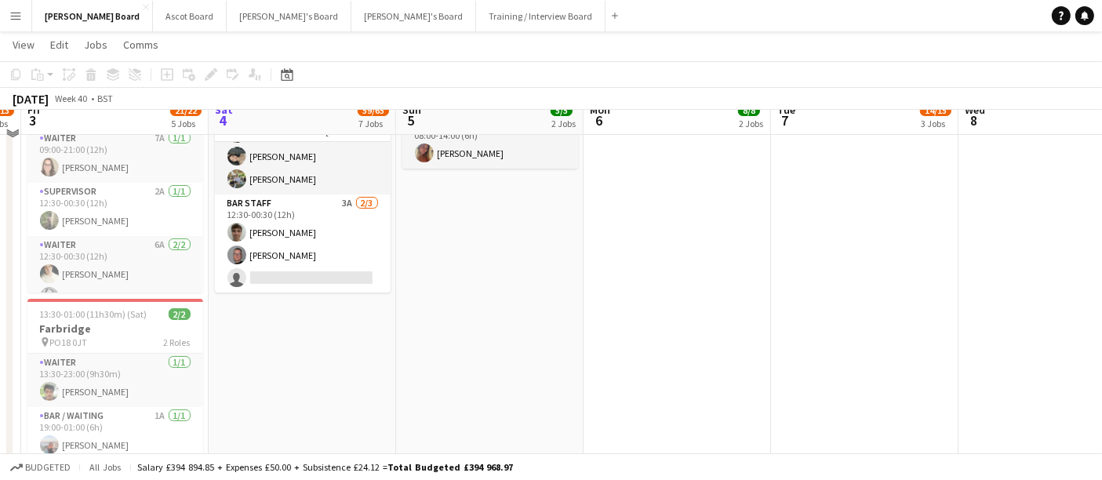
scroll to position [87, 0]
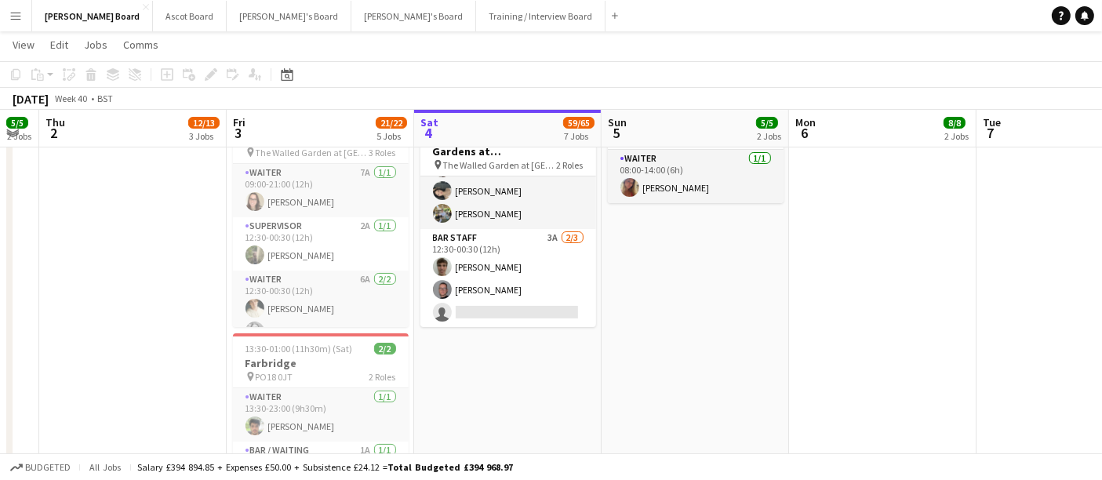
drag, startPoint x: 432, startPoint y: 262, endPoint x: 648, endPoint y: 270, distance: 216.6
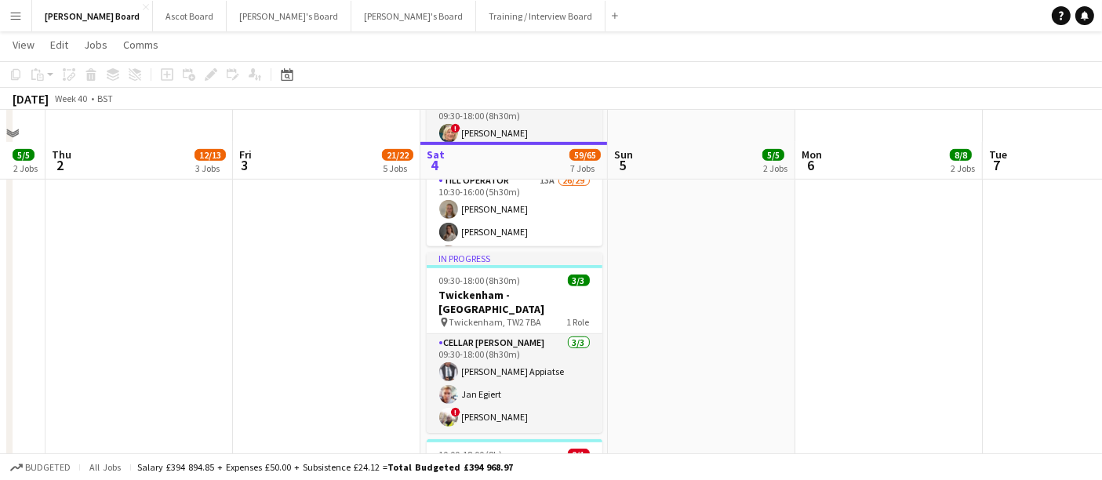
scroll to position [696, 0]
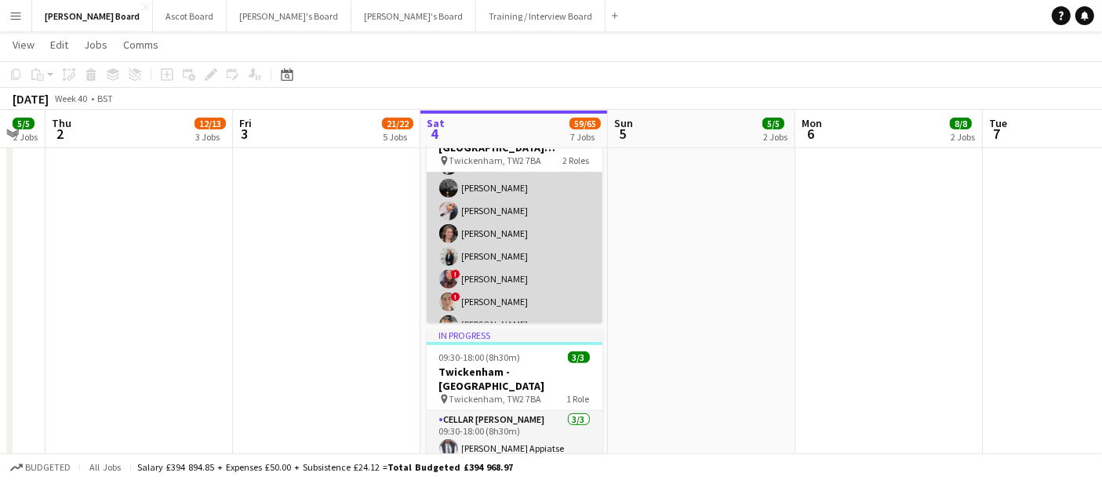
click at [507, 242] on app-card-role "Till Operator 13A 26/29 10:30-16:00 (5h30m) [PERSON_NAME] [PERSON_NAME] [PERSON…" at bounding box center [515, 245] width 176 height 690
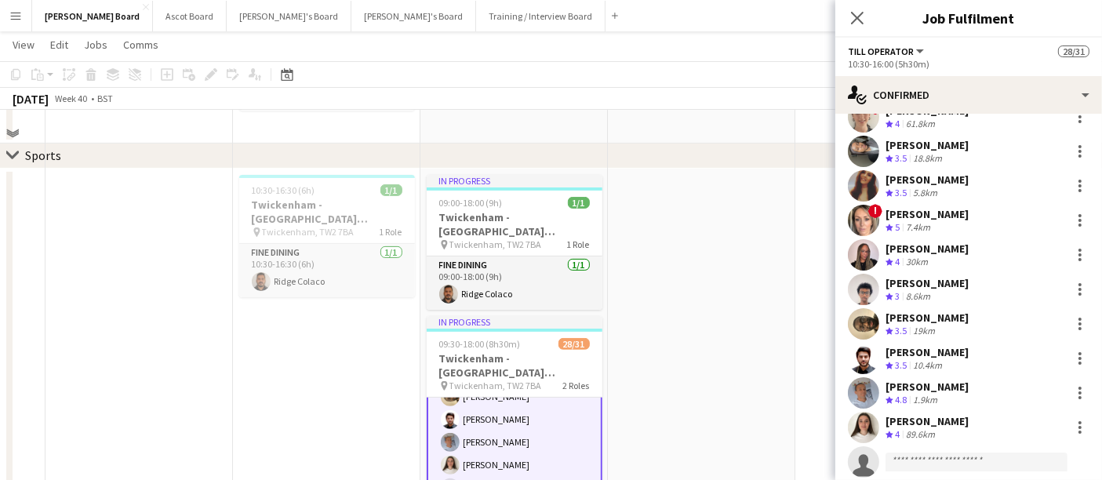
scroll to position [522, 0]
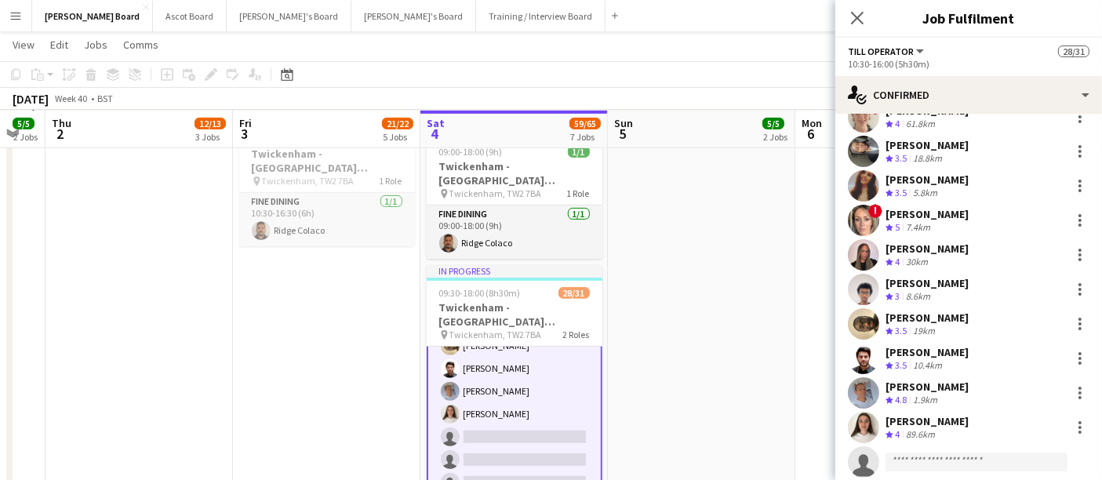
click at [931, 323] on div "[PERSON_NAME] Crew rating 3.5 19km" at bounding box center [926, 324] width 83 height 27
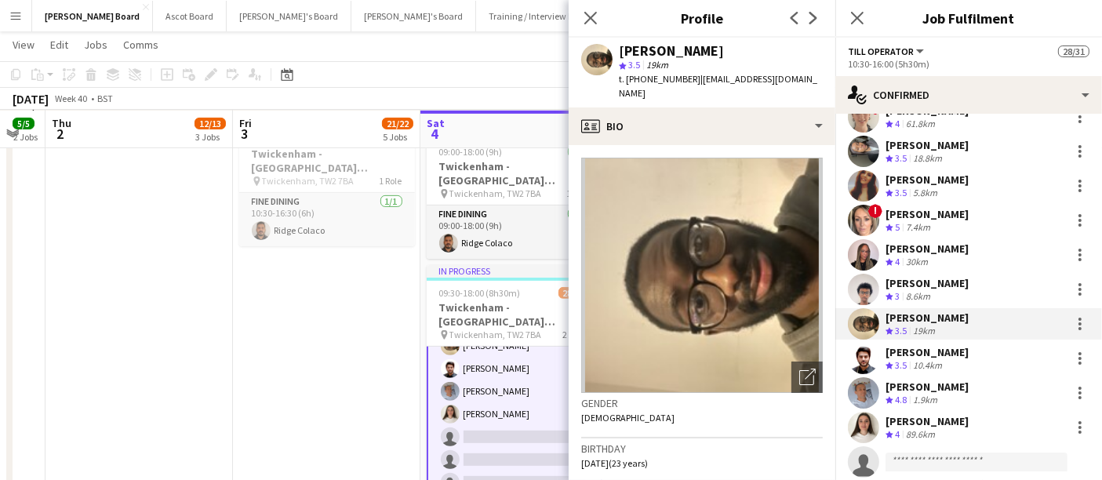
drag, startPoint x: 685, startPoint y: 76, endPoint x: 624, endPoint y: 79, distance: 61.2
click at [624, 79] on span "t. [PHONE_NUMBER]" at bounding box center [660, 79] width 82 height 12
copy span "[PHONE_NUMBER]"
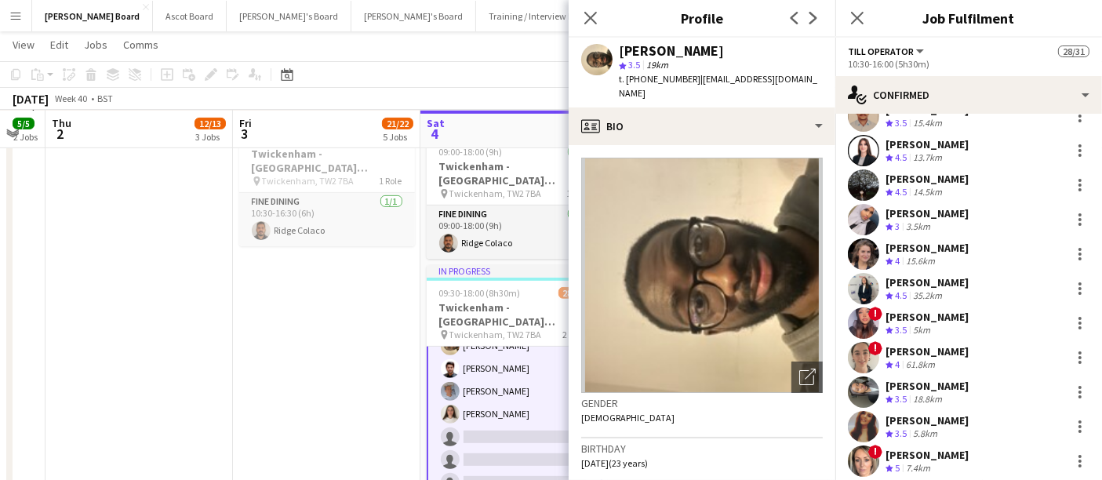
scroll to position [348, 0]
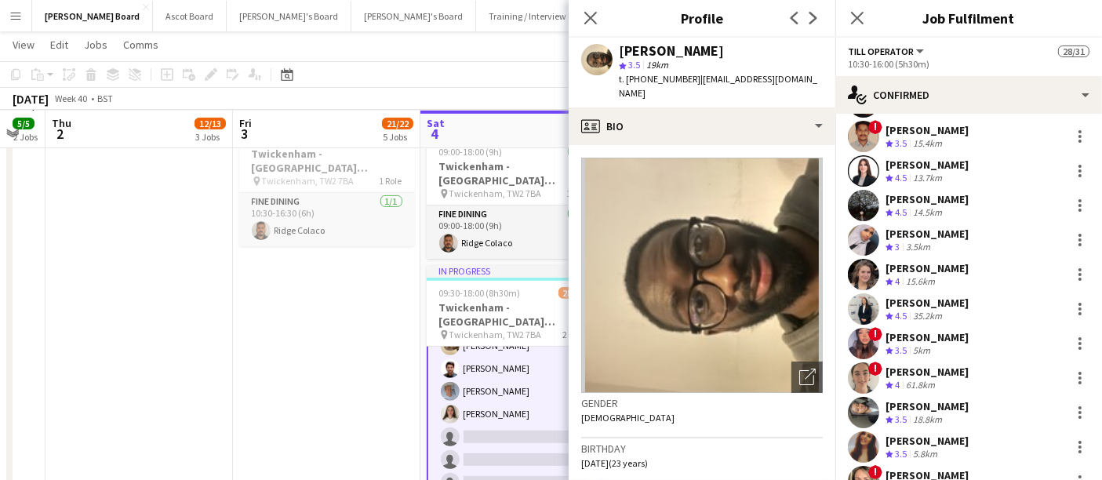
click at [931, 173] on div "13.7km" at bounding box center [927, 178] width 35 height 13
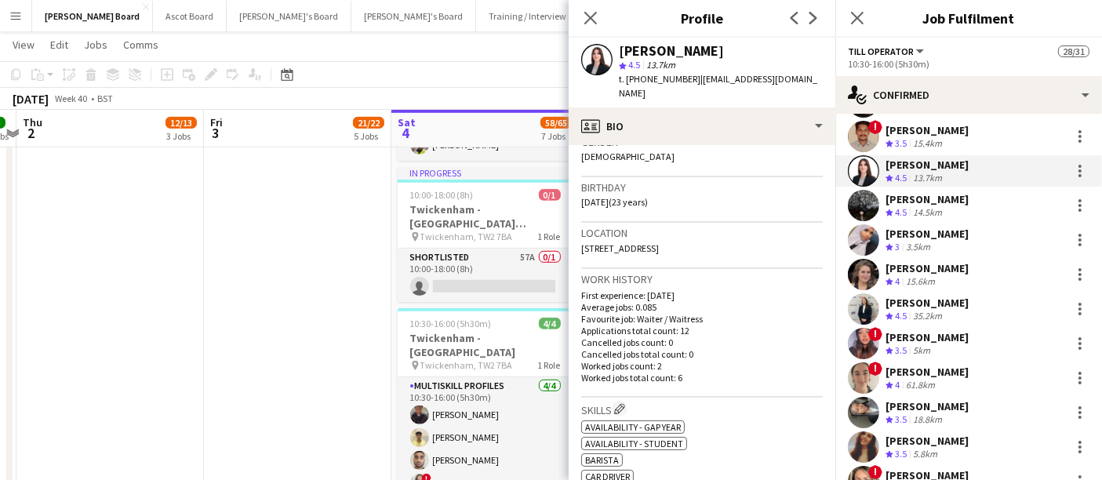
scroll to position [0, 401]
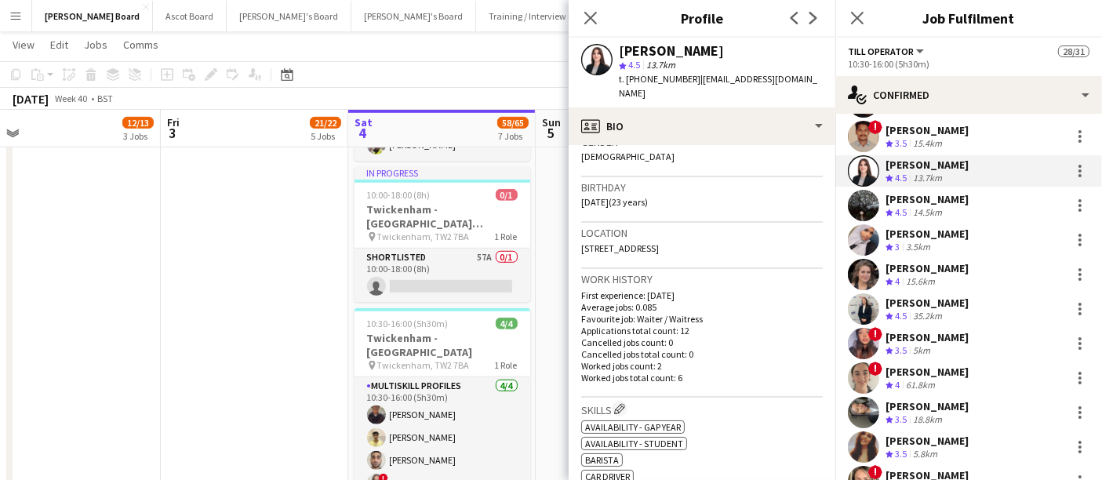
drag, startPoint x: 353, startPoint y: 357, endPoint x: 282, endPoint y: 358, distance: 70.6
click at [282, 358] on app-calendar-viewport "Tue 30 5/5 2 Jobs Wed 1 5/5 2 Jobs Thu 2 12/13 3 Jobs Fri 3 21/22 5 Jobs Sat 4 …" at bounding box center [551, 173] width 1102 height 2315
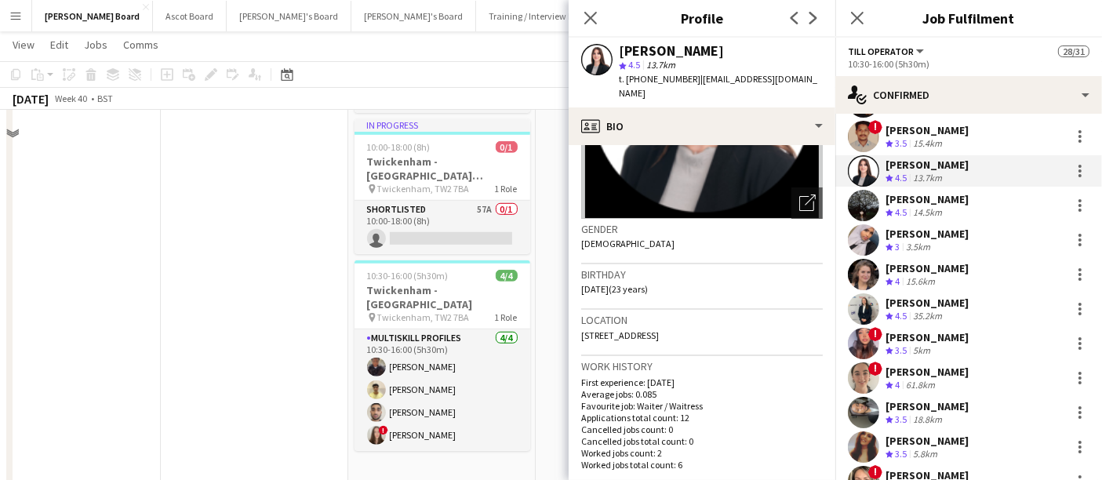
scroll to position [1219, 0]
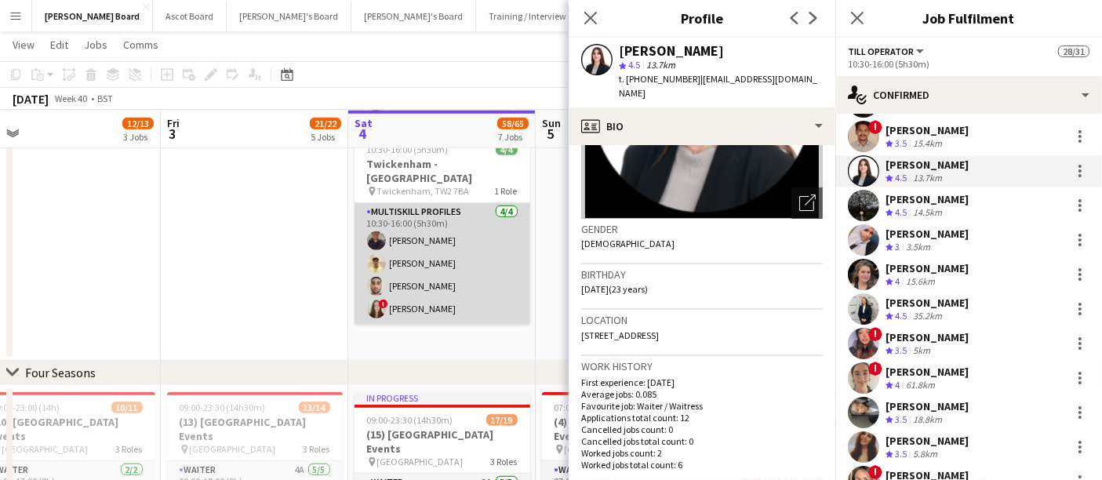
click at [490, 245] on app-card-role "MULTISKILL PROFILES [DATE] 10:30-16:00 (5h30m) [PERSON_NAME] [PERSON_NAME] [PER…" at bounding box center [442, 264] width 176 height 122
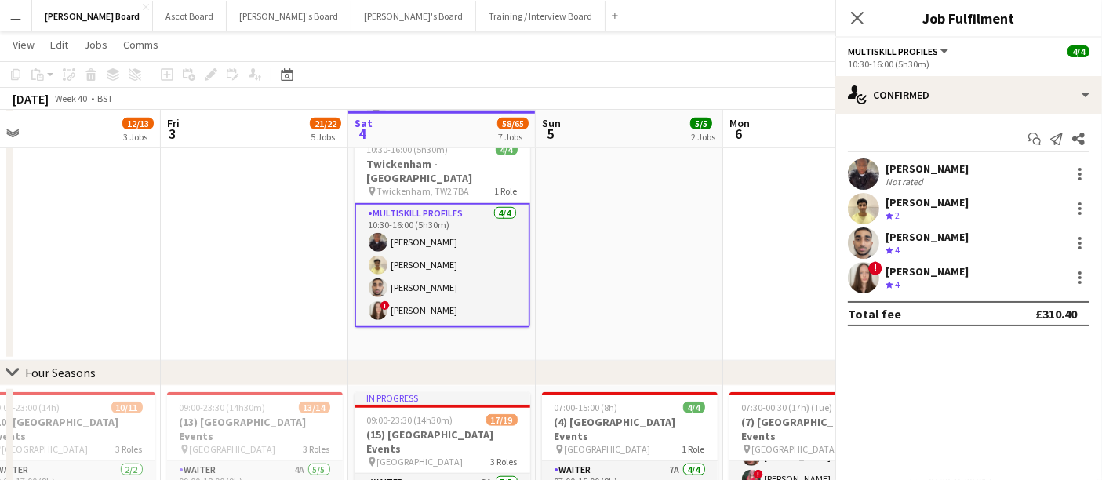
scroll to position [614, 0]
click at [1081, 173] on div at bounding box center [1079, 174] width 3 height 3
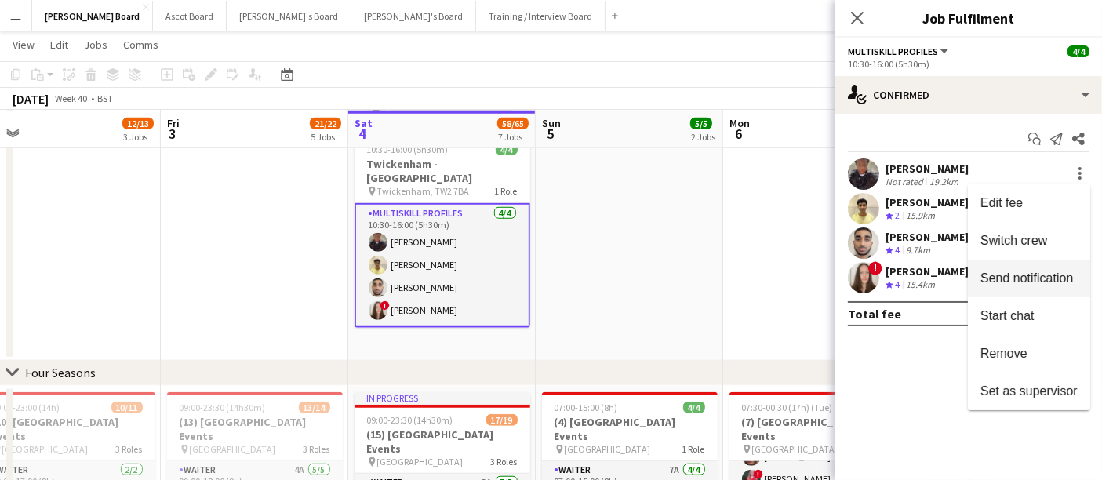
click at [1046, 234] on span "Switch crew" at bounding box center [1013, 240] width 67 height 13
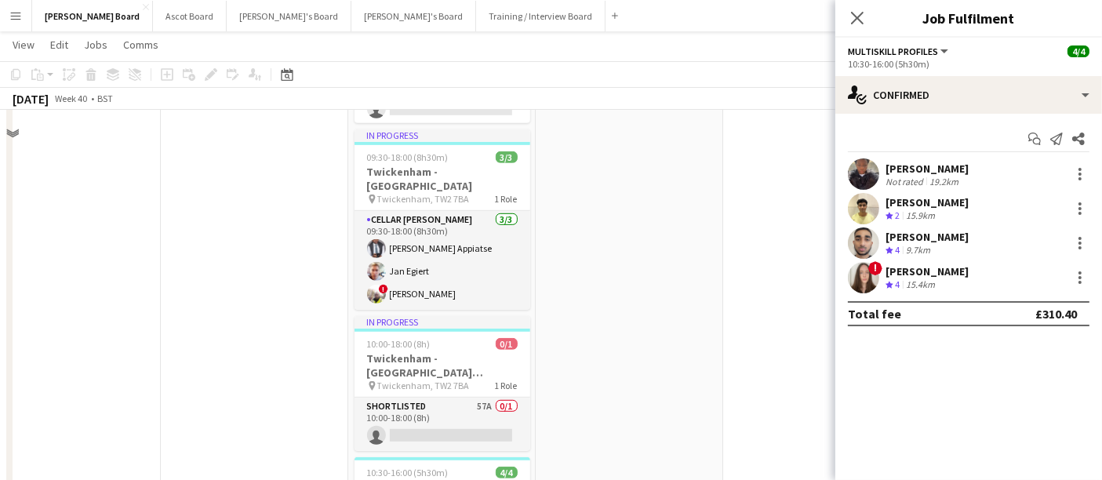
scroll to position [784, 0]
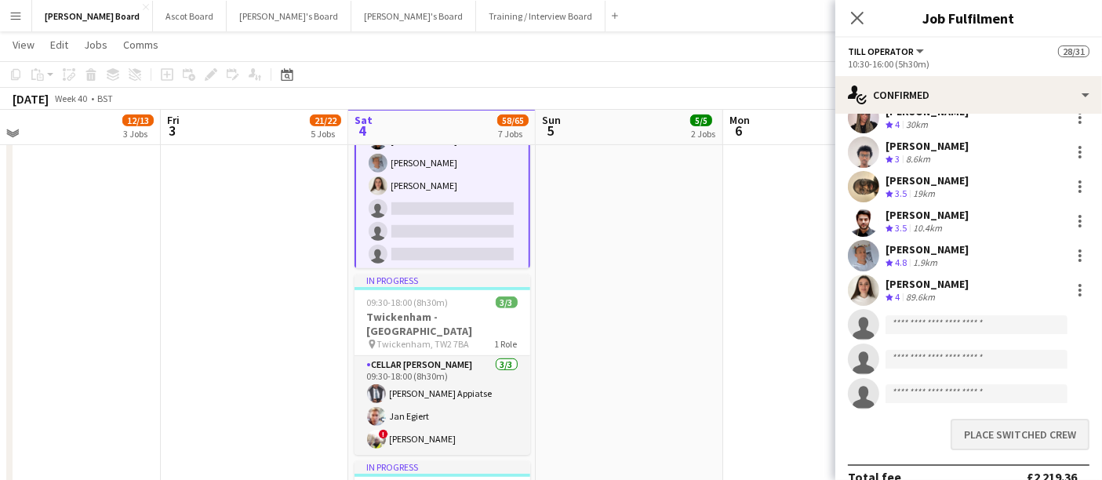
scroll to position [766, 0]
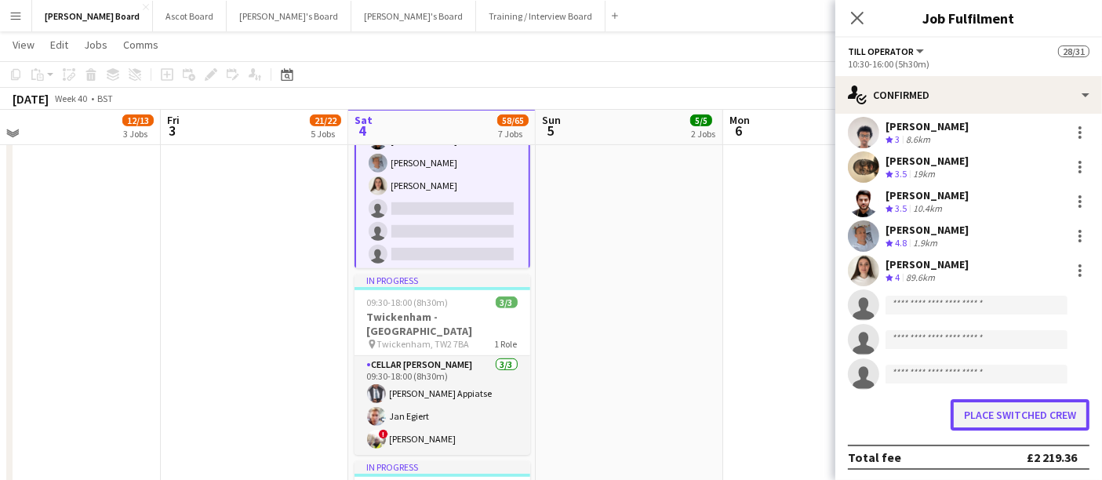
click at [1015, 405] on button "Place switched crew" at bounding box center [1019, 414] width 139 height 31
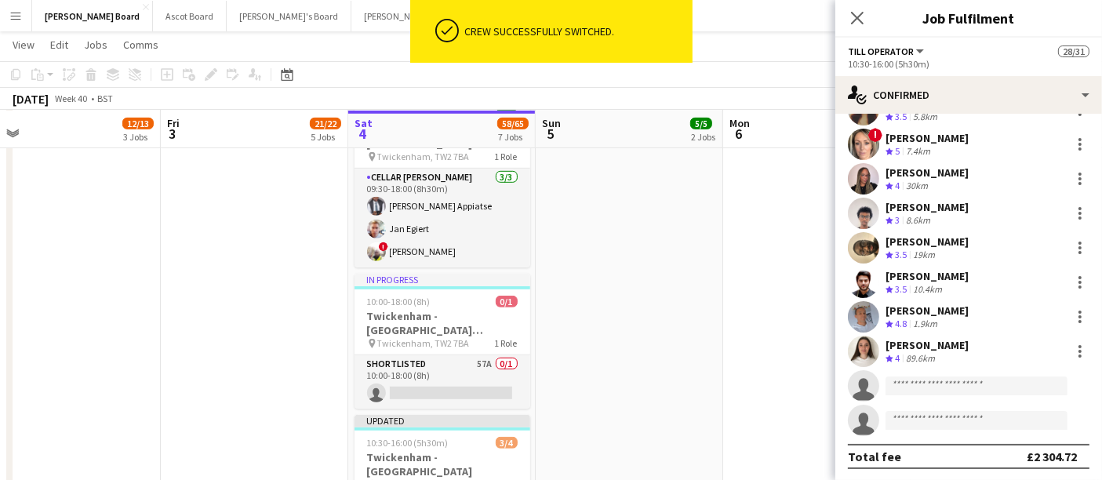
scroll to position [1132, 0]
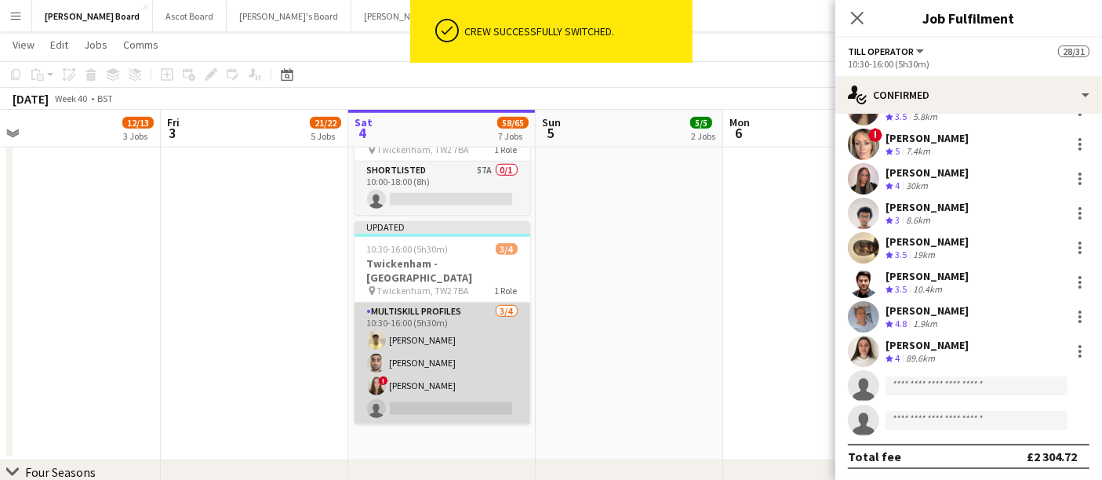
click at [467, 338] on app-card-role "MULTISKILL PROFILES [DATE] 10:30-16:00 (5h30m) [PERSON_NAME] [PERSON_NAME] ! [P…" at bounding box center [442, 364] width 176 height 122
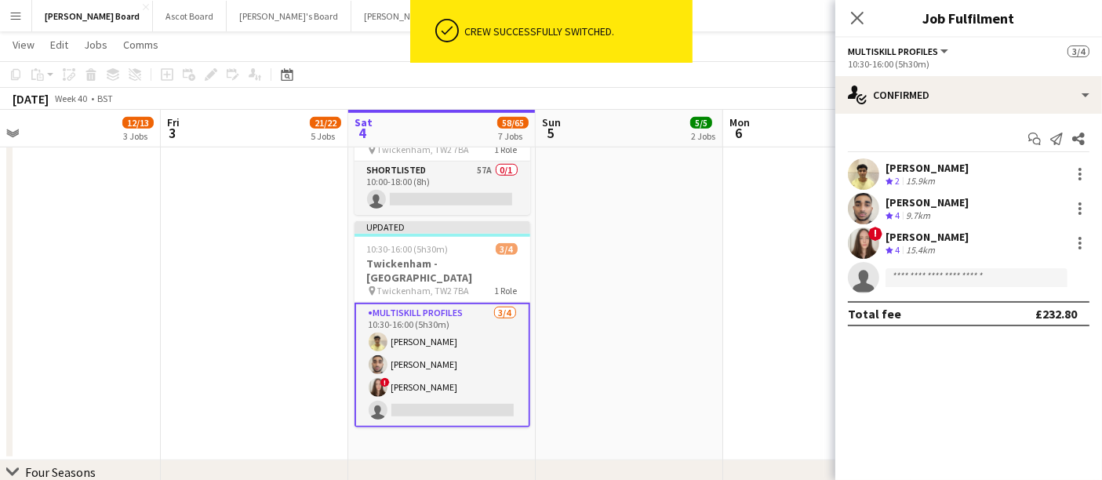
scroll to position [0, 0]
click at [1081, 239] on div at bounding box center [1079, 243] width 19 height 19
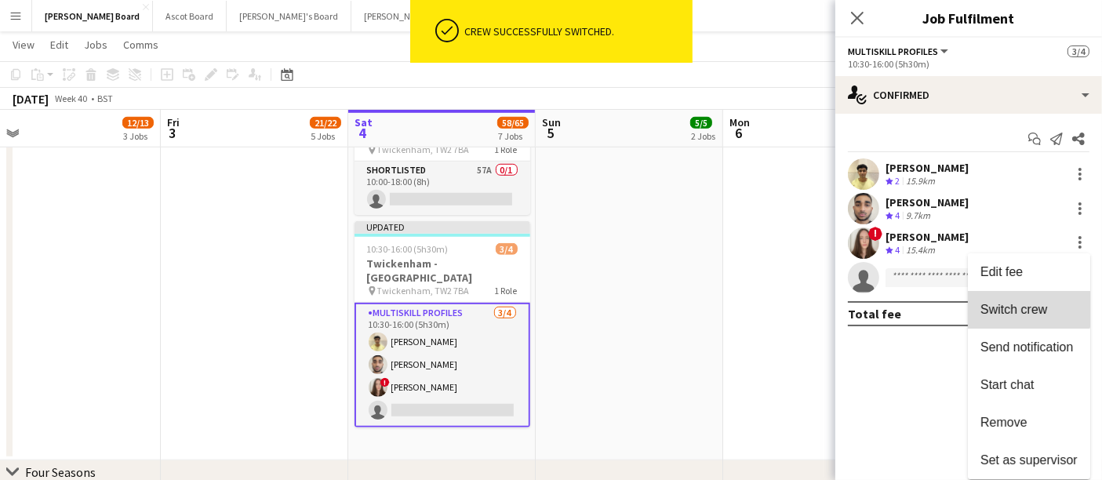
click at [1019, 295] on button "Switch crew" at bounding box center [1029, 310] width 122 height 38
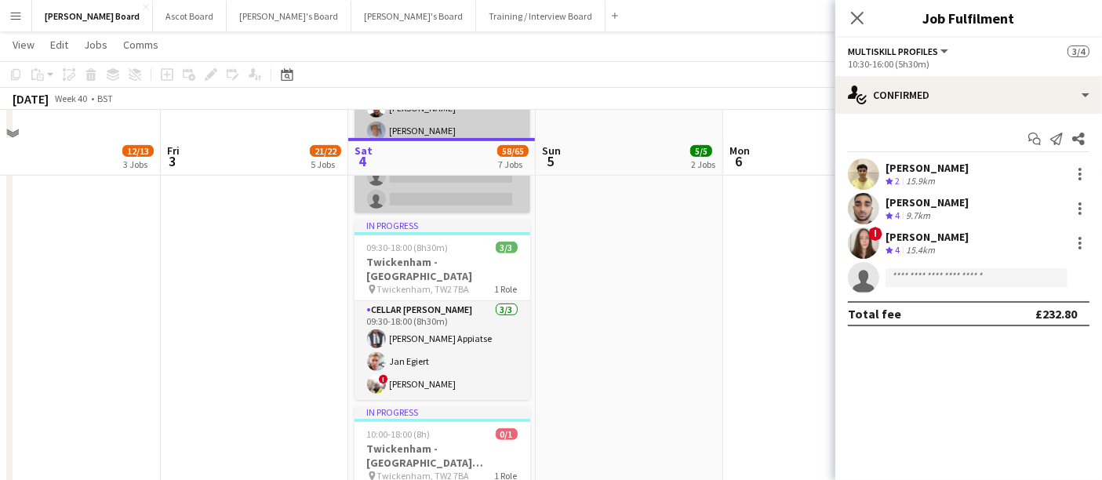
scroll to position [784, 0]
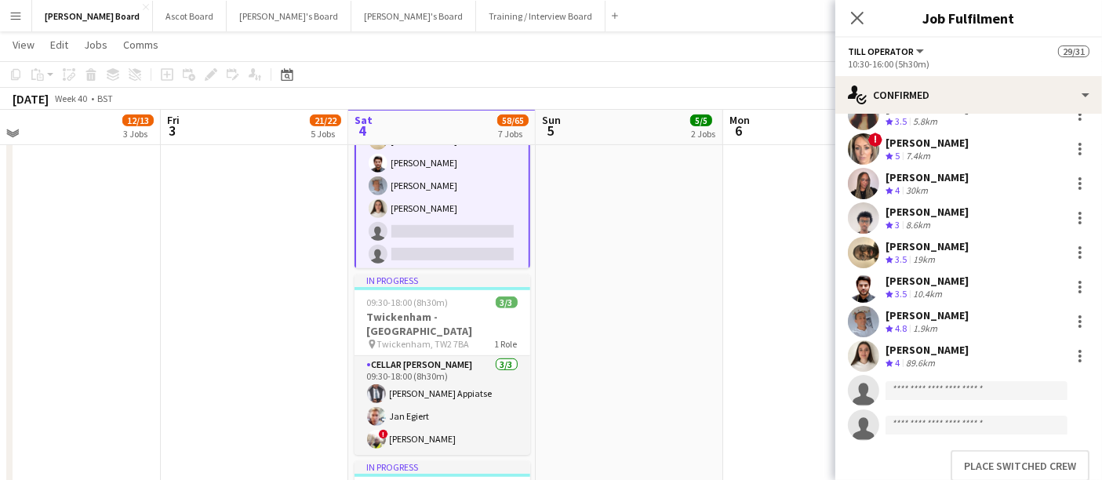
scroll to position [766, 0]
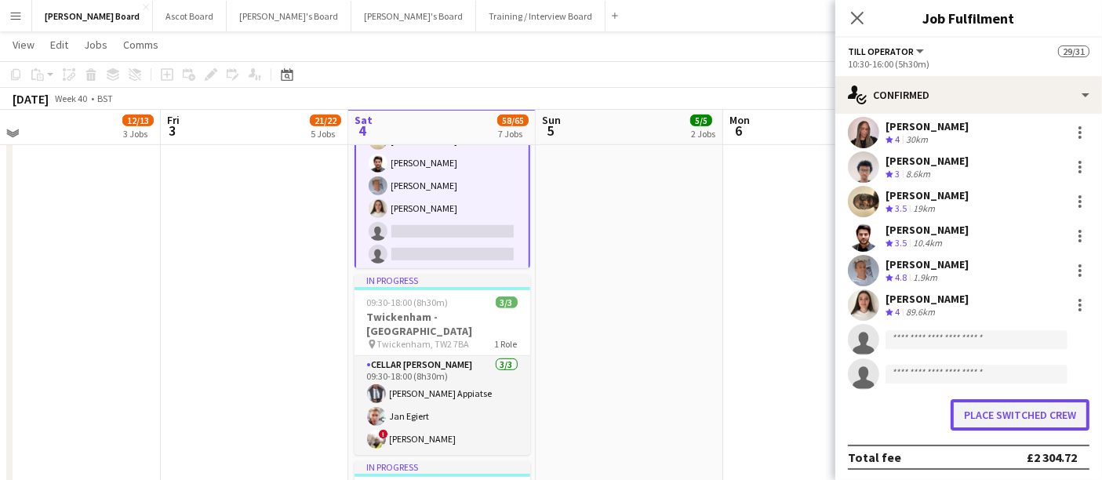
click at [1044, 415] on button "Place switched crew" at bounding box center [1019, 414] width 139 height 31
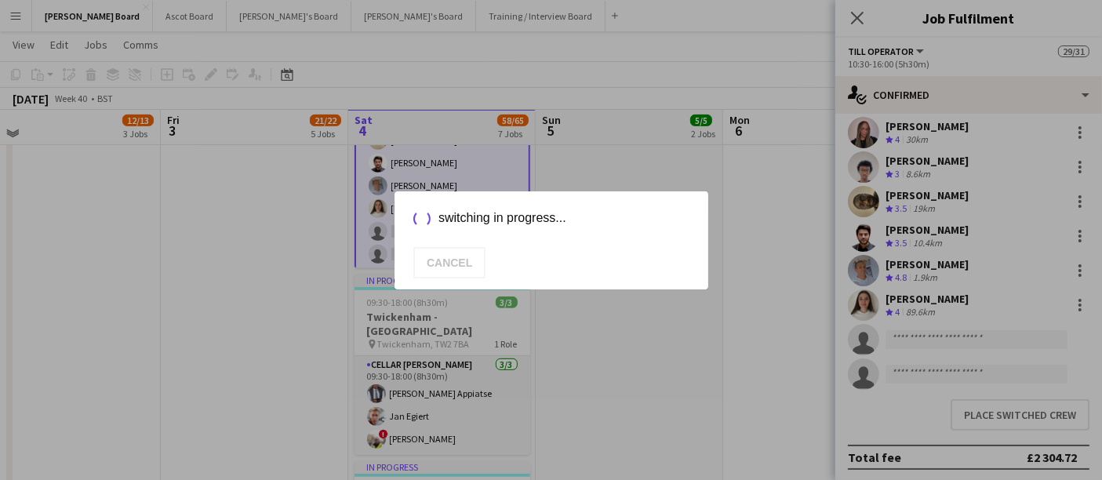
scroll to position [720, 0]
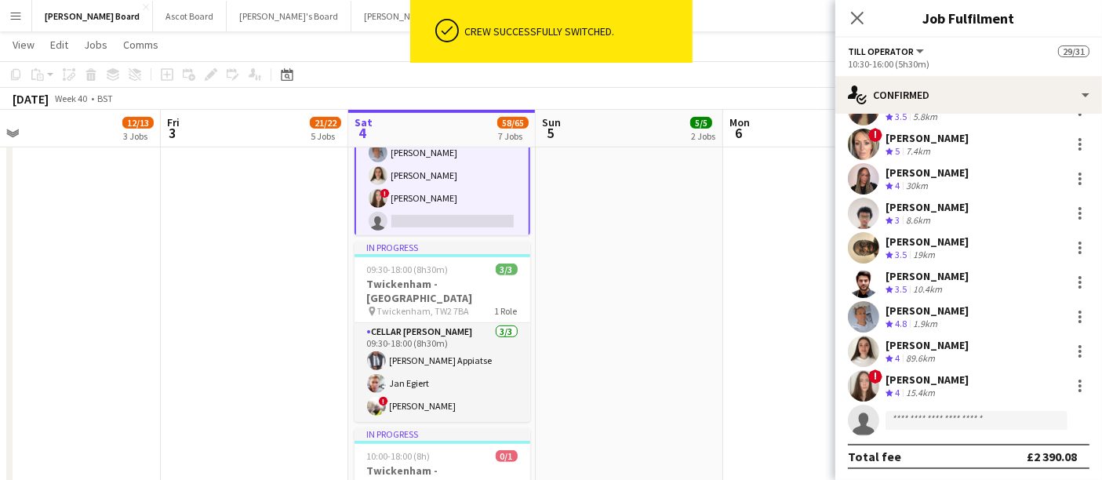
click at [688, 327] on app-date-cell at bounding box center [629, 332] width 187 height 953
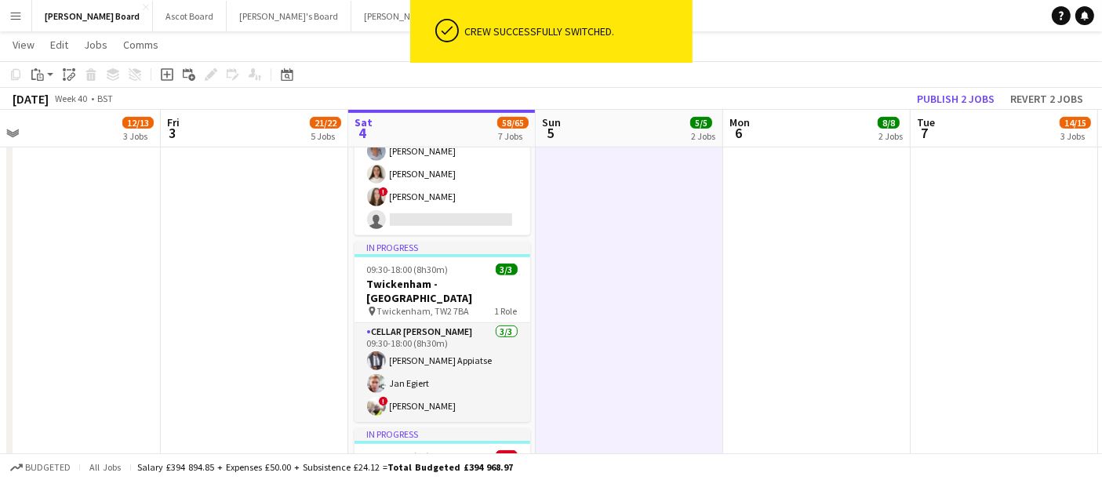
scroll to position [614, 0]
click at [961, 97] on button "Publish 2 jobs" at bounding box center [955, 99] width 90 height 20
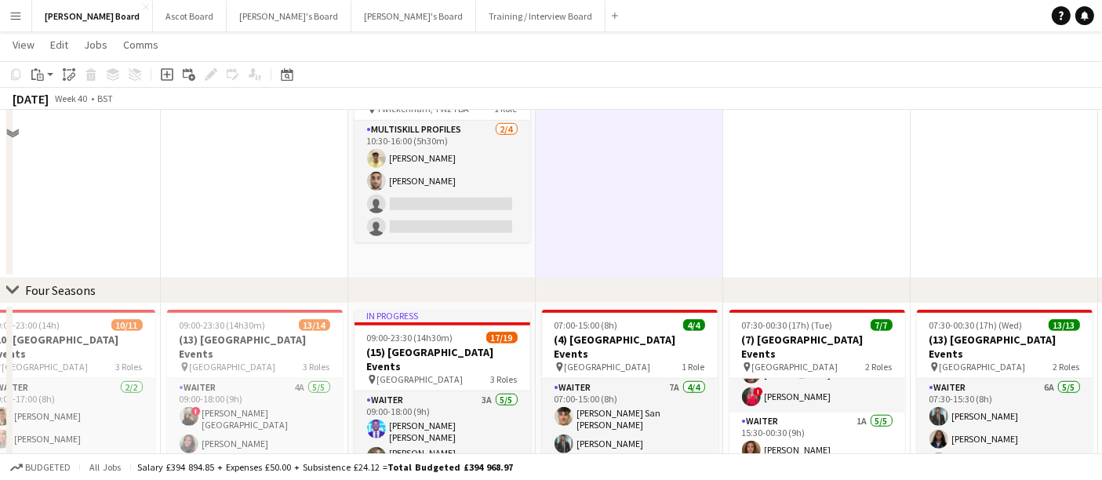
scroll to position [1219, 0]
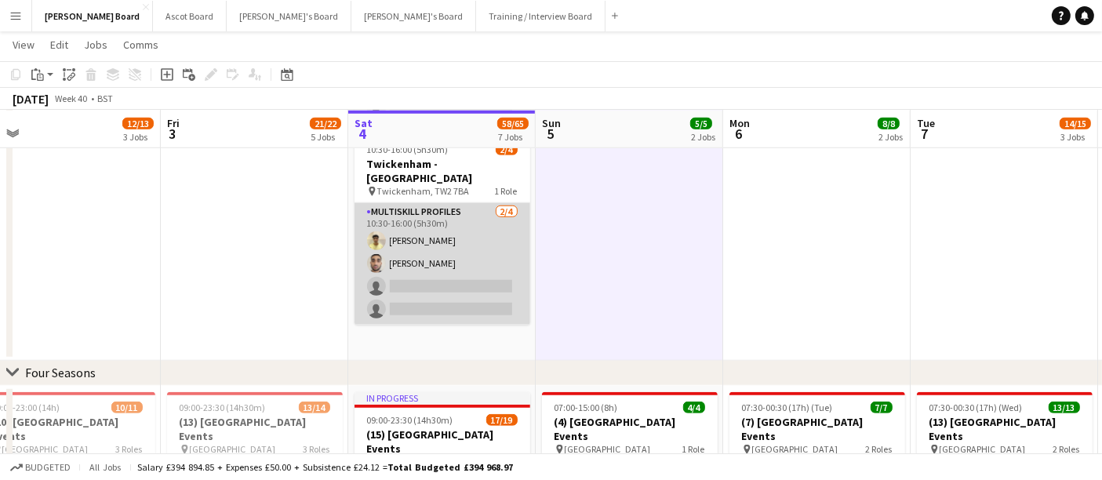
click at [472, 249] on app-card-role "MULTISKILL PROFILES [DATE] 10:30-16:00 (5h30m) [PERSON_NAME] [PERSON_NAME] sing…" at bounding box center [442, 264] width 176 height 122
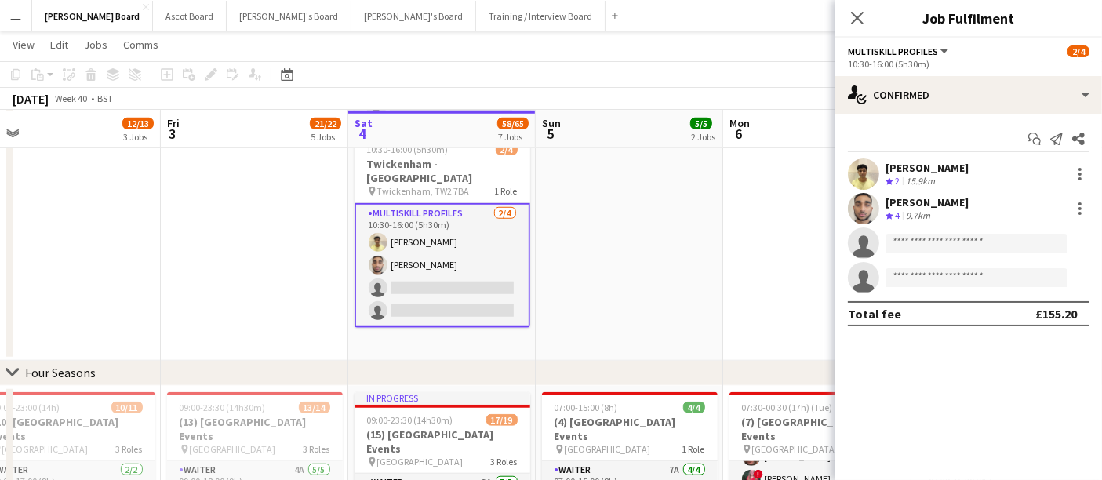
click at [936, 177] on div "15.9km" at bounding box center [920, 181] width 35 height 13
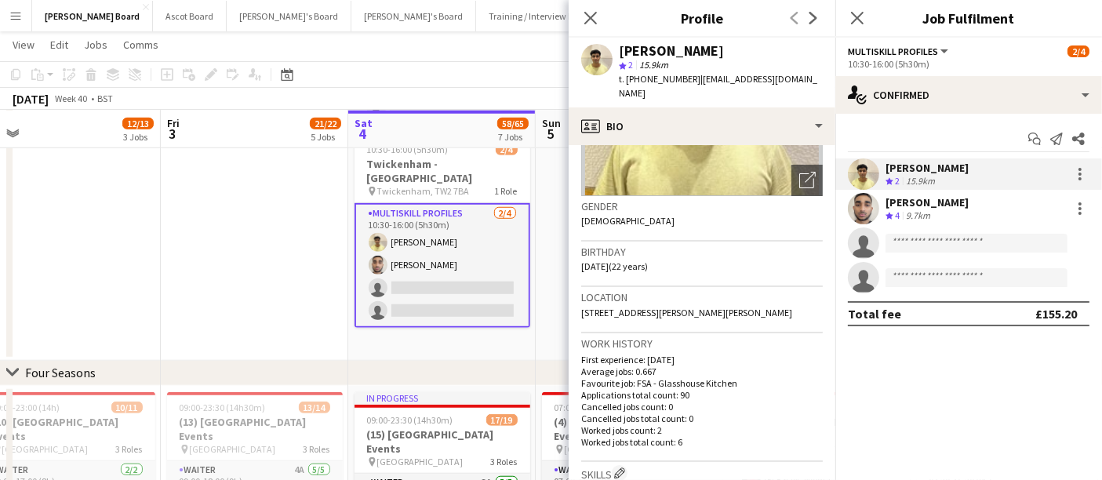
scroll to position [261, 0]
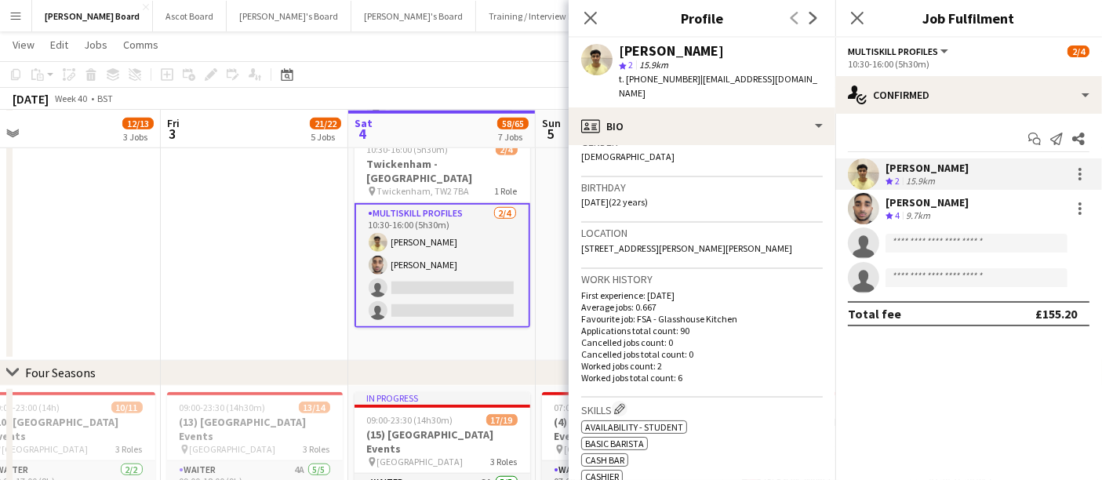
drag, startPoint x: 771, startPoint y: 219, endPoint x: 704, endPoint y: 229, distance: 67.4
click at [704, 242] on span "[STREET_ADDRESS][PERSON_NAME][PERSON_NAME]" at bounding box center [686, 248] width 211 height 12
drag, startPoint x: 663, startPoint y: 250, endPoint x: 645, endPoint y: 247, distance: 18.3
click at [618, 248] on div "Location [STREET_ADDRESS][PERSON_NAME][PERSON_NAME]" at bounding box center [702, 245] width 242 height 45
click at [732, 254] on div "Location [STREET_ADDRESS][PERSON_NAME][PERSON_NAME]" at bounding box center [702, 245] width 242 height 45
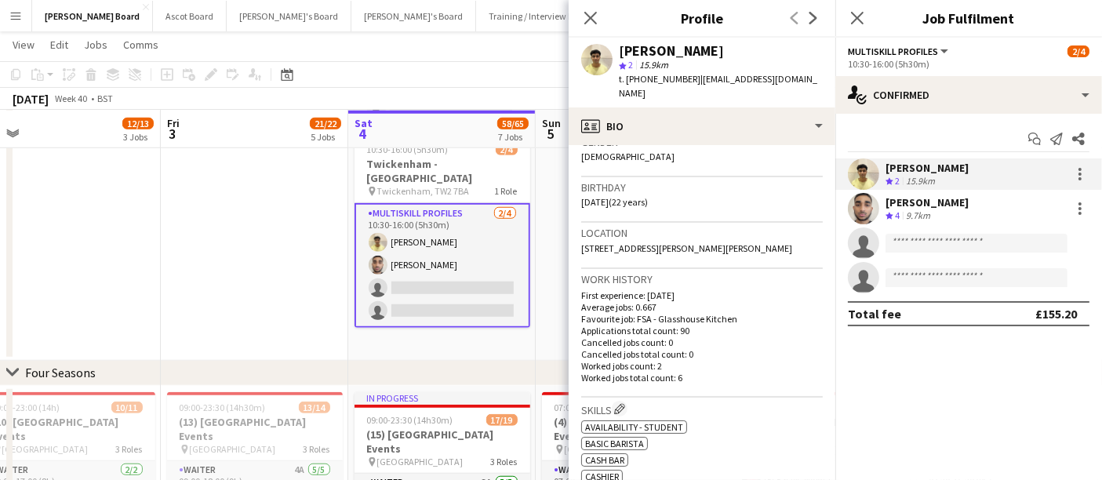
click at [735, 250] on div "Location [STREET_ADDRESS][PERSON_NAME][PERSON_NAME]" at bounding box center [702, 245] width 242 height 45
click at [759, 240] on div "Location [STREET_ADDRESS][PERSON_NAME][PERSON_NAME]" at bounding box center [702, 245] width 242 height 45
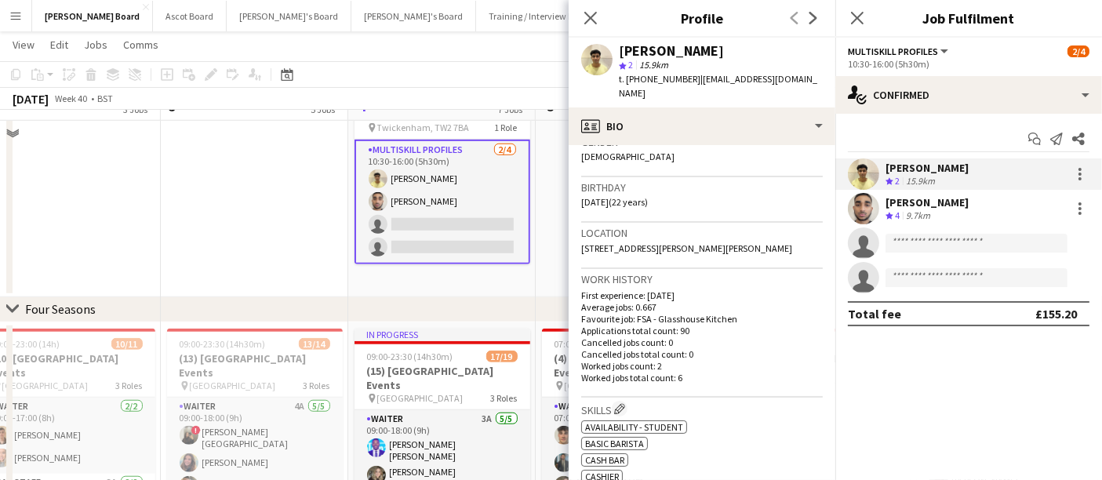
scroll to position [1306, 0]
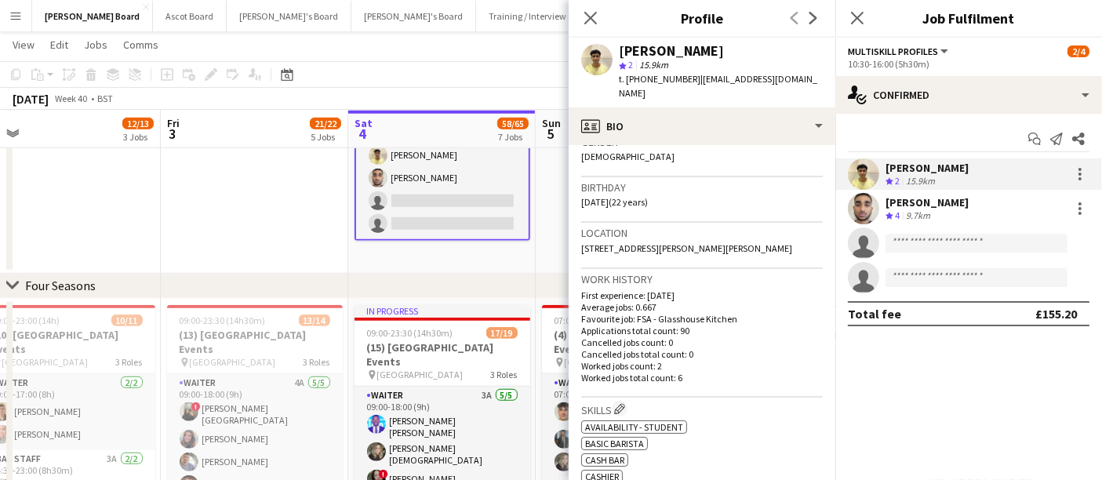
drag, startPoint x: 688, startPoint y: 81, endPoint x: 627, endPoint y: 85, distance: 61.3
click at [627, 85] on div "t. [PHONE_NUMBER] | [EMAIL_ADDRESS][DOMAIN_NAME]" at bounding box center [721, 86] width 204 height 28
copy span "[PHONE_NUMBER]"
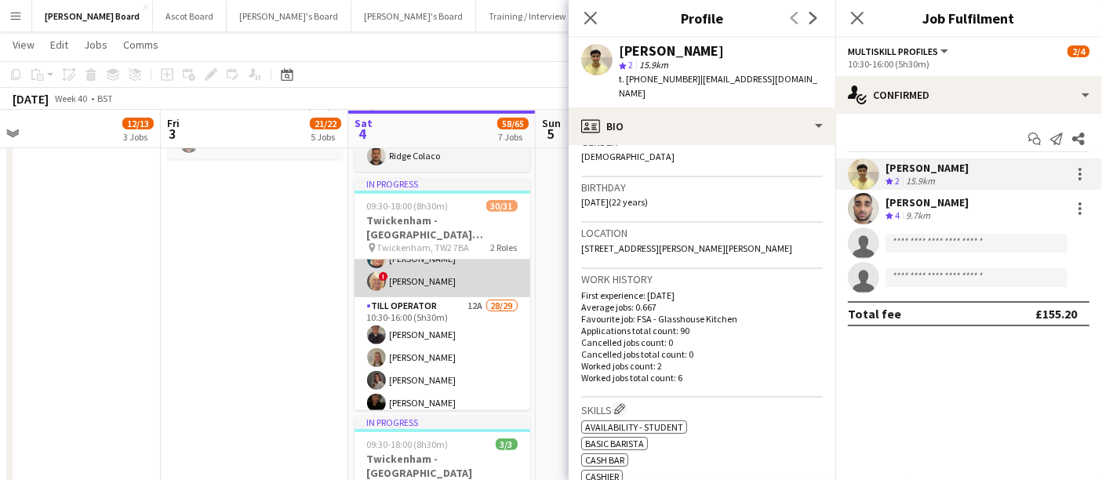
scroll to position [0, 0]
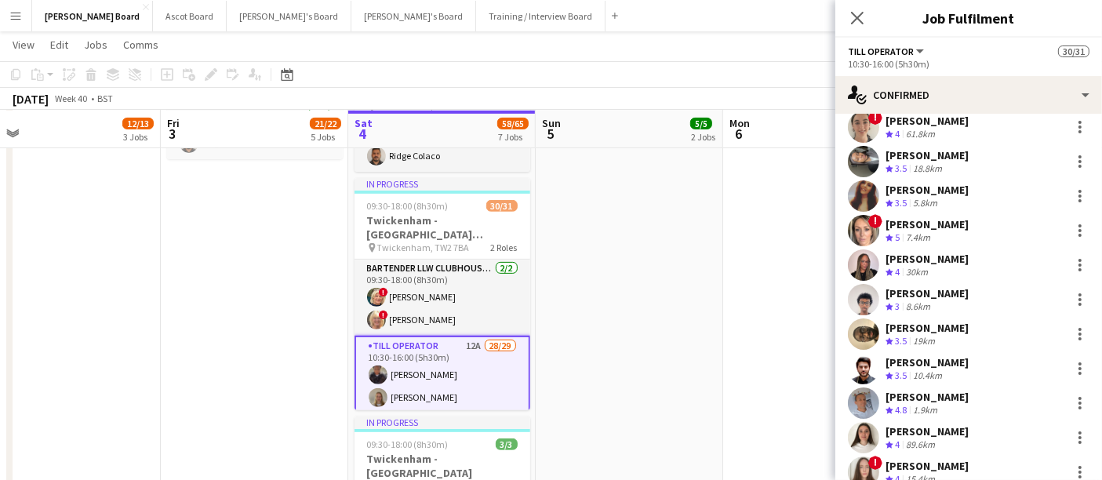
scroll to position [696, 0]
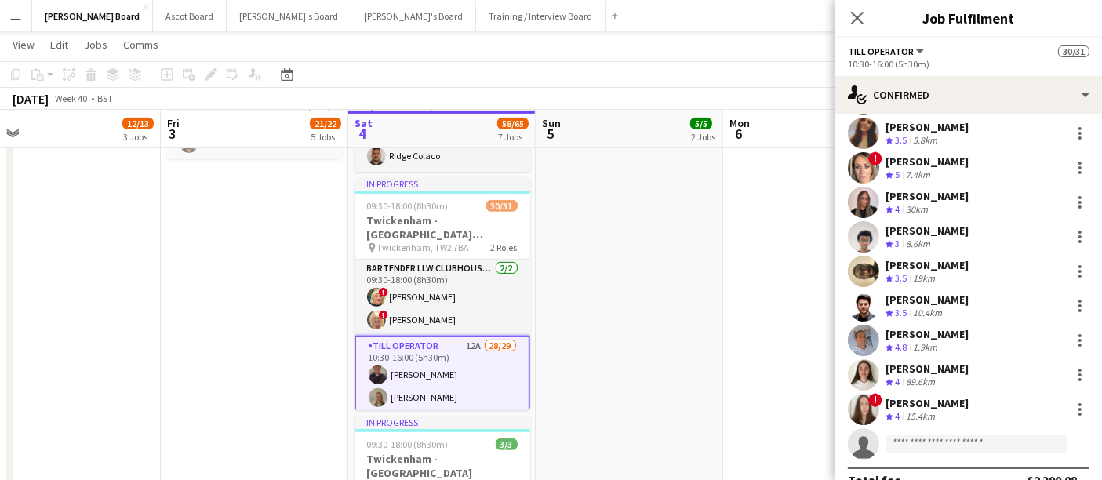
click at [909, 238] on div "8.6km" at bounding box center [918, 244] width 31 height 13
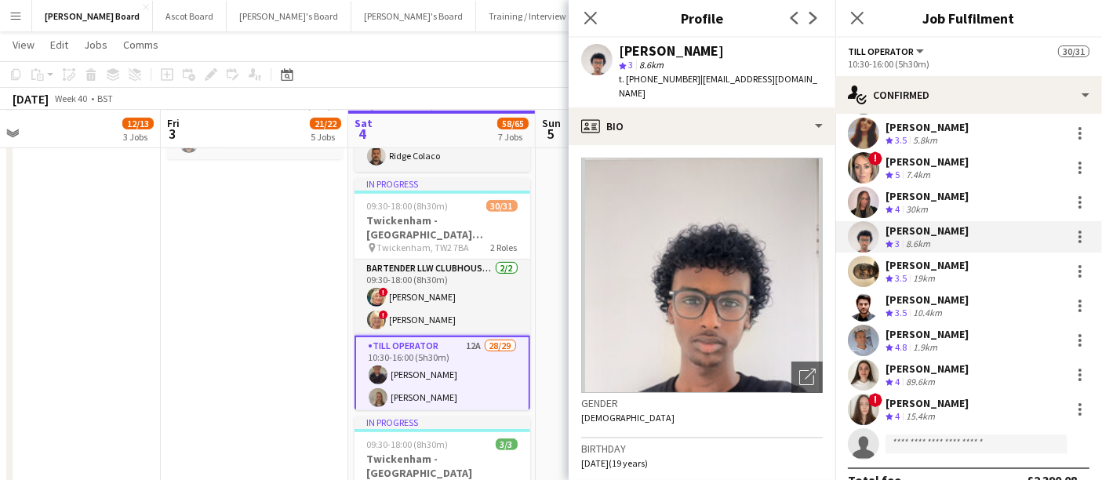
drag, startPoint x: 685, startPoint y: 78, endPoint x: 627, endPoint y: 82, distance: 58.9
click at [627, 82] on span "t. [PHONE_NUMBER]" at bounding box center [660, 79] width 82 height 12
copy span "[PHONE_NUMBER]"
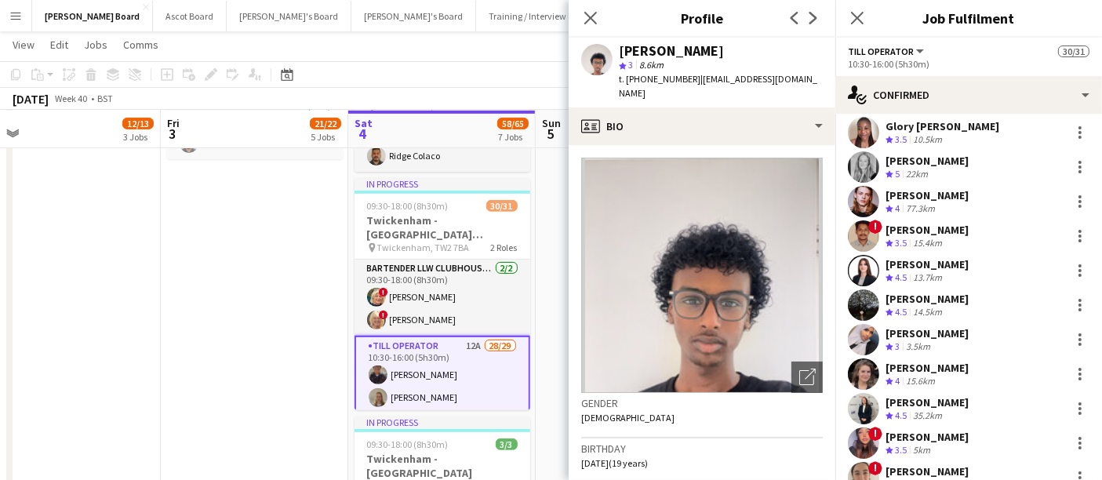
scroll to position [261, 0]
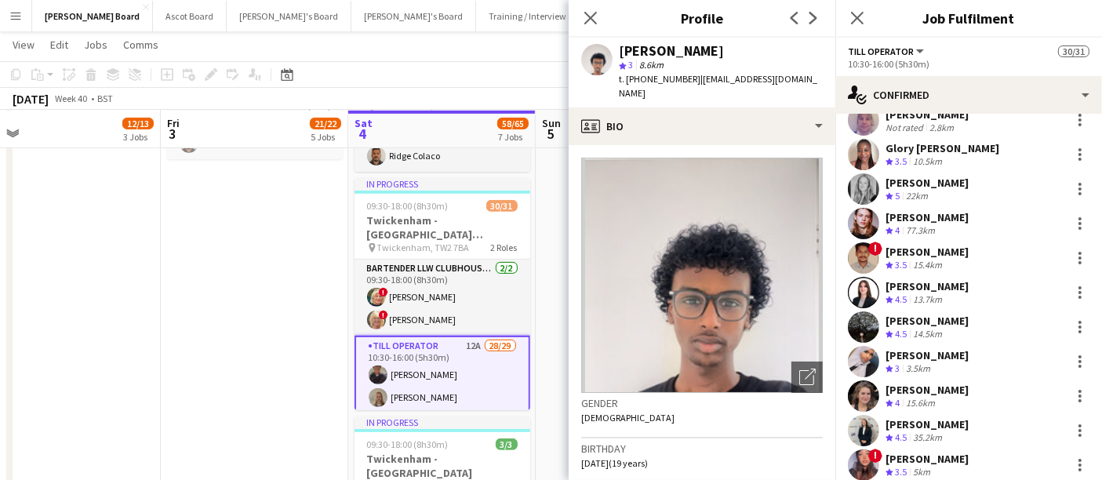
click at [916, 253] on div "[PERSON_NAME]" at bounding box center [926, 252] width 83 height 14
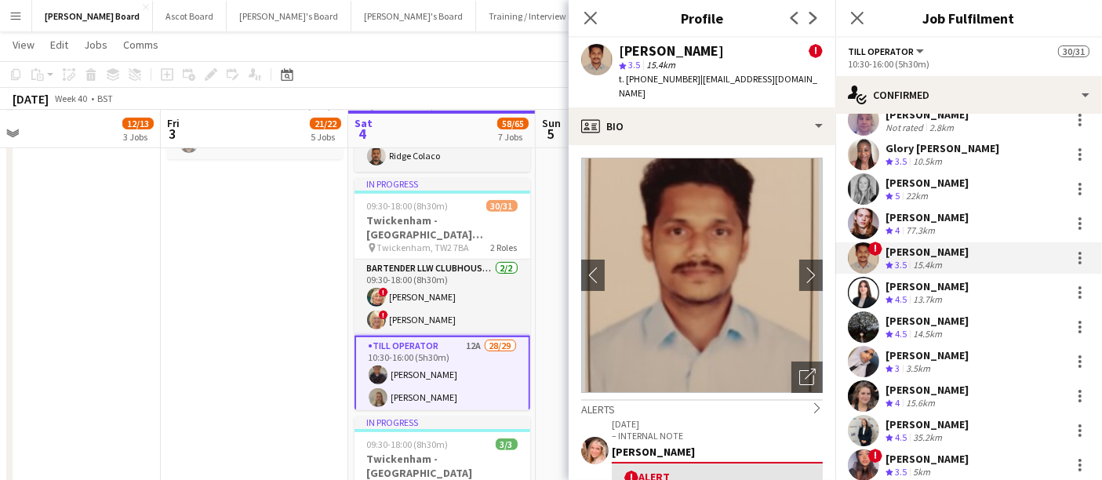
drag, startPoint x: 685, startPoint y: 81, endPoint x: 627, endPoint y: 82, distance: 58.0
click at [627, 82] on span "t. [PHONE_NUMBER]" at bounding box center [660, 79] width 82 height 12
copy span "[PHONE_NUMBER]"
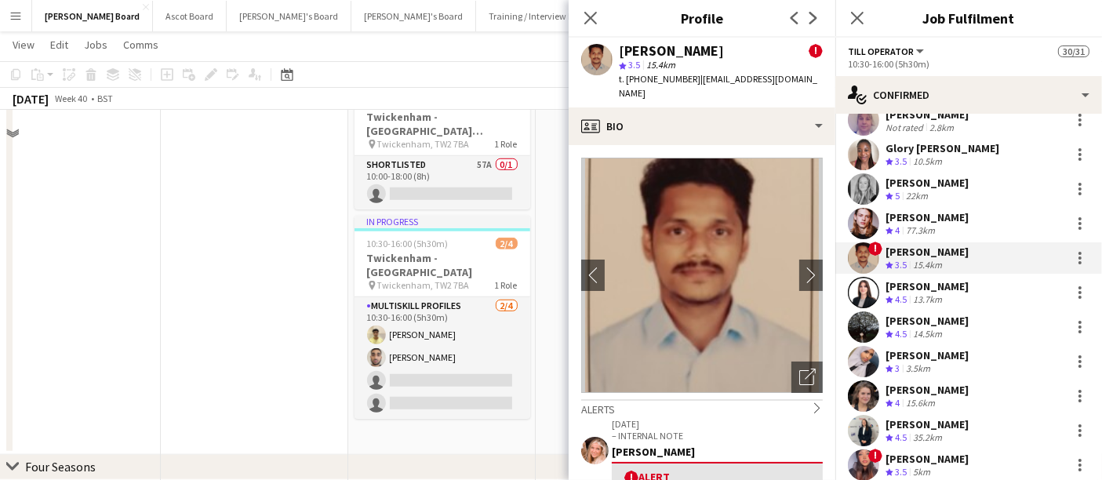
scroll to position [1219, 0]
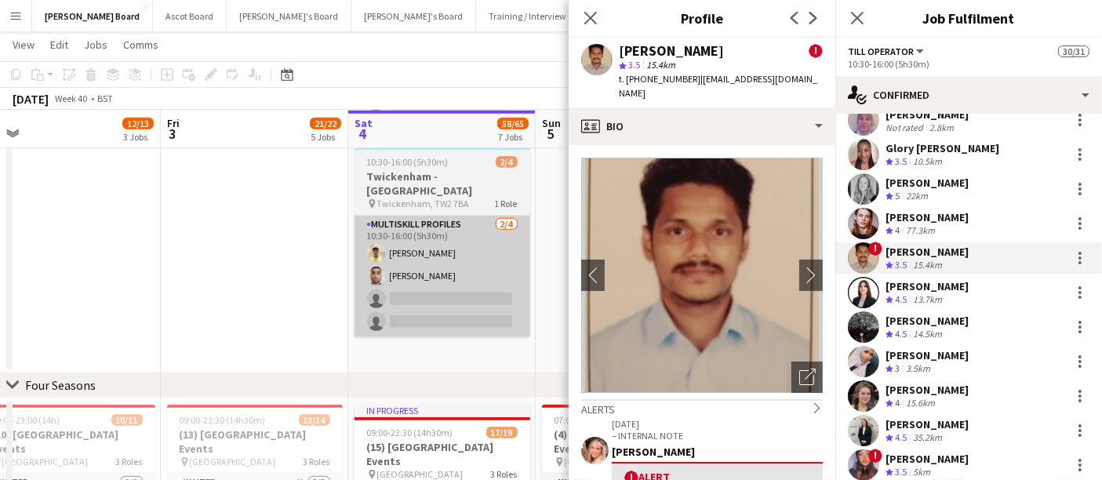
click at [458, 248] on app-card-role "MULTISKILL PROFILES [DATE] 10:30-16:00 (5h30m) [PERSON_NAME] [PERSON_NAME] sing…" at bounding box center [442, 277] width 176 height 122
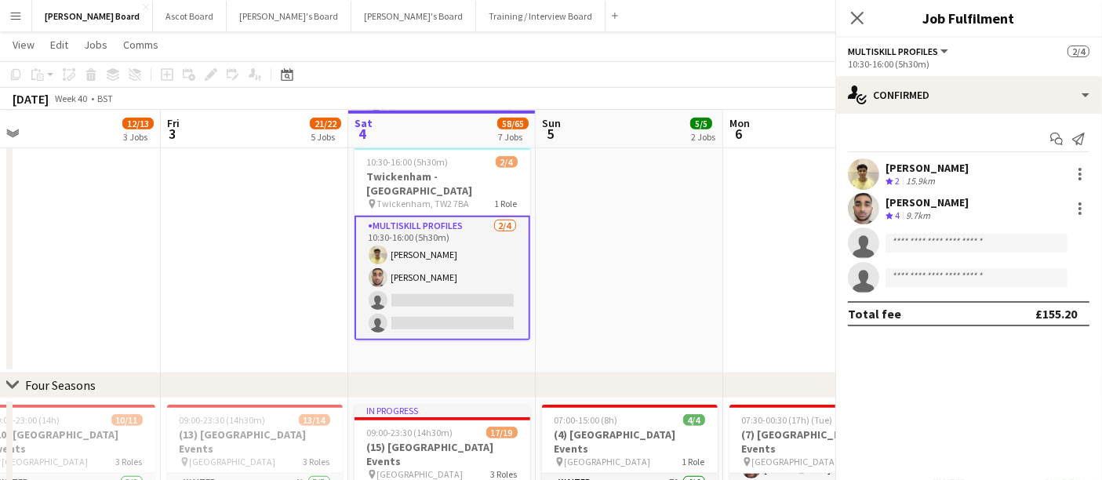
scroll to position [0, 0]
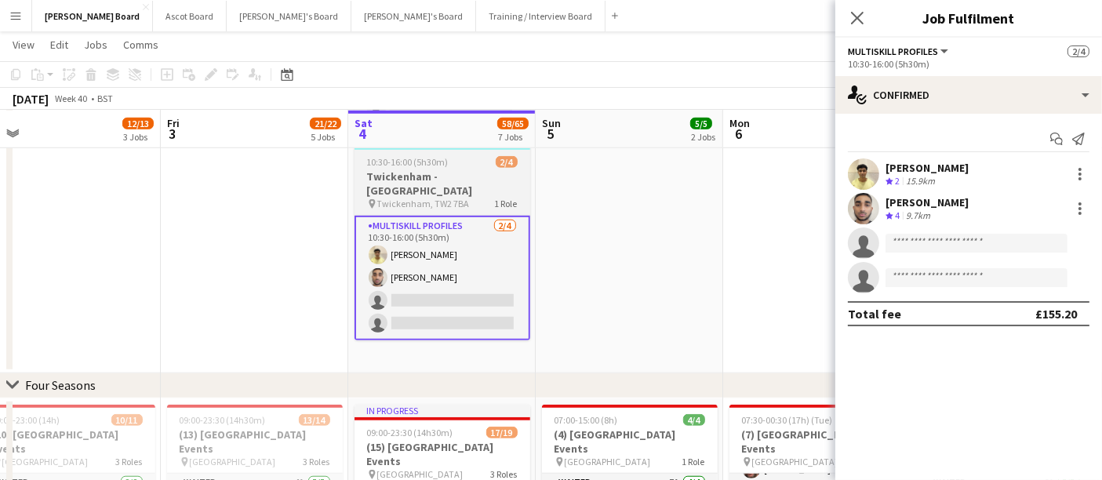
click at [470, 169] on h3 "Twickenham - [GEOGRAPHIC_DATA]" at bounding box center [442, 183] width 176 height 28
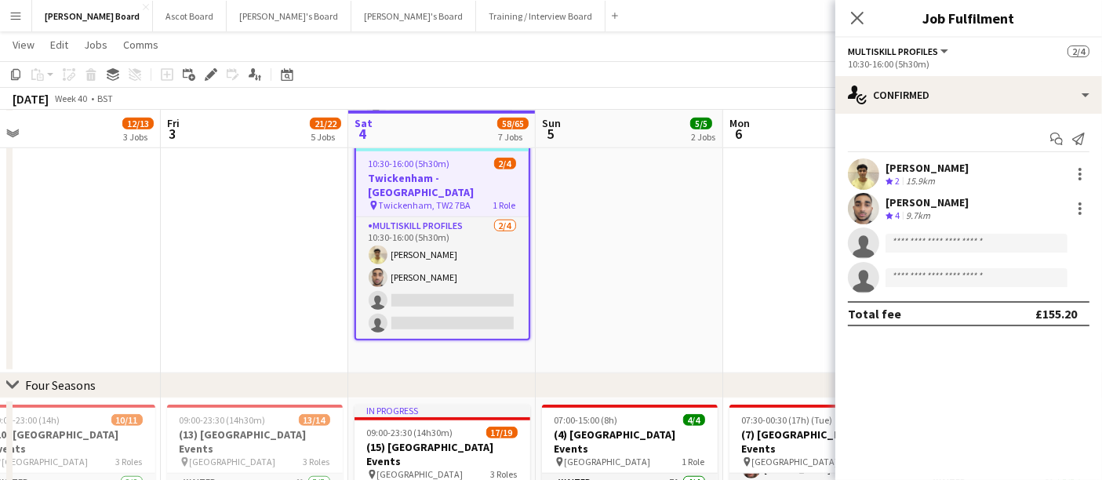
click at [210, 78] on icon "Edit" at bounding box center [211, 74] width 13 height 13
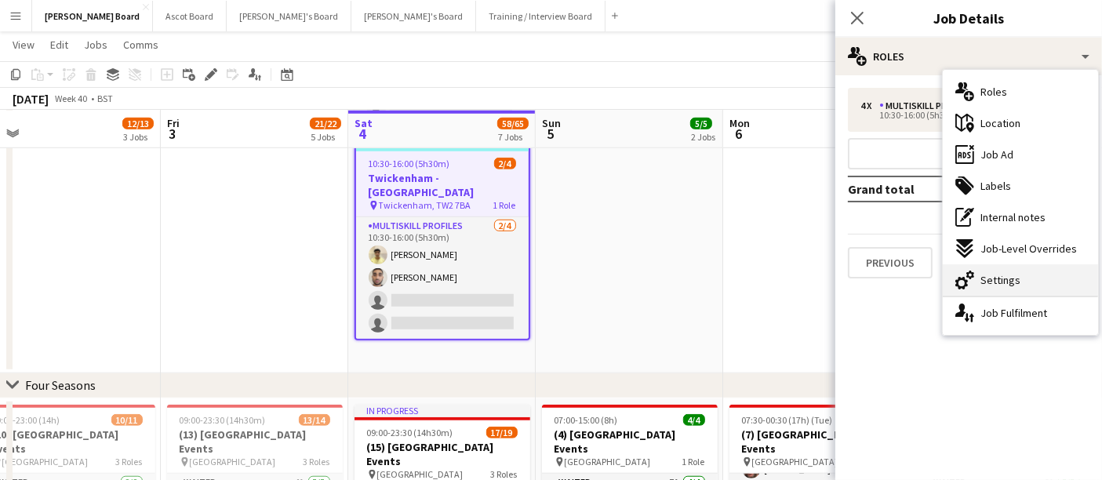
click at [1023, 274] on div "cog-double-3 Settings" at bounding box center [1020, 279] width 155 height 31
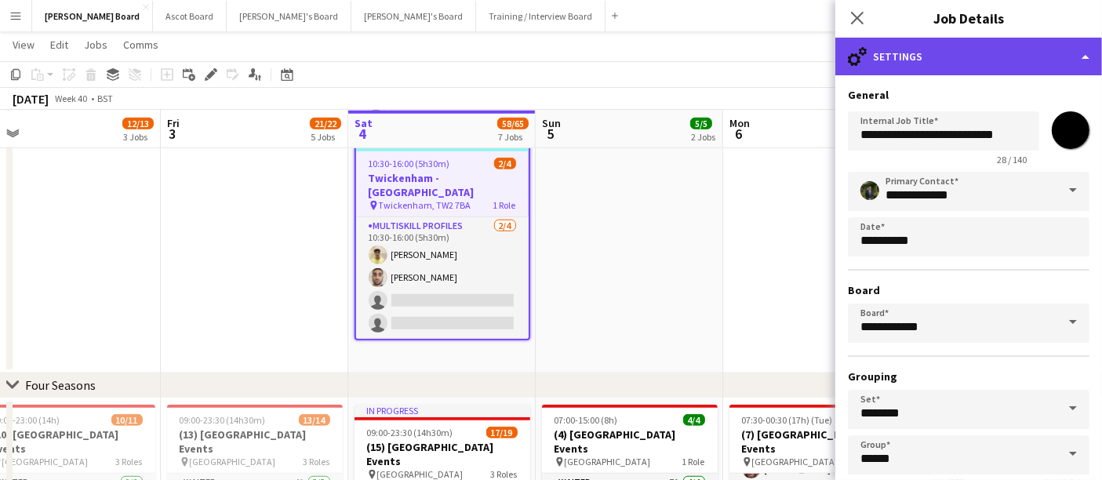
click at [987, 68] on div "cog-double-3 Settings" at bounding box center [968, 57] width 267 height 38
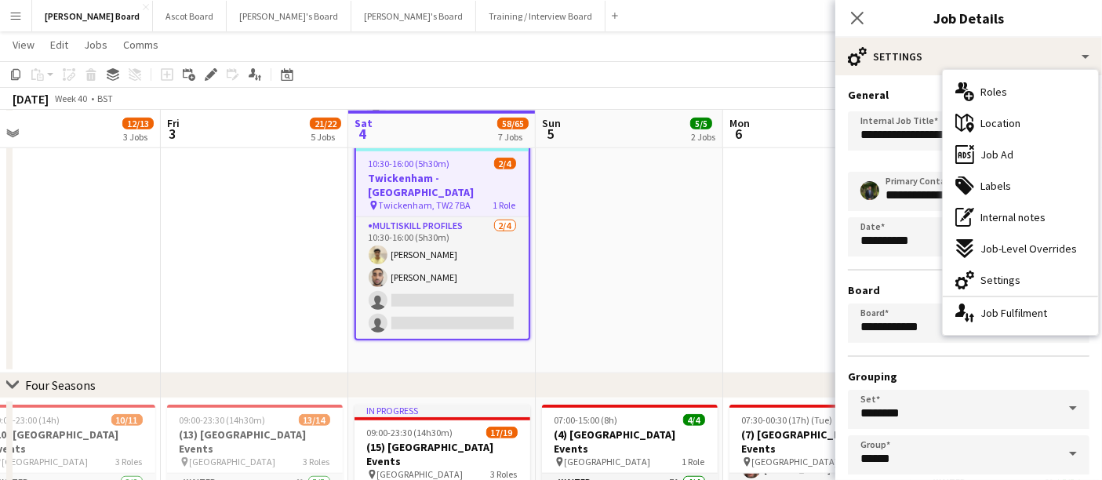
click at [1023, 168] on div "ads-window Job Ad" at bounding box center [1020, 154] width 155 height 31
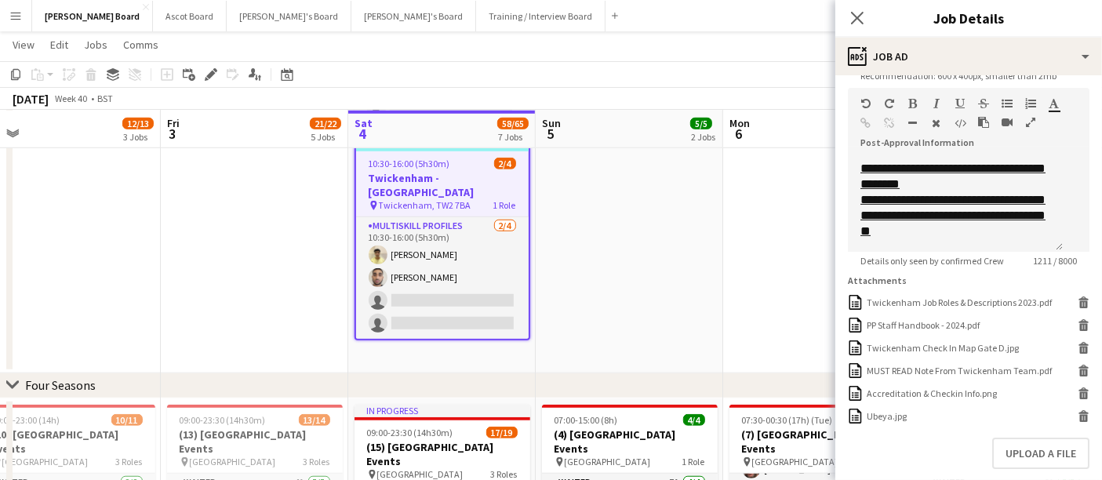
scroll to position [376, 0]
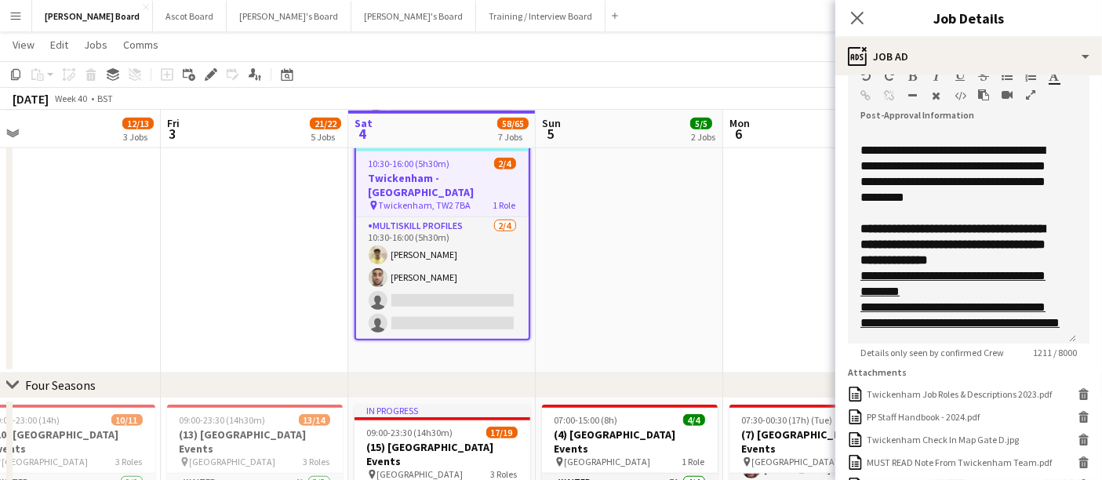
drag, startPoint x: 1052, startPoint y: 231, endPoint x: 1030, endPoint y: 362, distance: 133.7
click at [1047, 358] on app-form-group "**********" at bounding box center [969, 209] width 242 height 298
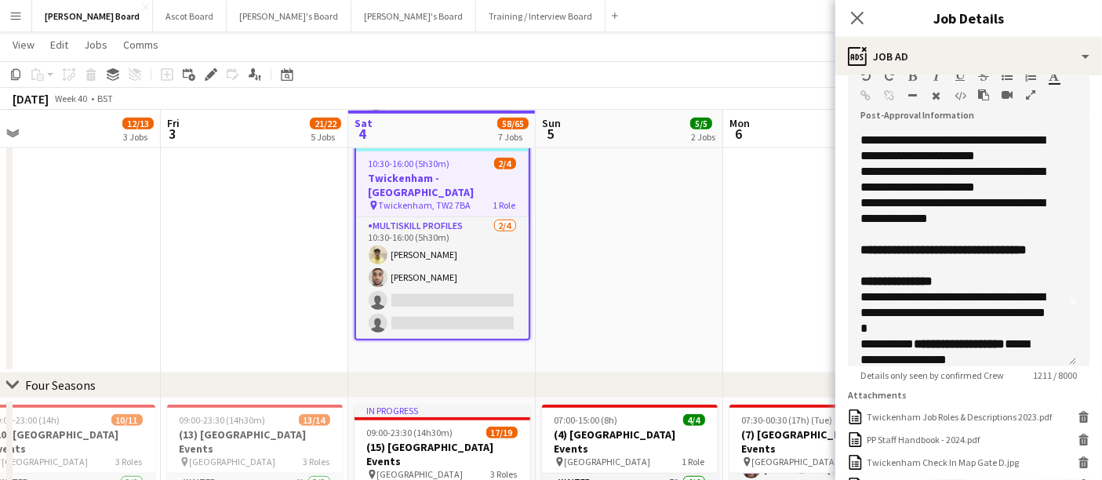
scroll to position [0, 0]
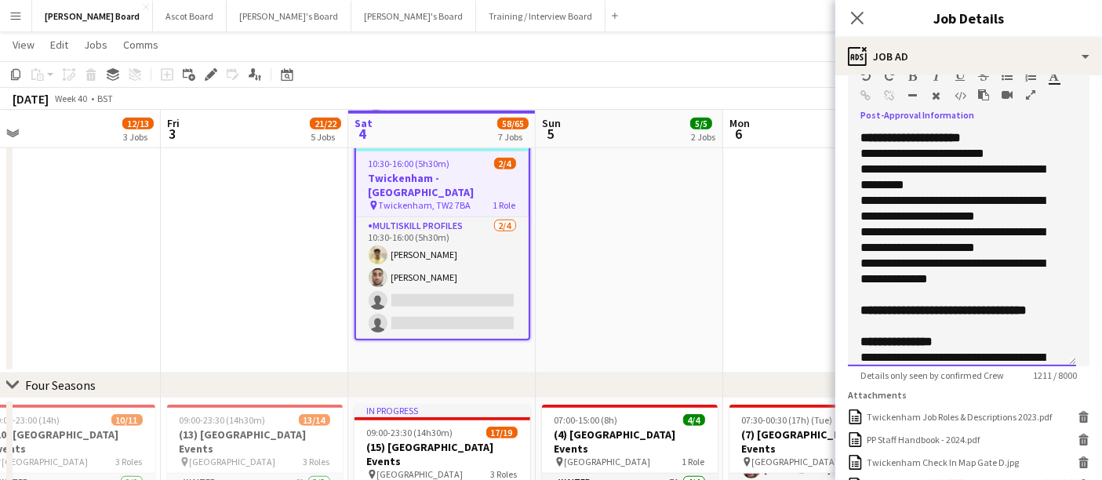
click at [968, 307] on b "**********" at bounding box center [943, 310] width 166 height 12
drag, startPoint x: 967, startPoint y: 309, endPoint x: 1015, endPoint y: 319, distance: 48.9
click at [1015, 319] on div "**********" at bounding box center [961, 318] width 203 height 31
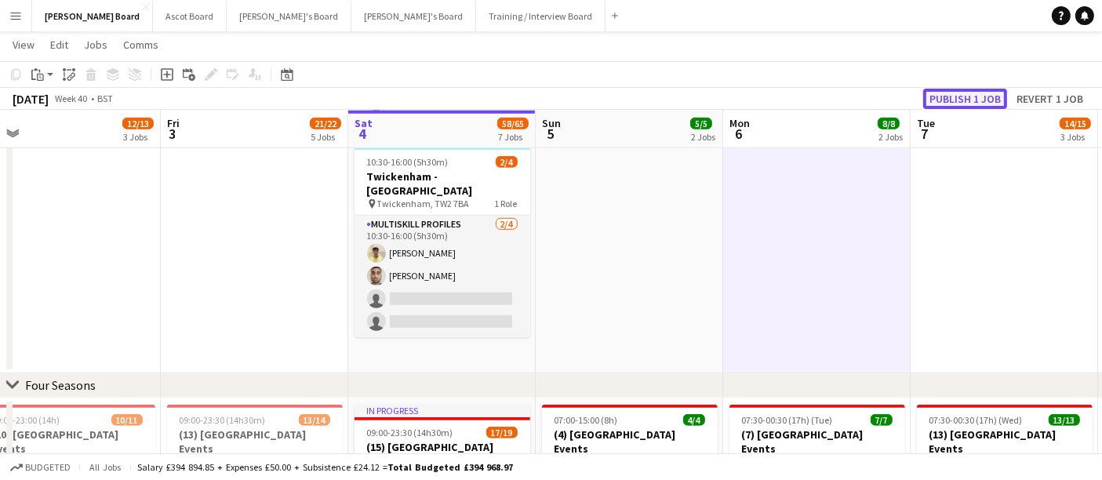
click at [961, 95] on button "Publish 1 job" at bounding box center [965, 99] width 84 height 20
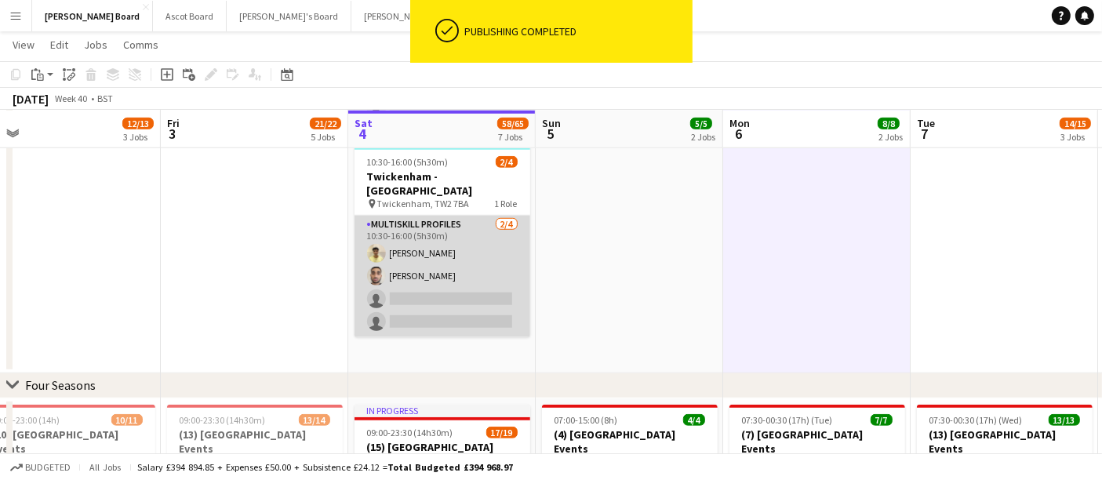
click at [439, 249] on app-card-role "MULTISKILL PROFILES [DATE] 10:30-16:00 (5h30m) [PERSON_NAME] [PERSON_NAME] sing…" at bounding box center [442, 277] width 176 height 122
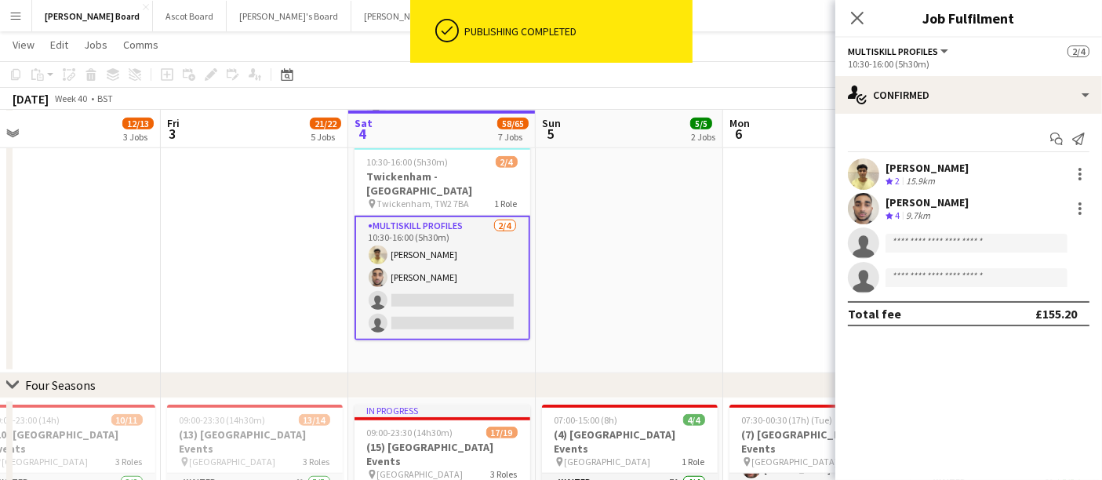
click at [917, 214] on div "9.7km" at bounding box center [918, 215] width 31 height 13
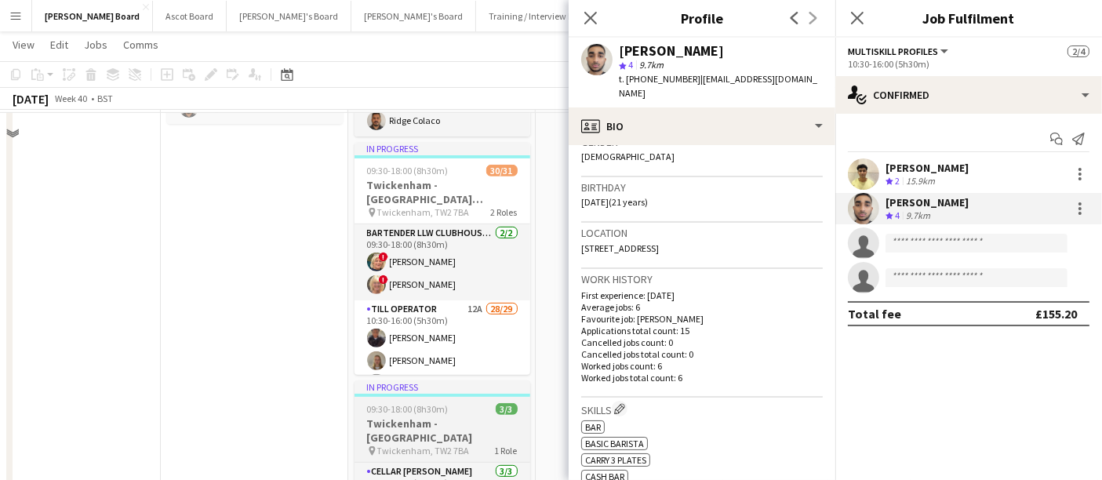
scroll to position [609, 0]
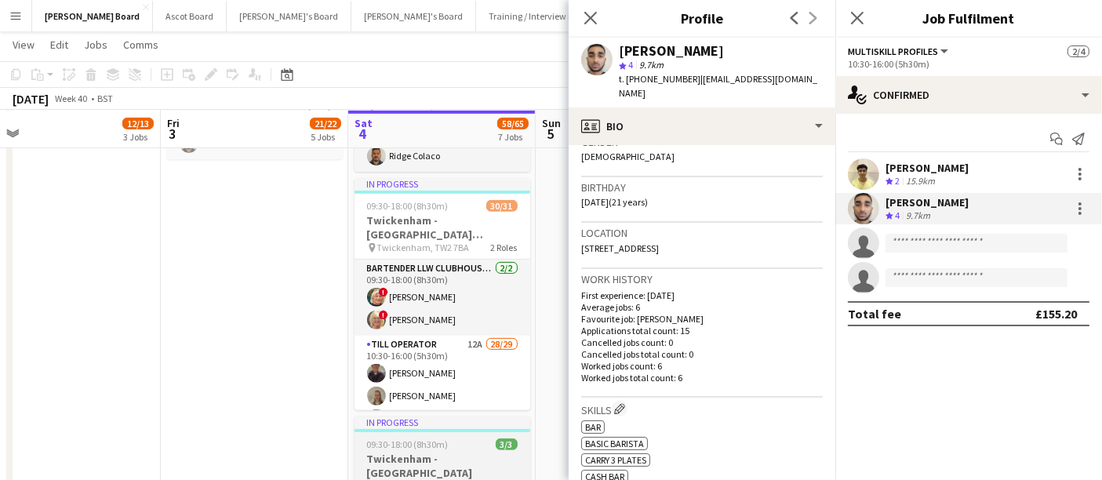
click at [449, 292] on app-card-role "Bartender LLW CLUBHOUSE BAR & KITCHEN [DATE] 09:30-18:00 (8h30m) ! [PERSON_NAME…" at bounding box center [442, 298] width 176 height 76
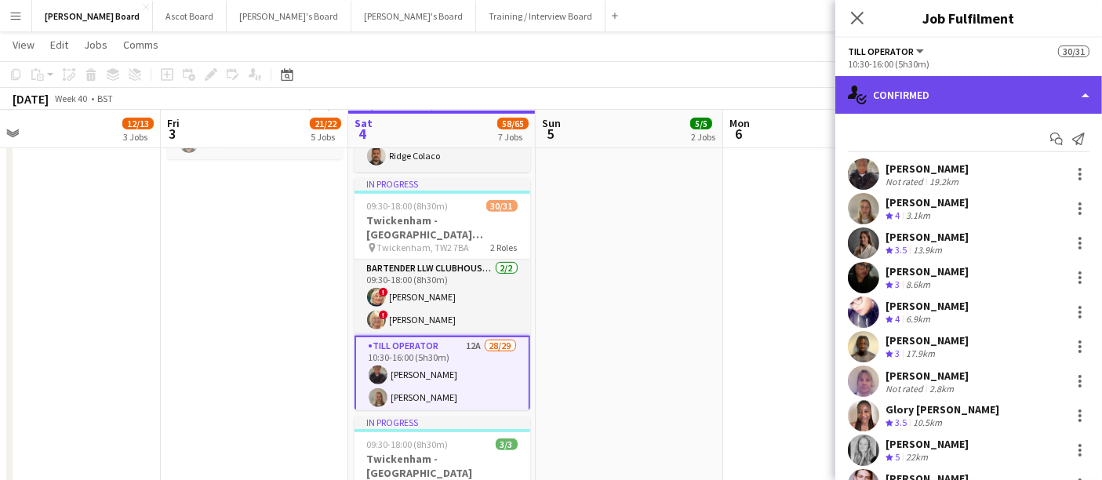
click at [961, 88] on div "single-neutral-actions-check-2 Confirmed" at bounding box center [968, 95] width 267 height 38
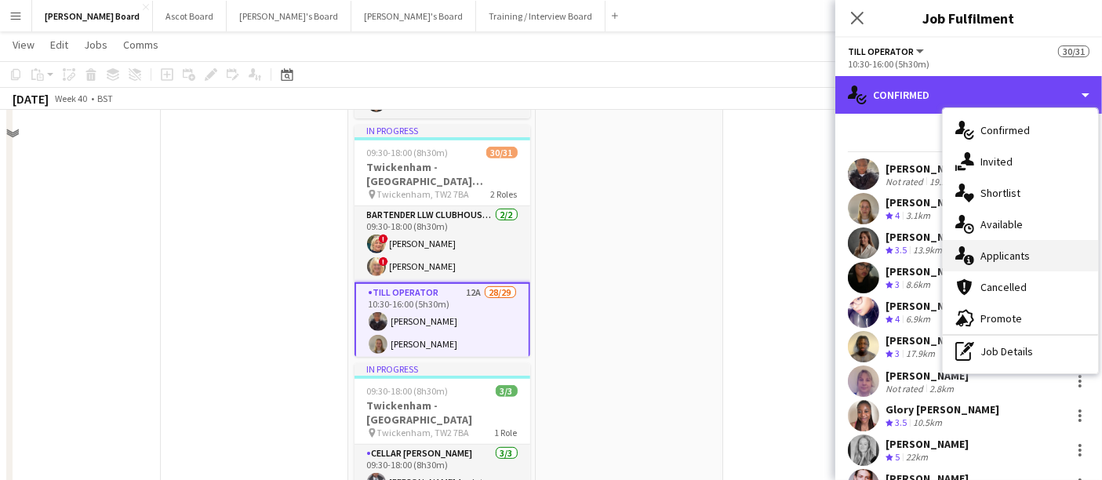
scroll to position [696, 0]
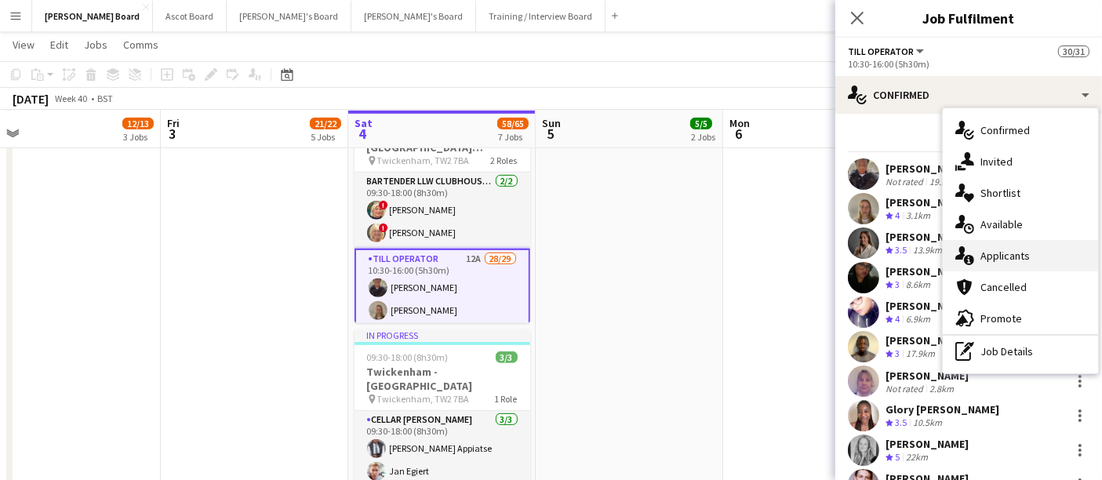
click at [1007, 252] on span "Applicants" at bounding box center [1004, 256] width 49 height 14
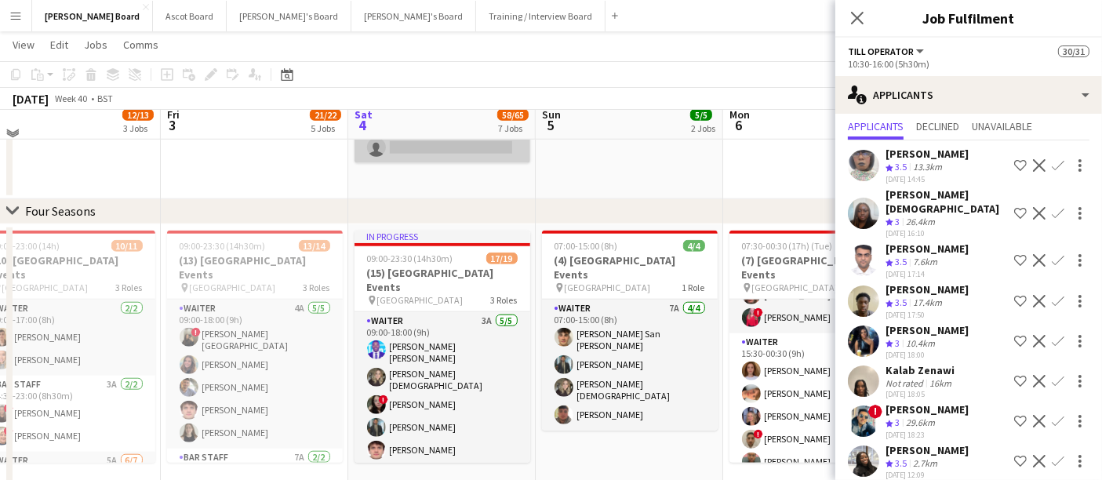
scroll to position [1219, 0]
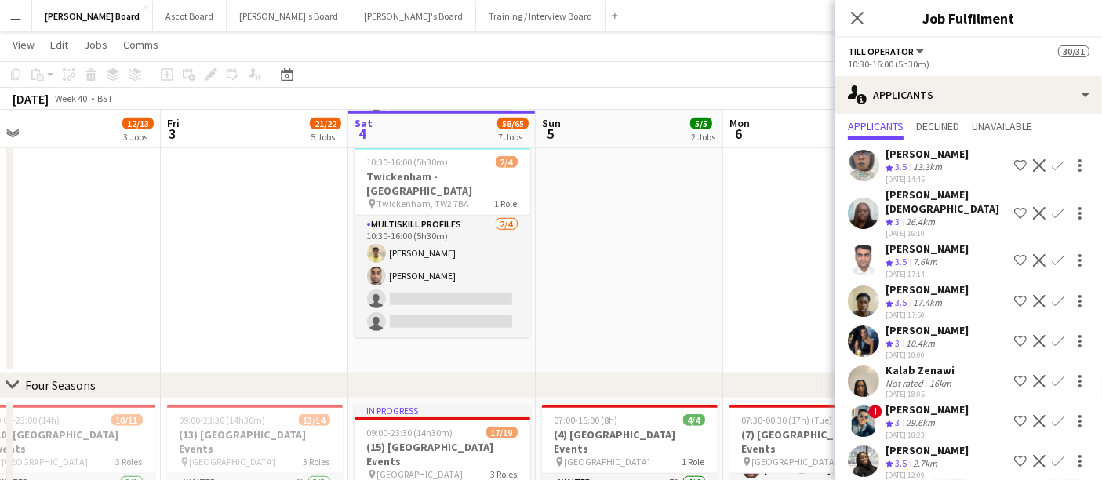
click at [426, 247] on app-card-role "MULTISKILL PROFILES [DATE] 10:30-16:00 (5h30m) [PERSON_NAME] [PERSON_NAME] sing…" at bounding box center [442, 277] width 176 height 122
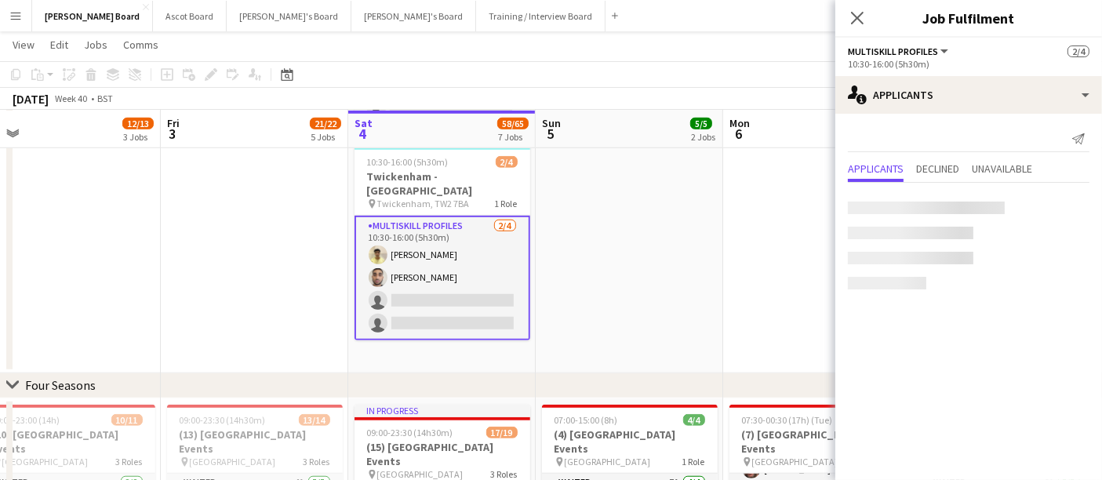
scroll to position [347, 0]
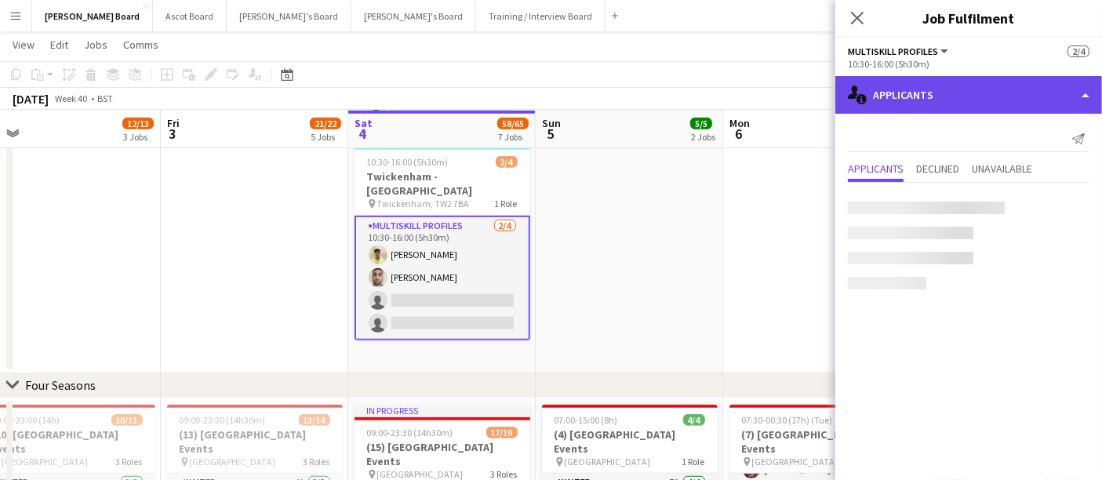
click at [926, 105] on div "single-neutral-actions-information Applicants" at bounding box center [968, 95] width 267 height 38
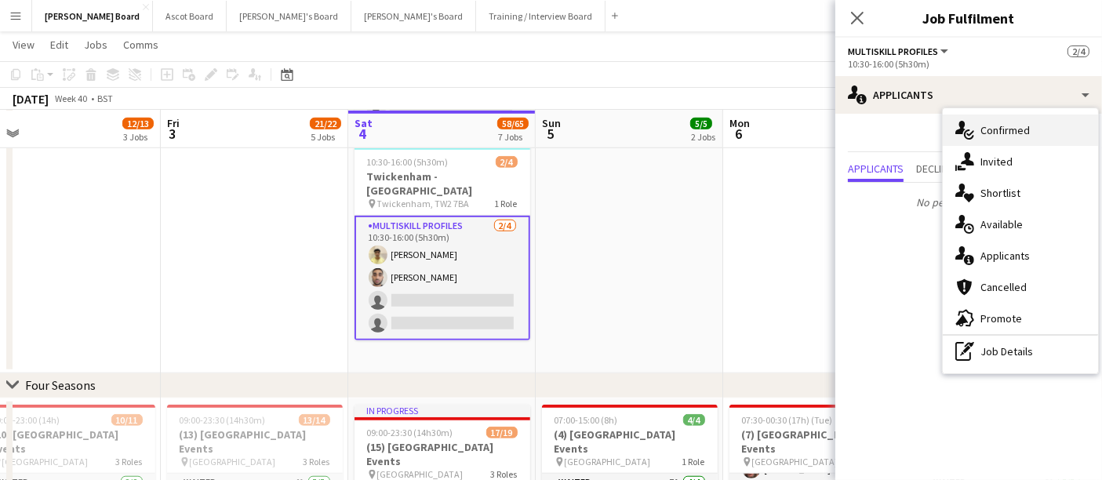
click at [997, 129] on span "Confirmed" at bounding box center [1004, 130] width 49 height 14
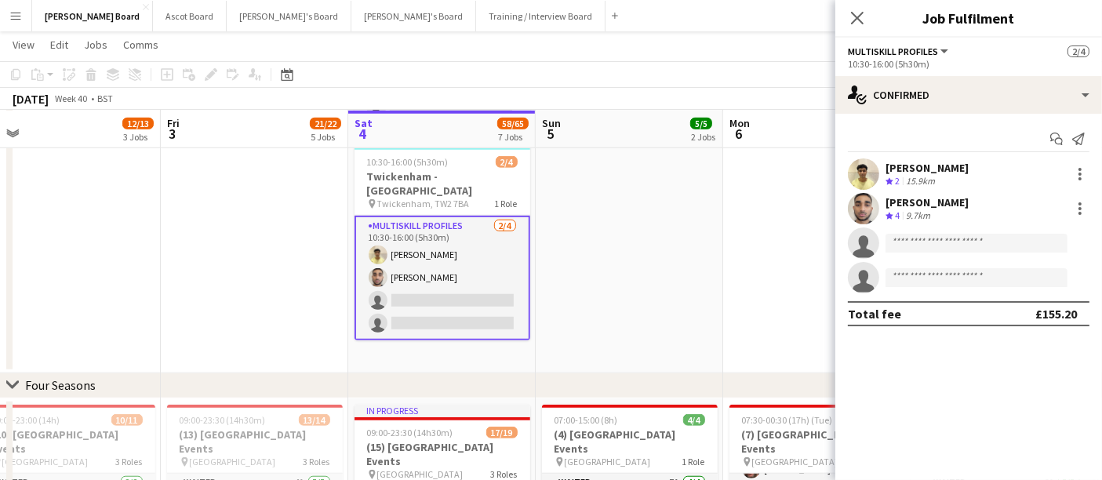
click at [919, 198] on div "[PERSON_NAME]" at bounding box center [926, 202] width 83 height 14
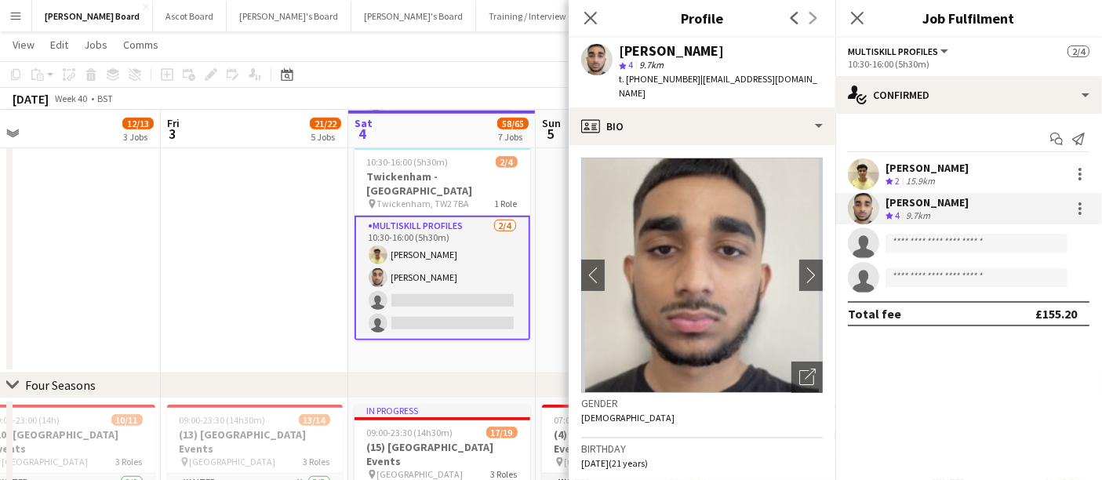
drag, startPoint x: 687, startPoint y: 81, endPoint x: 625, endPoint y: 81, distance: 61.9
click at [625, 81] on span "t. [PHONE_NUMBER]" at bounding box center [660, 79] width 82 height 12
copy span "[PHONE_NUMBER]"
click at [674, 75] on span "t. [PHONE_NUMBER]" at bounding box center [660, 79] width 82 height 12
drag, startPoint x: 691, startPoint y: 51, endPoint x: 643, endPoint y: 52, distance: 47.8
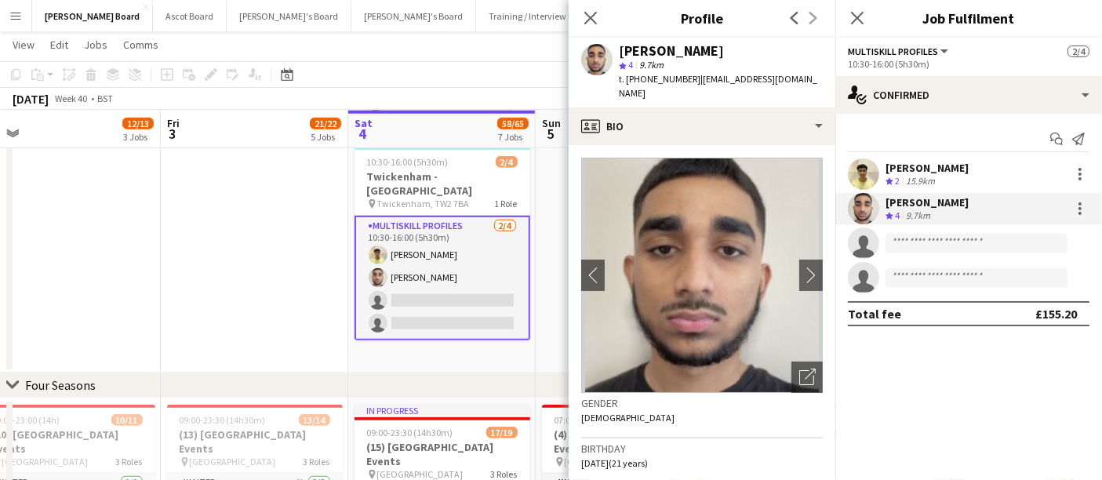
click at [643, 52] on div "[PERSON_NAME]" at bounding box center [671, 51] width 105 height 14
click at [680, 61] on div "star 4 9.7km" at bounding box center [721, 65] width 204 height 14
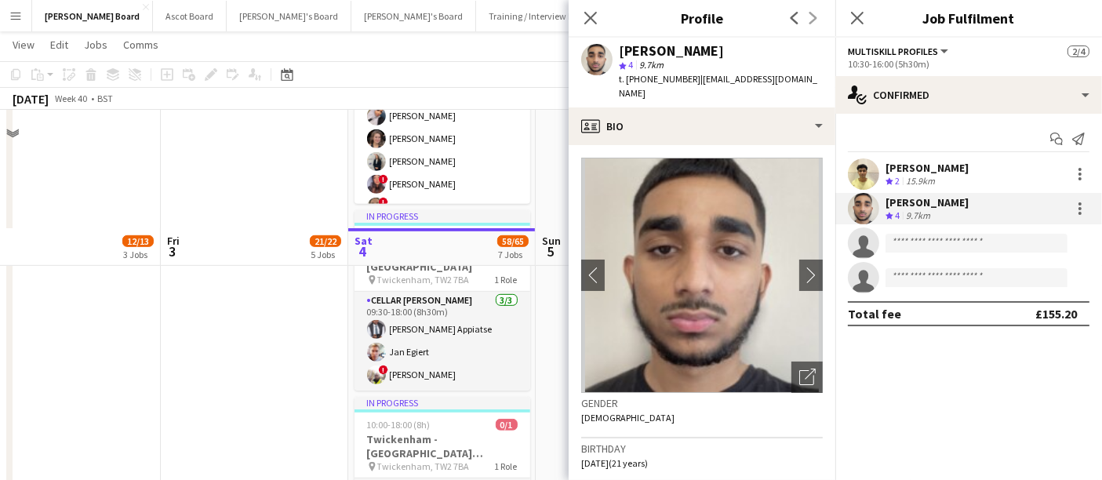
scroll to position [784, 0]
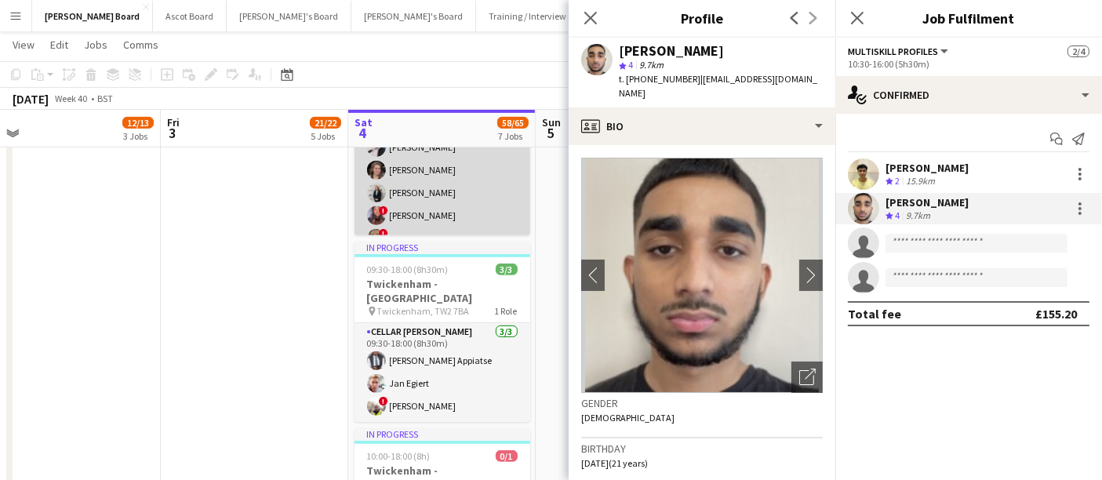
click at [456, 202] on app-card-role "Till Operator 12A 28/29 10:30-16:00 (5h30m) [PERSON_NAME] [PERSON_NAME] [PERSON…" at bounding box center [442, 159] width 176 height 690
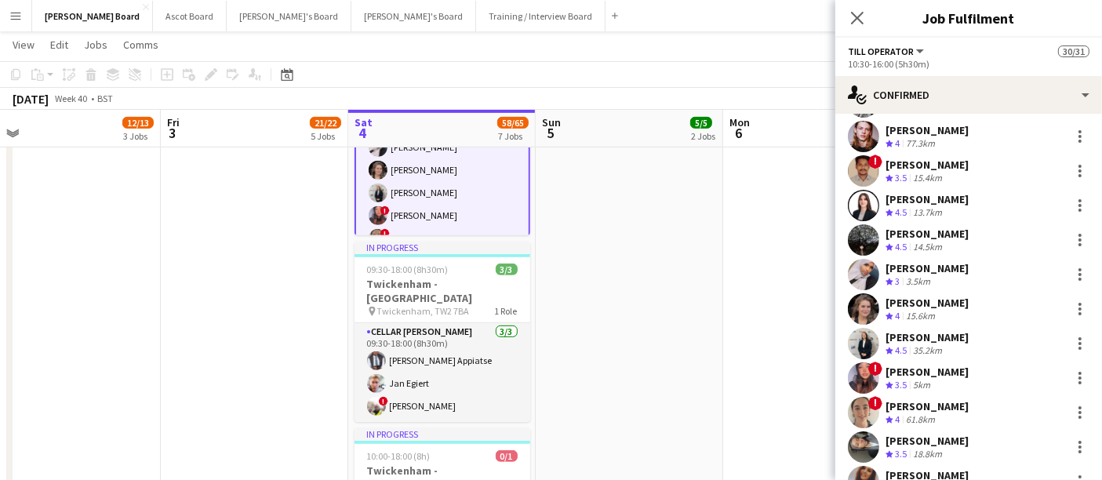
scroll to position [435, 0]
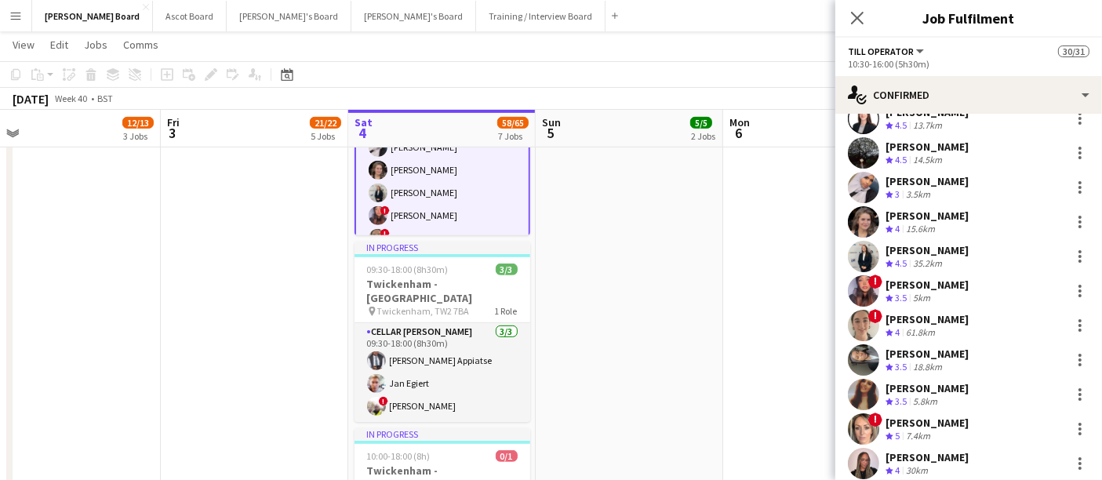
click at [928, 184] on div "[PERSON_NAME]" at bounding box center [926, 181] width 83 height 14
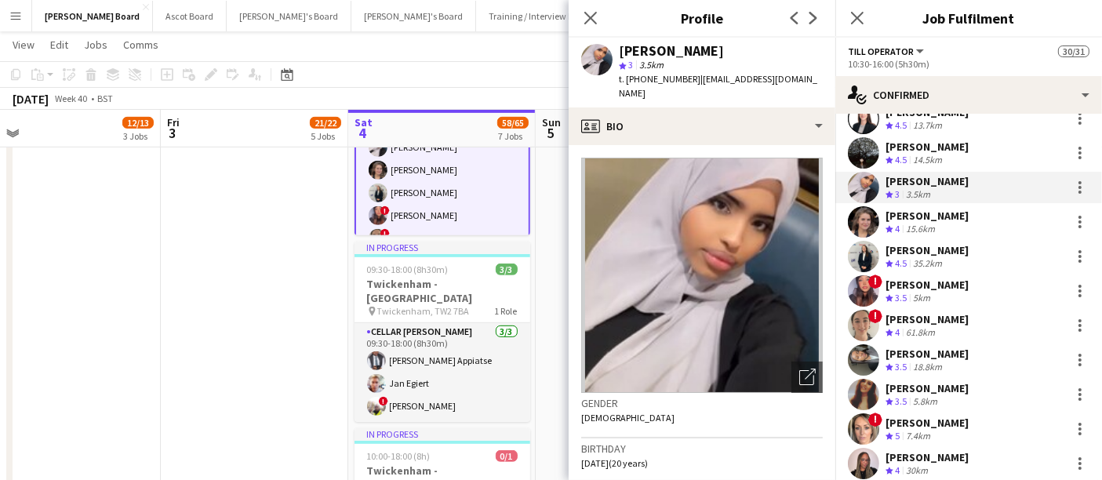
drag, startPoint x: 689, startPoint y: 81, endPoint x: 627, endPoint y: 82, distance: 62.0
click at [627, 82] on div "t. [PHONE_NUMBER] | [EMAIL_ADDRESS][DOMAIN_NAME]" at bounding box center [721, 86] width 204 height 28
copy span "[PHONE_NUMBER]"
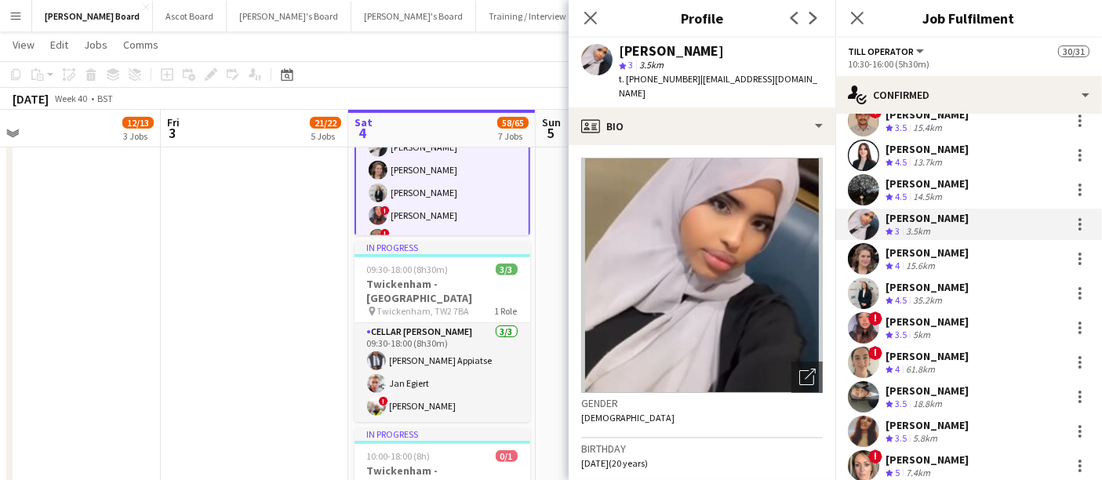
scroll to position [372, 0]
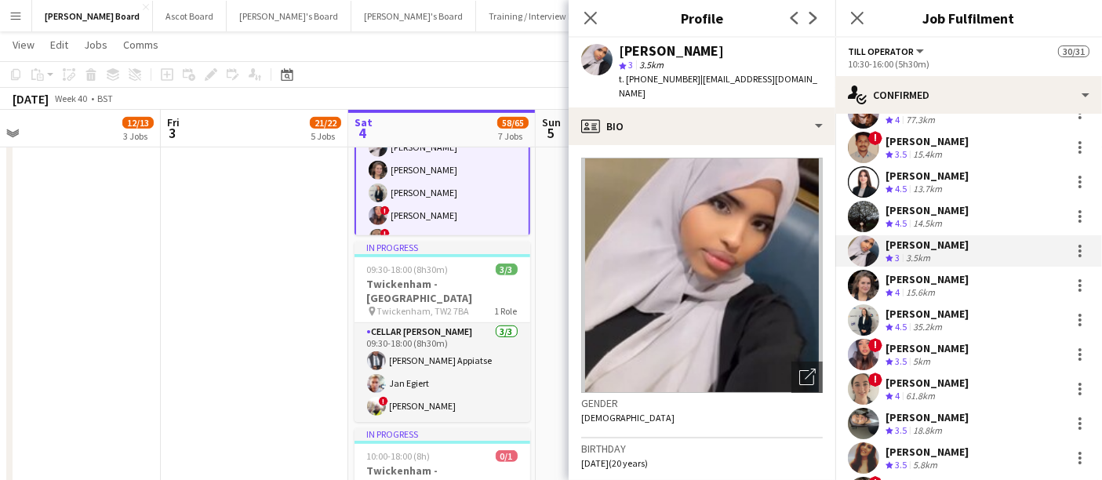
click at [914, 360] on div "5km" at bounding box center [922, 361] width 24 height 13
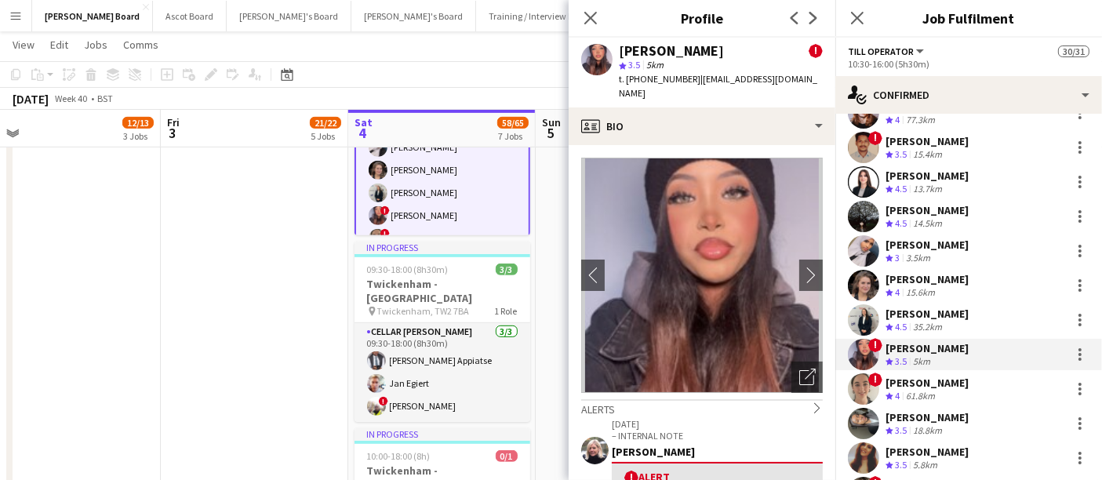
drag, startPoint x: 686, startPoint y: 79, endPoint x: 627, endPoint y: 79, distance: 59.6
click at [627, 79] on span "t. [PHONE_NUMBER]" at bounding box center [660, 79] width 82 height 12
copy span "[PHONE_NUMBER]"
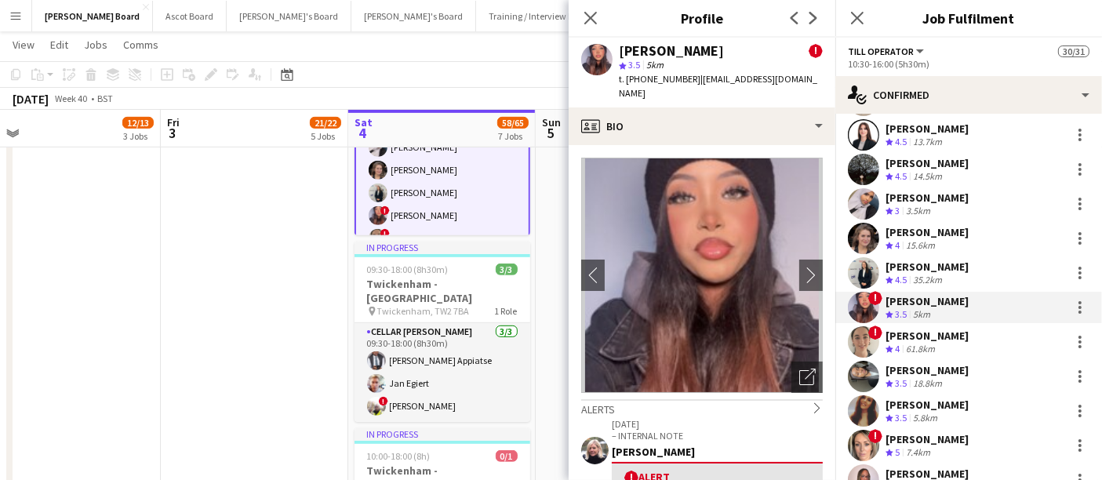
scroll to position [546, 0]
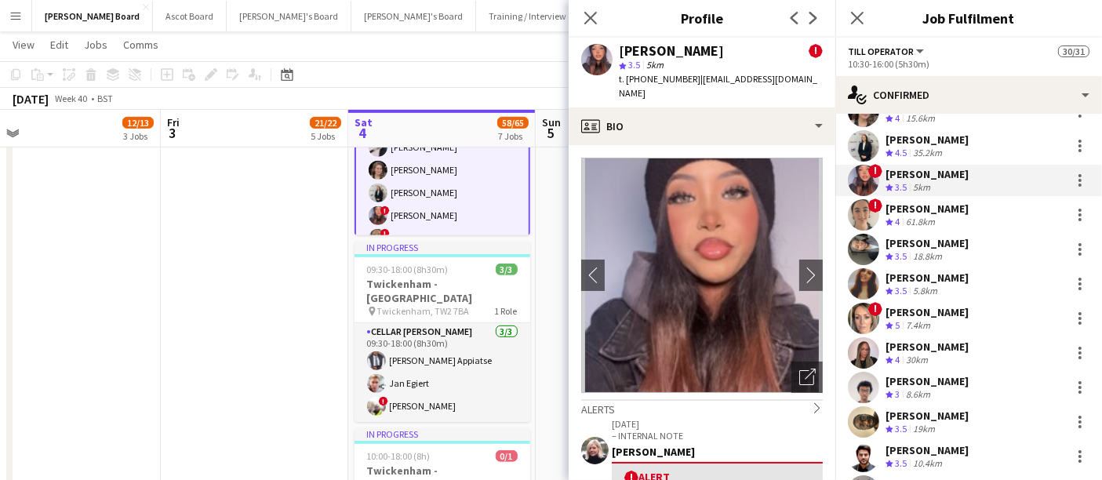
click at [965, 245] on div "[PERSON_NAME] Crew rating 3.5 18.8km" at bounding box center [968, 249] width 267 height 31
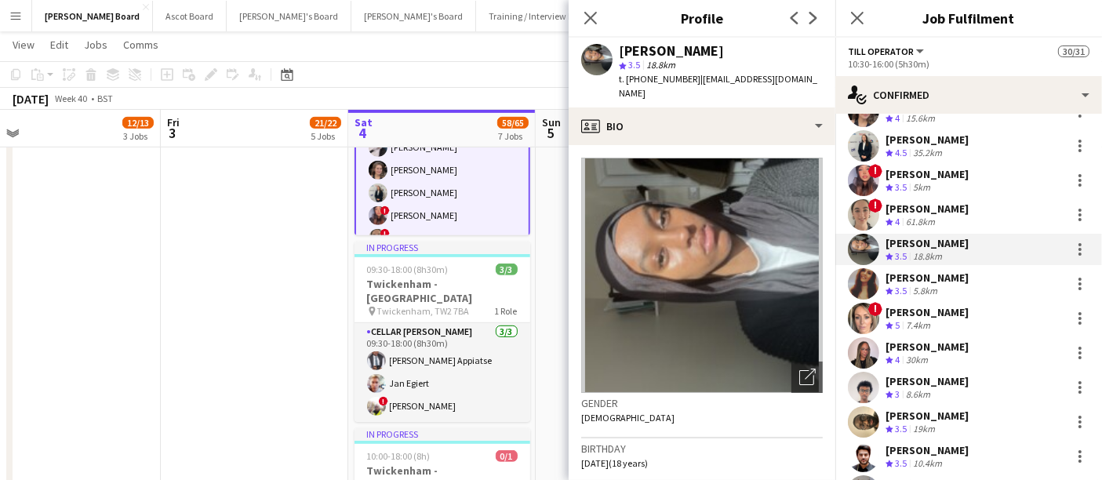
click at [964, 242] on div "[PERSON_NAME] Crew rating 3.5 18.8km" at bounding box center [968, 249] width 267 height 31
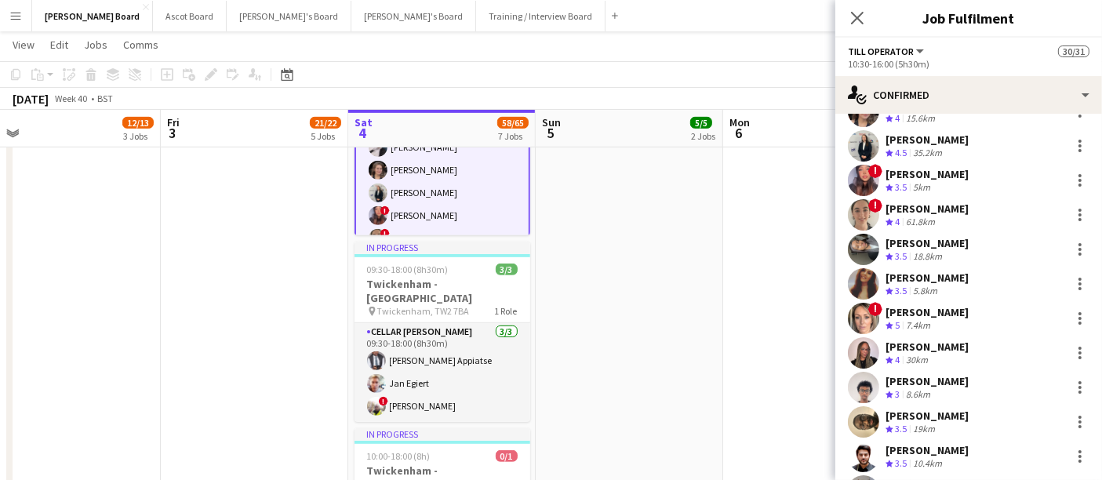
click at [833, 77] on app-toolbar "Copy Paste Paste Ctrl+V Paste with crew Ctrl+Shift+V Paste linked Job [GEOGRAPH…" at bounding box center [551, 74] width 1102 height 27
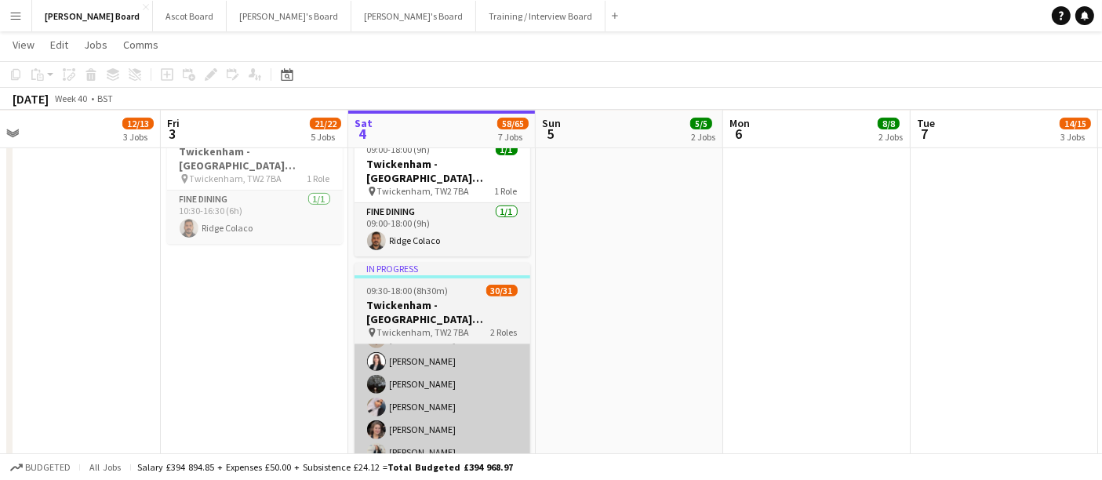
scroll to position [522, 0]
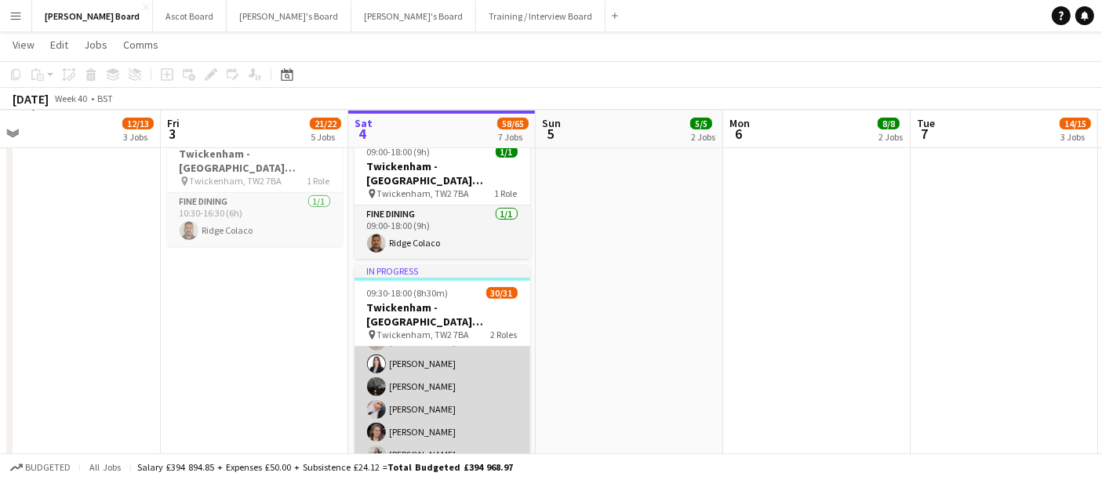
click at [467, 375] on app-card-role "Till Operator 12A 28/29 10:30-16:00 (5h30m) [PERSON_NAME] [PERSON_NAME] [PERSON…" at bounding box center [442, 421] width 176 height 690
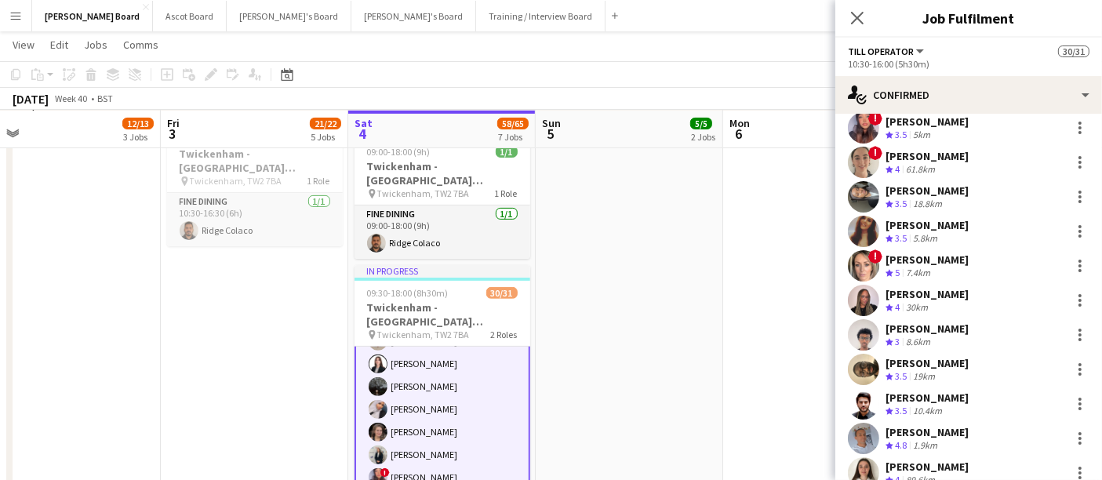
scroll to position [609, 0]
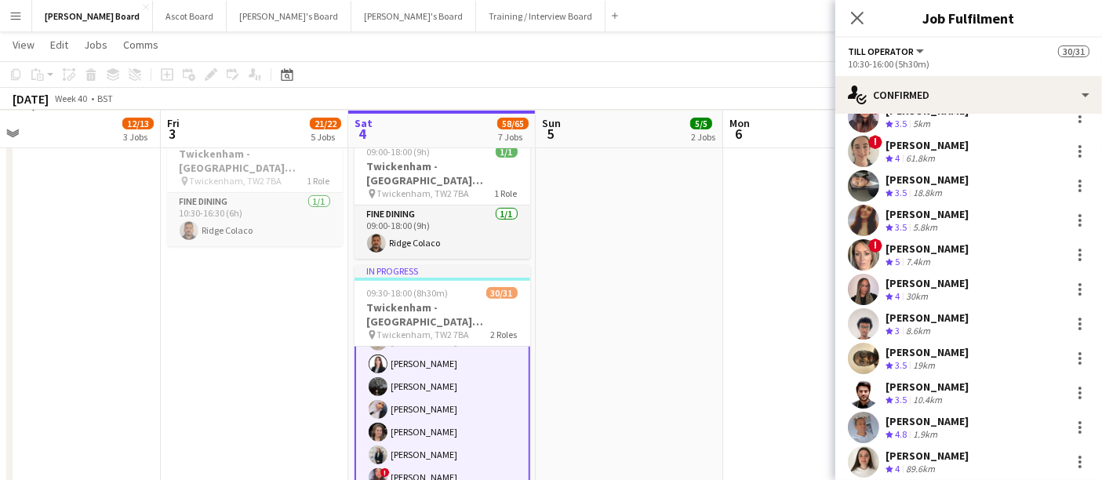
click at [914, 319] on div "[PERSON_NAME]" at bounding box center [926, 318] width 83 height 14
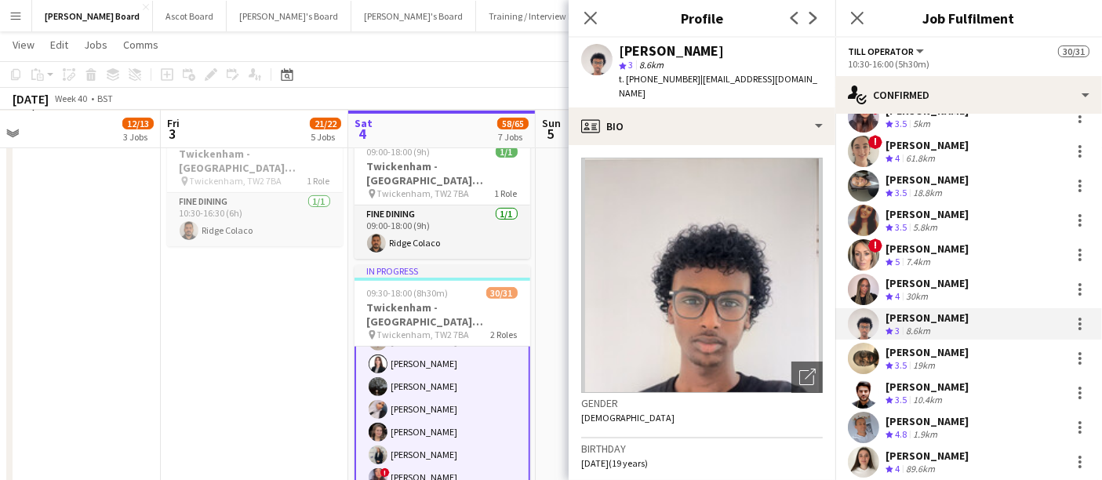
drag, startPoint x: 688, startPoint y: 82, endPoint x: 625, endPoint y: 87, distance: 63.0
click at [625, 87] on div "[PERSON_NAME] 3 8.6km t. [PHONE_NUMBER] | [EMAIL_ADDRESS][DOMAIN_NAME]" at bounding box center [702, 73] width 267 height 70
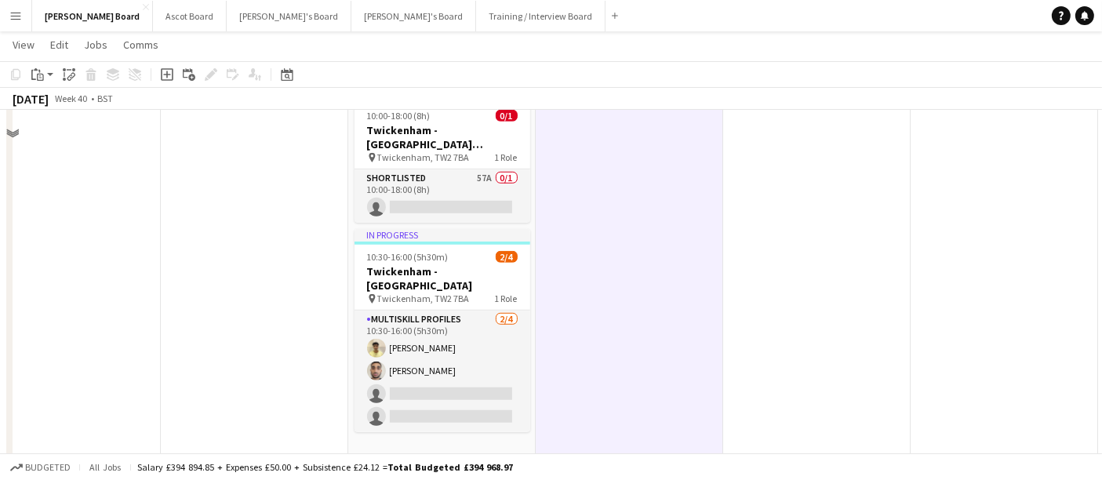
scroll to position [1132, 0]
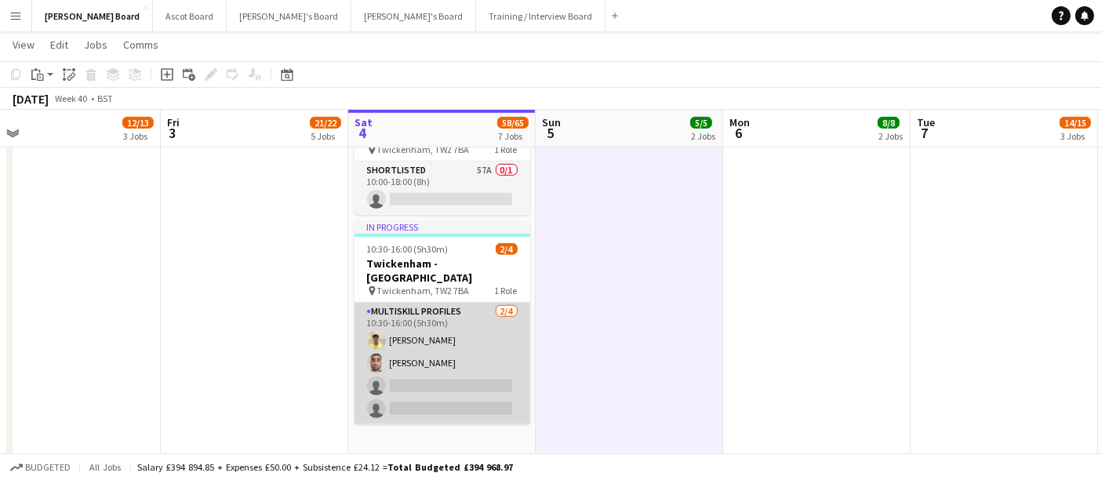
click at [452, 313] on app-card-role "MULTISKILL PROFILES [DATE] 10:30-16:00 (5h30m) [PERSON_NAME] [PERSON_NAME] sing…" at bounding box center [442, 364] width 176 height 122
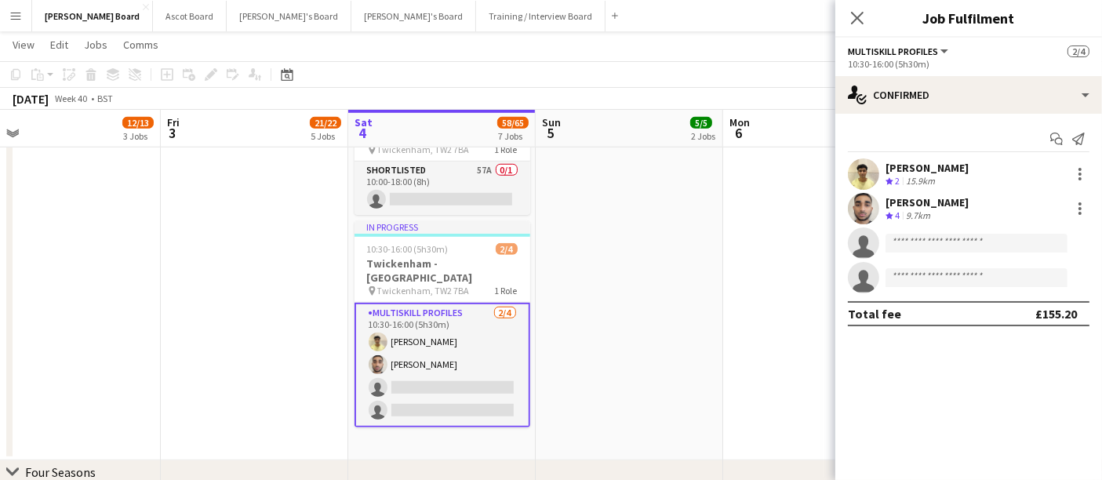
click at [917, 173] on div "[PERSON_NAME]" at bounding box center [926, 168] width 83 height 14
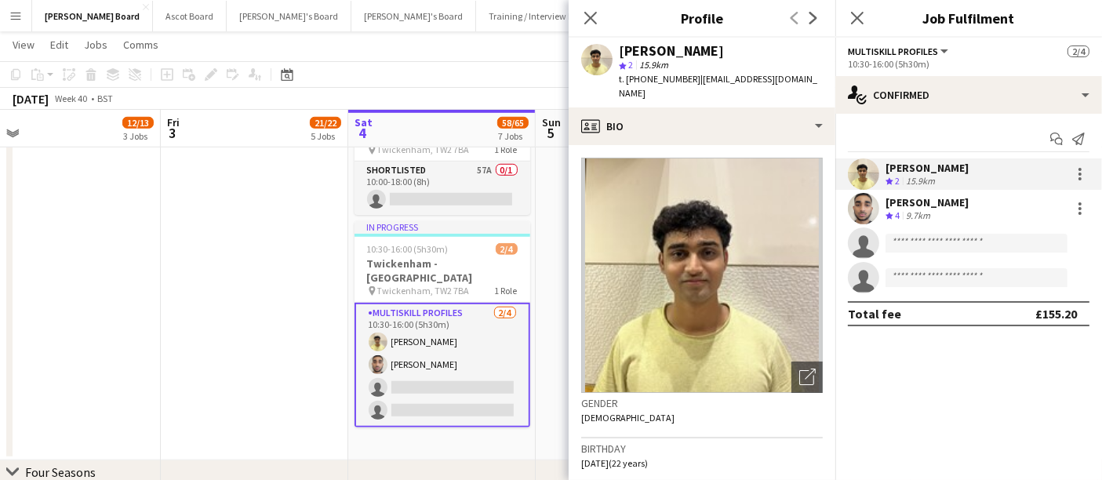
click at [928, 213] on div "9.7km" at bounding box center [918, 215] width 31 height 13
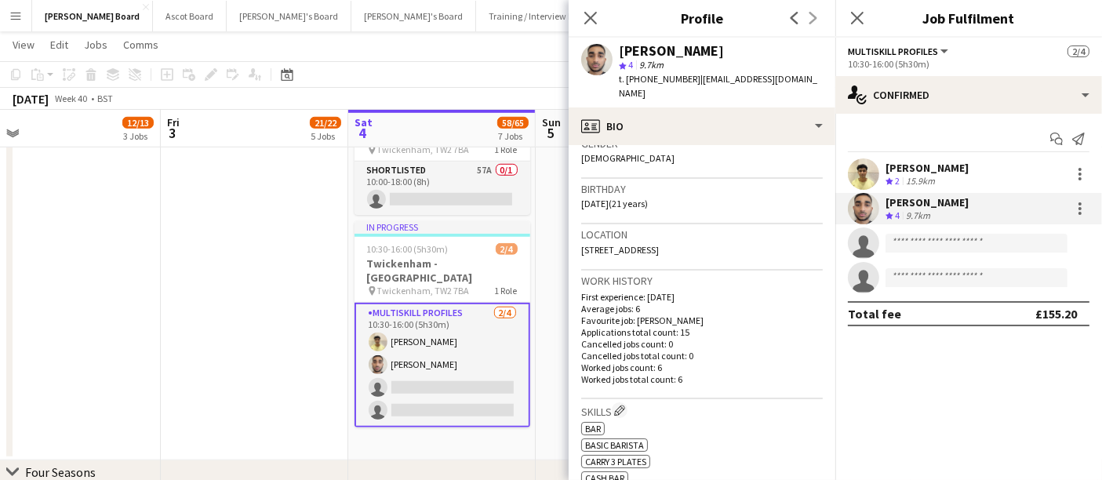
scroll to position [261, 0]
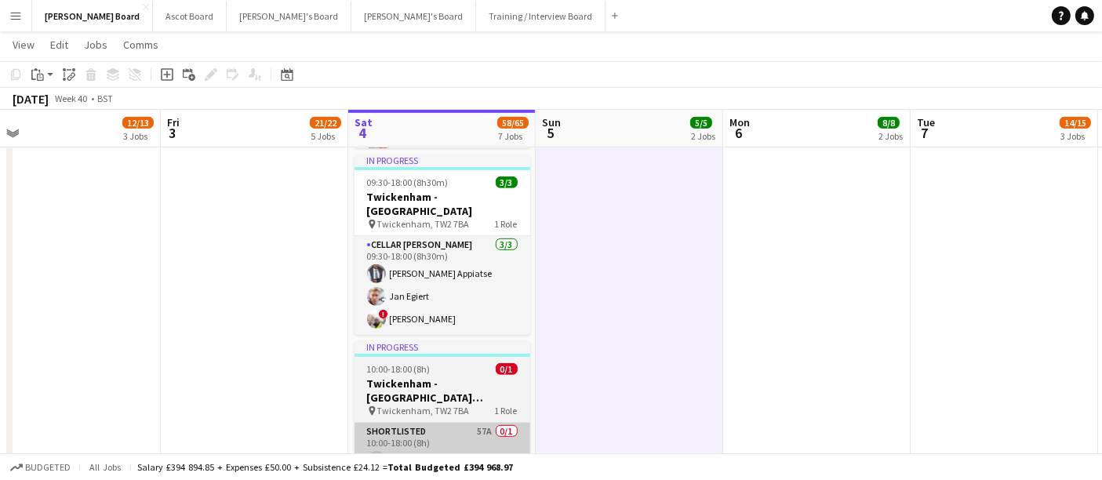
scroll to position [696, 0]
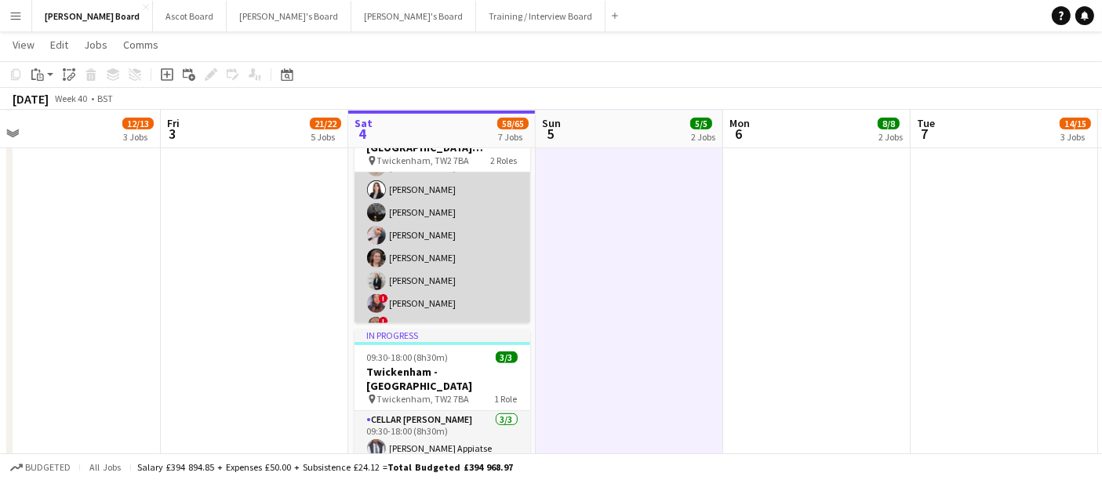
click at [472, 231] on app-card-role "Till Operator 12A 28/29 10:30-16:00 (5h30m) [PERSON_NAME] [PERSON_NAME] [PERSON…" at bounding box center [442, 247] width 176 height 690
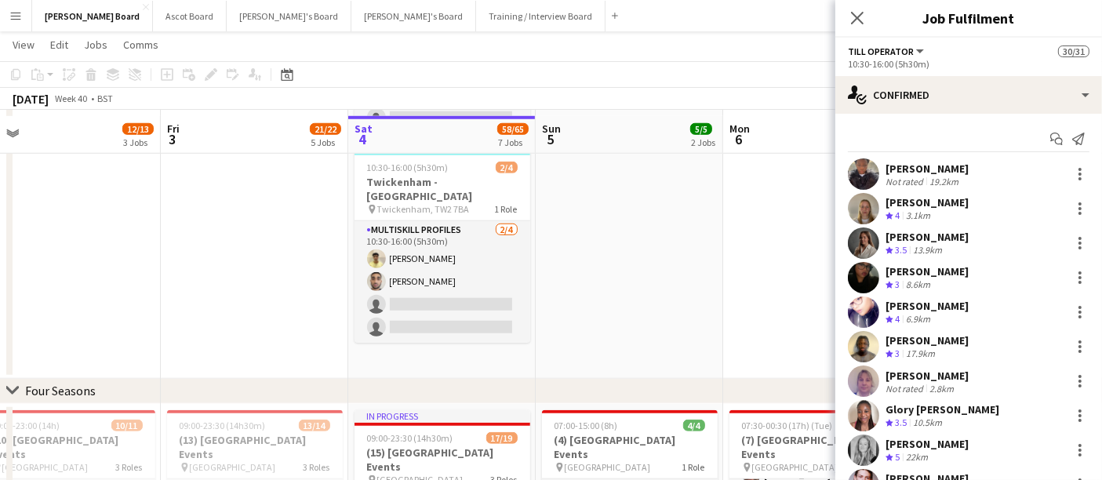
scroll to position [1219, 0]
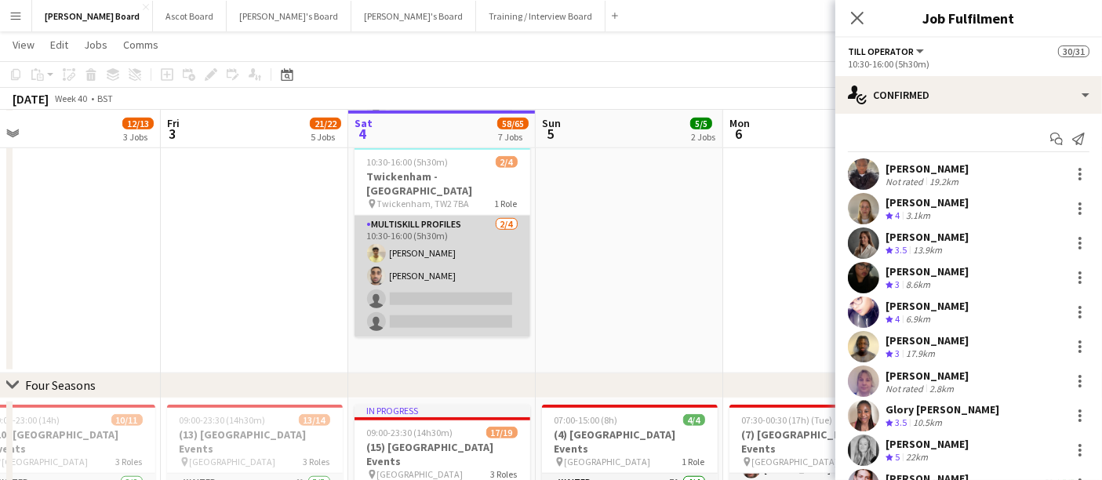
click at [443, 244] on app-card-role "MULTISKILL PROFILES [DATE] 10:30-16:00 (5h30m) [PERSON_NAME] [PERSON_NAME] sing…" at bounding box center [442, 277] width 176 height 122
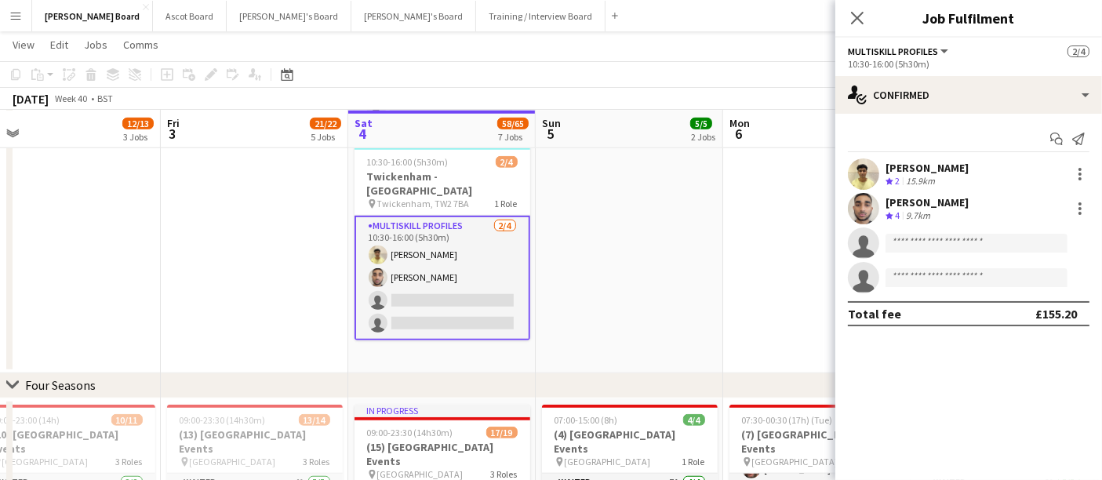
scroll to position [347, 0]
click at [1081, 173] on div at bounding box center [1079, 174] width 3 height 3
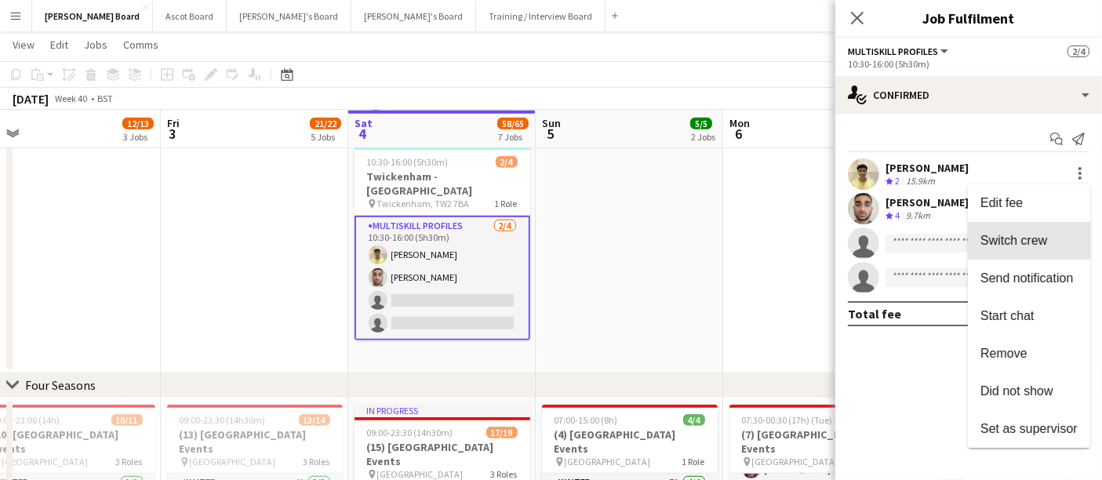
drag, startPoint x: 1021, startPoint y: 238, endPoint x: 812, endPoint y: 245, distance: 209.5
click at [1019, 241] on span "Switch crew" at bounding box center [1013, 240] width 67 height 13
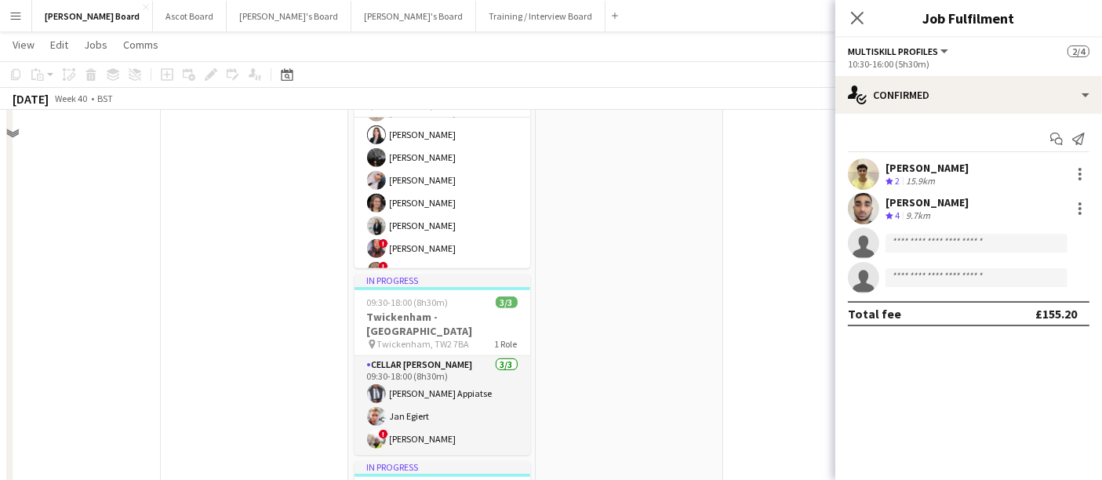
scroll to position [522, 0]
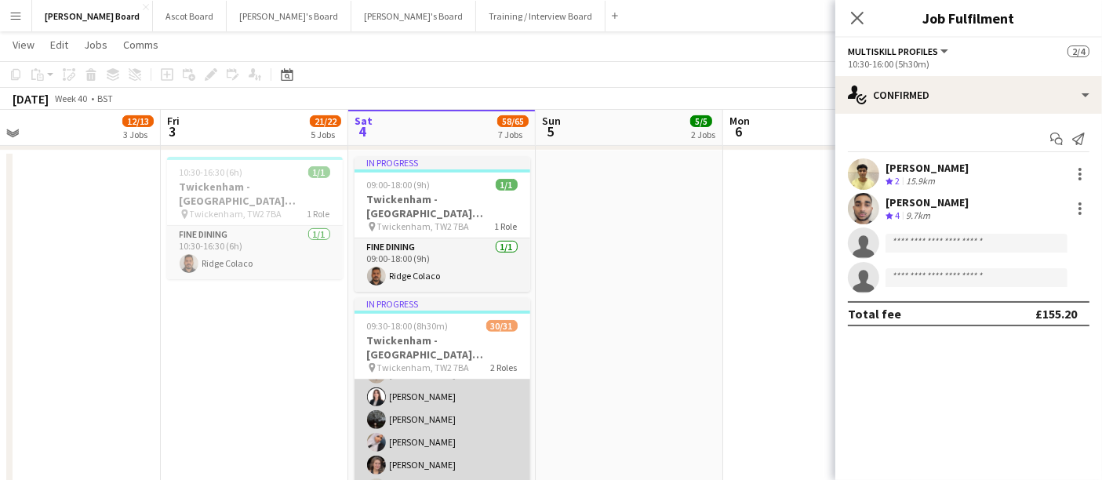
click at [456, 383] on app-card-role "Till Operator 12A 28/29 10:30-16:00 (5h30m) [PERSON_NAME] [PERSON_NAME] [PERSON…" at bounding box center [442, 454] width 176 height 690
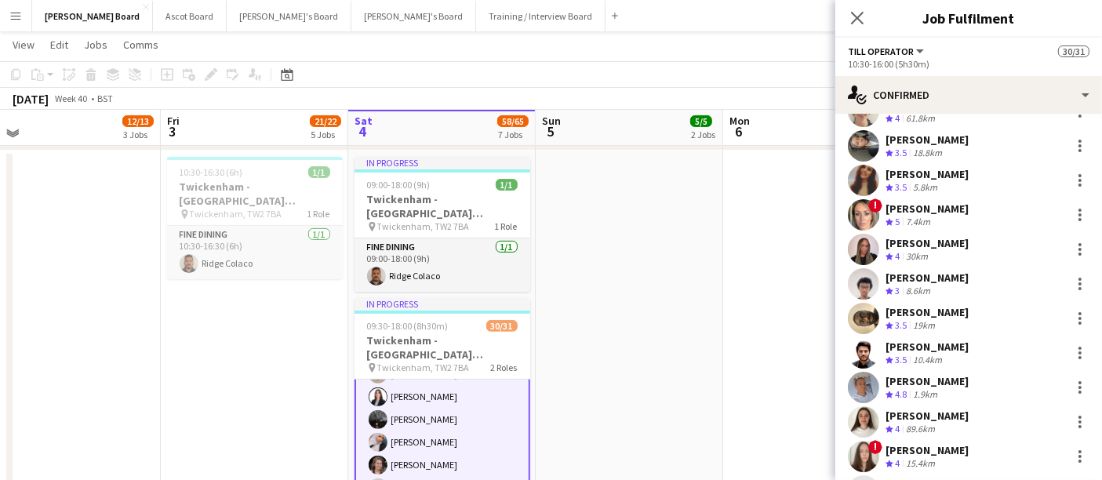
scroll to position [766, 0]
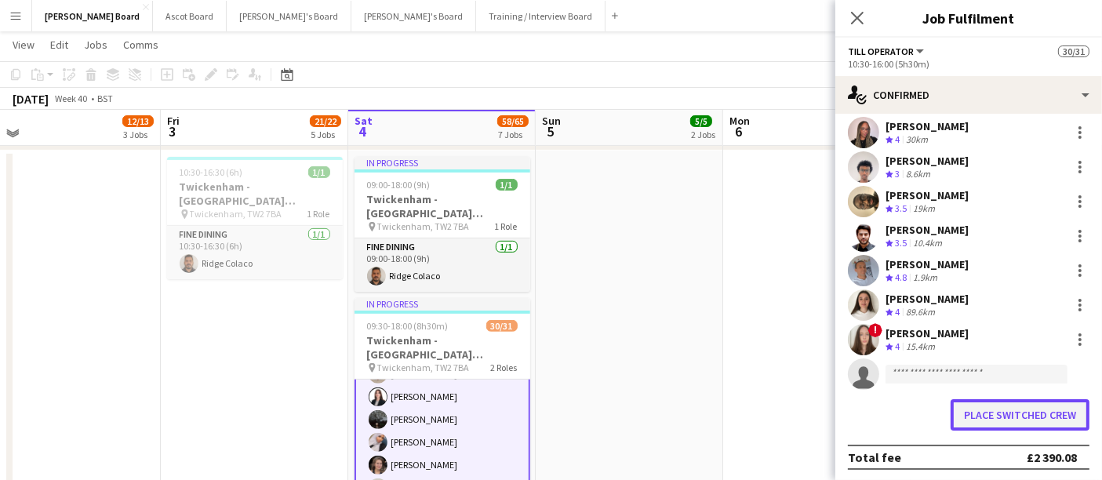
click at [1013, 409] on button "Place switched crew" at bounding box center [1019, 414] width 139 height 31
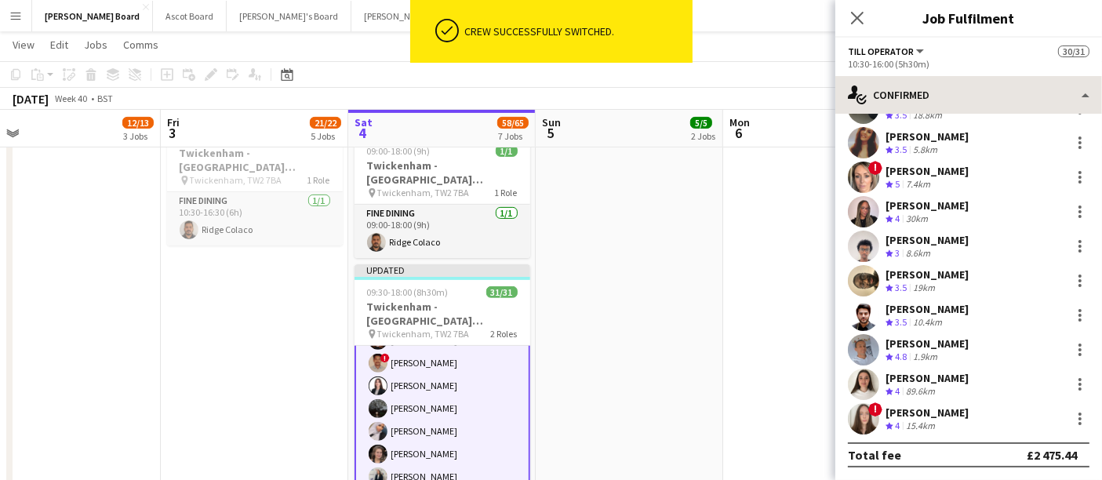
scroll to position [720, 0]
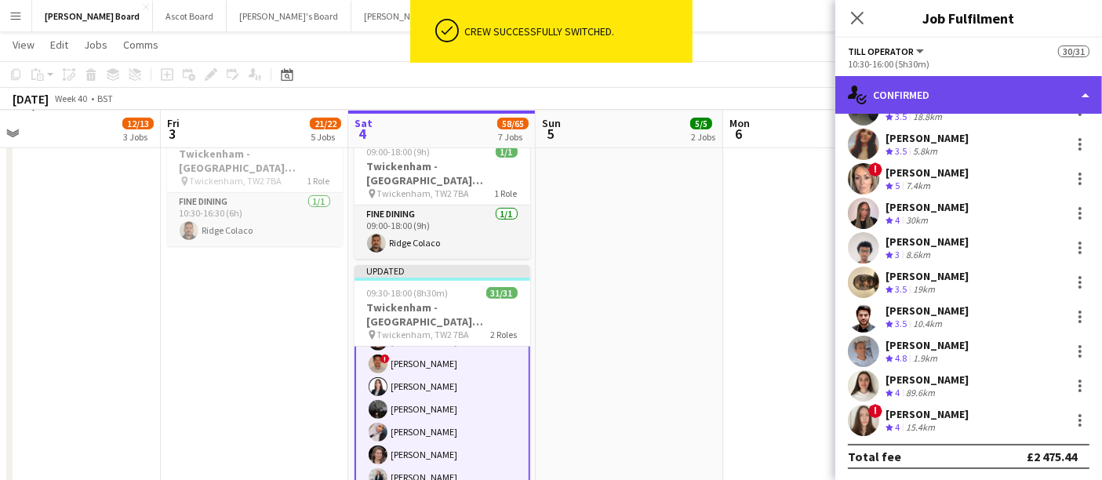
click at [990, 78] on div "single-neutral-actions-check-2 Confirmed" at bounding box center [968, 95] width 267 height 38
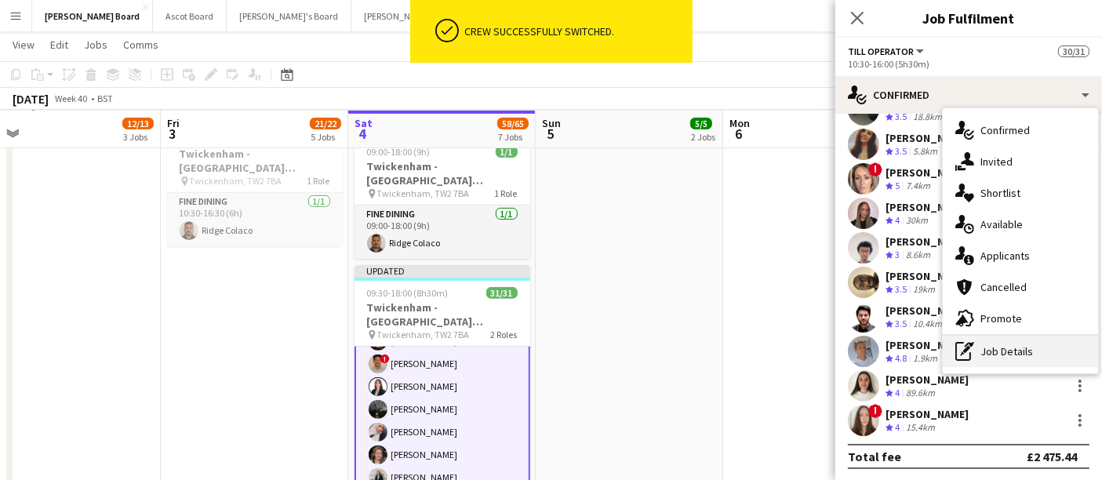
click at [1039, 353] on div "pen-write Job Details" at bounding box center [1020, 351] width 155 height 31
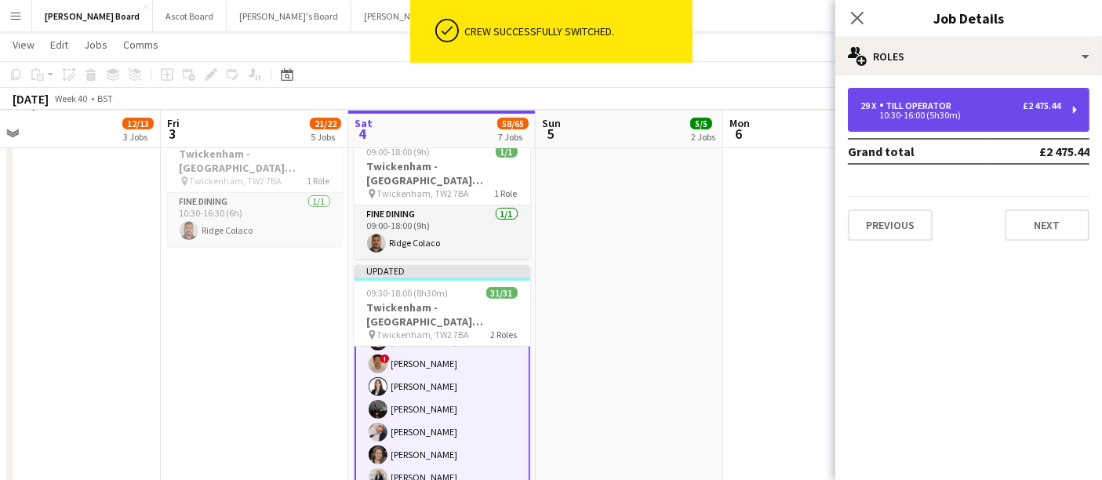
click at [928, 100] on div "29 x Till Operator £2 475.44 10:30-16:00 (5h30m)" at bounding box center [969, 110] width 242 height 44
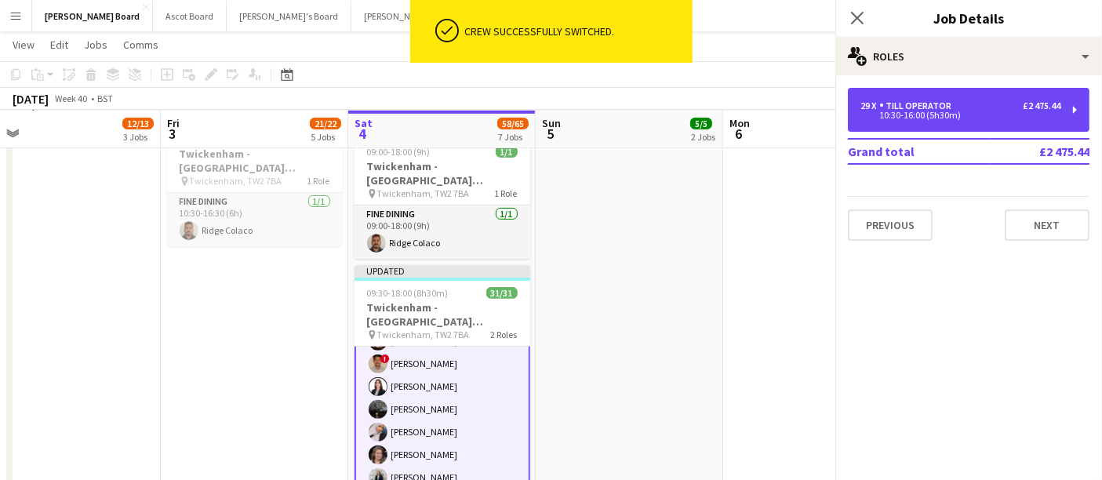
scroll to position [348, 0]
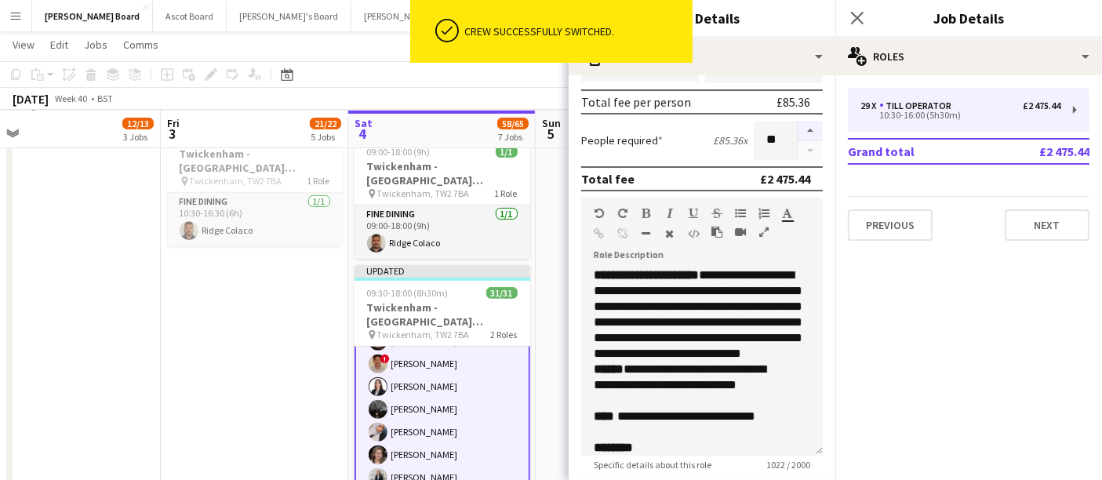
click at [797, 121] on button "button" at bounding box center [809, 131] width 25 height 20
type input "**"
click at [481, 84] on app-toolbar "Copy Paste Paste Ctrl+V Paste with crew Ctrl+Shift+V Paste linked Job [GEOGRAPH…" at bounding box center [551, 74] width 1102 height 27
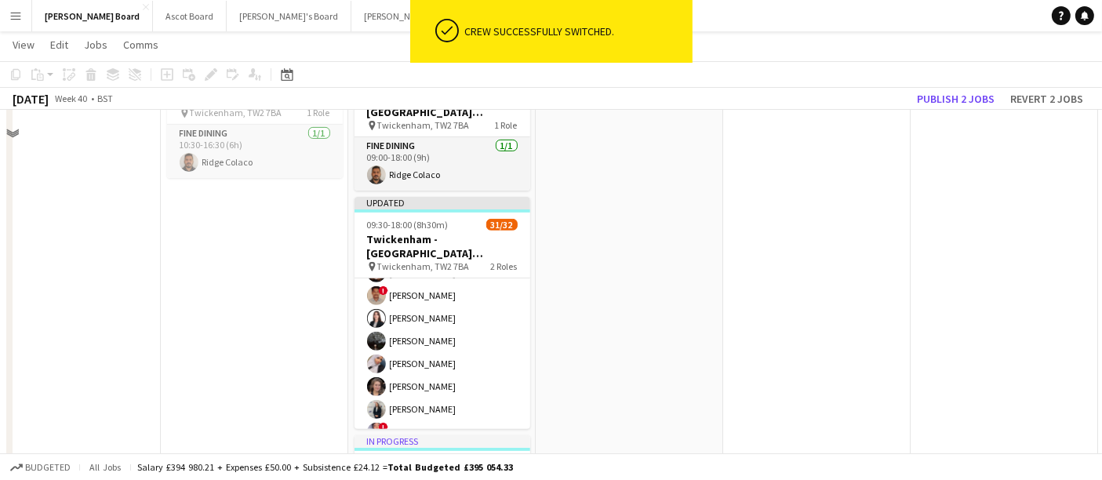
scroll to position [609, 0]
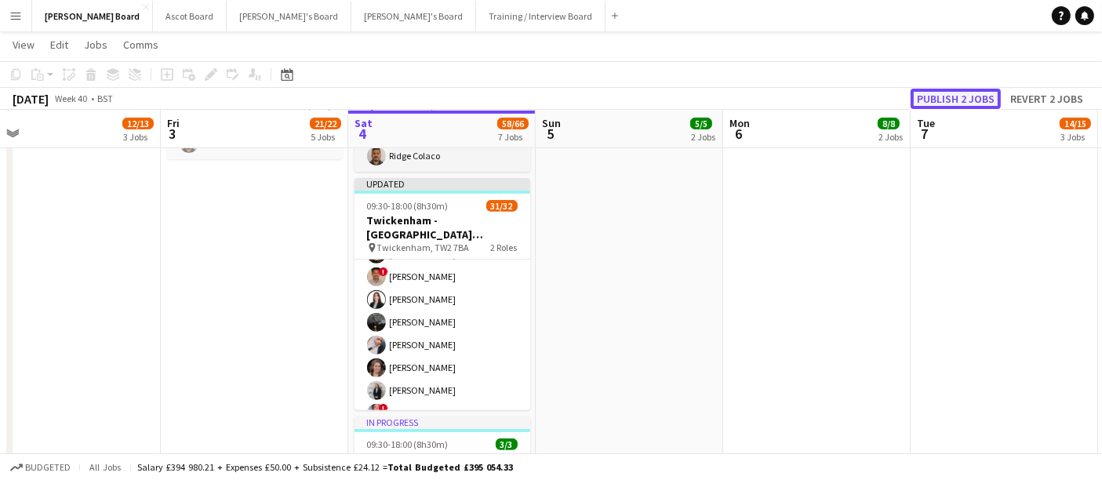
click at [959, 101] on button "Publish 2 jobs" at bounding box center [955, 99] width 90 height 20
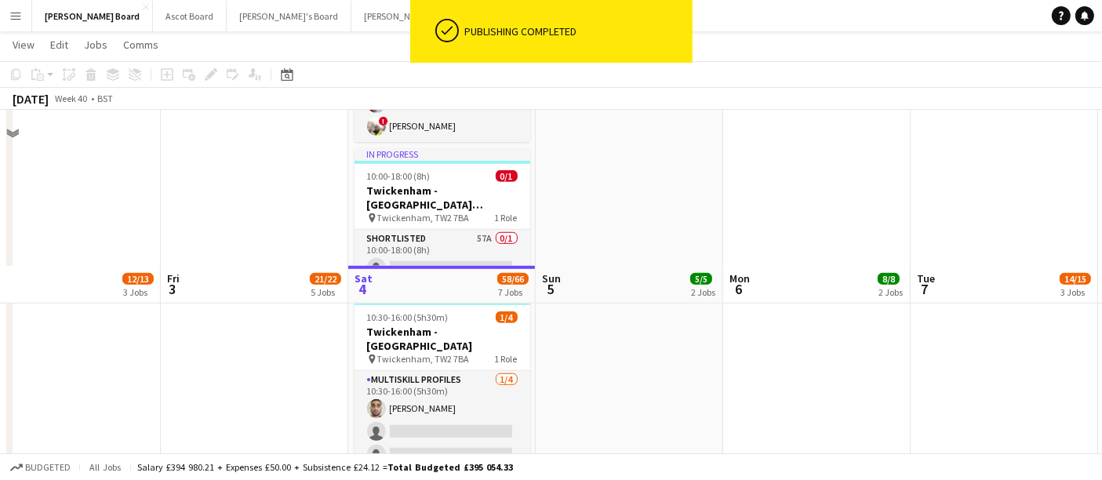
scroll to position [1219, 0]
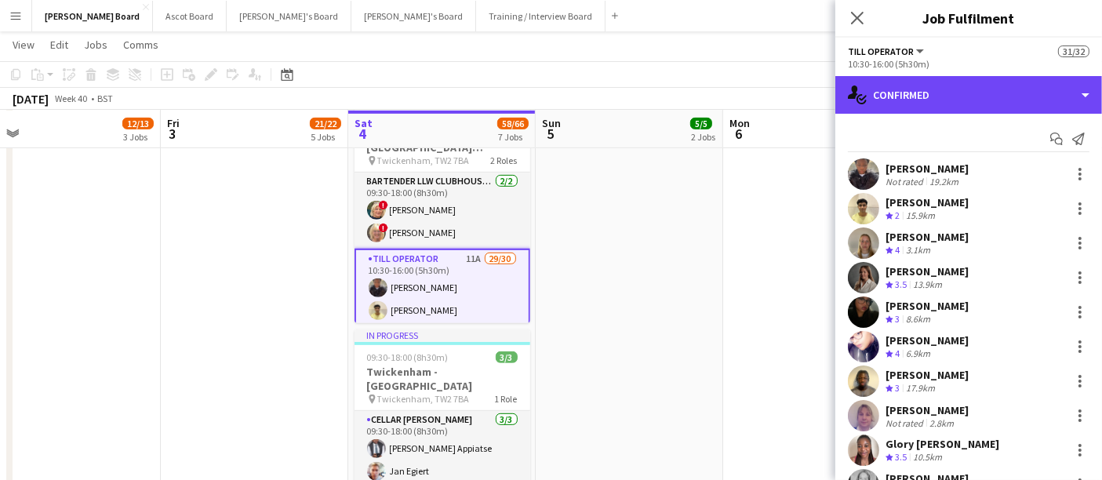
drag, startPoint x: 1026, startPoint y: 96, endPoint x: 1021, endPoint y: 119, distance: 23.4
click at [1026, 97] on div "single-neutral-actions-check-2 Confirmed" at bounding box center [968, 95] width 267 height 38
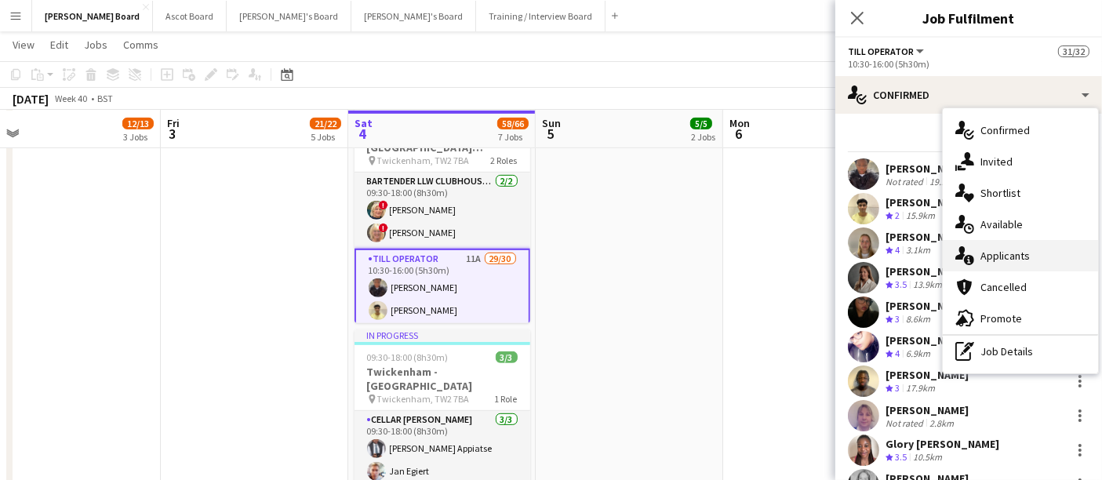
click at [1008, 250] on span "Applicants" at bounding box center [1004, 256] width 49 height 14
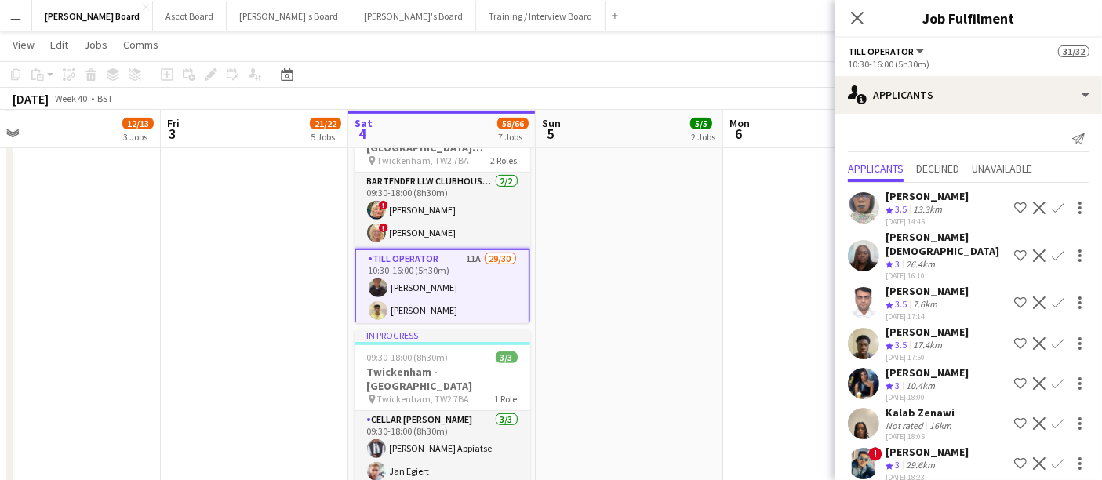
scroll to position [42, 0]
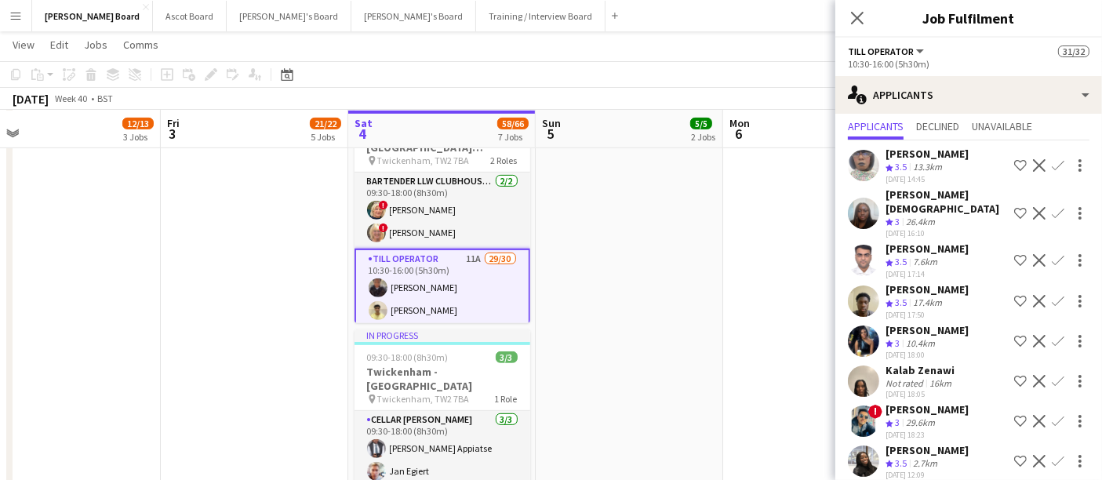
click at [1091, 24] on h3 "Job Fulfilment" at bounding box center [968, 18] width 267 height 20
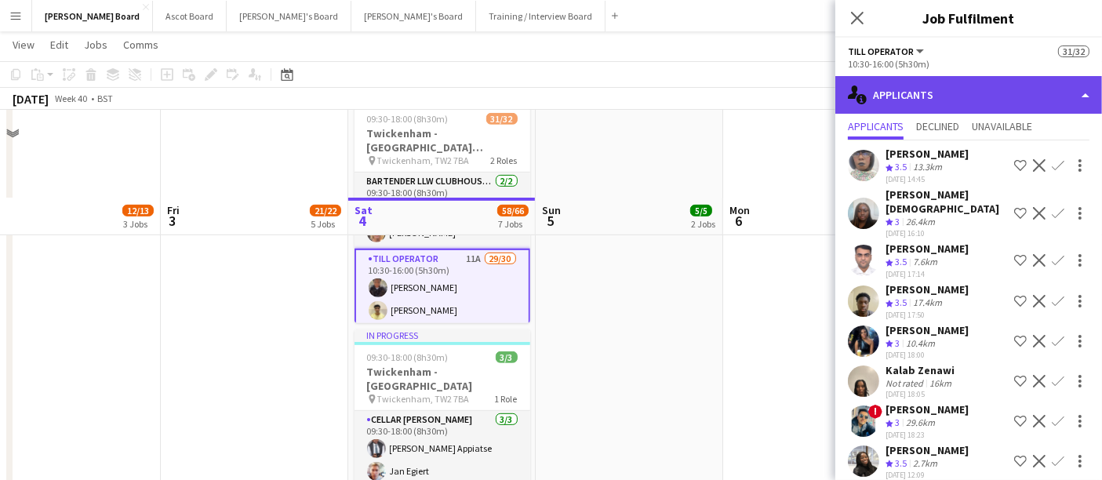
scroll to position [784, 0]
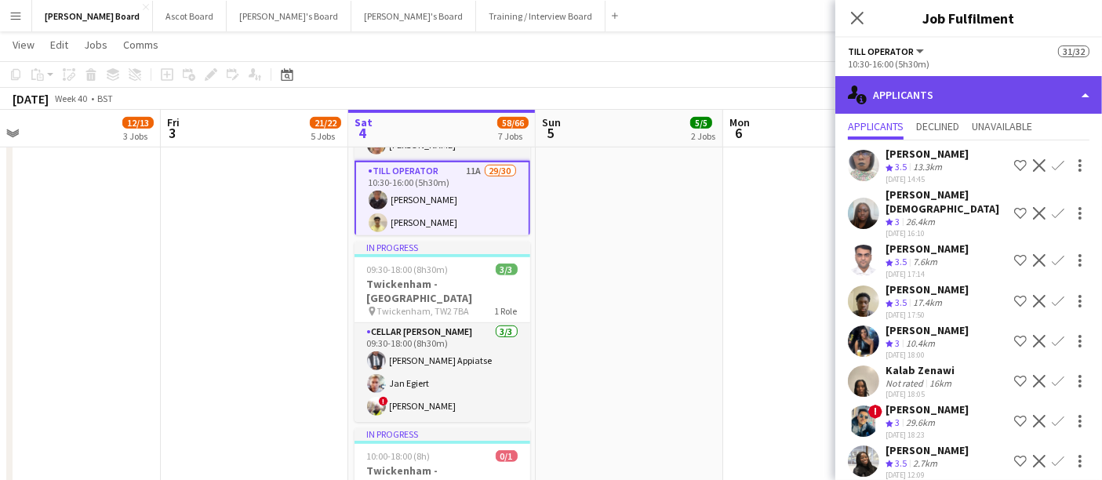
click at [939, 88] on div "single-neutral-actions-information Applicants" at bounding box center [968, 95] width 267 height 38
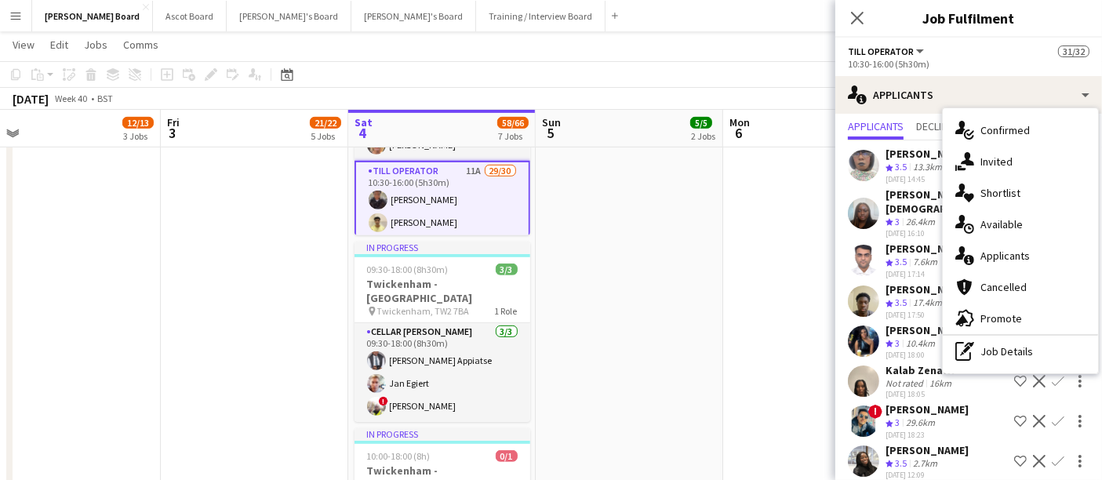
click at [1012, 131] on span "Confirmed" at bounding box center [1004, 130] width 49 height 14
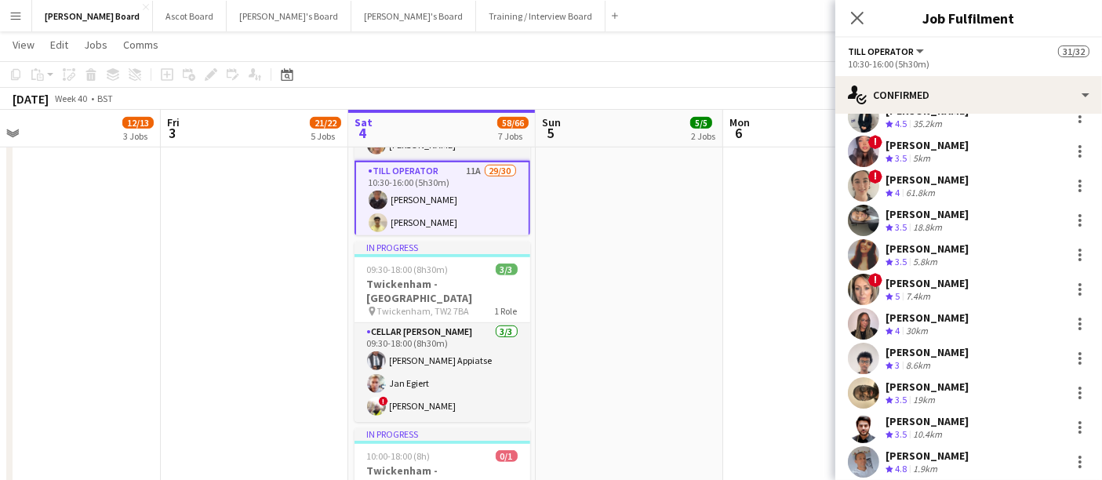
scroll to position [696, 0]
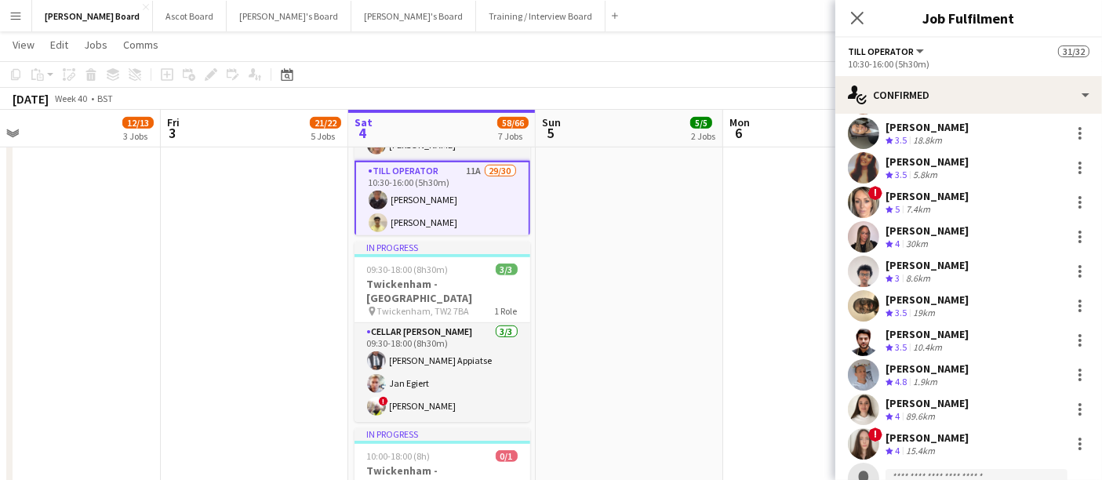
click at [942, 275] on div "Jibril Omar Crew rating 3 8.6km" at bounding box center [968, 271] width 267 height 31
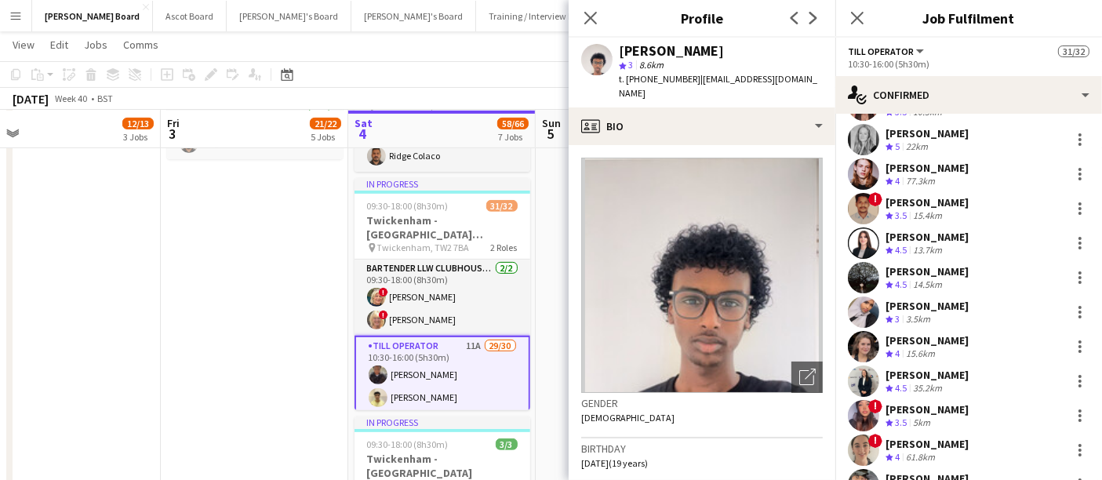
scroll to position [348, 0]
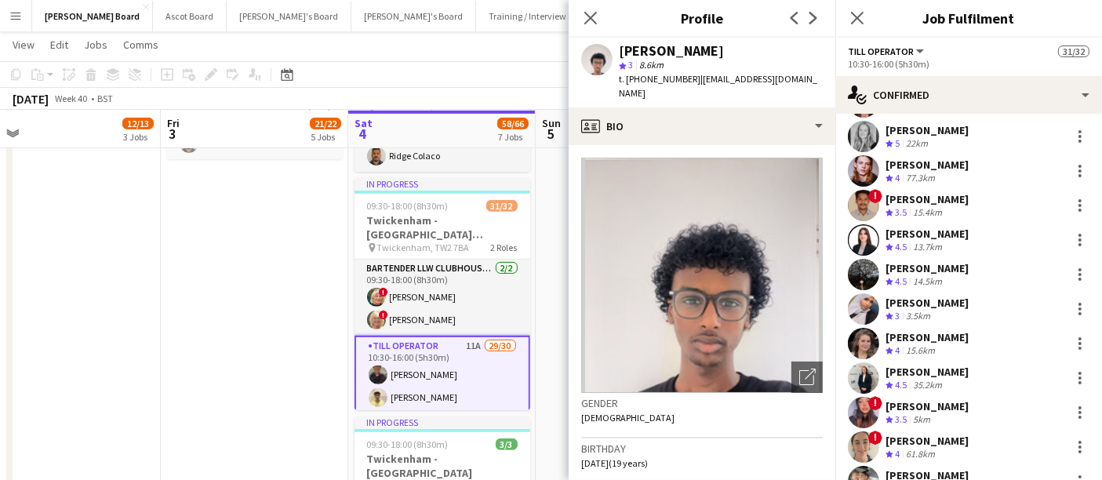
click at [946, 315] on div "Crew rating 3 3.5km" at bounding box center [926, 316] width 83 height 13
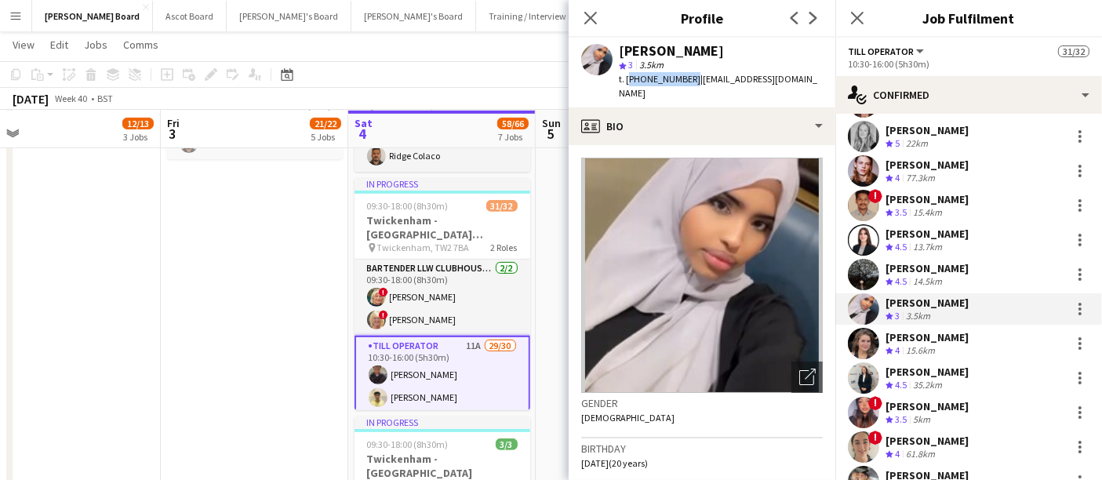
drag, startPoint x: 687, startPoint y: 81, endPoint x: 627, endPoint y: 82, distance: 59.6
click at [627, 82] on span "t. [PHONE_NUMBER]" at bounding box center [660, 79] width 82 height 12
copy span "[PHONE_NUMBER]"
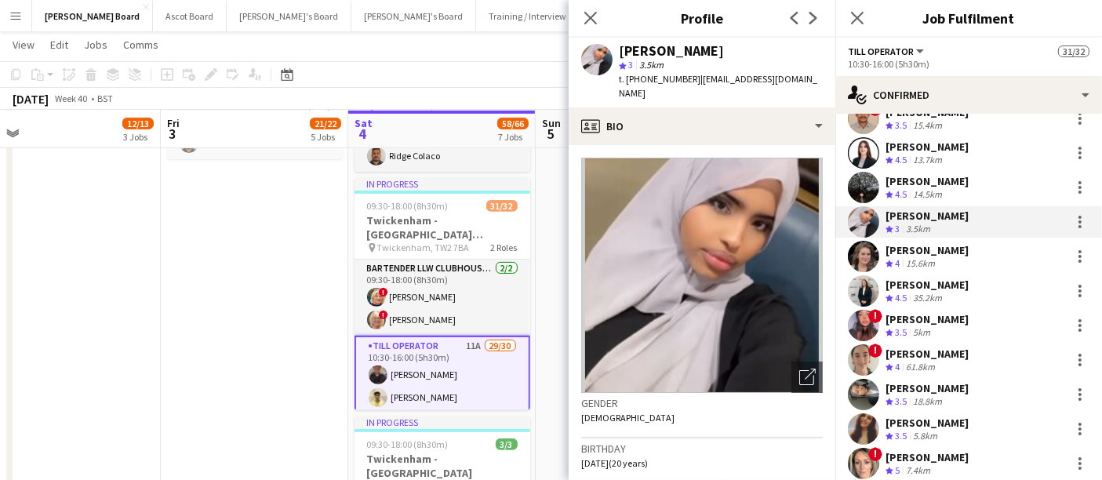
click at [940, 326] on div "Crew rating 3.5 5km" at bounding box center [926, 332] width 83 height 13
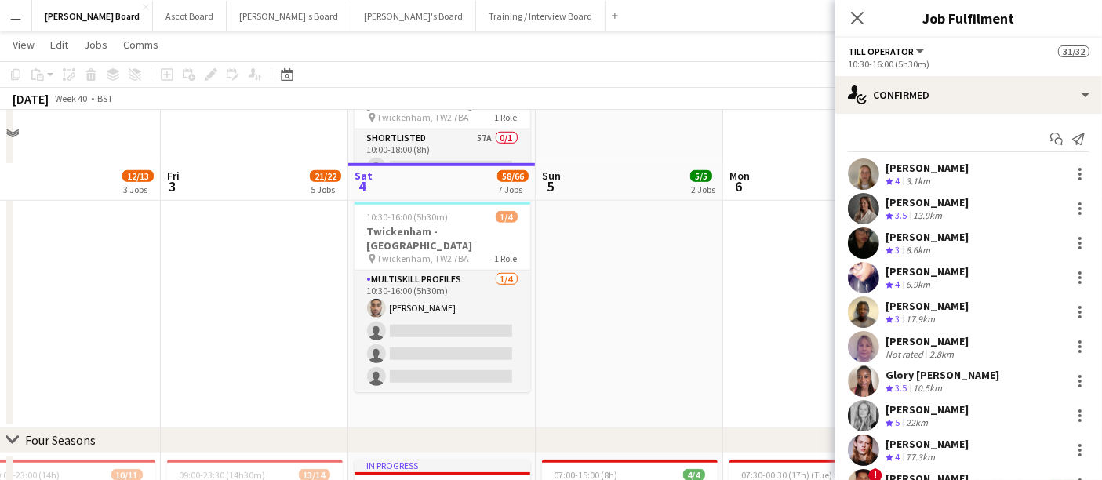
scroll to position [1219, 0]
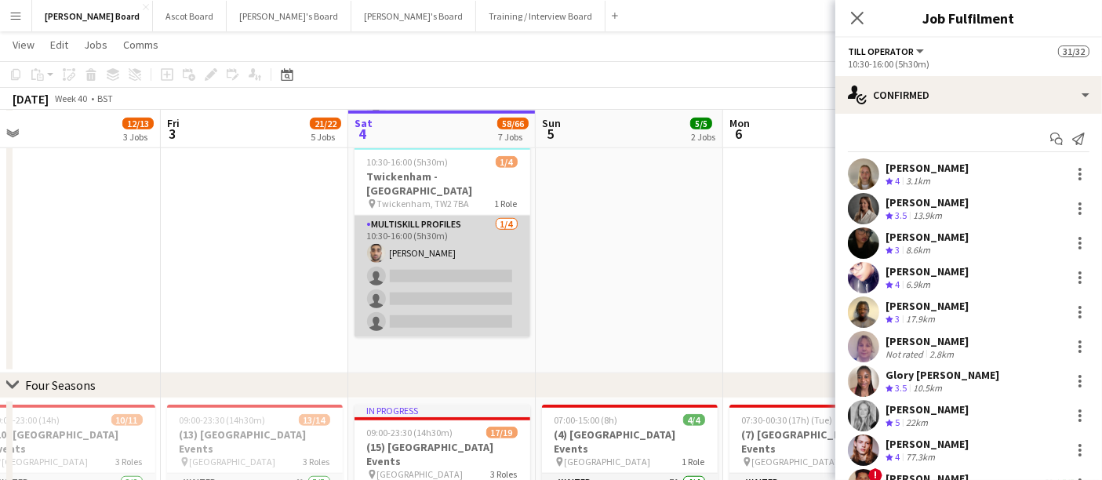
click at [423, 236] on app-card-role "MULTISKILL PROFILES 1/4 10:30-16:00 (5h30m) Haris Saeed single-neutral-actions …" at bounding box center [442, 277] width 176 height 122
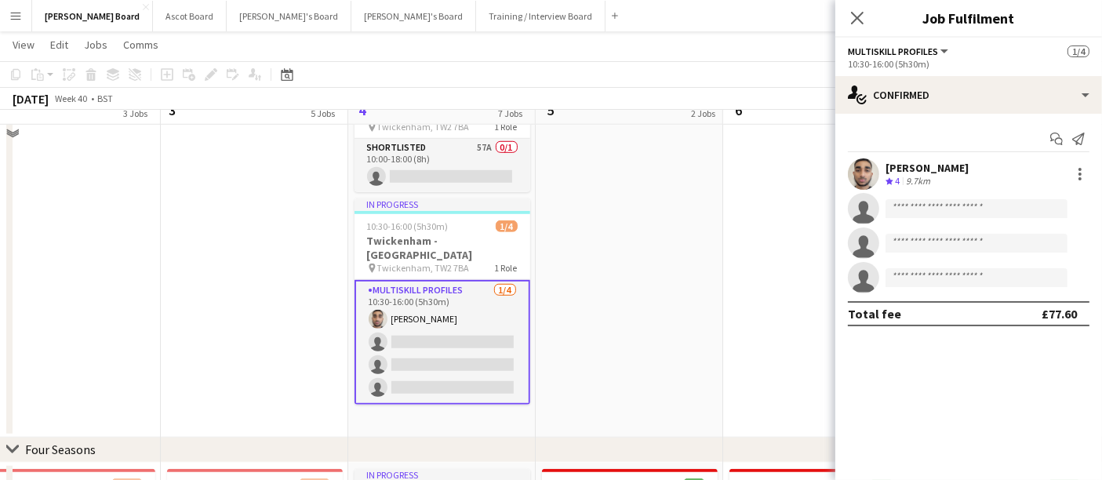
scroll to position [1132, 0]
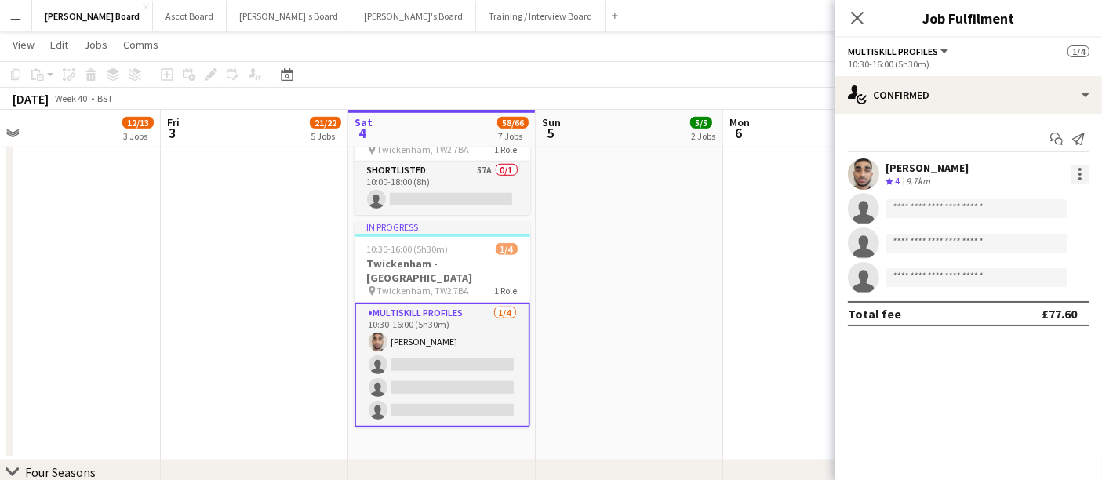
click at [1075, 173] on div at bounding box center [1079, 174] width 19 height 19
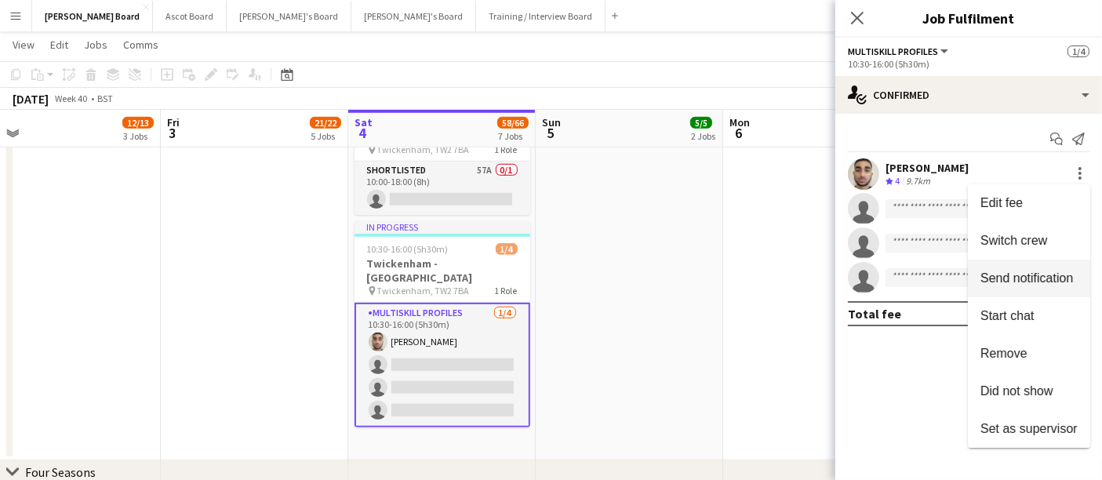
click at [1042, 236] on span "Switch crew" at bounding box center [1013, 240] width 67 height 13
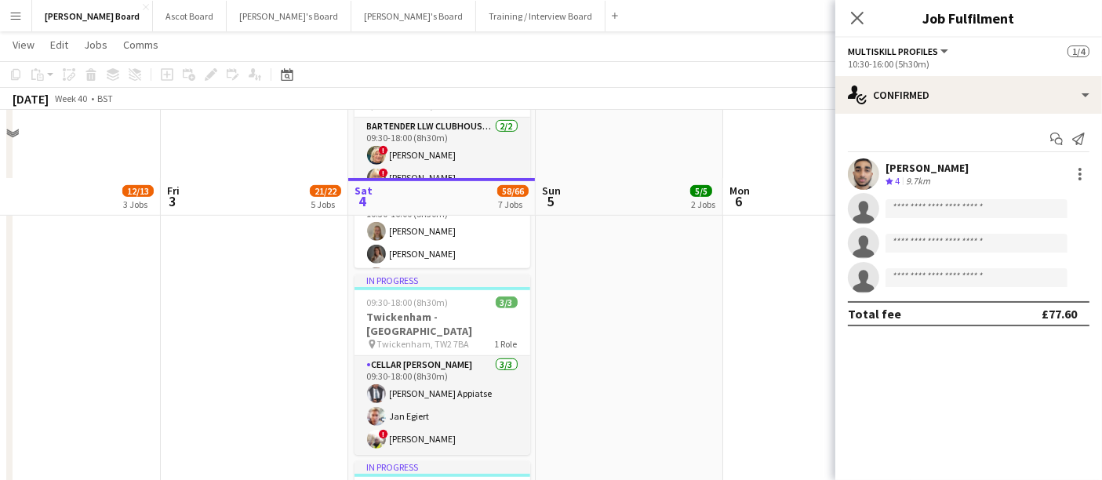
scroll to position [696, 0]
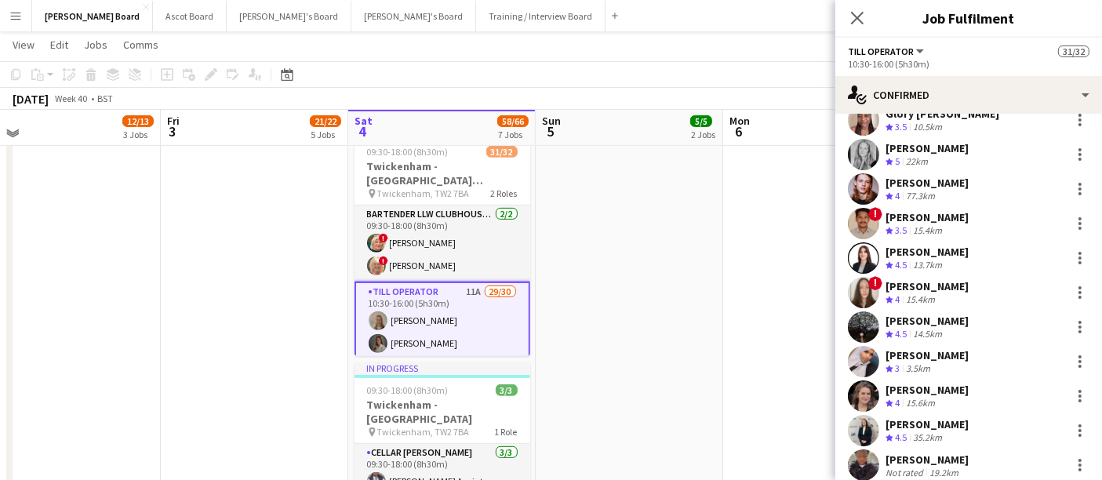
scroll to position [348, 0]
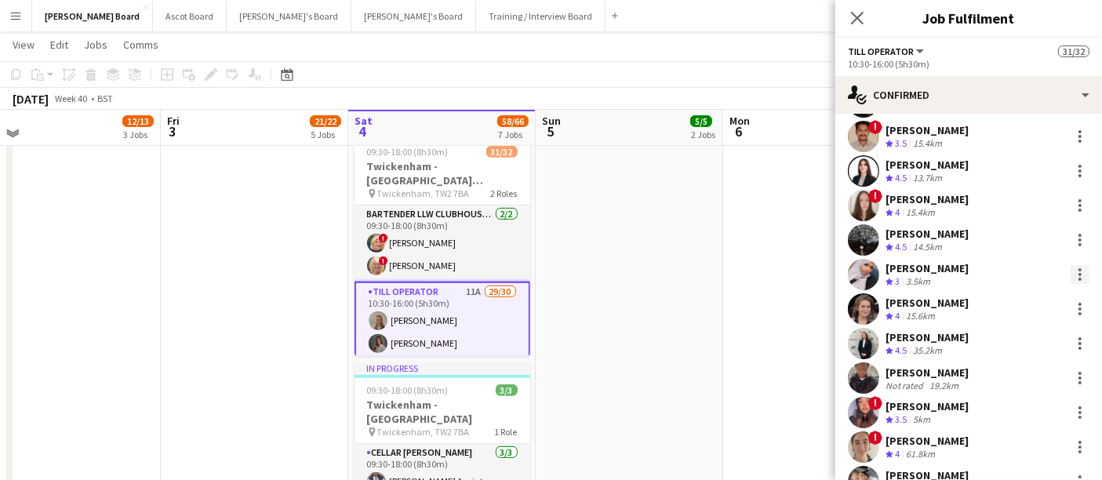
click at [1070, 274] on div at bounding box center [1079, 274] width 19 height 19
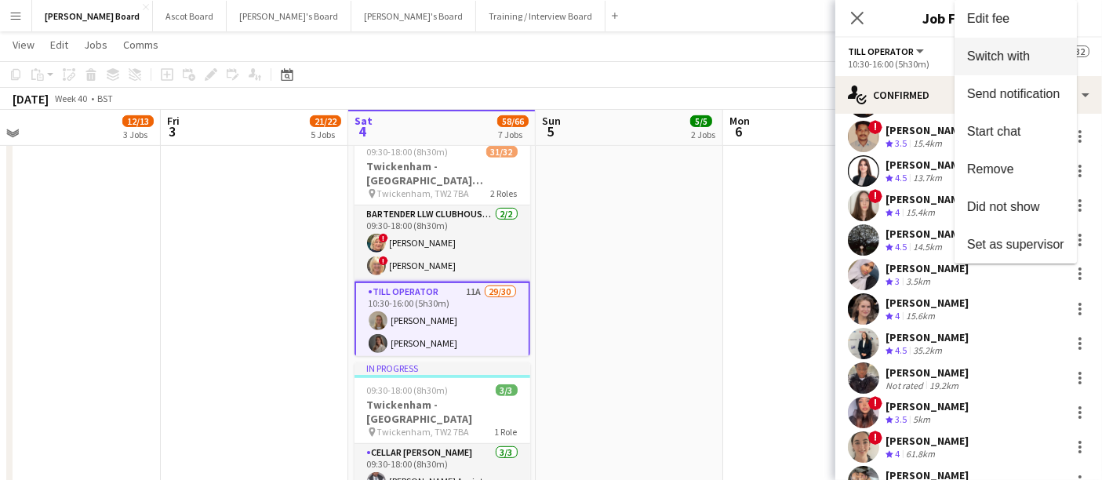
click at [999, 53] on span "Switch with" at bounding box center [998, 55] width 63 height 13
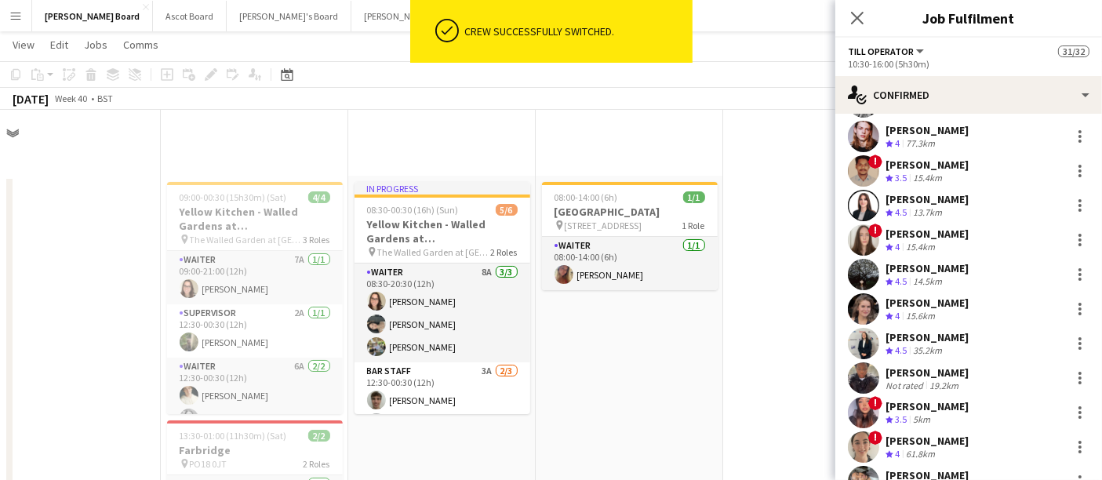
scroll to position [383, 0]
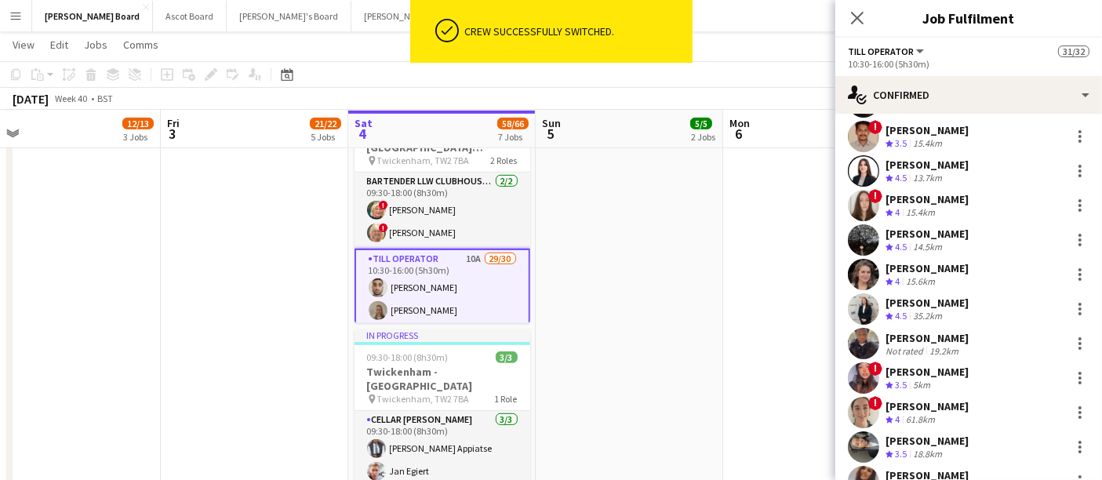
click at [747, 233] on app-date-cell at bounding box center [816, 420] width 187 height 953
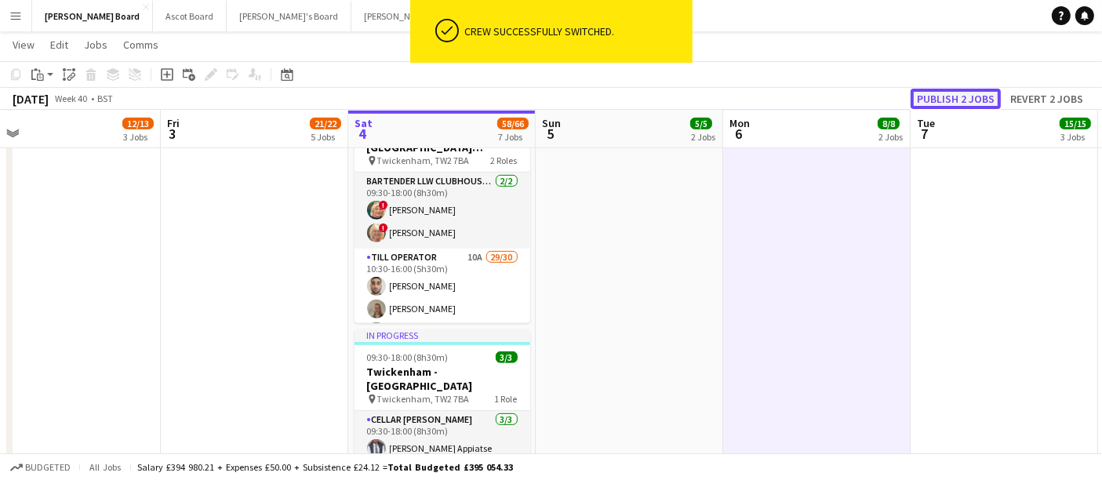
click at [970, 101] on button "Publish 2 jobs" at bounding box center [955, 99] width 90 height 20
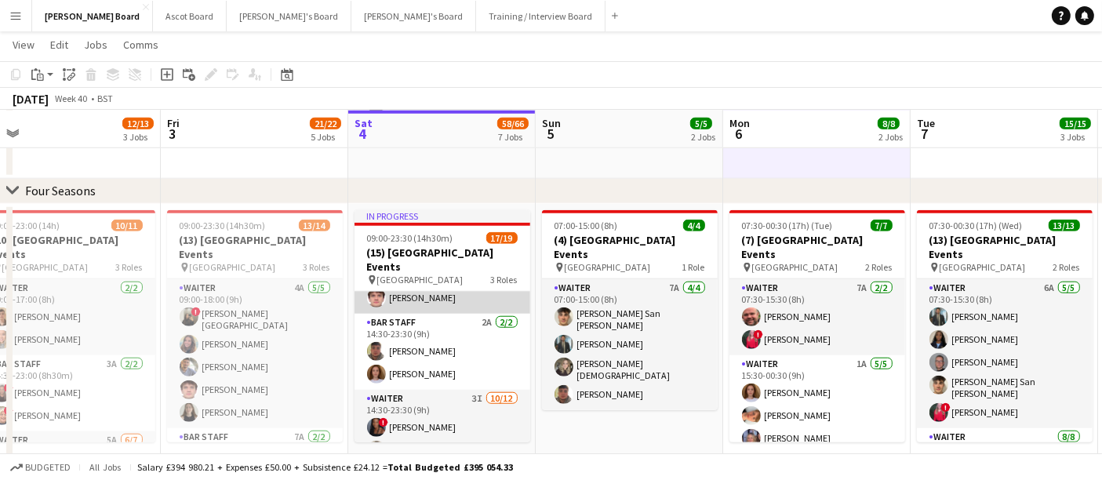
scroll to position [100, 0]
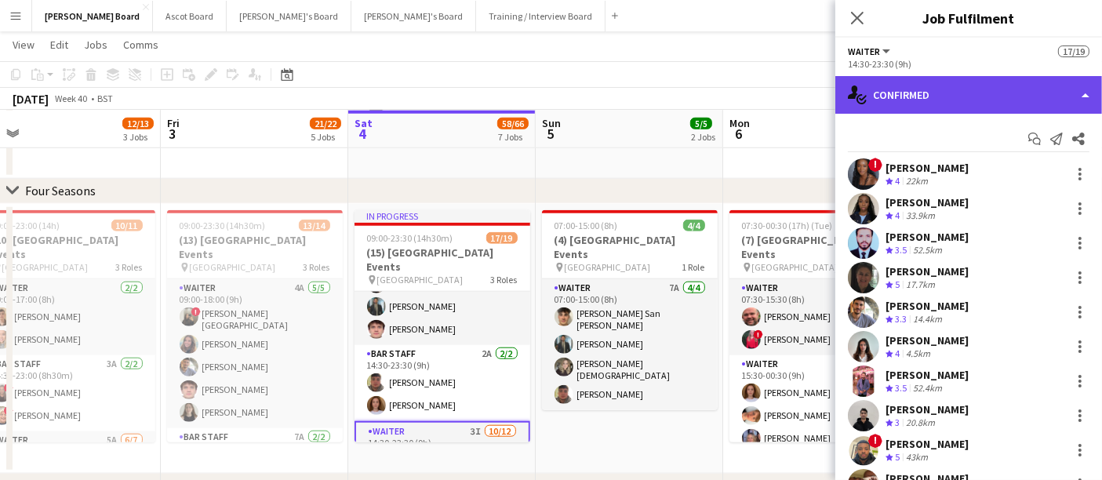
click at [1012, 95] on div "single-neutral-actions-check-2 Confirmed" at bounding box center [968, 95] width 267 height 38
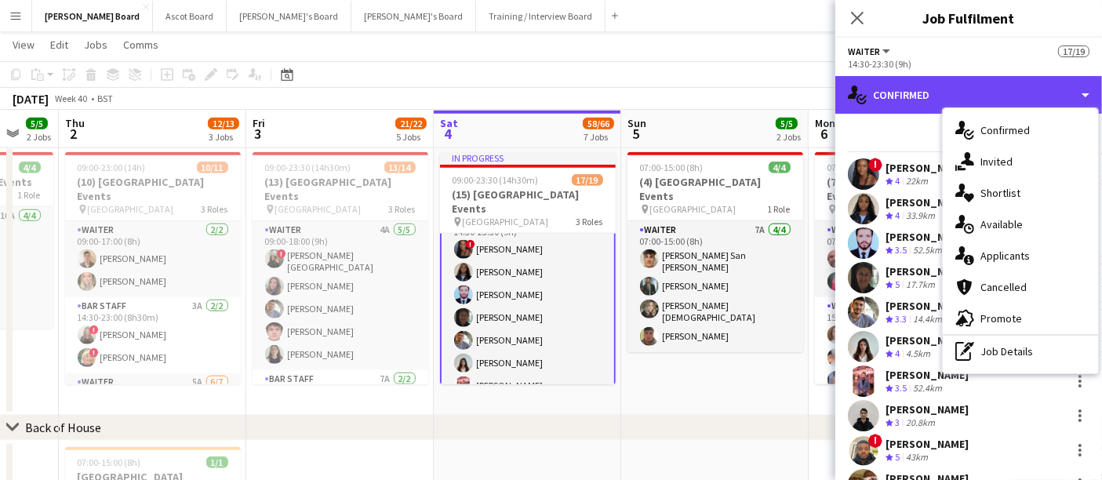
scroll to position [0, 509]
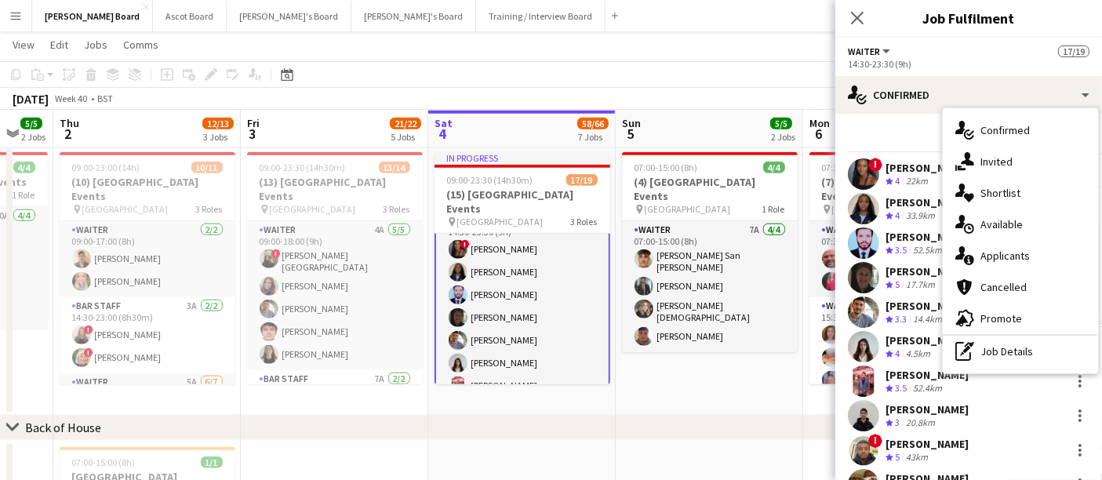
click at [750, 409] on app-date-cell "07:00-15:00 (8h) 4/4 (4) Four Seasons Hotel Events pin Four Seasons Hotel 1 Rol…" at bounding box center [709, 281] width 187 height 270
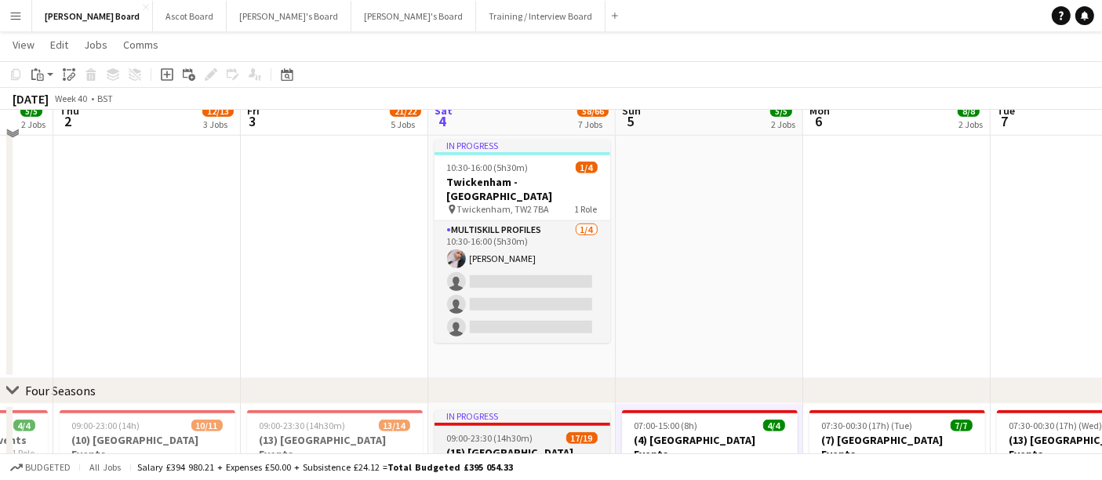
scroll to position [1198, 0]
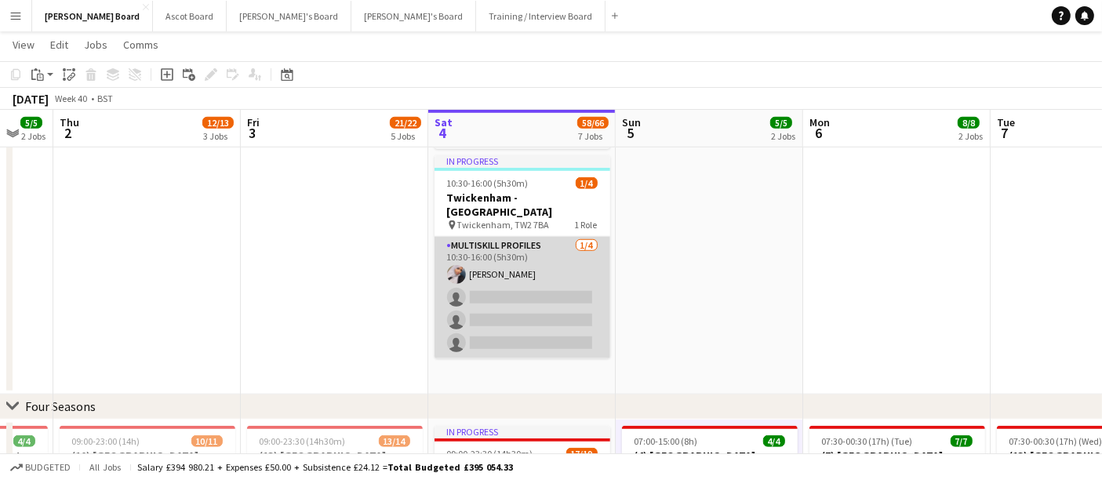
click at [503, 301] on app-card-role "MULTISKILL PROFILES 1/4 10:30-16:00 (5h30m) Amal Mohamed single-neutral-actions…" at bounding box center [522, 298] width 176 height 122
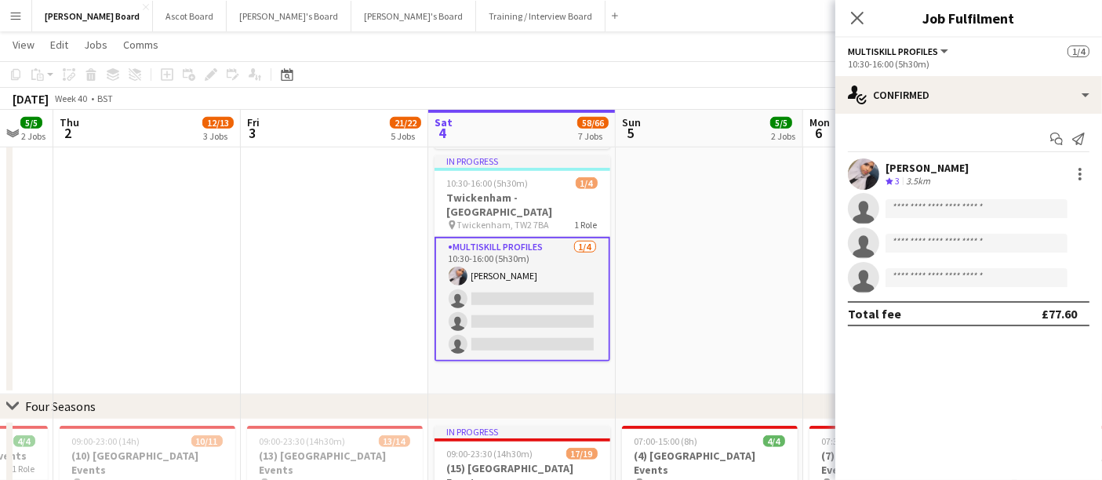
click at [975, 117] on div "Start chat Send notification Amal Mohamed Crew rating 3 3.5km single-neutral-ac…" at bounding box center [968, 226] width 267 height 225
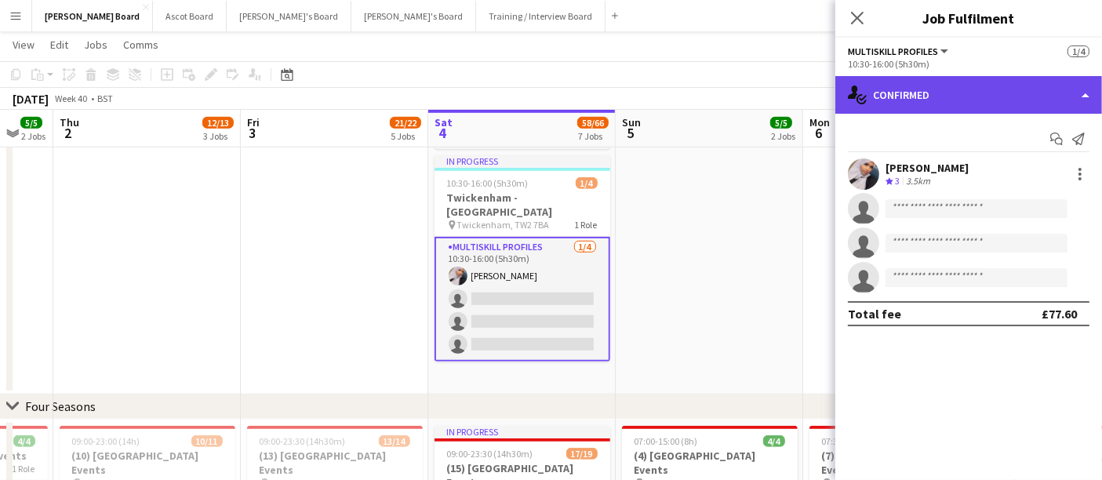
click at [995, 107] on div "single-neutral-actions-check-2 Confirmed" at bounding box center [968, 95] width 267 height 38
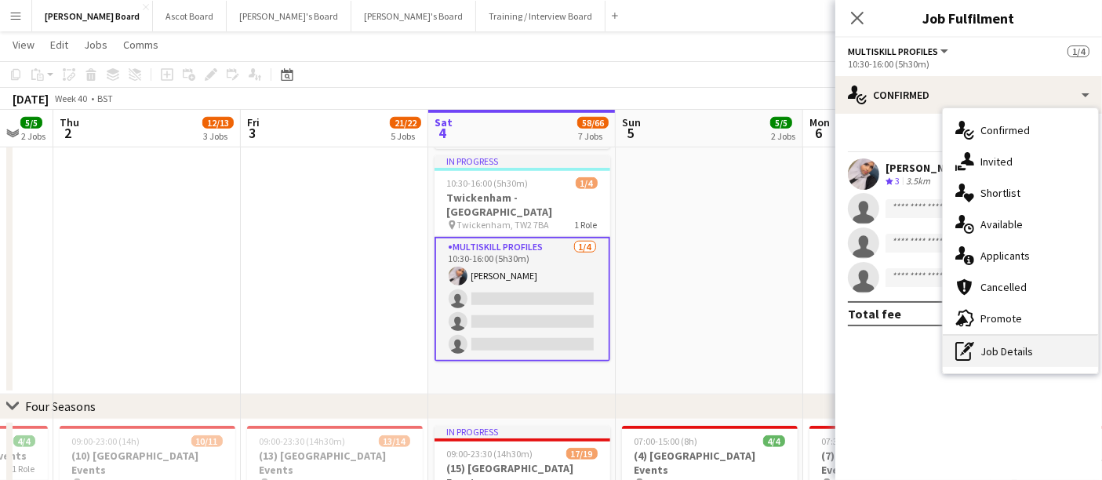
click at [997, 342] on div "pen-write Job Details" at bounding box center [1020, 351] width 155 height 31
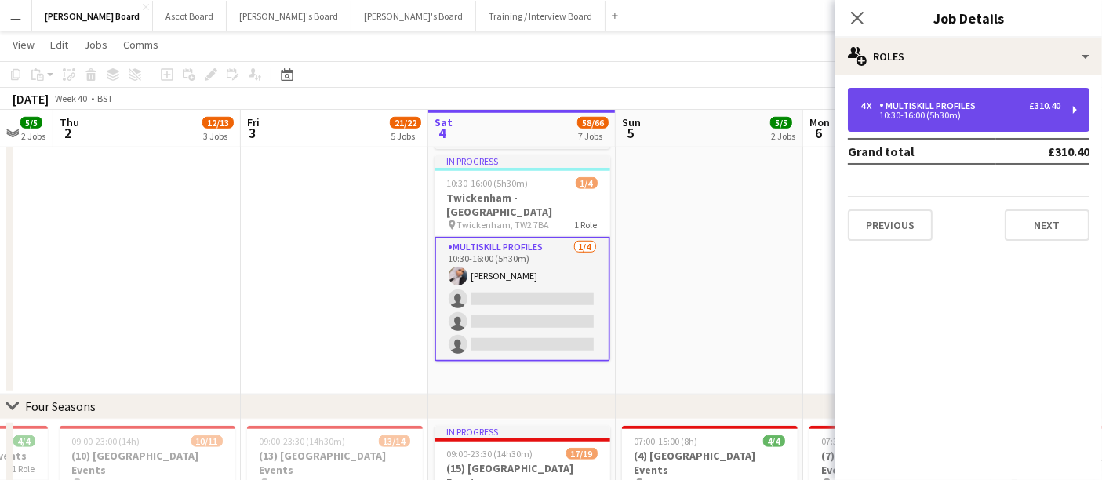
click at [999, 89] on div "4 x MULTISKILL PROFILES £310.40 10:30-16:00 (5h30m)" at bounding box center [969, 110] width 242 height 44
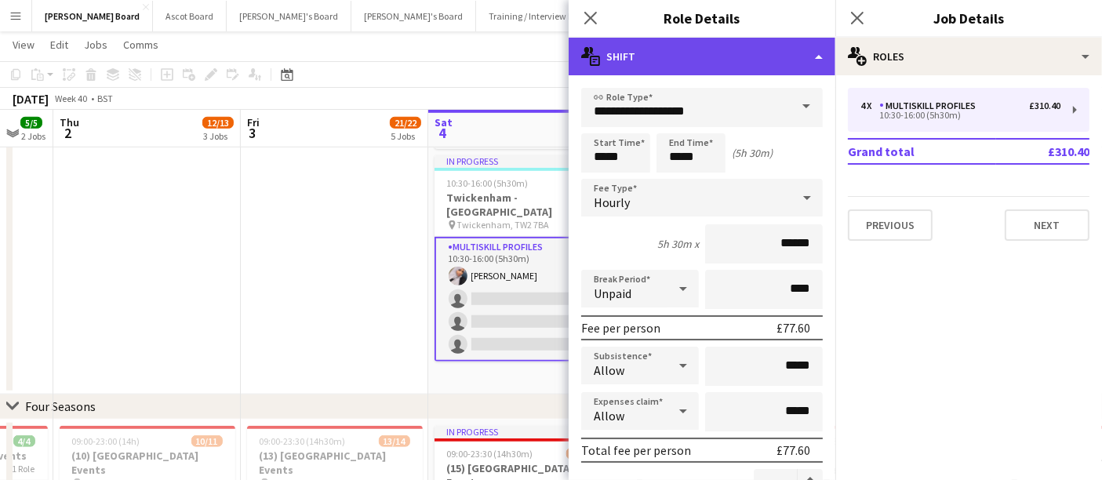
click at [793, 68] on div "multiple-actions-text Shift" at bounding box center [702, 57] width 267 height 38
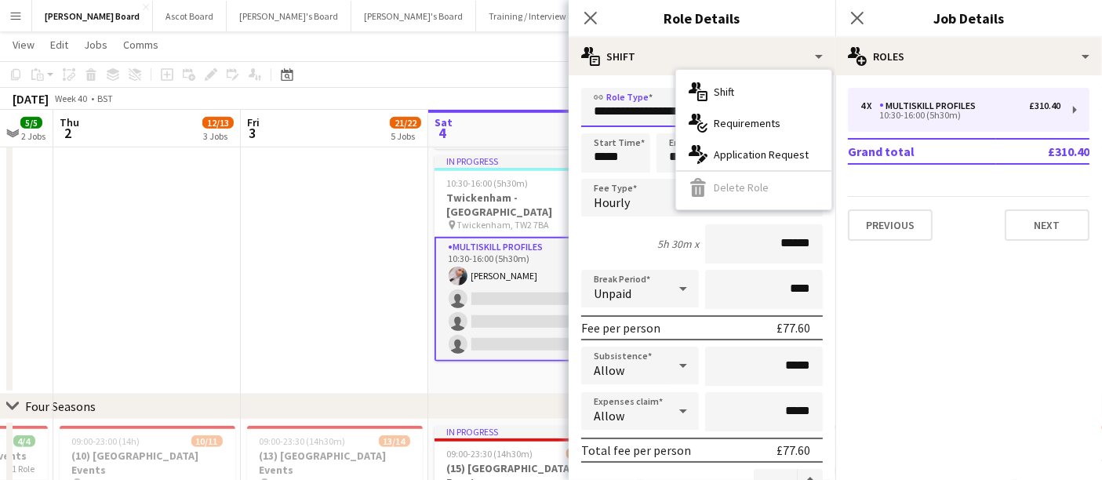
click at [622, 94] on input "**********" at bounding box center [702, 107] width 242 height 39
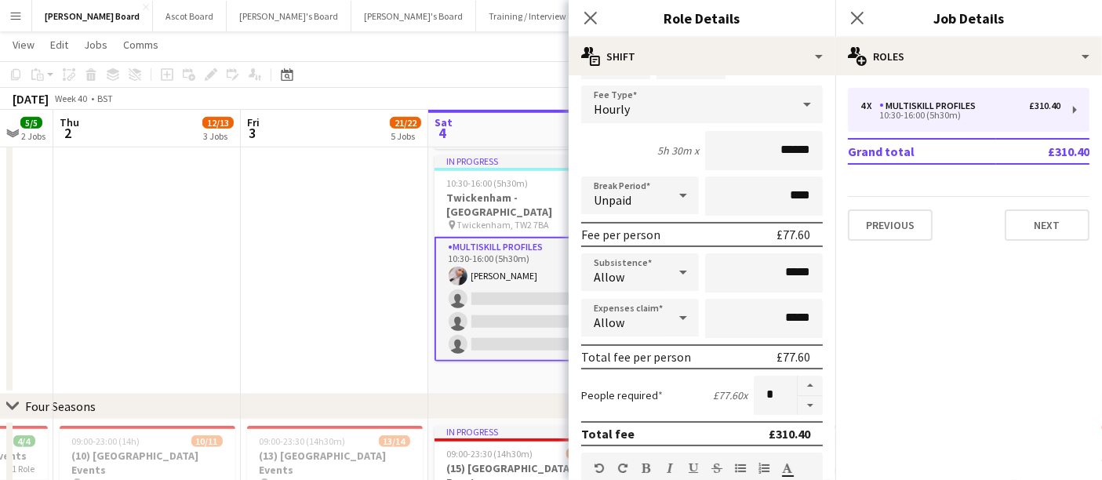
scroll to position [94, 0]
click at [950, 299] on mat-expansion-panel "pencil3 General details 4 x MULTISKILL PROFILES £310.40 10:30-16:00 (5h30m) Gra…" at bounding box center [968, 277] width 267 height 405
click at [591, 396] on label "People required" at bounding box center [622, 394] width 82 height 14
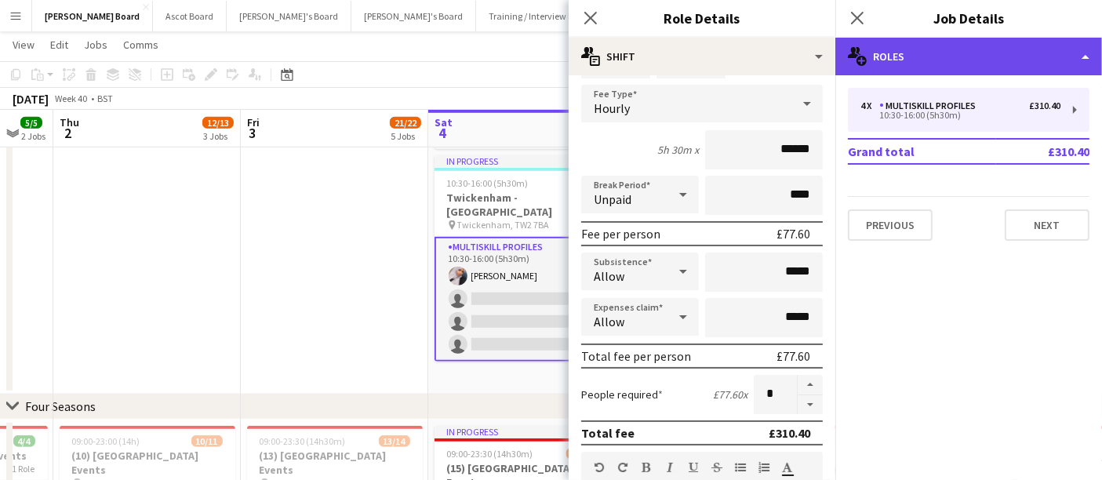
click at [1008, 53] on div "multiple-users-add Roles" at bounding box center [968, 57] width 267 height 38
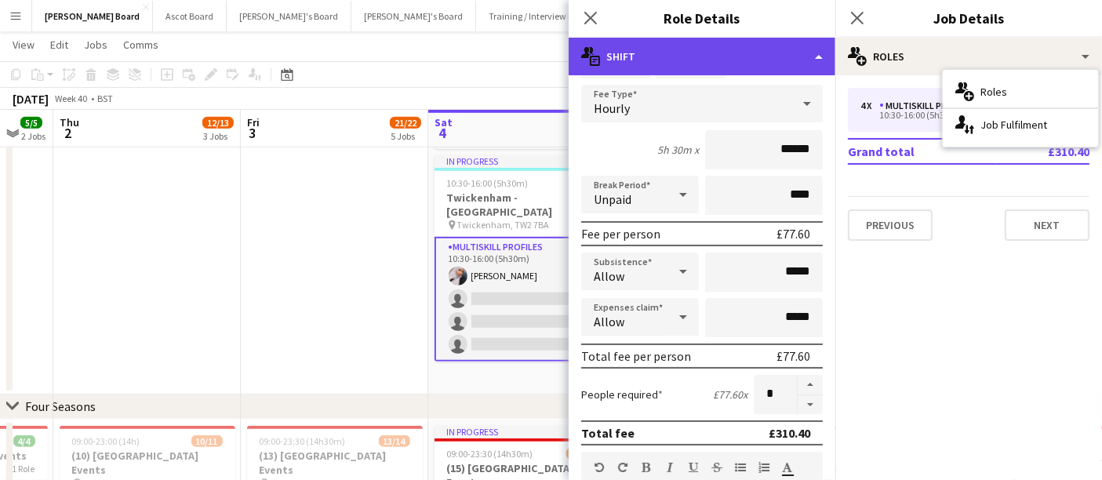
click at [722, 59] on div "multiple-actions-text Shift" at bounding box center [702, 57] width 267 height 38
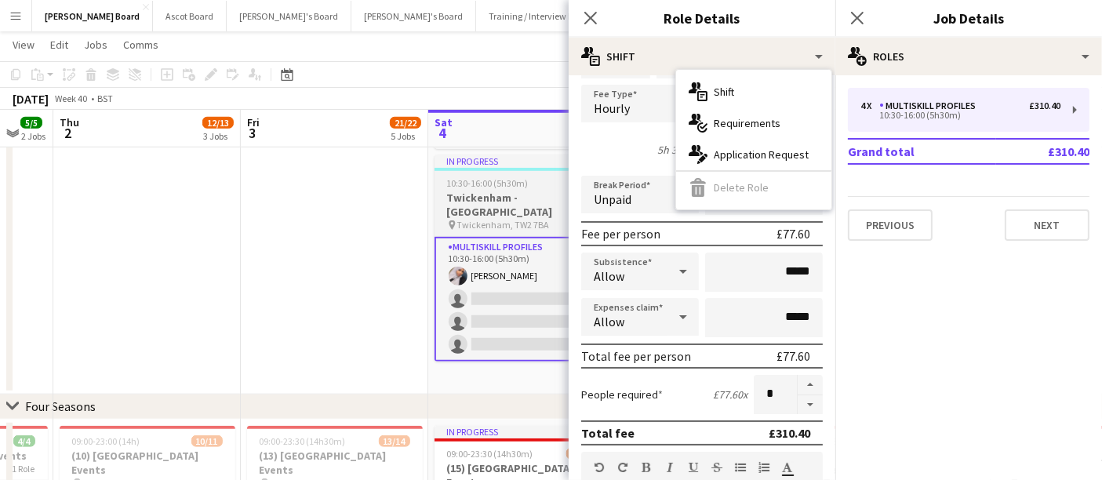
click at [512, 191] on h3 "Twickenham - [GEOGRAPHIC_DATA]" at bounding box center [522, 205] width 176 height 28
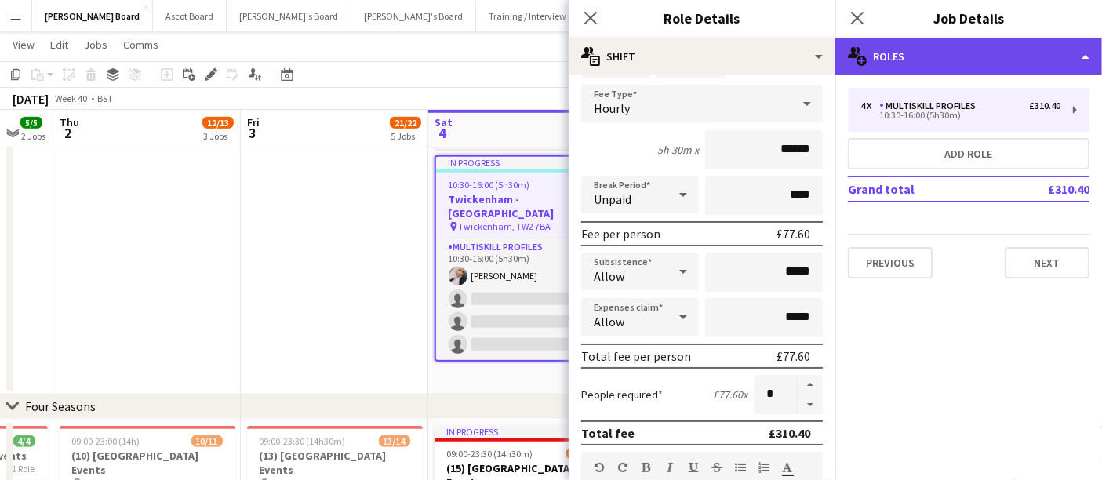
click at [923, 55] on div "multiple-users-add Roles" at bounding box center [968, 57] width 267 height 38
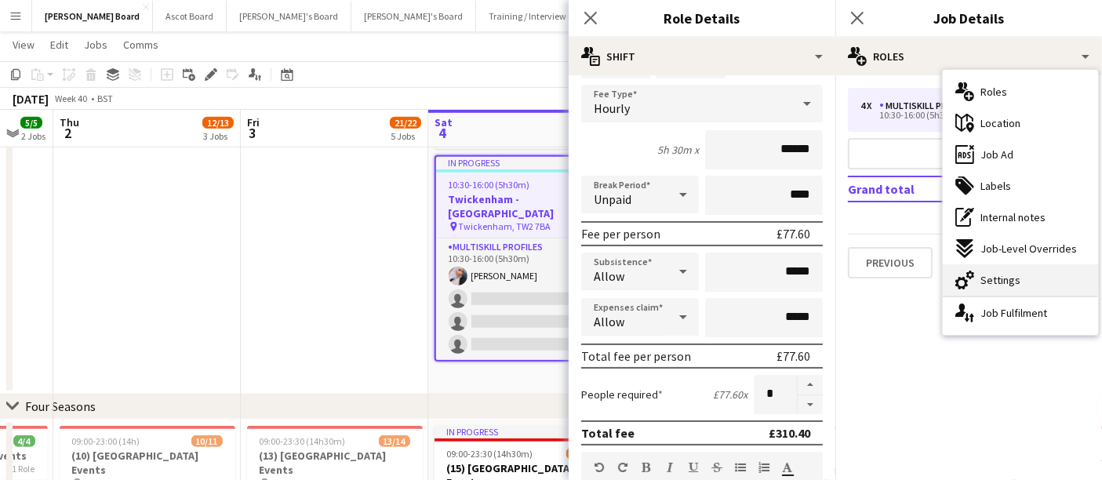
click at [1008, 276] on span "Settings" at bounding box center [1000, 280] width 40 height 14
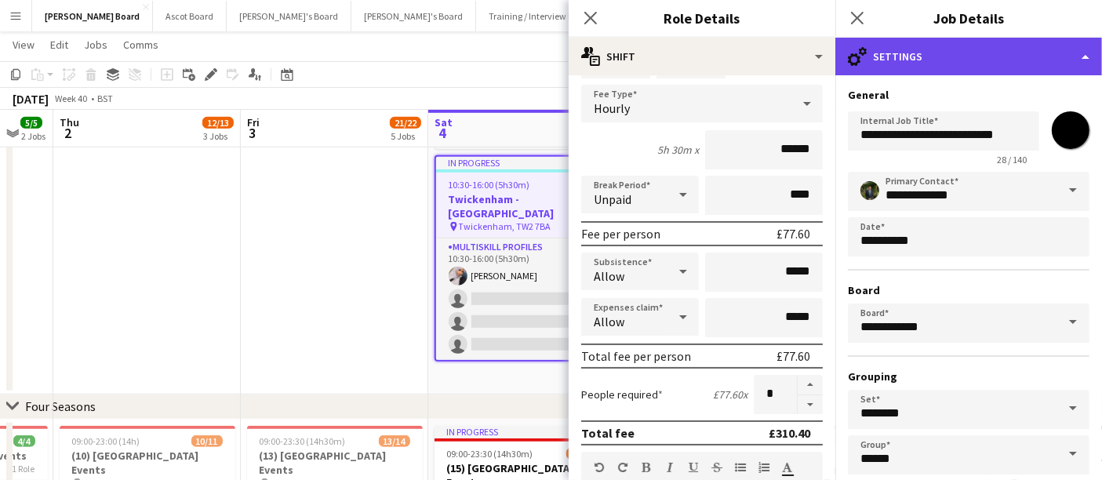
click at [1001, 52] on div "cog-double-3 Settings" at bounding box center [968, 57] width 267 height 38
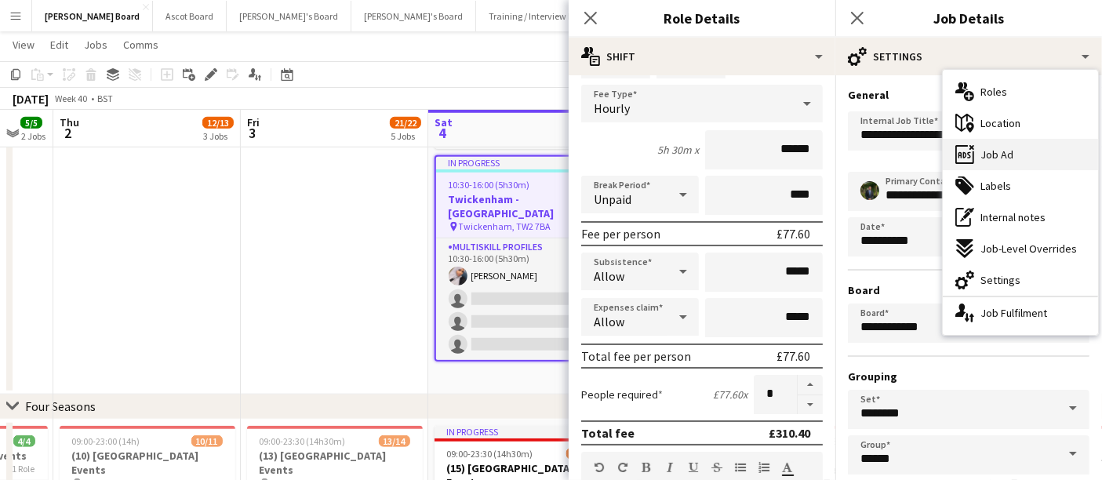
click at [1013, 158] on div "ads-window Job Ad" at bounding box center [1020, 154] width 155 height 31
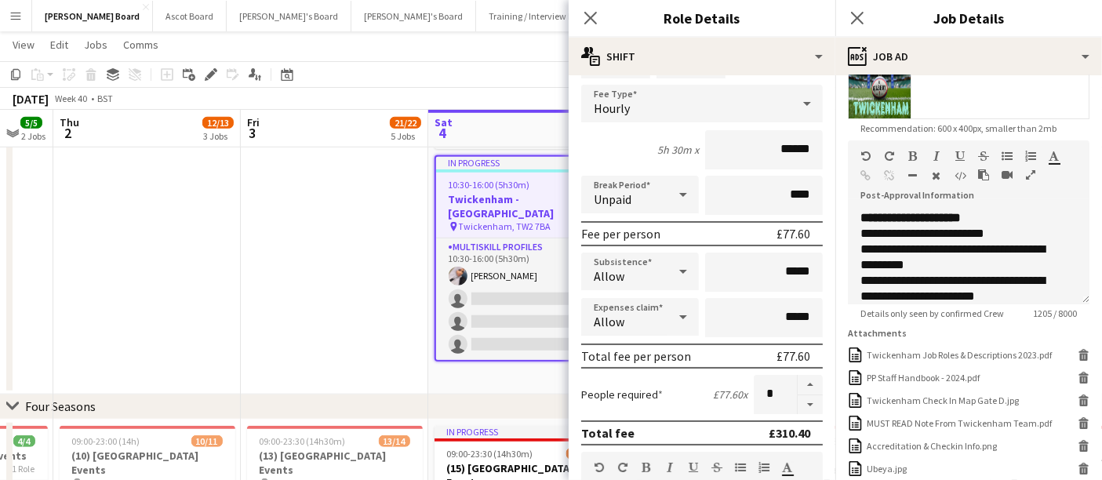
scroll to position [434, 0]
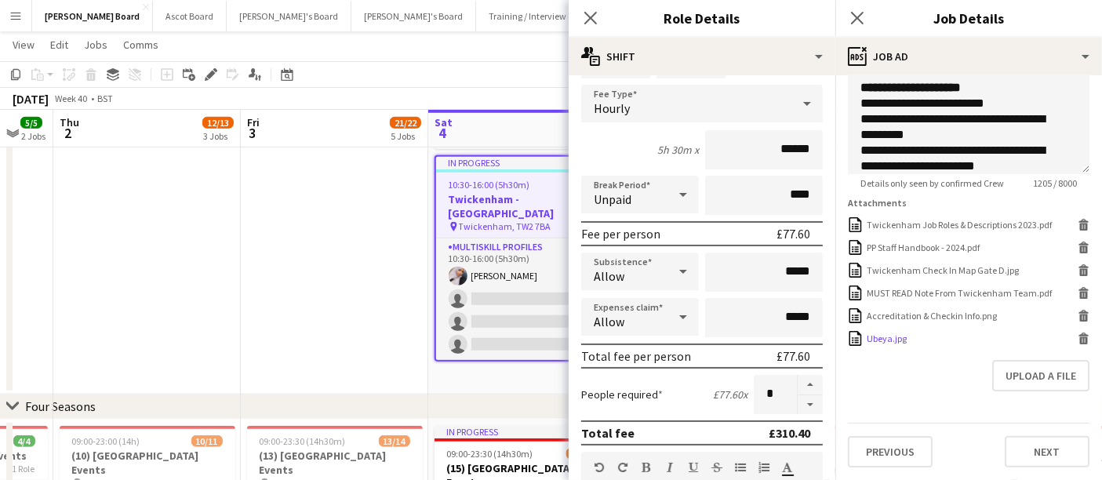
click at [1077, 341] on icon "Delete" at bounding box center [1083, 338] width 12 height 12
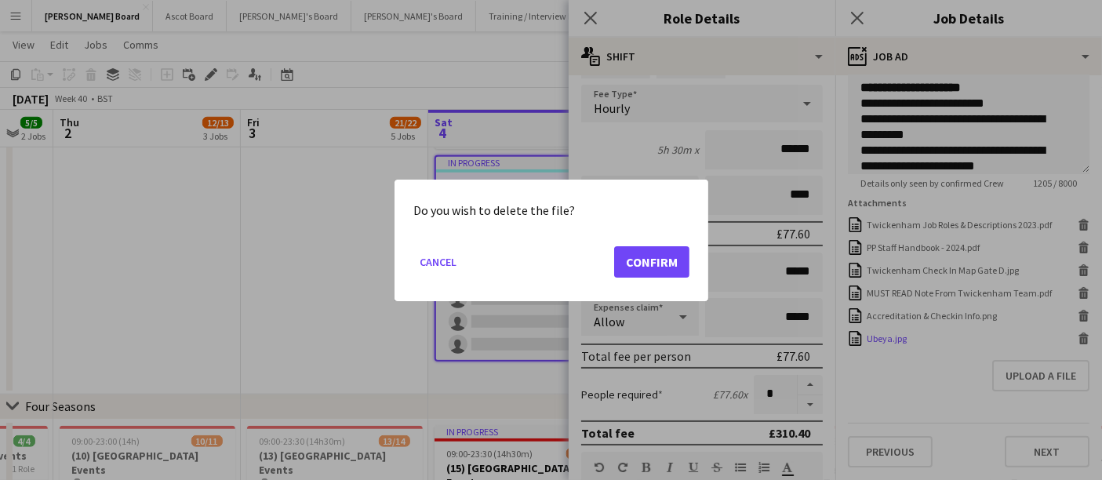
scroll to position [0, 0]
click at [443, 256] on button "Cancel" at bounding box center [437, 261] width 49 height 25
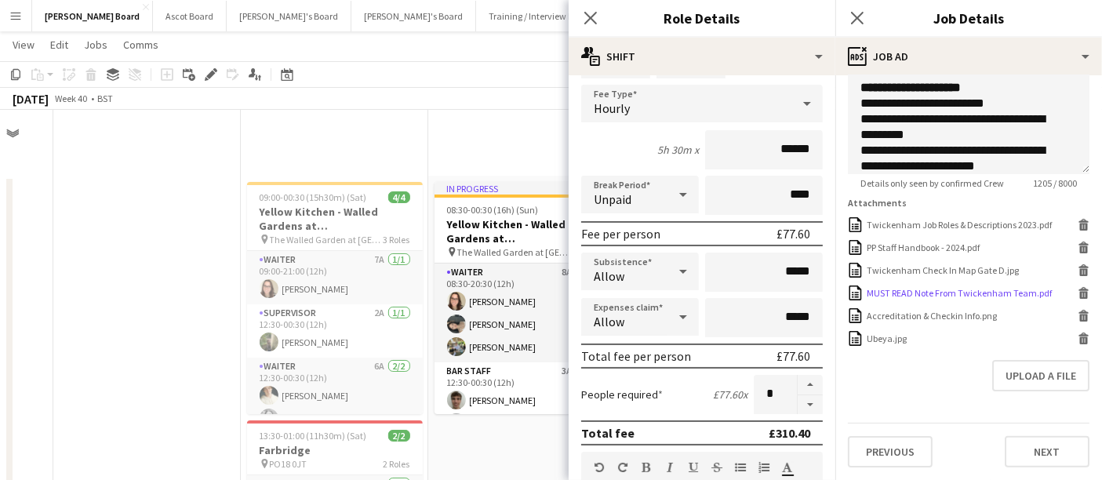
scroll to position [1198, 0]
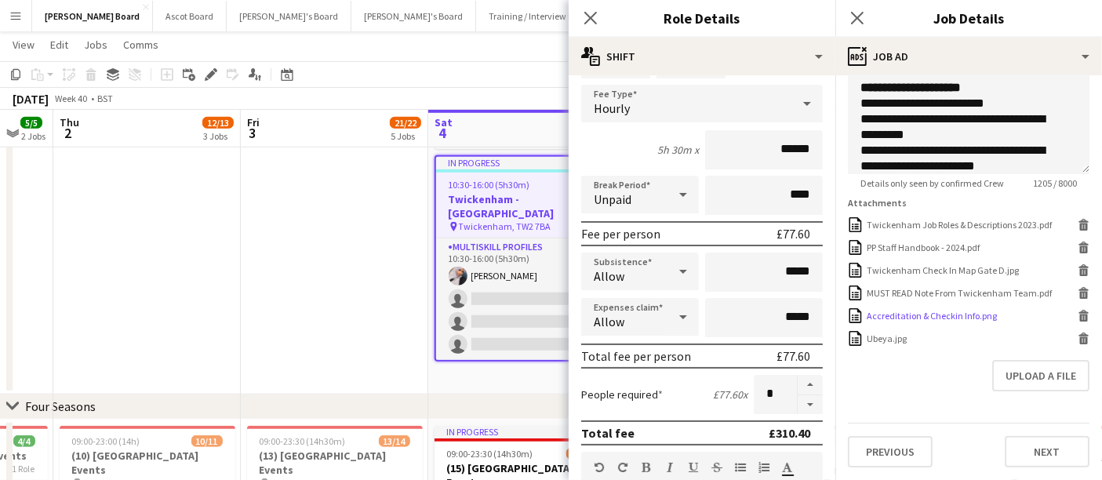
click at [1078, 314] on icon at bounding box center [1083, 312] width 10 height 4
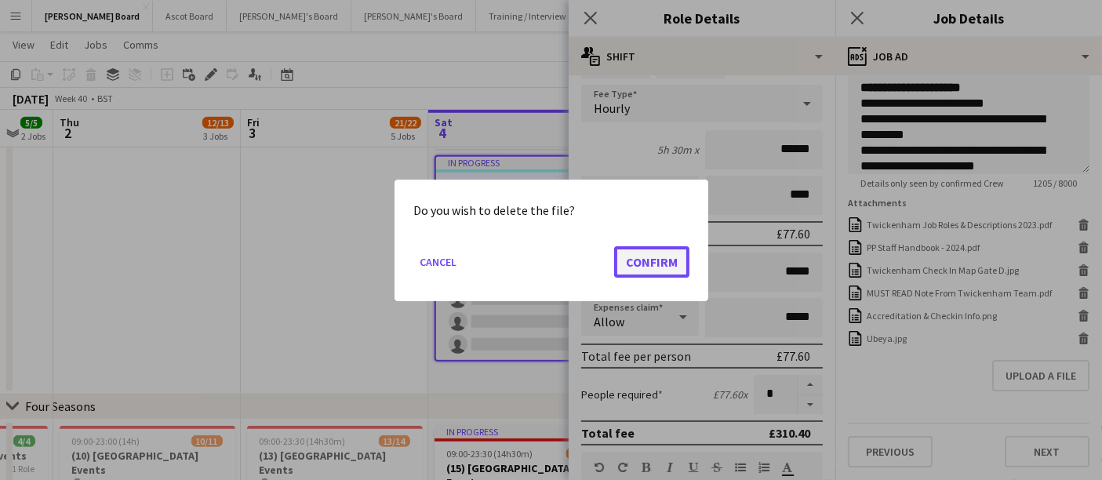
click at [659, 265] on button "Confirm" at bounding box center [651, 260] width 75 height 31
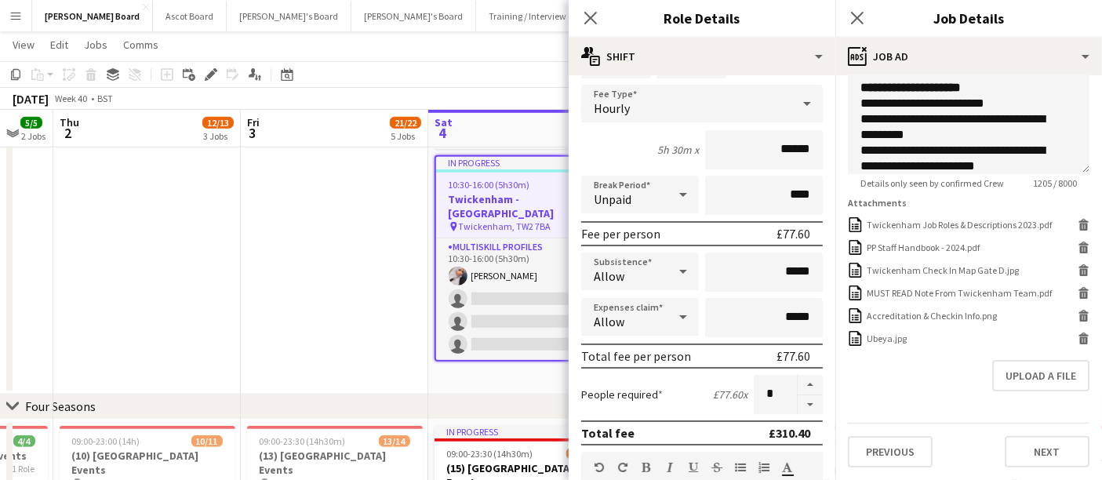
scroll to position [411, 0]
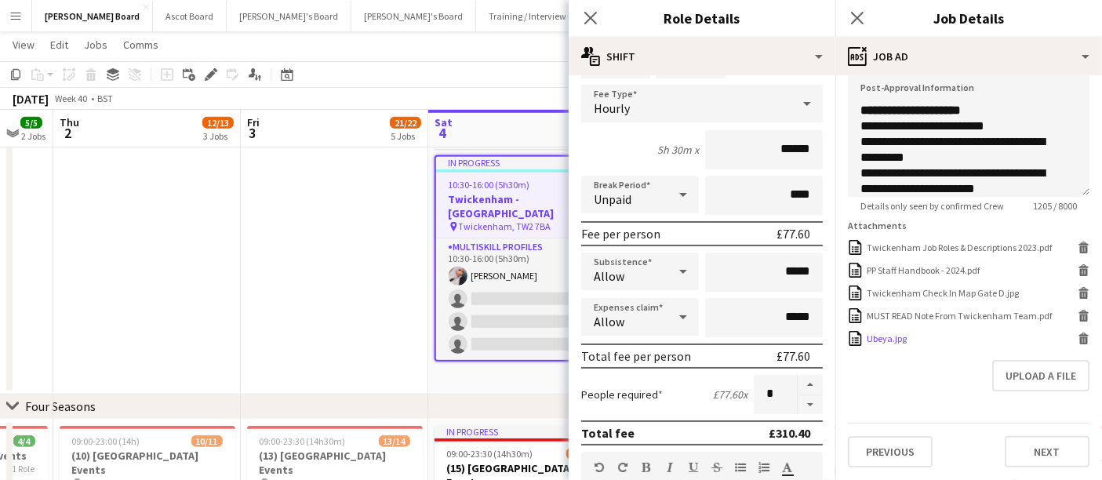
click at [885, 343] on div "Ubeya.jpg" at bounding box center [886, 338] width 40 height 12
click at [1077, 343] on icon "Delete" at bounding box center [1083, 338] width 12 height 12
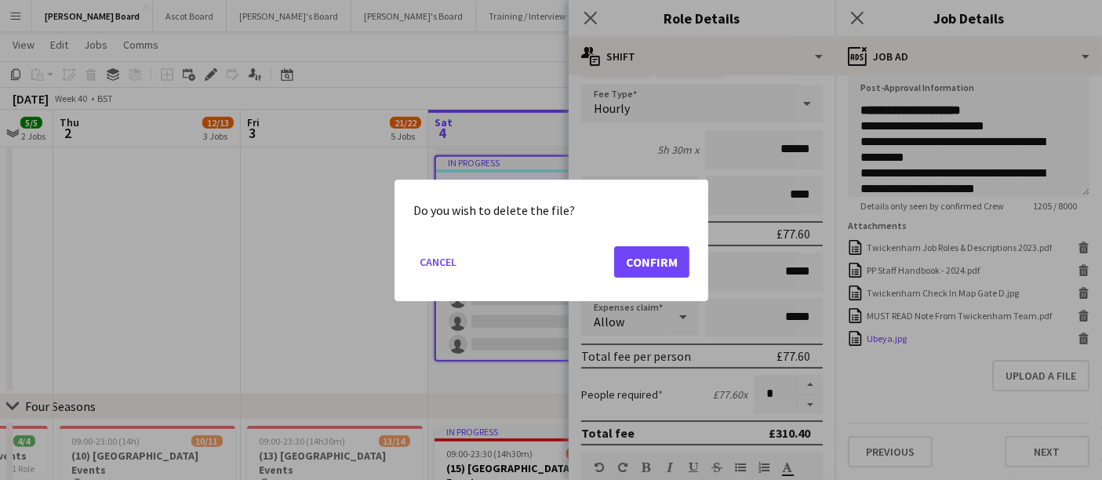
scroll to position [0, 0]
click at [644, 267] on button "Confirm" at bounding box center [651, 260] width 75 height 31
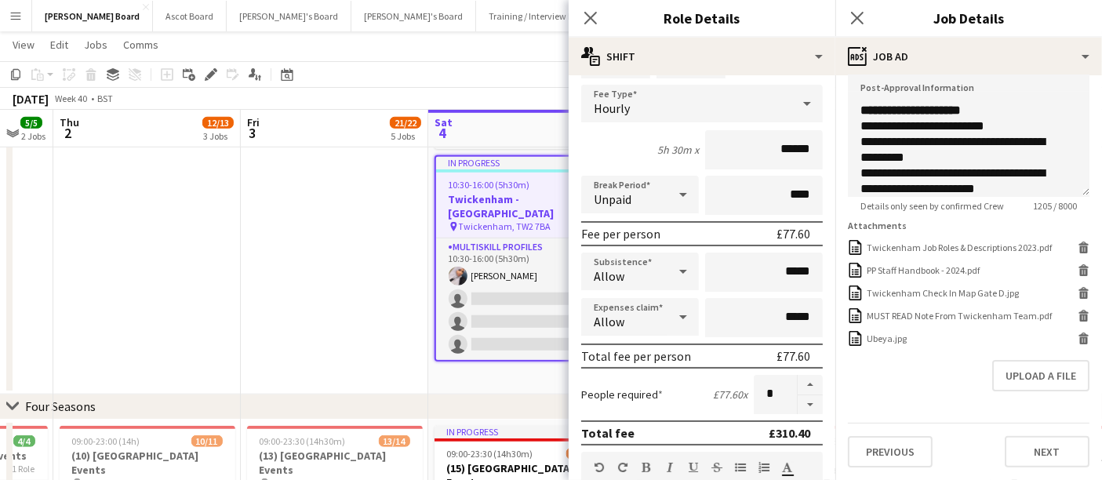
scroll to position [388, 0]
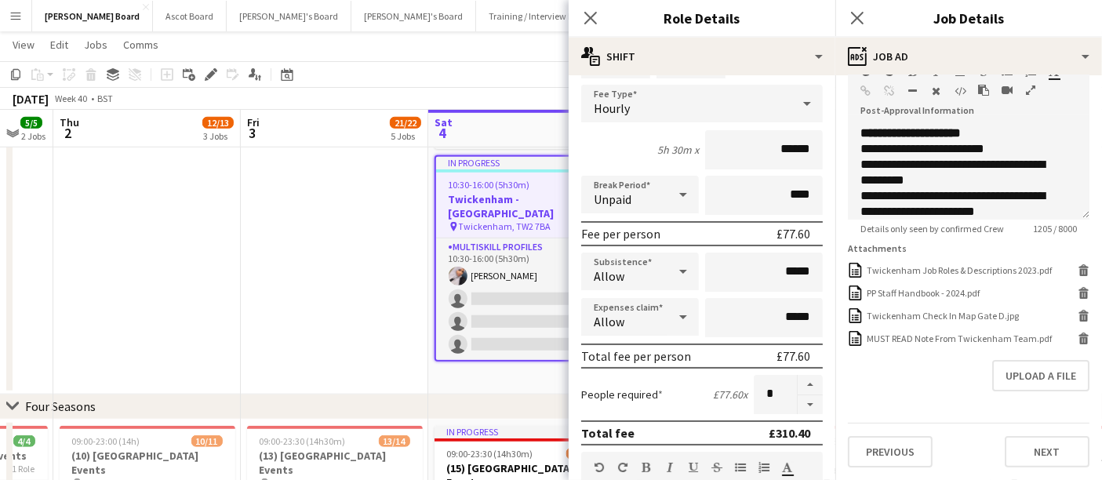
click at [854, 384] on div "Upload a file" at bounding box center [969, 375] width 242 height 31
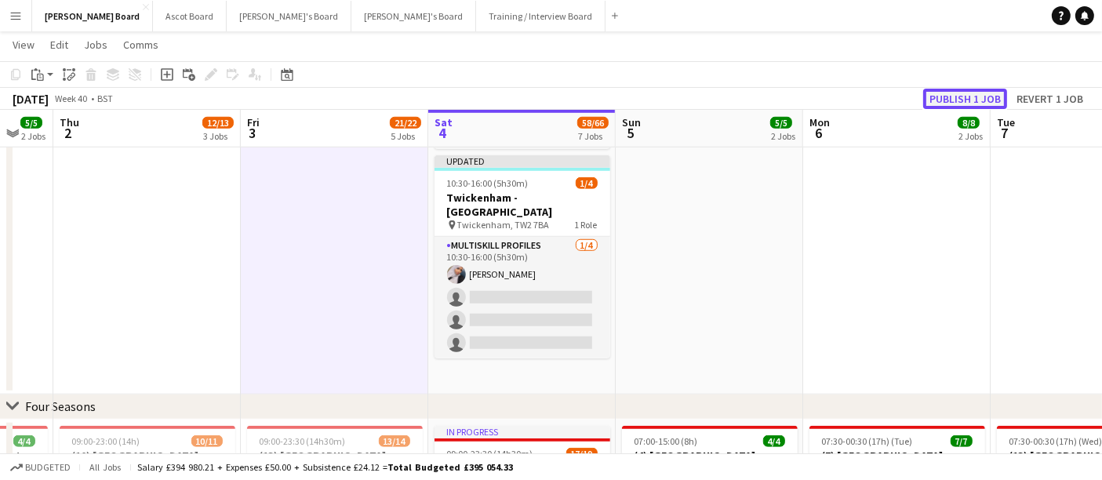
click at [993, 102] on button "Publish 1 job" at bounding box center [965, 99] width 84 height 20
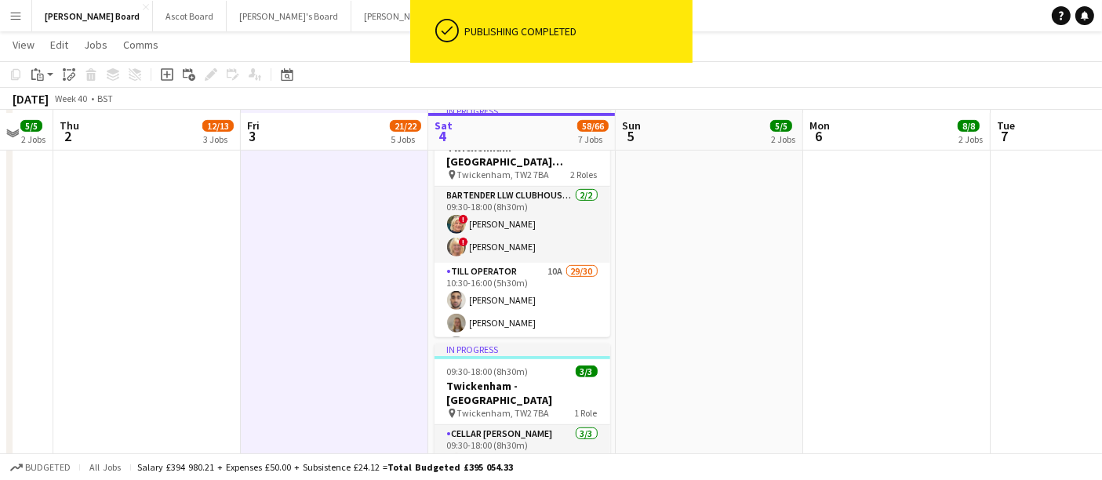
scroll to position [681, 0]
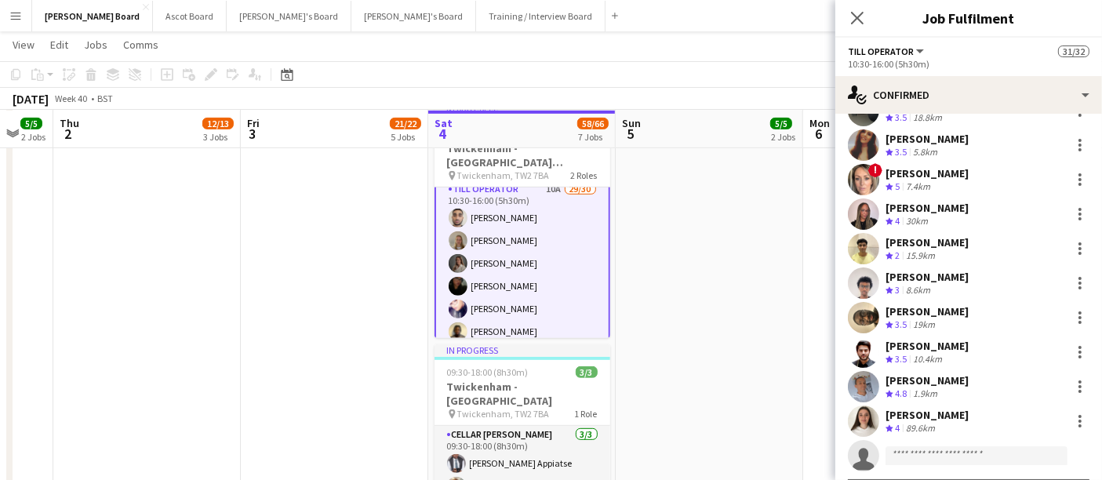
scroll to position [721, 0]
